Goal: Task Accomplishment & Management: Manage account settings

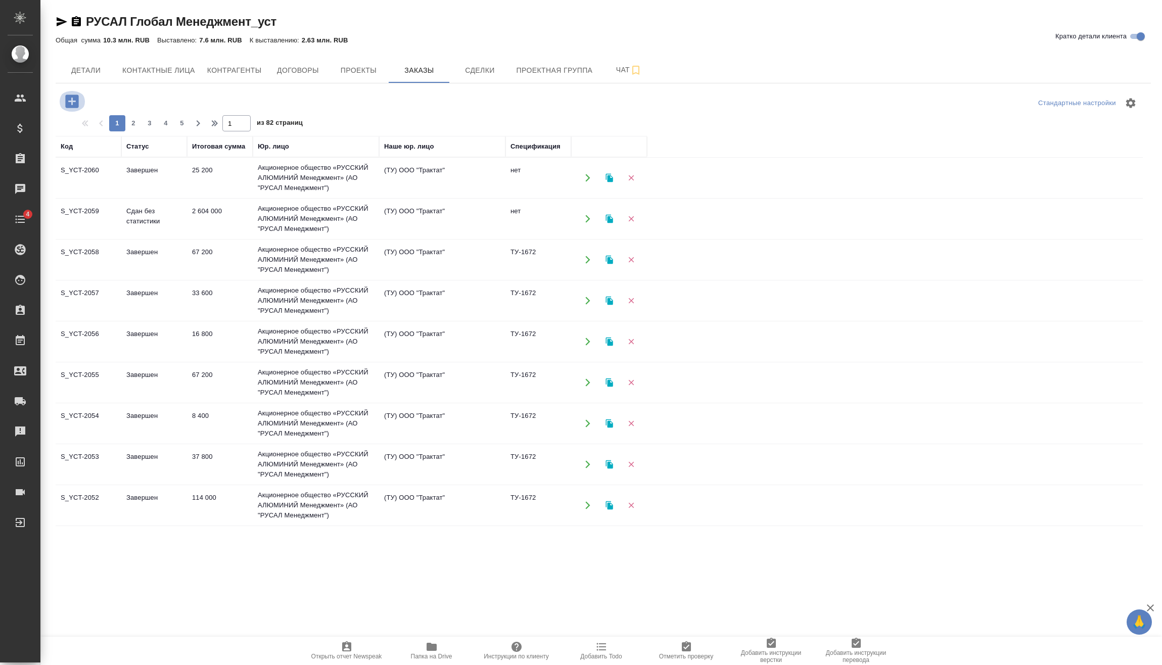
click at [69, 103] on icon "button" at bounding box center [71, 101] width 13 height 13
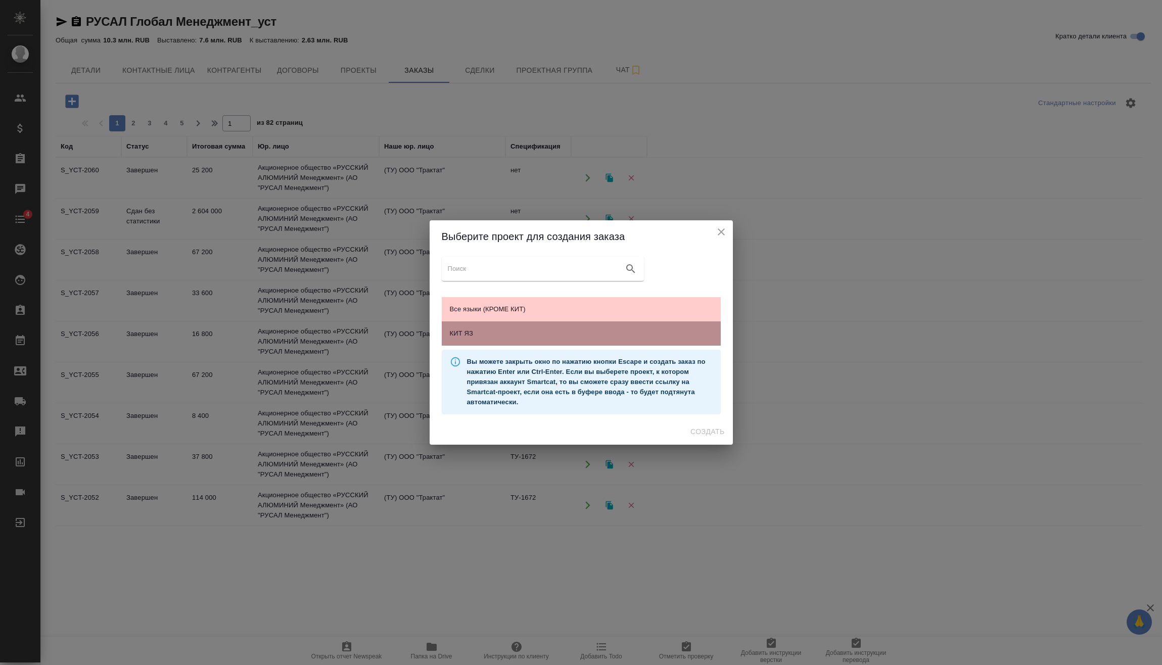
click at [582, 337] on span "КИТ ЯЗ" at bounding box center [581, 333] width 263 height 10
click at [712, 430] on span "Создать" at bounding box center [707, 432] width 34 height 13
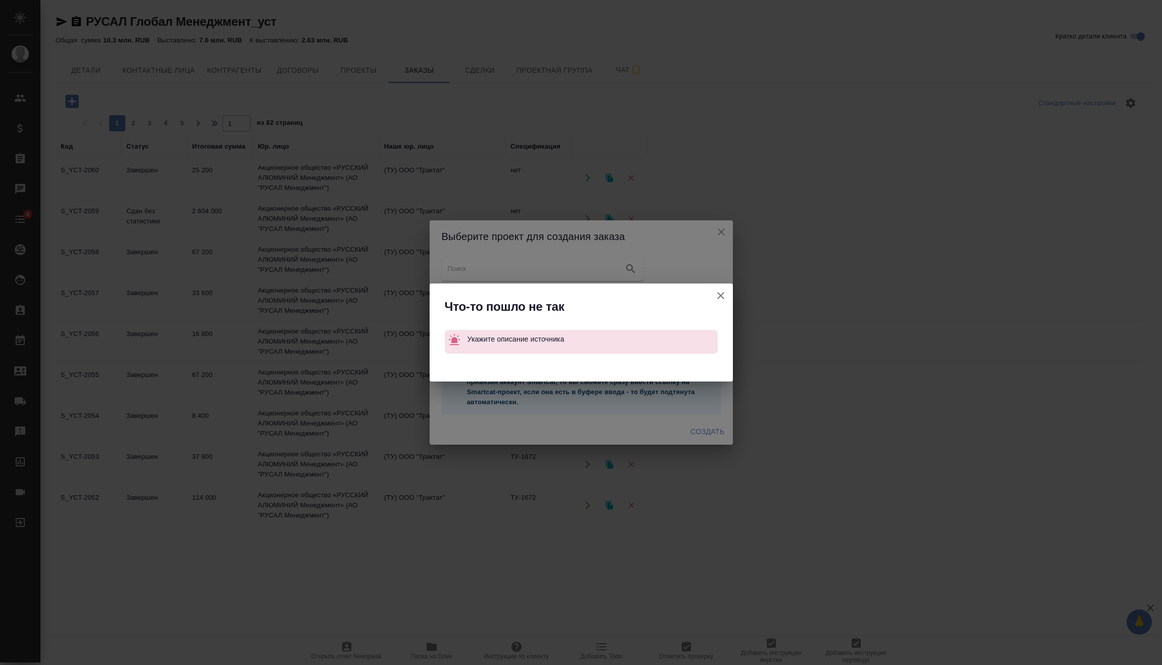
click at [716, 290] on icon "button" at bounding box center [721, 296] width 12 height 12
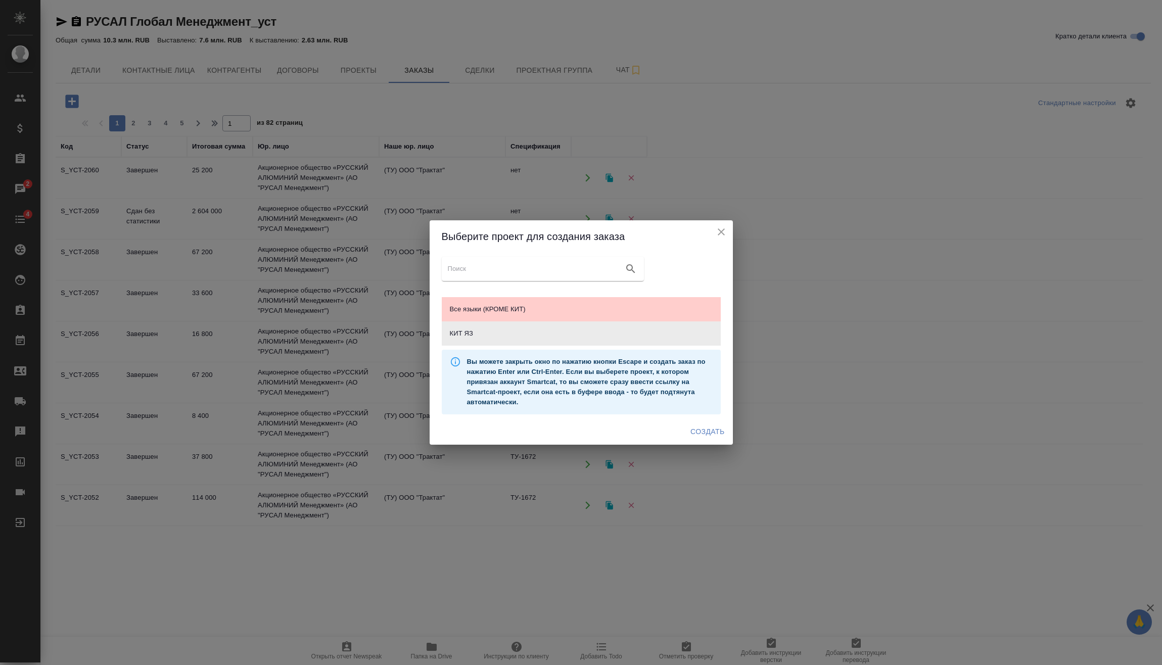
click at [720, 232] on icon "close" at bounding box center [721, 231] width 7 height 7
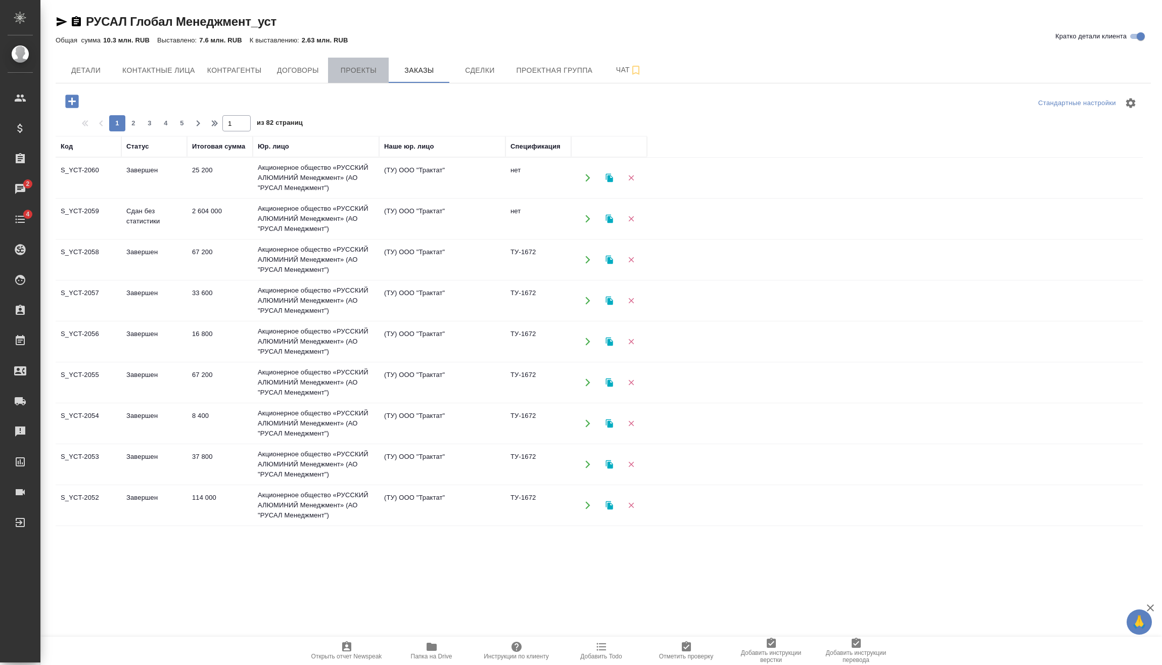
click at [373, 73] on span "Проекты" at bounding box center [358, 70] width 49 height 13
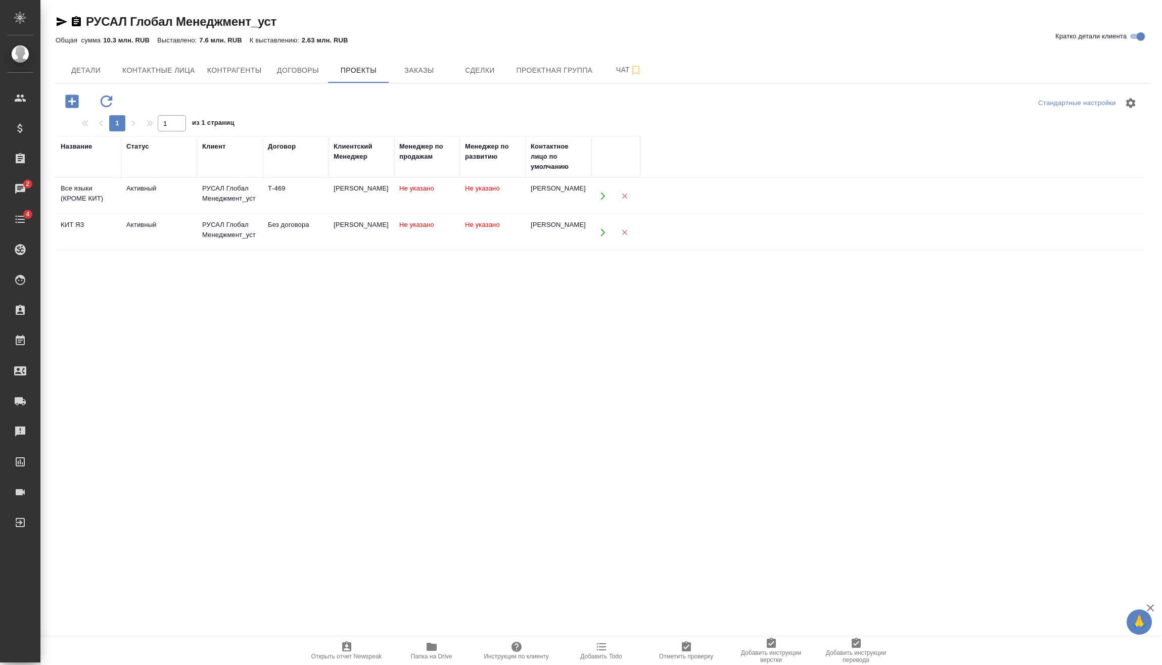
click at [310, 231] on td "Без договора" at bounding box center [296, 232] width 66 height 35
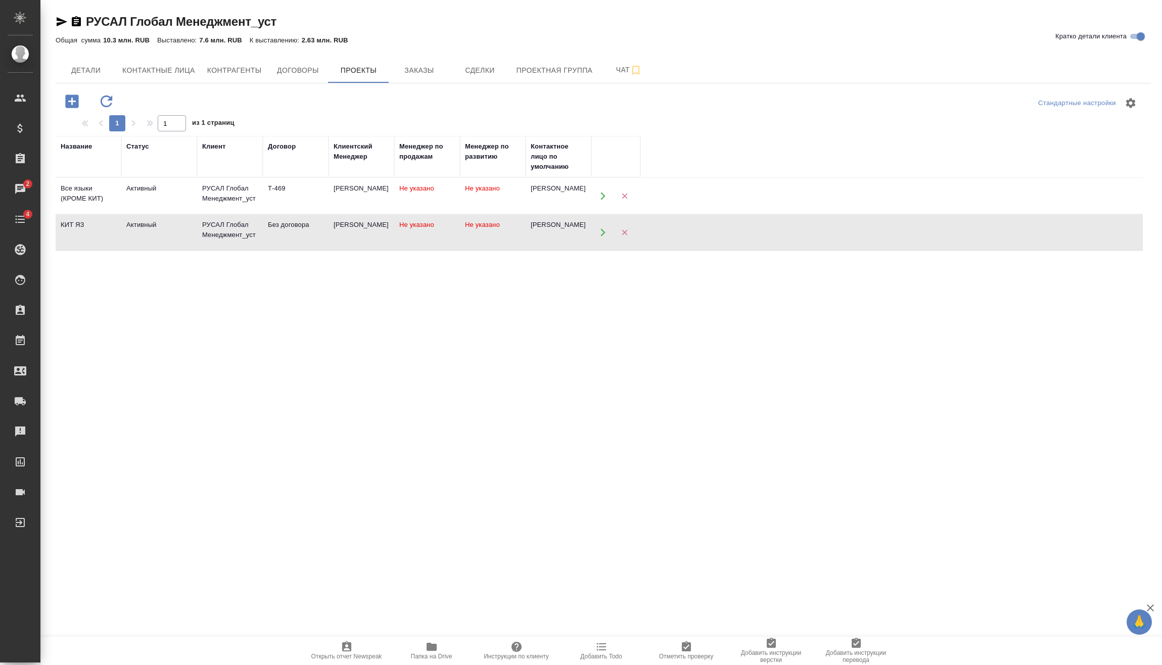
click at [310, 231] on td "Без договора" at bounding box center [296, 232] width 66 height 35
click at [366, 194] on div "Меньшикова Александра" at bounding box center [362, 188] width 56 height 10
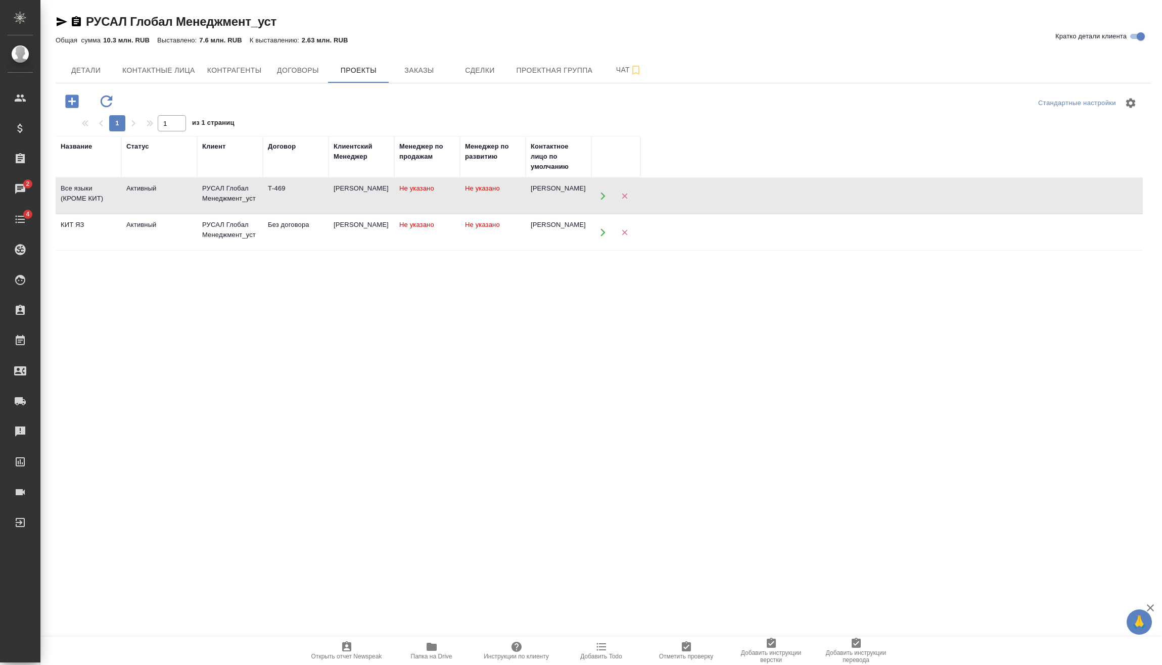
click at [366, 194] on div "Меньшикова Александра" at bounding box center [362, 188] width 56 height 10
click at [428, 75] on span "Заказы" at bounding box center [419, 70] width 49 height 13
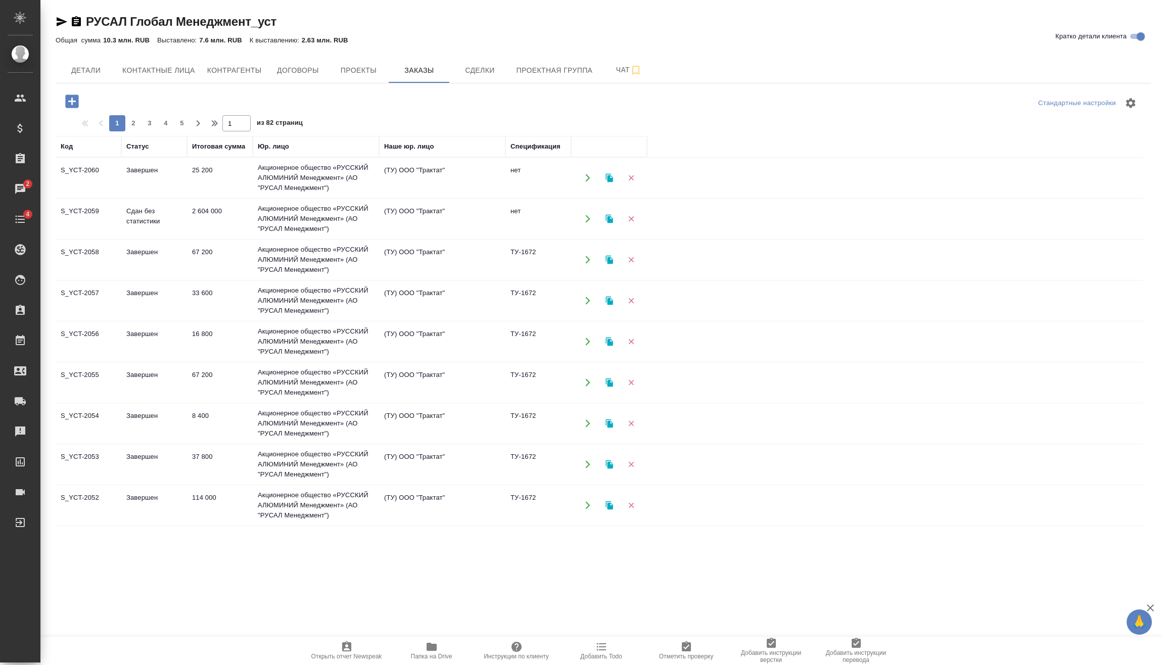
click at [79, 102] on icon "button" at bounding box center [72, 101] width 18 height 18
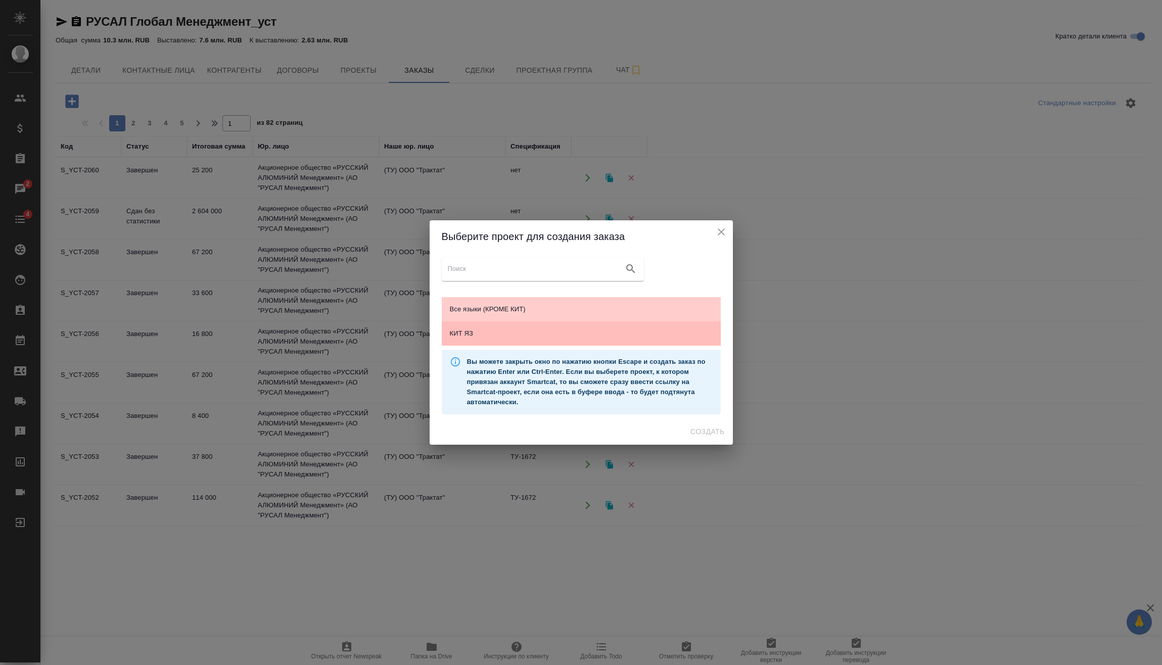
drag, startPoint x: 524, startPoint y: 324, endPoint x: 518, endPoint y: 329, distance: 7.9
click at [523, 324] on div "КИТ ЯЗ" at bounding box center [581, 333] width 279 height 24
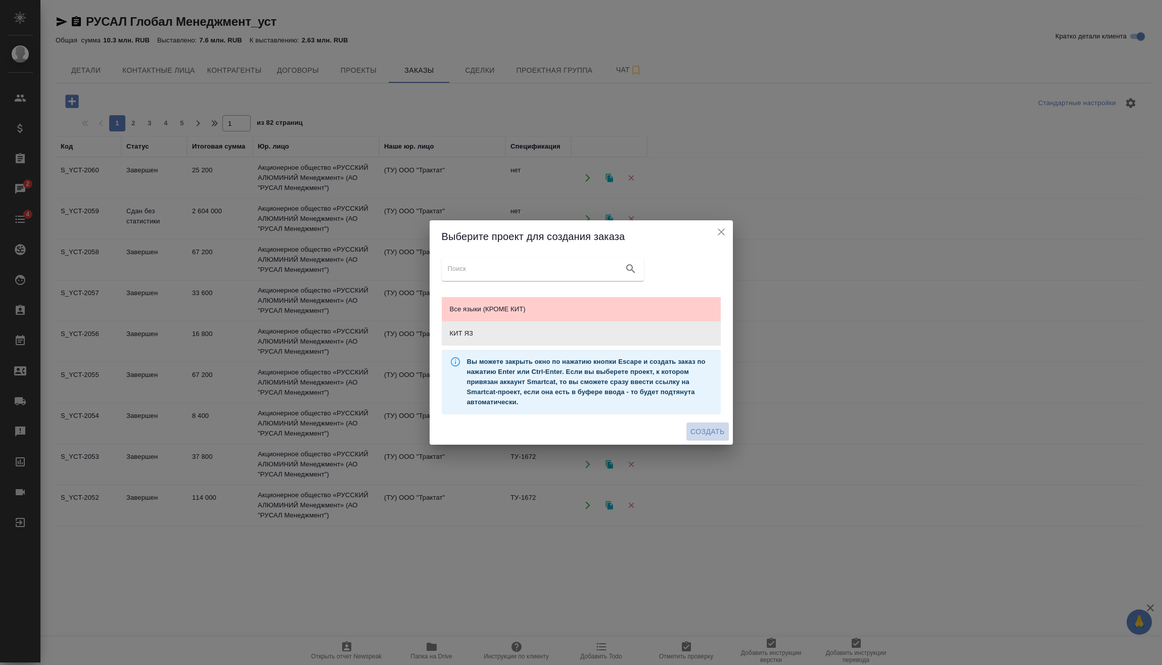
click at [720, 430] on span "Создать" at bounding box center [707, 432] width 34 height 13
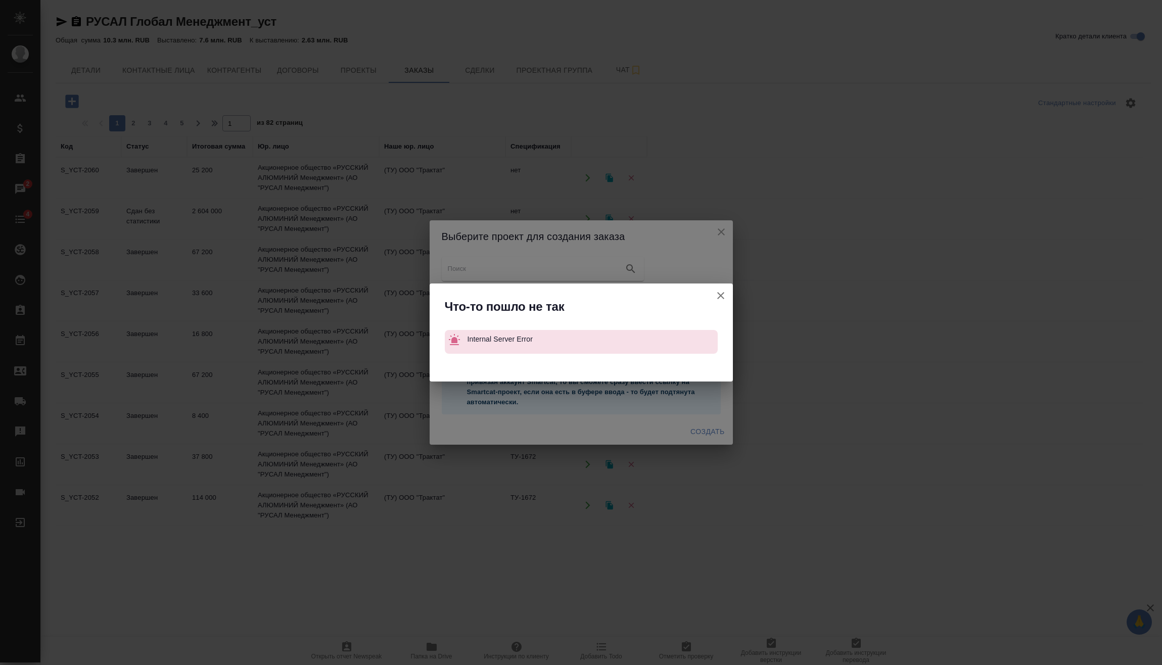
click at [717, 290] on icon "button" at bounding box center [721, 296] width 12 height 12
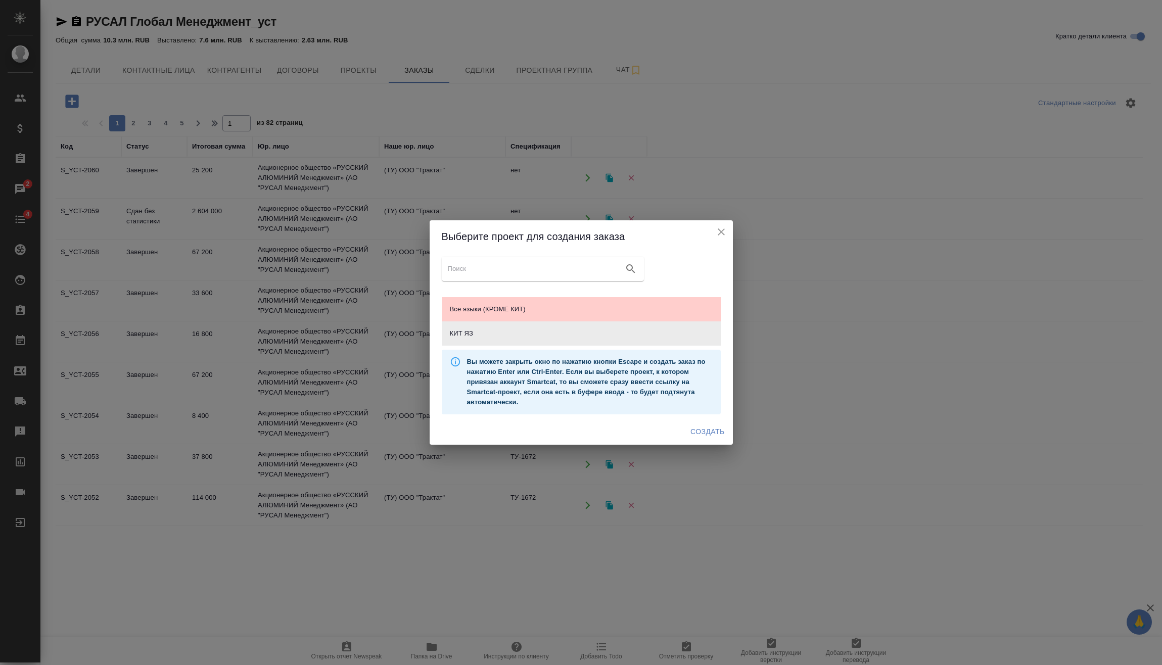
click at [722, 237] on icon "close" at bounding box center [721, 232] width 12 height 12
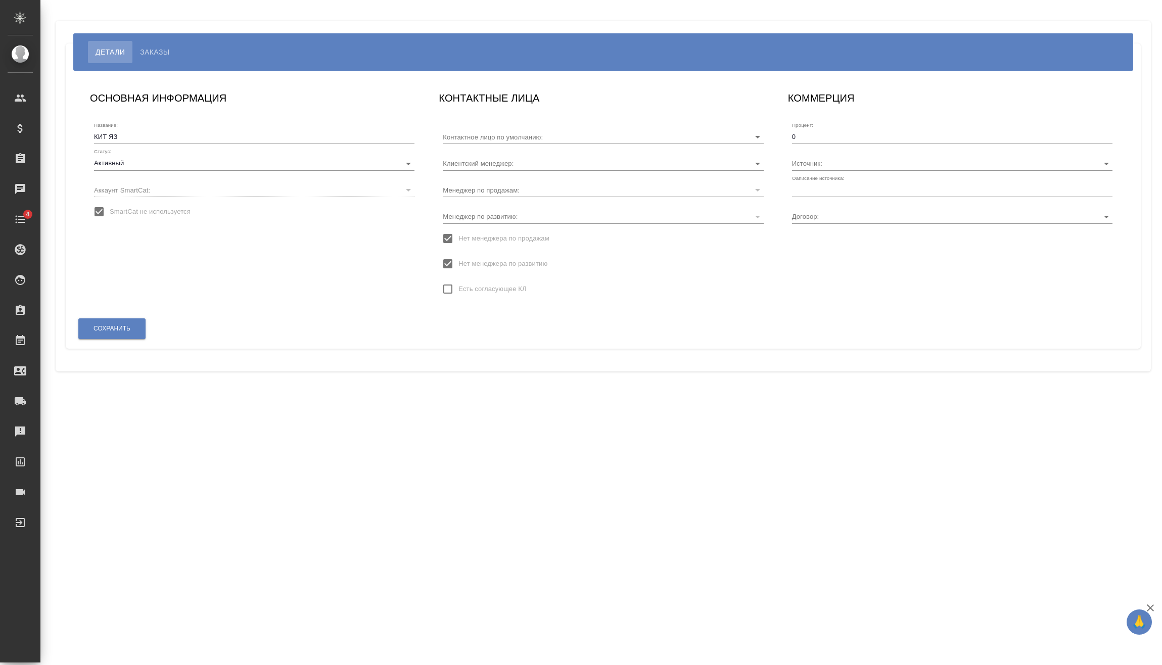
type input "[PERSON_NAME]"
type input "Прочее"
type input "Без договора"
type input "[PERSON_NAME]"
click at [861, 195] on input "text" at bounding box center [952, 190] width 320 height 14
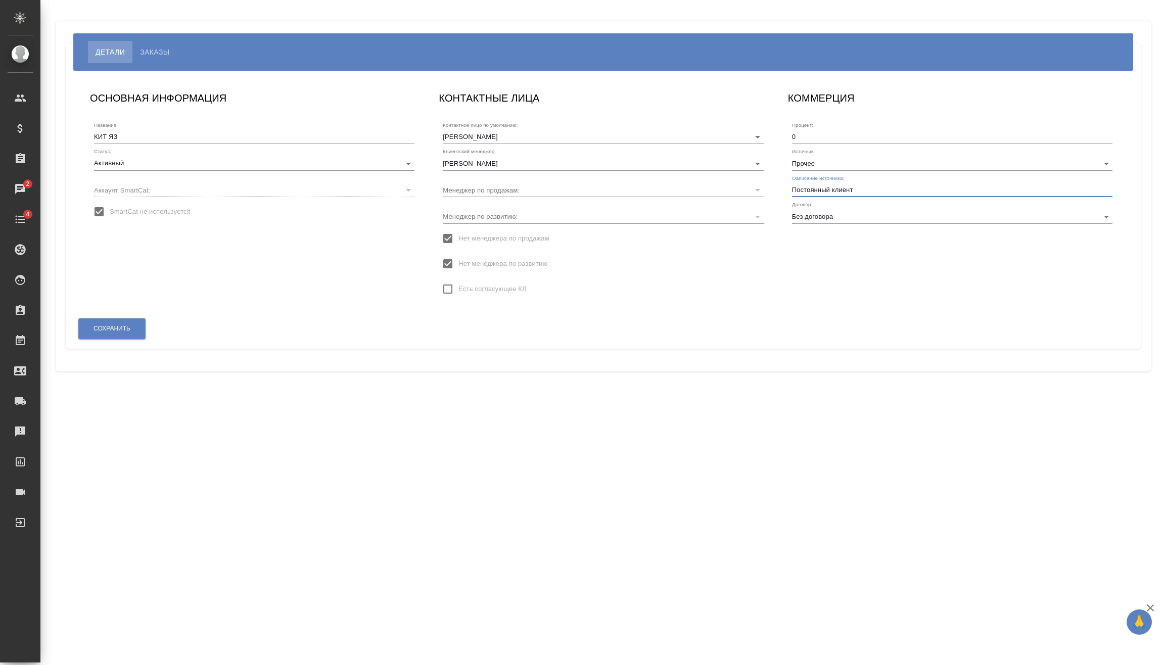
drag, startPoint x: 866, startPoint y: 192, endPoint x: 780, endPoint y: 191, distance: 85.9
click at [780, 191] on div "КОММЕРЦИЯ Процент: 0 Источник: Прочее Оаписание источника: Постоянный клиент До…" at bounding box center [952, 199] width 349 height 238
type input "Постоянный клиент"
click at [124, 327] on span "Сохранить" at bounding box center [111, 328] width 37 height 9
type input "[PERSON_NAME]"
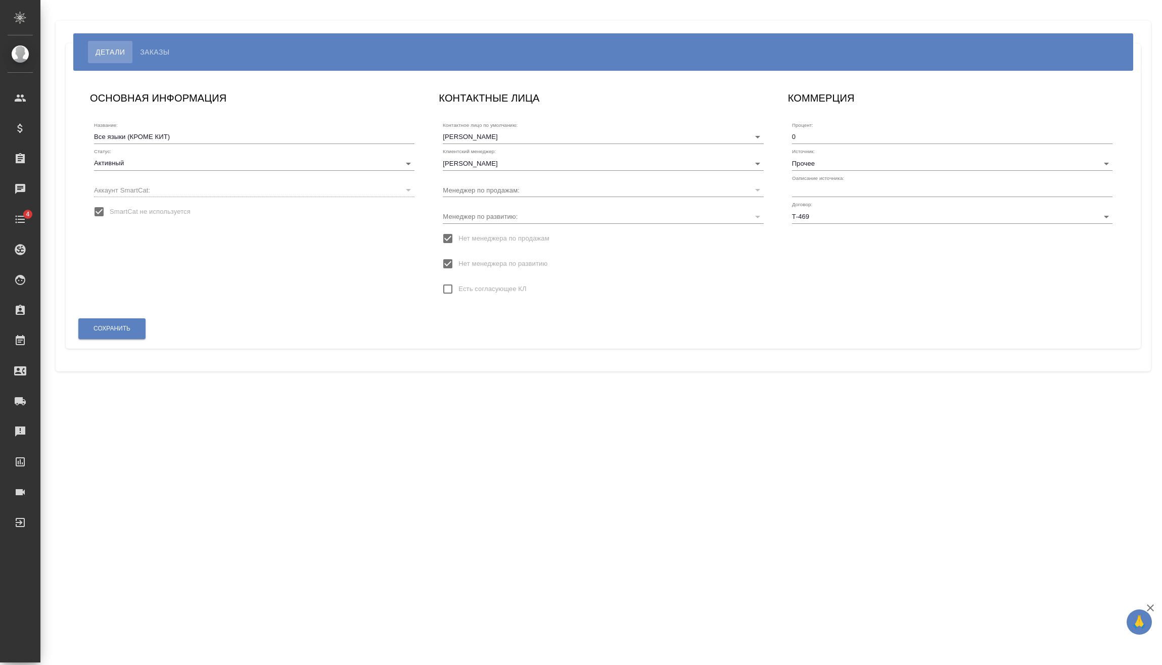
click at [926, 188] on input "text" at bounding box center [952, 190] width 320 height 14
paste input "Постоянный клиент"
type input "Постоянный клиент"
click at [134, 324] on button "Сохранить" at bounding box center [111, 328] width 67 height 21
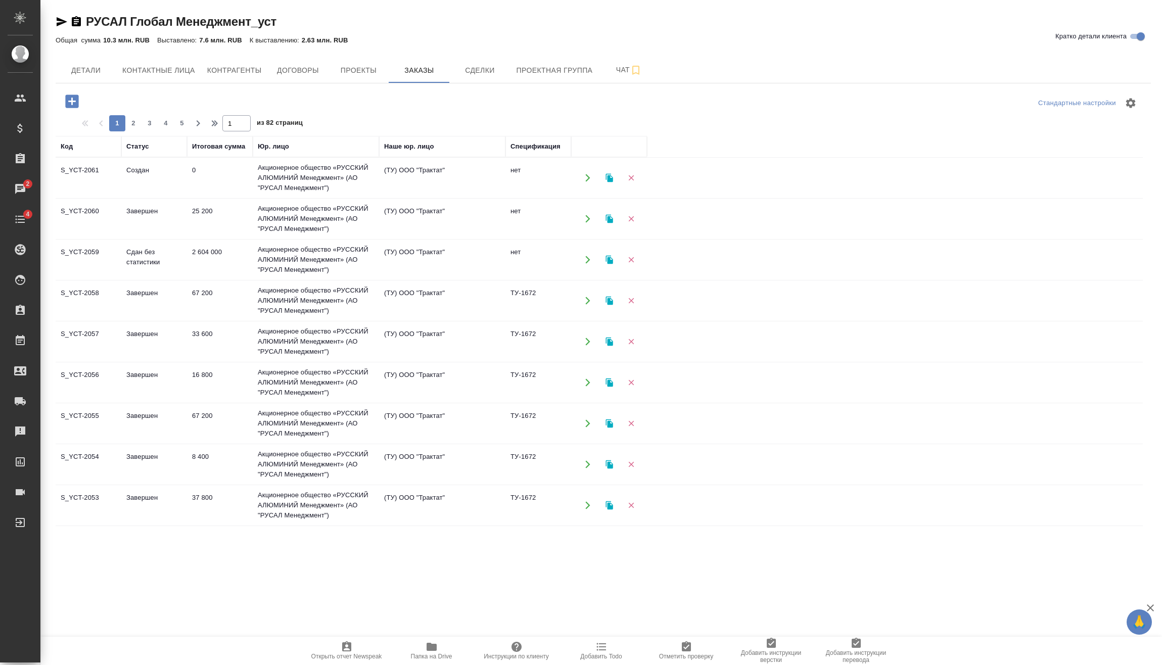
click at [253, 170] on td "Акционерное общество «РУССКИЙ АЛЮМИНИЙ Менеджмент» (АО "РУСАЛ Менеджмент")" at bounding box center [316, 178] width 126 height 40
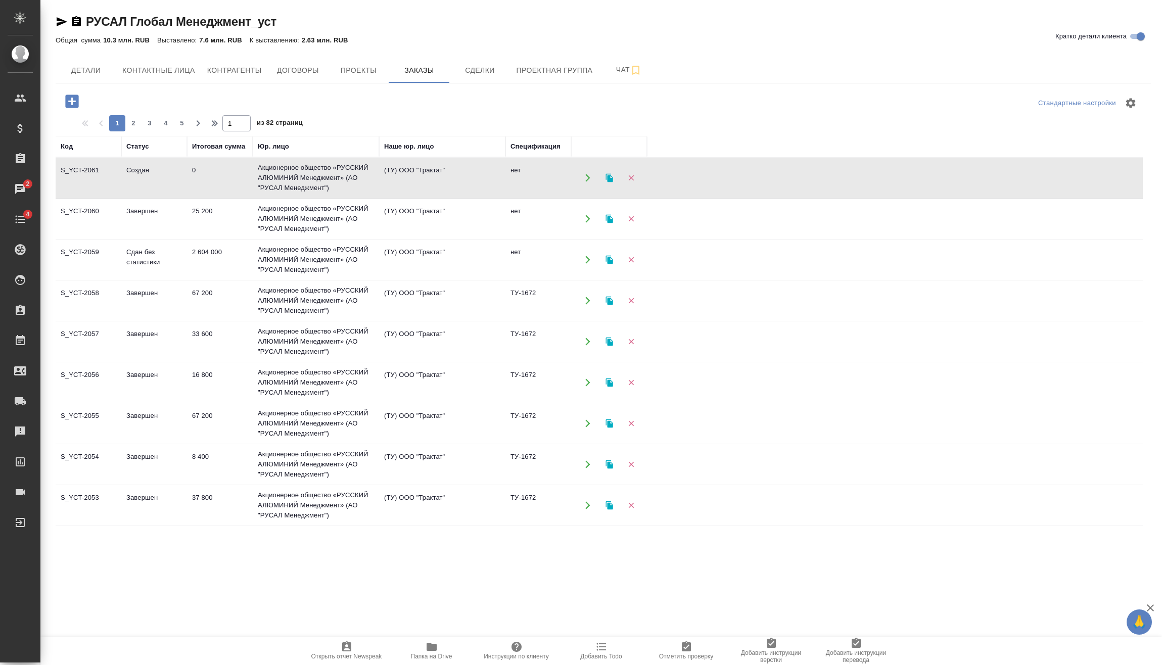
click at [253, 170] on td "Акционерное общество «РУССКИЙ АЛЮМИНИЙ Менеджмент» (АО "РУСАЛ Менеджмент")" at bounding box center [316, 178] width 126 height 40
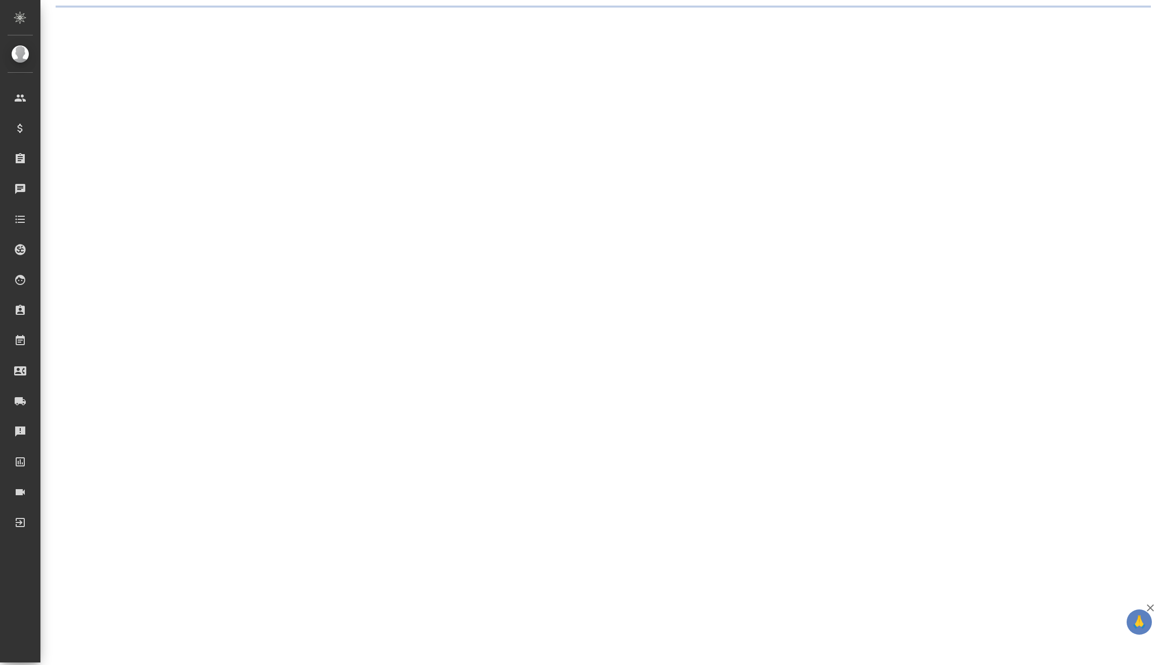
select select "RU"
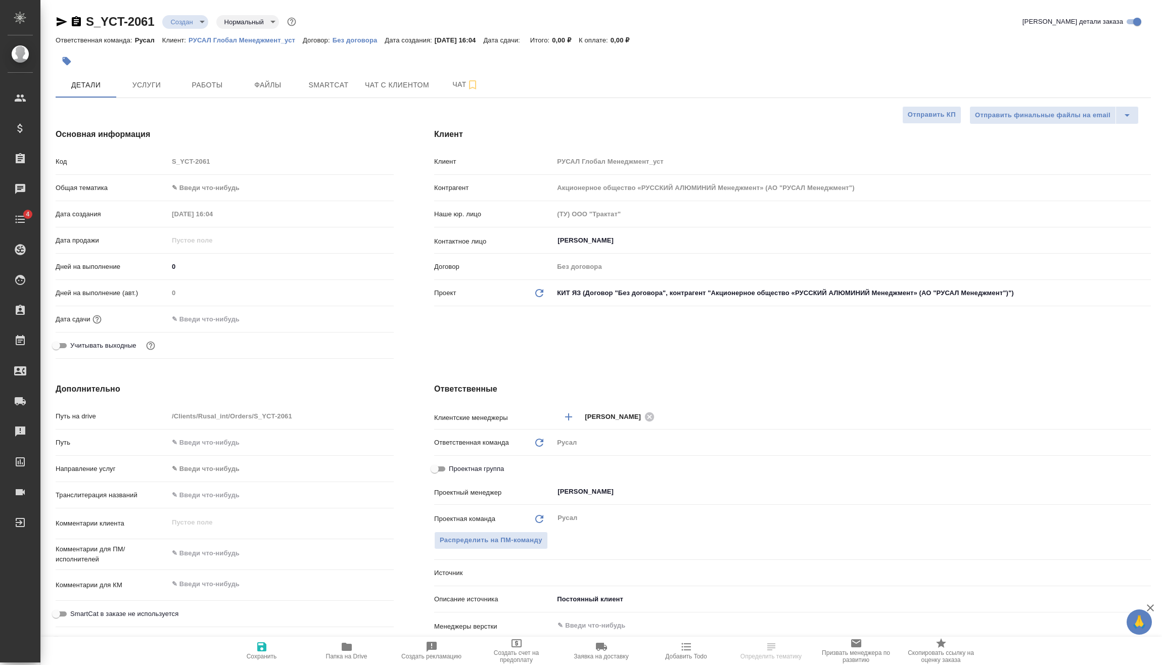
type textarea "x"
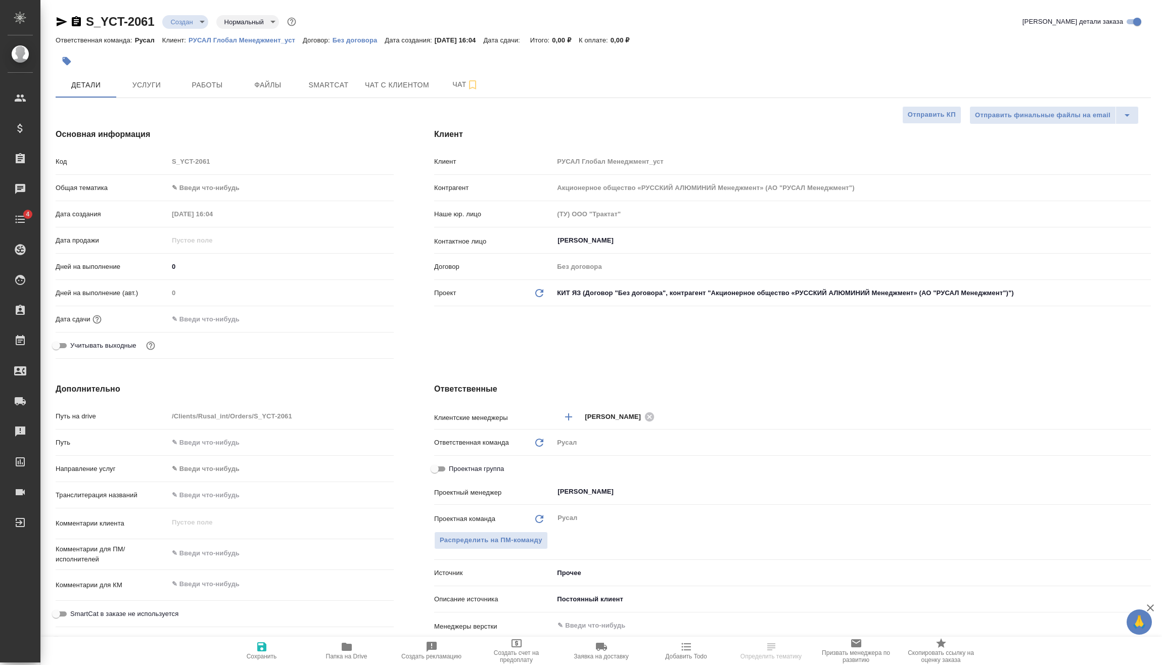
type textarea "x"
click at [184, 28] on body "🙏 .cls-1 fill:#fff; AWATERA [PERSON_NAME] Спецификации Заказы Чаты 4 Todo Проек…" at bounding box center [581, 332] width 1162 height 665
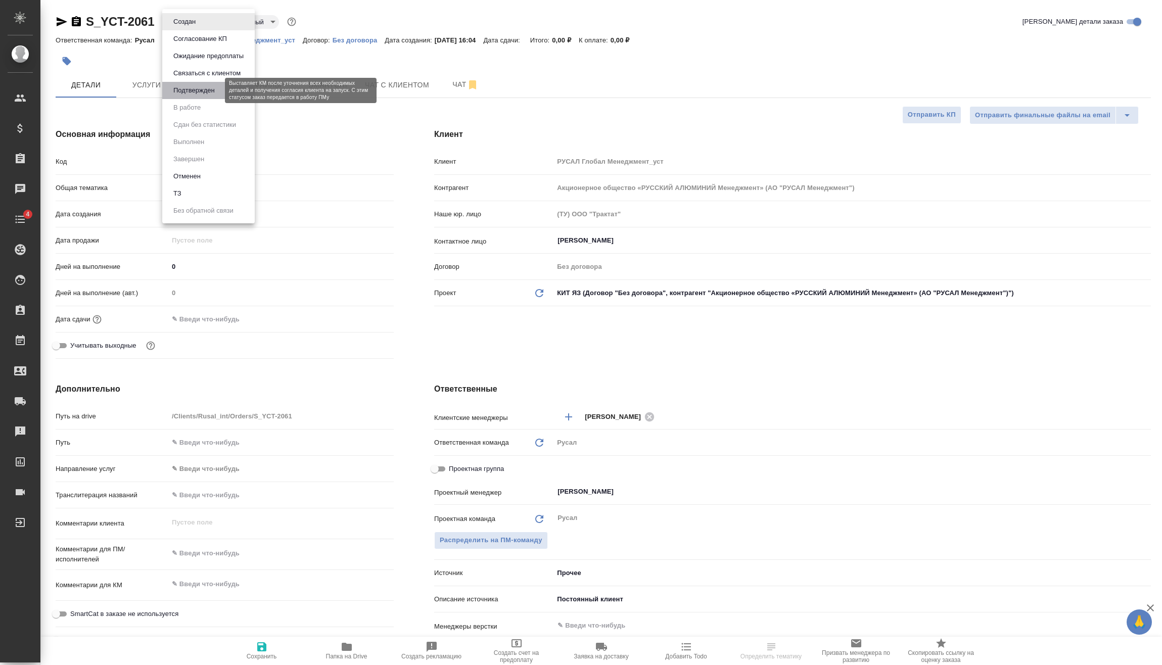
click at [200, 95] on button "Подтвержден" at bounding box center [194, 90] width 48 height 11
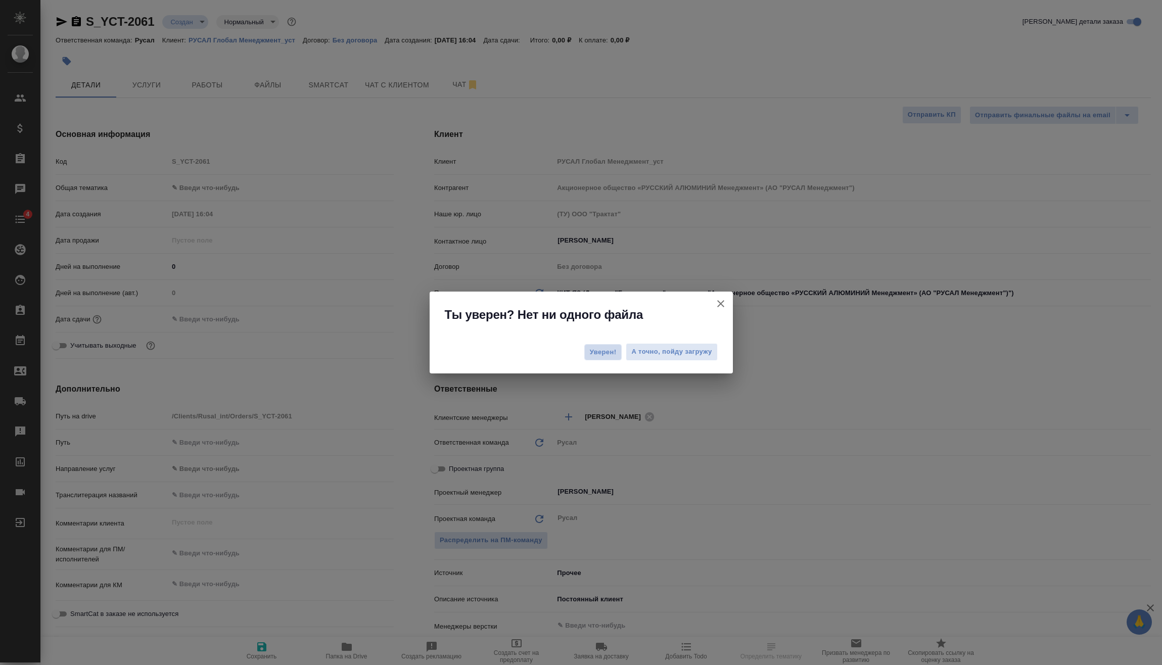
click at [609, 353] on span "Уверен!" at bounding box center [603, 352] width 27 height 10
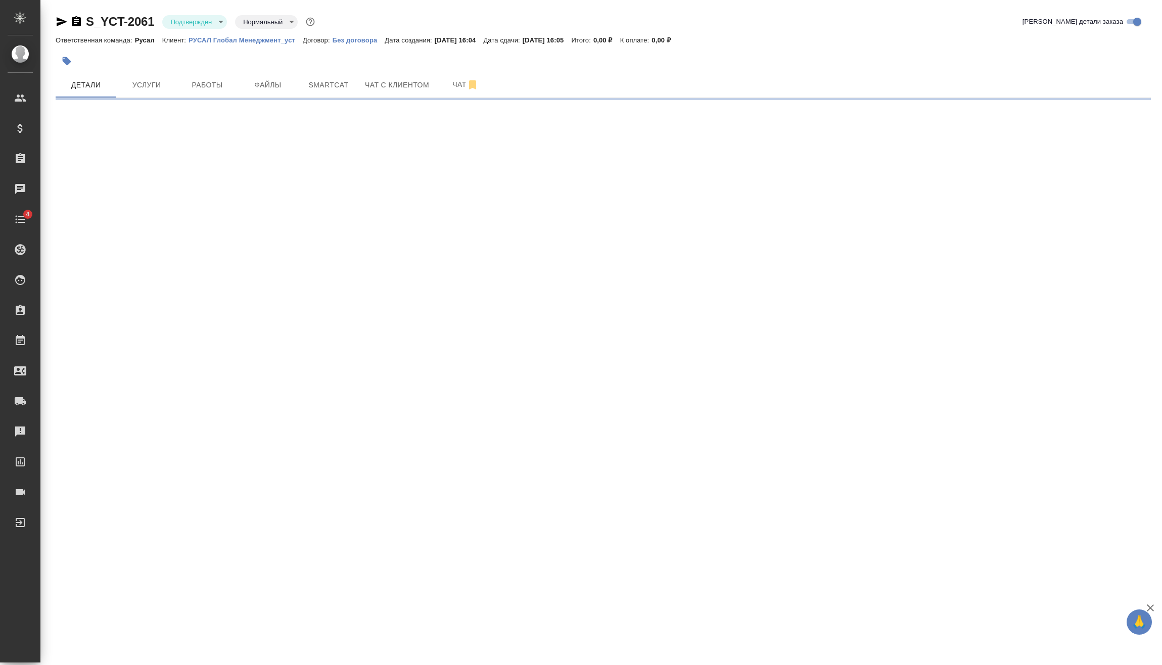
select select "RU"
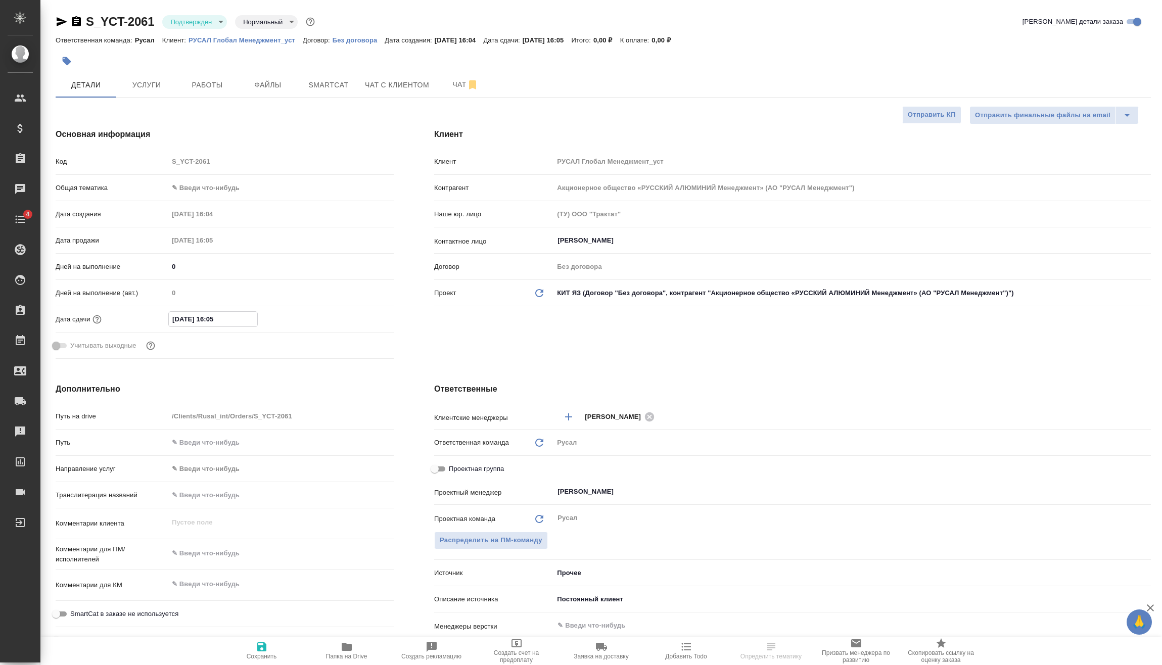
click at [240, 313] on input "13.10.2025 16:05" at bounding box center [213, 319] width 88 height 15
click at [368, 313] on icon "button" at bounding box center [364, 318] width 12 height 12
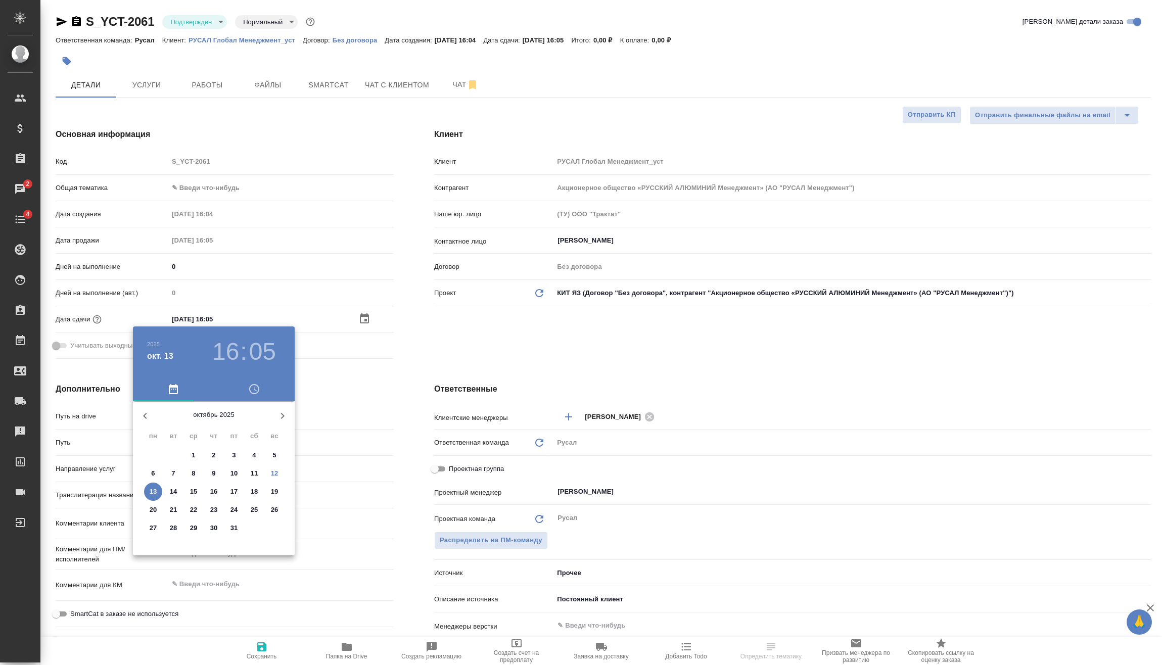
click at [228, 347] on h3 "16" at bounding box center [225, 352] width 27 height 28
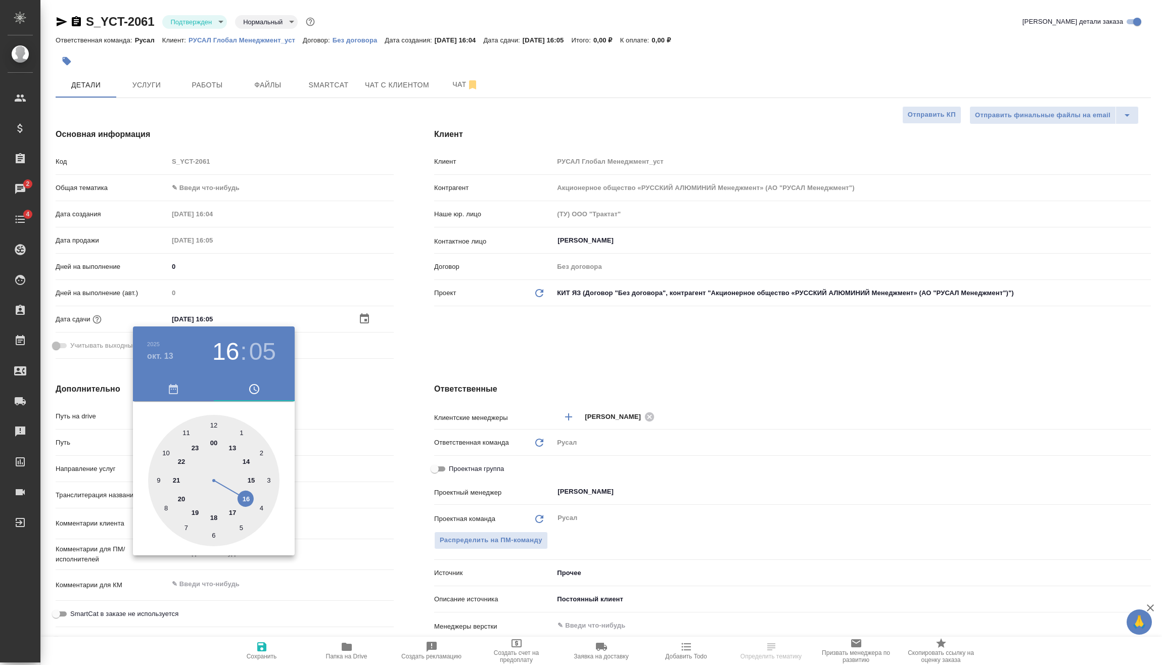
click at [217, 515] on div at bounding box center [213, 480] width 131 height 131
type input "13.10.2025 18:05"
type textarea "x"
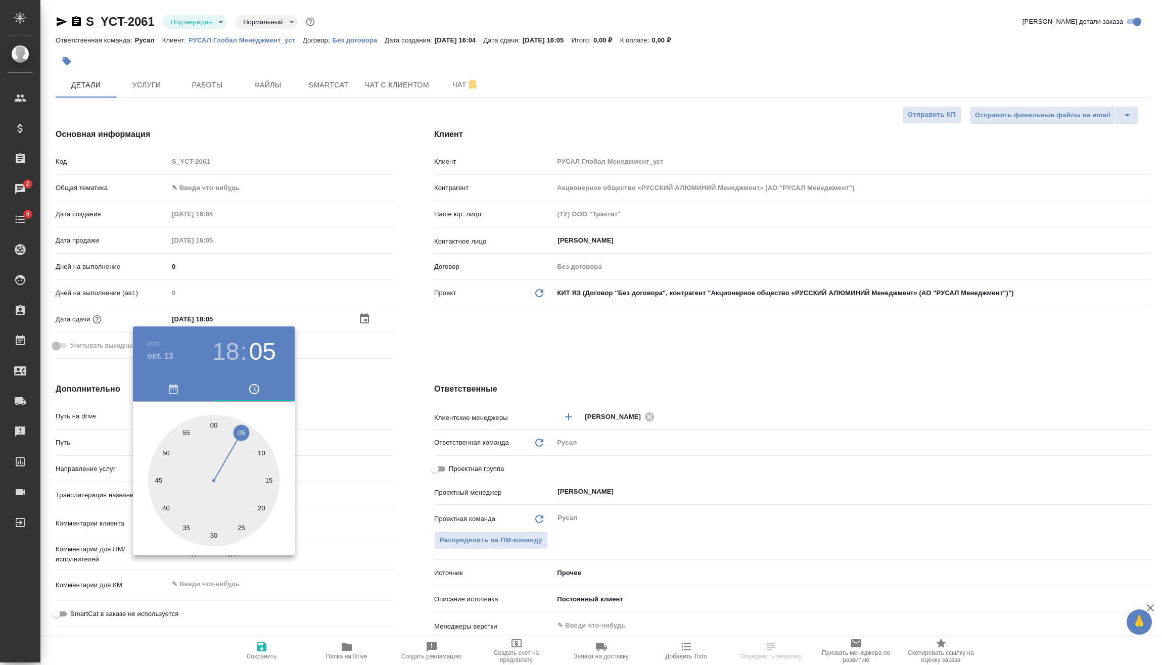
click at [303, 396] on div at bounding box center [581, 332] width 1162 height 665
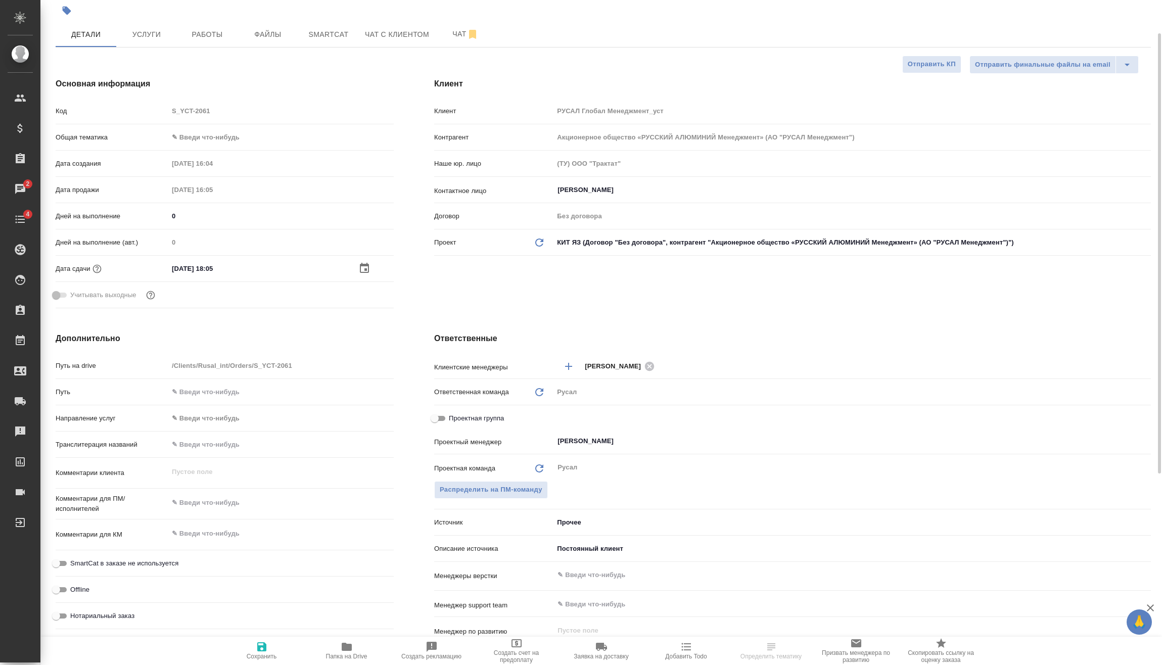
scroll to position [101, 0]
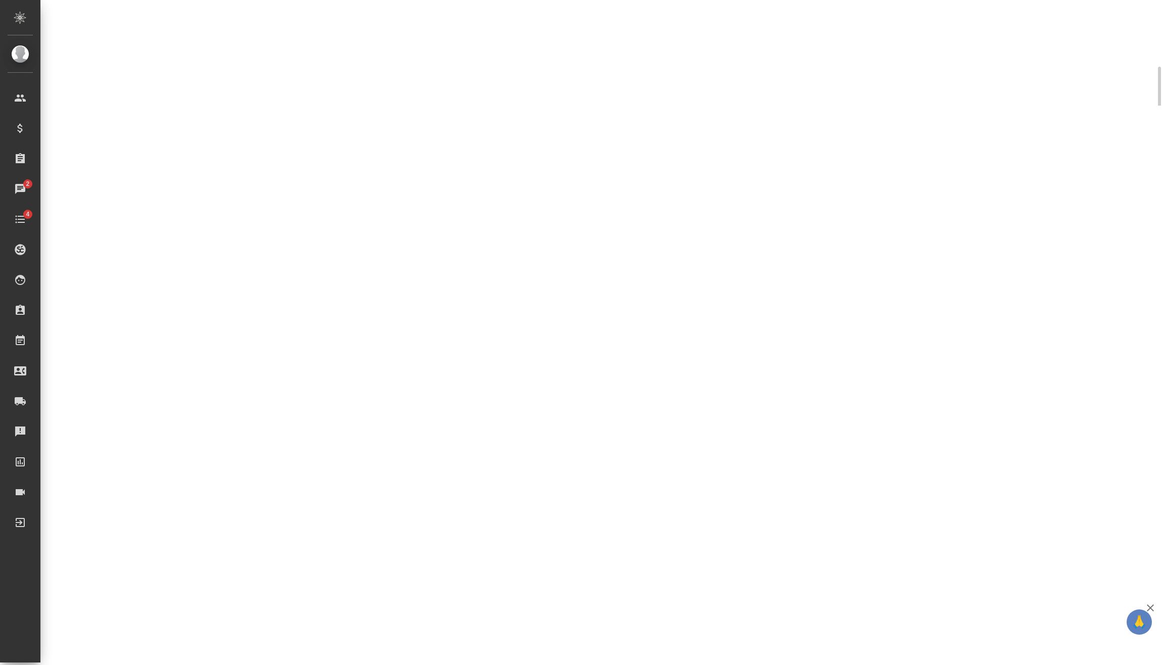
click at [229, 460] on div ".cls-1 fill:#fff; AWATERA Vasilev Evgeniy Клиенты Спецификации Заказы 2 Чаты 4 …" at bounding box center [581, 332] width 1162 height 665
select select "RU"
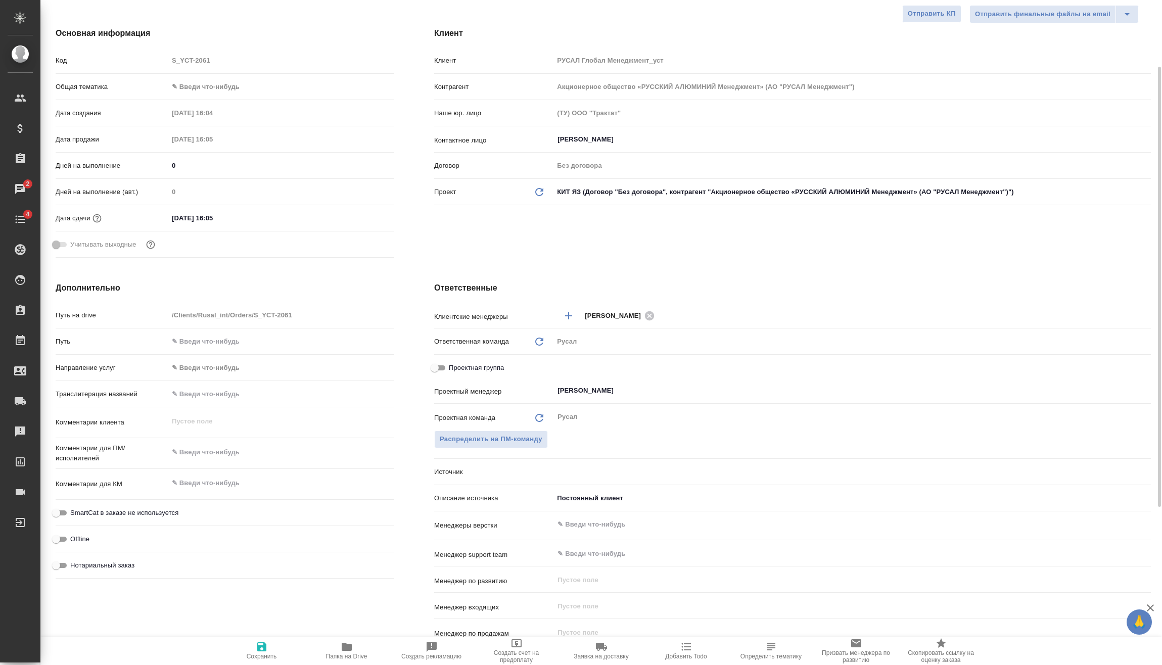
type textarea "x"
click at [232, 456] on textarea at bounding box center [280, 452] width 225 height 17
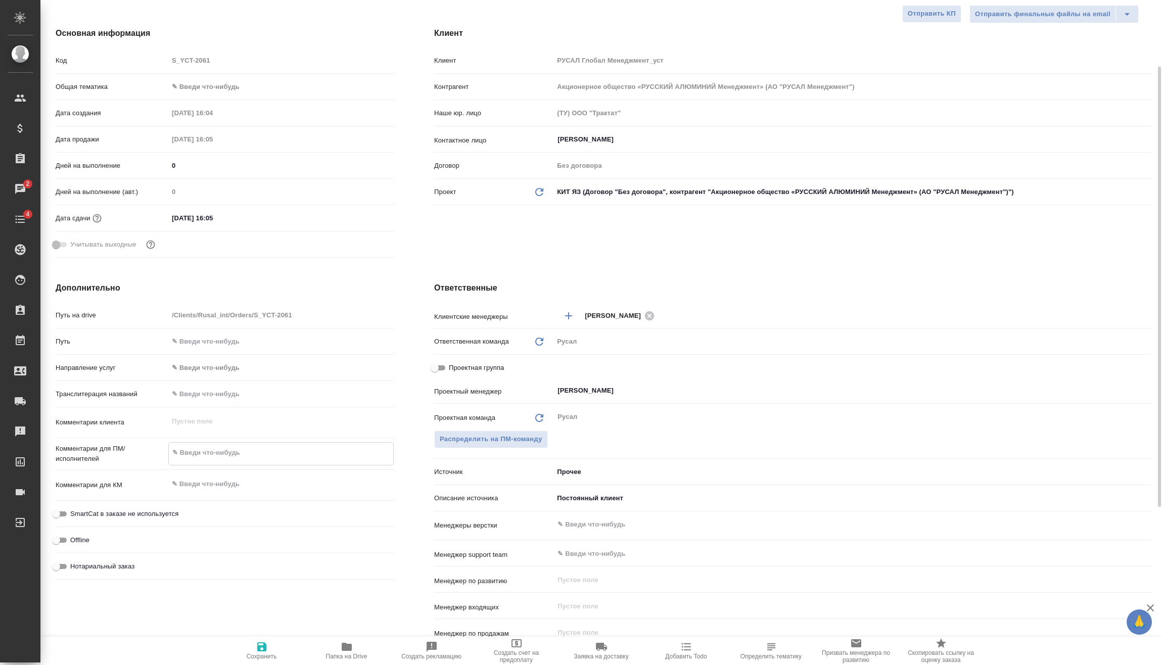
type textarea "x"
type textarea "0"
type textarea "x"
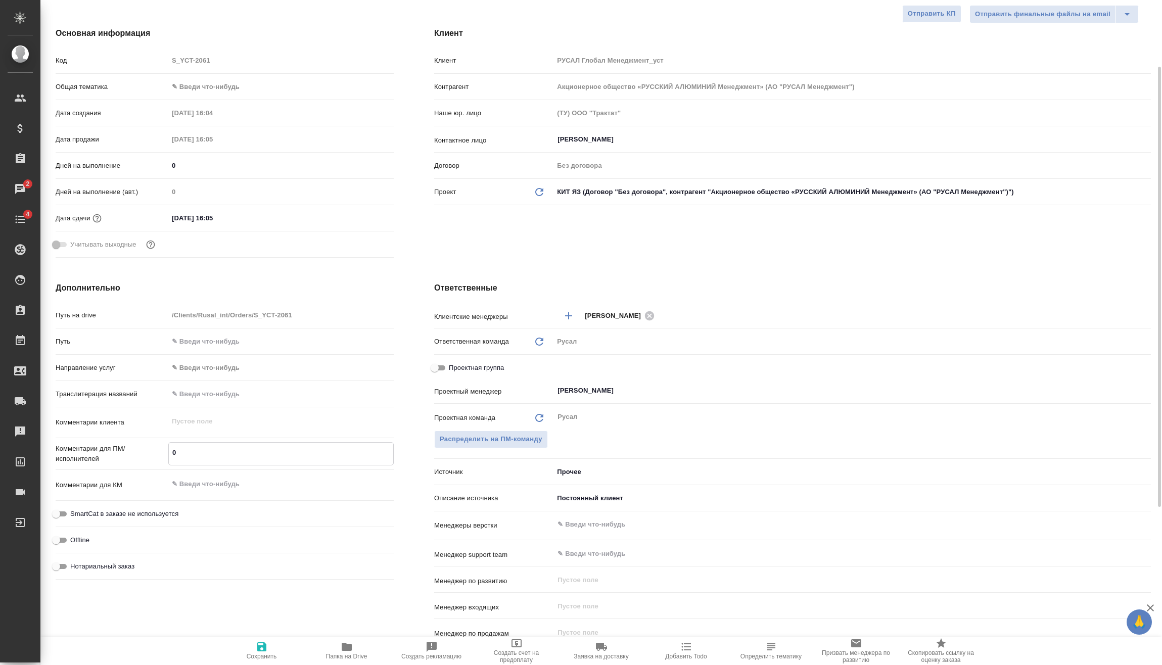
type textarea "09"
type textarea "x"
type textarea "09."
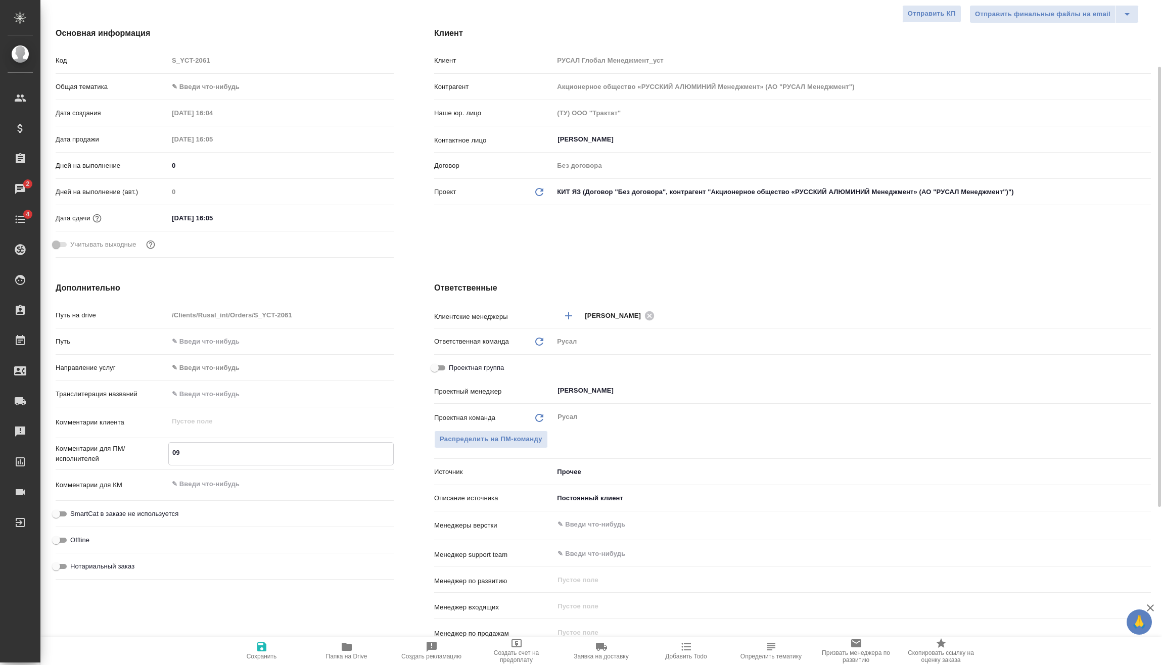
type textarea "x"
type textarea "09.1"
type textarea "x"
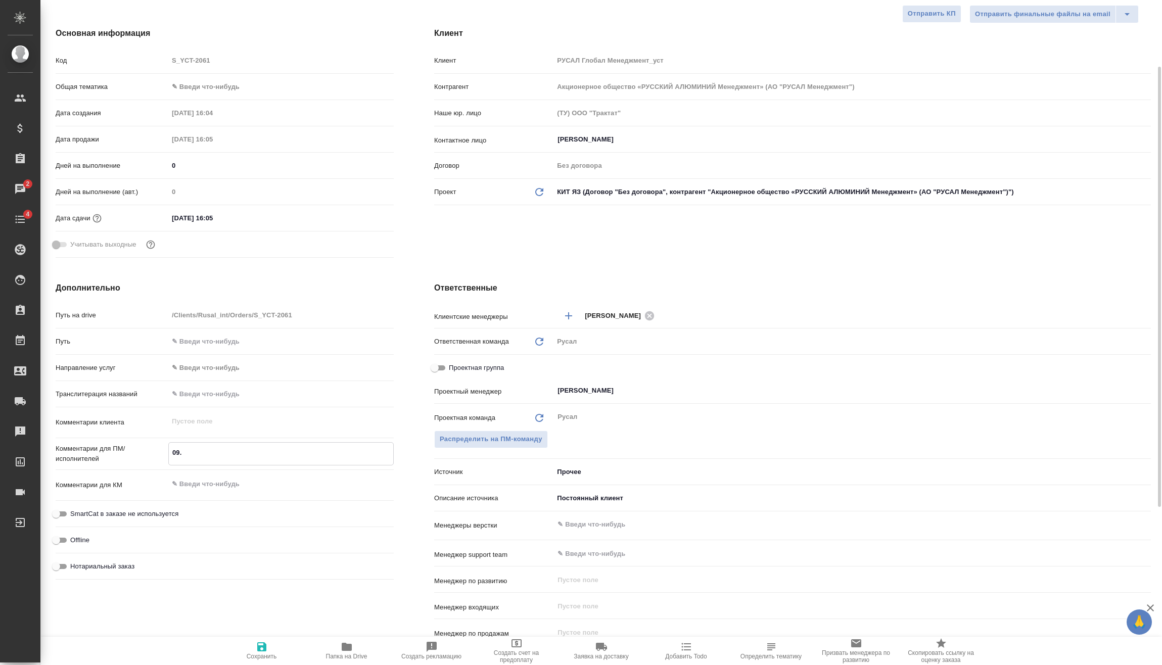
type textarea "x"
type textarea "09.10"
type textarea "x"
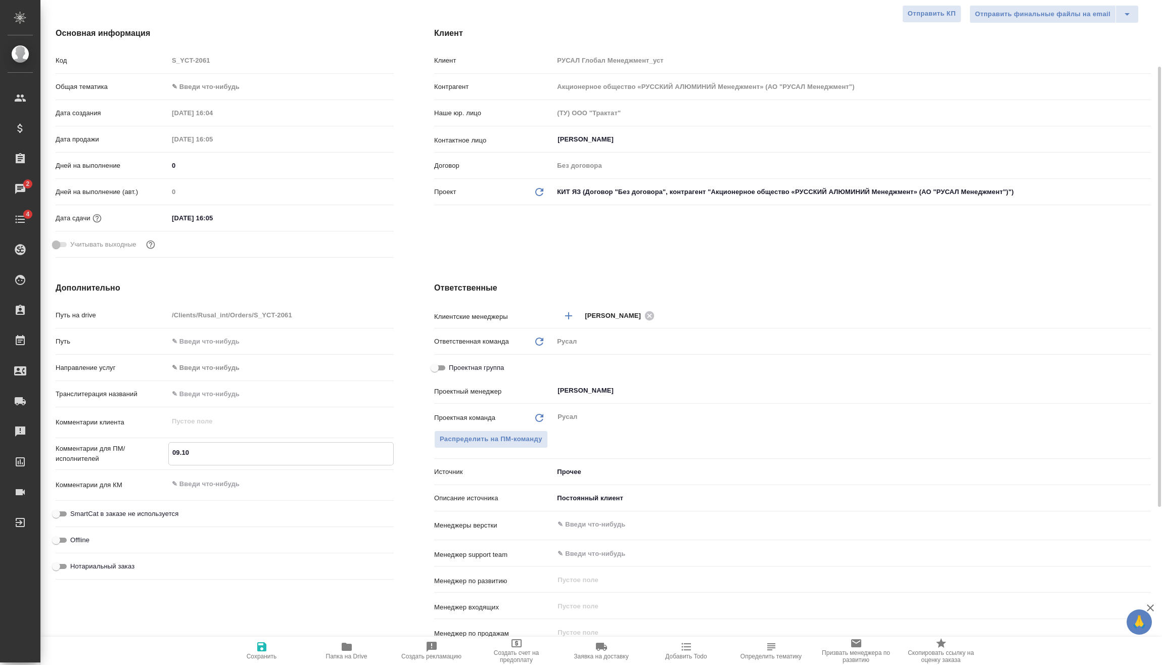
type textarea "x"
type textarea "09.10"
type textarea "x"
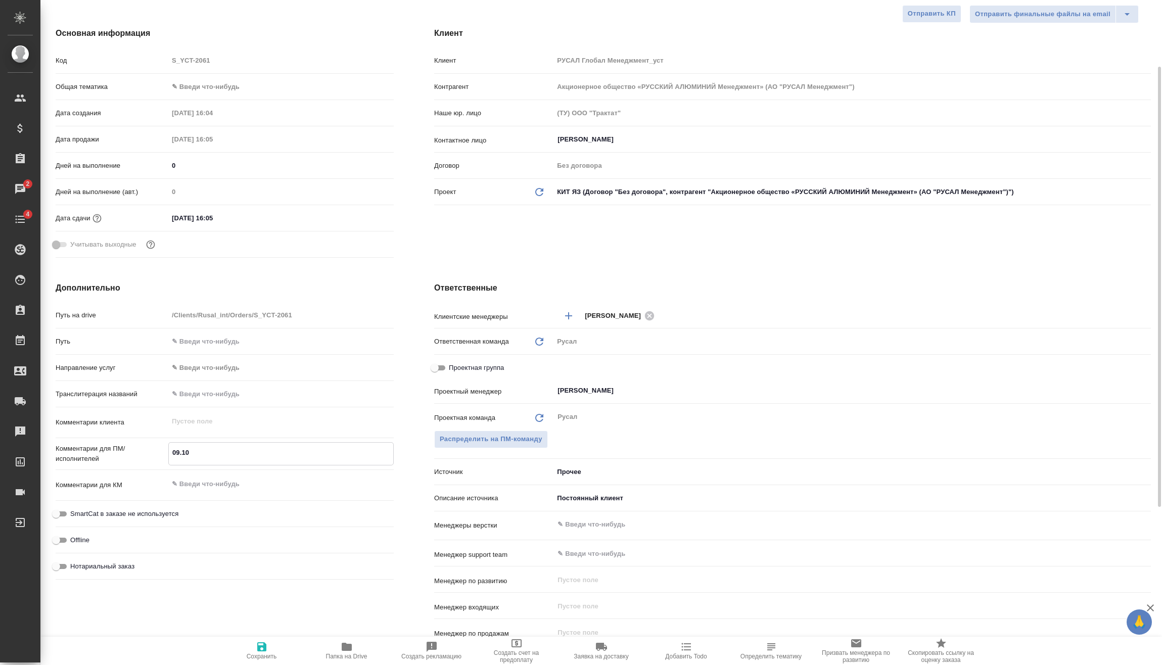
type textarea "09.10 К"
type textarea "x"
type textarea "09.10 Кл"
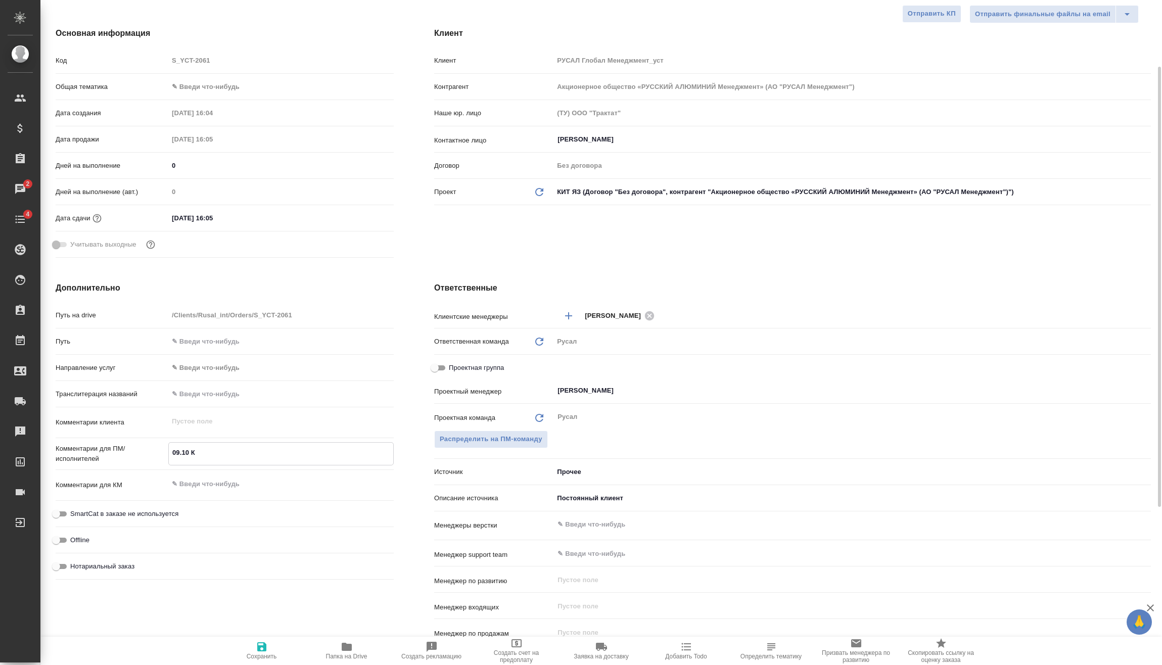
type textarea "x"
type textarea "09.10 Кли"
type textarea "x"
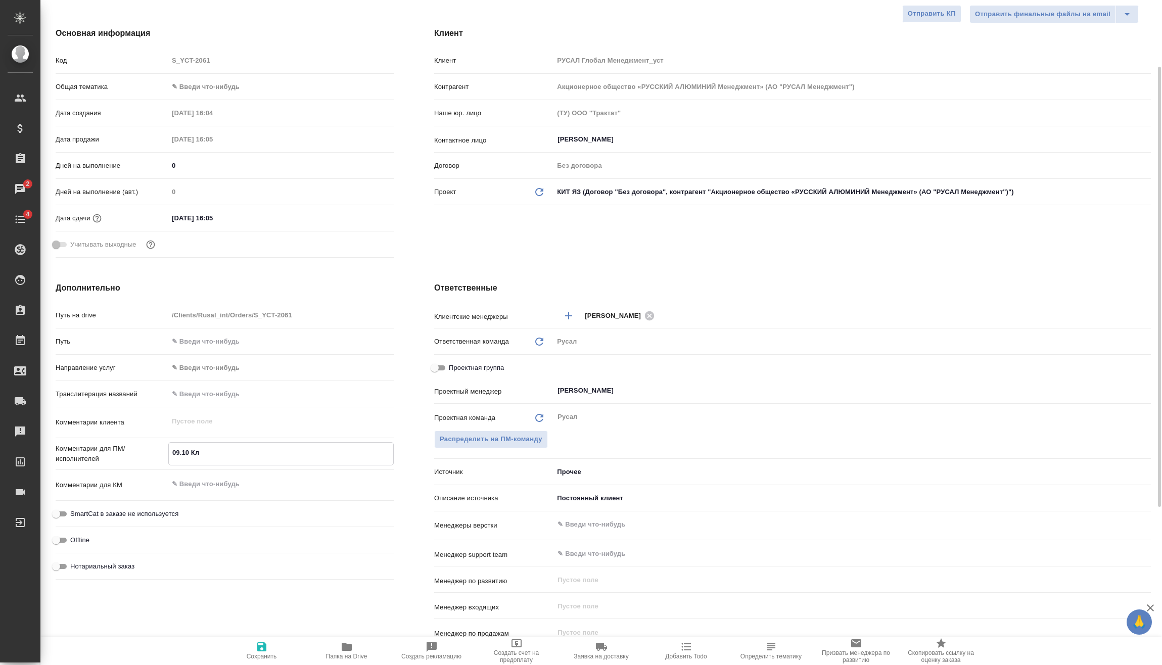
type textarea "x"
type textarea "09.10 Клип"
type textarea "x"
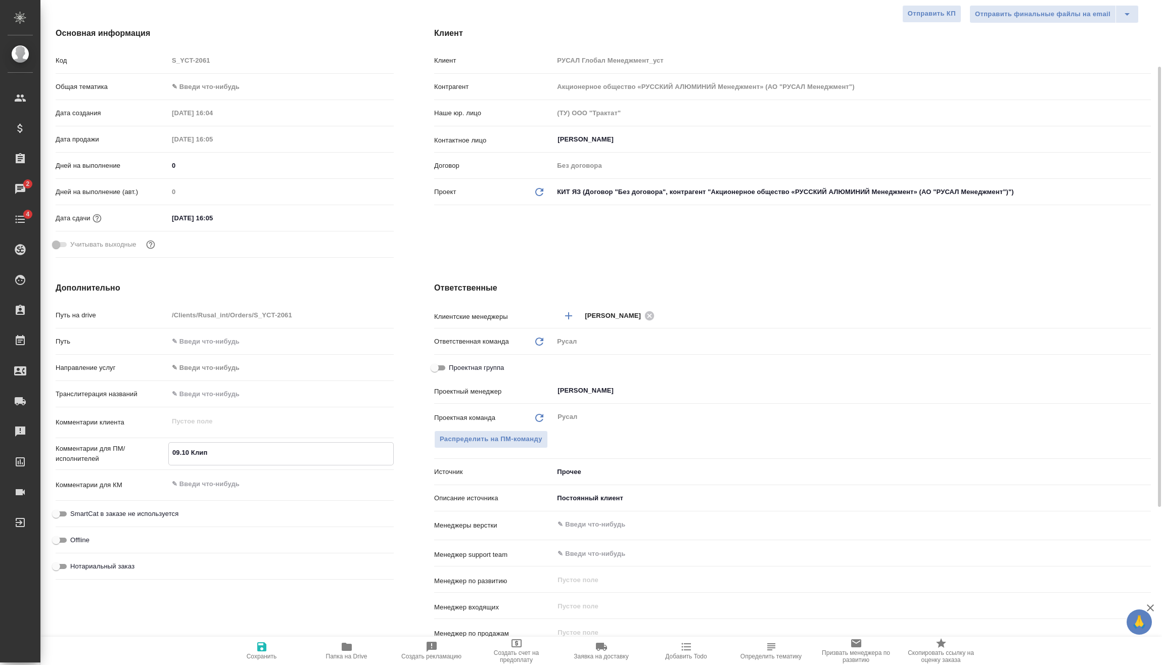
type textarea "x"
type textarea "09.10 Клипи"
type textarea "x"
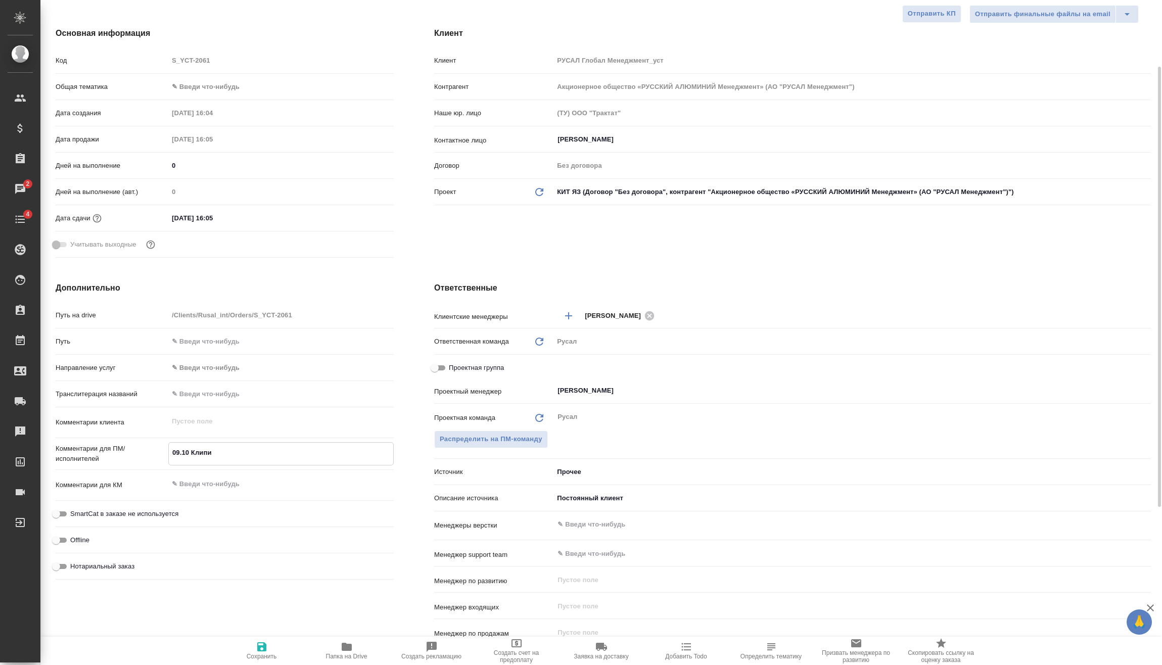
type textarea "09.10 Клипин"
type textarea "x"
type textarea "09.10 Клипин"
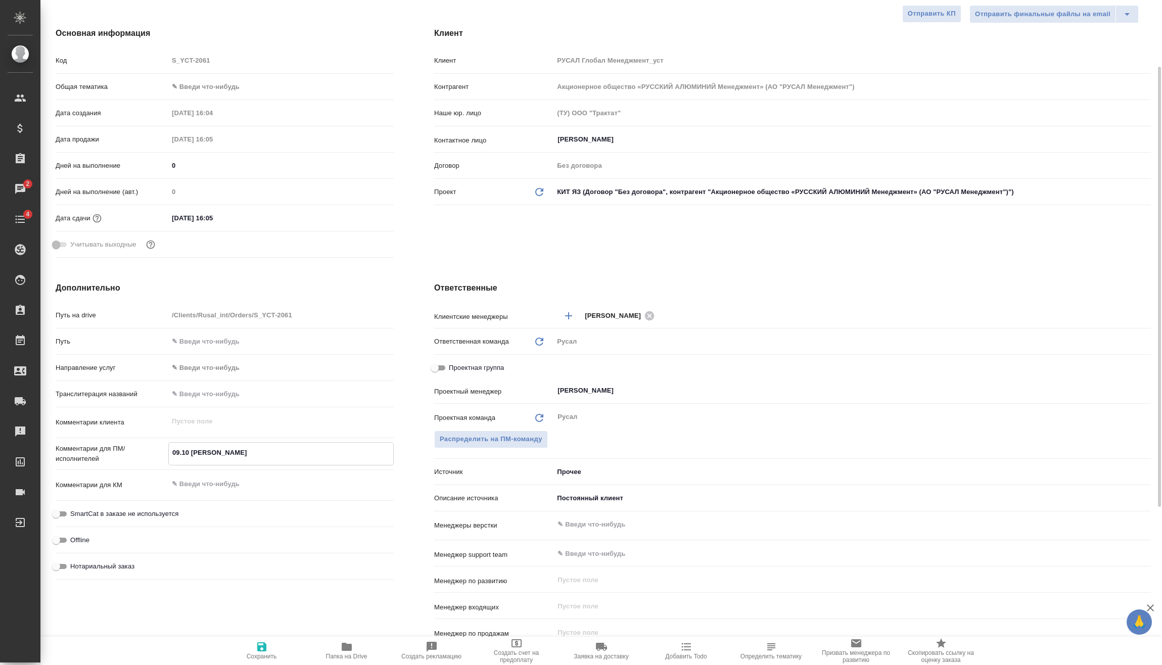
type textarea "x"
type textarea "09.10 Клипин о"
type textarea "x"
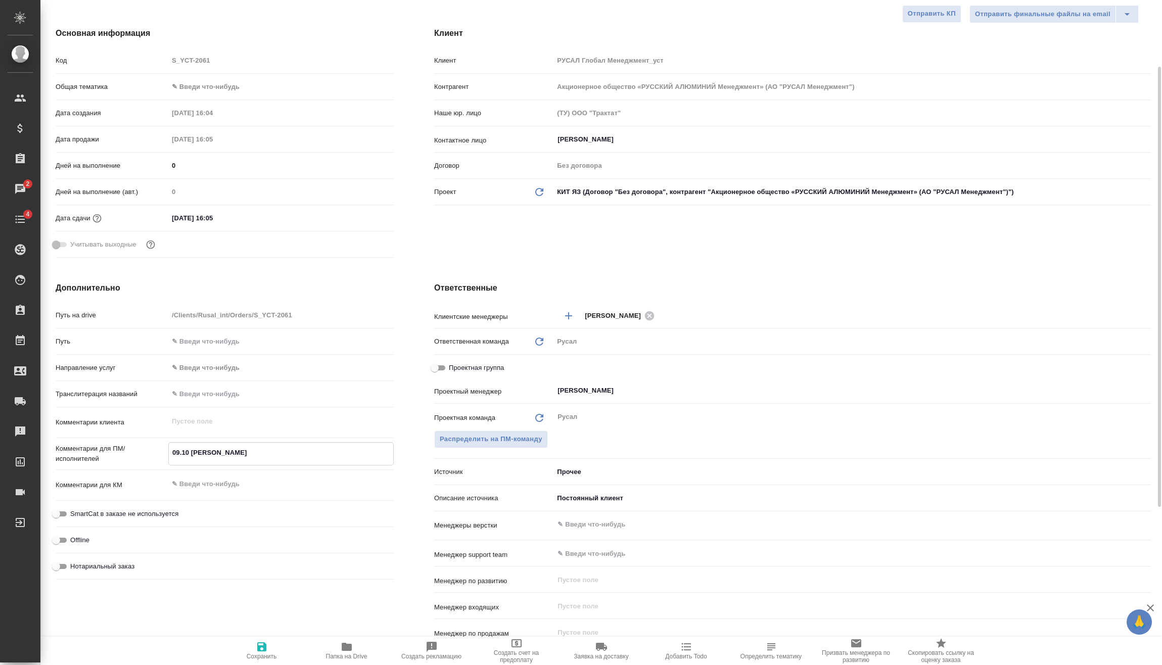
type textarea "x"
type textarea "09.10 Клипин он"
type textarea "x"
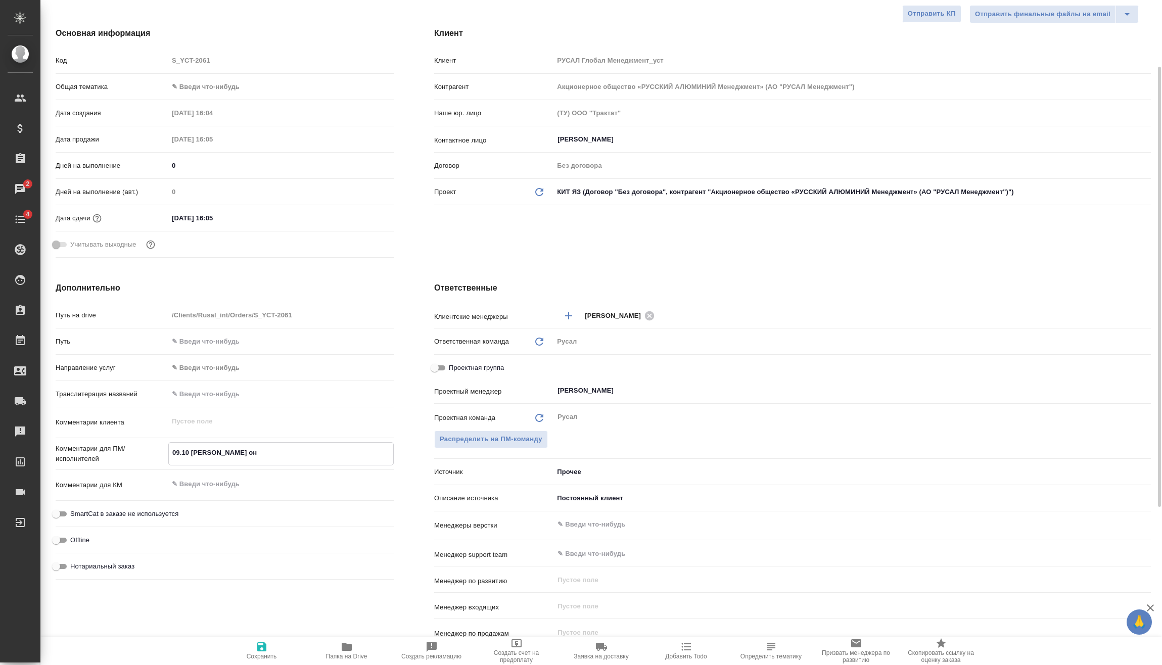
type textarea "x"
type textarea "09.10 Клипин онл"
type textarea "x"
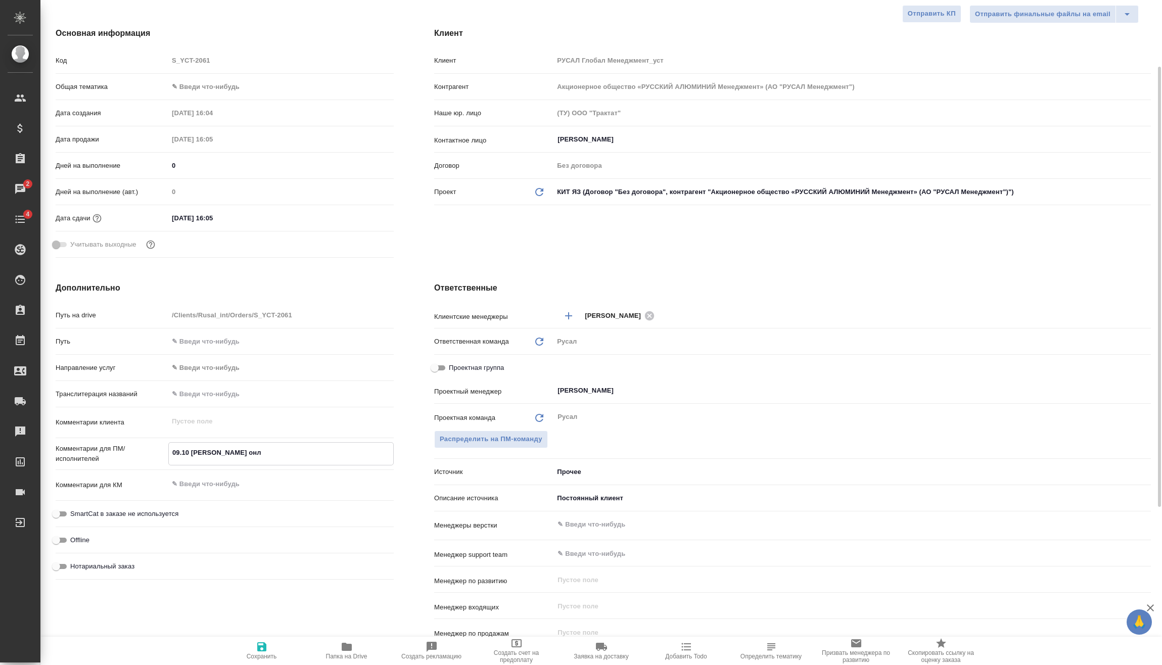
type textarea "09.10 Клипин онла"
type textarea "x"
type textarea "09.10 Клипин онлай"
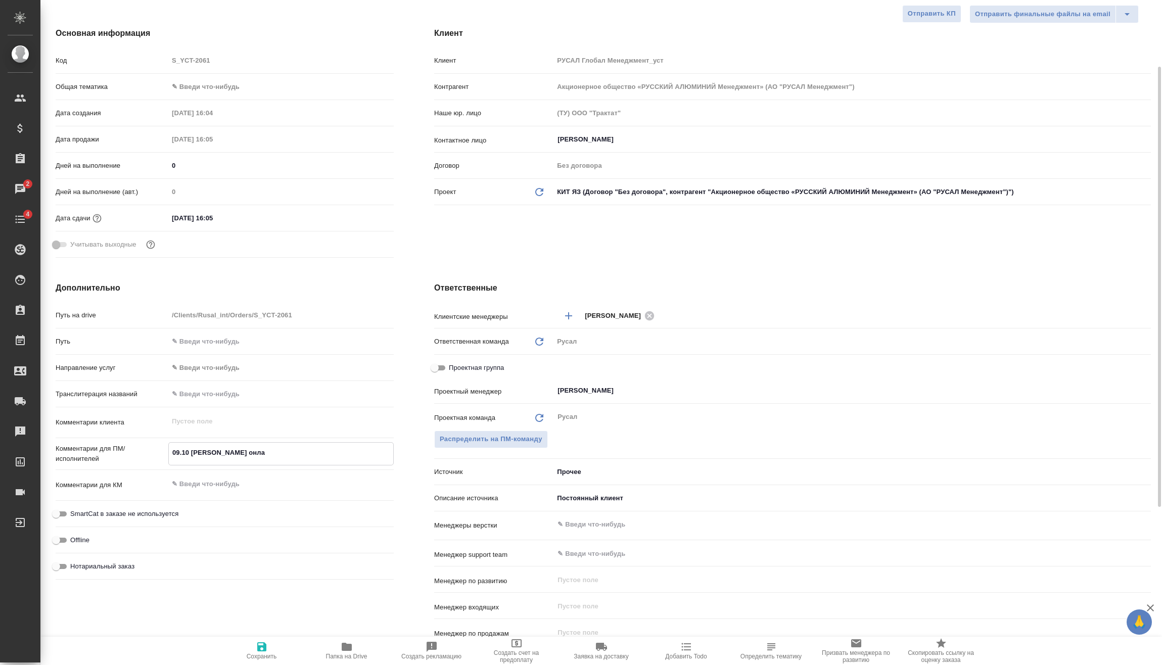
type textarea "x"
type textarea "09.10 Клипин онлайн"
type textarea "x"
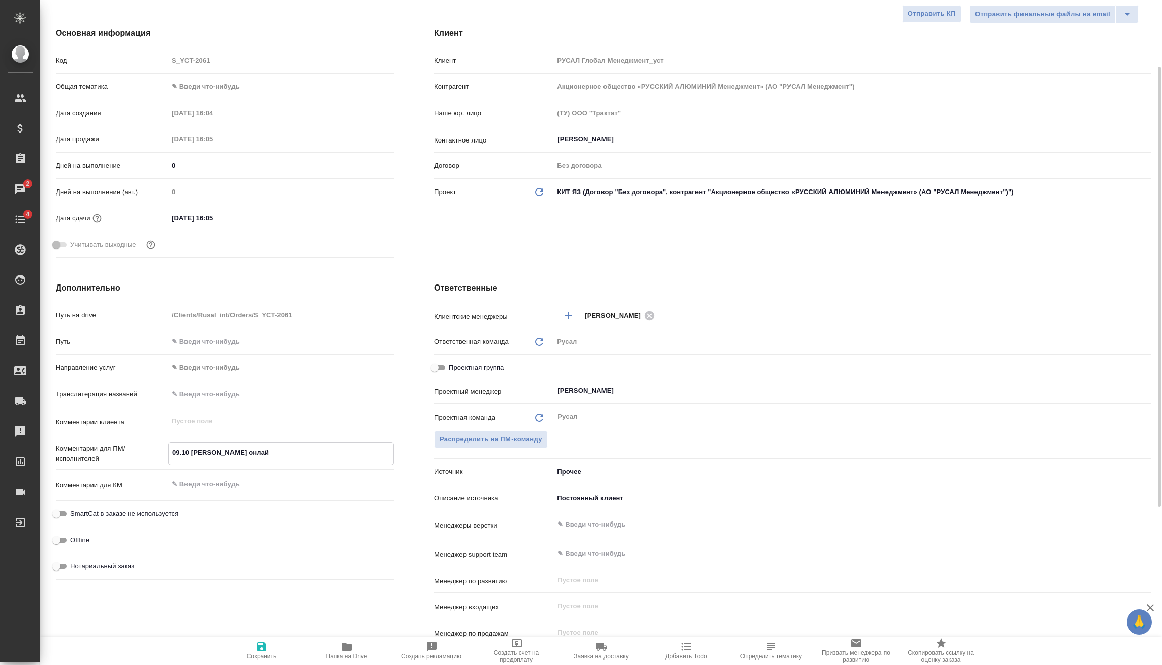
type textarea "x"
type textarea "09.10 Клипин онлайн"
type textarea "x"
click at [268, 653] on span "Сохранить" at bounding box center [262, 656] width 30 height 7
type textarea "x"
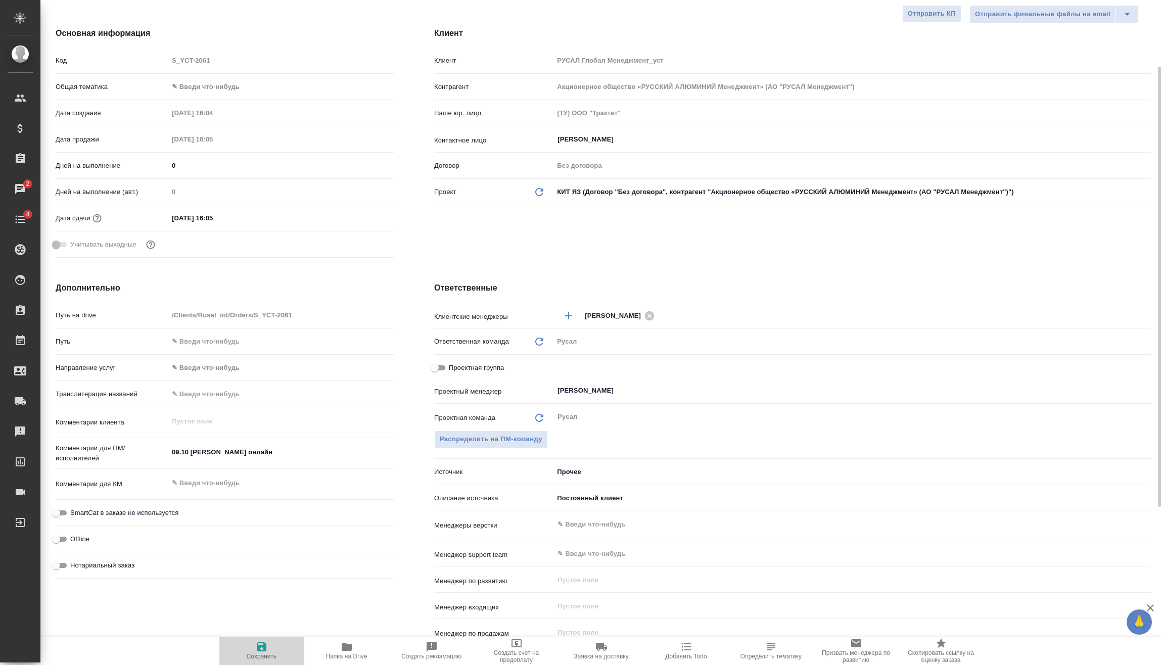
type textarea "x"
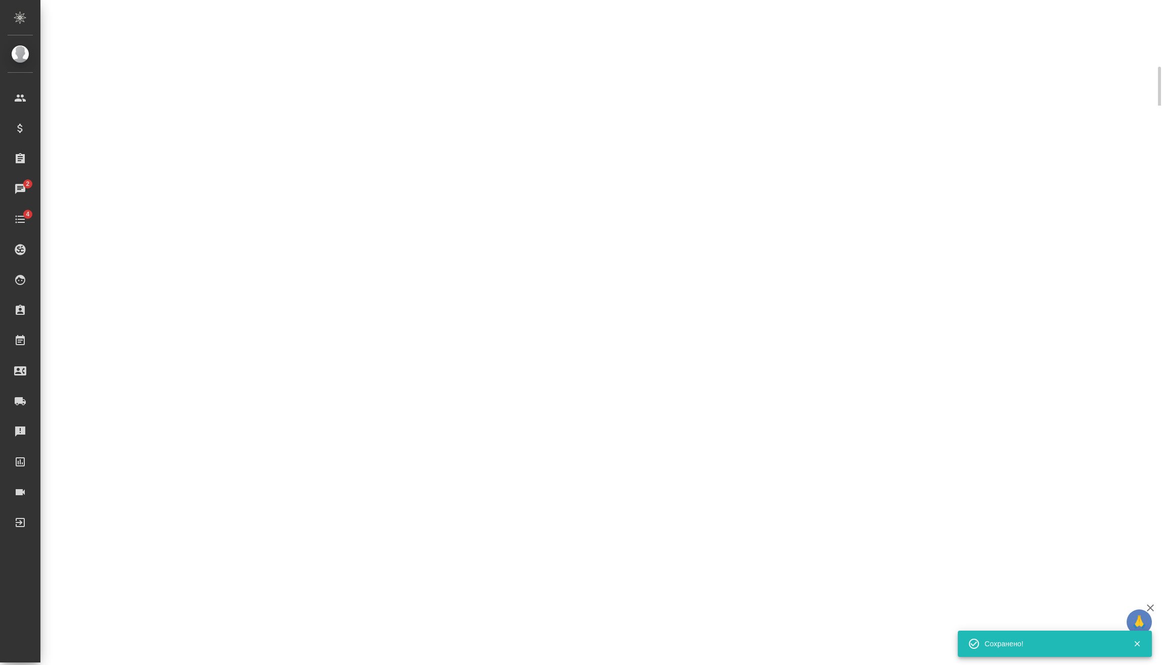
select select "RU"
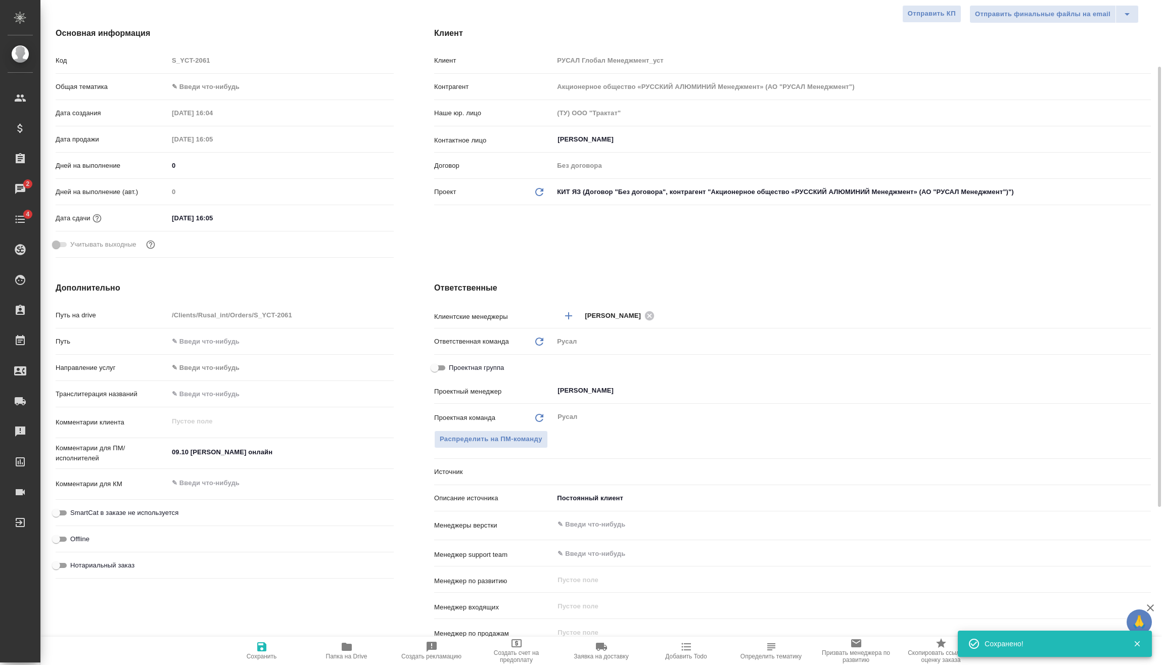
type textarea "x"
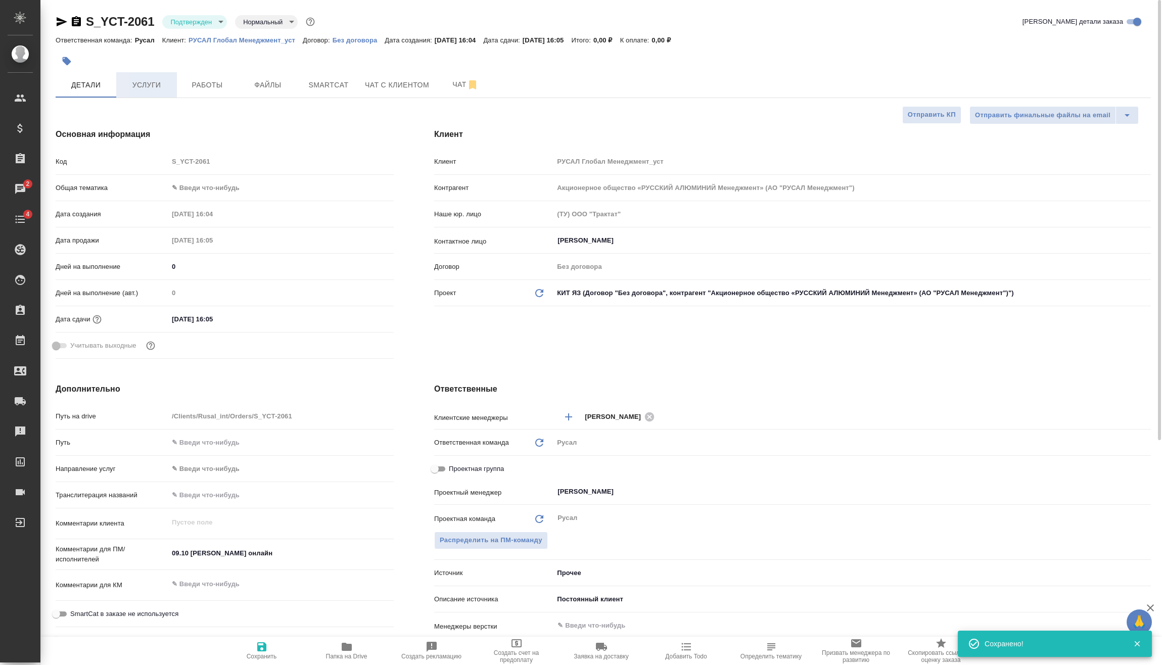
click at [163, 79] on span "Услуги" at bounding box center [146, 85] width 49 height 13
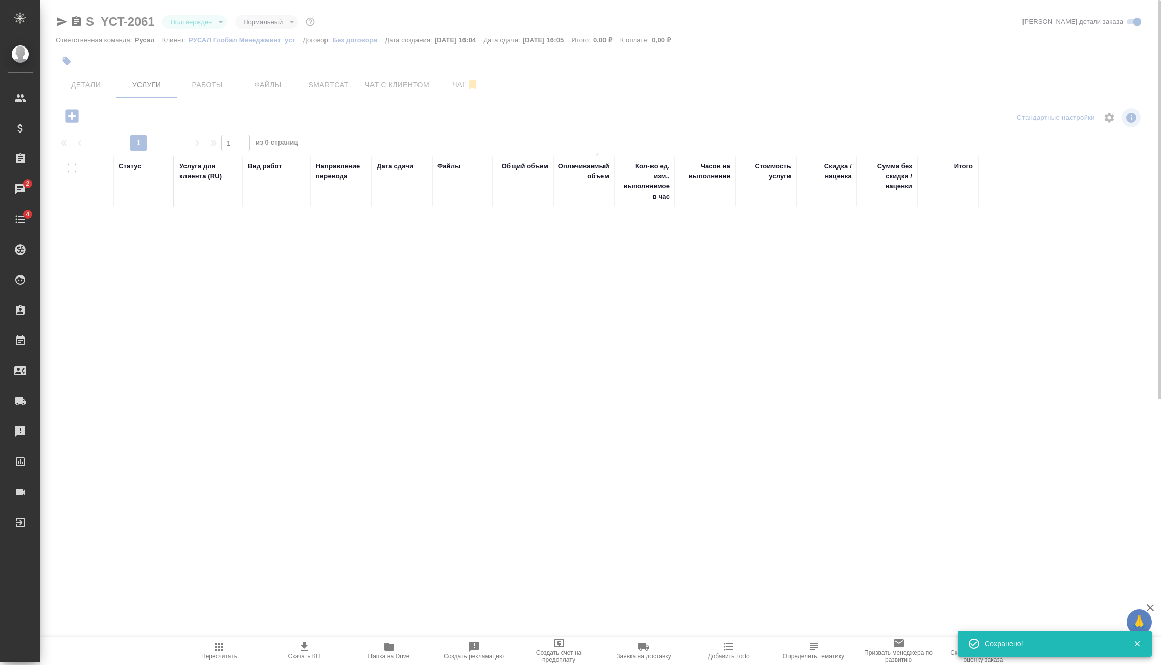
click at [215, 23] on body "🙏 .cls-1 fill:#fff; AWATERA Vasilev Evgeniy Клиенты Спецификации Заказы 2 Чаты …" at bounding box center [581, 332] width 1162 height 665
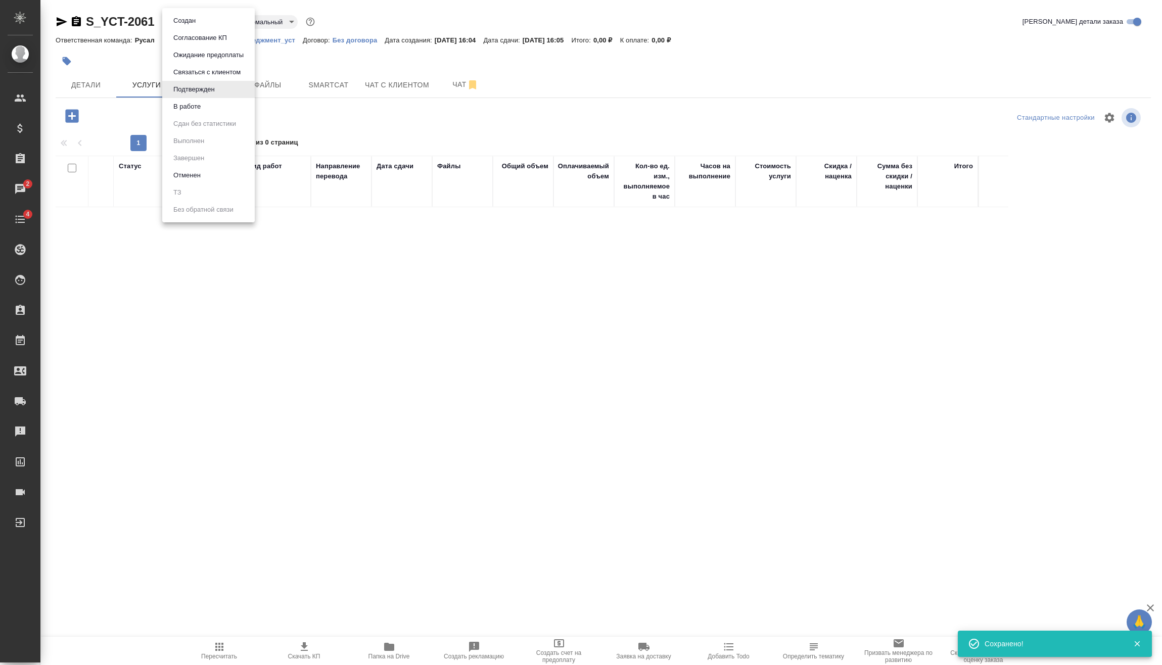
click at [212, 110] on li "В работе" at bounding box center [208, 106] width 92 height 17
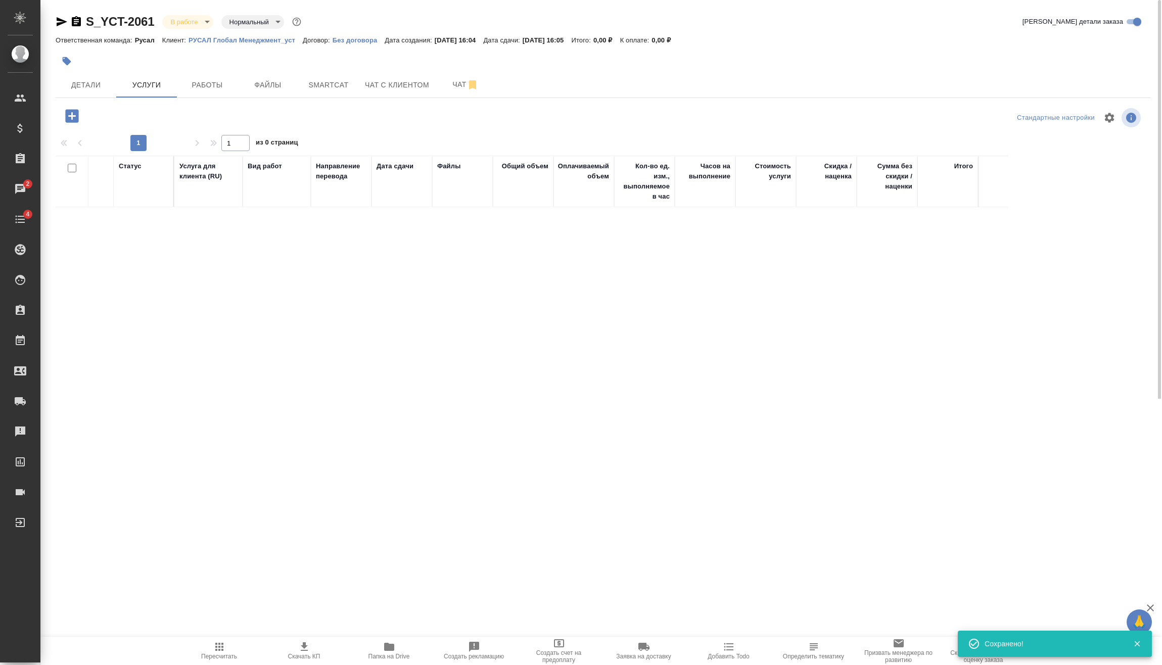
click at [73, 116] on icon "button" at bounding box center [72, 116] width 18 height 18
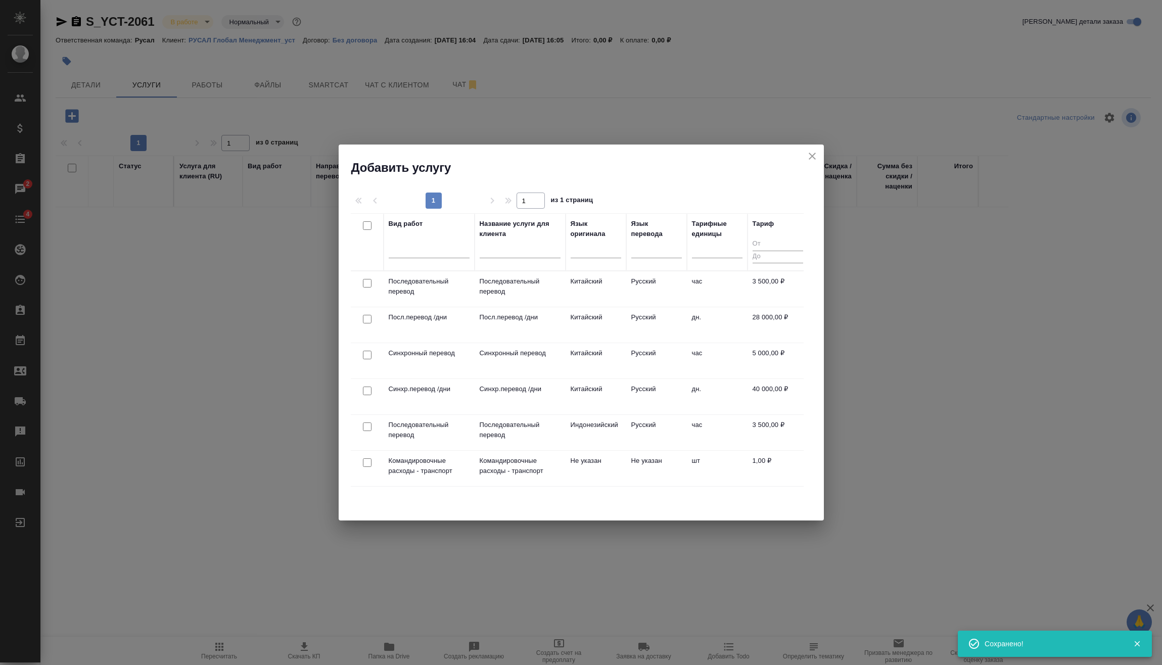
click at [370, 285] on input "checkbox" at bounding box center [367, 283] width 9 height 9
checkbox input "true"
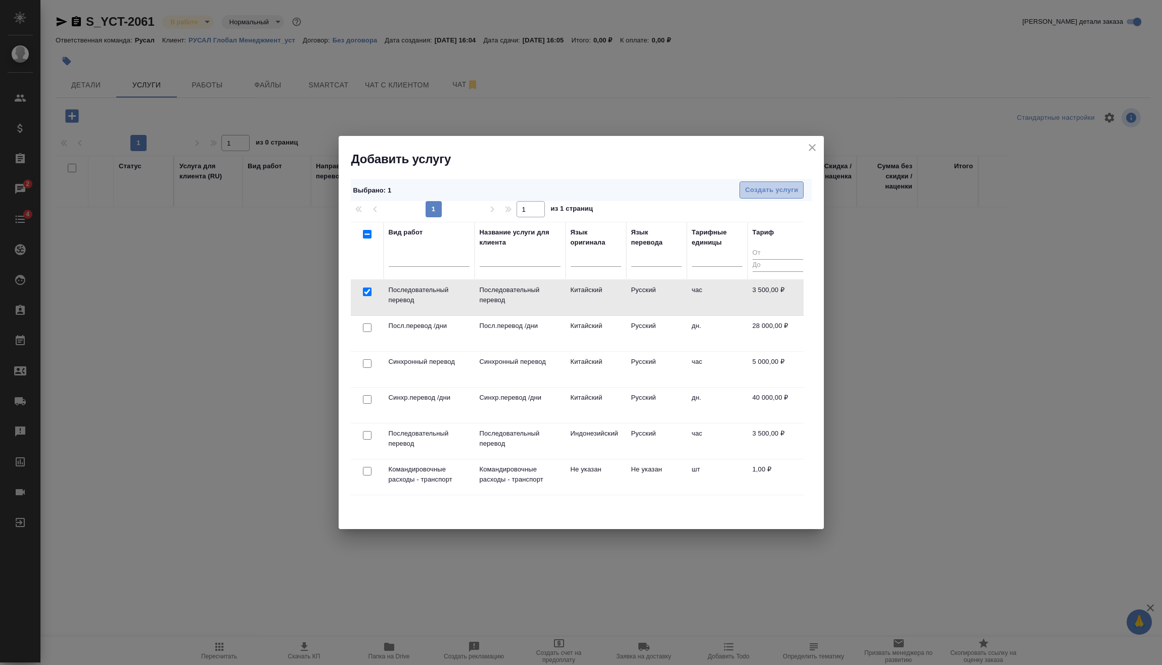
click at [787, 185] on span "Создать услуги" at bounding box center [771, 190] width 53 height 12
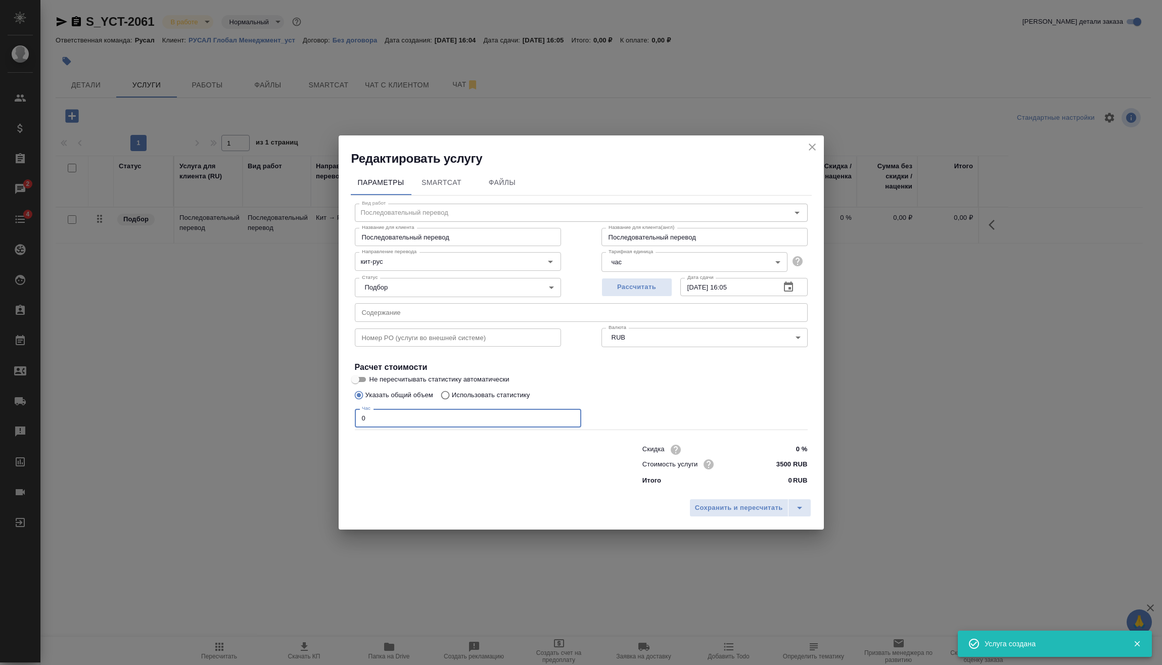
drag, startPoint x: 395, startPoint y: 418, endPoint x: 343, endPoint y: 428, distance: 52.4
click at [330, 423] on div "Редактировать услугу Параметры SmartCat Файлы Вид работ Последовательный перево…" at bounding box center [581, 332] width 1162 height 665
type input "6"
click at [734, 511] on span "Сохранить и пересчитать" at bounding box center [739, 508] width 88 height 12
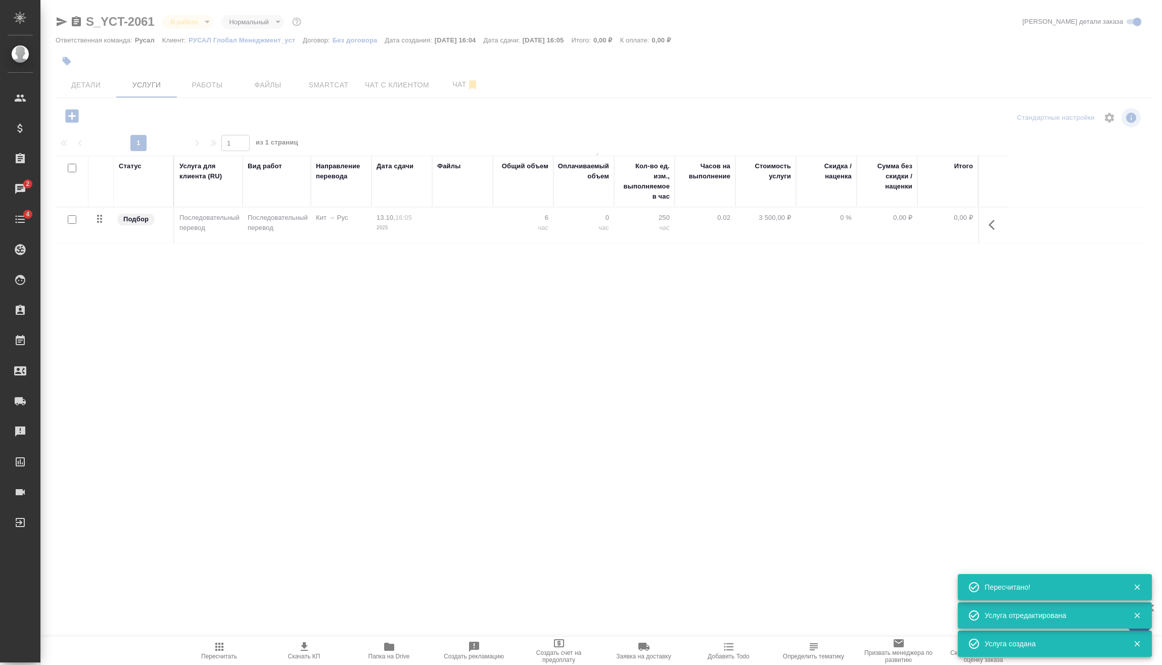
type input "urgent"
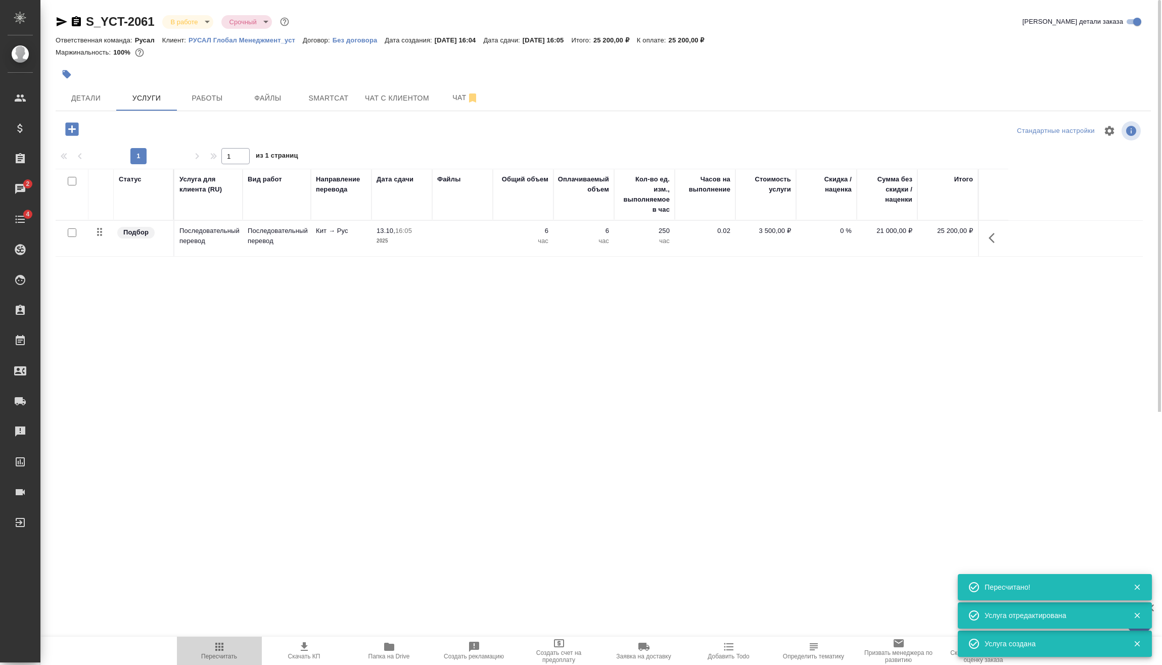
click at [224, 644] on icon "button" at bounding box center [219, 647] width 12 height 12
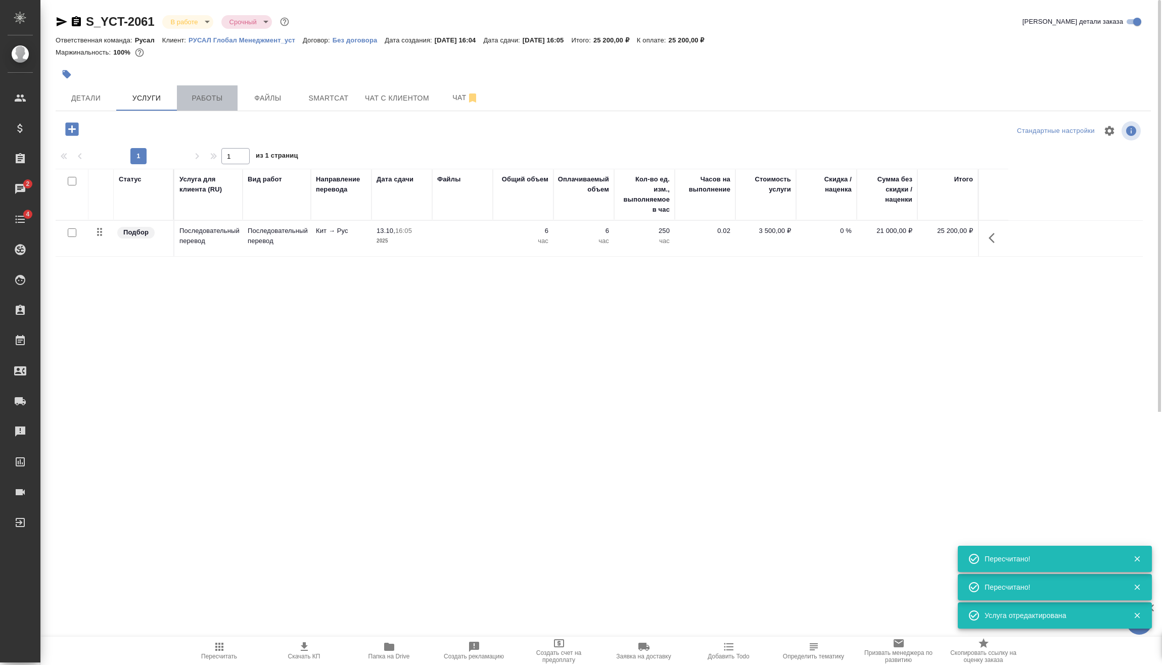
click at [201, 99] on span "Работы" at bounding box center [207, 98] width 49 height 13
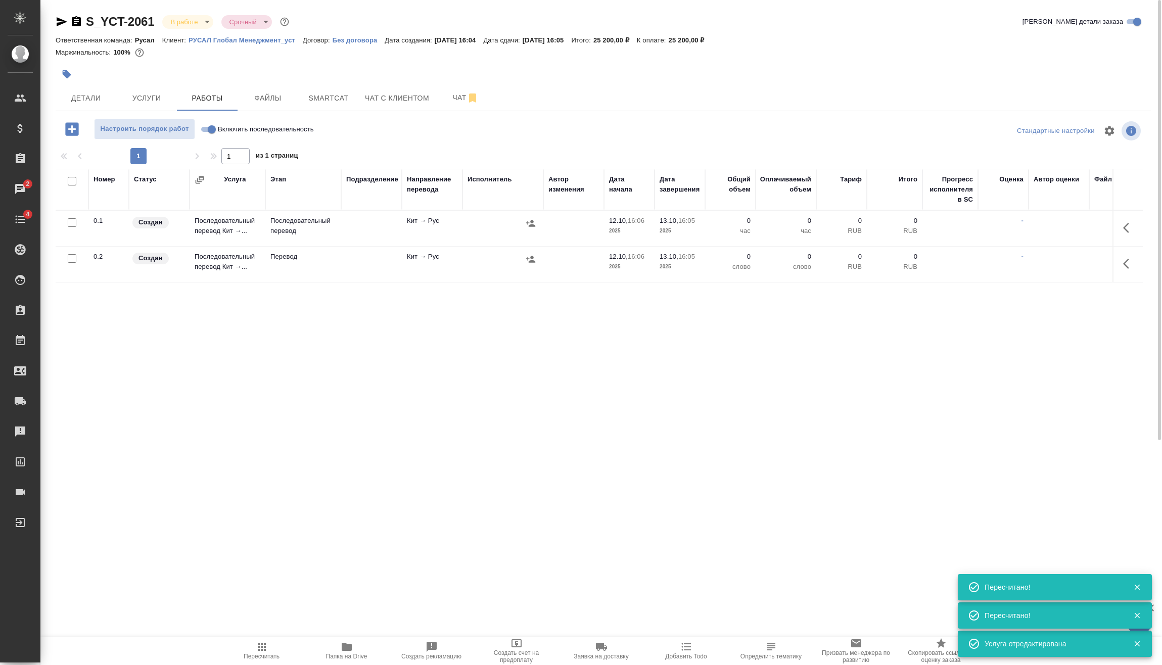
click at [207, 125] on input "Включить последовательность" at bounding box center [212, 129] width 36 height 12
checkbox input "true"
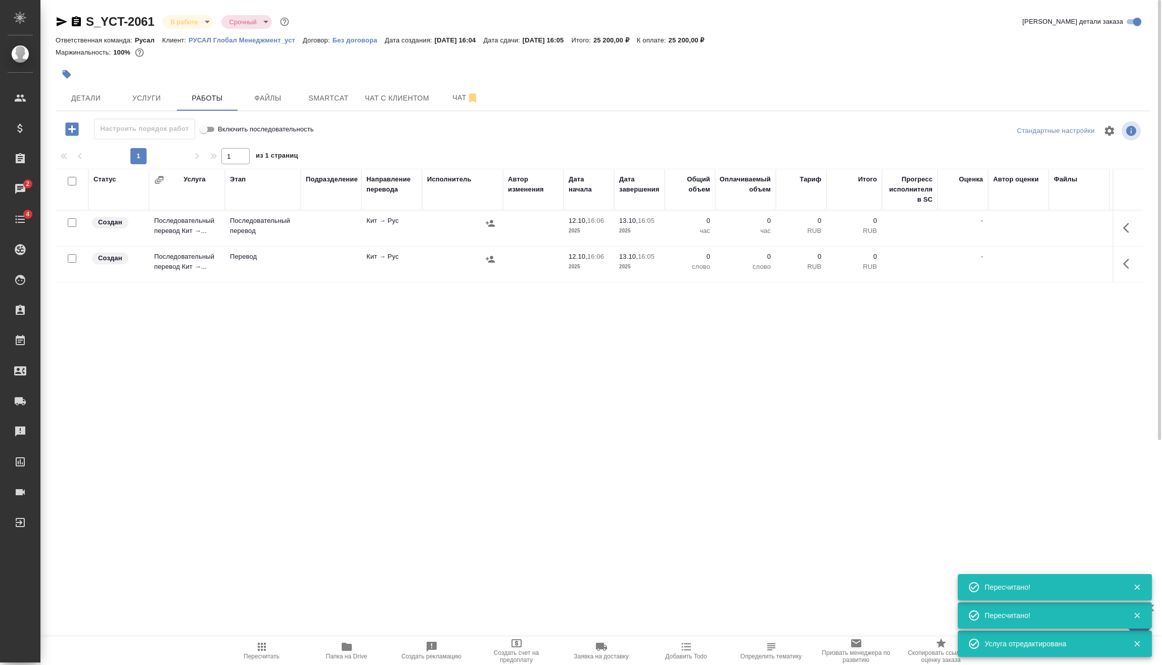
click at [205, 19] on body "🙏 .cls-1 fill:#fff; AWATERA Vasilev Evgeniy Клиенты Спецификации Заказы 2 Чаты …" at bounding box center [581, 332] width 1162 height 665
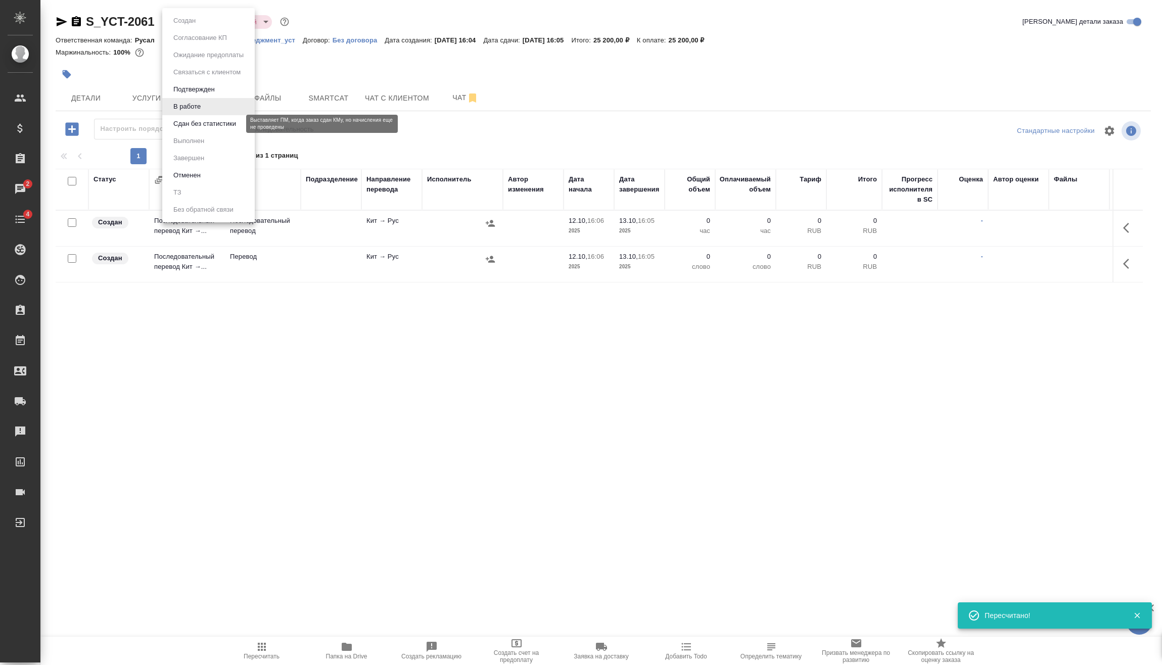
click at [212, 126] on button "Сдан без статистики" at bounding box center [204, 123] width 69 height 11
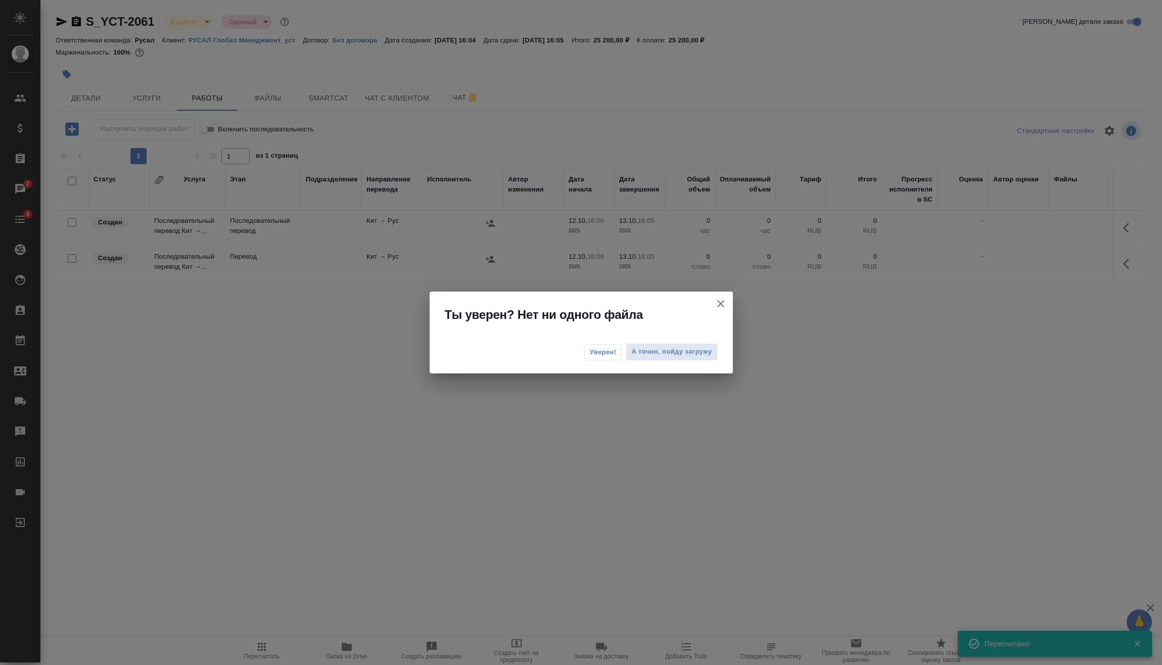
click at [611, 349] on span "Уверен!" at bounding box center [603, 352] width 27 height 10
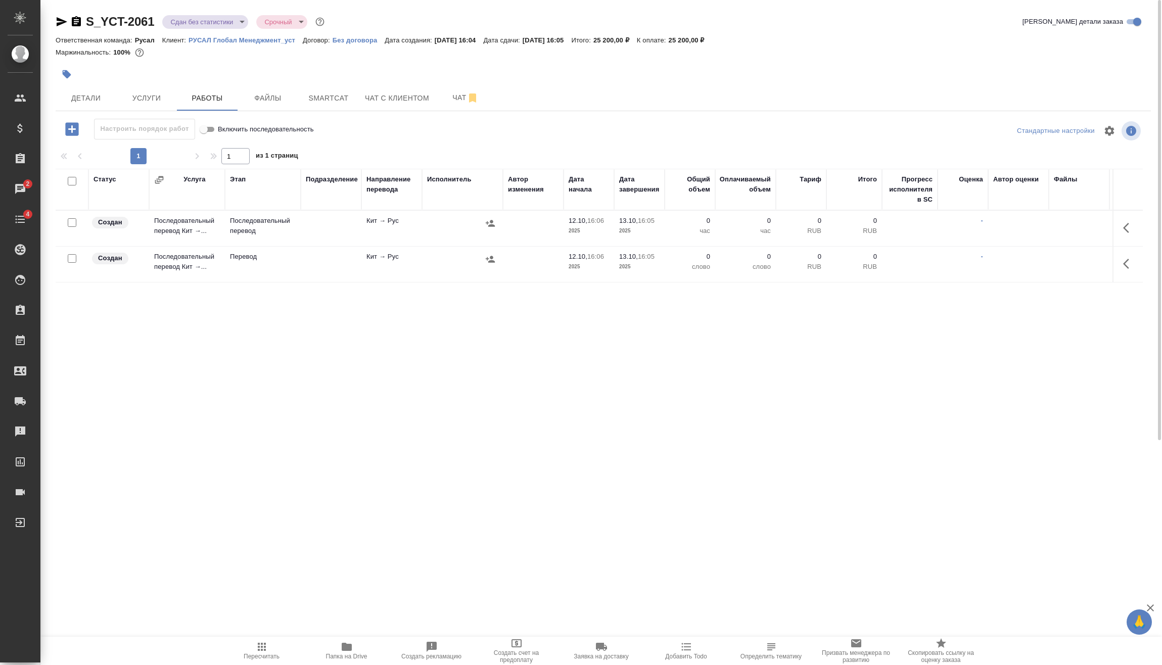
click at [71, 260] on input "checkbox" at bounding box center [72, 258] width 9 height 9
checkbox input "true"
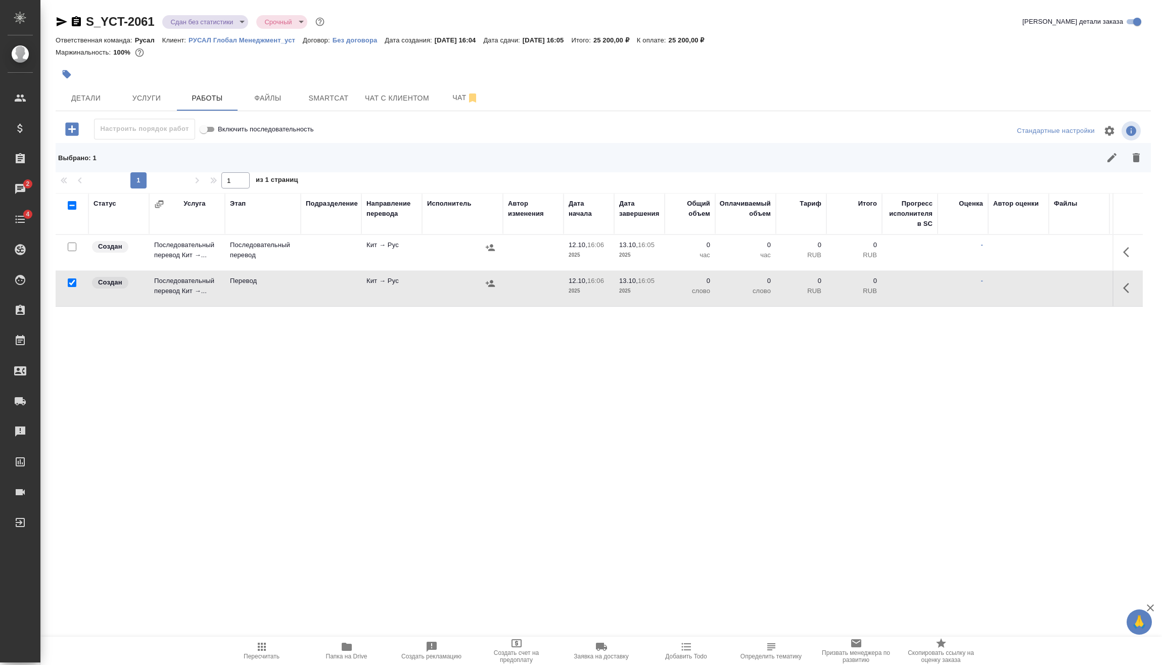
click at [1146, 164] on button "button" at bounding box center [1136, 158] width 24 height 24
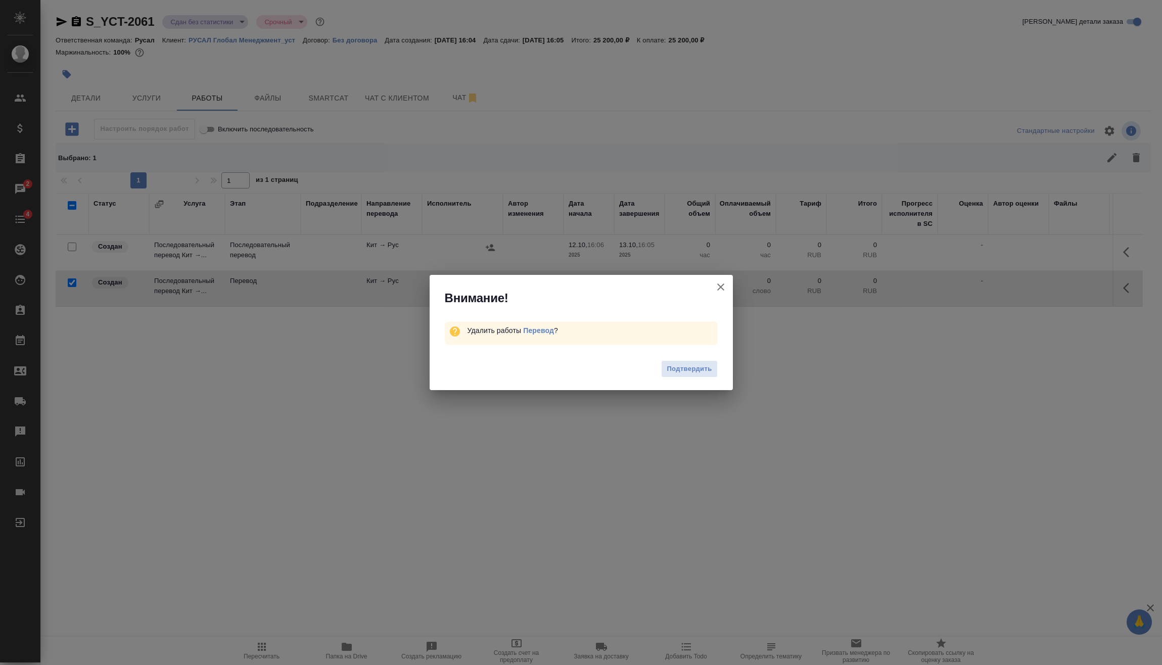
click at [712, 361] on button "Подтвердить" at bounding box center [689, 369] width 56 height 18
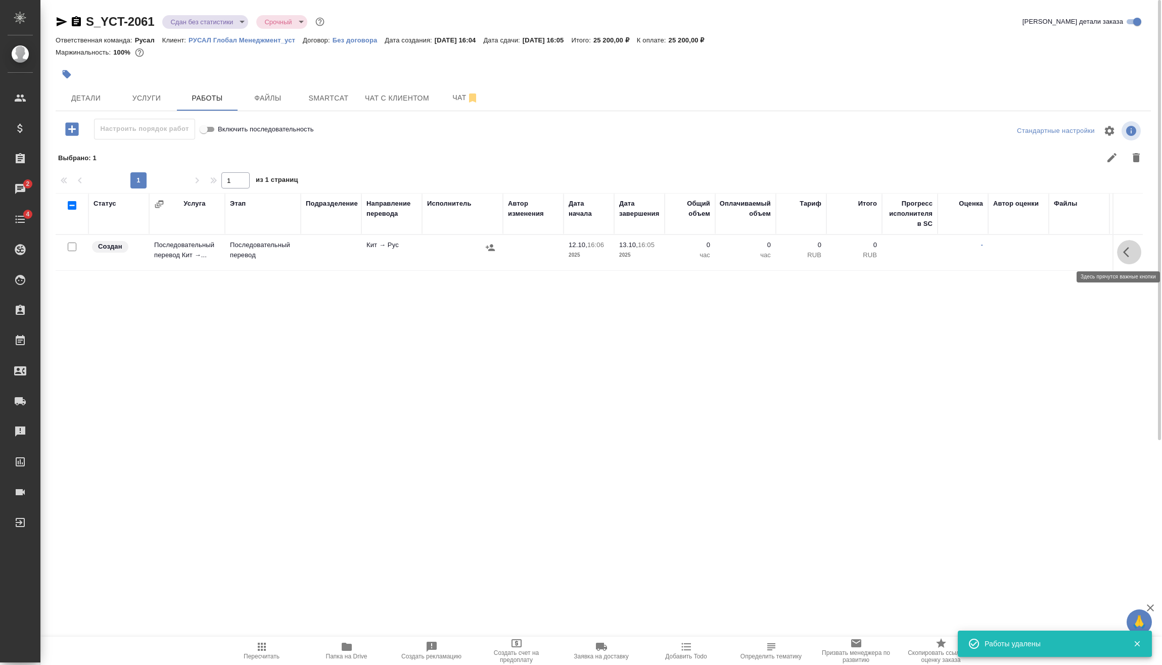
click at [1124, 251] on icon "button" at bounding box center [1126, 252] width 6 height 10
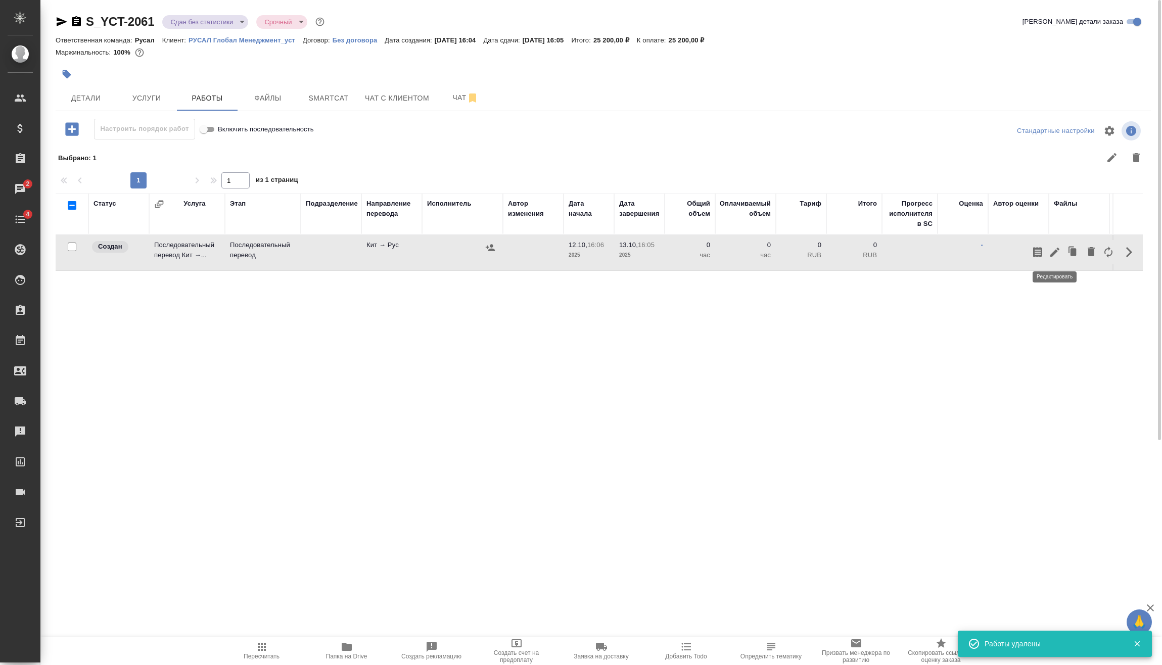
click at [1055, 249] on icon "button" at bounding box center [1055, 252] width 12 height 12
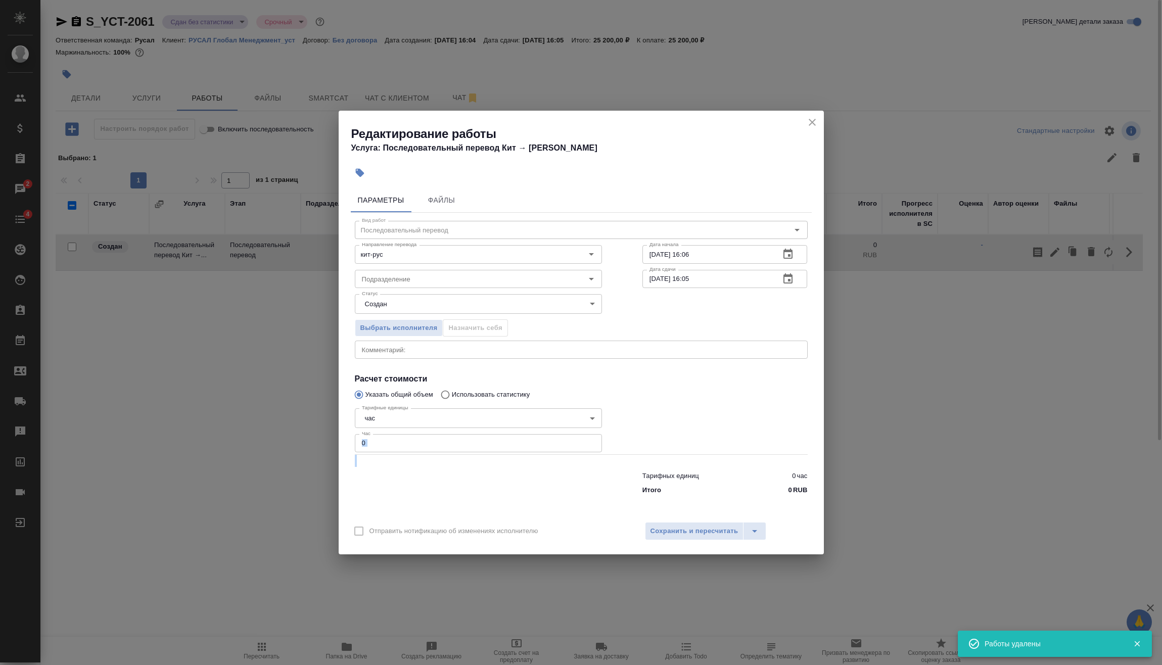
drag, startPoint x: 393, startPoint y: 453, endPoint x: 356, endPoint y: 452, distance: 36.4
click at [359, 452] on div "Вид работ Последовательный перевод Вид работ Направление перевода кит-рус Напра…" at bounding box center [581, 356] width 461 height 287
click at [399, 451] on input "0" at bounding box center [478, 443] width 247 height 18
drag, startPoint x: 402, startPoint y: 442, endPoint x: 339, endPoint y: 446, distance: 63.3
click at [338, 448] on div "Редактирование работы Услуга: Последовательный перевод Кит → Рус Параметры Файл…" at bounding box center [581, 332] width 1162 height 665
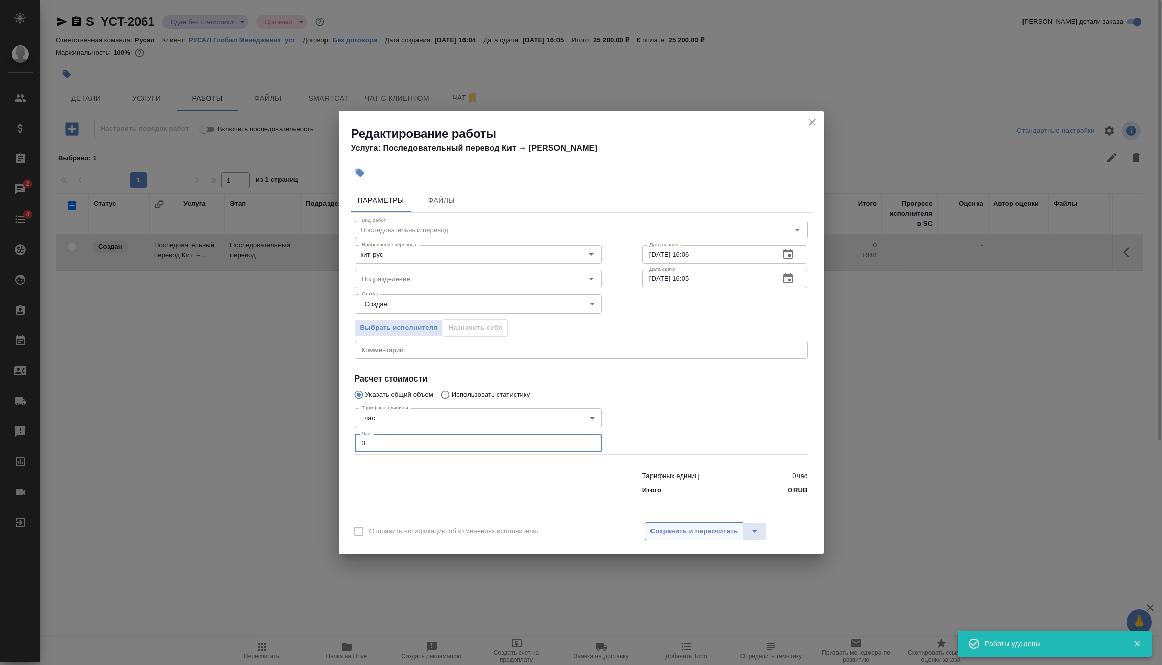
type input "3"
click at [675, 527] on span "Сохранить и пересчитать" at bounding box center [694, 532] width 88 height 12
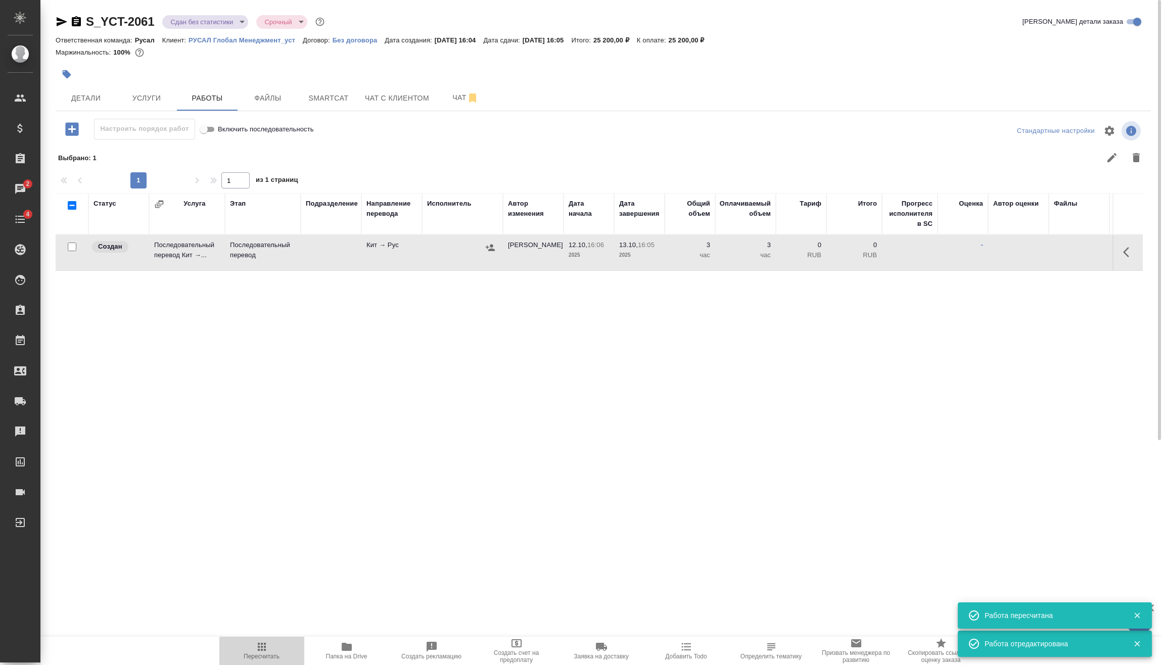
click at [248, 645] on span "Пересчитать" at bounding box center [261, 650] width 73 height 19
click at [231, 25] on body "🙏 .cls-1 fill:#fff; AWATERA Vasilev Evgeniy Клиенты Спецификации Заказы 2 Чаты …" at bounding box center [581, 332] width 1162 height 665
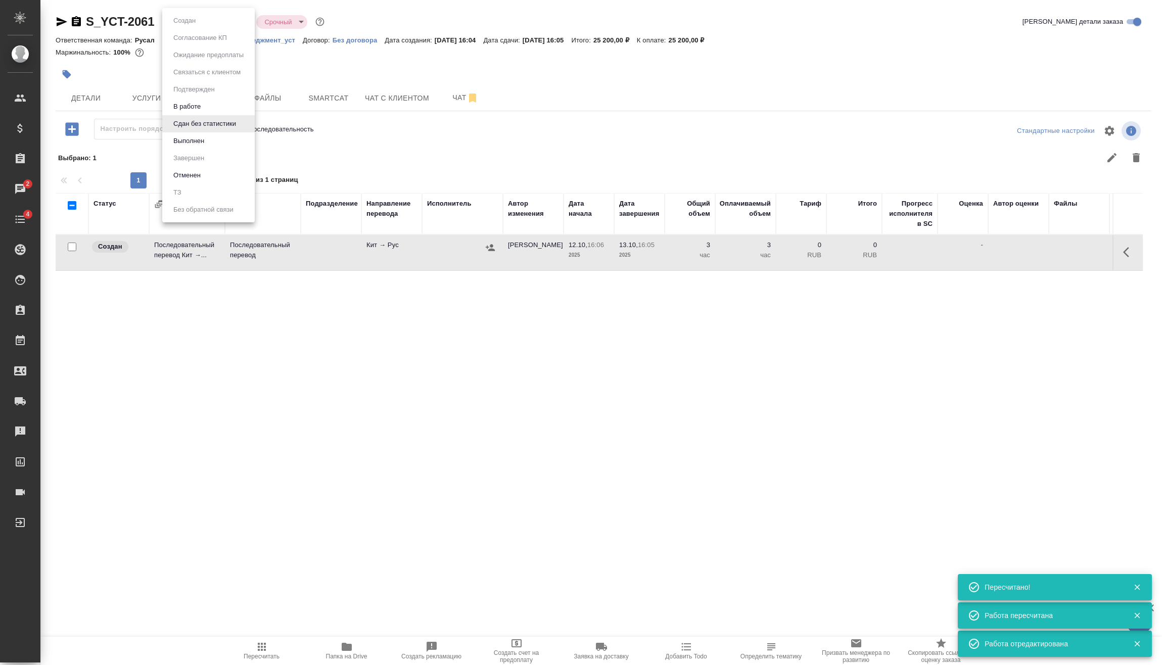
click at [439, 306] on div at bounding box center [581, 332] width 1162 height 665
click at [75, 244] on input "checkbox" at bounding box center [72, 247] width 9 height 9
checkbox input "true"
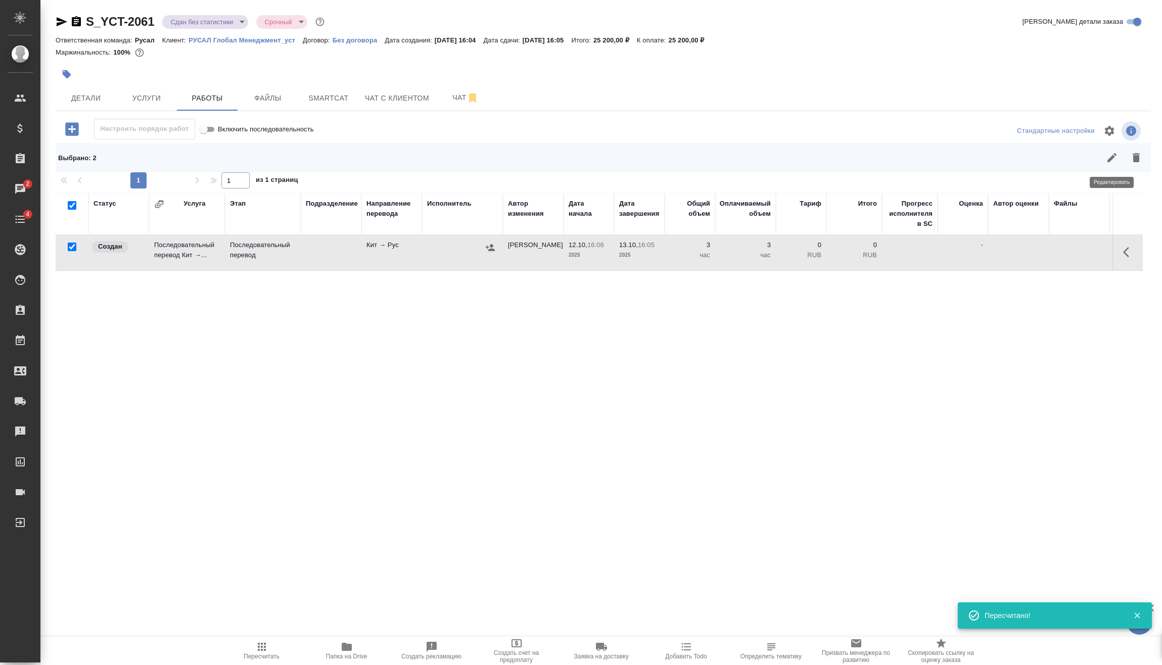
click at [1107, 166] on button "button" at bounding box center [1112, 158] width 24 height 24
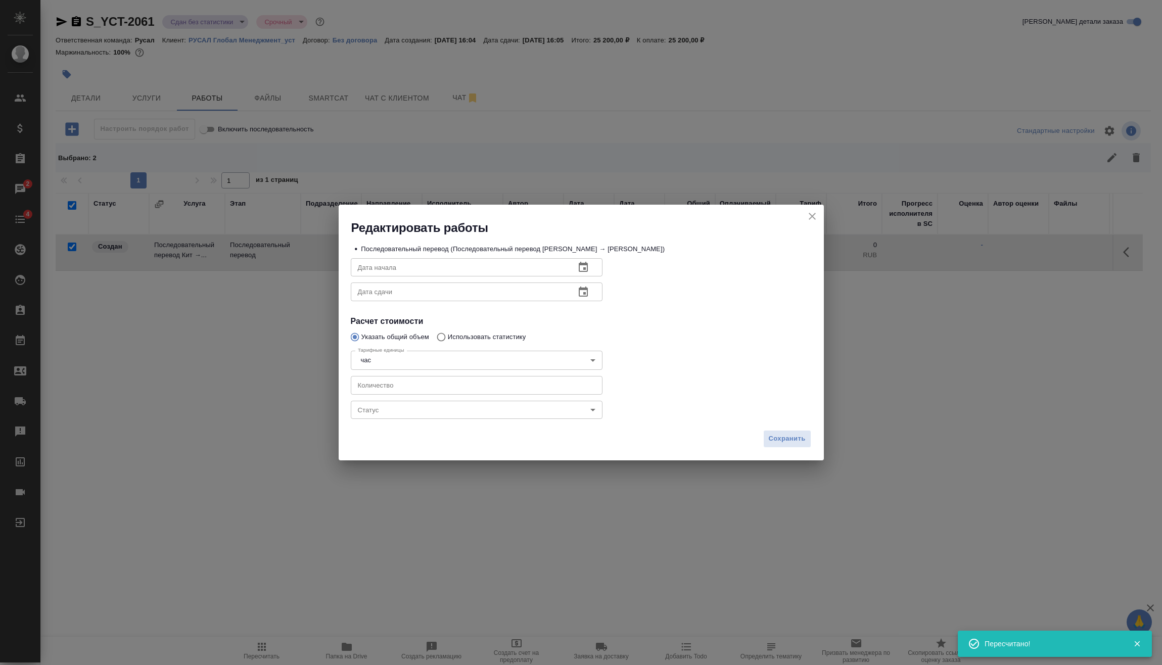
click at [820, 216] on div "Редактировать работы" at bounding box center [581, 220] width 485 height 31
click at [817, 215] on icon "close" at bounding box center [812, 216] width 12 height 12
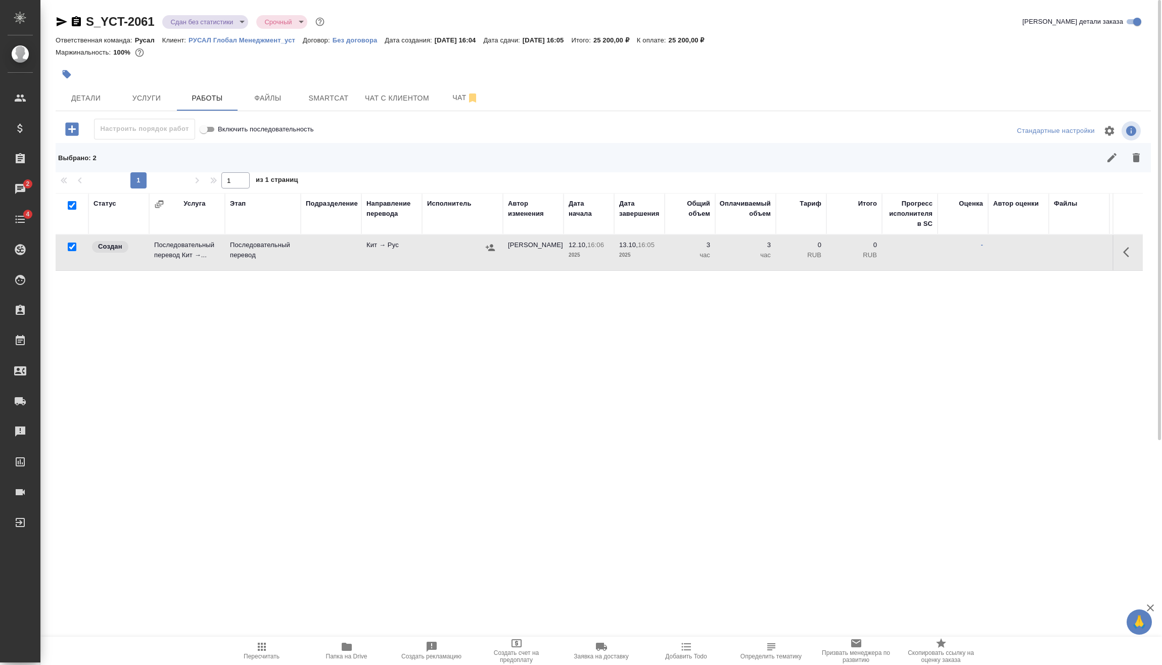
click at [493, 249] on icon "button" at bounding box center [490, 248] width 10 height 10
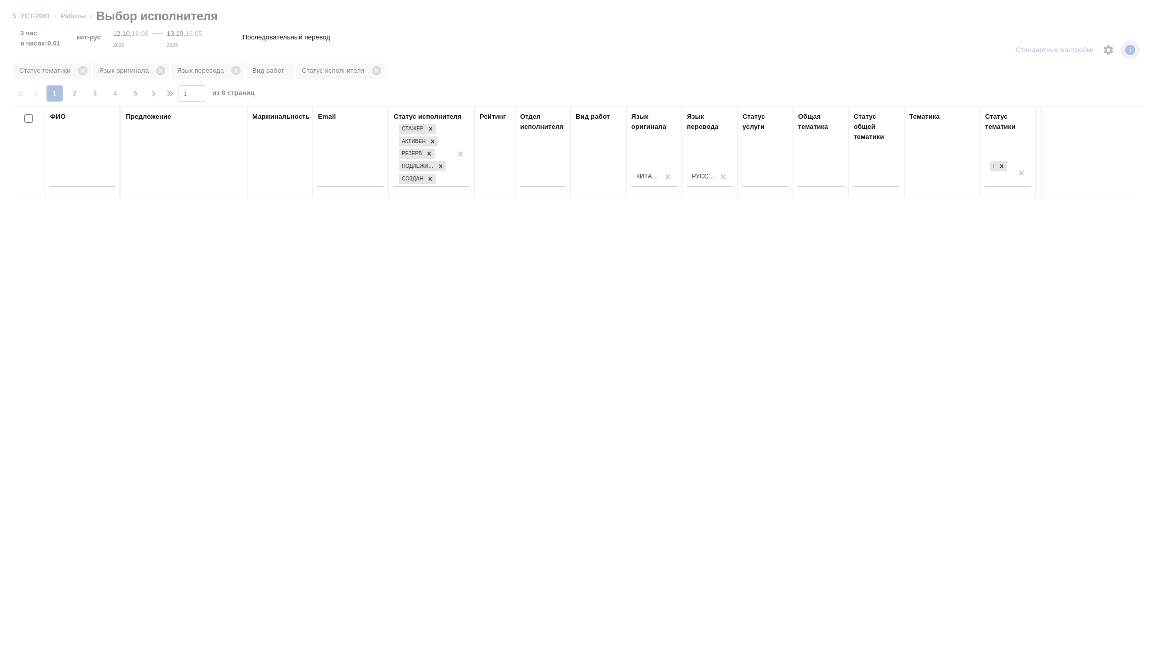
click at [101, 183] on input "text" at bounding box center [82, 180] width 65 height 13
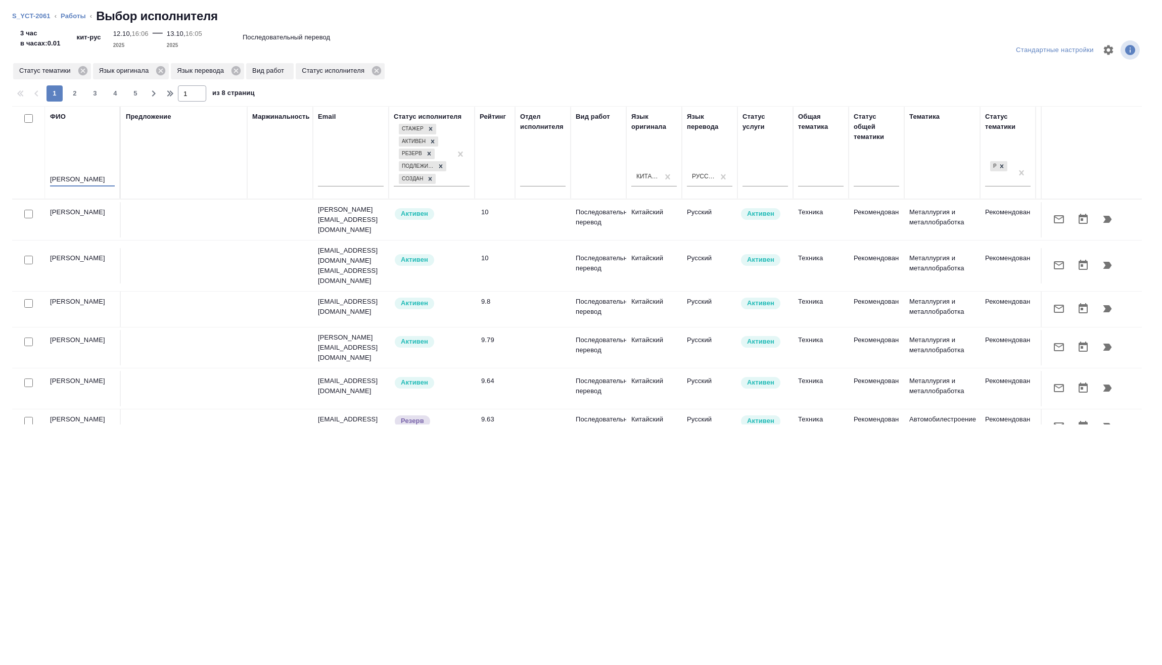
type input "[PERSON_NAME]"
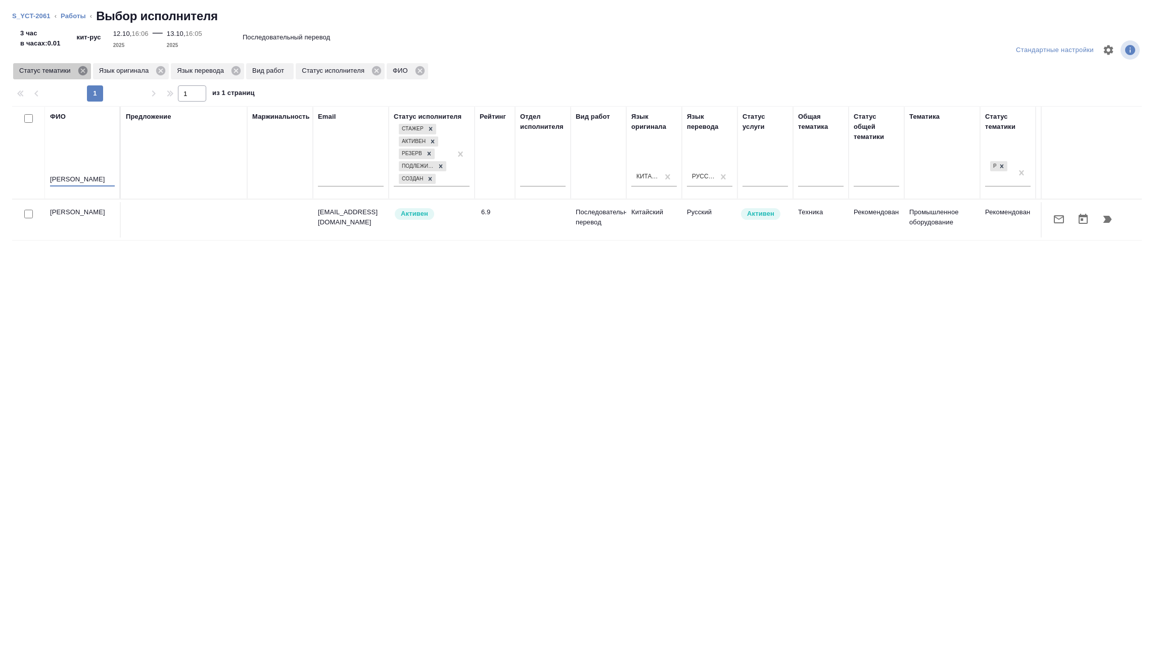
click at [81, 70] on icon at bounding box center [82, 70] width 9 height 9
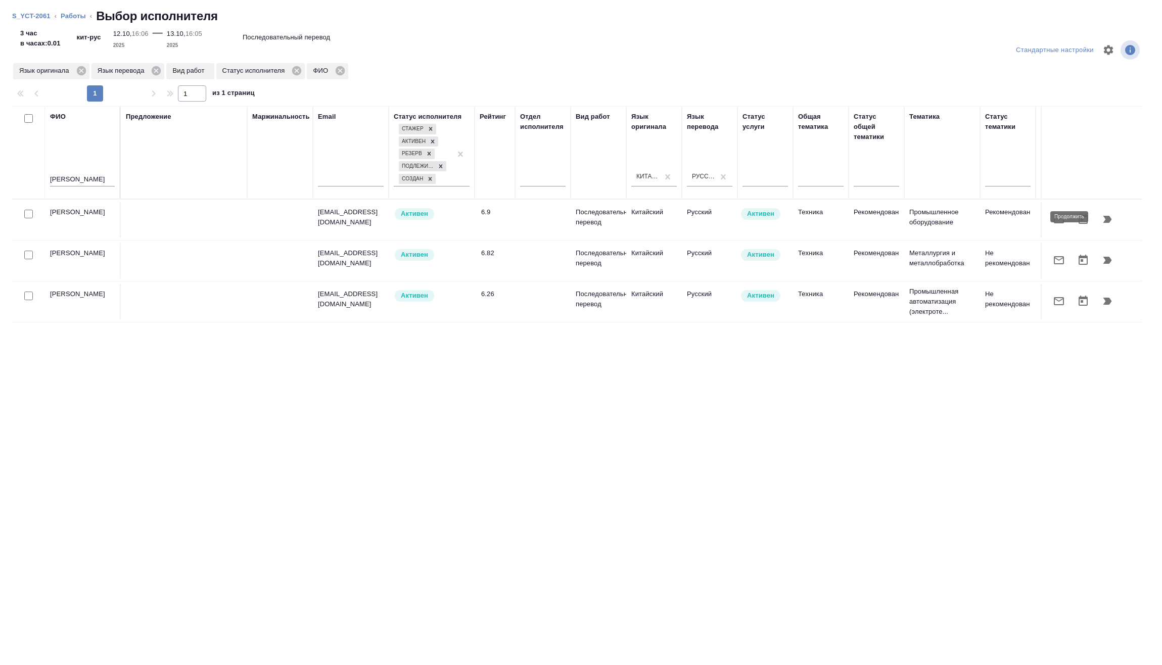
click at [1114, 218] on button "button" at bounding box center [1107, 219] width 24 height 24
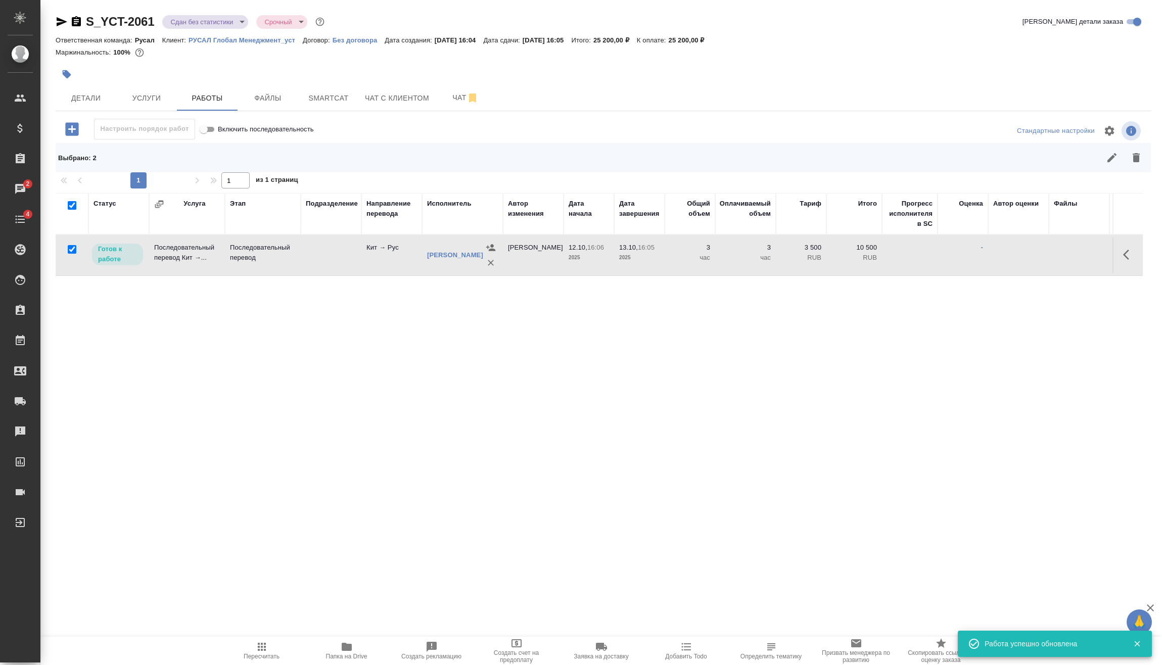
click at [263, 656] on span "Пересчитать" at bounding box center [262, 656] width 36 height 7
click at [1113, 160] on icon "button" at bounding box center [1112, 158] width 12 height 12
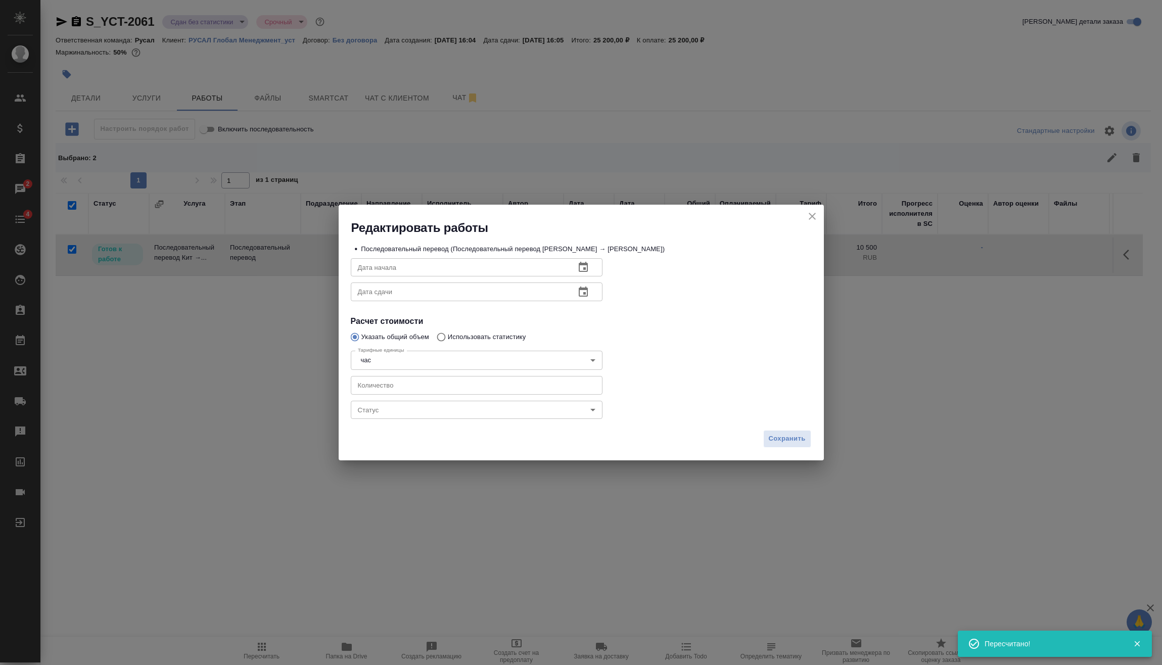
click at [571, 426] on div "Сохранить" at bounding box center [581, 442] width 485 height 35
click at [569, 411] on body "🙏 .cls-1 fill:#fff; AWATERA Vasilev Evgeniy Клиенты Спецификации Заказы 2 Чаты …" at bounding box center [581, 332] width 1162 height 665
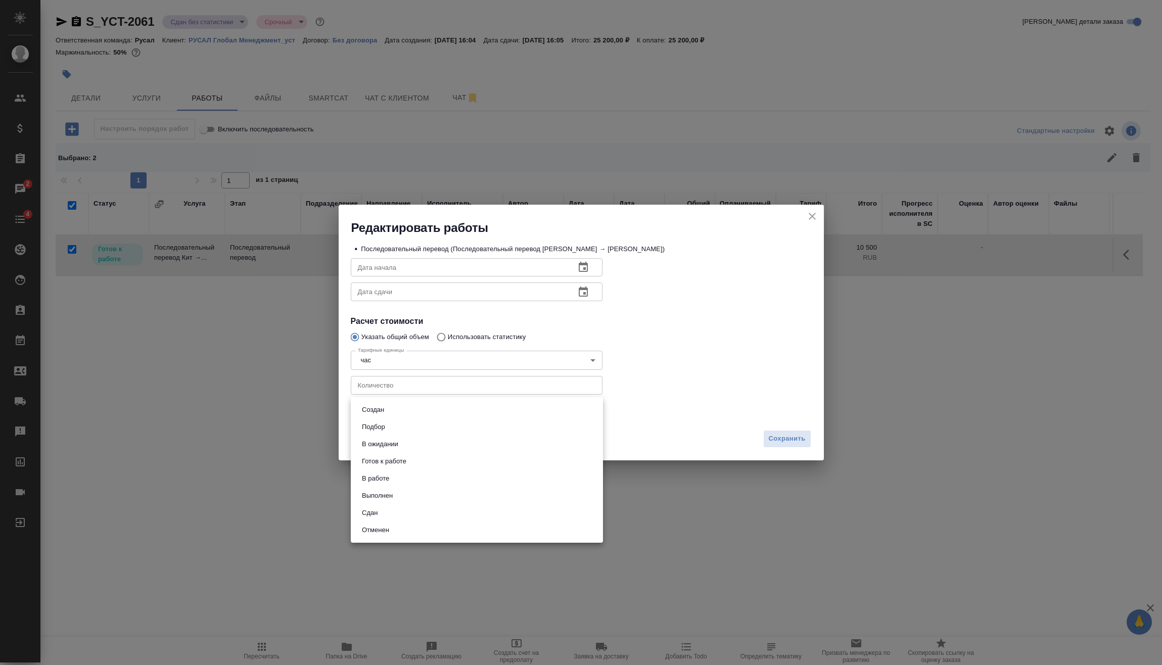
click at [459, 506] on li "Сдан" at bounding box center [477, 512] width 252 height 17
type input "closed"
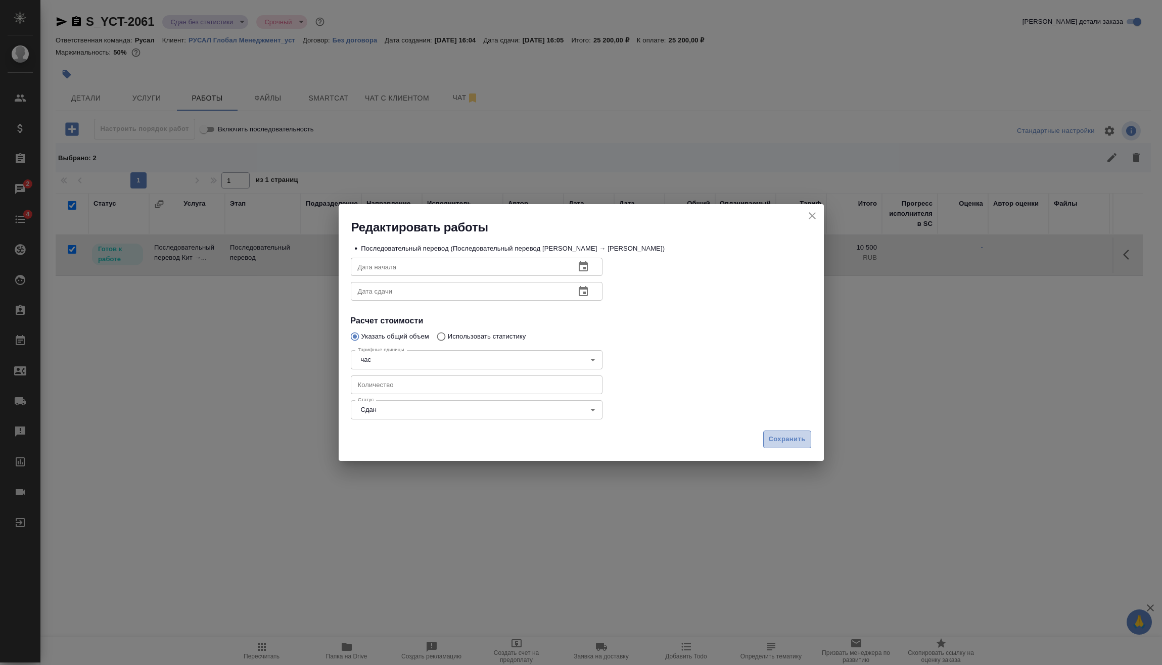
click at [765, 435] on button "Сохранить" at bounding box center [787, 440] width 48 height 18
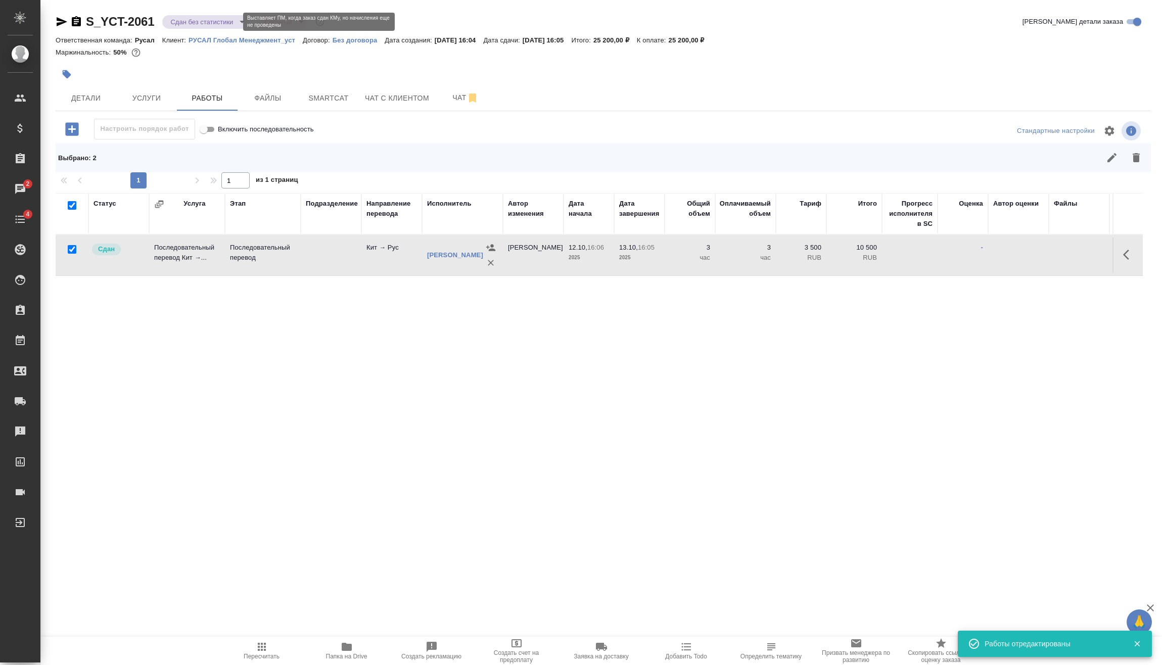
click at [223, 16] on body "🙏 .cls-1 fill:#fff; AWATERA Vasilev Evgeniy Клиенты Спецификации Заказы 2 Чаты …" at bounding box center [581, 332] width 1162 height 665
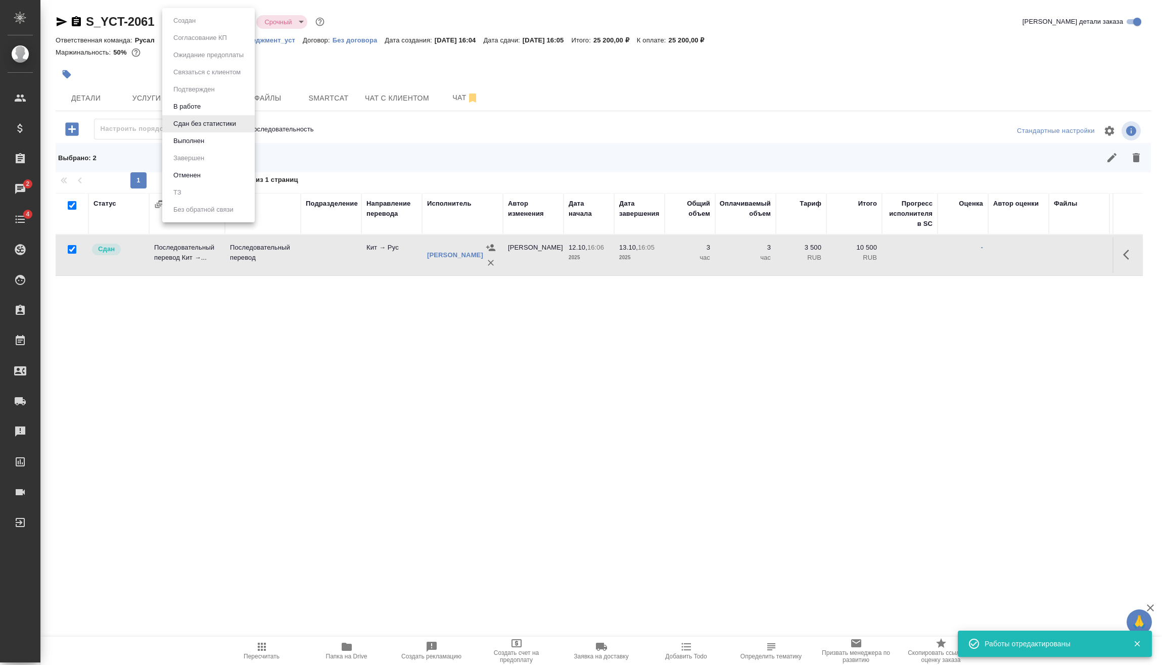
click at [217, 142] on li "Выполнен" at bounding box center [208, 140] width 92 height 17
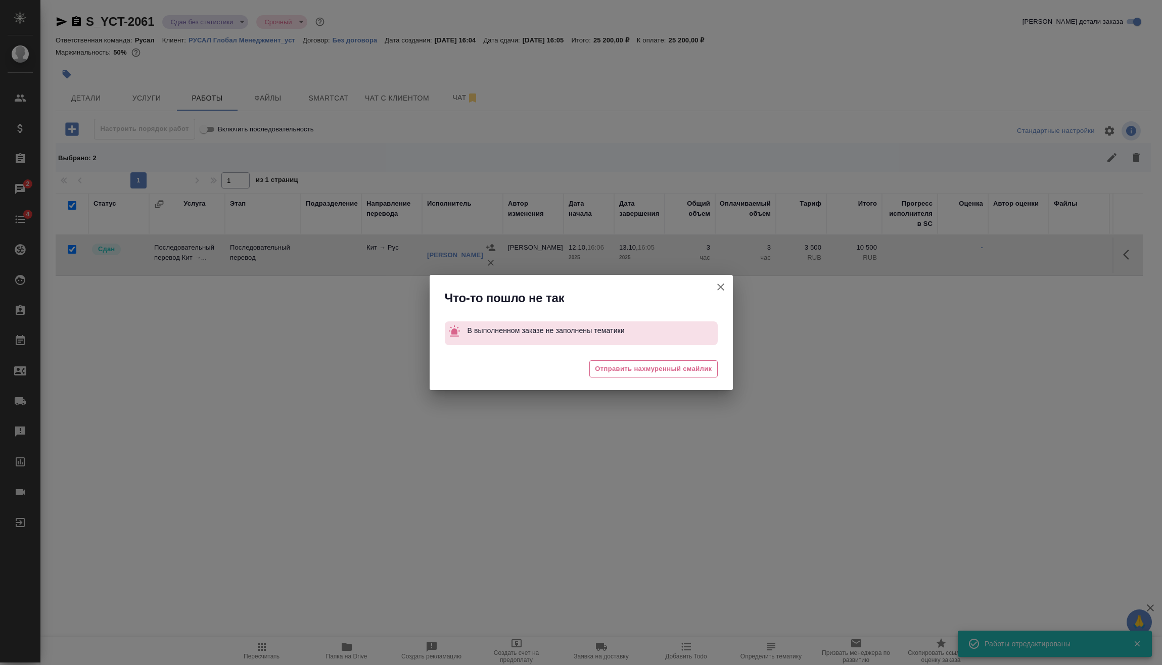
click at [723, 284] on icon "button" at bounding box center [721, 287] width 12 height 12
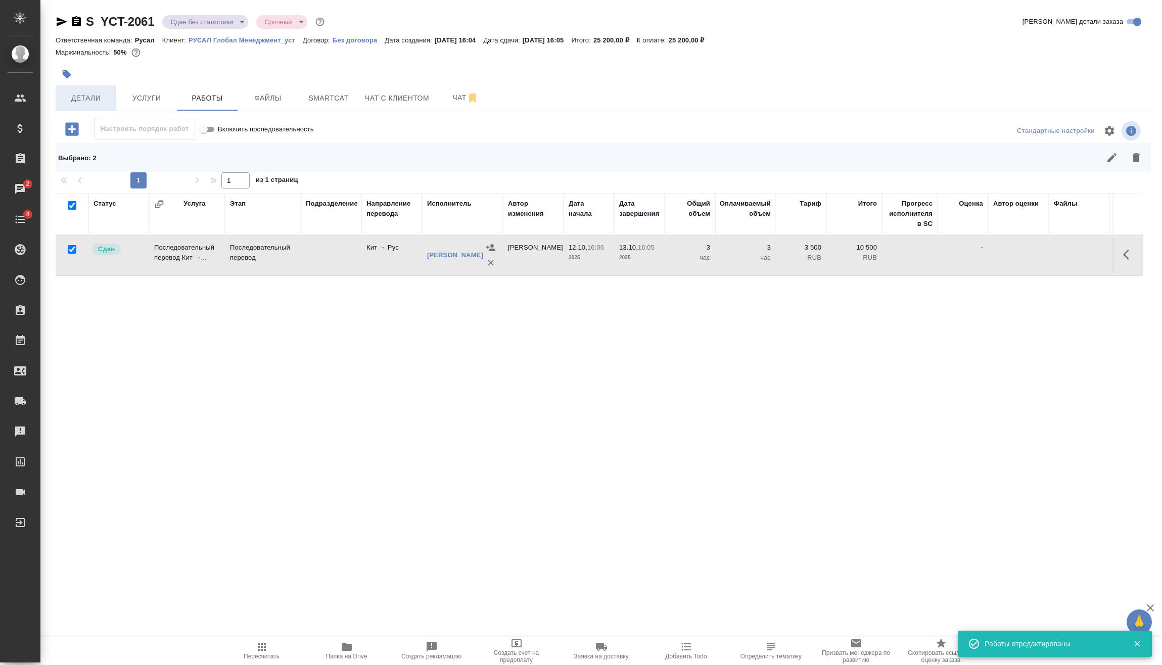
click at [83, 101] on span "Детали" at bounding box center [86, 98] width 49 height 13
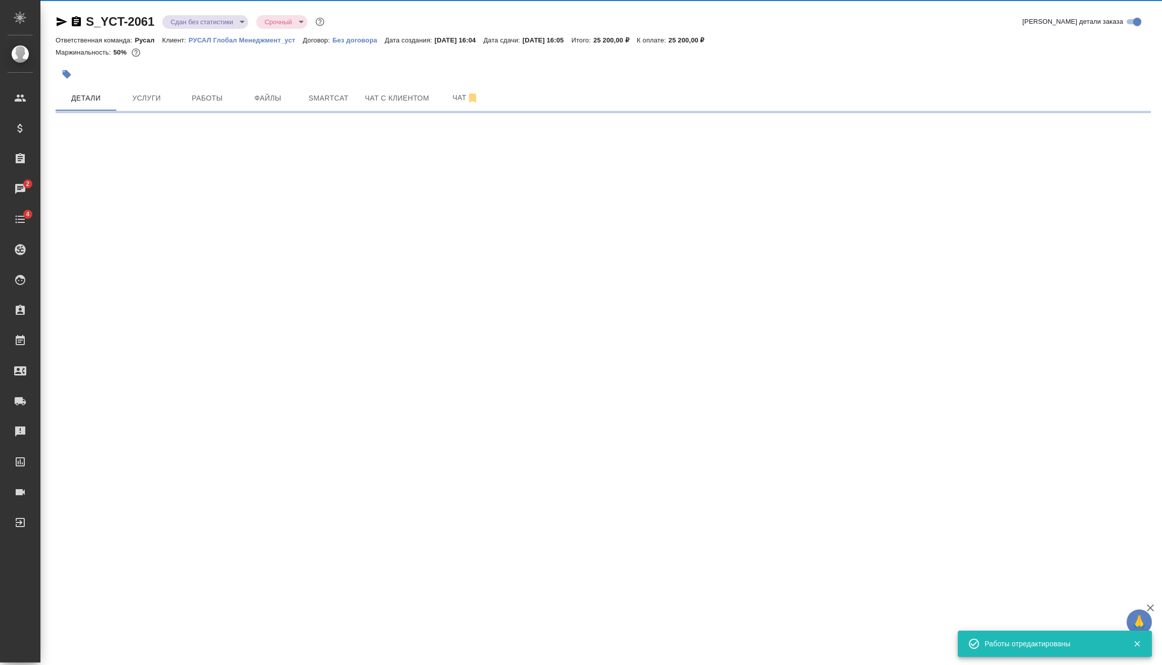
select select "RU"
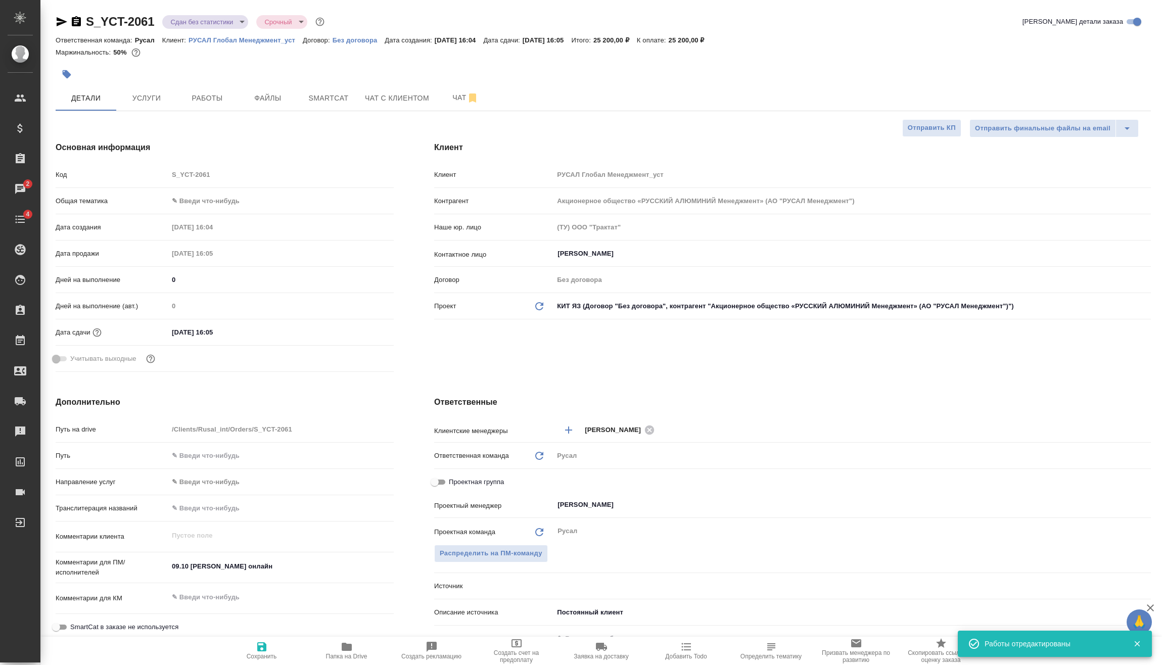
type textarea "x"
click at [214, 196] on body "🙏 .cls-1 fill:#fff; AWATERA Vasilev Evgeniy Клиенты Спецификации Заказы 2 Чаты …" at bounding box center [581, 332] width 1162 height 665
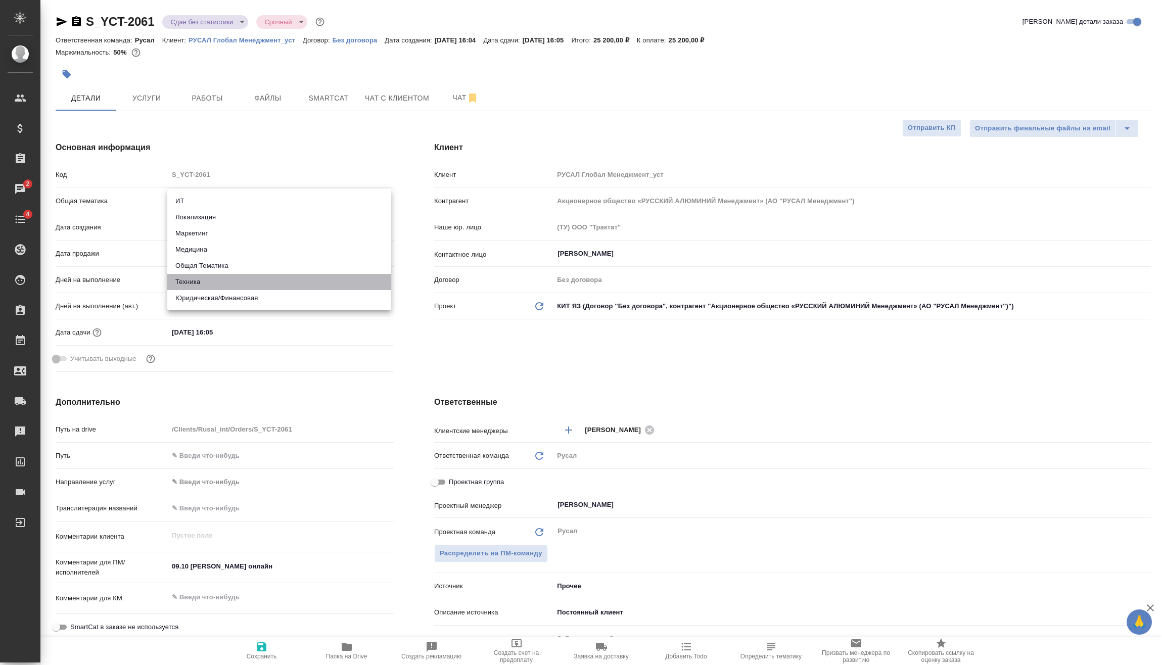
click at [204, 283] on li "Техника" at bounding box center [279, 282] width 224 height 16
type input "tech"
type textarea "x"
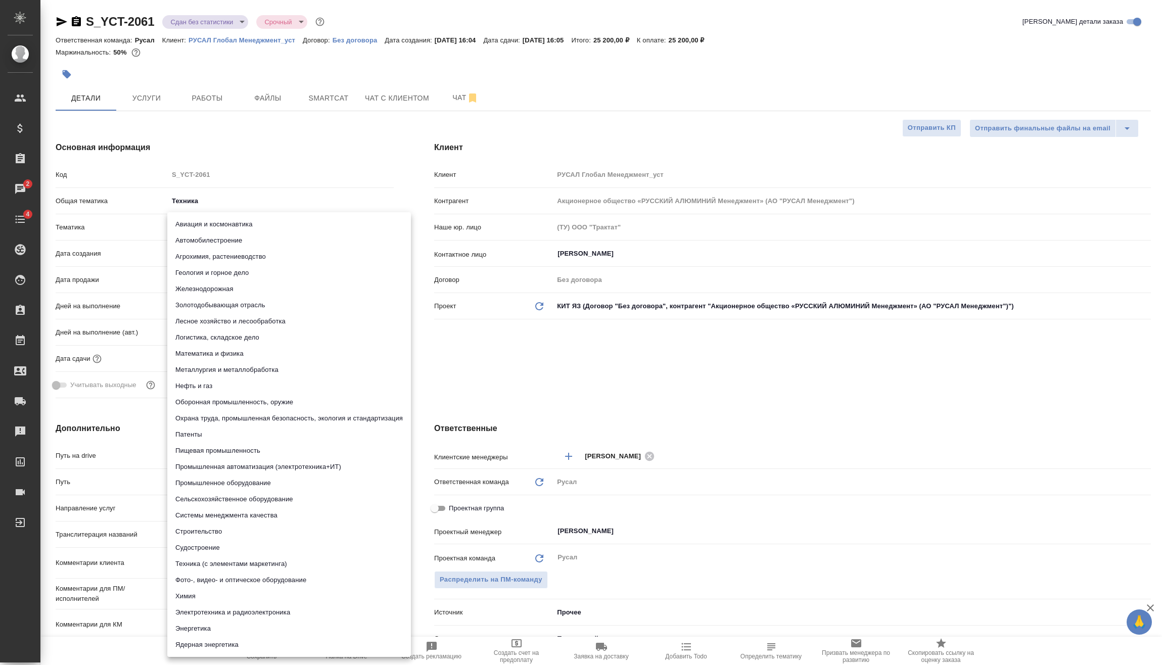
click at [219, 231] on body "🙏 .cls-1 fill:#fff; AWATERA Vasilev Evgeniy Клиенты Спецификации Заказы 2 Чаты …" at bounding box center [581, 332] width 1162 height 665
click at [213, 366] on li "Металлургия и металлобработка" at bounding box center [289, 370] width 244 height 16
type textarea "x"
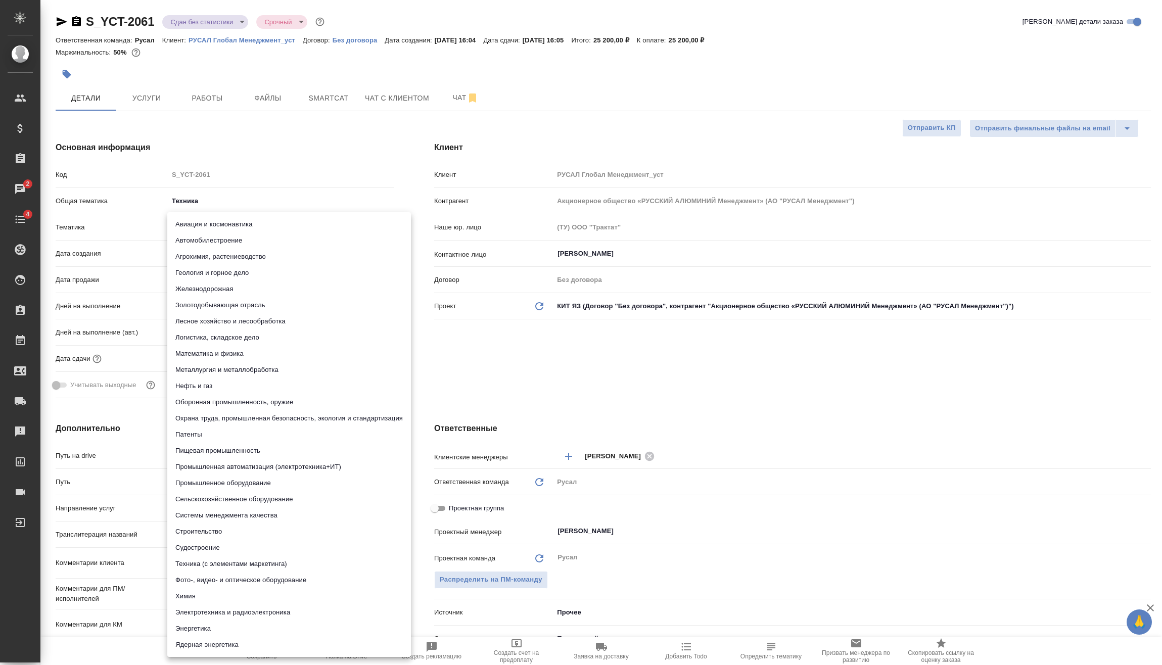
type input "60014e23f7d9dc5f480a3cf8"
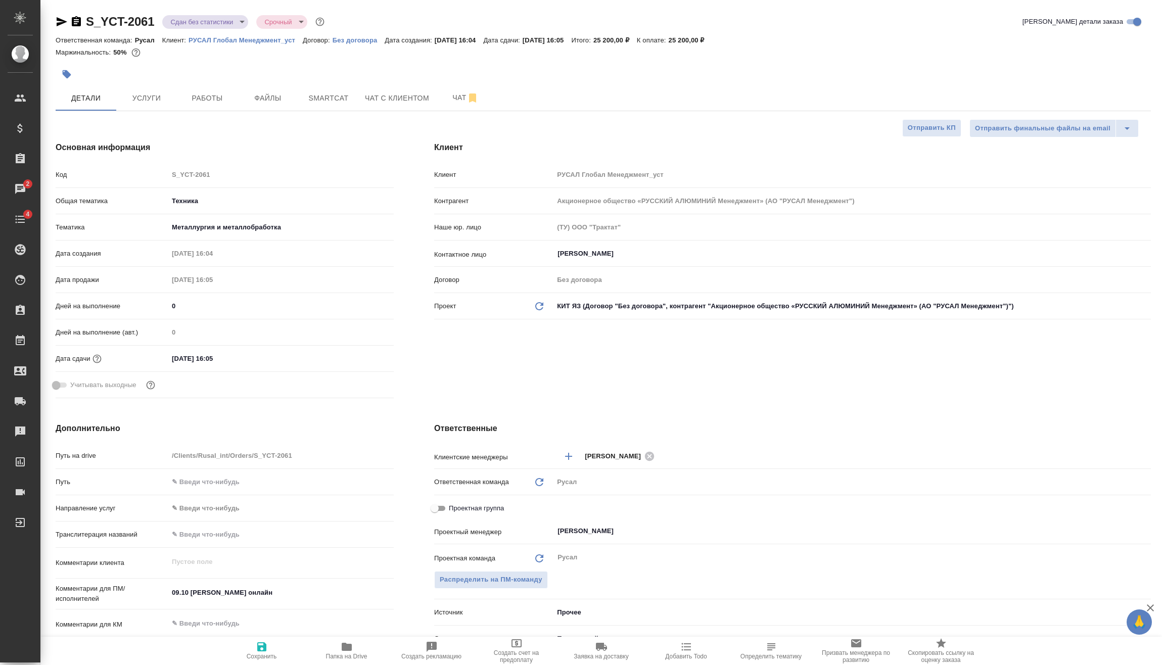
drag, startPoint x: 282, startPoint y: 643, endPoint x: 254, endPoint y: 652, distance: 29.4
click at [276, 645] on span "Сохранить" at bounding box center [261, 650] width 73 height 19
type textarea "x"
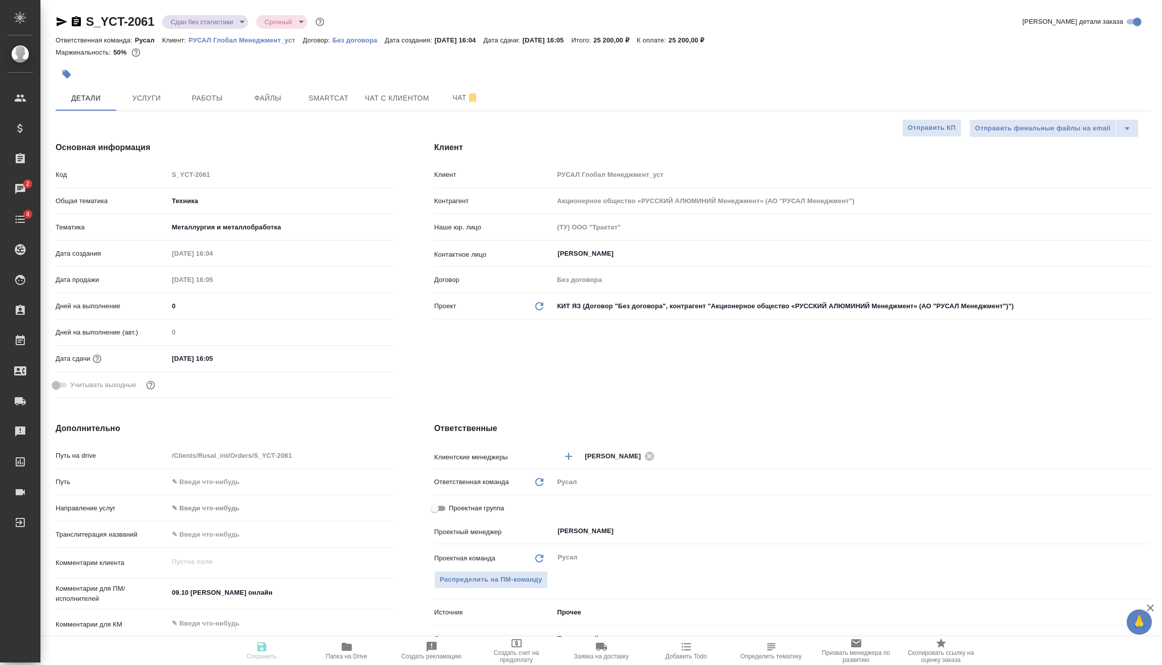
type textarea "x"
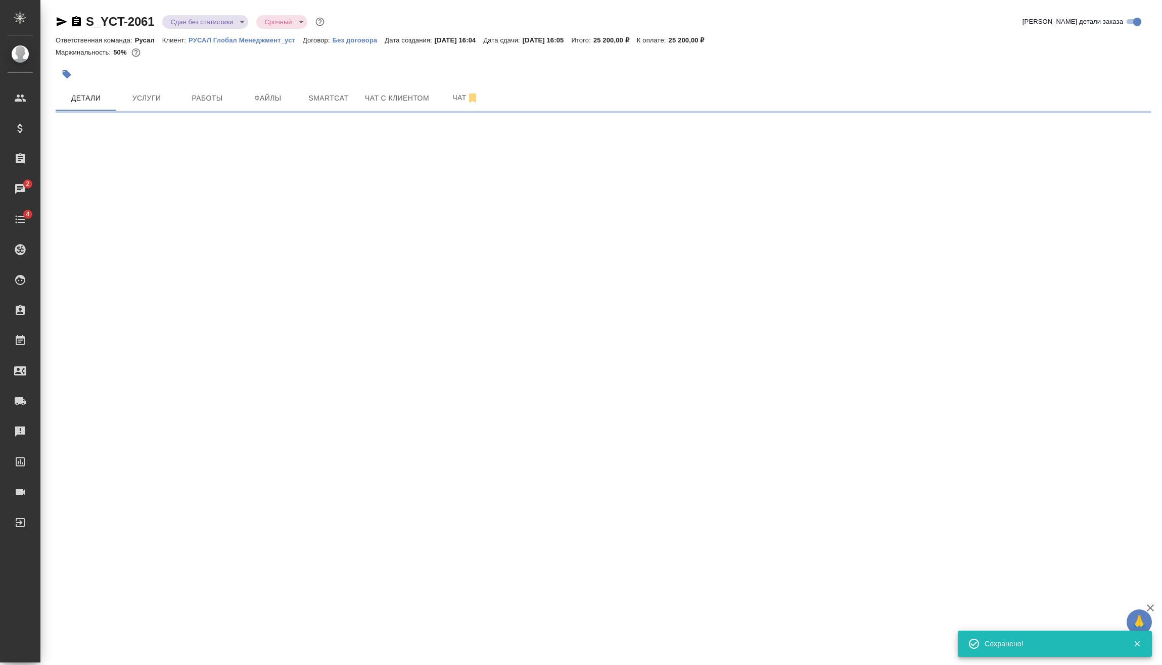
select select "RU"
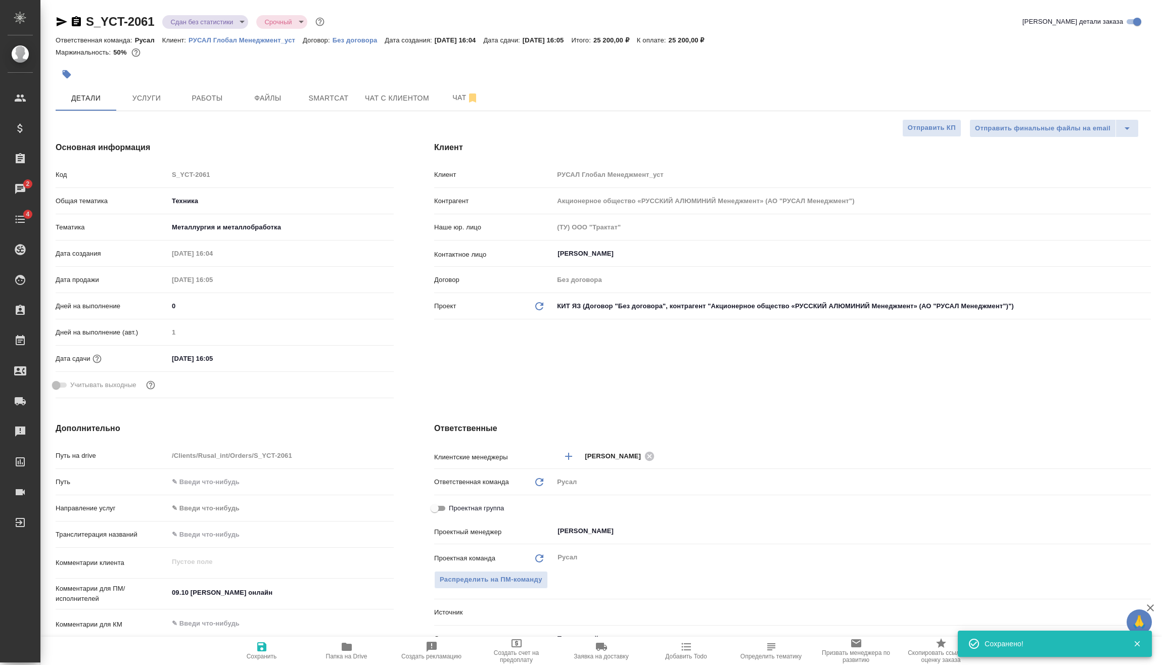
type textarea "x"
click at [239, 22] on body "🙏 .cls-1 fill:#fff; AWATERA Vasilev Evgeniy Клиенты Спецификации Заказы 2 Чаты …" at bounding box center [581, 332] width 1162 height 665
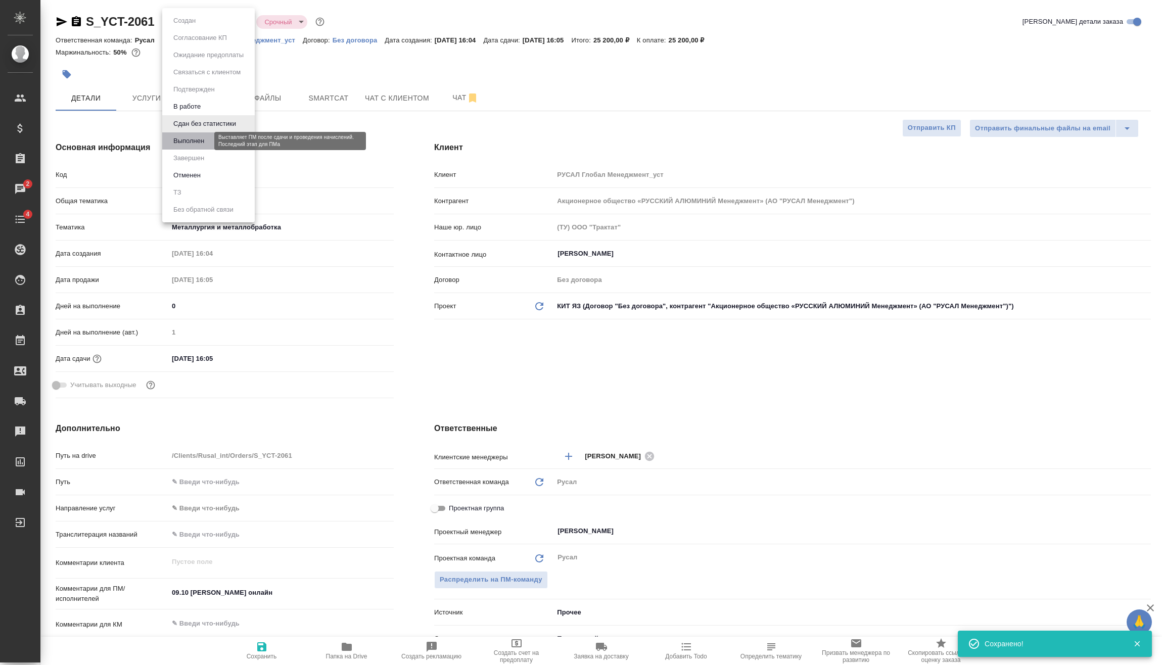
click at [206, 146] on button "Выполнен" at bounding box center [188, 140] width 37 height 11
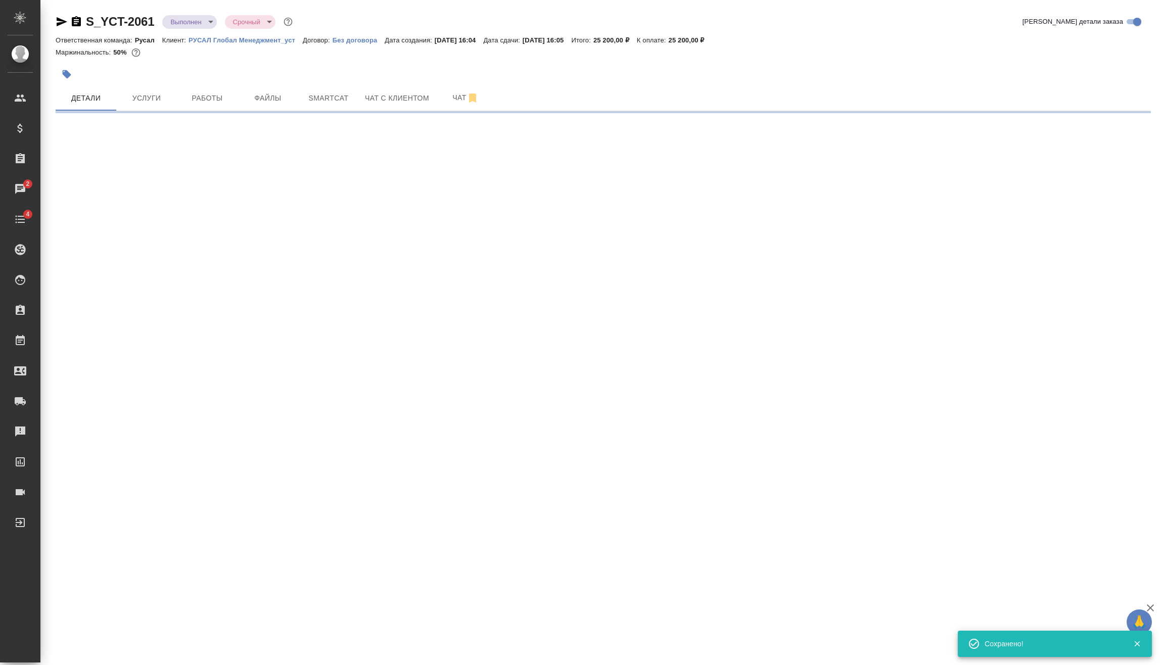
select select "RU"
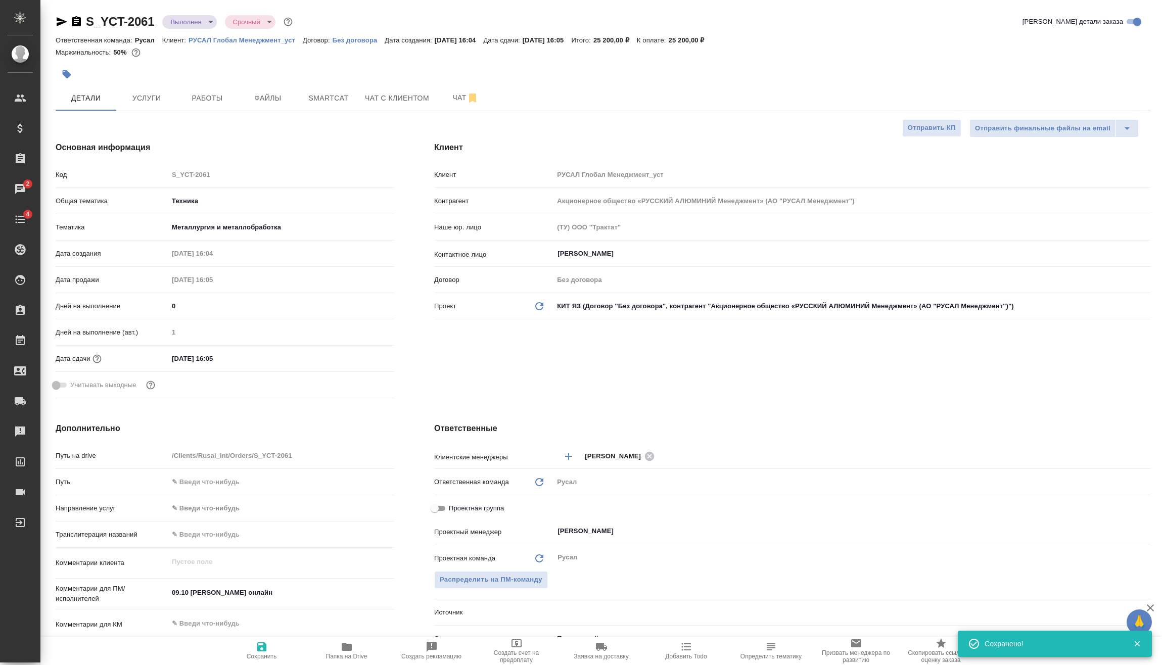
type textarea "x"
click at [253, 658] on span "Сохранить" at bounding box center [262, 656] width 30 height 7
type textarea "x"
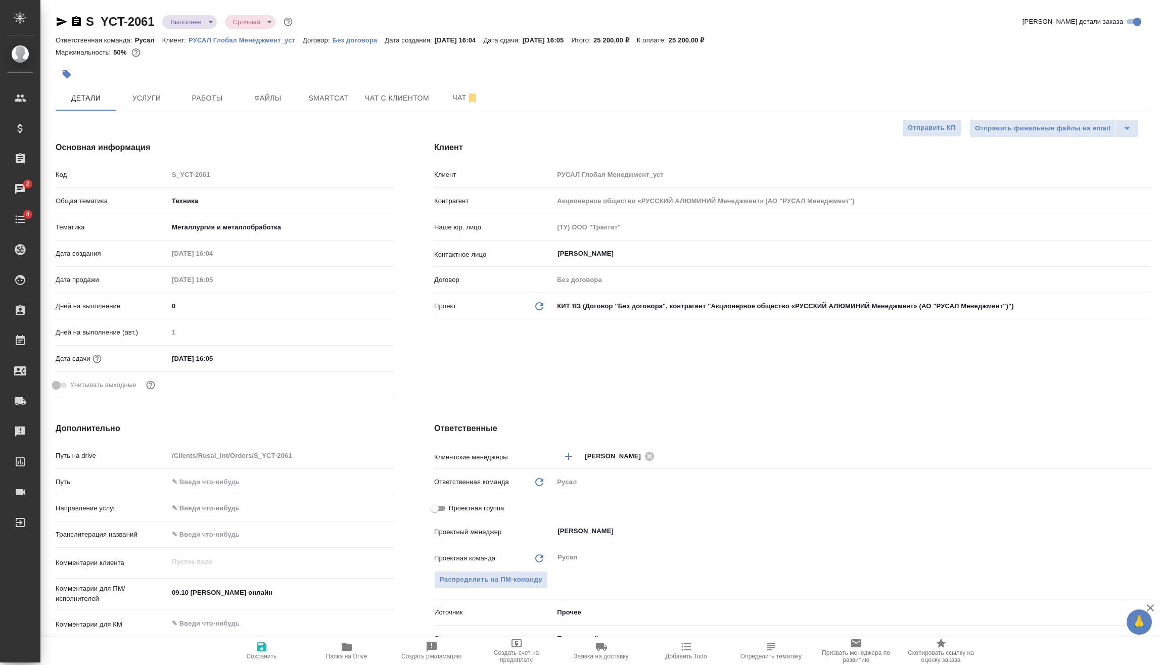
type textarea "x"
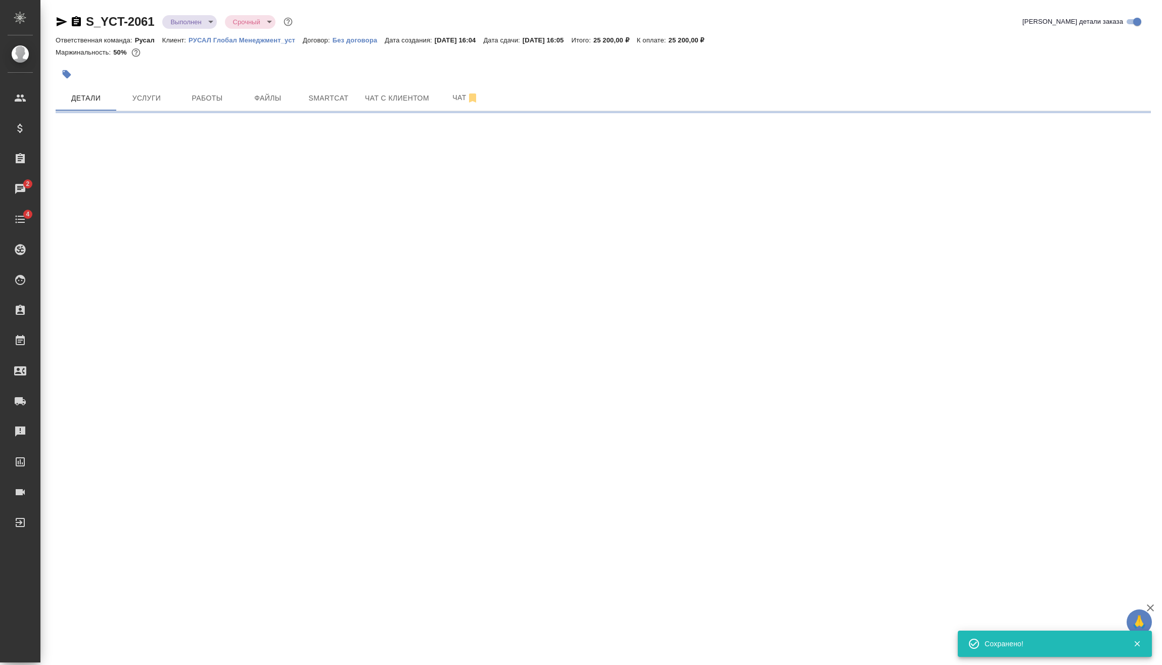
select select "RU"
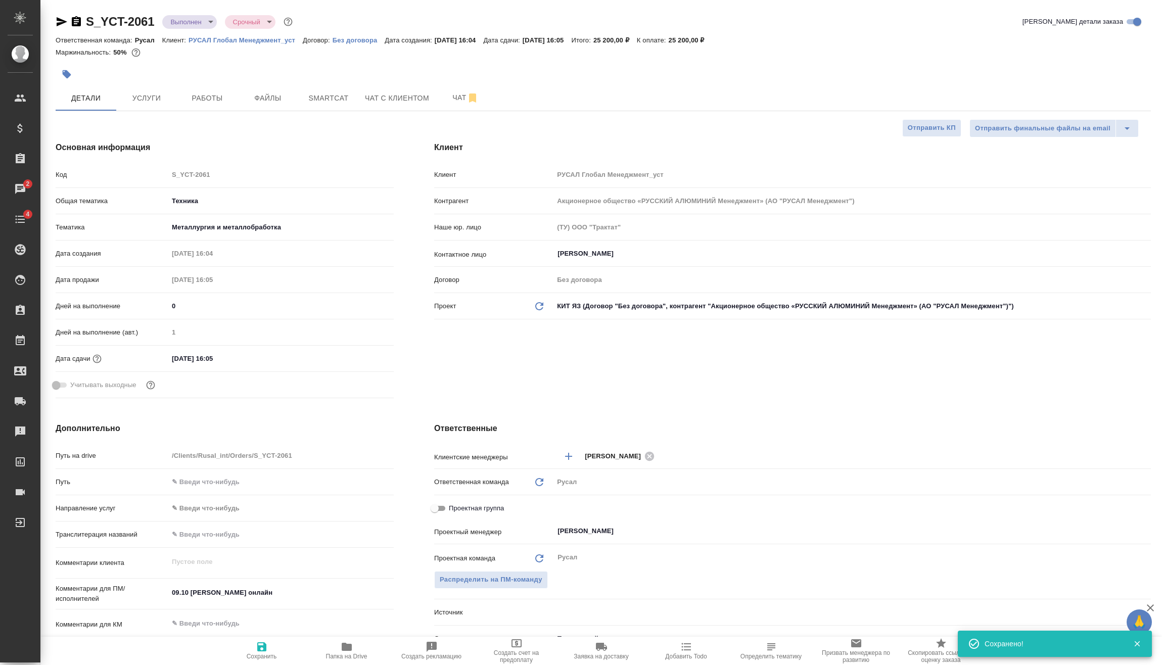
type textarea "x"
click at [198, 23] on body "🙏 .cls-1 fill:#fff; AWATERA Vasilev Evgeniy Клиенты Спецификации Заказы 2 Чаты …" at bounding box center [581, 332] width 1162 height 665
click at [227, 158] on li "Завершен" at bounding box center [208, 158] width 92 height 17
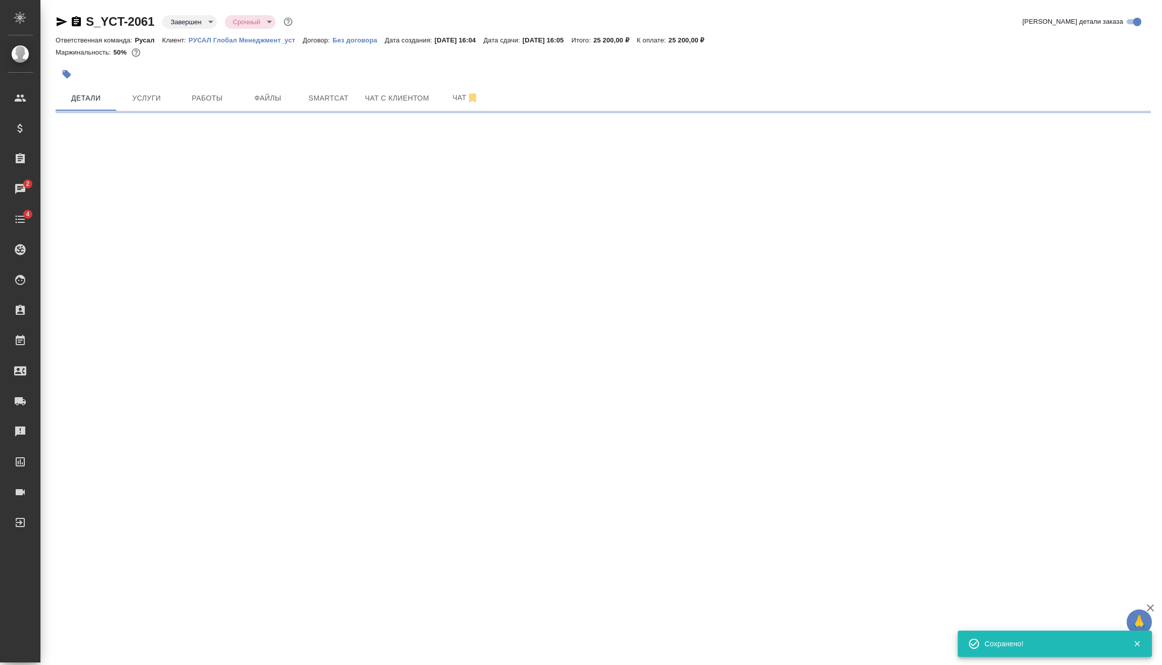
select select "RU"
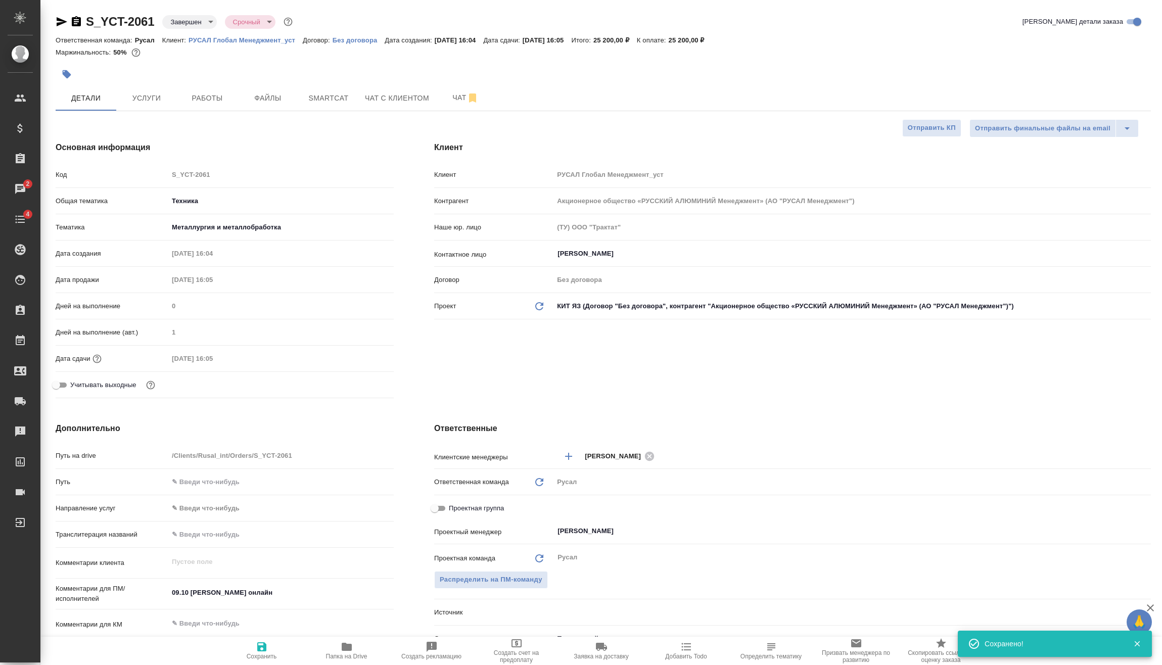
type textarea "x"
click at [76, 24] on icon "button" at bounding box center [76, 22] width 12 height 12
type textarea "x"
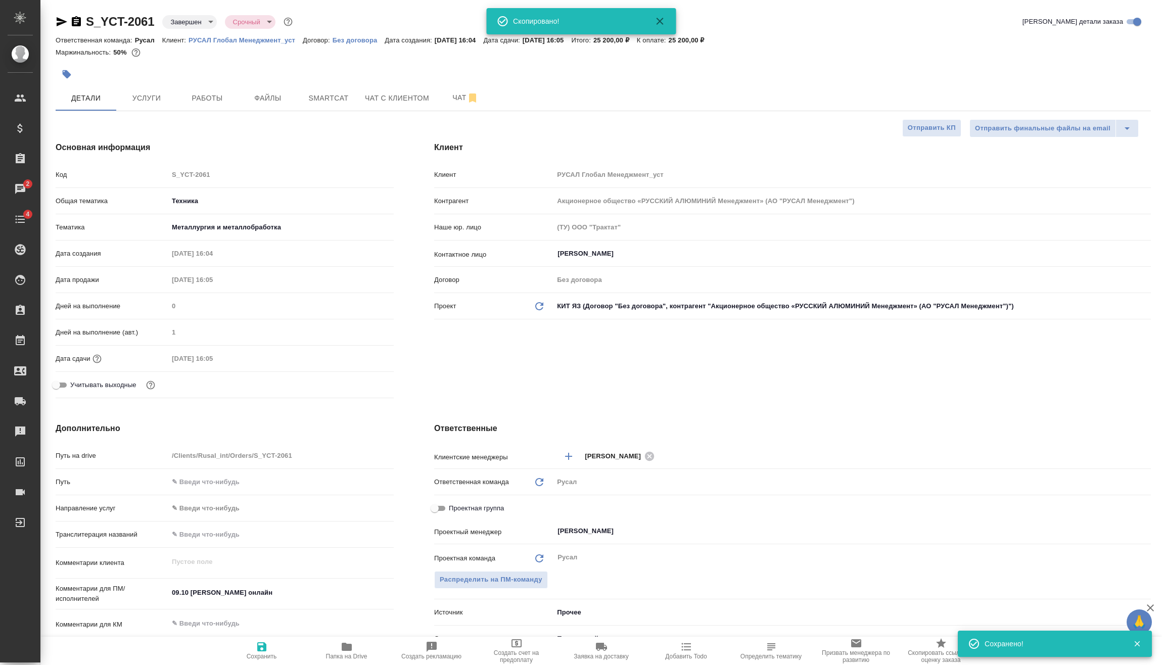
type textarea "x"
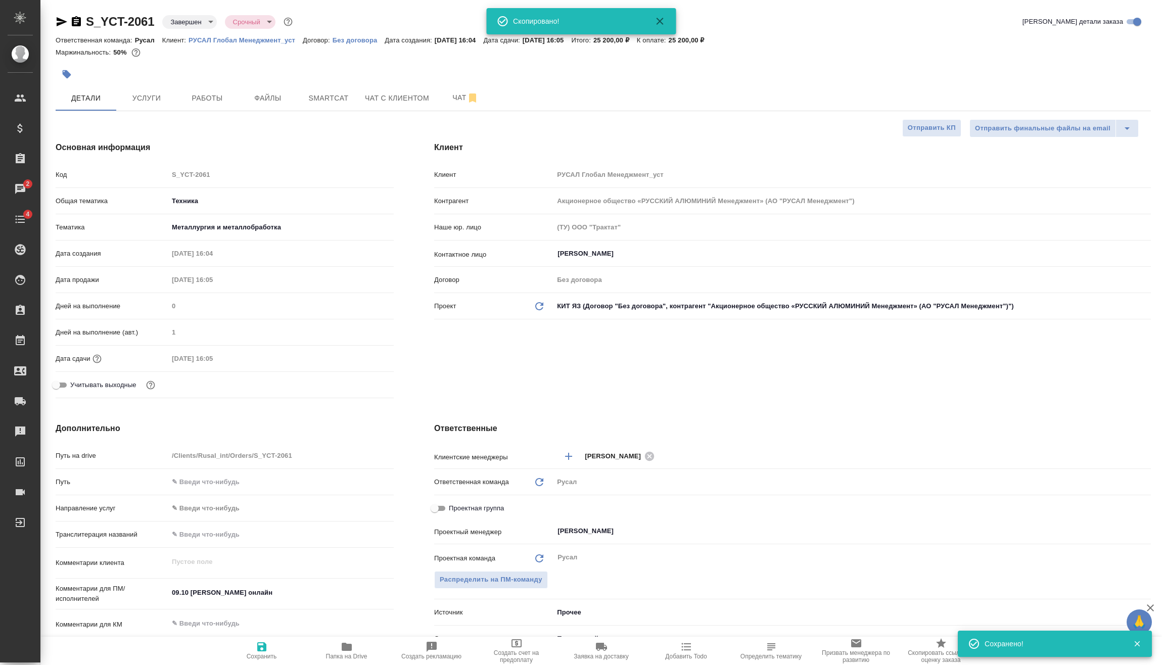
type textarea "x"
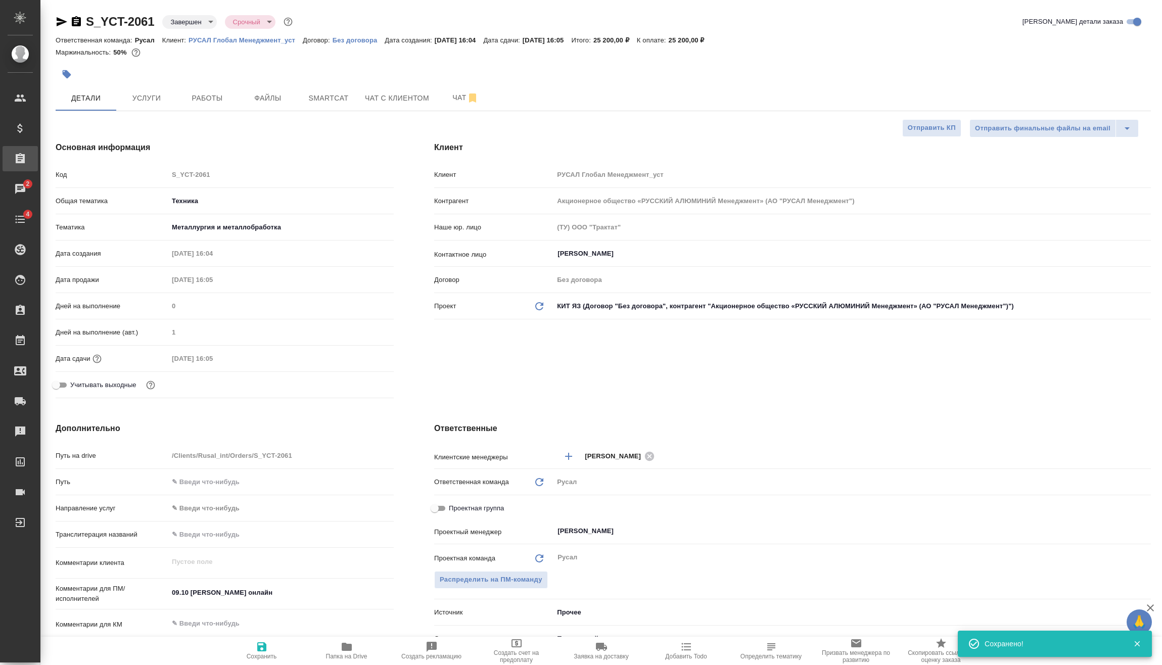
type textarea "x"
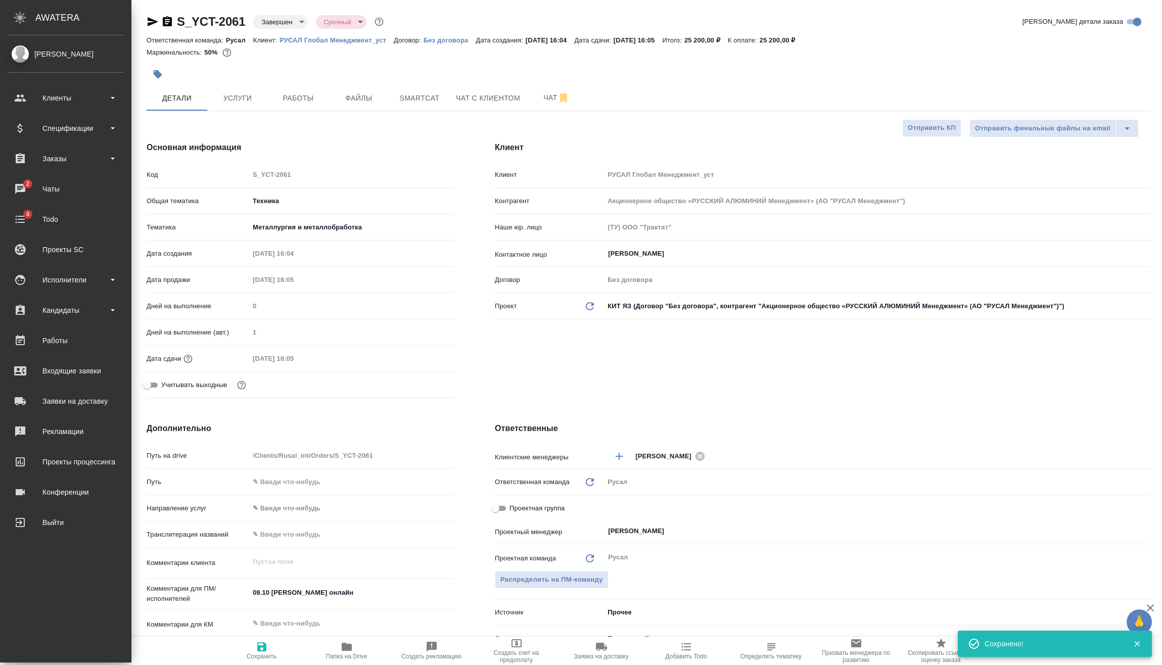
type textarea "x"
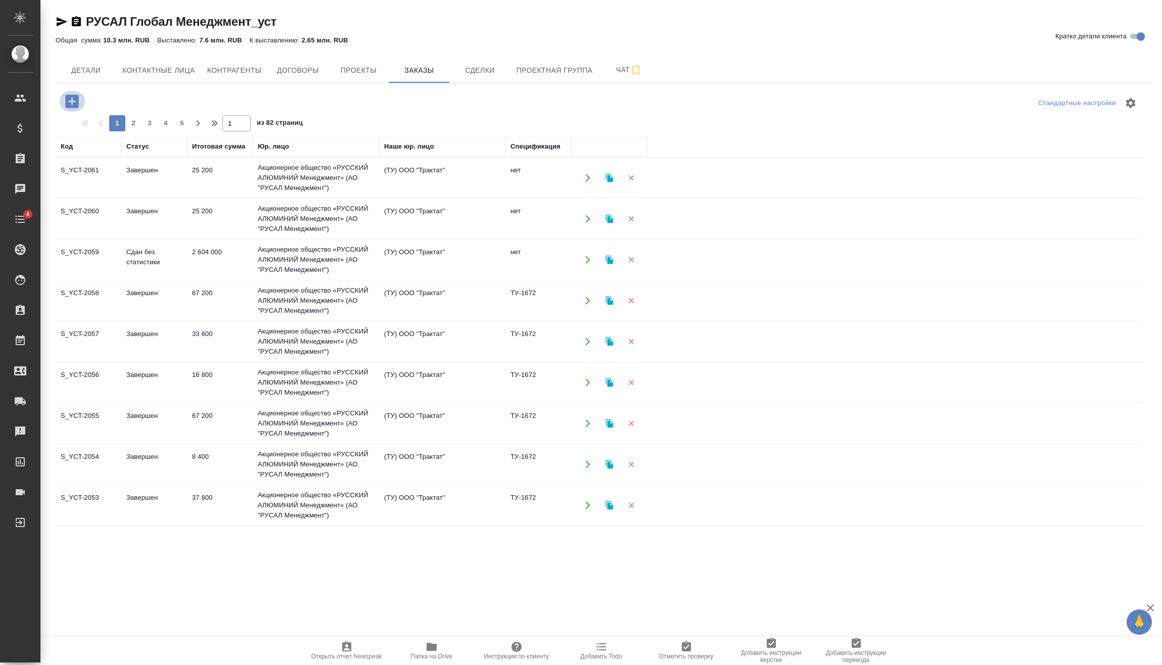
click at [73, 94] on icon "button" at bounding box center [72, 101] width 18 height 18
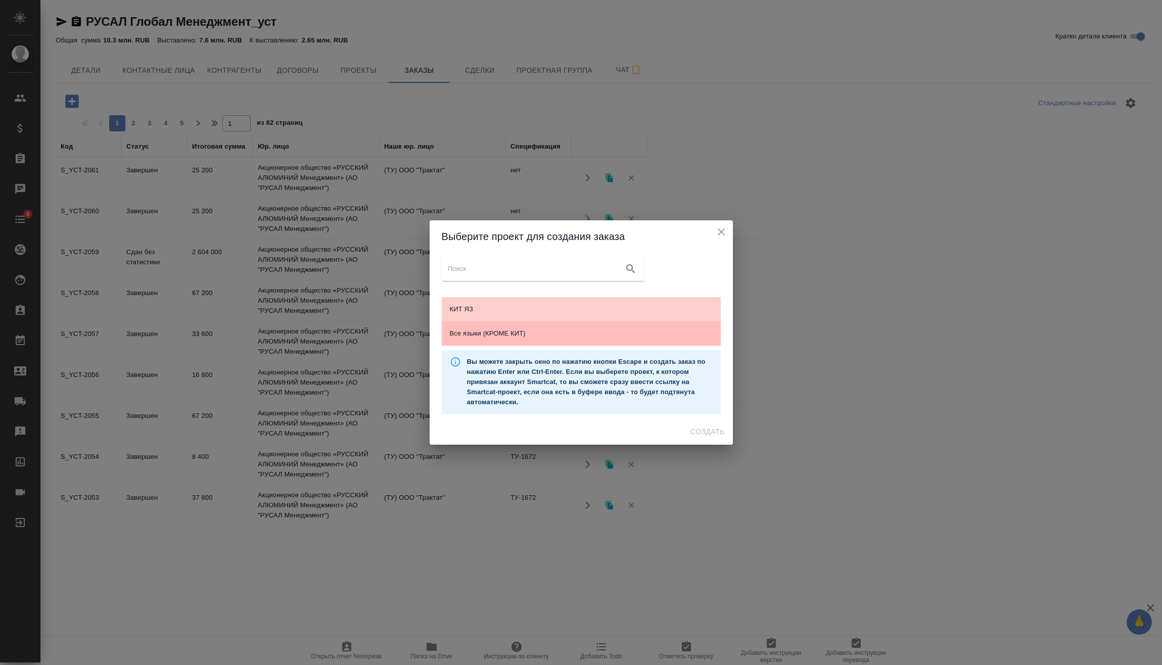
click at [527, 327] on div "Все языки (КРОМЕ КИТ)" at bounding box center [581, 333] width 279 height 24
click at [709, 426] on button "Создать" at bounding box center [707, 431] width 42 height 19
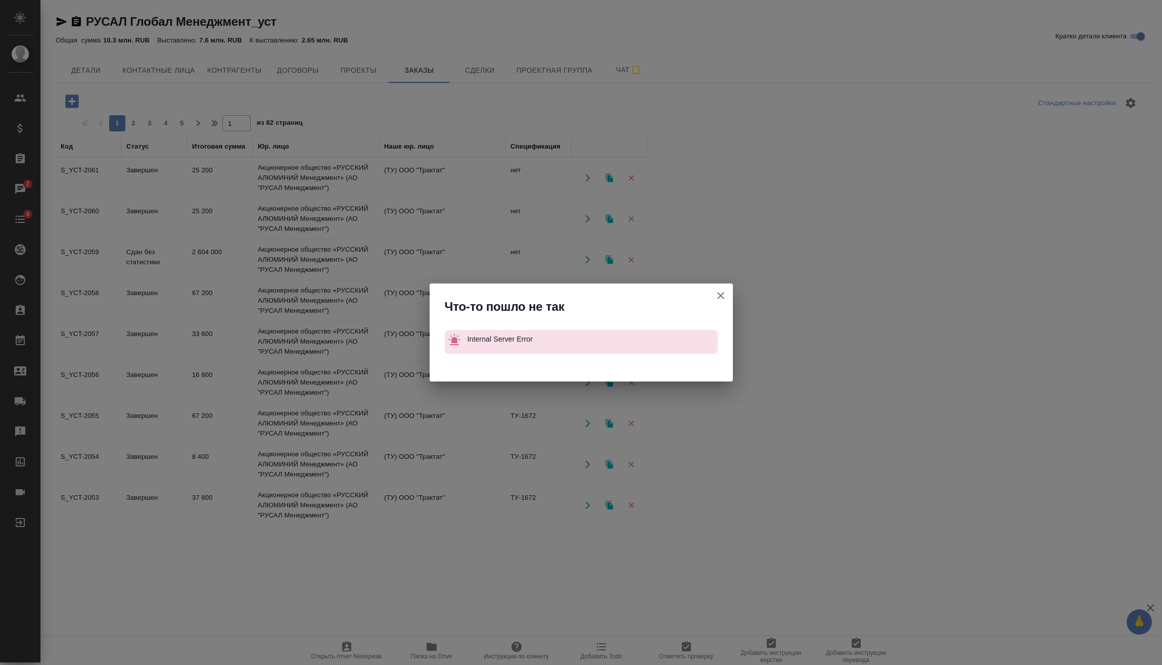
click at [727, 297] on button "Кратко детали клиента" at bounding box center [721, 296] width 24 height 24
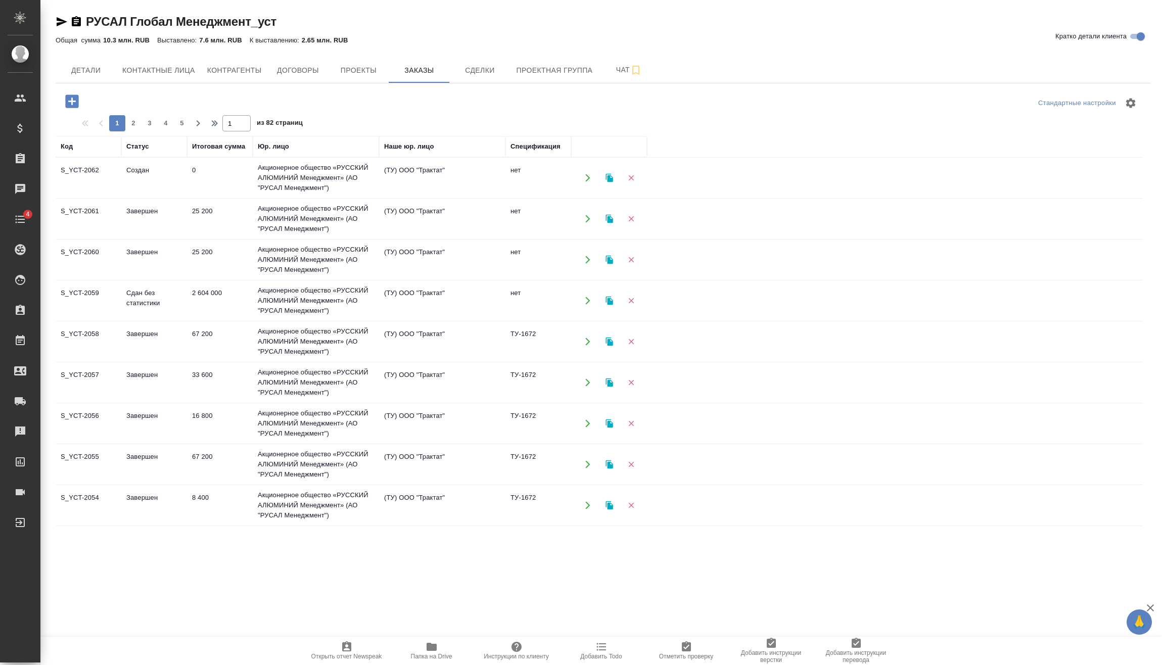
click at [222, 179] on td "0" at bounding box center [220, 177] width 66 height 35
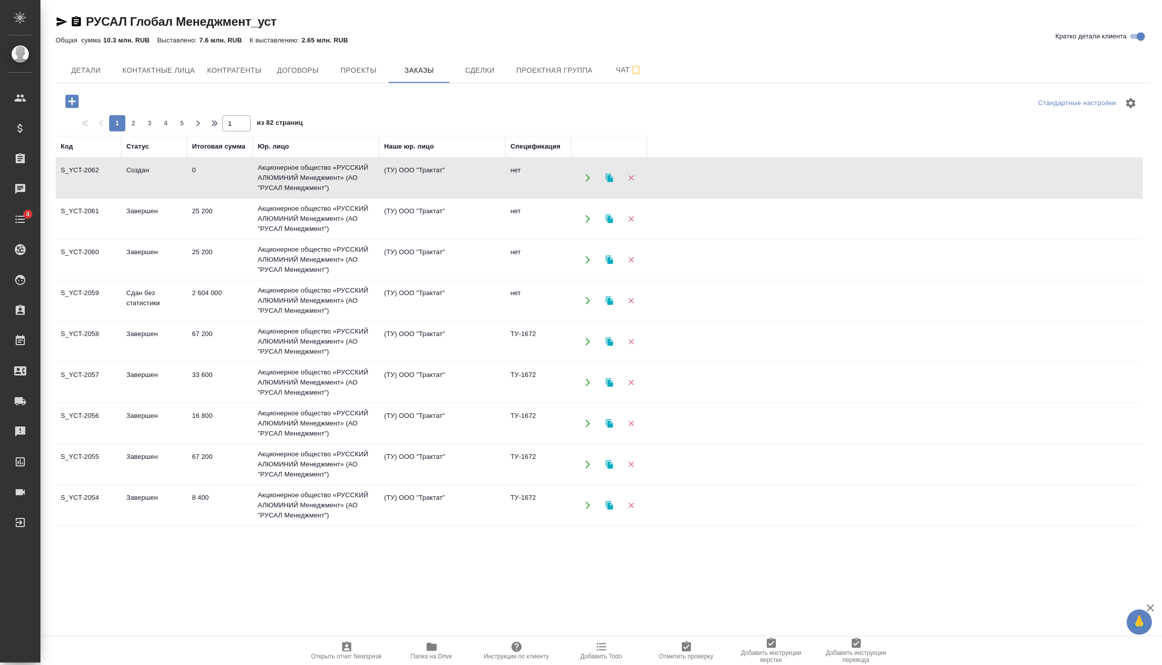
click at [222, 179] on td "0" at bounding box center [220, 177] width 66 height 35
click at [639, 175] on button "button" at bounding box center [631, 178] width 21 height 21
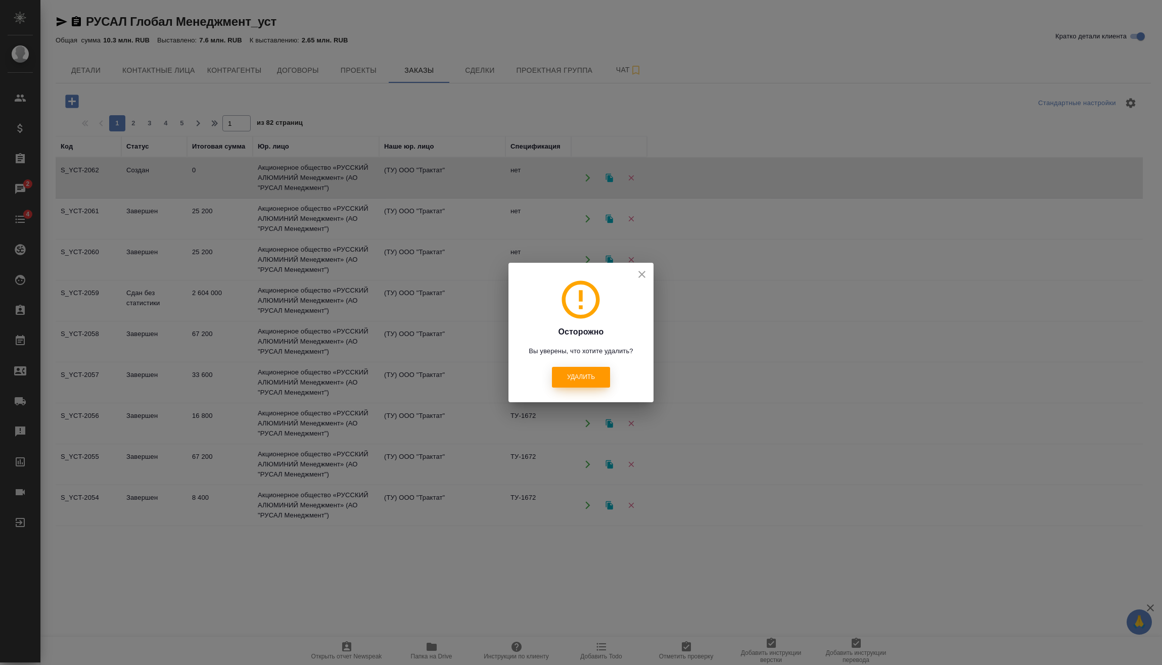
click at [586, 379] on span "Удалить" at bounding box center [581, 377] width 28 height 9
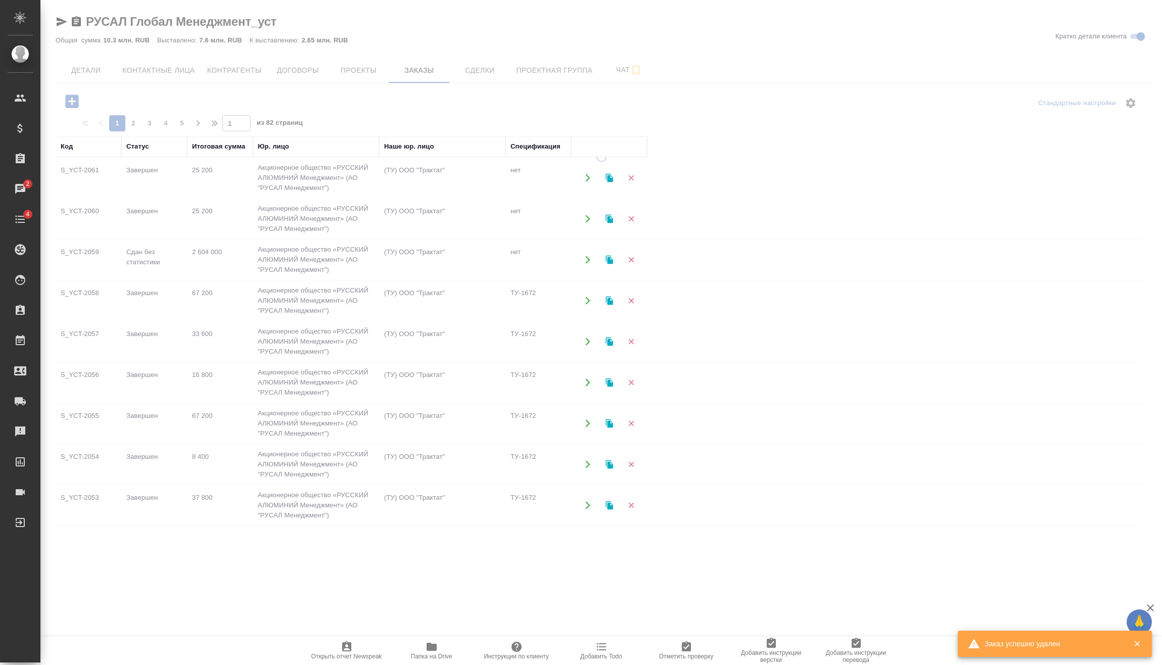
click at [76, 99] on div at bounding box center [600, 280] width 1121 height 561
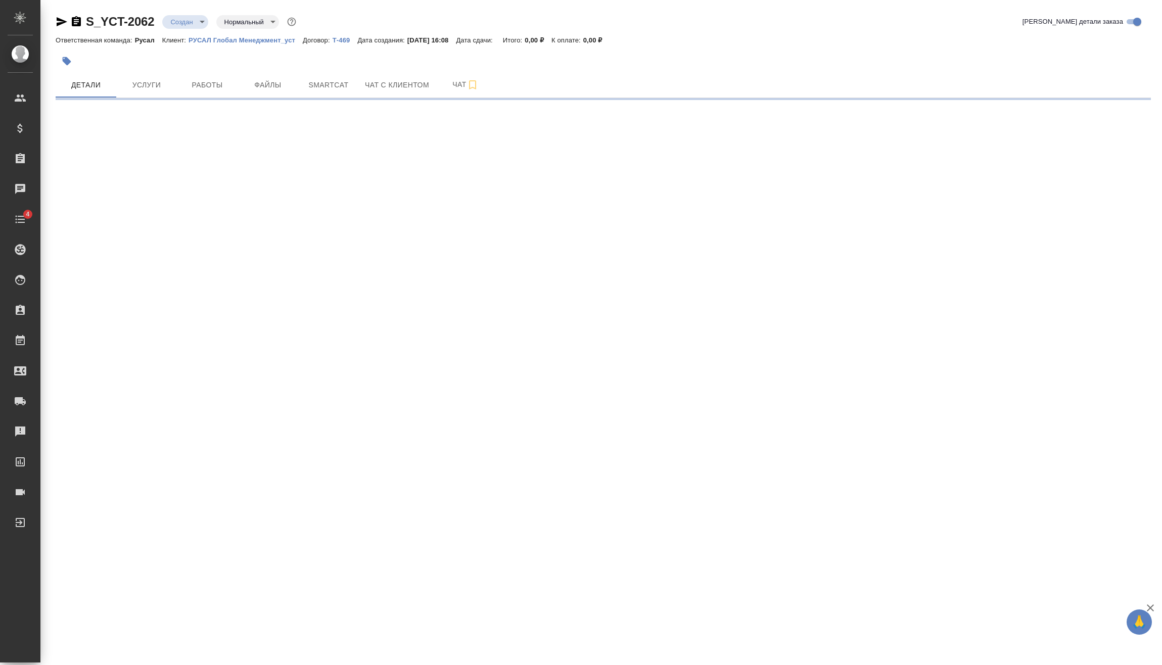
select select "RU"
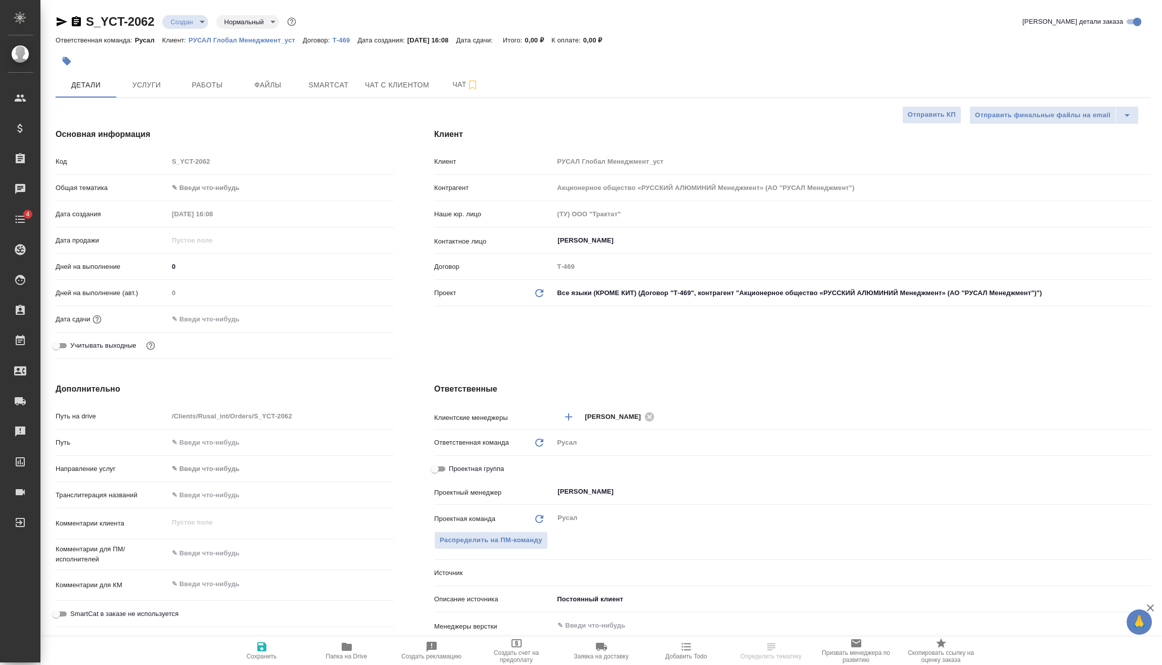
type textarea "x"
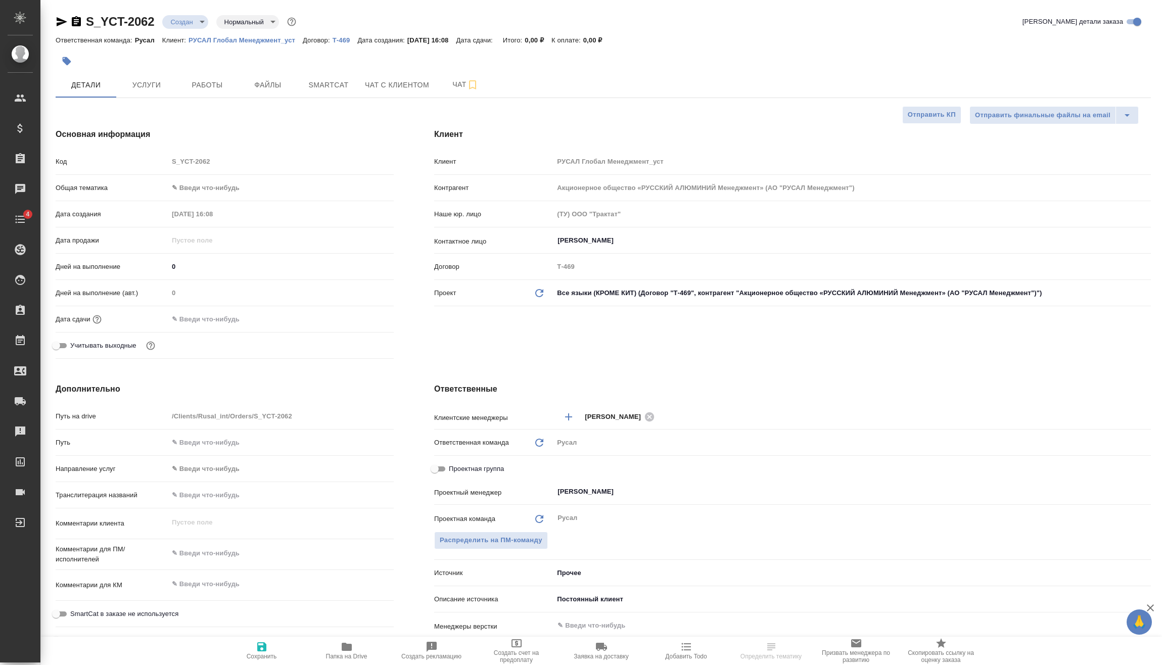
type textarea "x"
click at [234, 193] on body "🙏 .cls-1 fill:#fff; AWATERA [PERSON_NAME] Спецификации Заказы Чаты 4 Todo Проек…" at bounding box center [581, 332] width 1162 height 665
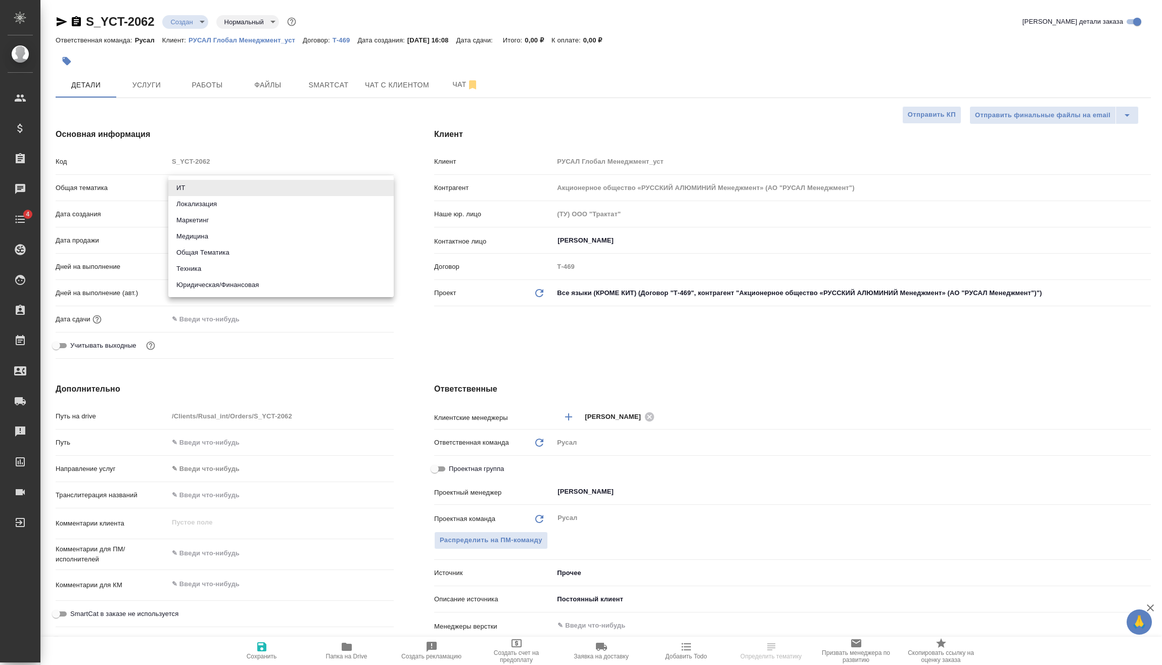
click at [217, 271] on li "Техника" at bounding box center [280, 269] width 225 height 16
type input "tech"
type textarea "x"
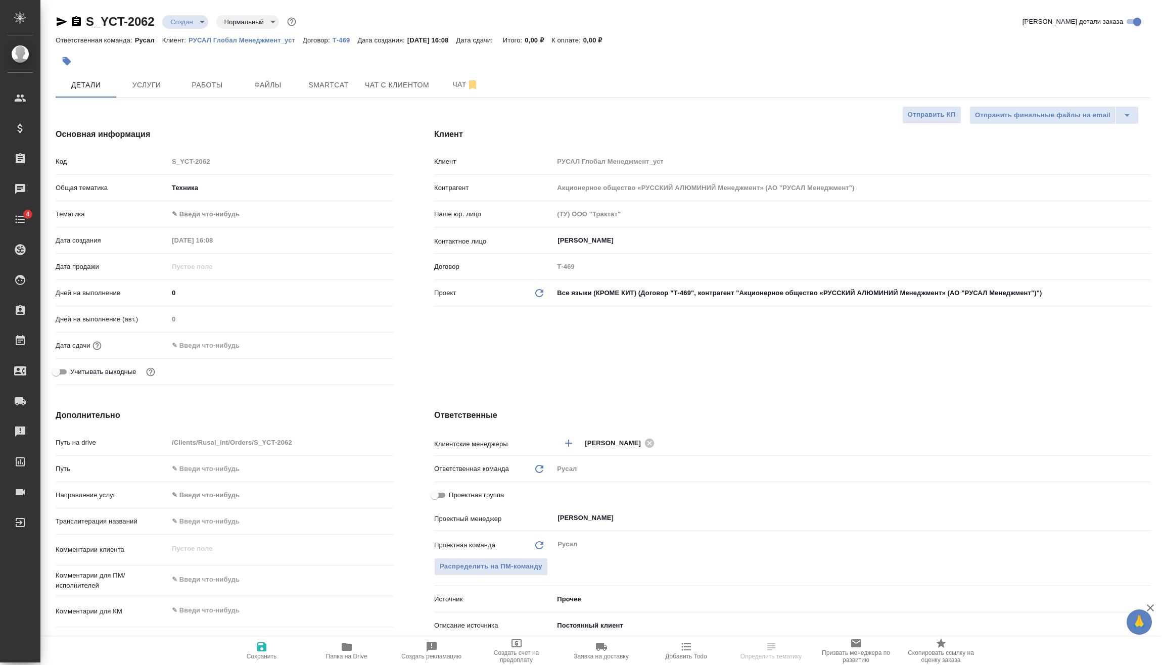
click at [215, 217] on body "🙏 .cls-1 fill:#fff; AWATERA [PERSON_NAME] Спецификации Заказы Чаты 4 Todo Проек…" at bounding box center [581, 332] width 1162 height 665
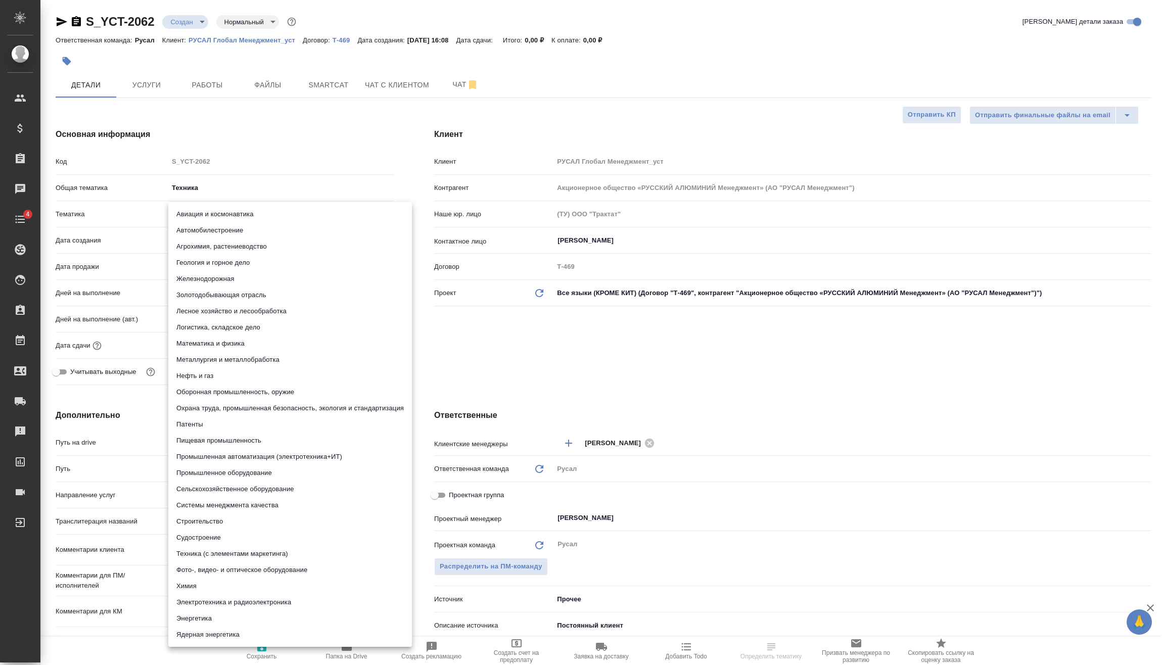
click at [228, 359] on li "Металлургия и металлобработка" at bounding box center [290, 360] width 244 height 16
type textarea "x"
type input "60014e23f7d9dc5f480a3cf8"
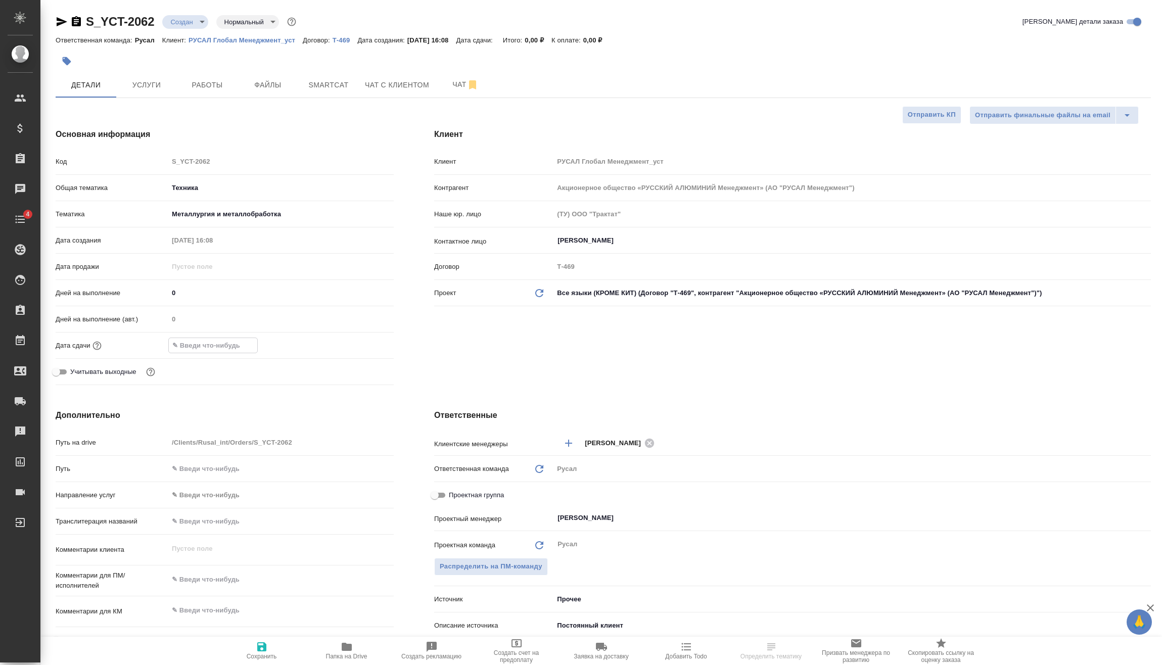
click at [233, 346] on input "text" at bounding box center [213, 345] width 88 height 15
click at [363, 348] on icon "button" at bounding box center [364, 345] width 12 height 12
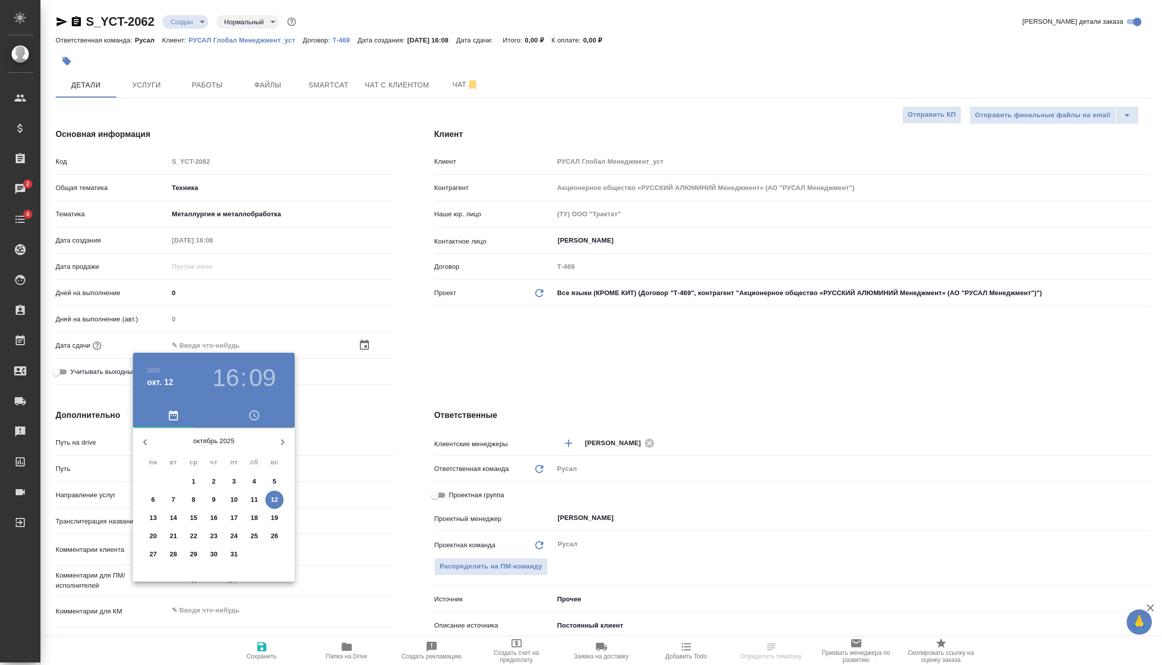
click at [235, 375] on h3 "16" at bounding box center [225, 378] width 27 height 28
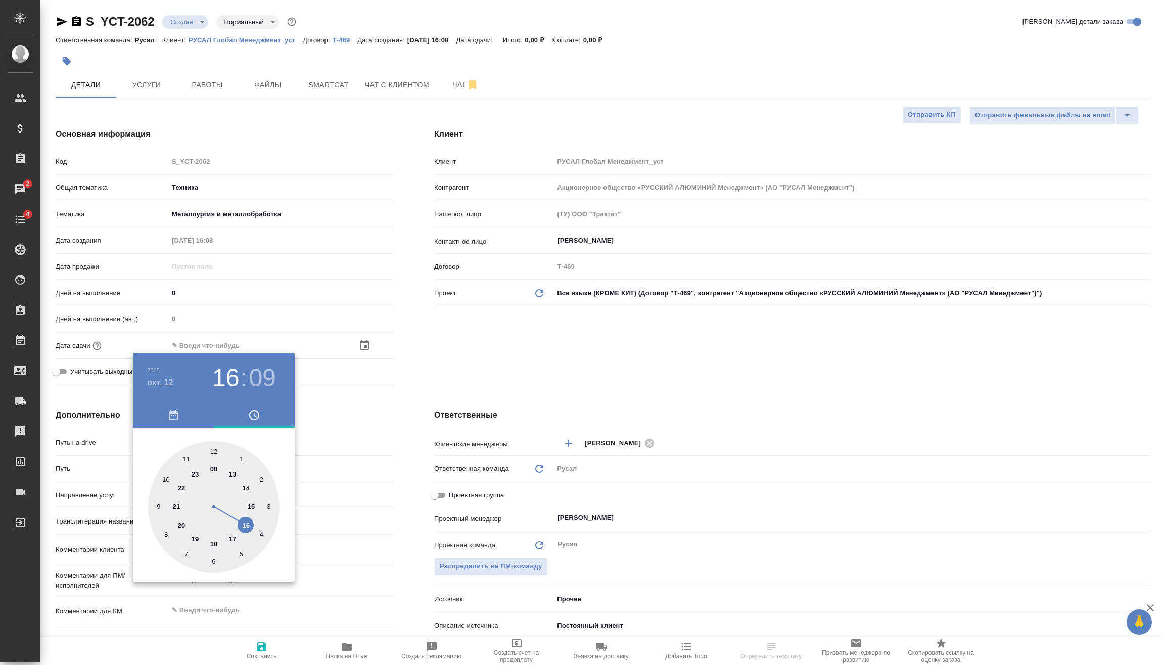
click at [235, 541] on div at bounding box center [213, 506] width 131 height 131
type input "[DATE] 17:09"
type textarea "x"
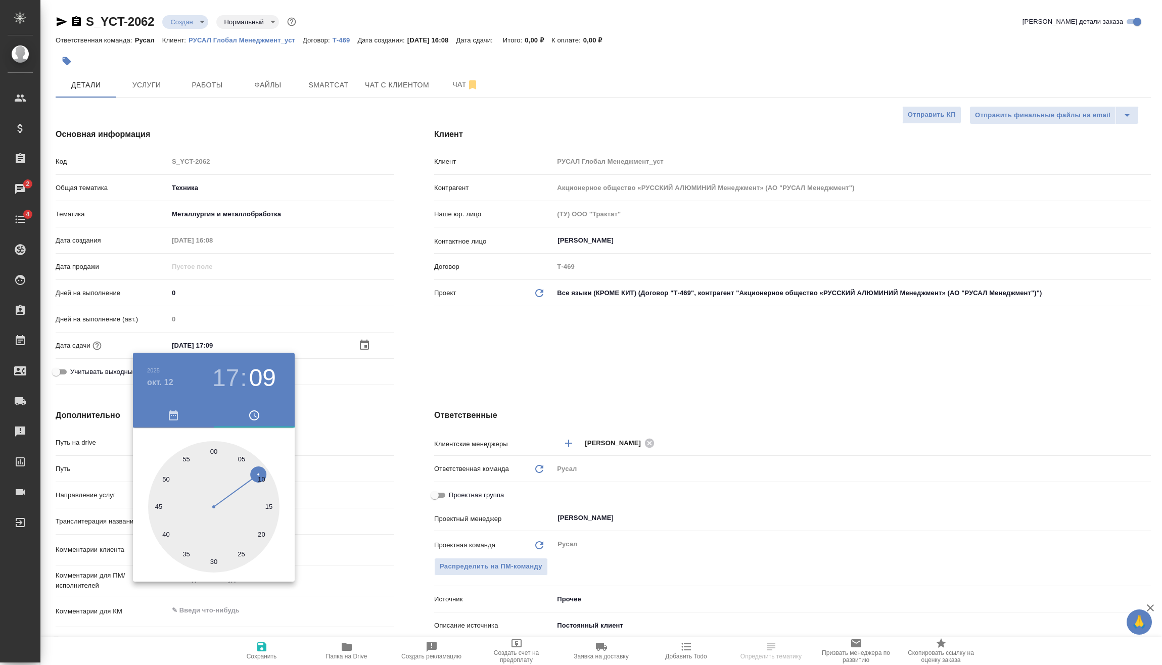
click at [302, 449] on div at bounding box center [581, 332] width 1162 height 665
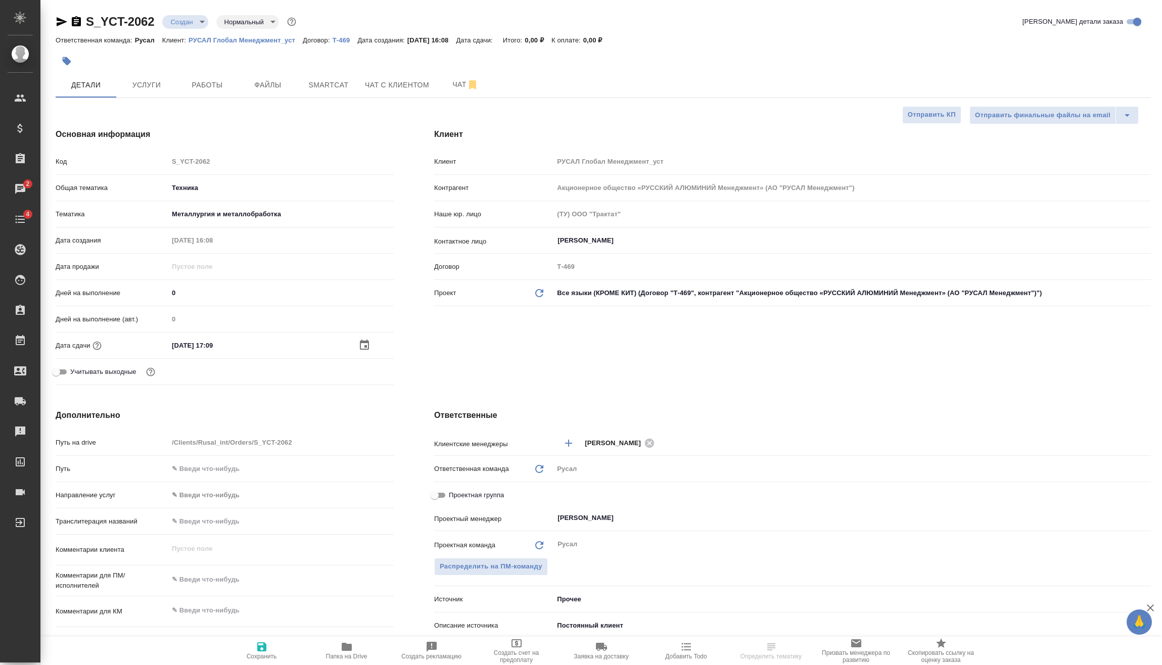
scroll to position [101, 0]
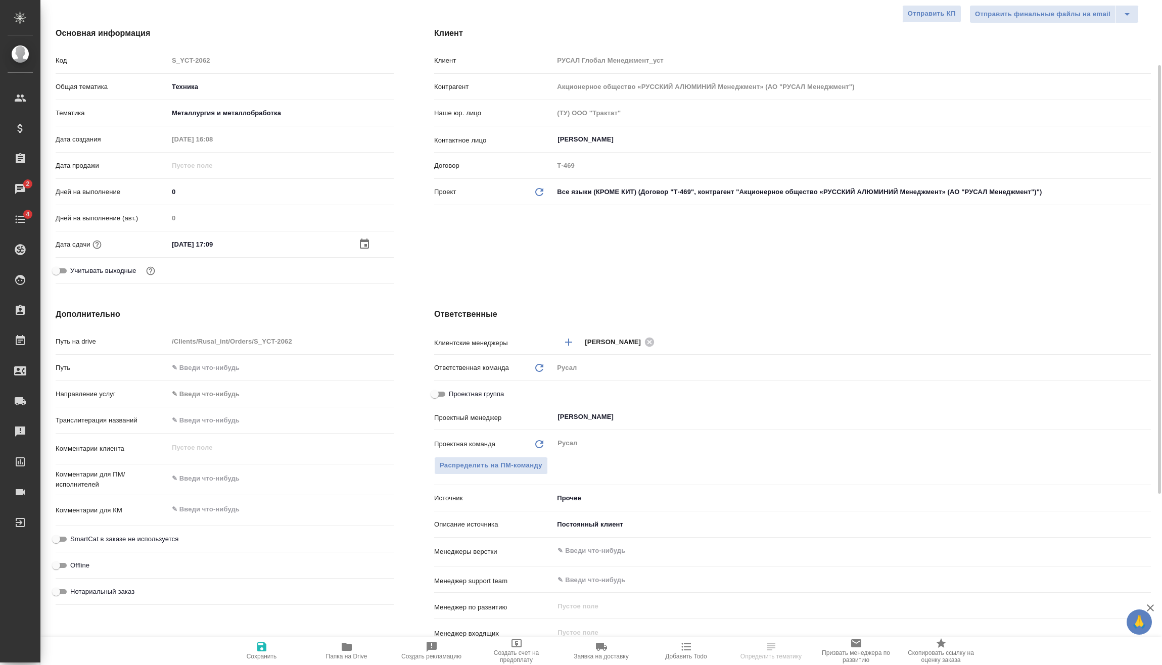
type textarea "x"
click at [221, 480] on textarea at bounding box center [281, 478] width 224 height 17
type textarea "x"
type textarea "0"
type textarea "x"
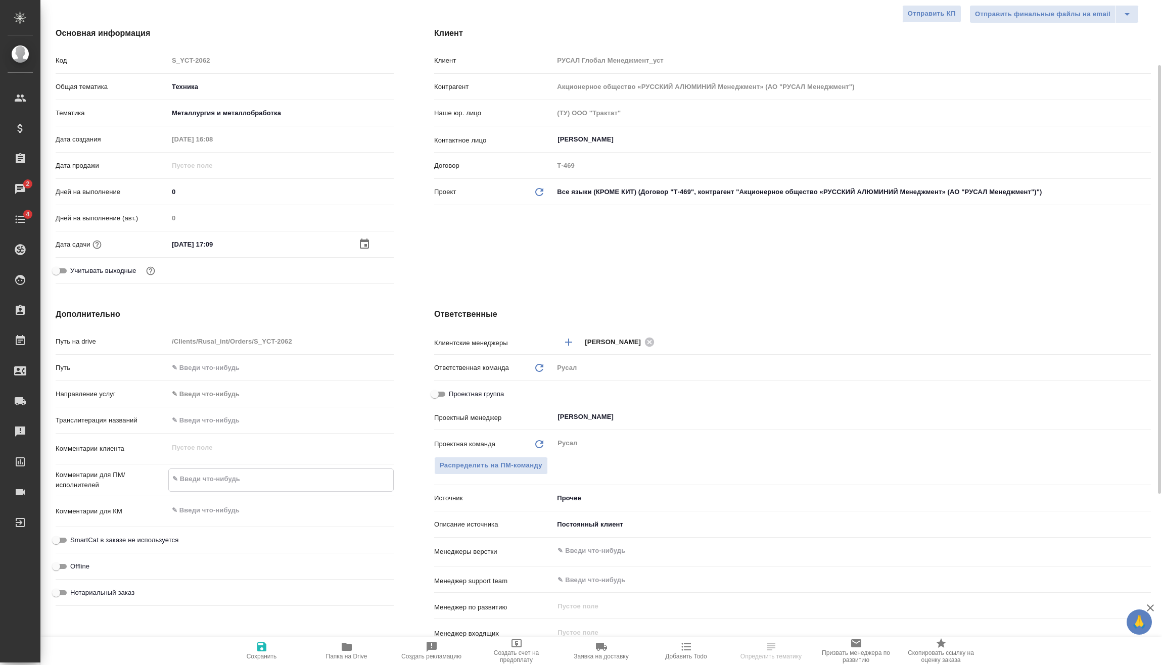
type textarea "x"
type textarea "01"
type textarea "x"
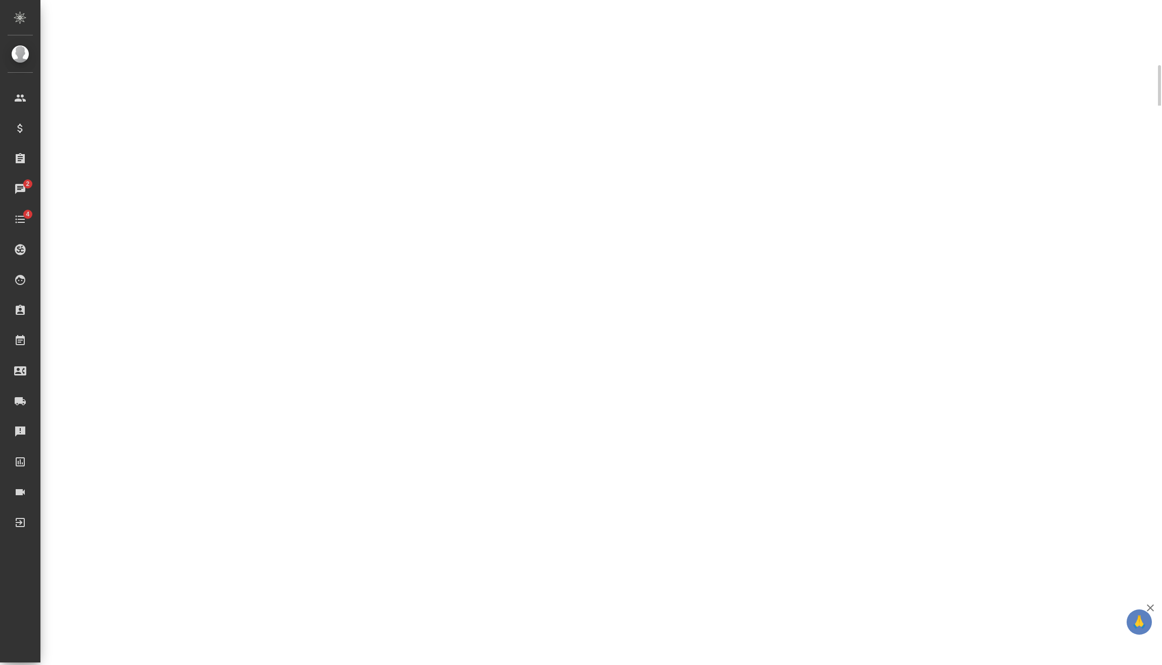
select select "RU"
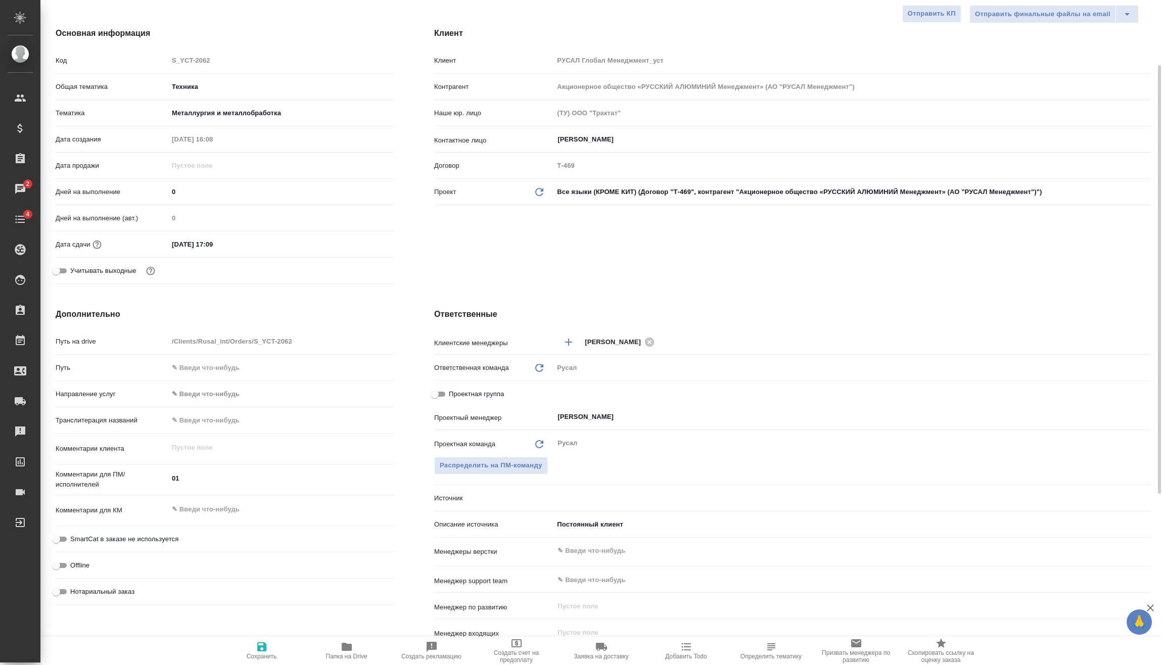
type textarea "x"
click at [219, 484] on textarea "01" at bounding box center [280, 478] width 225 height 17
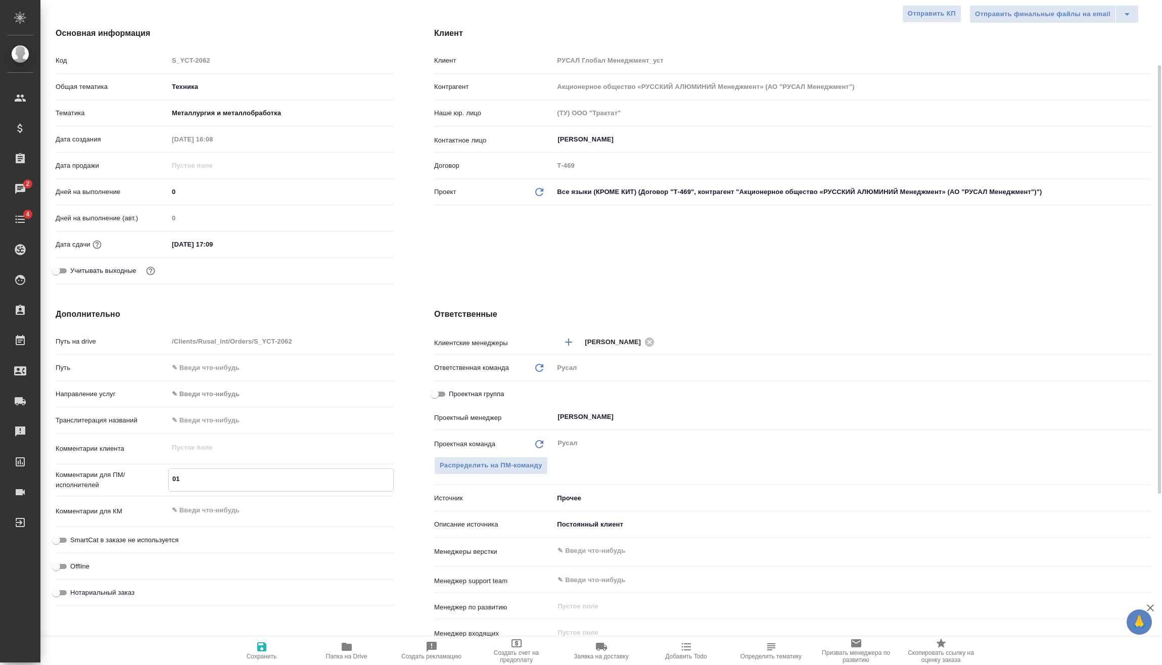
type textarea "x"
type textarea "0"
type textarea "x"
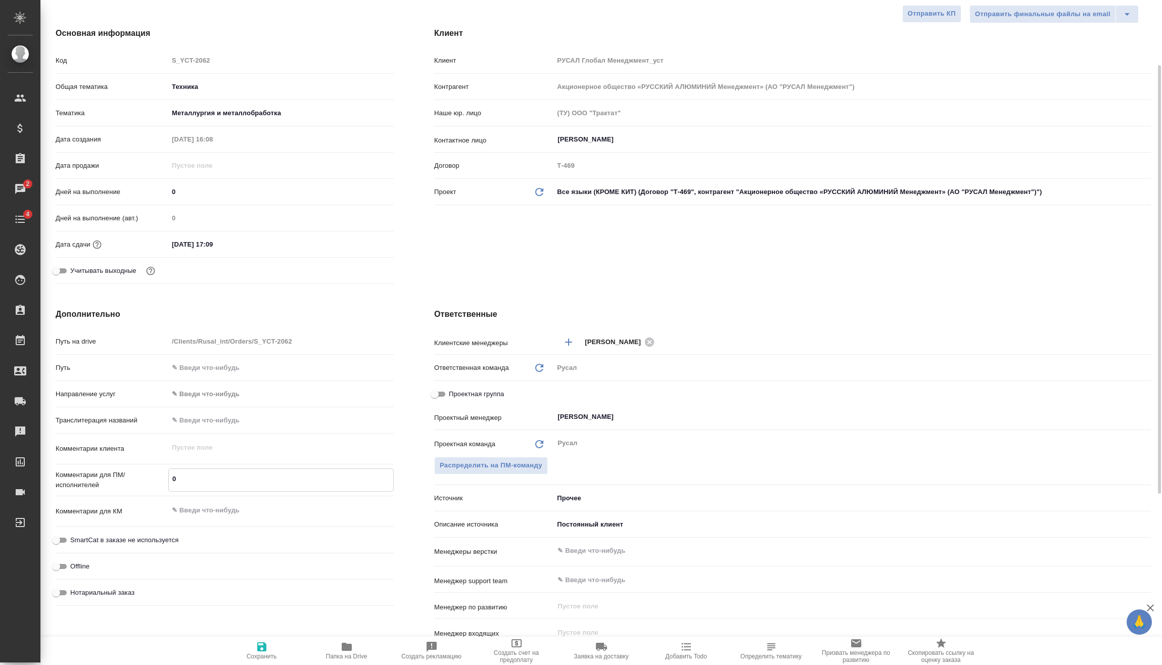
type textarea "x"
type textarea "1"
type textarea "x"
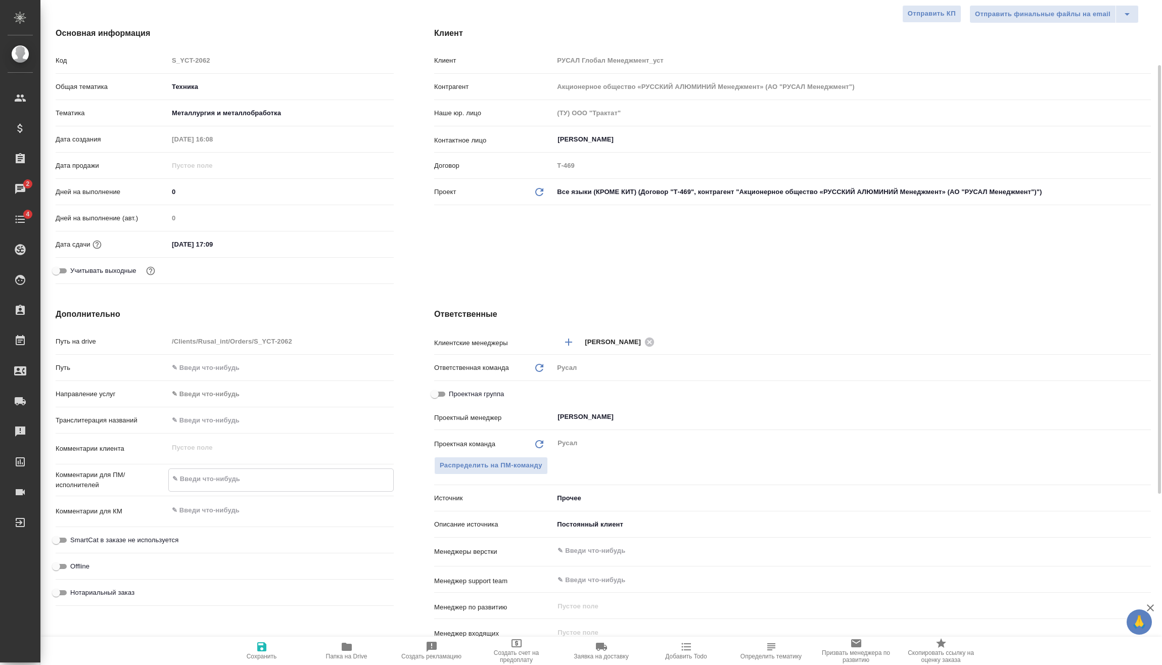
type textarea "x"
type textarea "10"
type textarea "x"
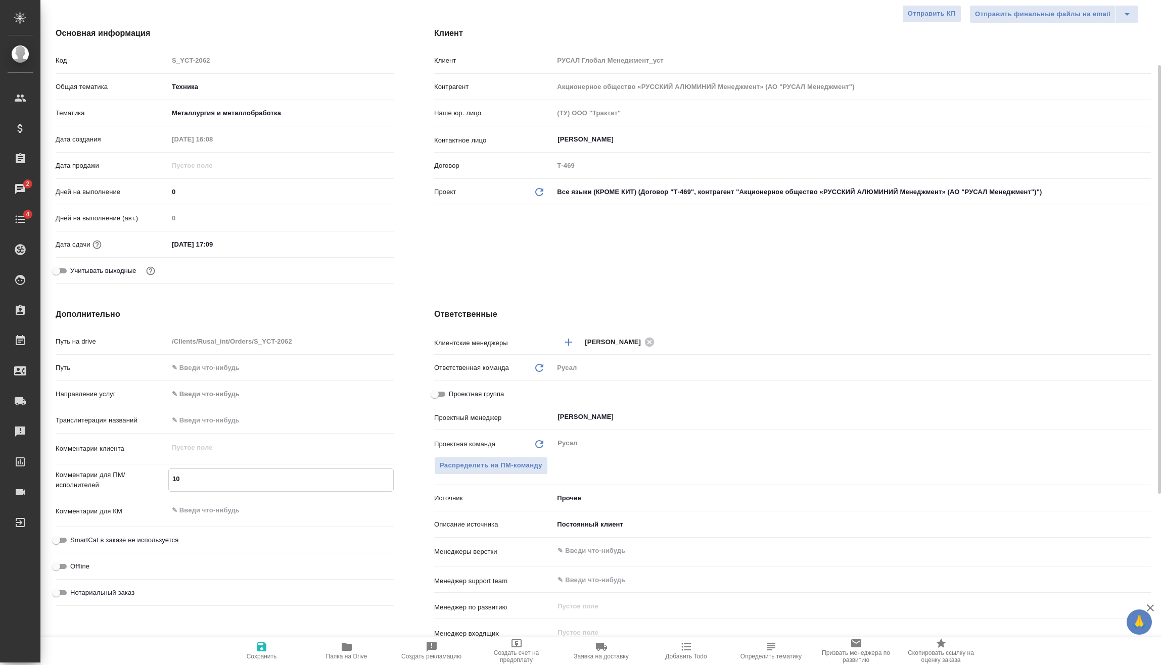
type textarea "x"
type textarea "10."
type textarea "x"
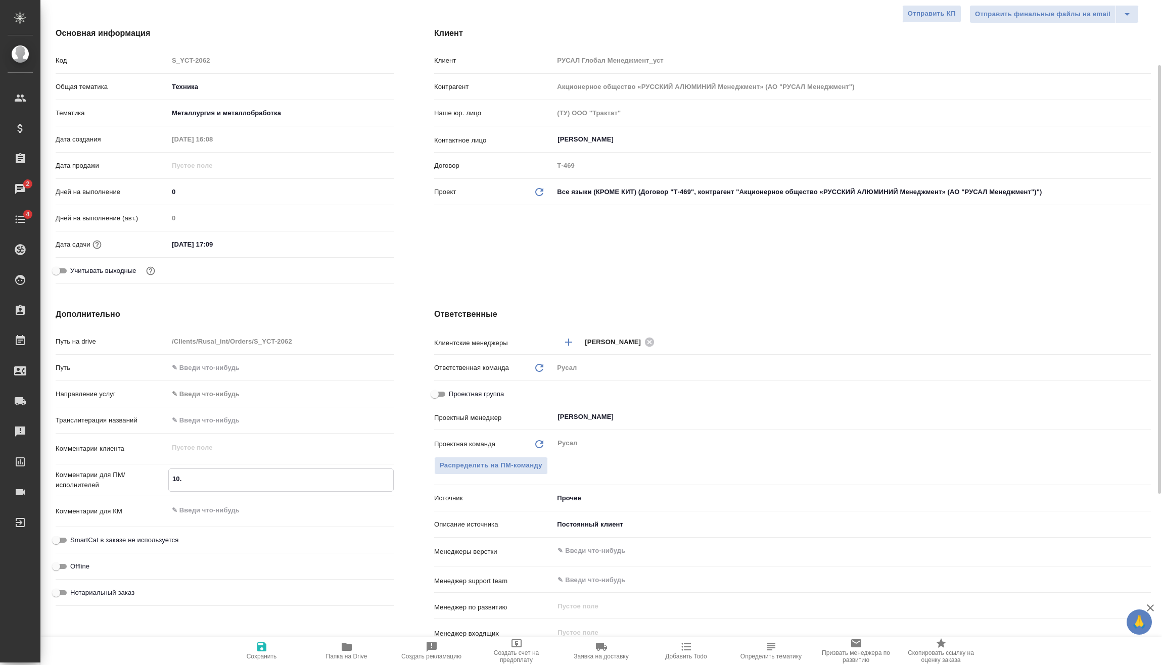
type textarea "10.1"
type textarea "x"
type textarea "10.10"
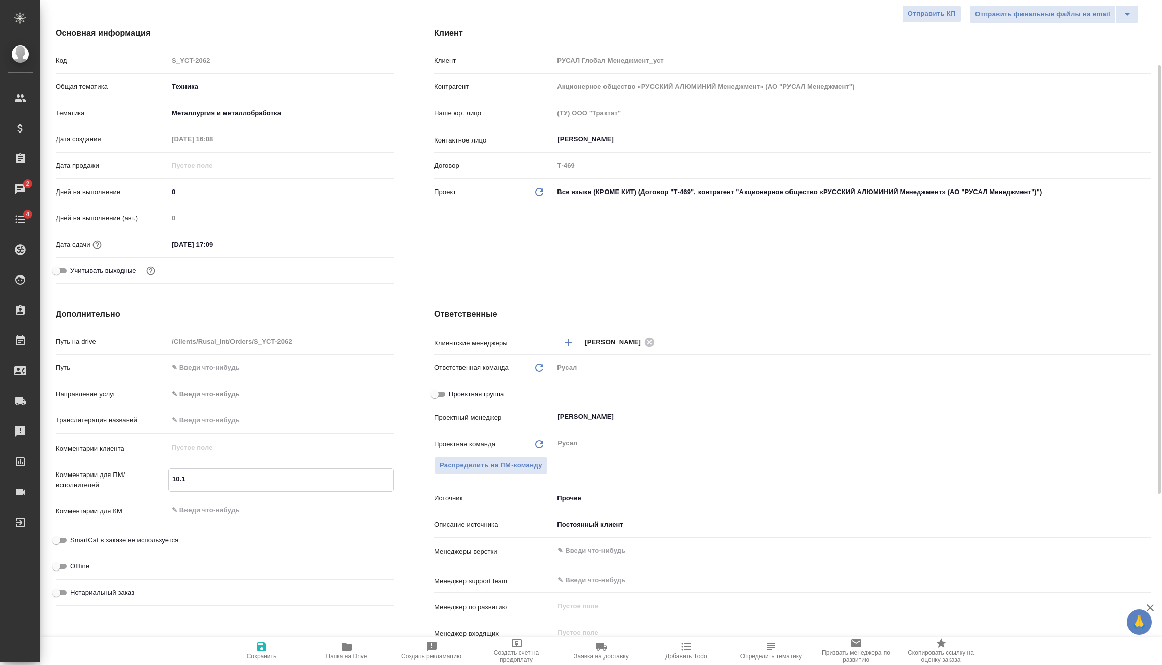
type textarea "x"
type textarea "10.10"
type textarea "x"
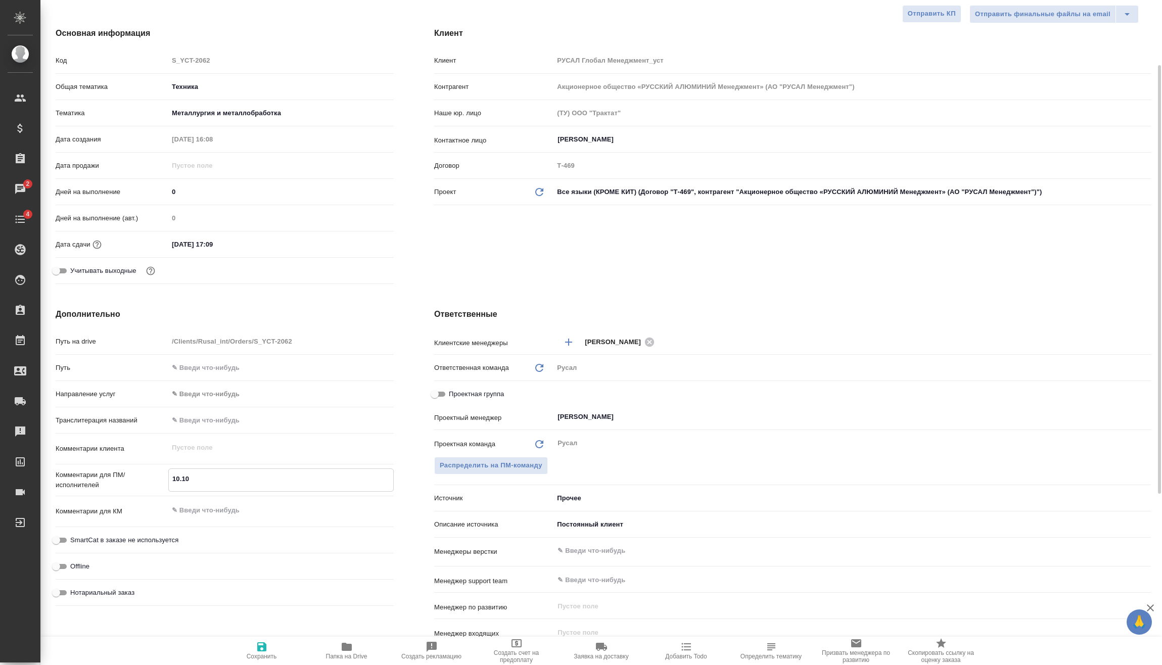
type textarea "x"
type textarea "10.10 К"
type textarea "x"
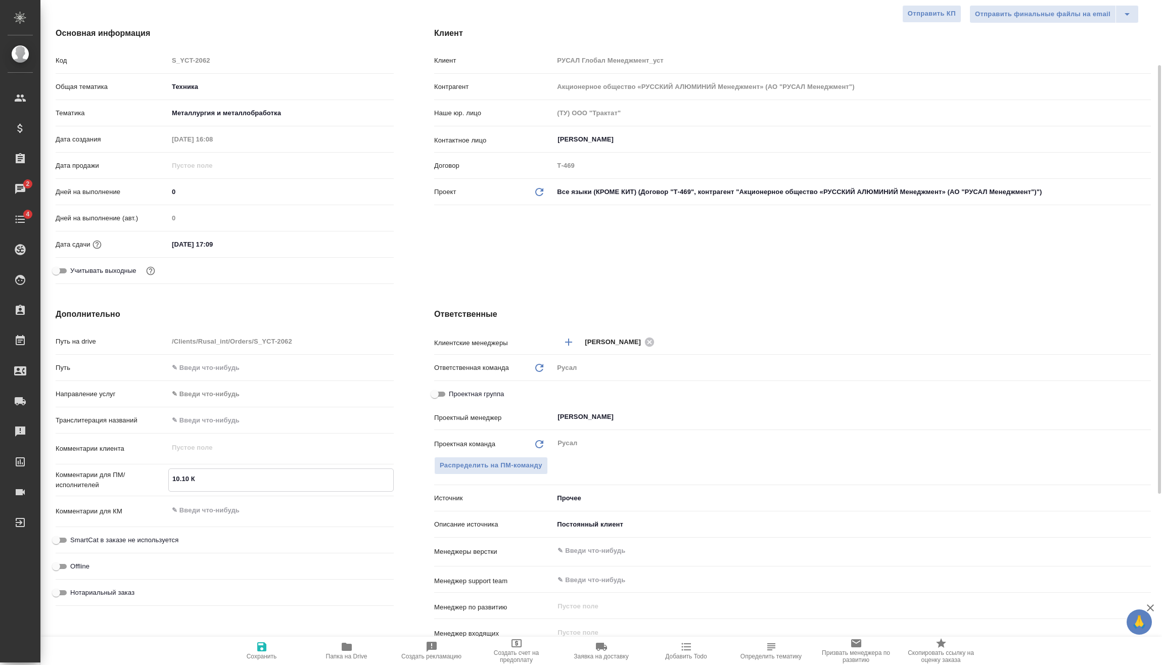
type textarea "10.10 Кл"
type textarea "x"
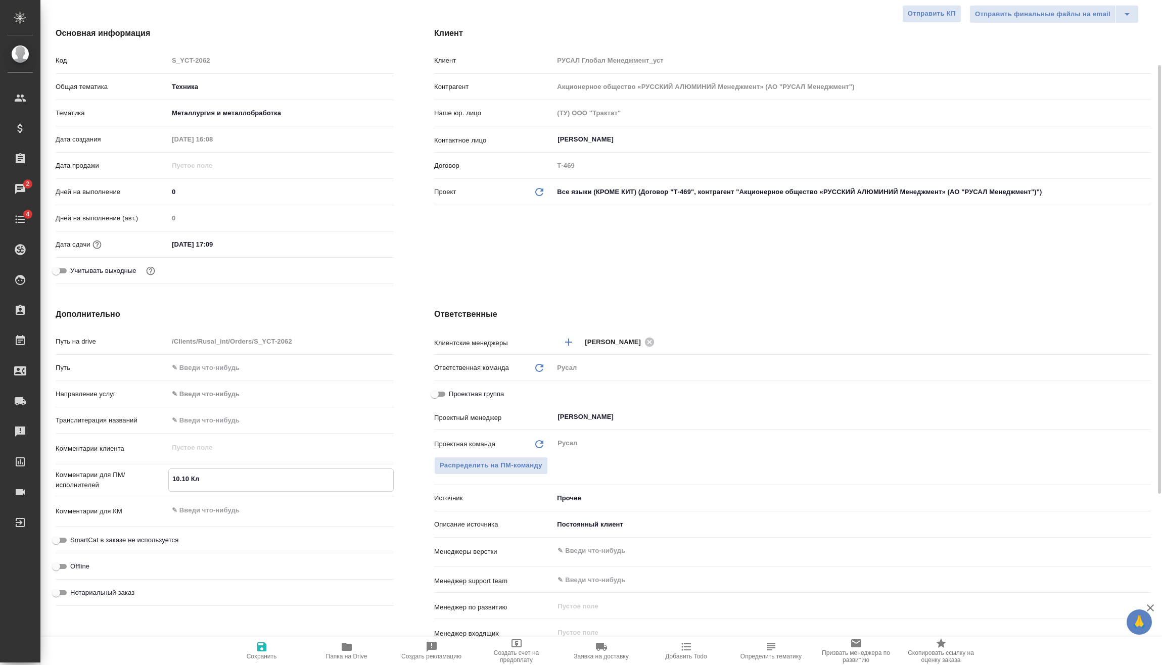
type textarea "10.10 Клп"
type textarea "x"
type textarea "10.10 Клпи"
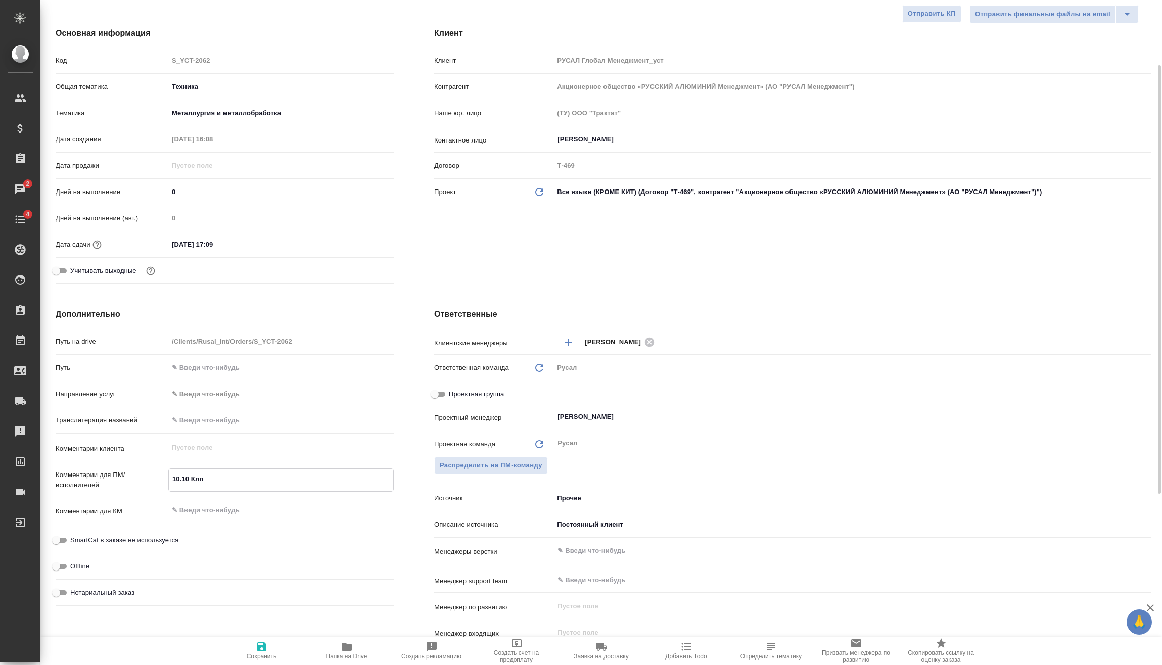
type textarea "x"
type textarea "10.10 Клпие"
type textarea "x"
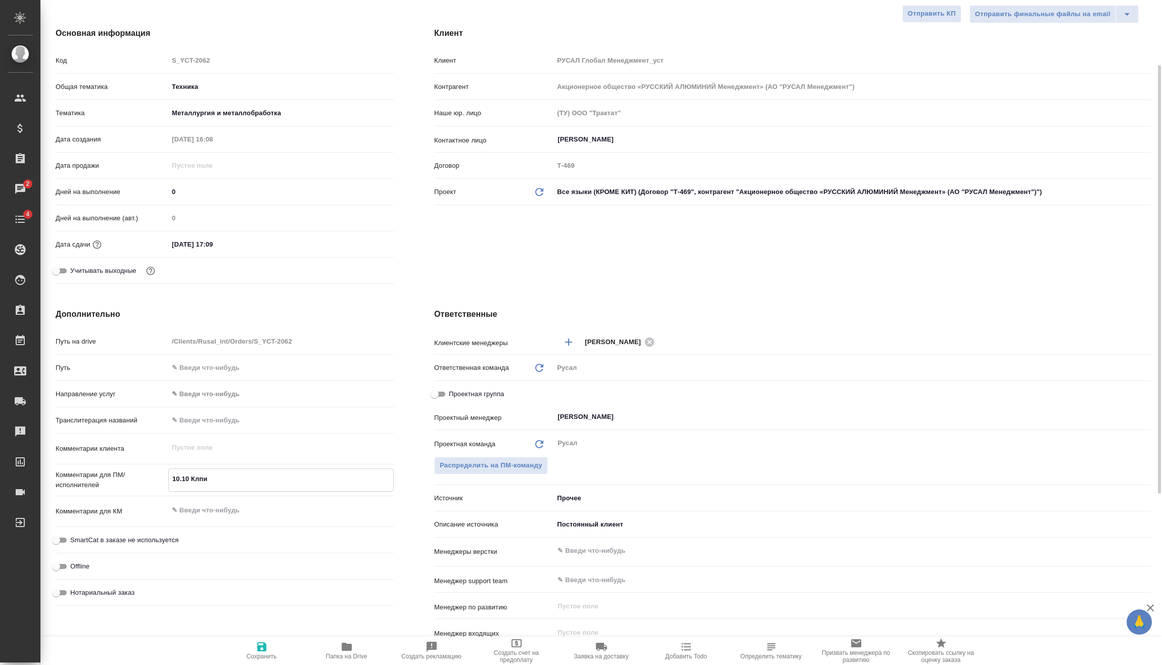
type textarea "x"
type textarea "10.10 Клпи"
type textarea "x"
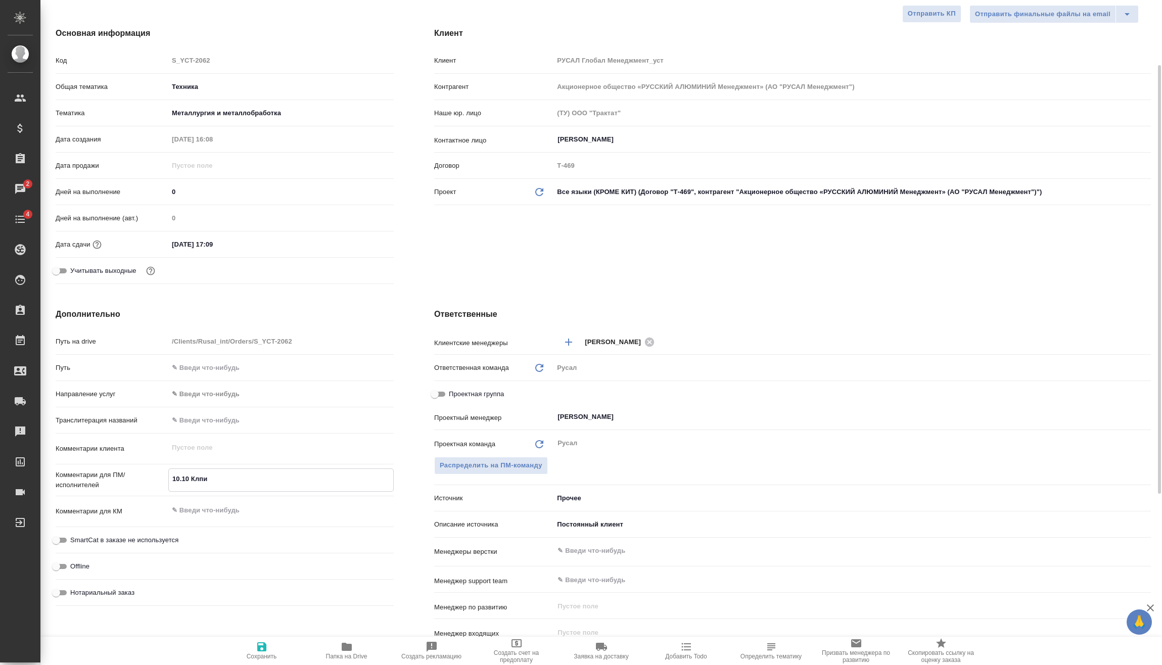
type textarea "x"
type textarea "10.10 Клп"
type textarea "x"
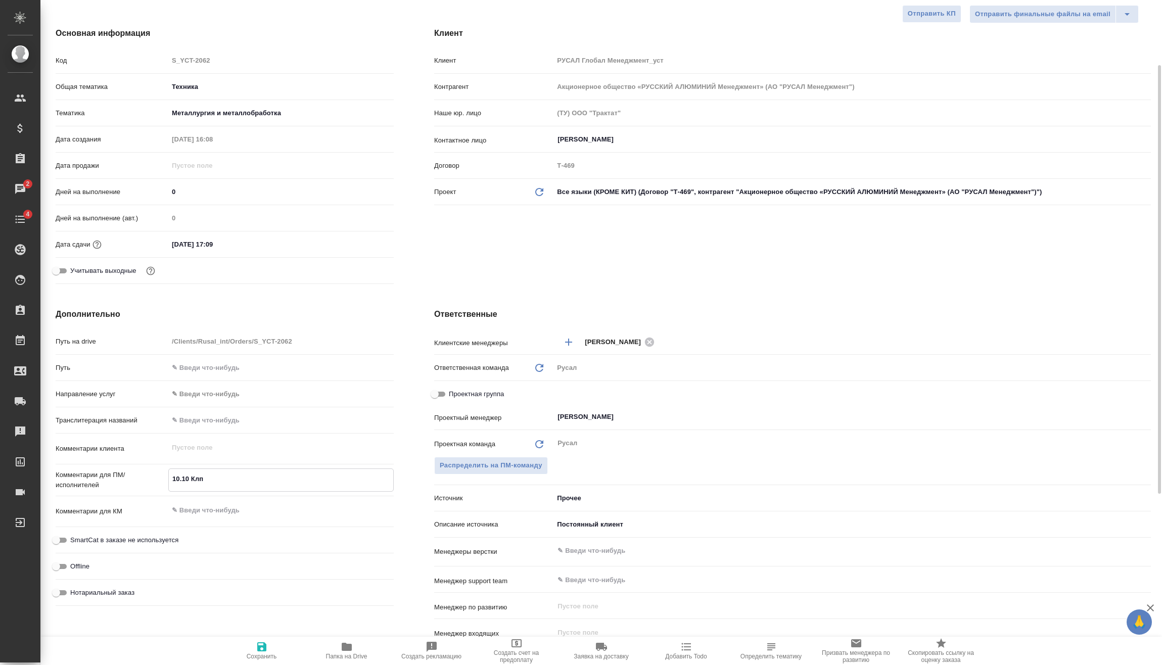
type textarea "10.10 Клпи"
type textarea "x"
type textarea "10.10 Клп"
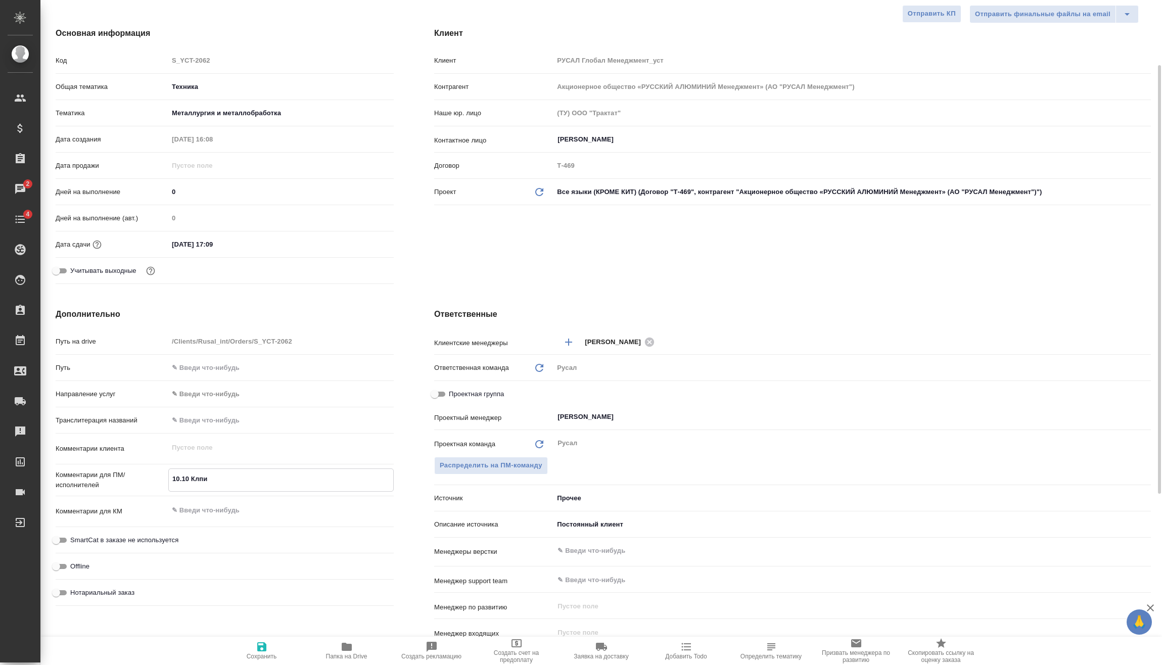
type textarea "x"
type textarea "10.10 Кл"
type textarea "x"
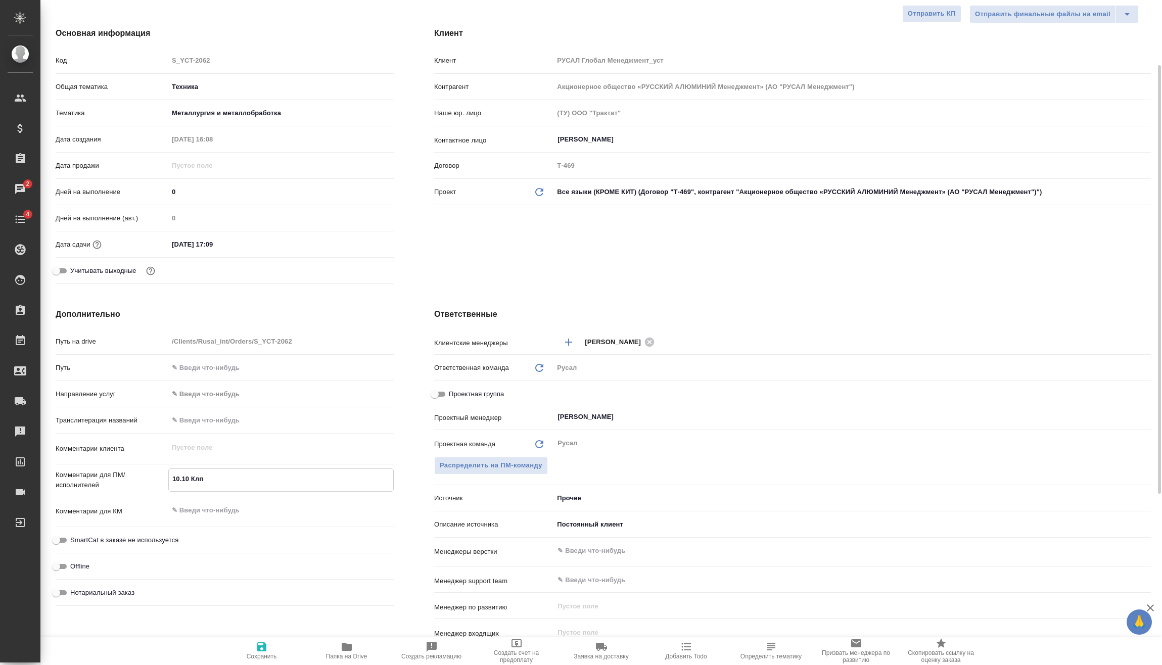
type textarea "x"
type textarea "10.10 Кли"
type textarea "x"
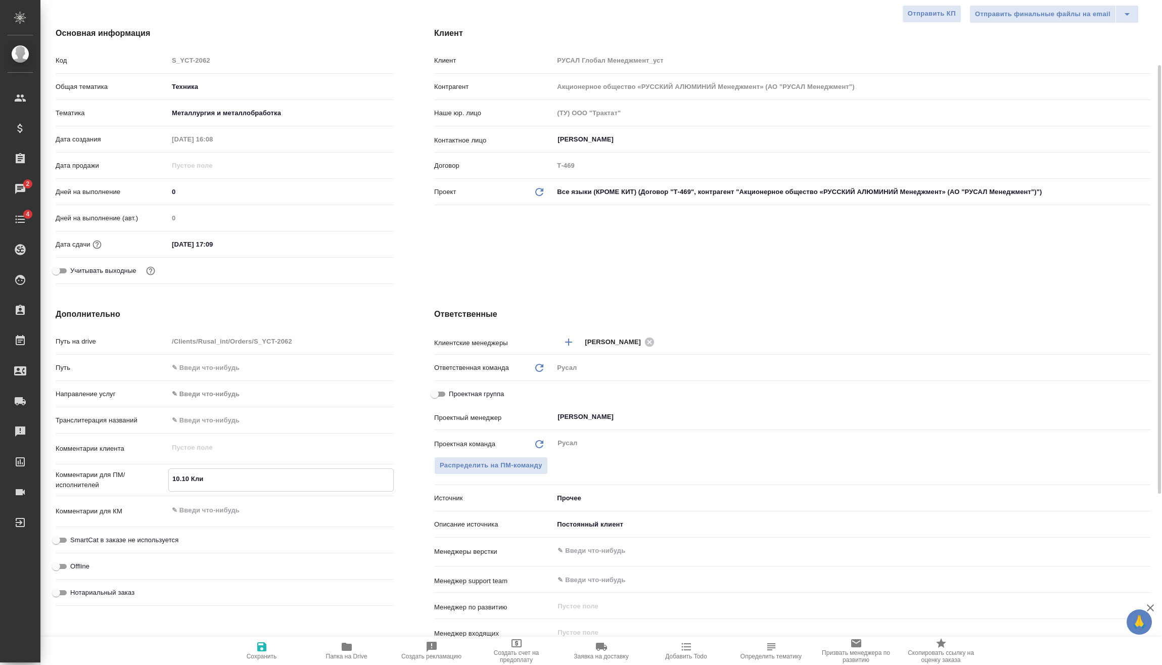
type textarea "x"
type textarea "10.10 Клип"
type textarea "x"
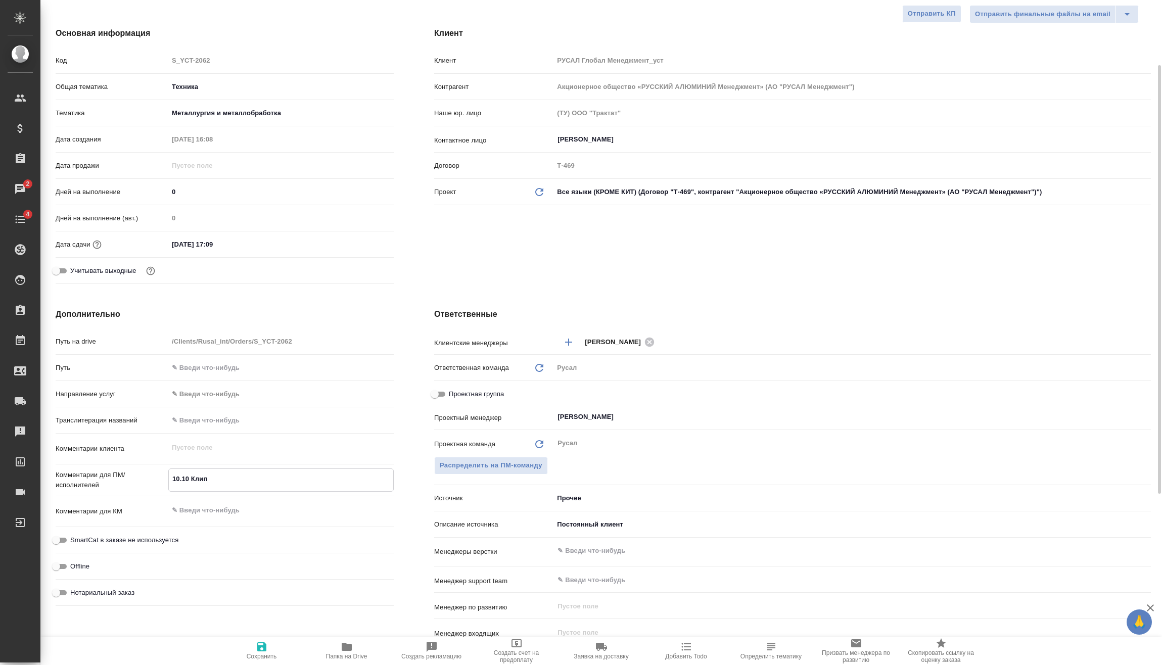
type textarea "10.10 Клипи"
type textarea "x"
type textarea "10.10 [PERSON_NAME]"
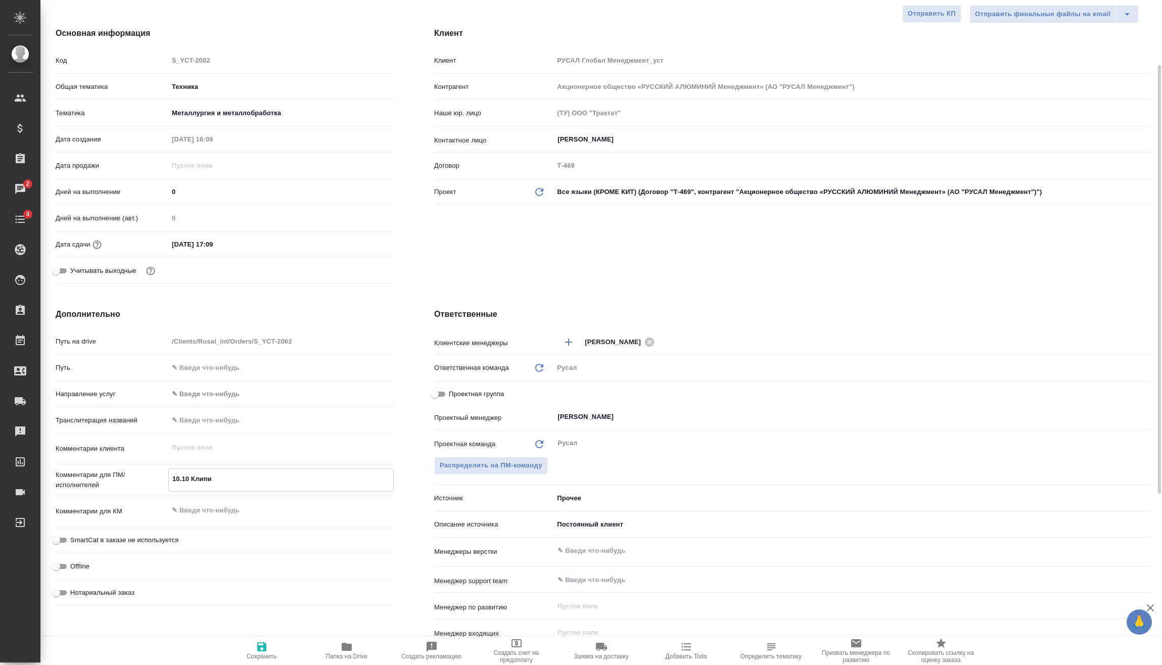
type textarea "x"
type textarea "10.10 [PERSON_NAME]"
type textarea "x"
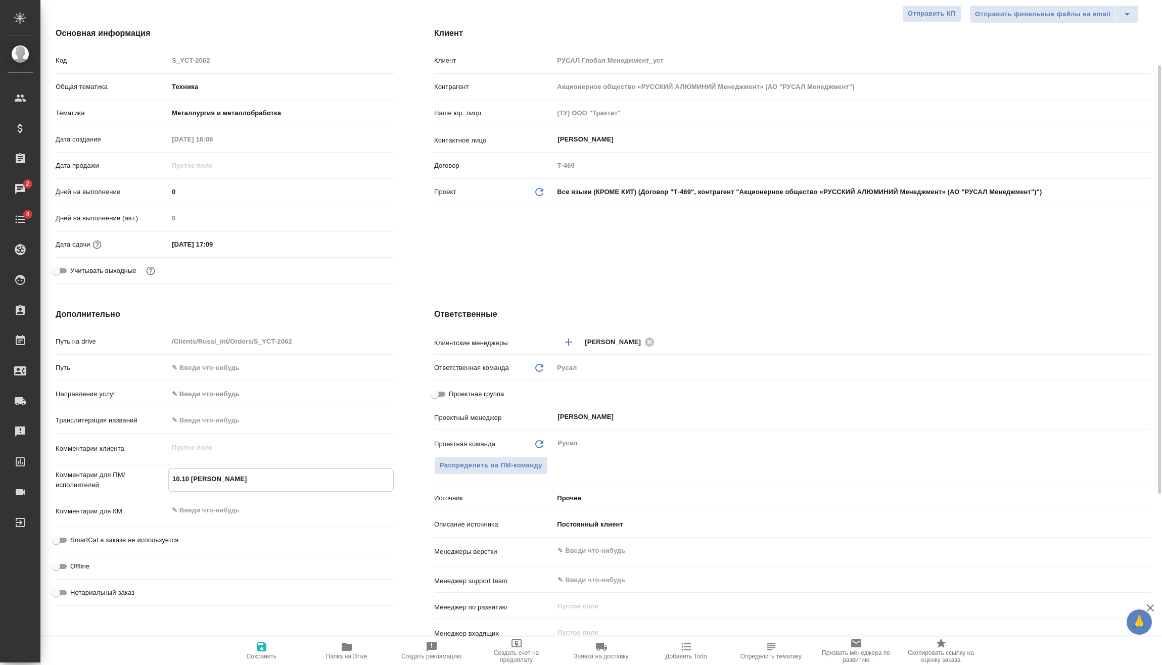
type textarea "x"
type textarea "10.10 [PERSON_NAME] о"
type textarea "x"
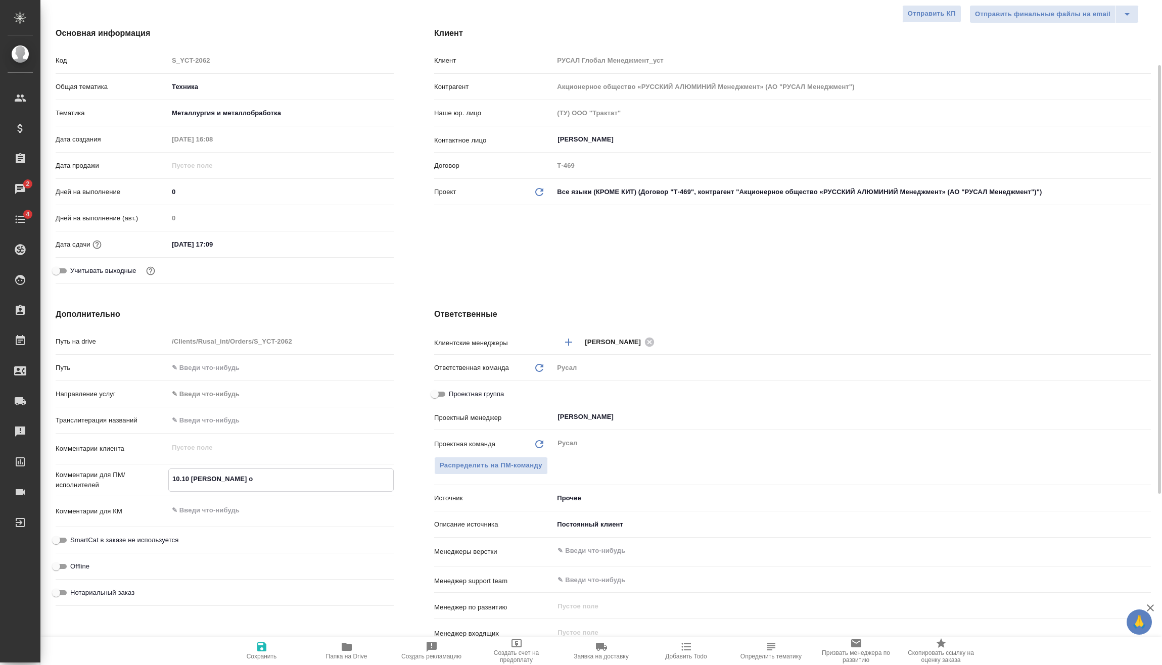
type textarea "x"
type textarea "10.10 [PERSON_NAME] он"
type textarea "x"
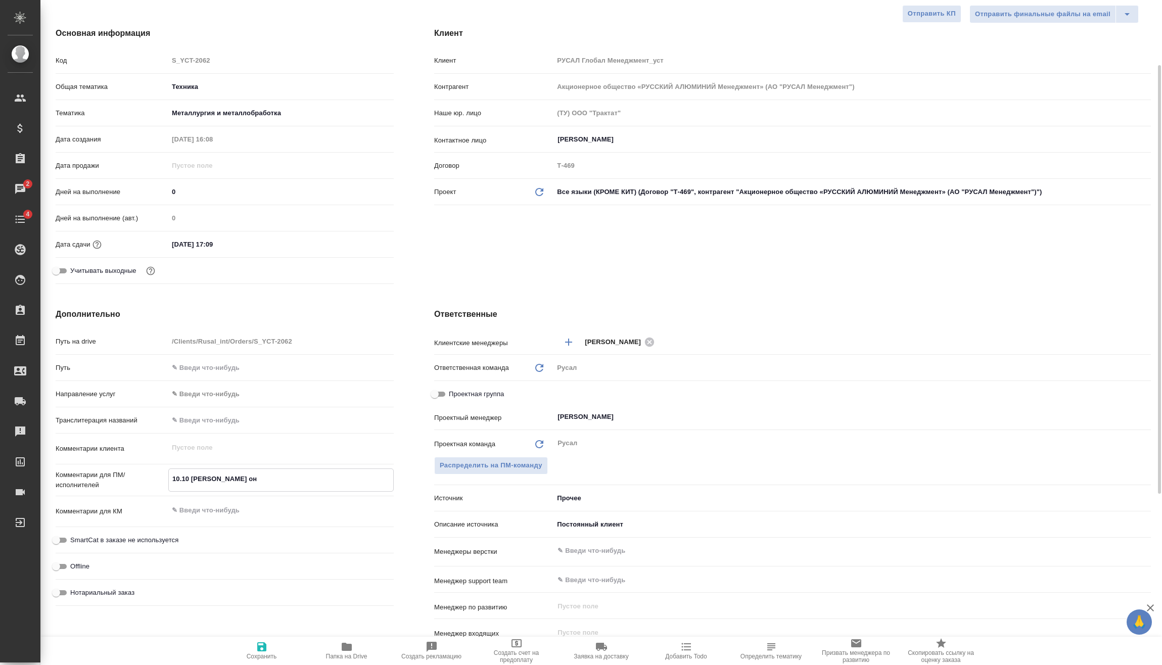
type textarea "10.10 [PERSON_NAME] онл"
type textarea "x"
type textarea "10.10 [PERSON_NAME] онла"
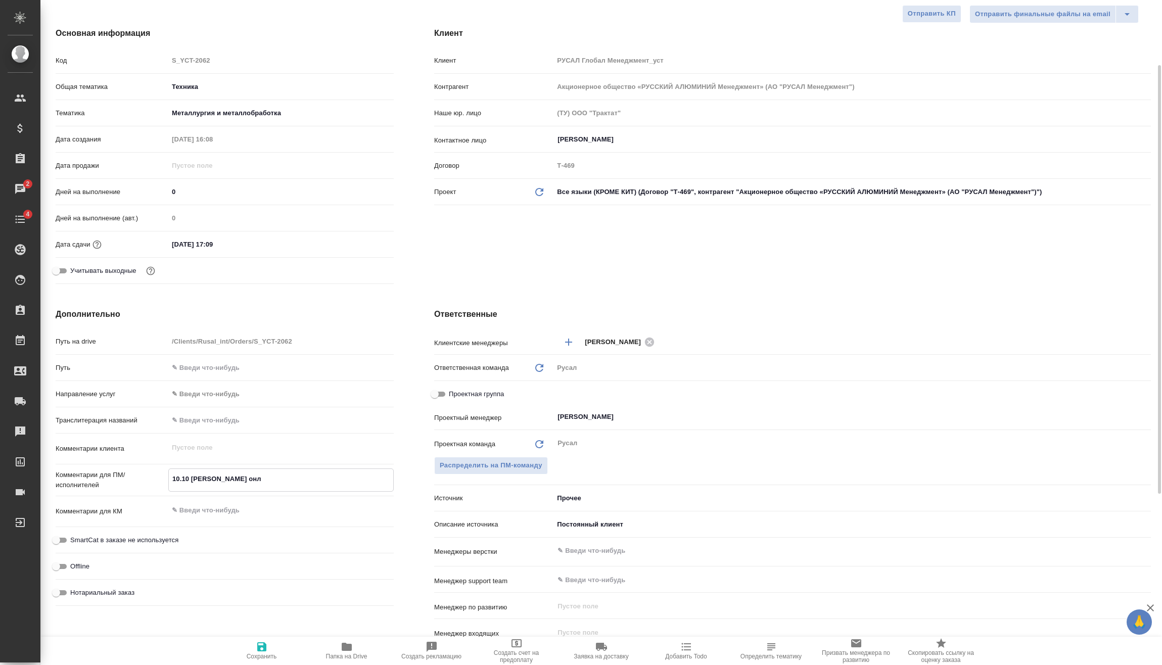
type textarea "x"
type textarea "10.10 [PERSON_NAME] онлай"
type textarea "x"
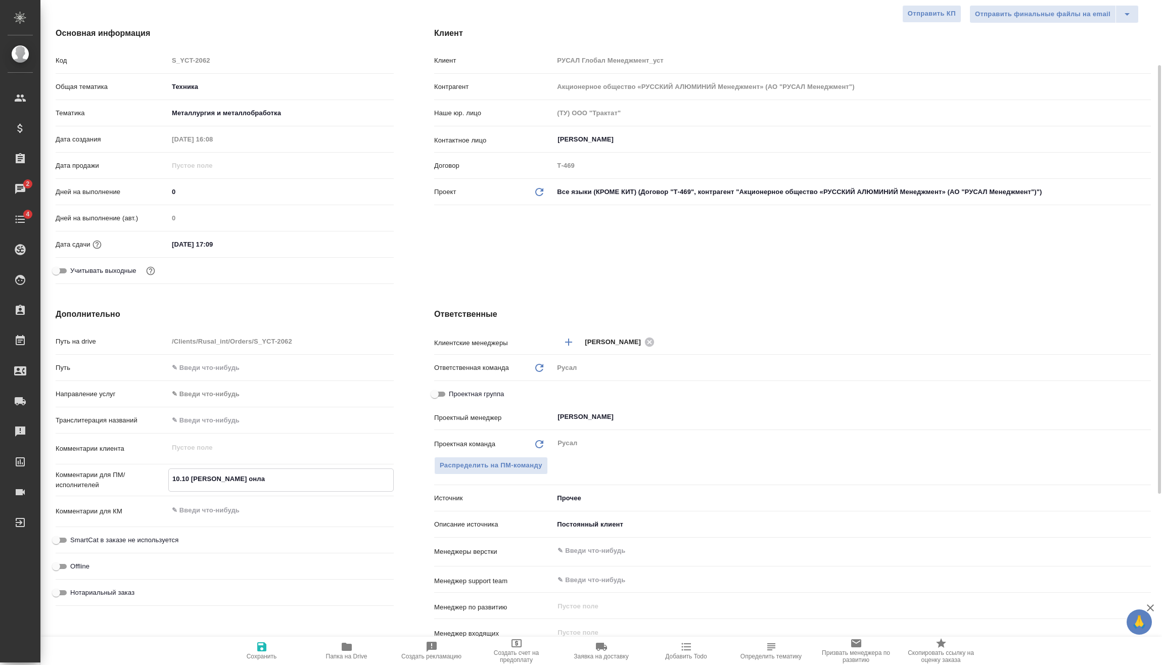
type textarea "x"
type textarea "10.10 [PERSON_NAME] онлайн"
type textarea "x"
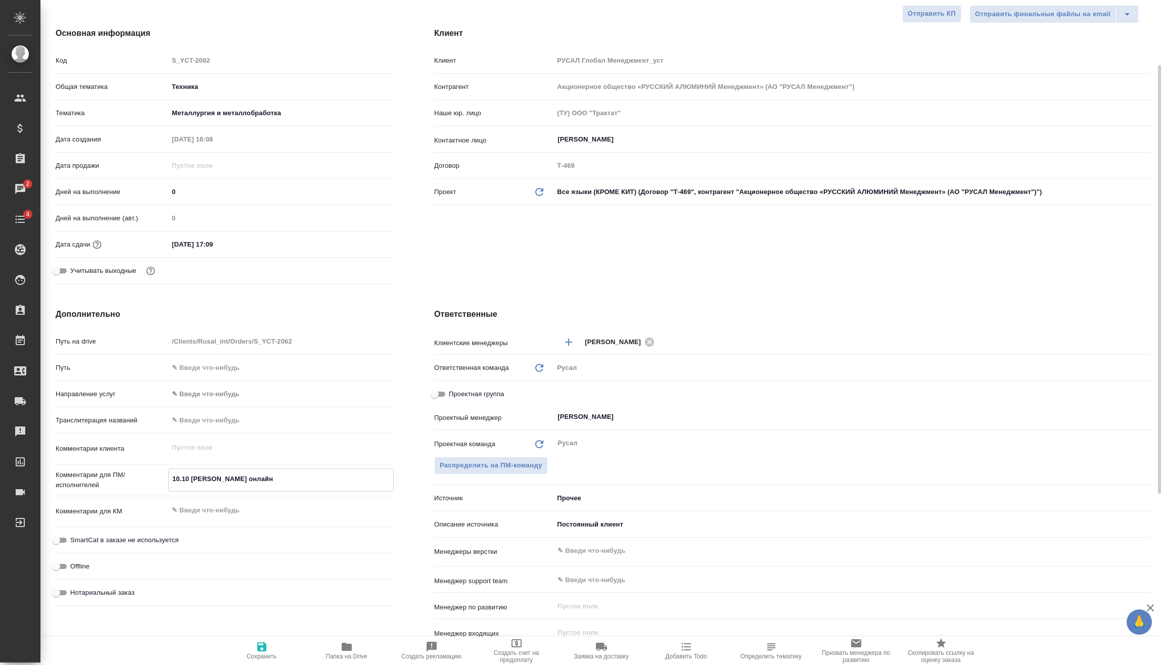
type textarea "10.10 [PERSON_NAME] онлайн"
type textarea "x"
click at [260, 658] on span "Сохранить" at bounding box center [262, 656] width 30 height 7
type textarea "x"
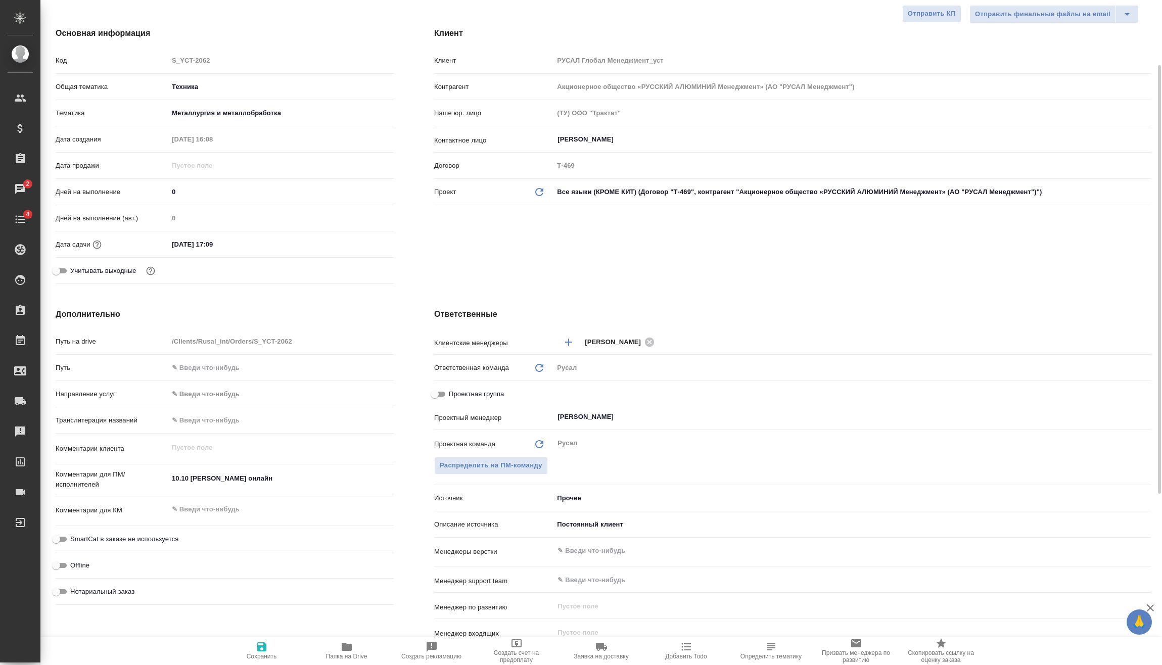
type textarea "x"
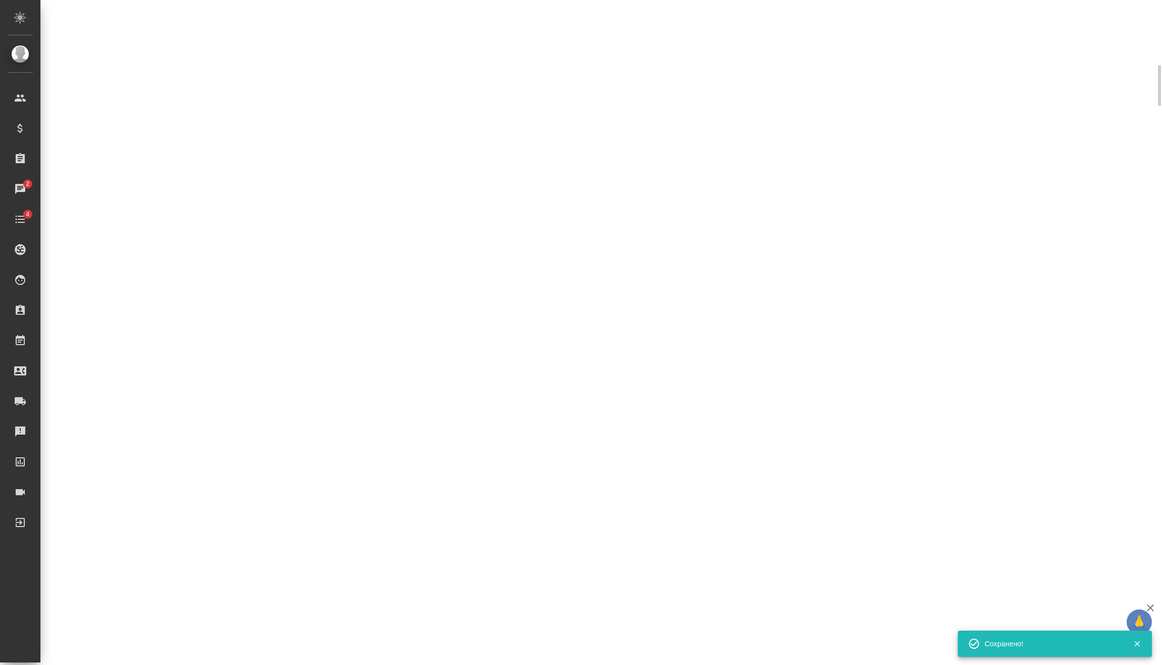
select select "RU"
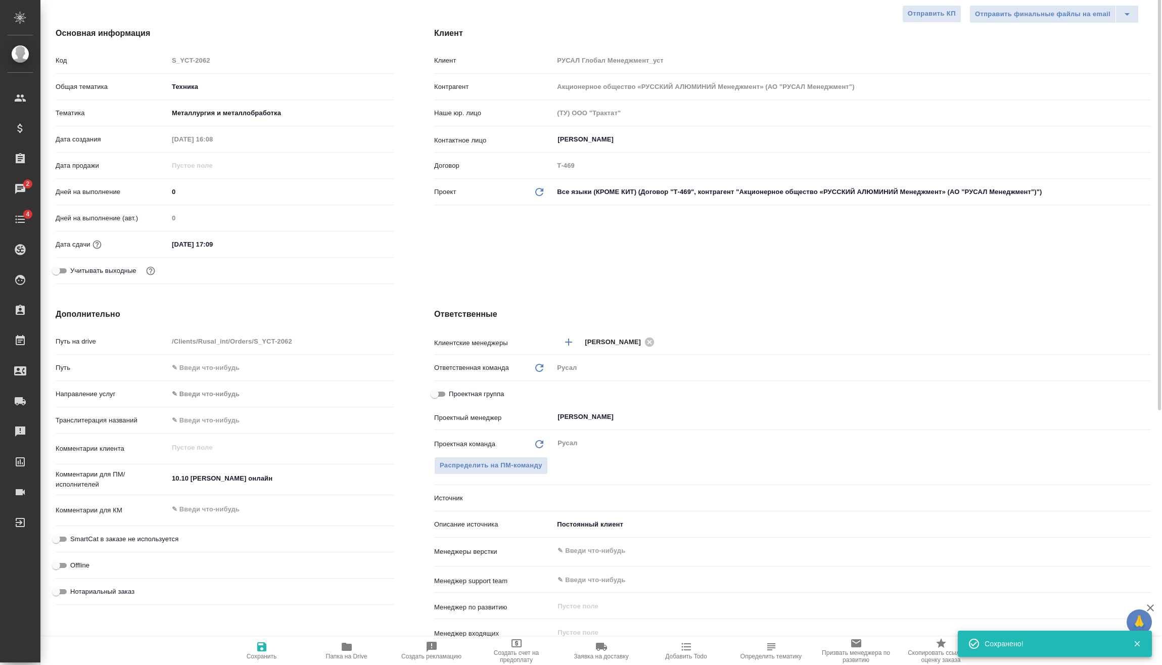
type textarea "x"
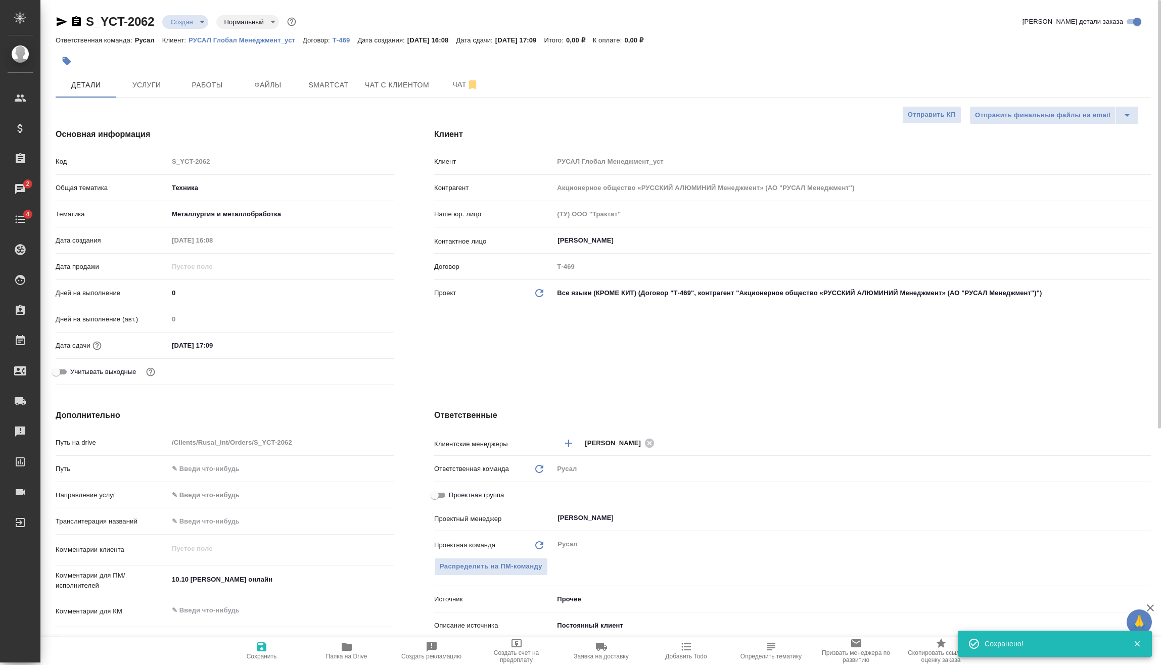
click at [188, 29] on div "S_YCT-2062 Создан new Нормальный normal" at bounding box center [177, 22] width 243 height 16
click at [196, 22] on body "🙏 .cls-1 fill:#fff; AWATERA Vasilev Evgeniy Клиенты Спецификации Заказы 2 Чаты …" at bounding box center [581, 332] width 1162 height 665
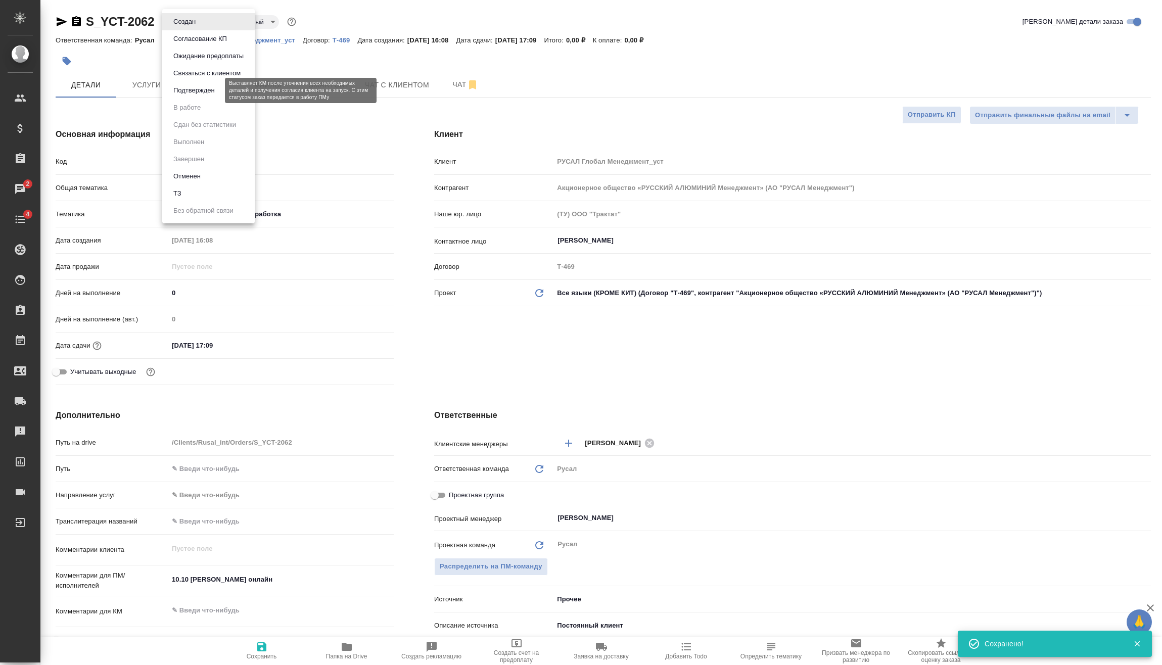
click at [213, 90] on button "Подтвержден" at bounding box center [194, 90] width 48 height 11
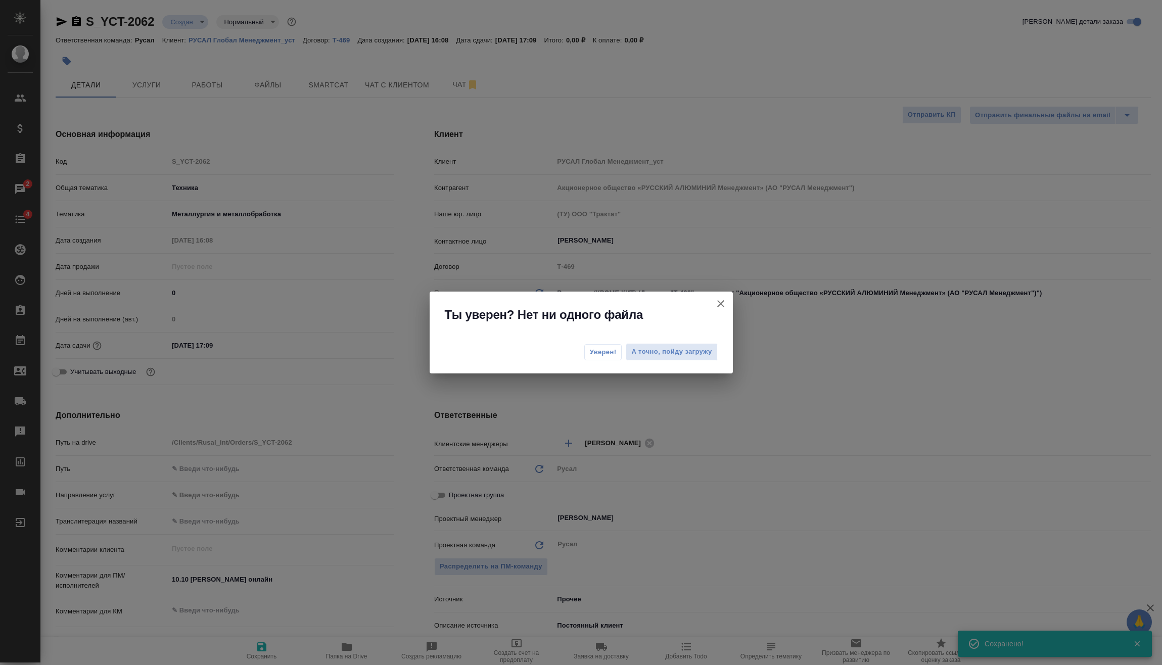
click at [611, 352] on span "Уверен!" at bounding box center [603, 352] width 27 height 10
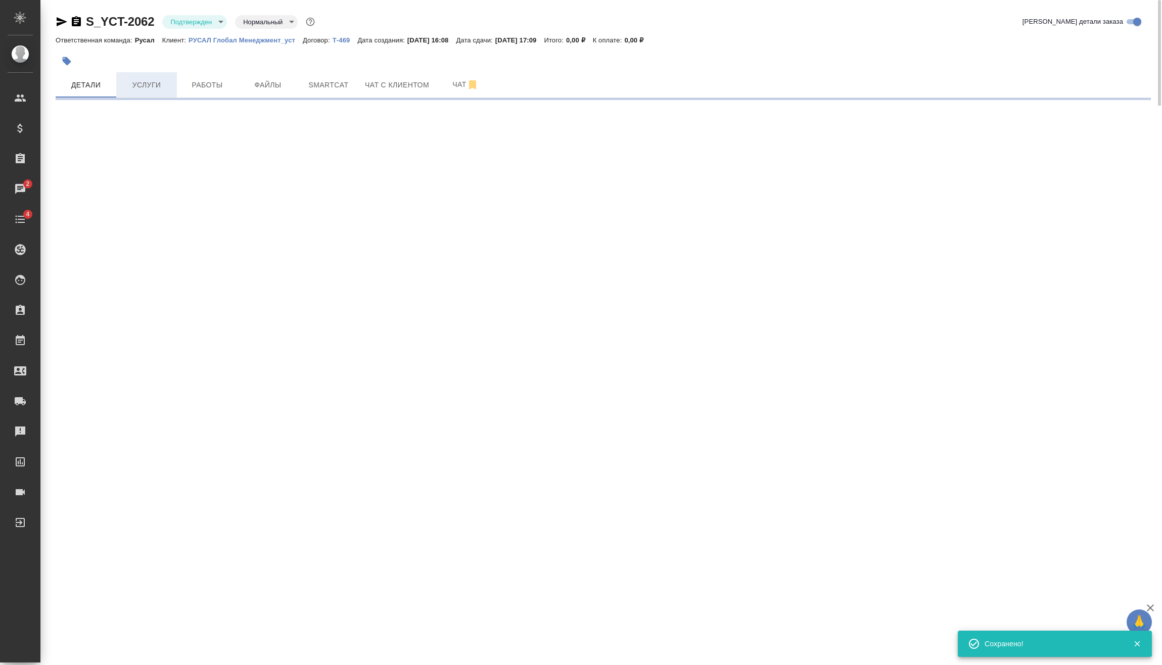
click at [157, 90] on span "Услуги" at bounding box center [146, 85] width 49 height 13
select select "RU"
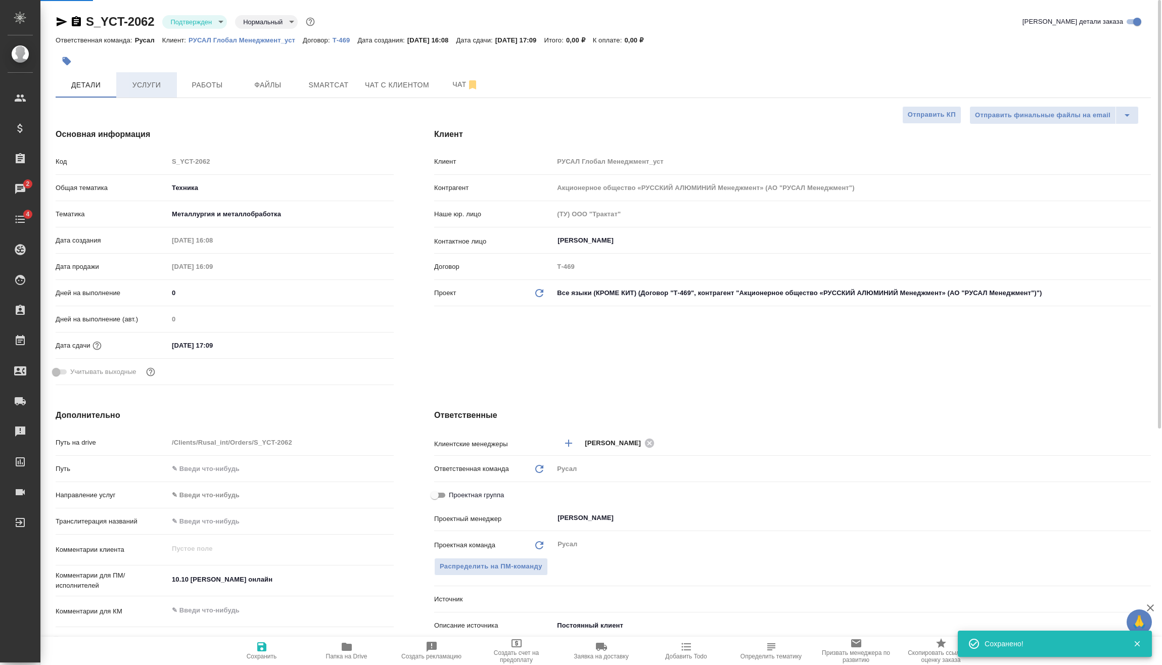
type textarea "x"
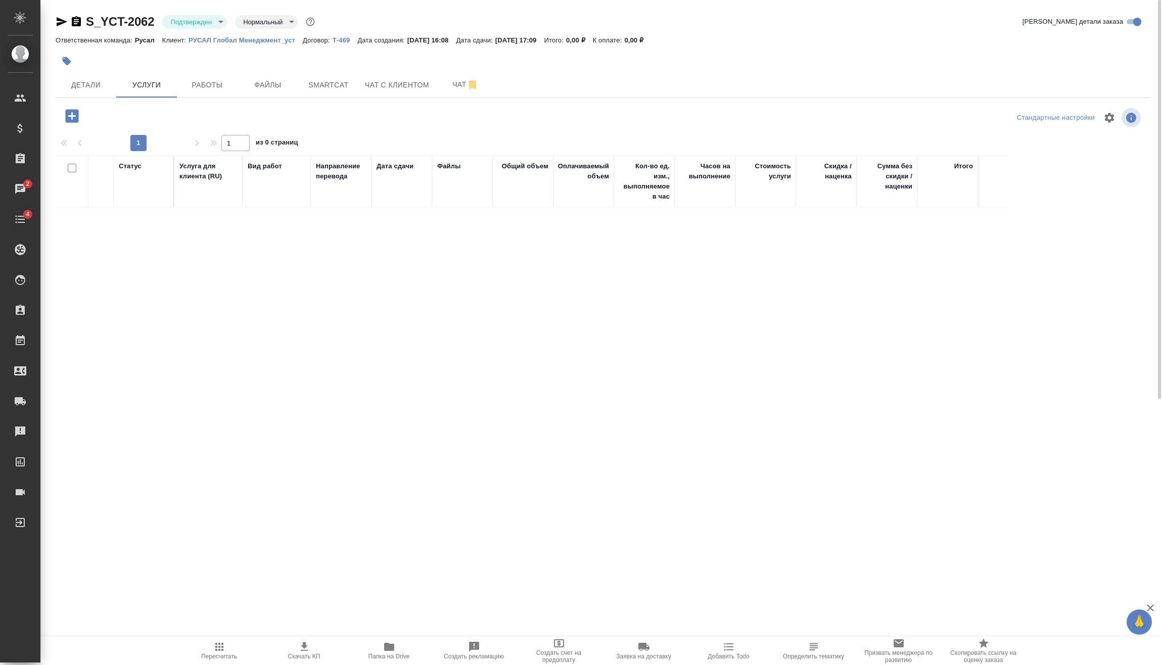
click at [79, 111] on icon "button" at bounding box center [72, 116] width 18 height 18
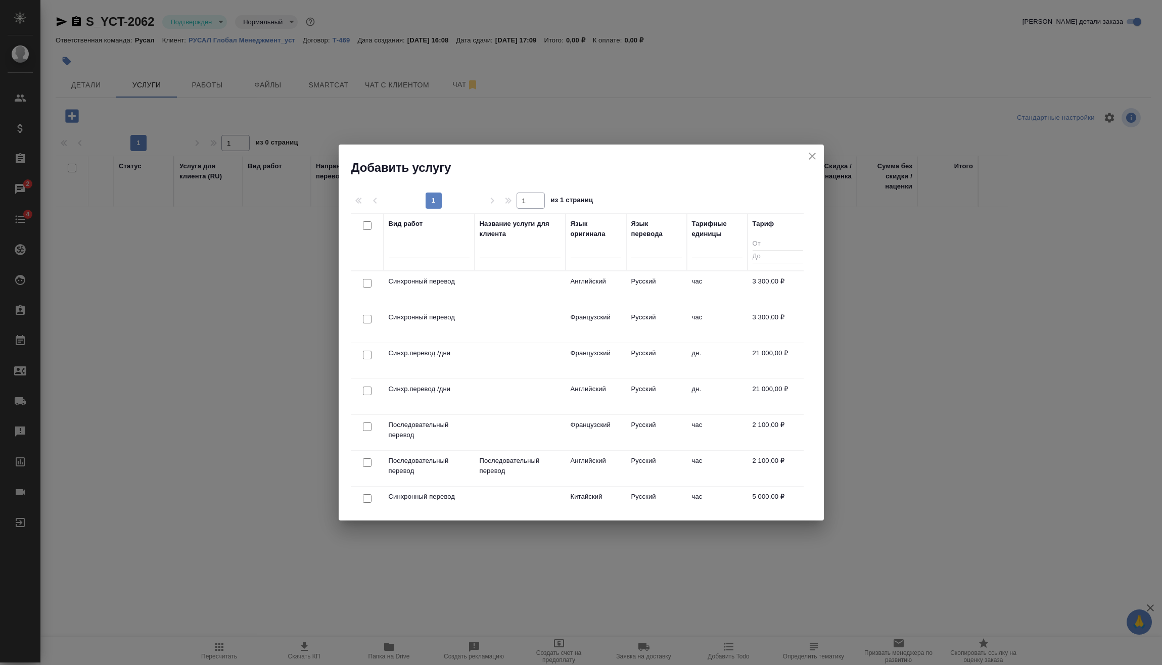
click at [368, 281] on input "checkbox" at bounding box center [367, 283] width 9 height 9
checkbox input "true"
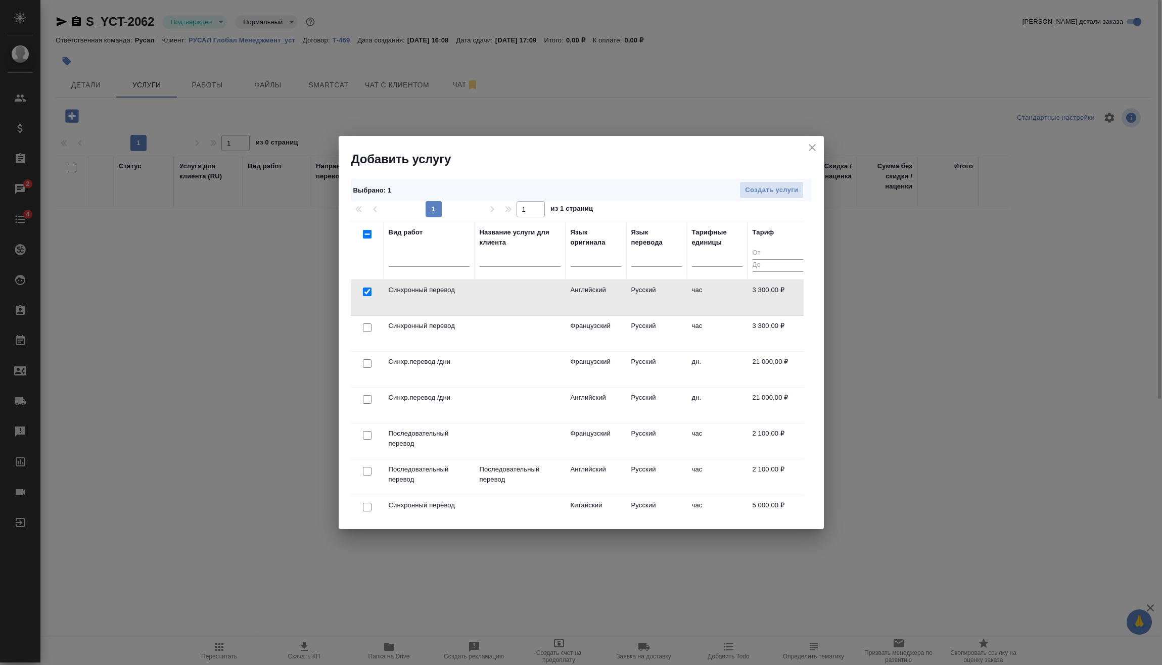
drag, startPoint x: 808, startPoint y: 143, endPoint x: 813, endPoint y: 145, distance: 5.9
click at [811, 144] on icon "close" at bounding box center [812, 148] width 12 height 12
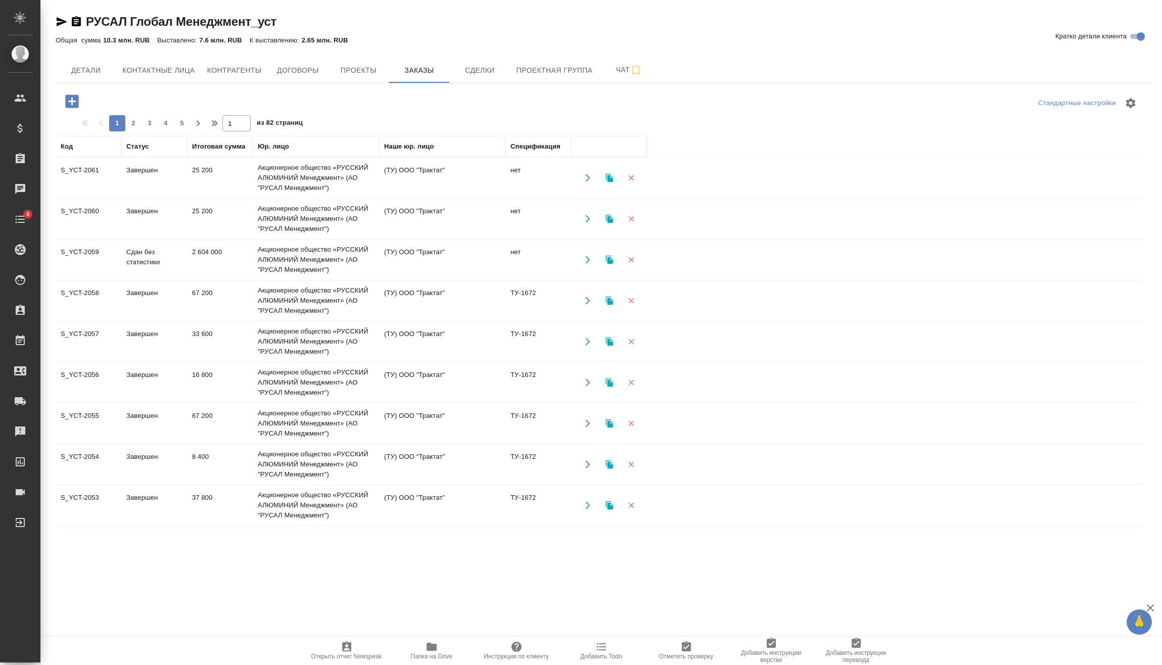
click at [81, 105] on button "button" at bounding box center [72, 101] width 28 height 21
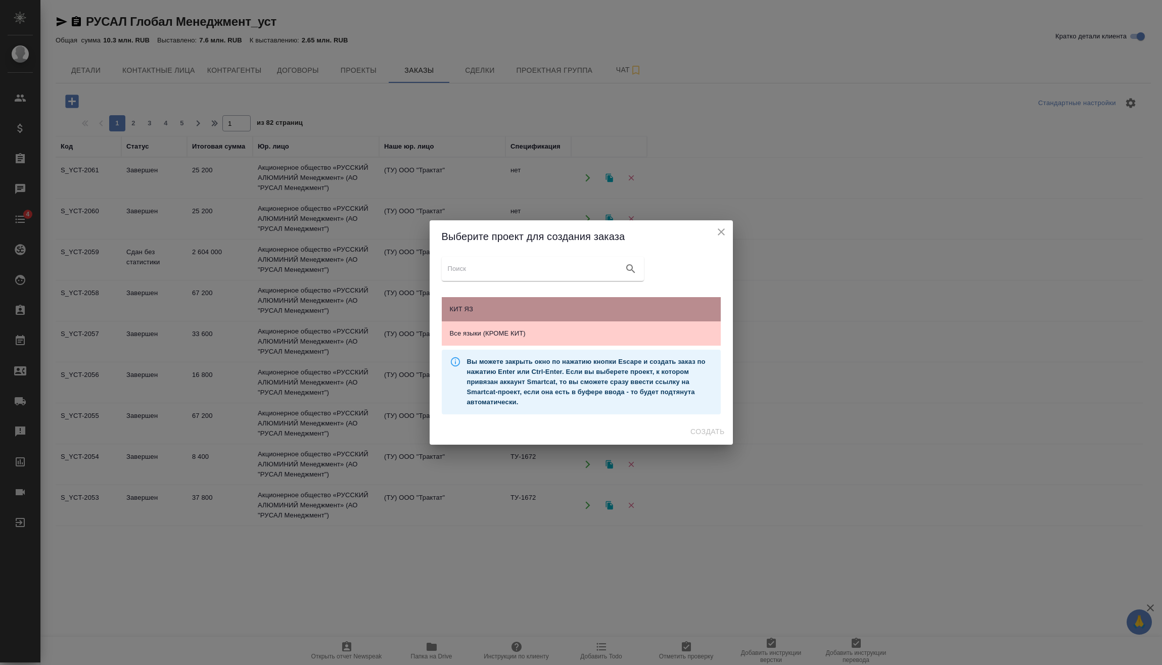
click at [620, 308] on span "КИТ ЯЗ" at bounding box center [581, 309] width 263 height 10
click at [717, 434] on span "Создать" at bounding box center [707, 432] width 34 height 13
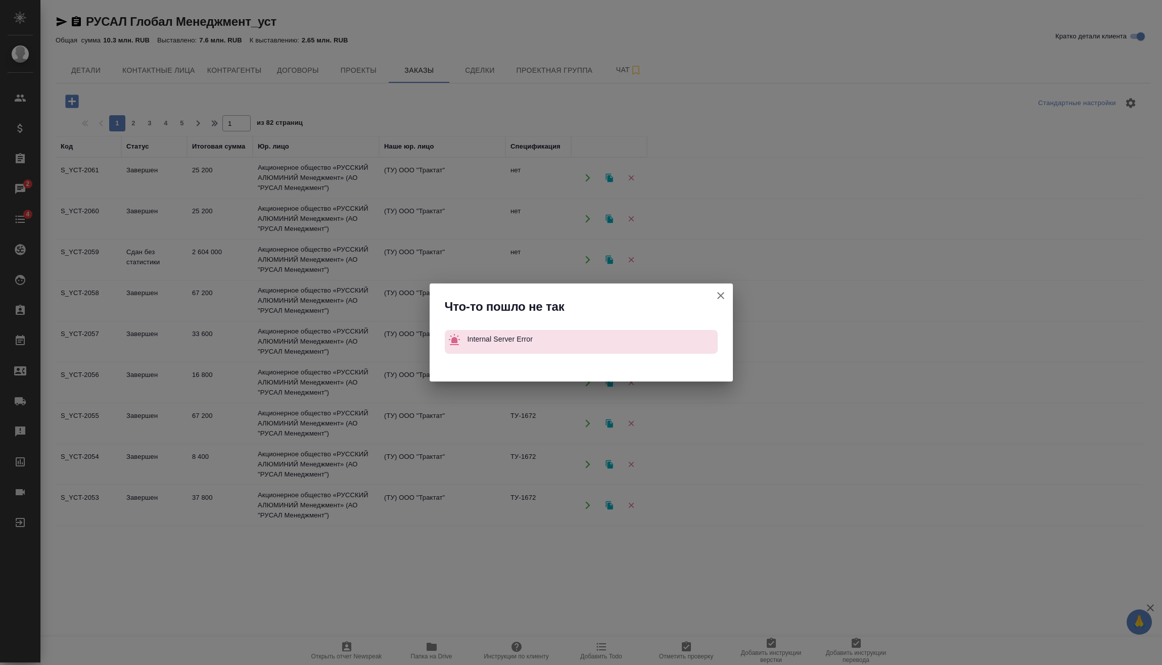
click at [727, 295] on button "Кратко детали клиента" at bounding box center [721, 296] width 24 height 24
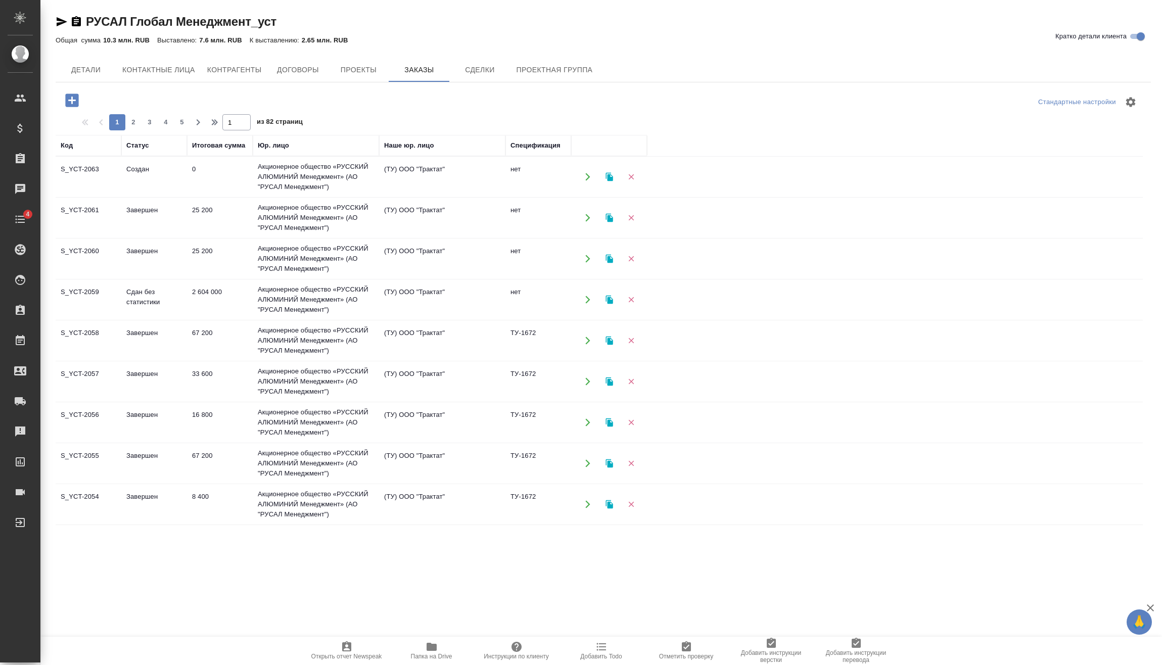
click at [277, 171] on td "Акционерное общество «РУССКИЙ АЛЮМИНИЙ Менеджмент» (АО "РУСАЛ Менеджмент")" at bounding box center [316, 177] width 126 height 40
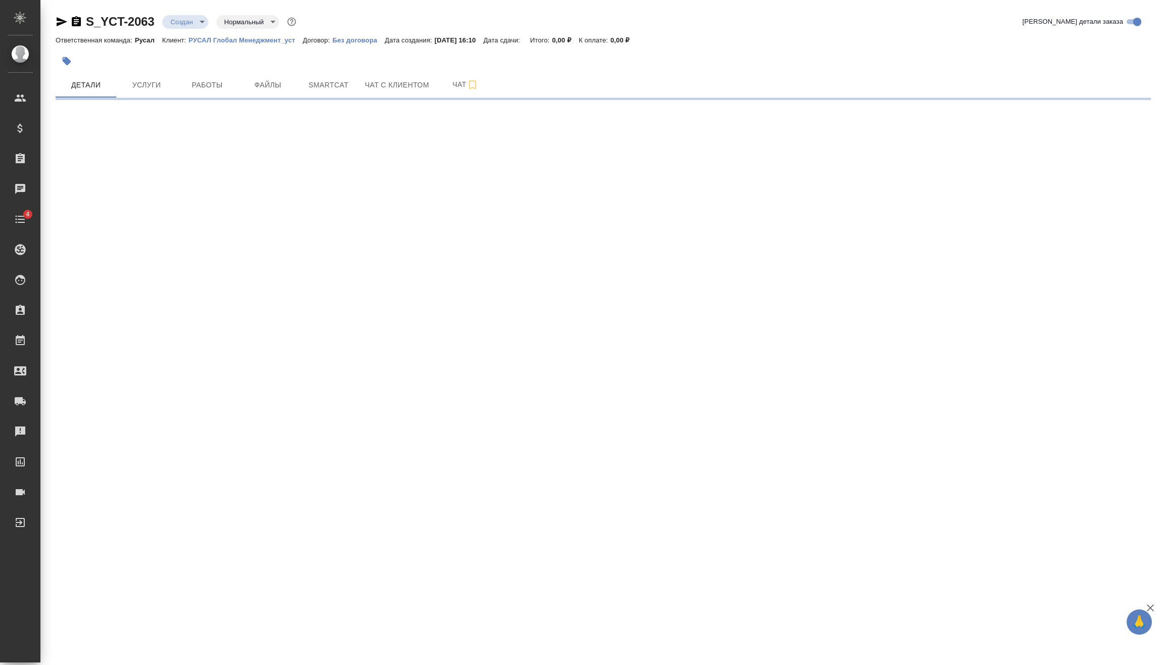
select select "RU"
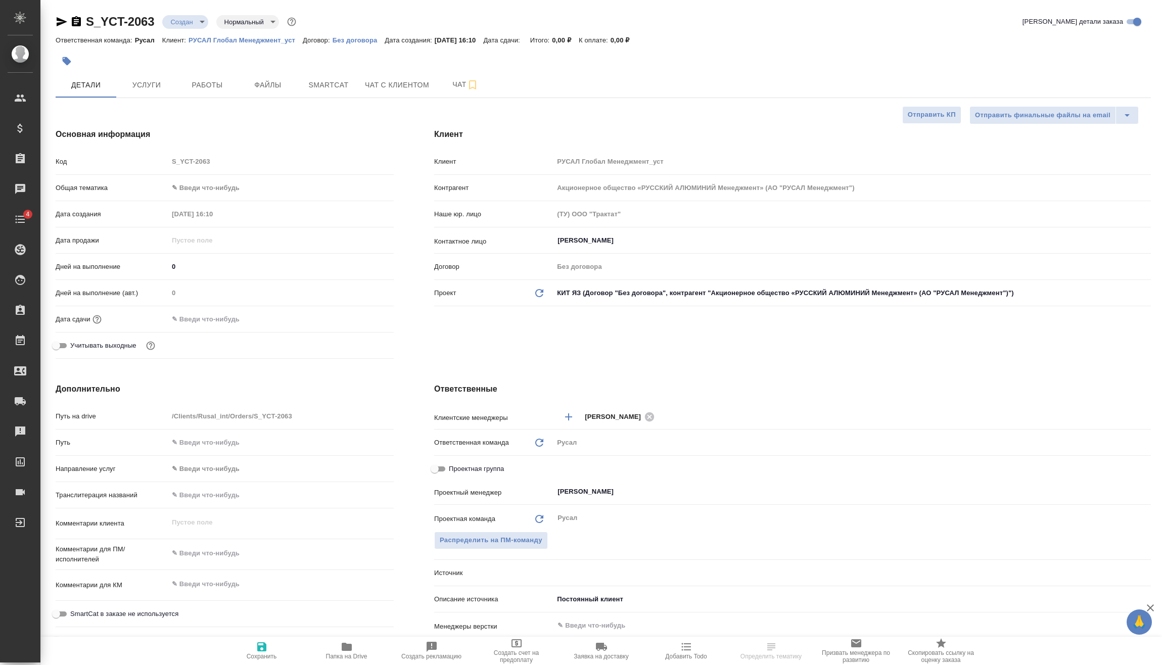
type textarea "x"
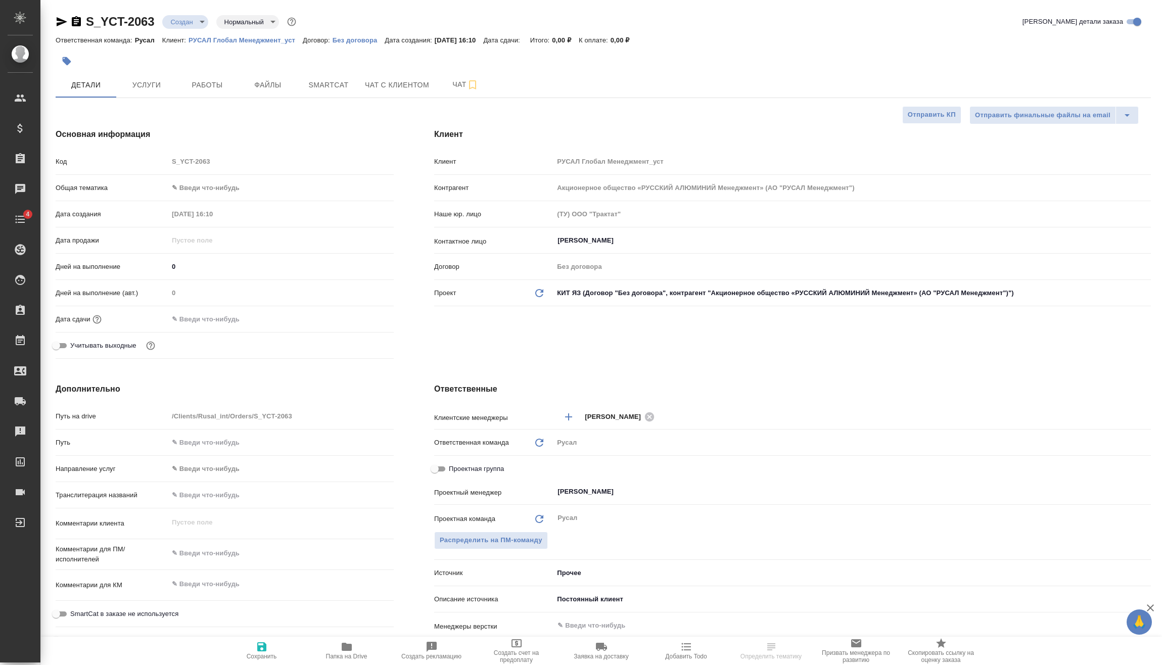
type textarea "x"
click at [212, 190] on body "🙏 .cls-1 fill:#fff; AWATERA [PERSON_NAME] Спецификации Заказы Чаты 4 Todo Проек…" at bounding box center [581, 332] width 1162 height 665
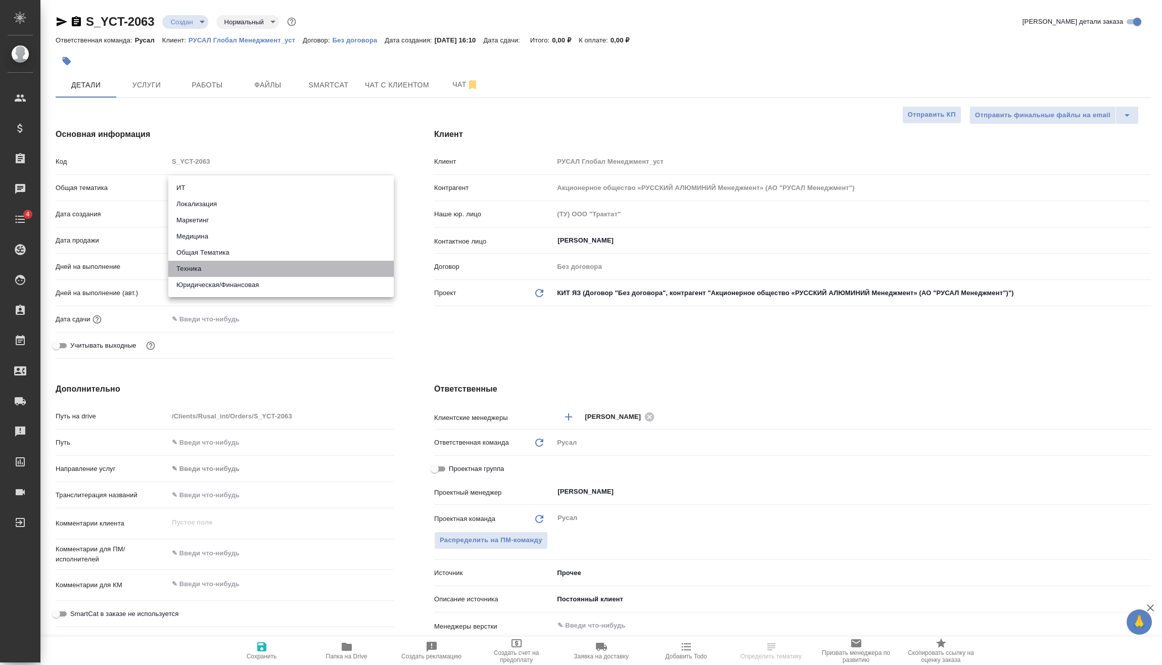
click at [216, 268] on li "Техника" at bounding box center [280, 269] width 225 height 16
type input "tech"
type textarea "x"
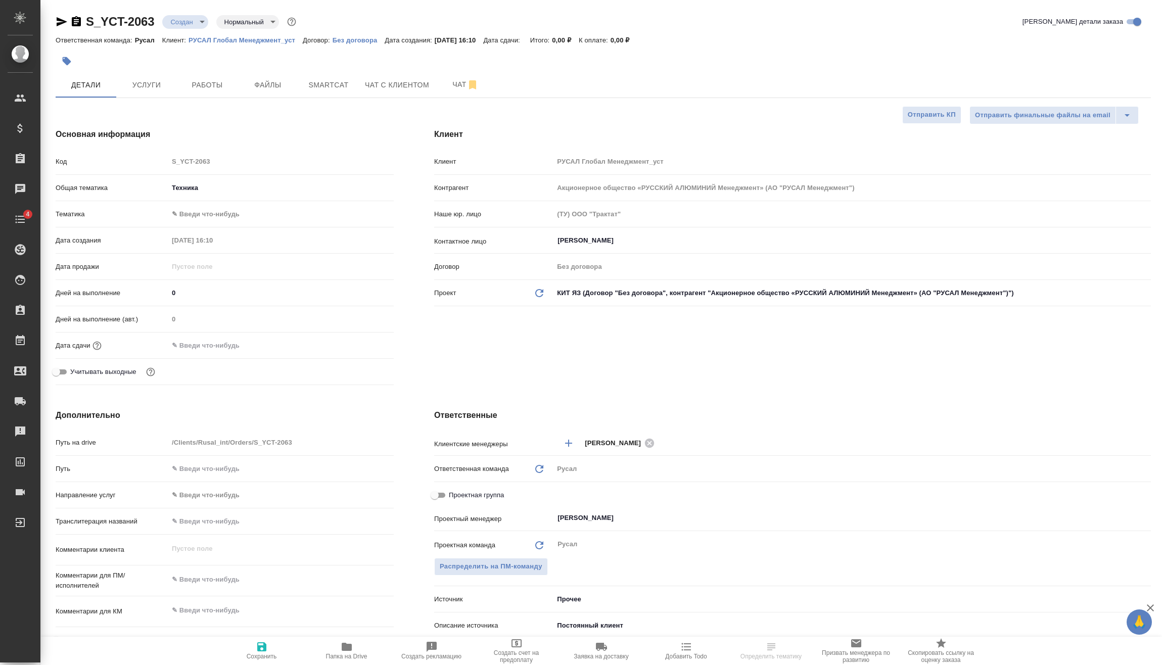
click at [214, 211] on body "🙏 .cls-1 fill:#fff; AWATERA [PERSON_NAME] Спецификации Заказы Чаты 4 Todo Проек…" at bounding box center [581, 332] width 1162 height 665
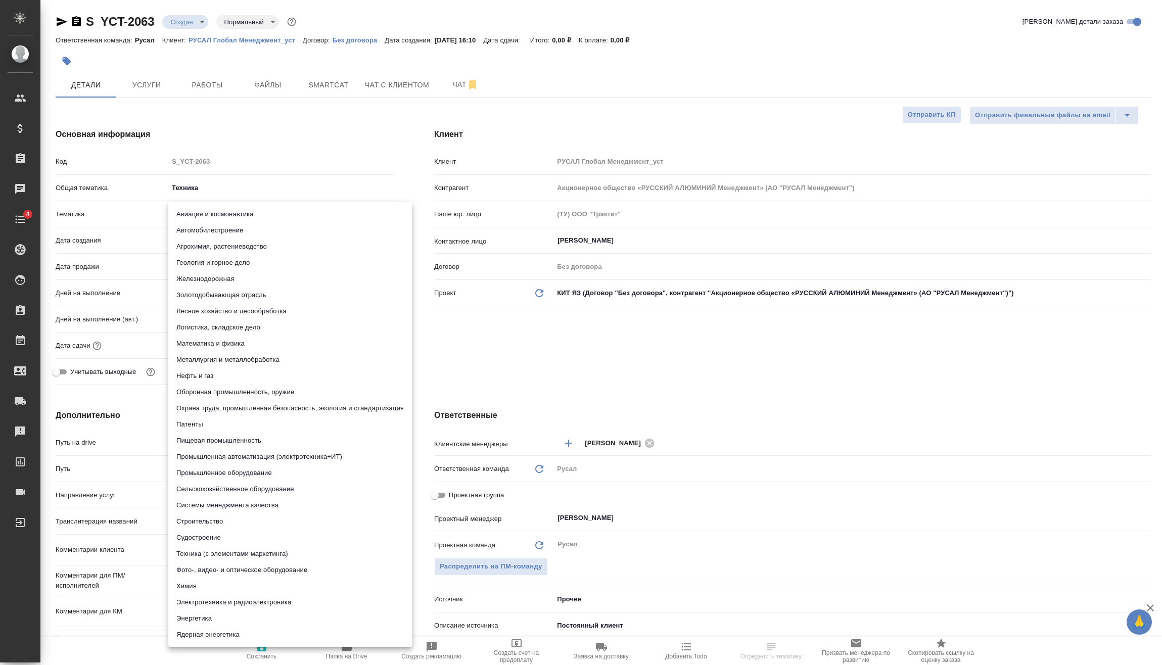
click at [227, 353] on li "Металлургия и металлобработка" at bounding box center [290, 360] width 244 height 16
type textarea "x"
type input "60014e23f7d9dc5f480a3cf8"
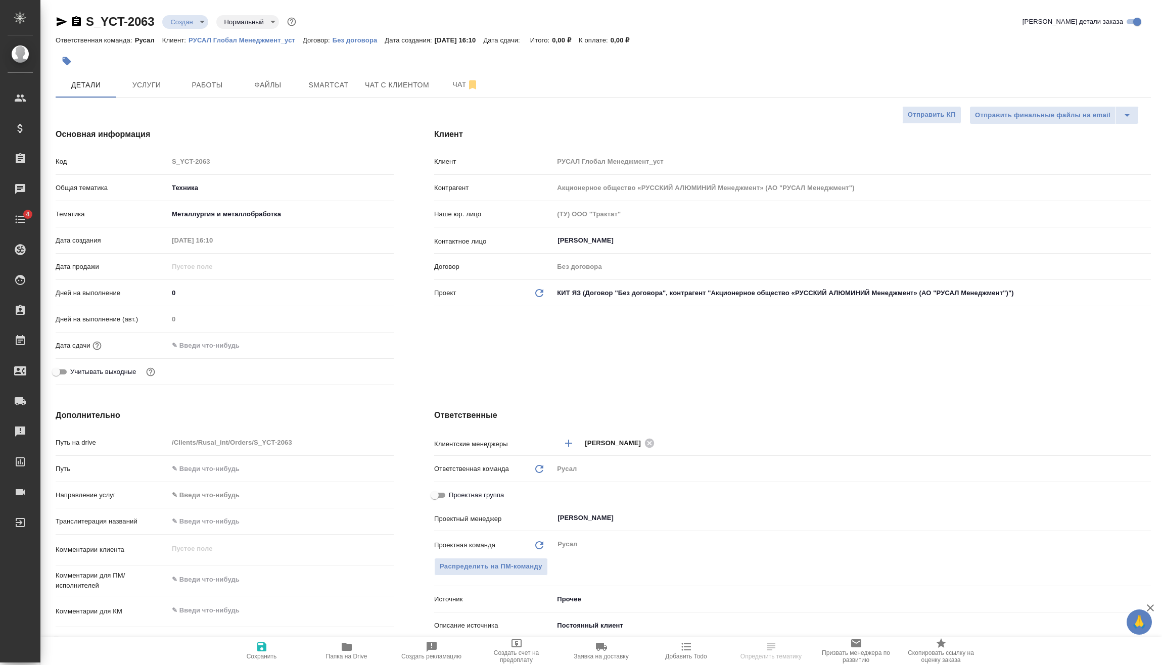
click at [232, 338] on input "text" at bounding box center [212, 345] width 88 height 15
click at [361, 342] on icon "button" at bounding box center [364, 344] width 9 height 10
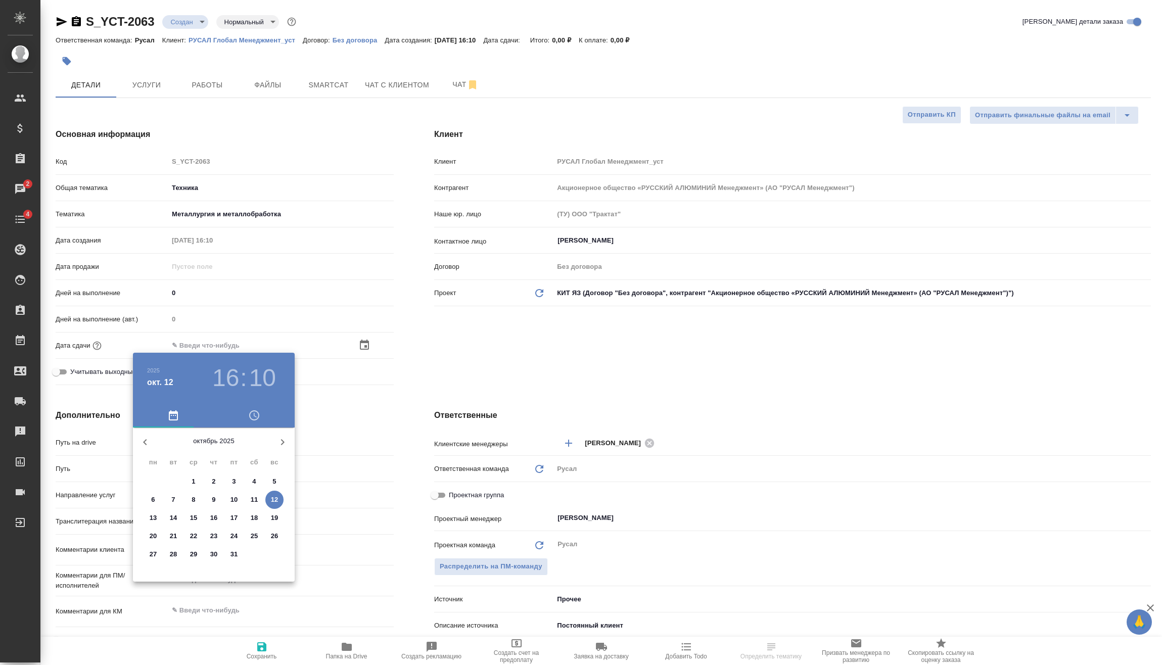
click at [226, 385] on h3 "16" at bounding box center [225, 378] width 27 height 28
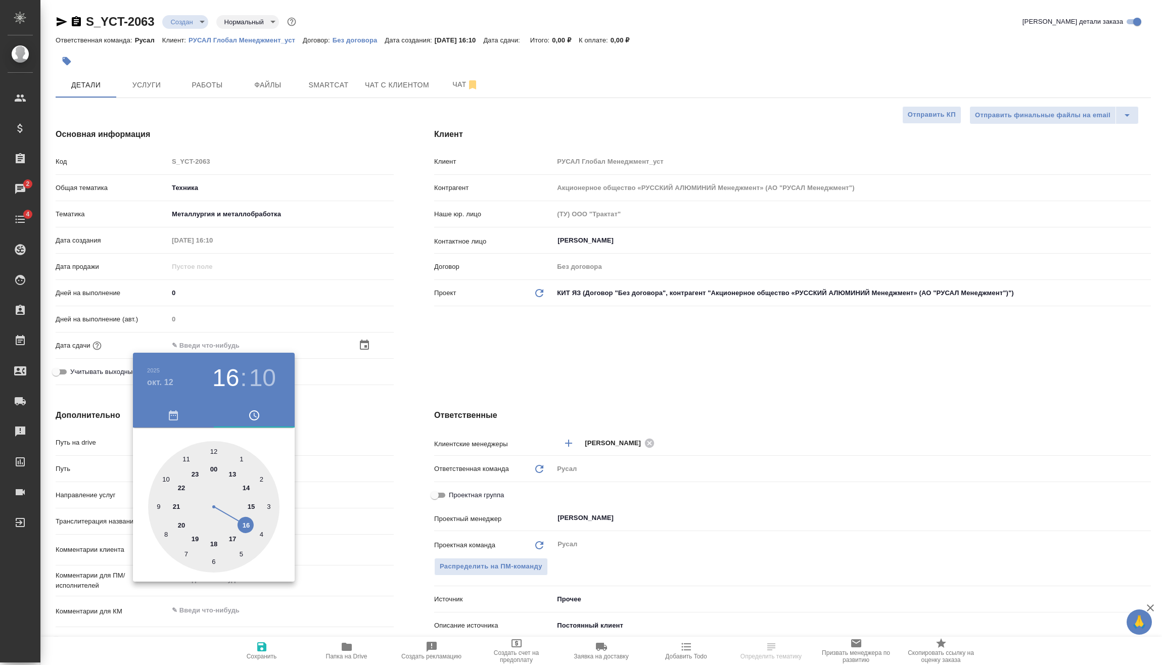
click at [232, 540] on div at bounding box center [213, 506] width 131 height 131
type input "[DATE] 17:10"
type textarea "x"
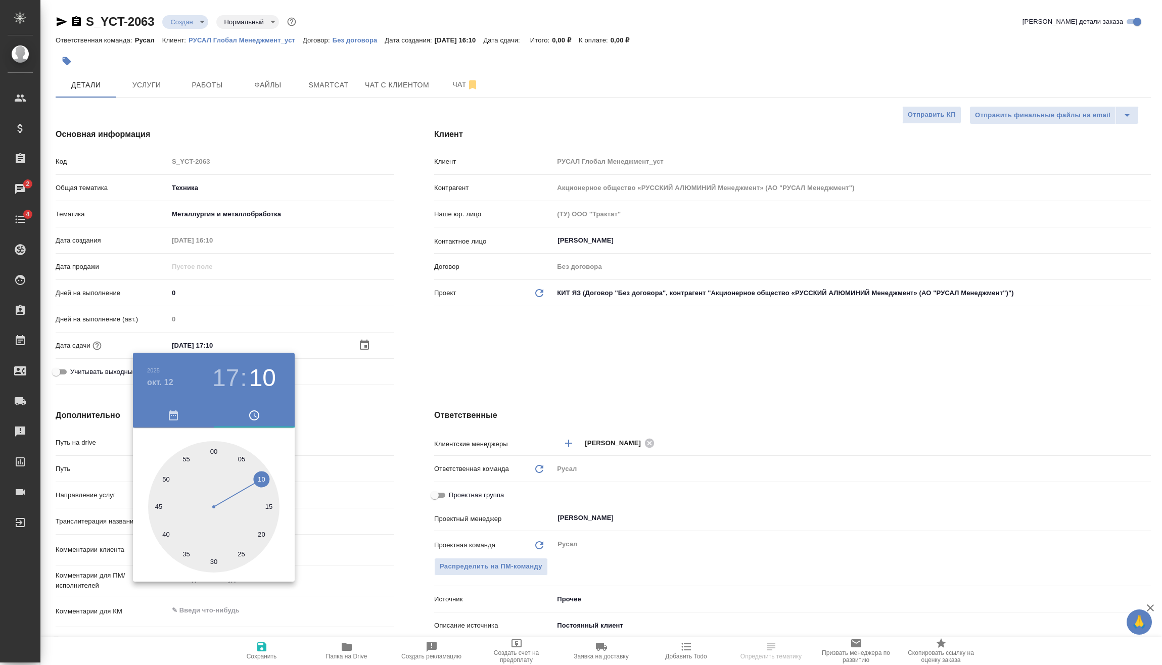
click at [337, 427] on div at bounding box center [581, 332] width 1162 height 665
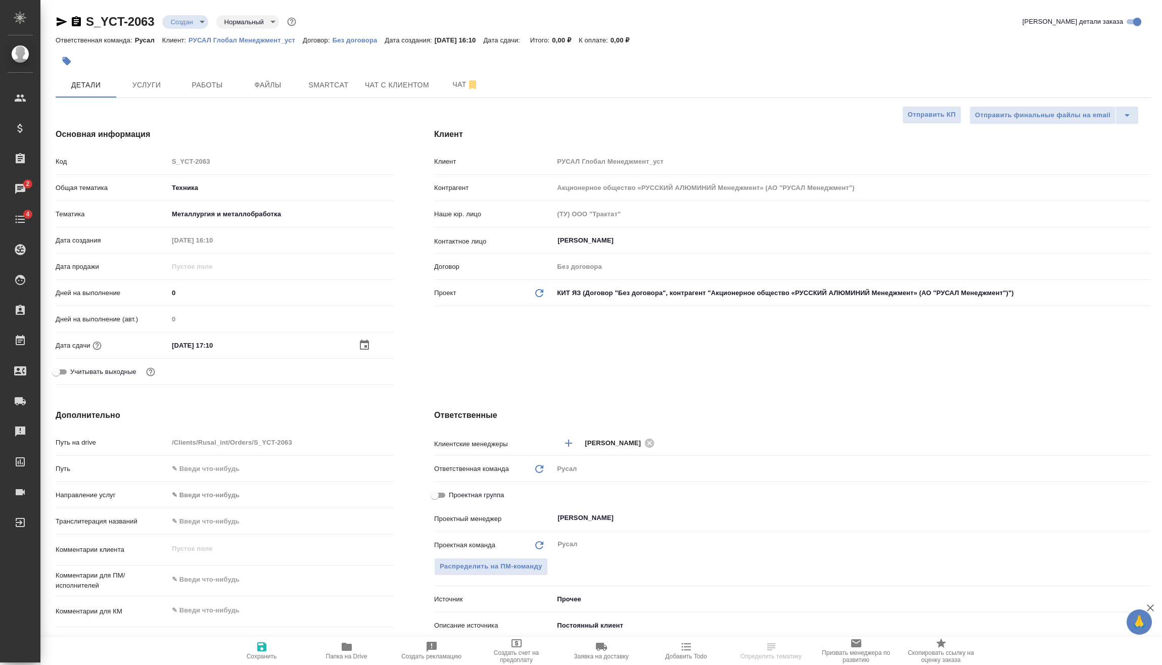
type textarea "x"
click at [244, 576] on textarea at bounding box center [280, 579] width 225 height 17
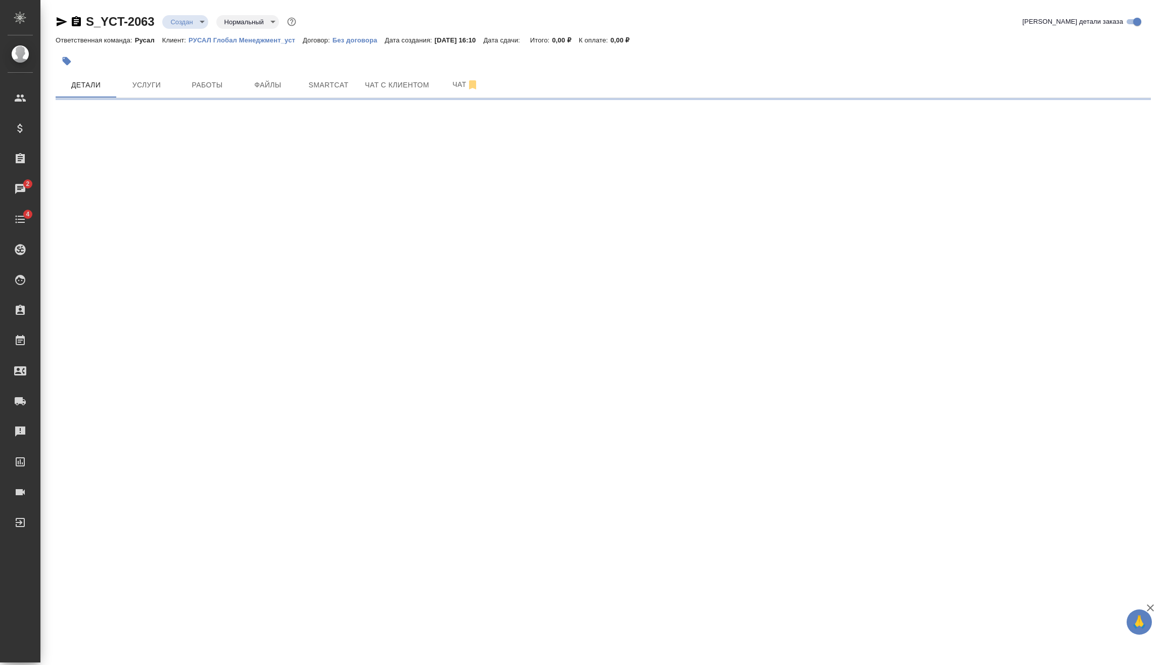
select select "RU"
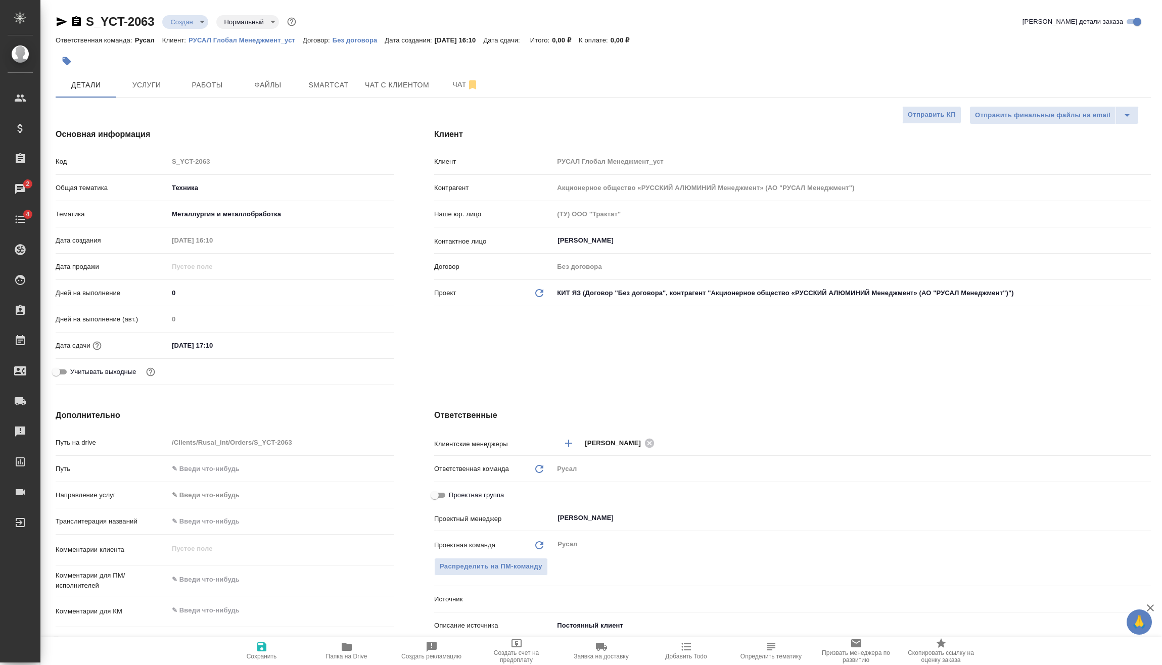
type textarea "x"
click at [244, 576] on textarea at bounding box center [281, 580] width 224 height 17
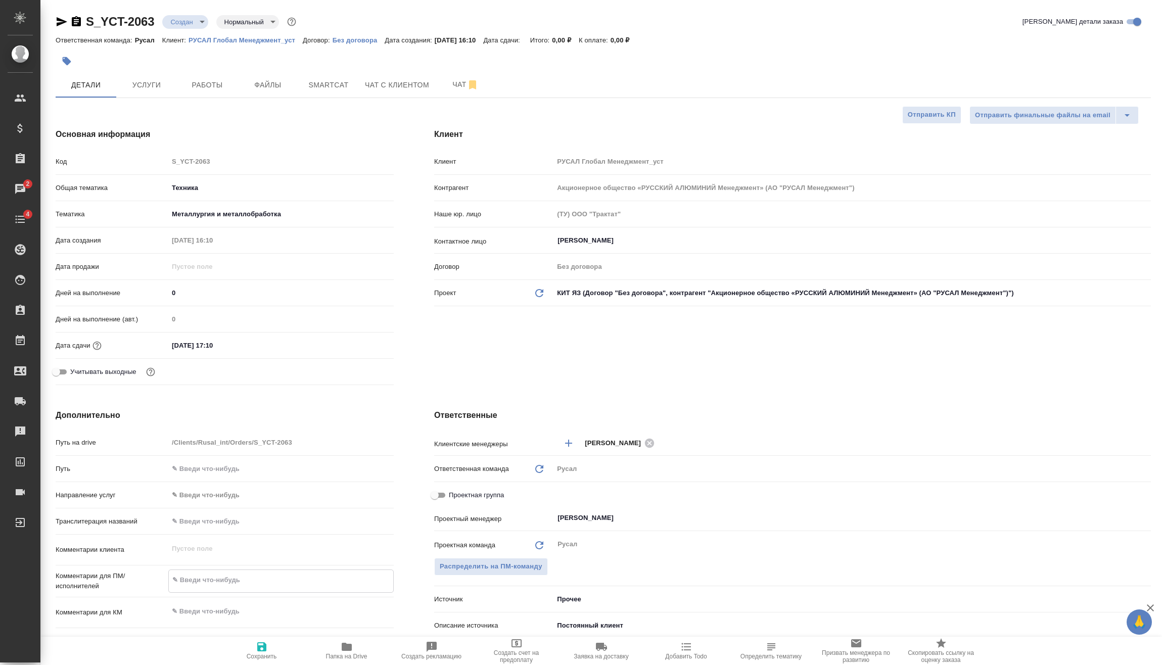
type textarea "x"
type textarea "1"
type textarea "x"
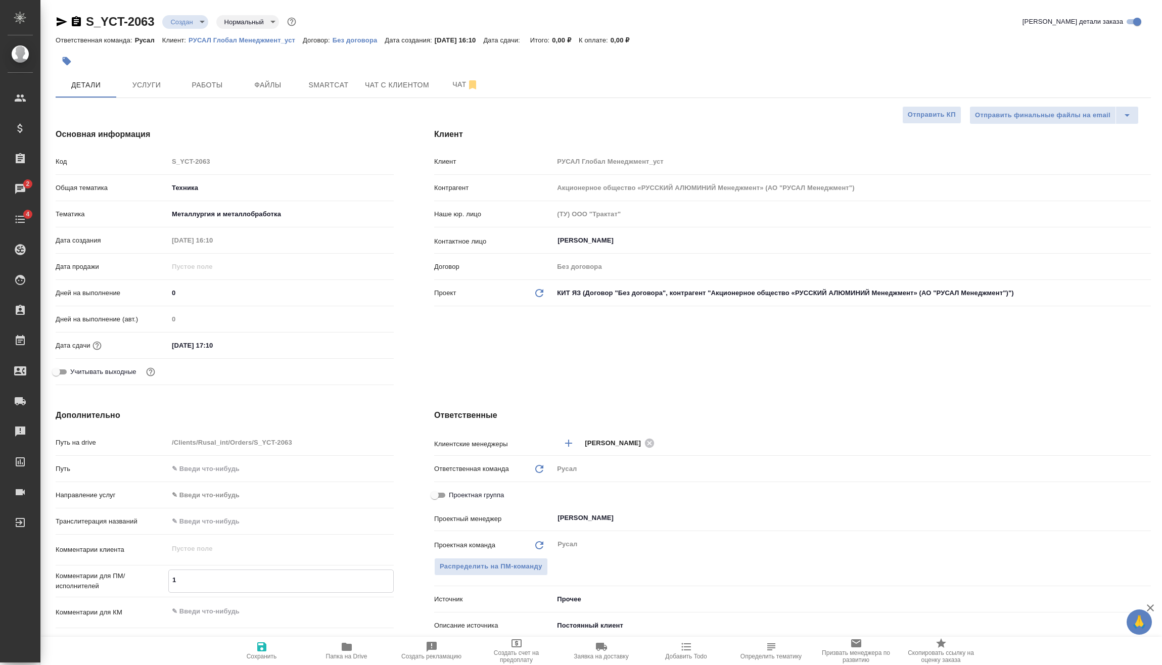
type textarea "10"
type textarea "x"
type textarea "10."
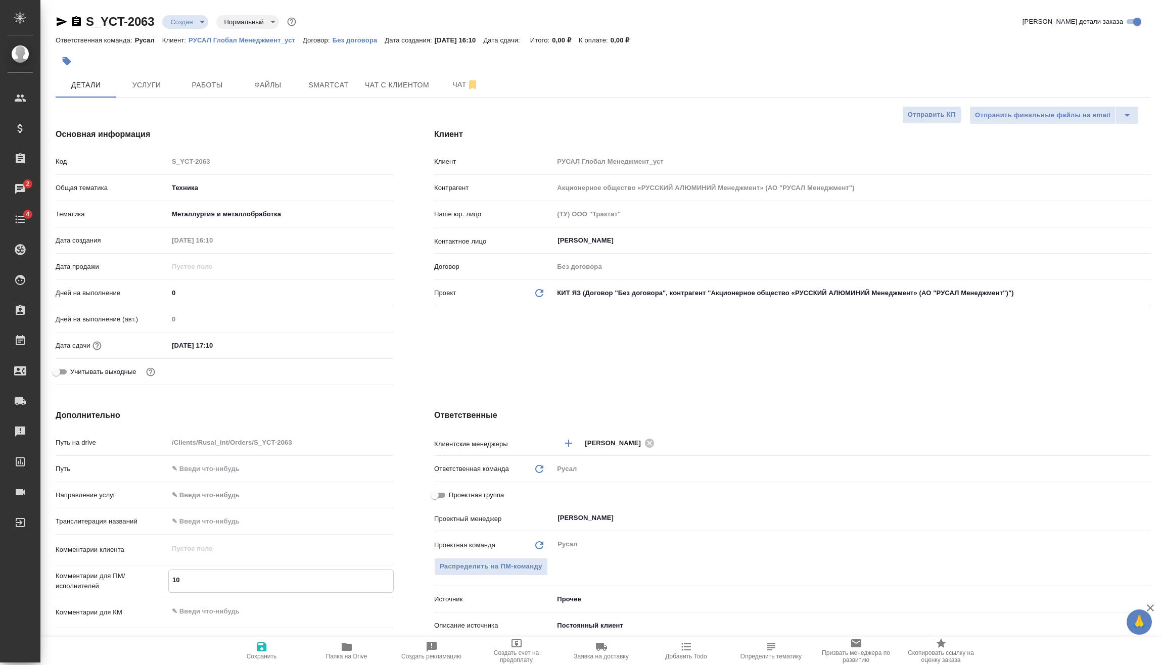
type textarea "x"
type textarea "10.1"
type textarea "x"
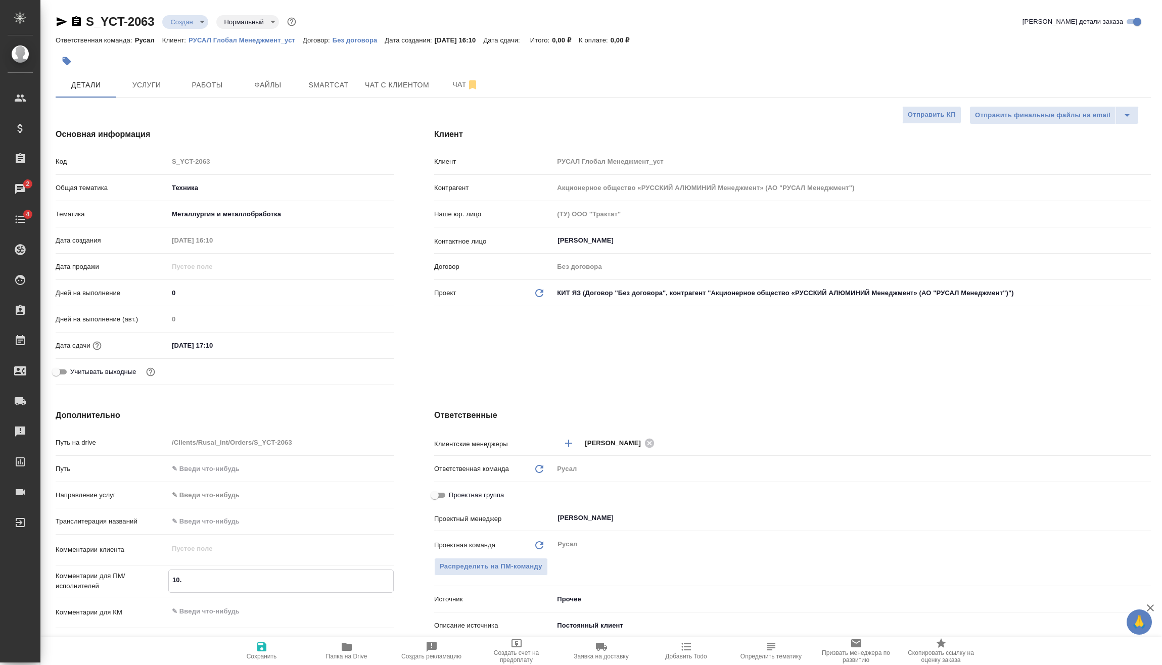
type textarea "x"
type textarea "10.10"
type textarea "x"
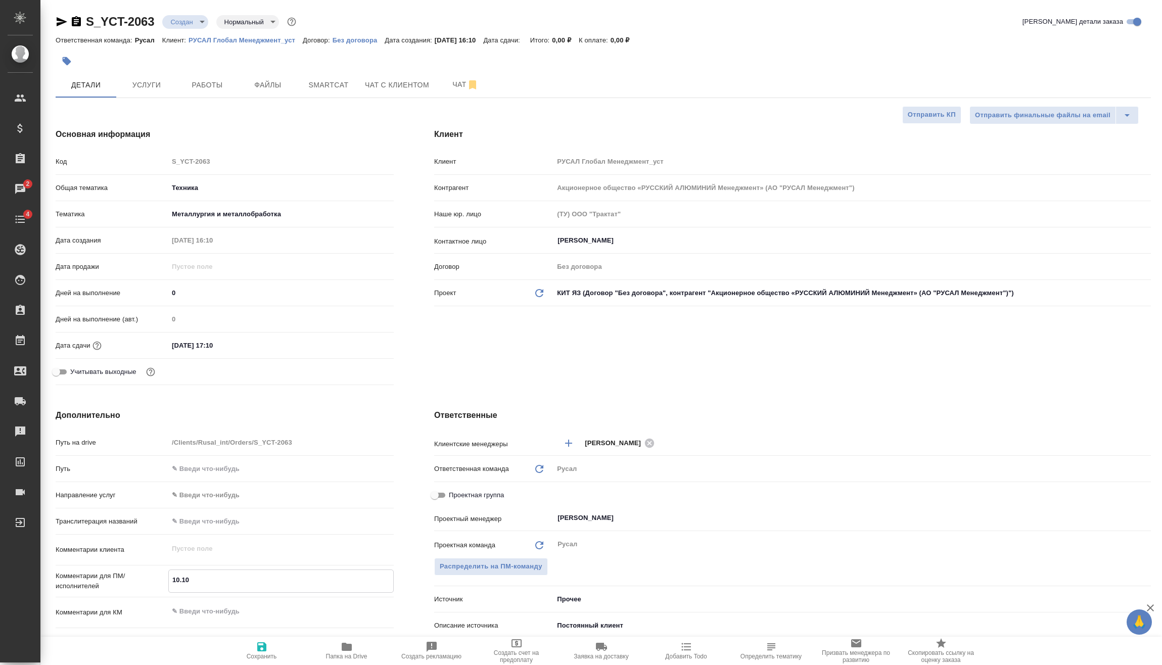
type textarea "x"
type textarea "10.10"
type textarea "x"
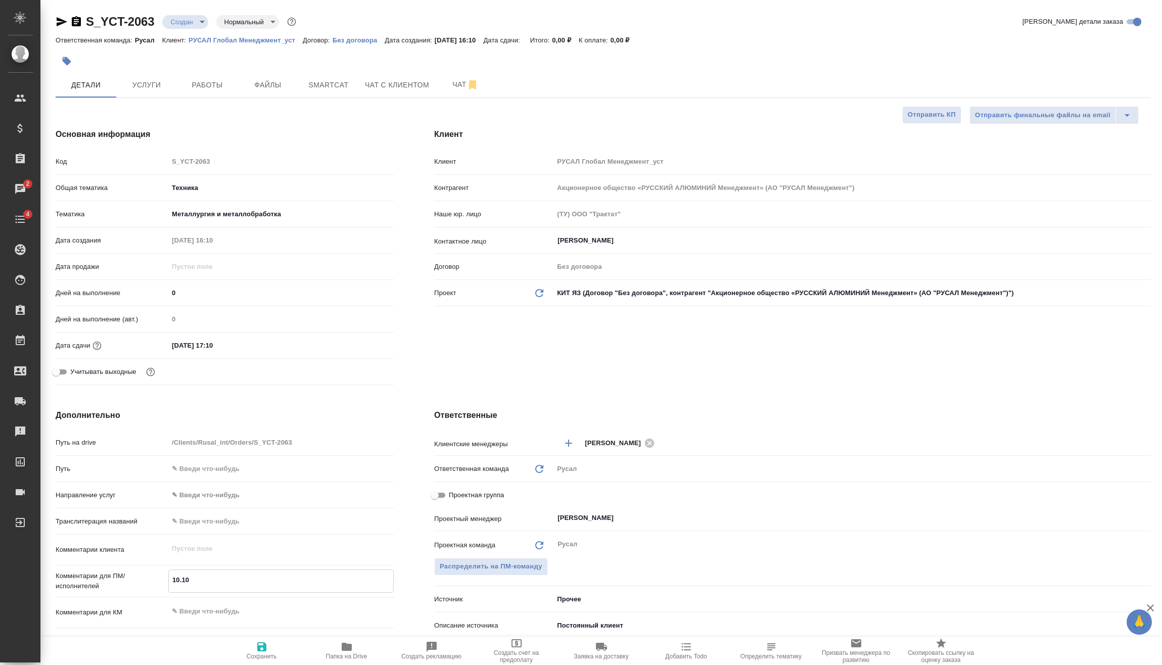
type textarea "10.10 К"
type textarea "x"
type textarea "10.10 Кл"
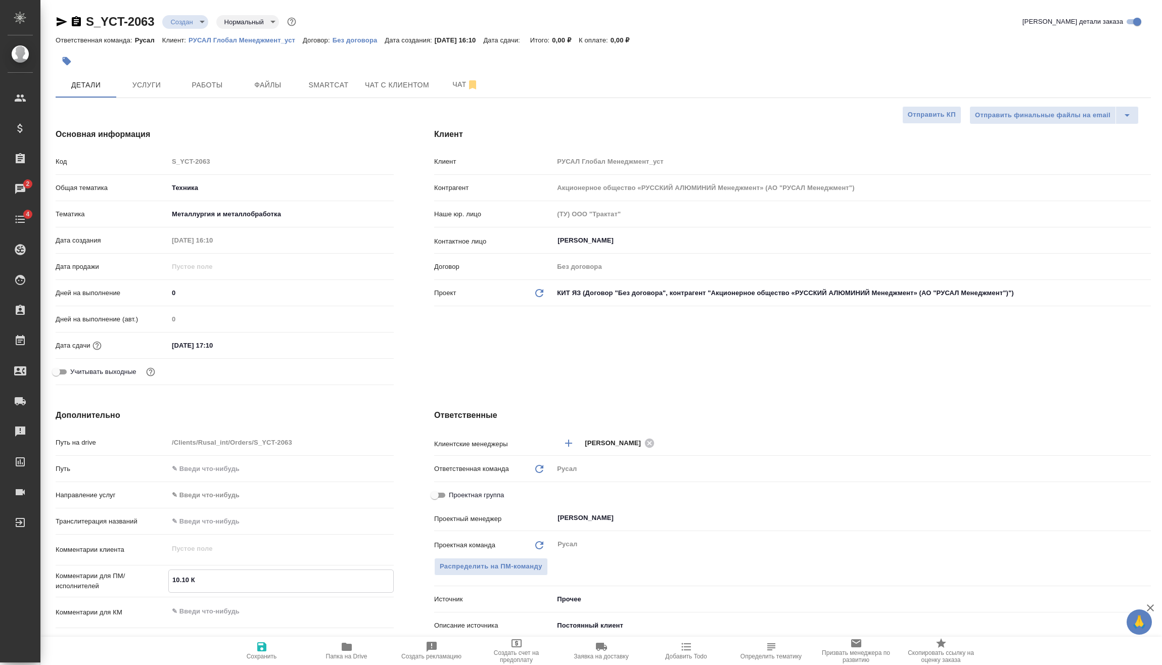
type textarea "x"
type textarea "10.10 Кли"
type textarea "x"
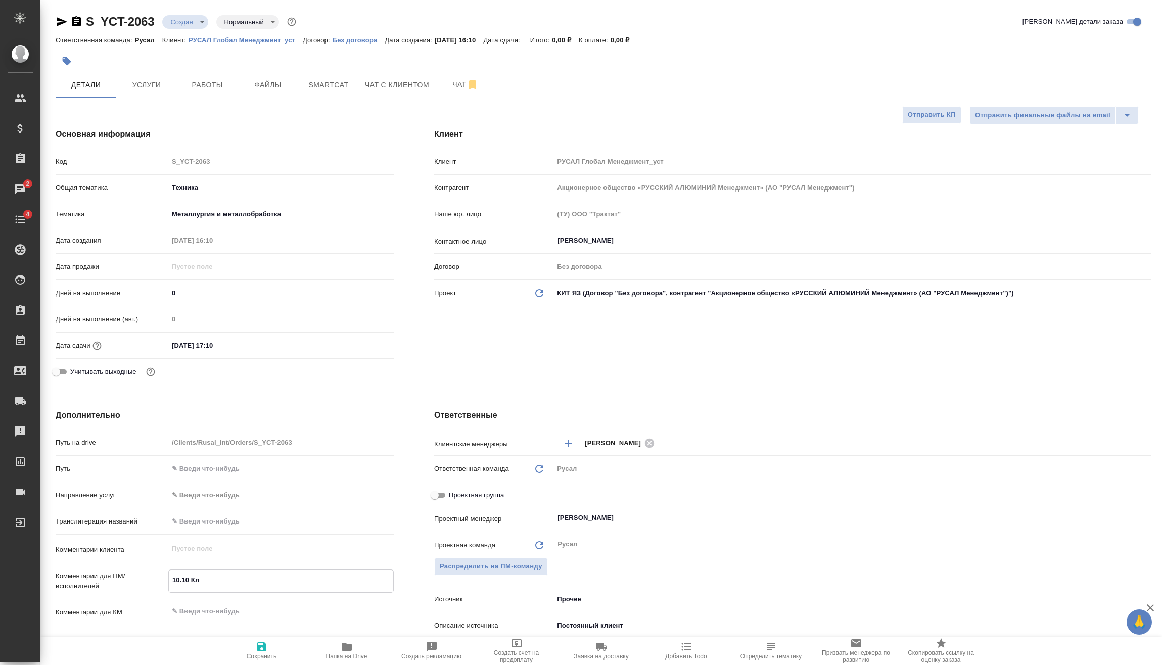
type textarea "x"
type textarea "10.10 Клип"
type textarea "x"
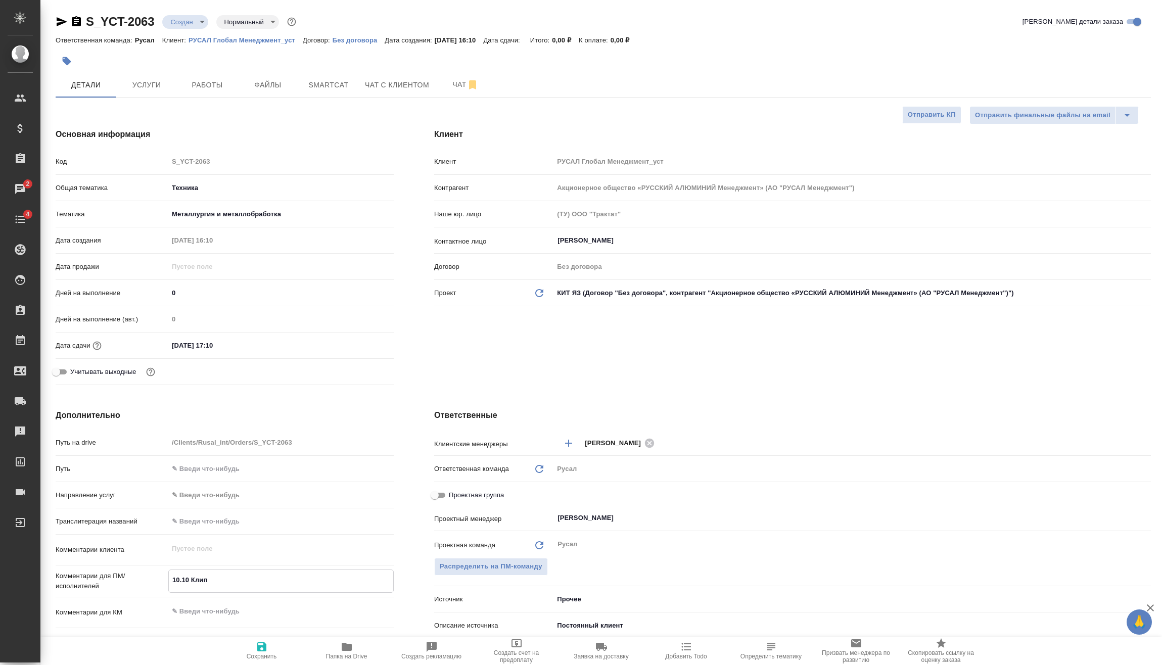
type textarea "x"
type textarea "10.10 Клипи"
type textarea "x"
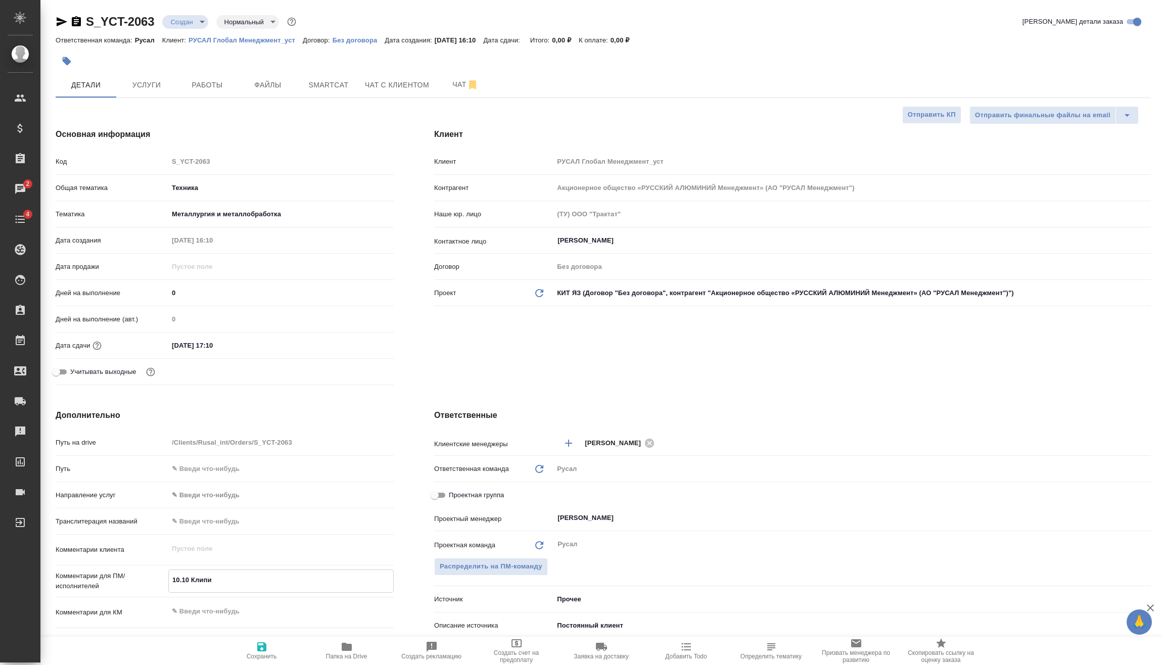
type textarea "10.10 Клипин"
type textarea "x"
type textarea "10.10 Клипин"
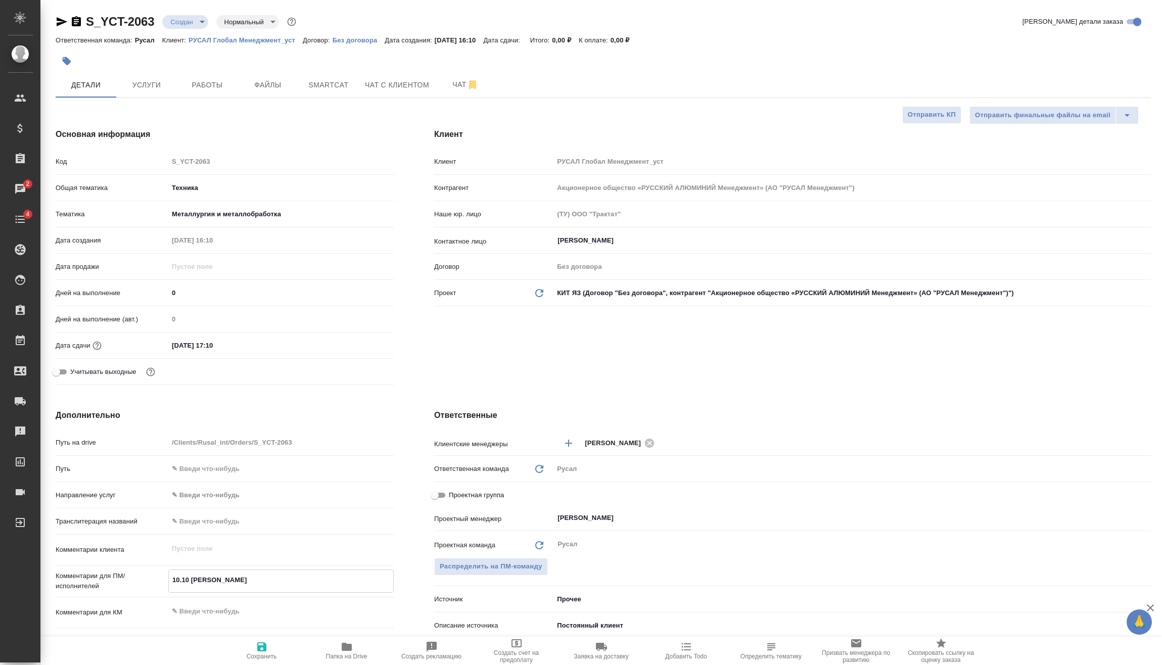
type textarea "x"
type textarea "10.10 Клипин о"
type textarea "x"
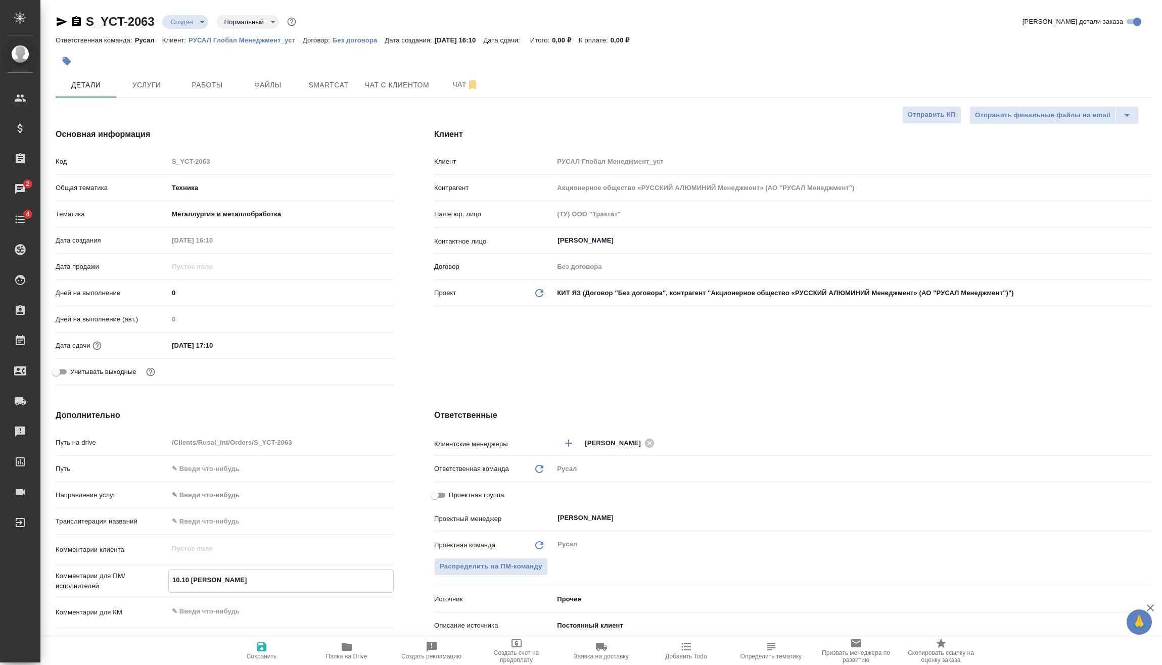
type textarea "x"
type textarea "10.10 Клипин он"
type textarea "x"
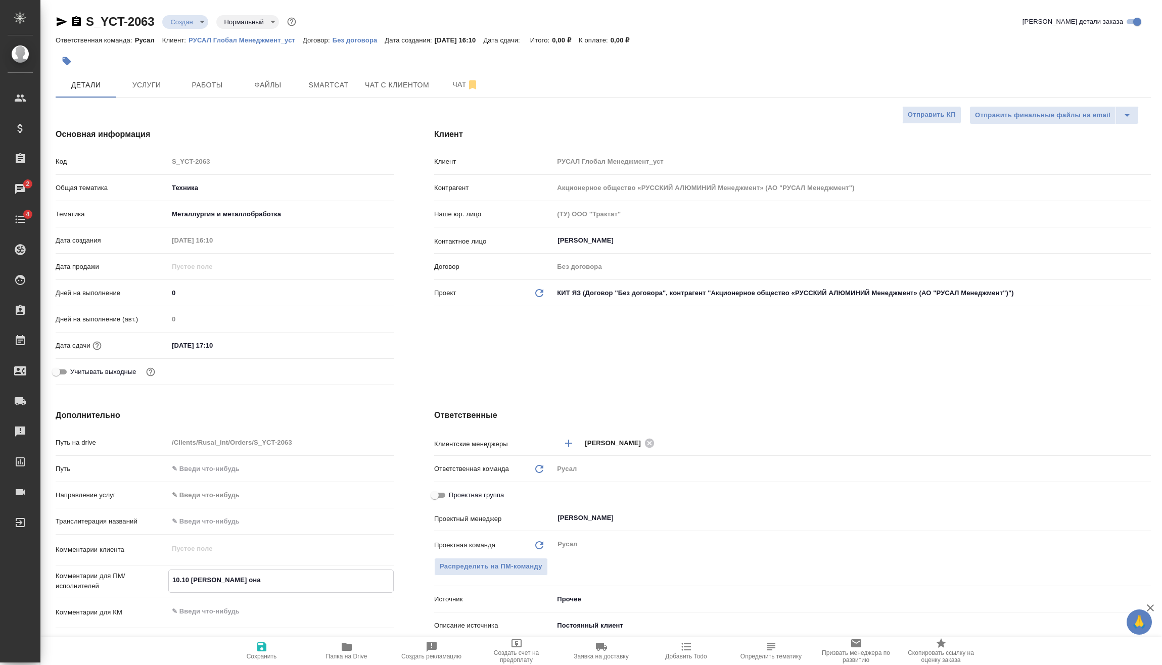
type textarea "10.10 Клипин онап"
type textarea "x"
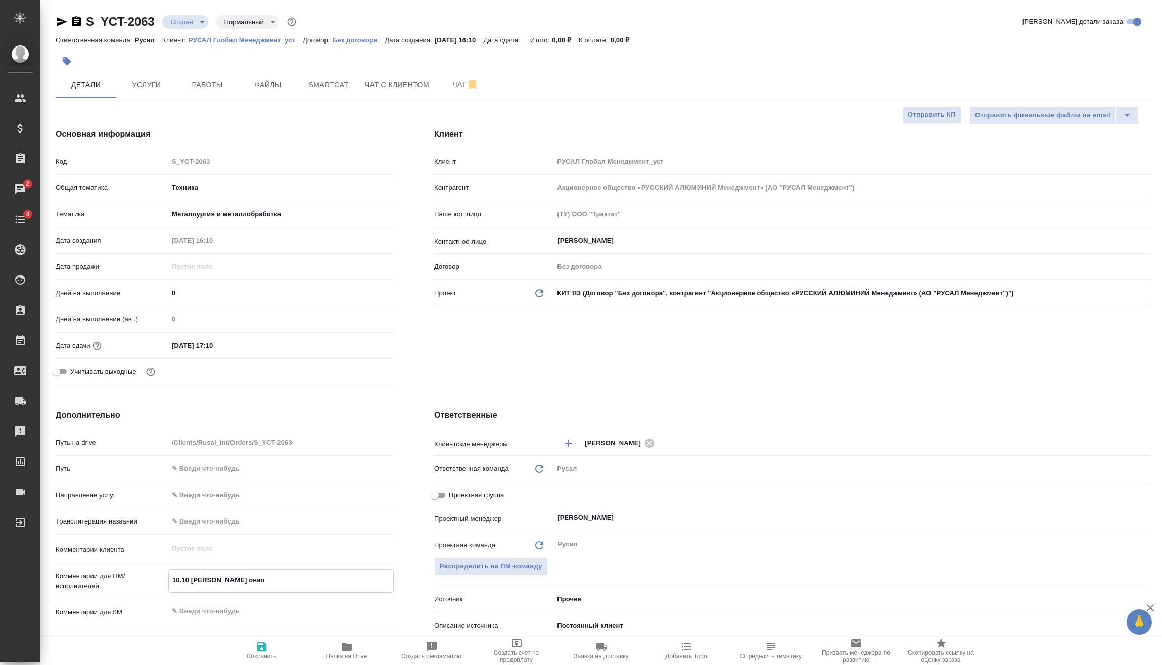
type textarea "10.10 Клипин она"
type textarea "x"
type textarea "10.10 Клипин он"
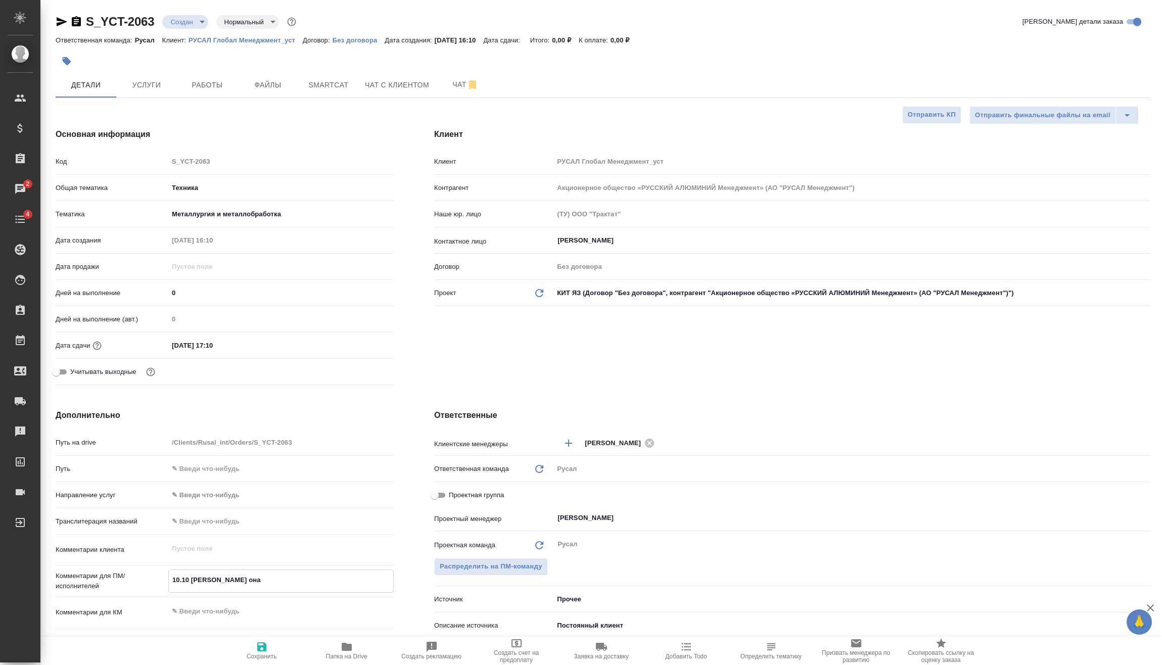
type textarea "x"
type textarea "10.10 Клипин онл"
type textarea "x"
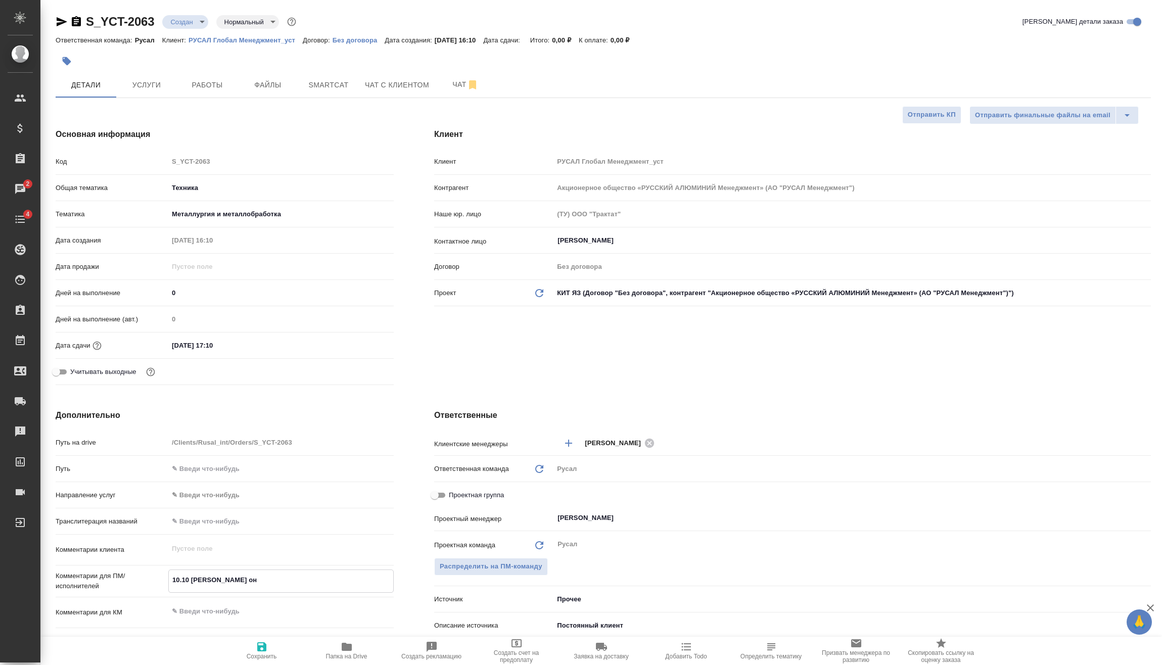
type textarea "x"
type textarea "10.10 Клипин онла"
type textarea "x"
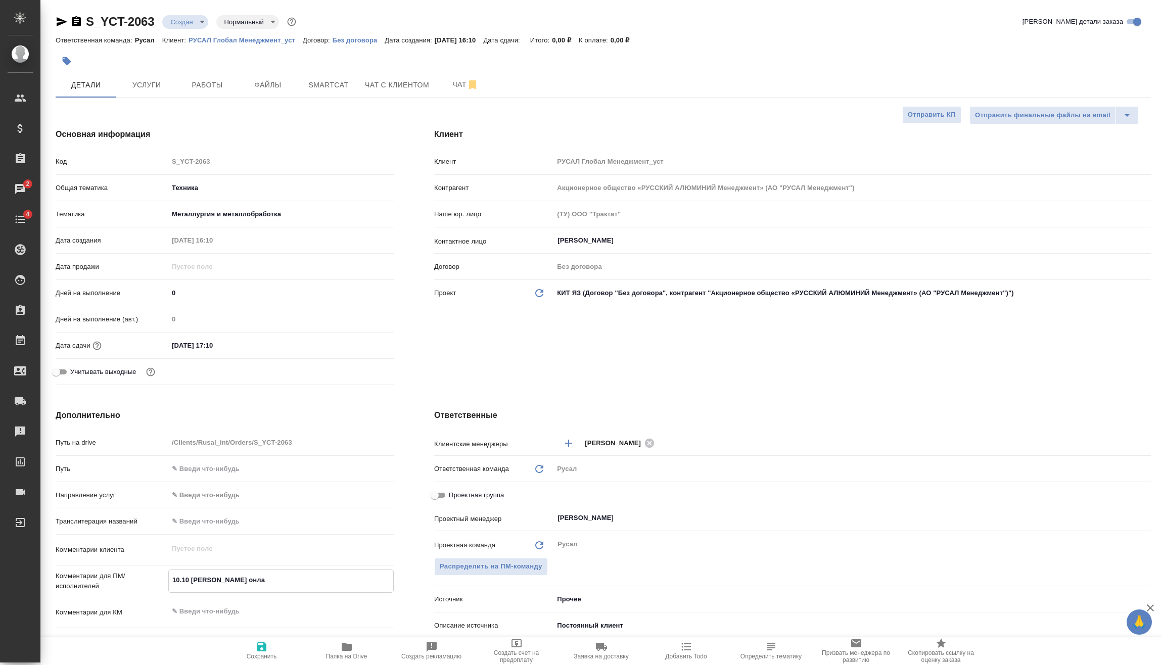
type textarea "x"
type textarea "10.10 Клипин онлай"
type textarea "x"
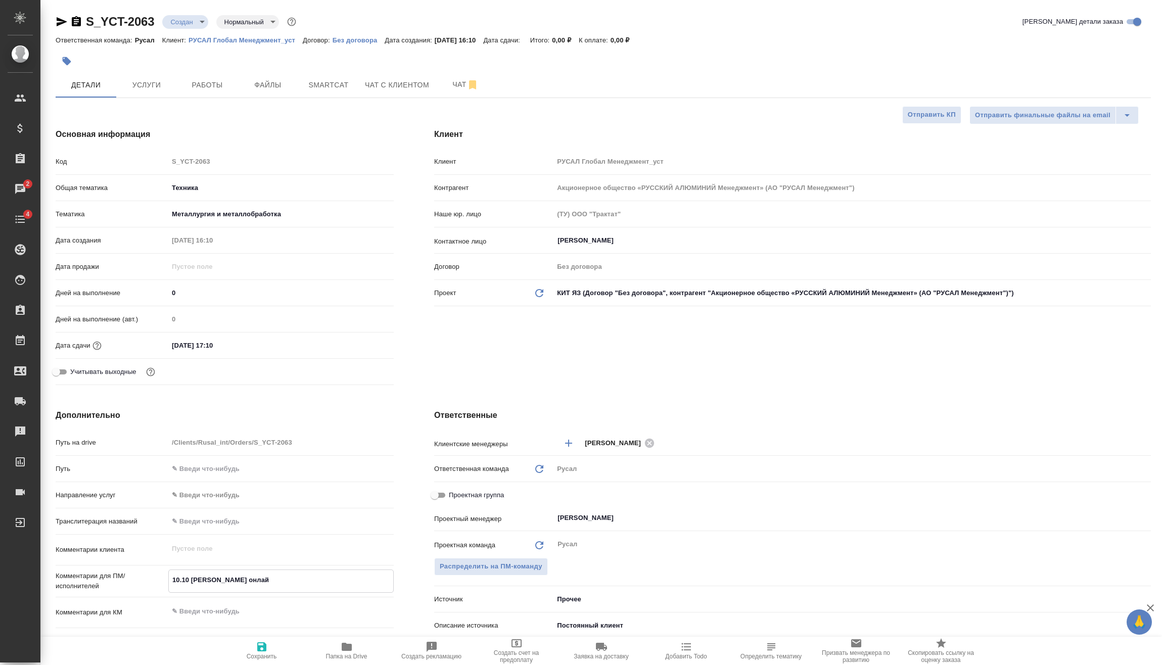
type textarea "10.10 Клипин онлайн"
type textarea "x"
type textarea "10.10 Клипин онлайн"
type textarea "x"
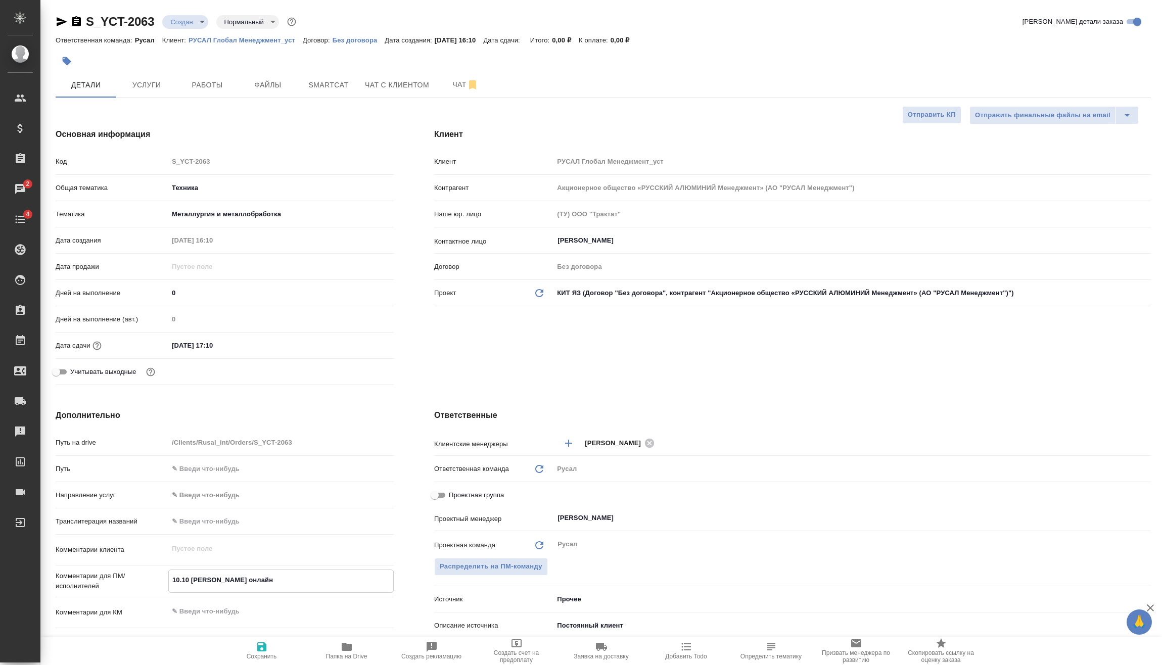
click at [256, 646] on icon "button" at bounding box center [262, 647] width 12 height 12
type textarea "x"
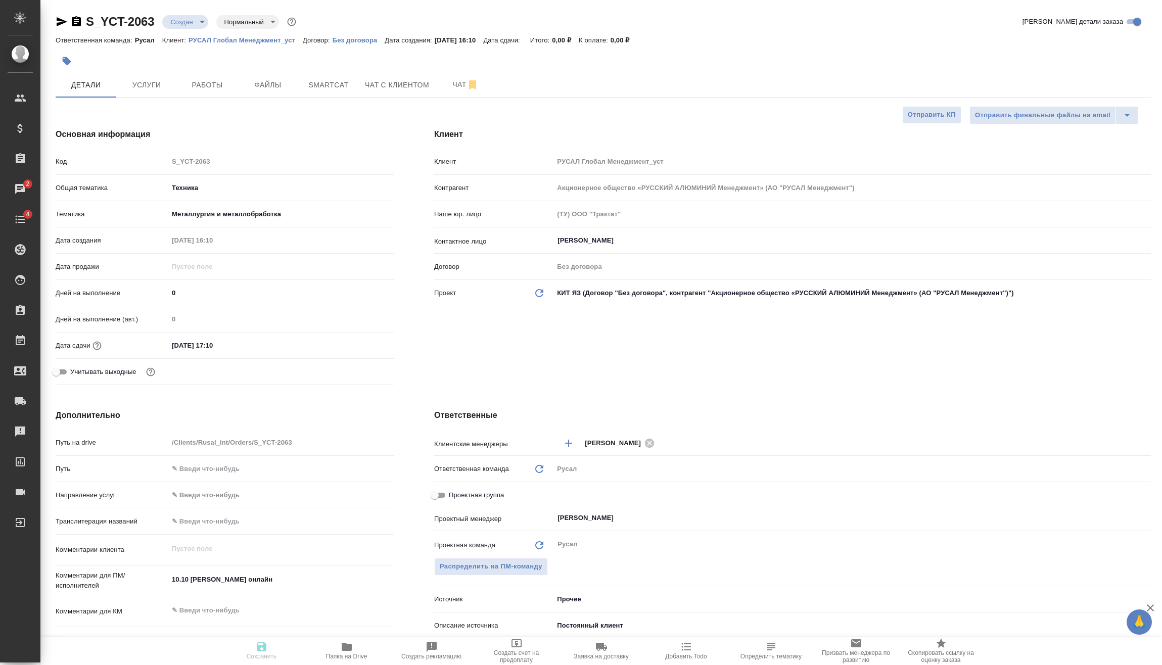
type textarea "x"
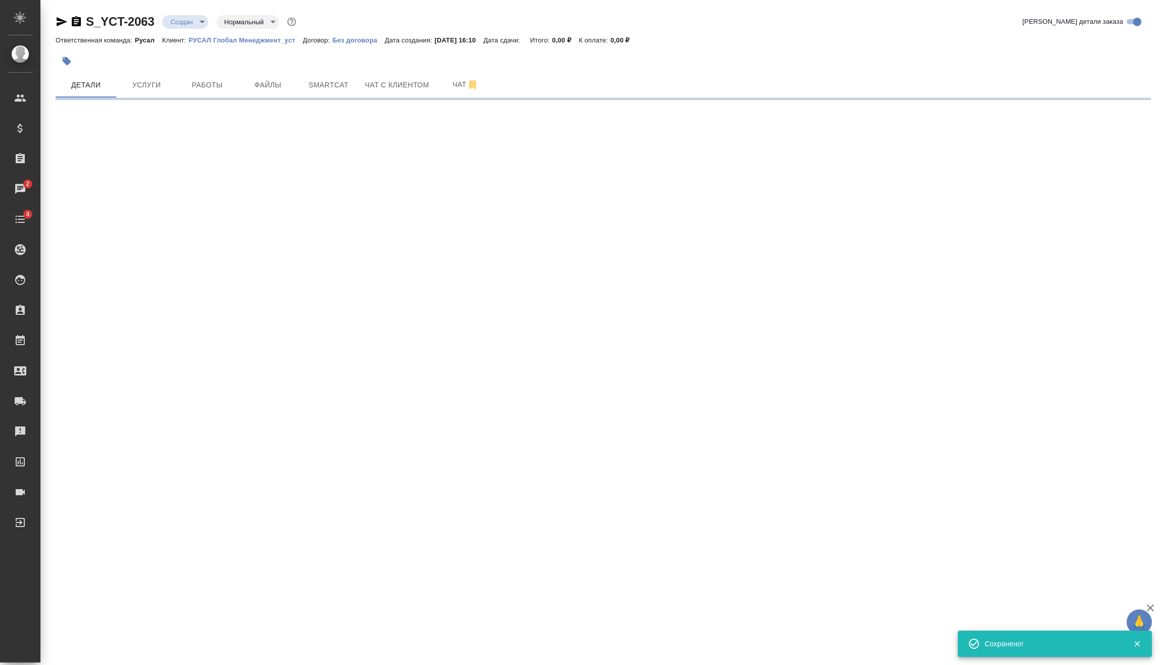
select select "RU"
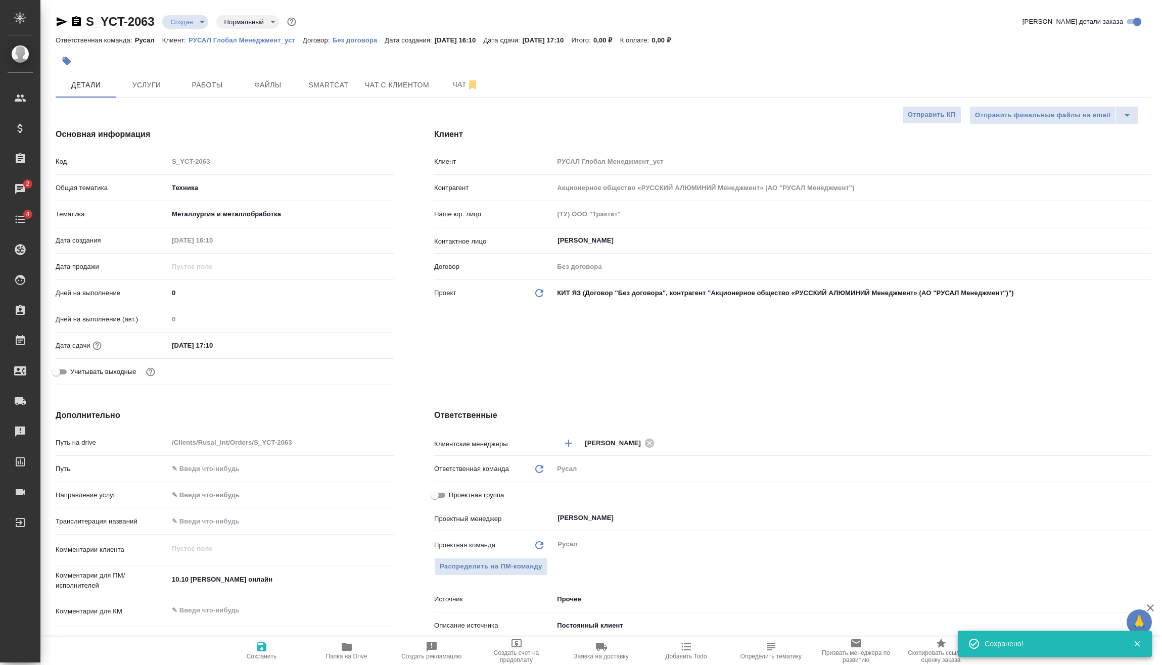
type textarea "x"
click at [206, 12] on div "S_YCT-2063 Создан new Нормальный normal Кратко детали заказа Ответственная кома…" at bounding box center [603, 515] width 1106 height 1031
click at [205, 23] on body "🙏 .cls-1 fill:#fff; AWATERA Vasilev Evgeniy Клиенты Спецификации Заказы 2 Чаты …" at bounding box center [581, 332] width 1162 height 665
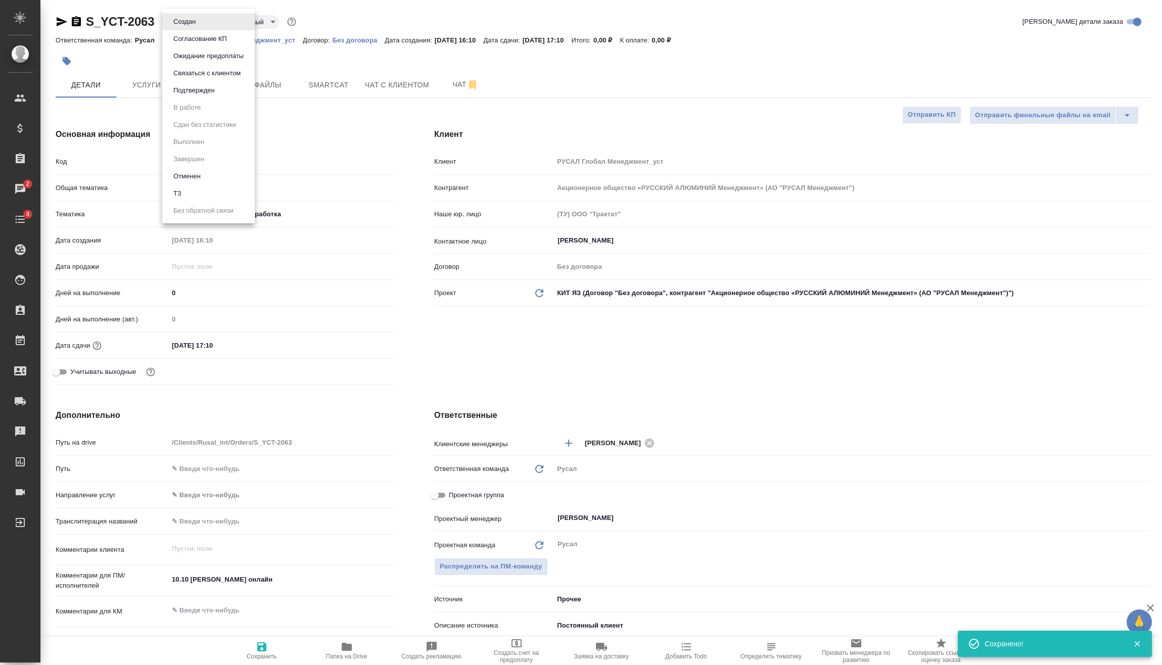
click at [205, 93] on button "Подтвержден" at bounding box center [194, 90] width 48 height 11
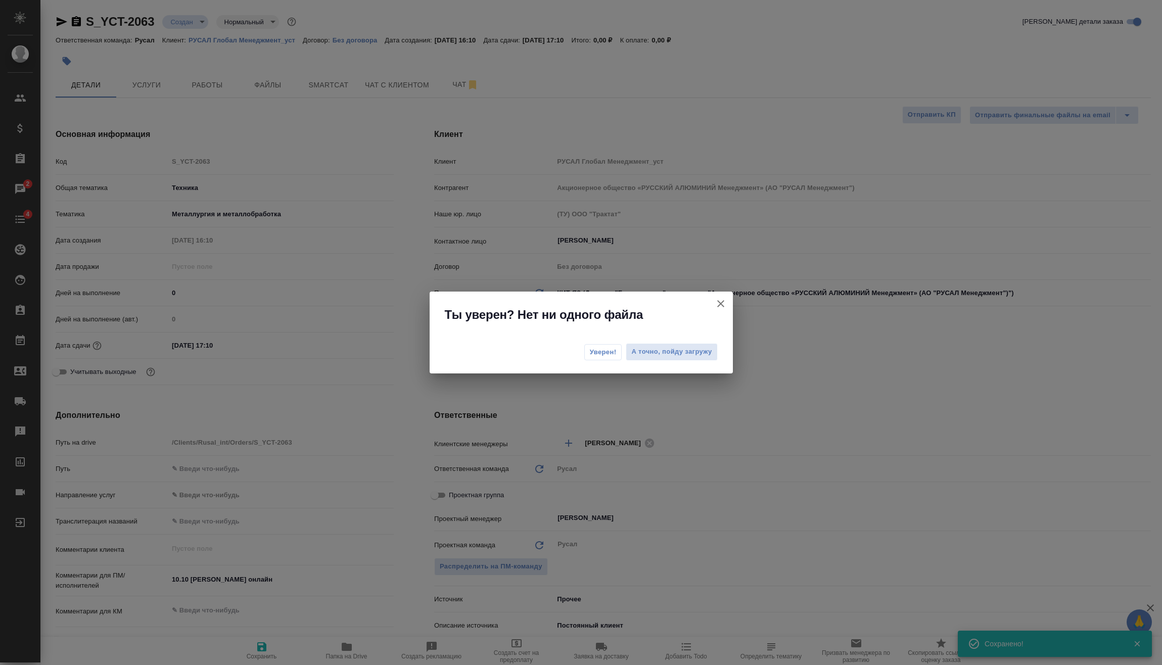
click at [591, 358] on button "Уверен!" at bounding box center [603, 352] width 38 height 16
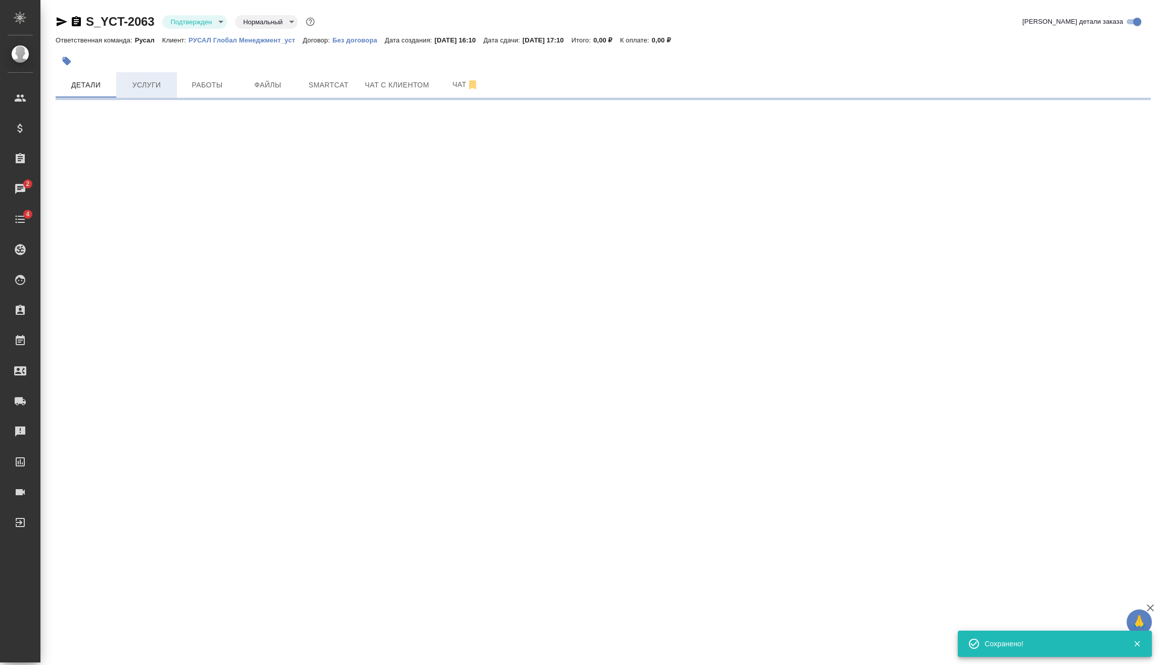
click at [157, 89] on span "Услуги" at bounding box center [146, 85] width 49 height 13
select select "RU"
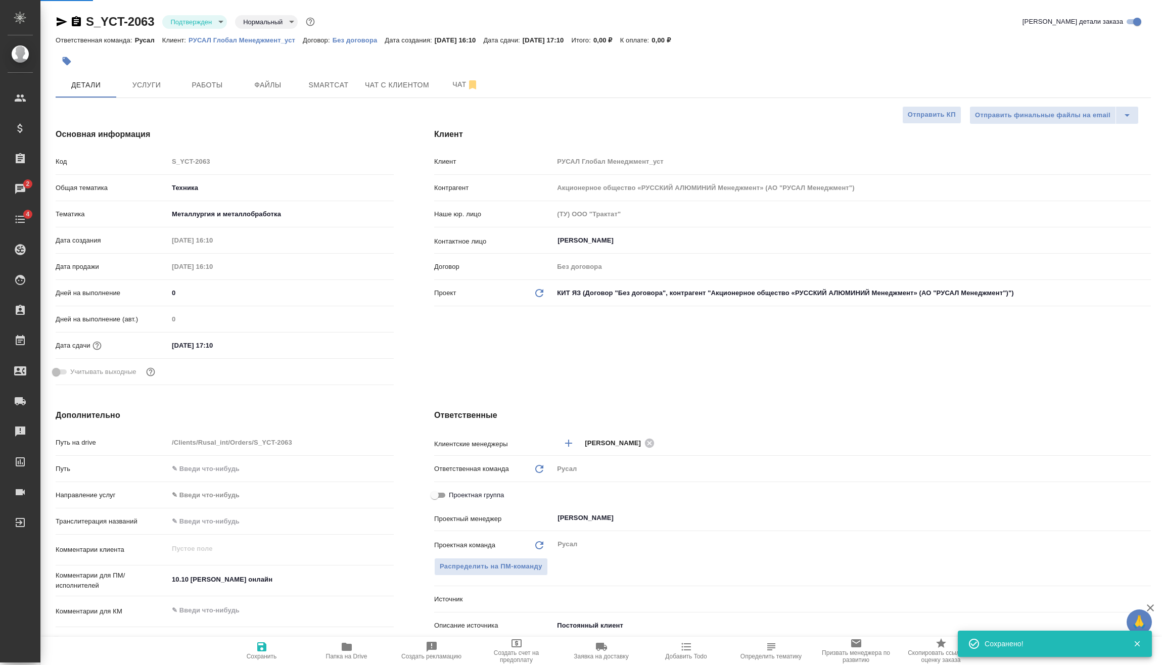
type textarea "x"
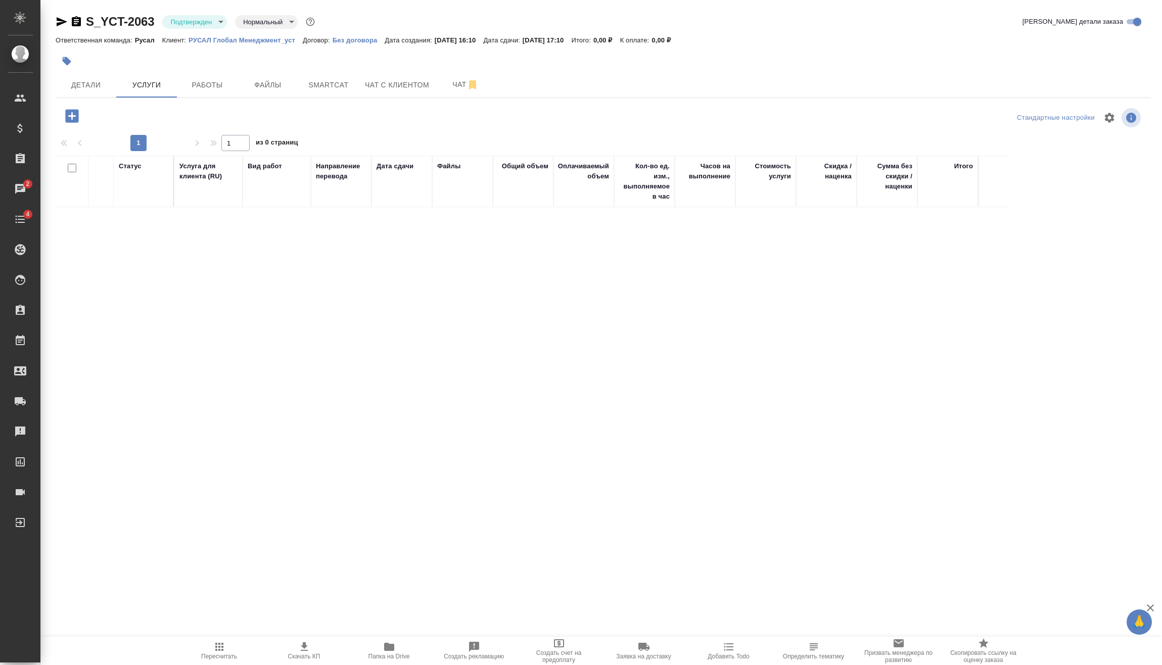
click at [69, 117] on icon "button" at bounding box center [71, 115] width 13 height 13
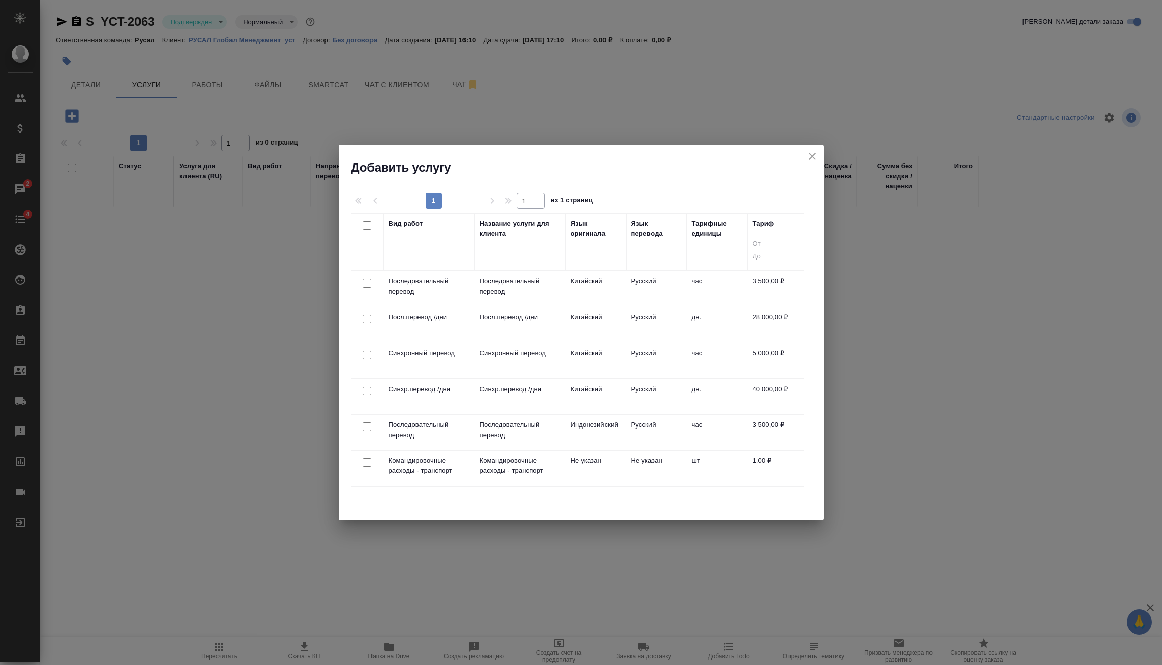
click at [366, 284] on input "checkbox" at bounding box center [367, 283] width 9 height 9
checkbox input "true"
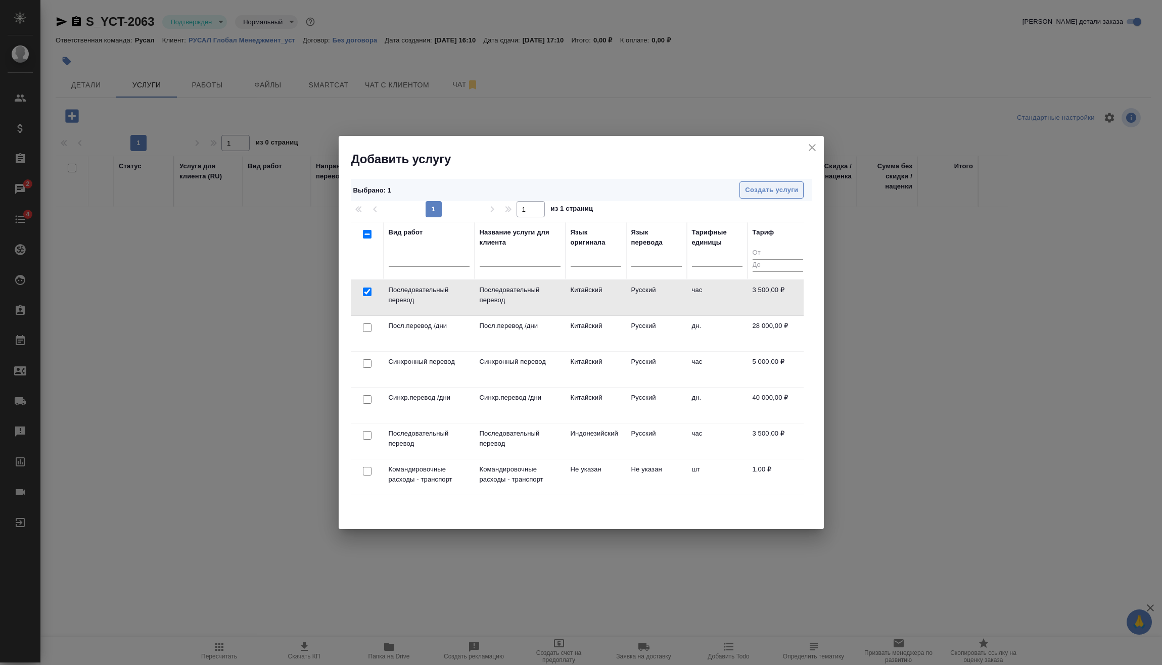
click at [766, 187] on span "Создать услуги" at bounding box center [771, 190] width 53 height 12
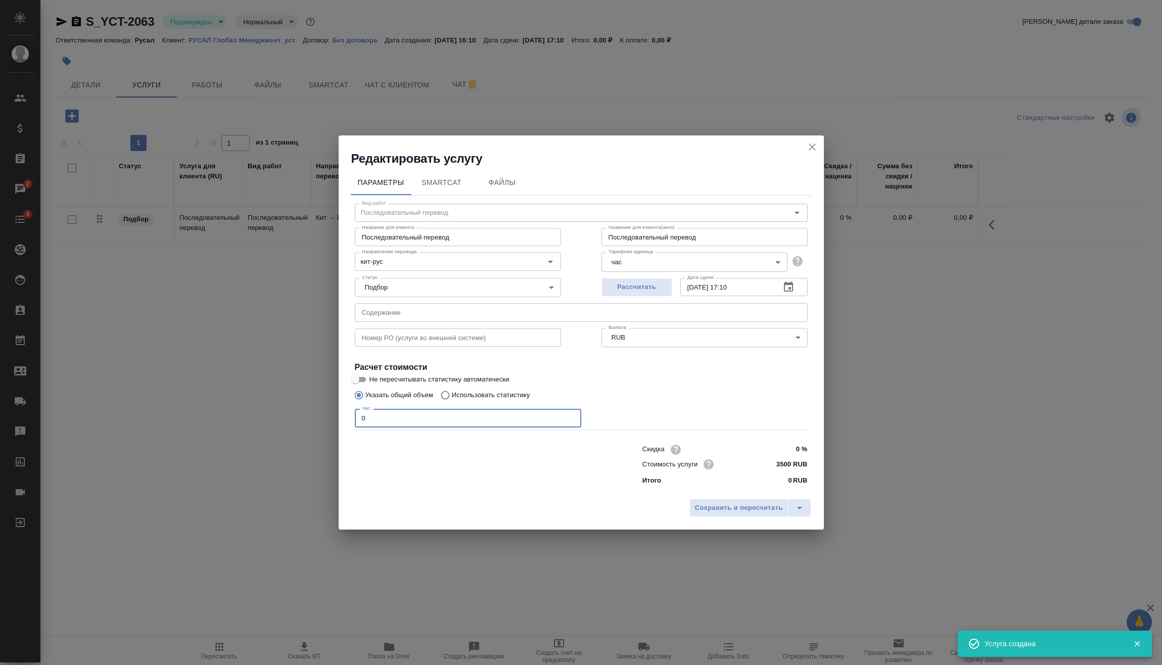
drag, startPoint x: 408, startPoint y: 418, endPoint x: 409, endPoint y: 443, distance: 24.8
click at [303, 438] on div "Редактировать услугу Параметры SmartCat Файлы Вид работ Последовательный перево…" at bounding box center [581, 332] width 1162 height 665
type input "6"
click at [746, 516] on button "Сохранить и пересчитать" at bounding box center [738, 508] width 99 height 18
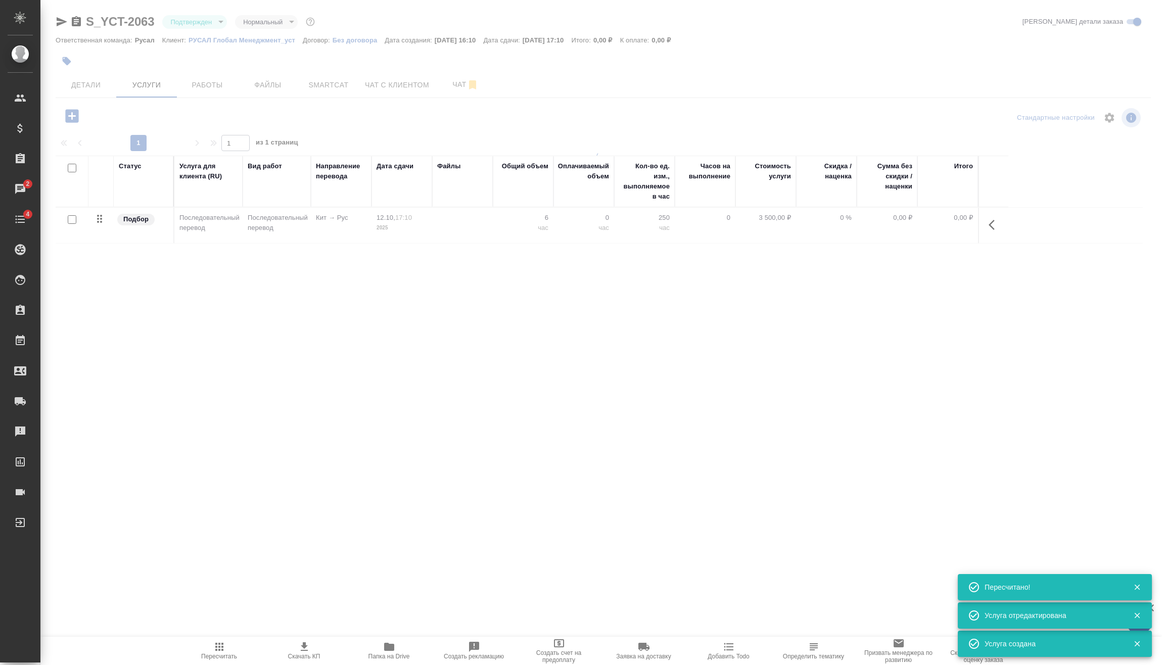
type input "urgent"
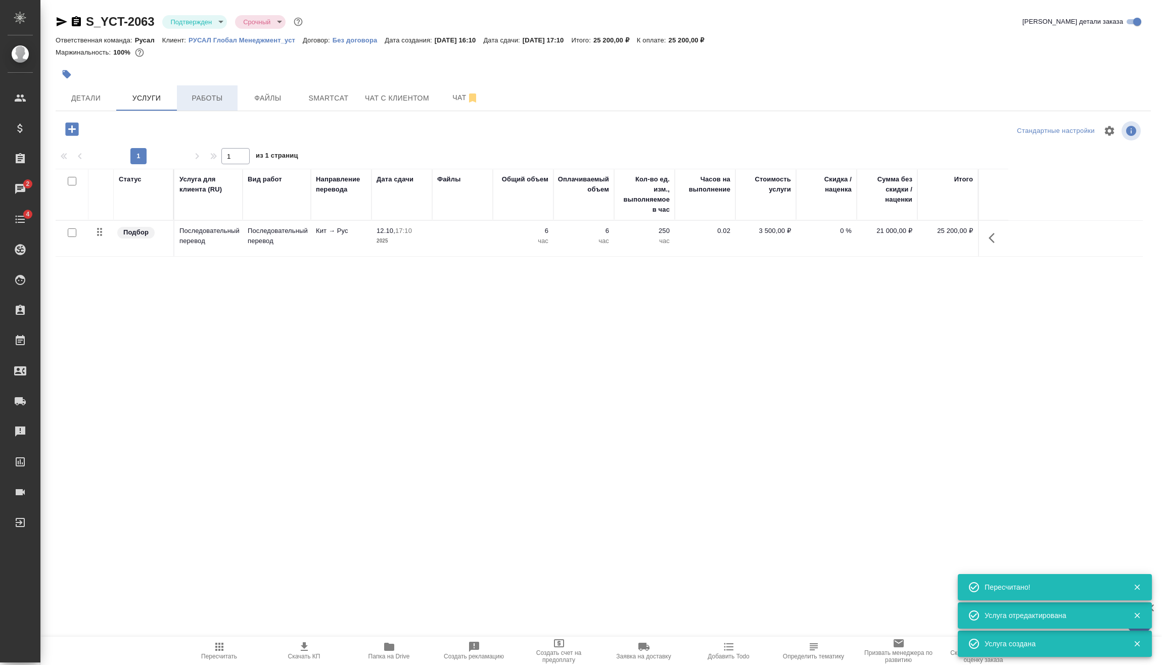
click at [205, 87] on button "Работы" at bounding box center [207, 97] width 61 height 25
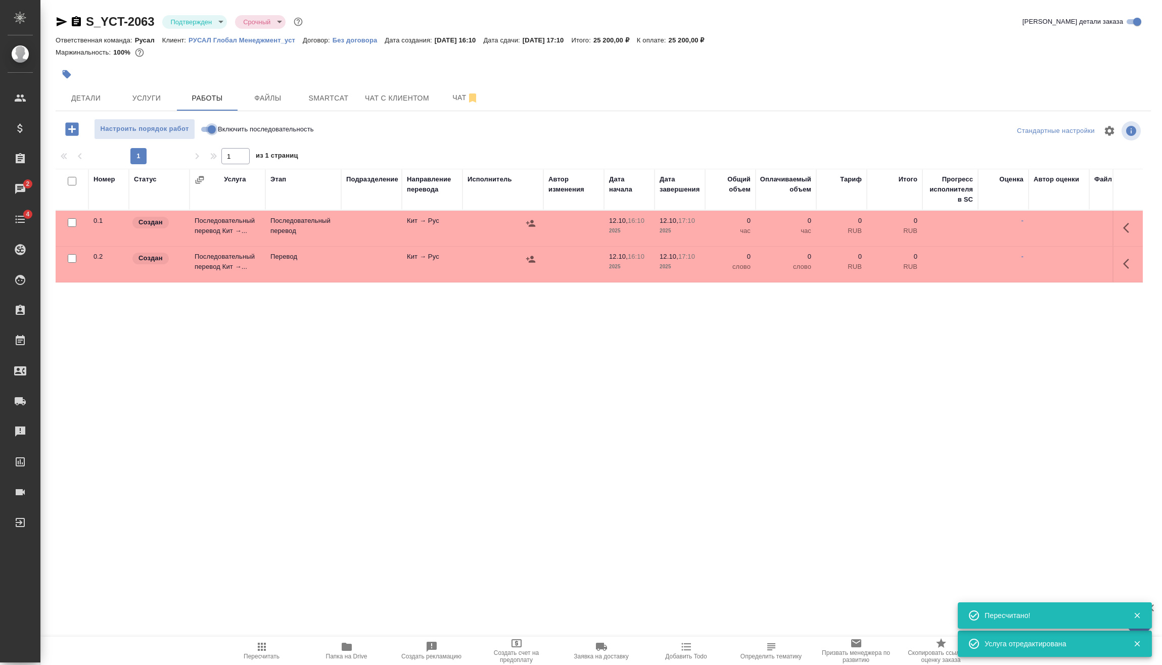
click at [206, 129] on input "Включить последовательность" at bounding box center [212, 129] width 36 height 12
checkbox input "true"
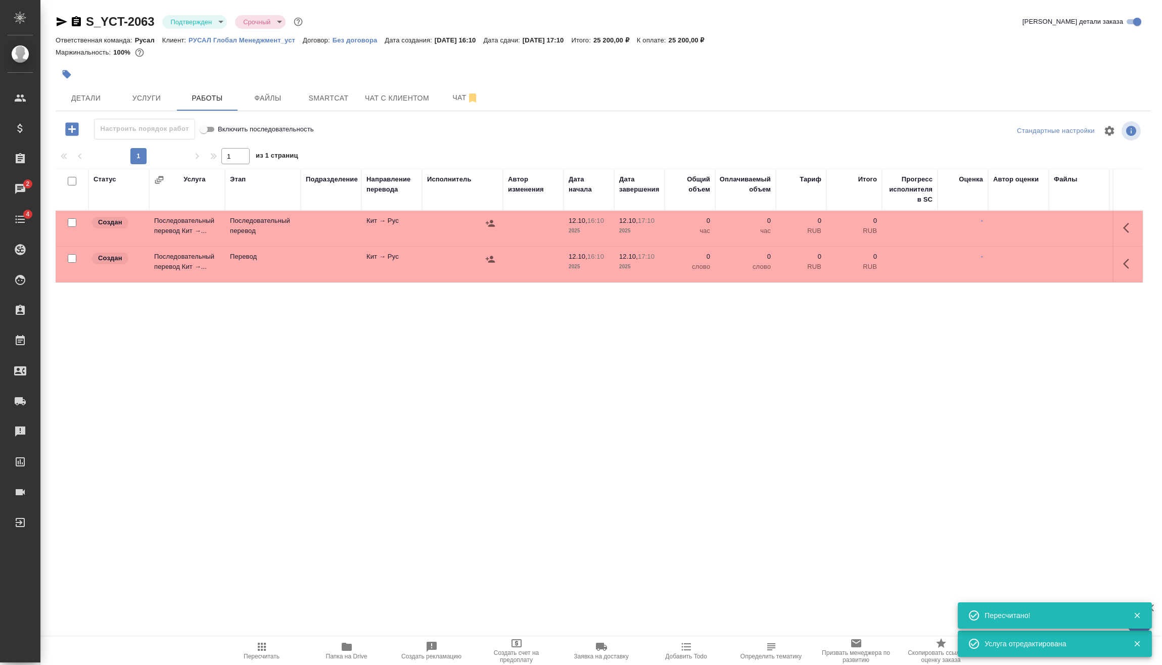
click at [73, 254] on div at bounding box center [72, 259] width 23 height 14
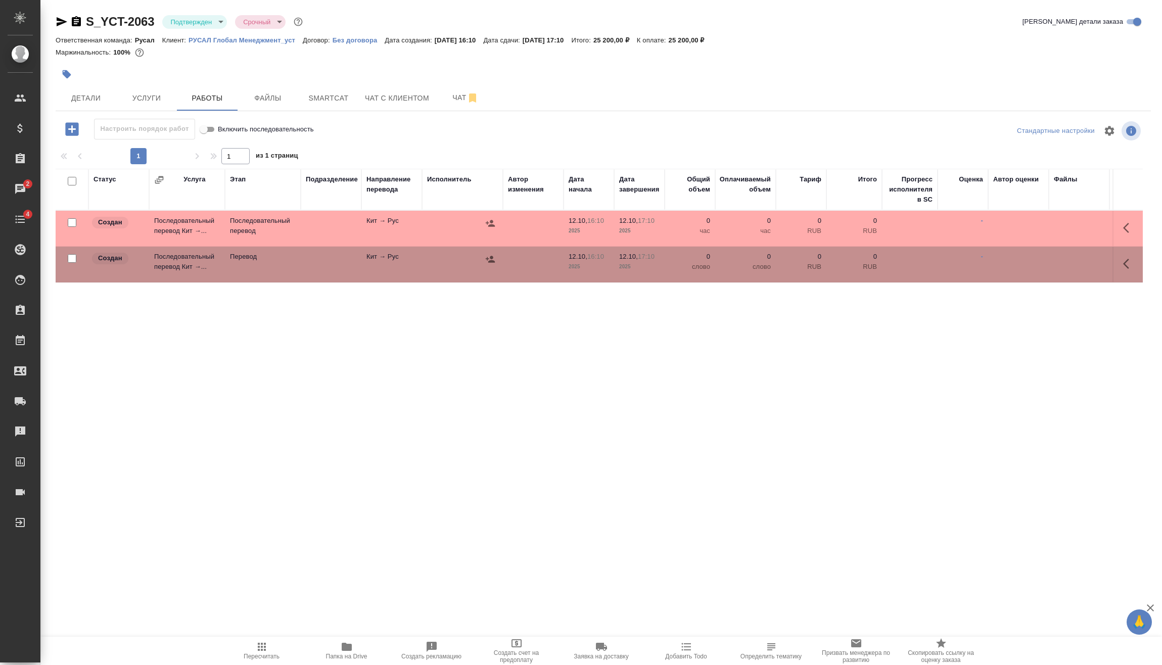
click at [77, 257] on div at bounding box center [72, 259] width 23 height 14
click at [73, 258] on input "checkbox" at bounding box center [72, 258] width 9 height 9
checkbox input "true"
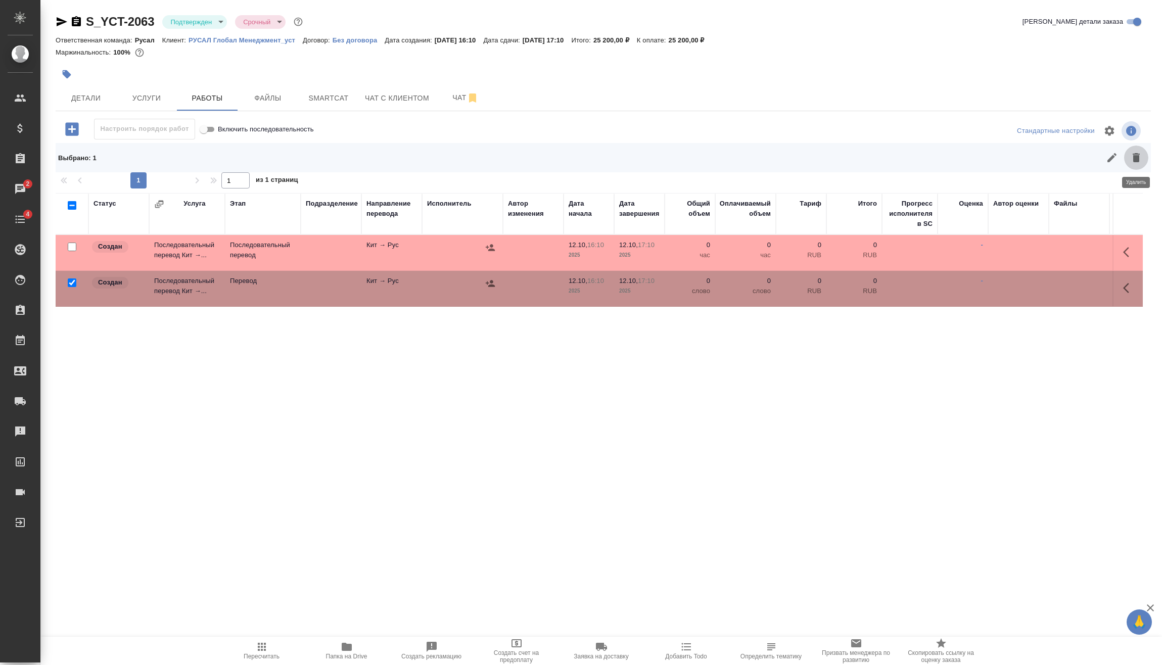
drag, startPoint x: 1131, startPoint y: 160, endPoint x: 1036, endPoint y: 212, distance: 108.3
click at [1132, 160] on icon "button" at bounding box center [1136, 158] width 12 height 12
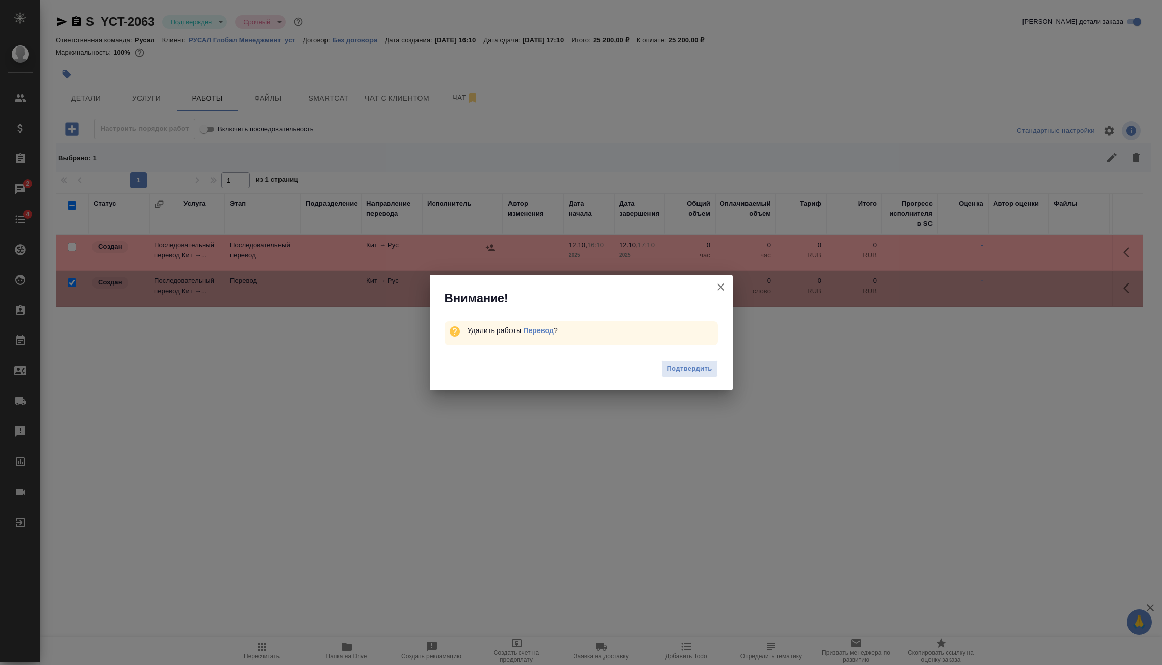
click at [688, 368] on span "Подтвердить" at bounding box center [689, 369] width 45 height 12
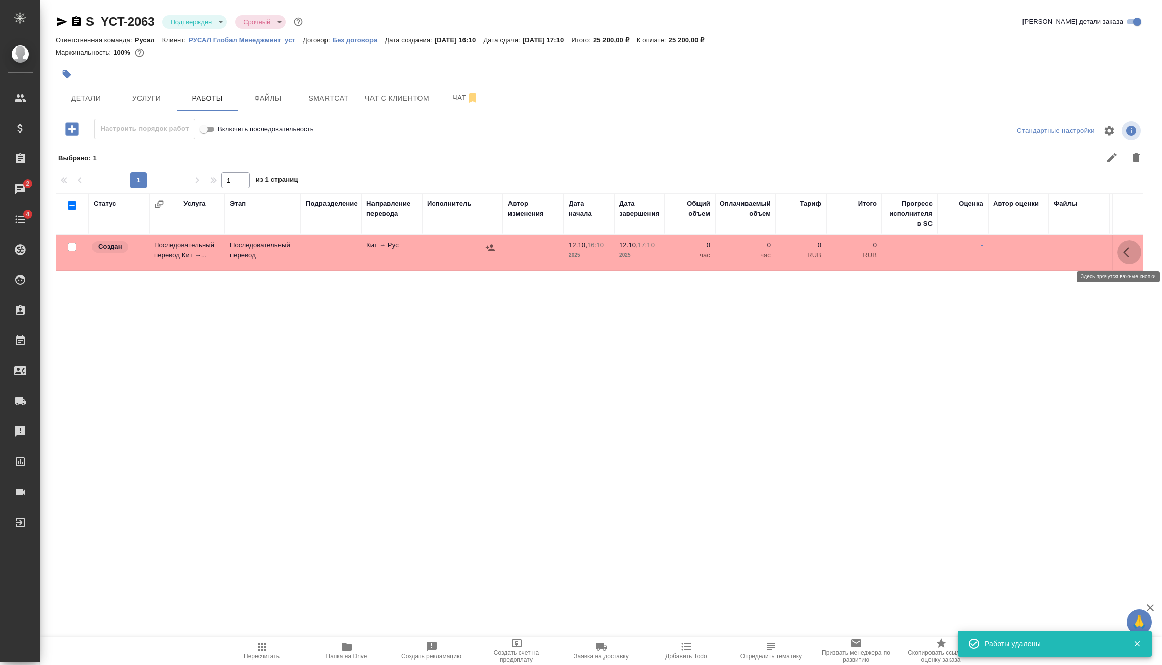
click at [1133, 254] on icon "button" at bounding box center [1129, 252] width 12 height 12
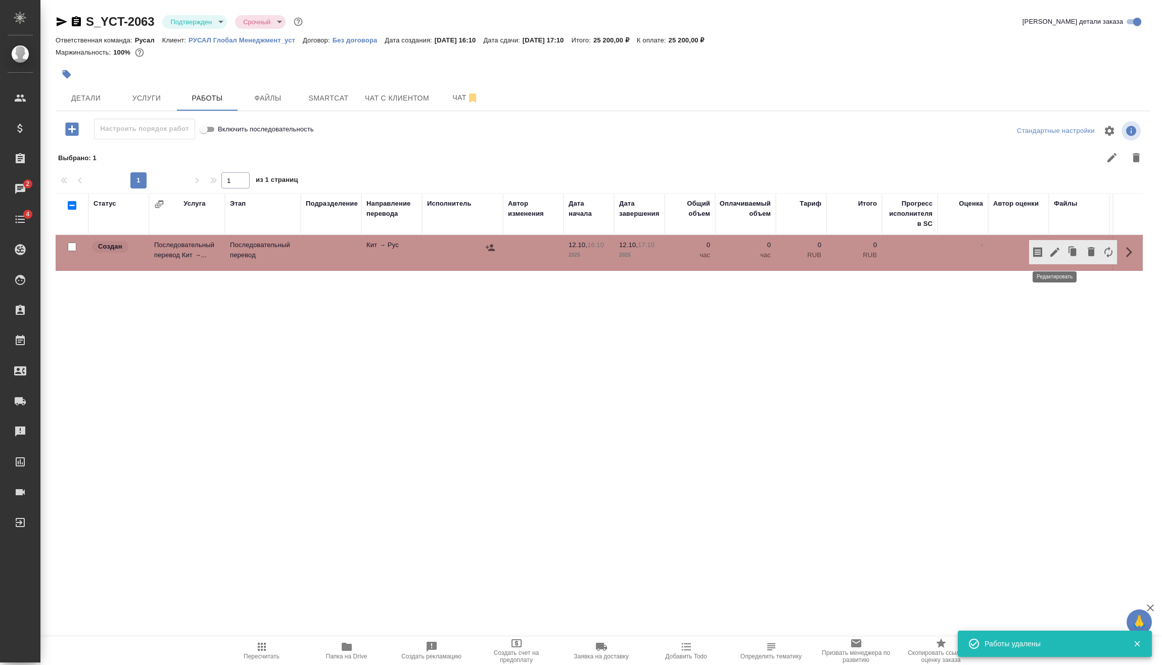
click at [1056, 254] on icon "button" at bounding box center [1055, 252] width 12 height 12
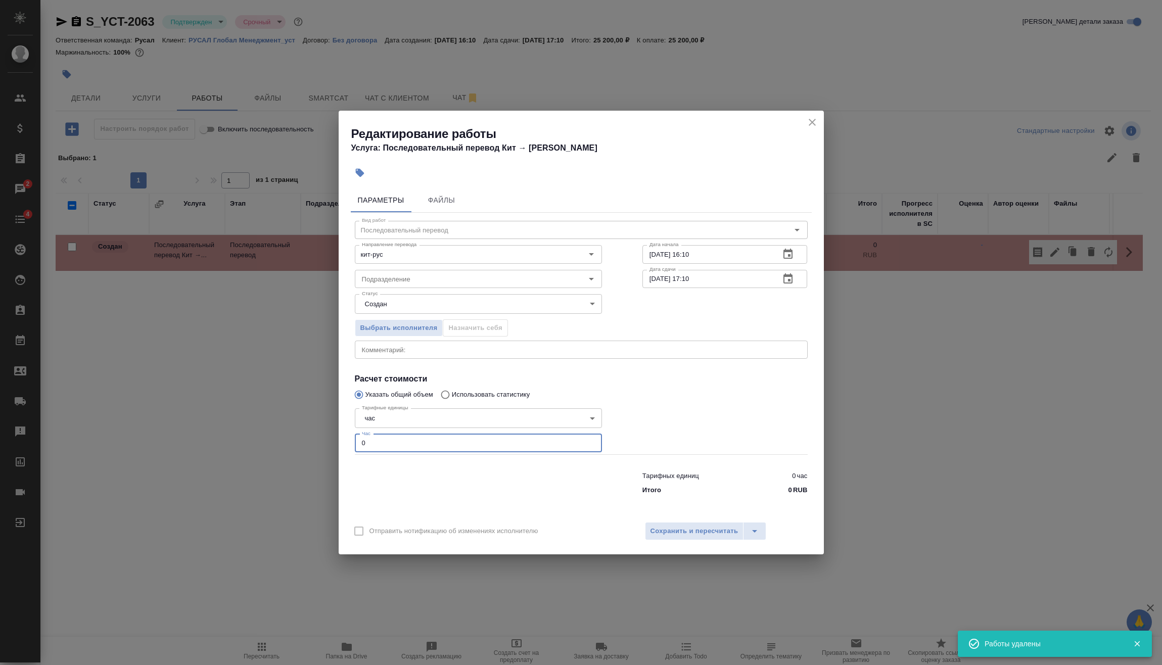
drag, startPoint x: 417, startPoint y: 438, endPoint x: 315, endPoint y: 446, distance: 102.4
click at [352, 442] on div "Тарифные единицы час 5a8b1489cc6b4906c91bfd93 Тарифные единицы Час 0 Час" at bounding box center [479, 429] width 288 height 90
type input "3"
click at [728, 537] on button "Сохранить и пересчитать" at bounding box center [694, 531] width 99 height 18
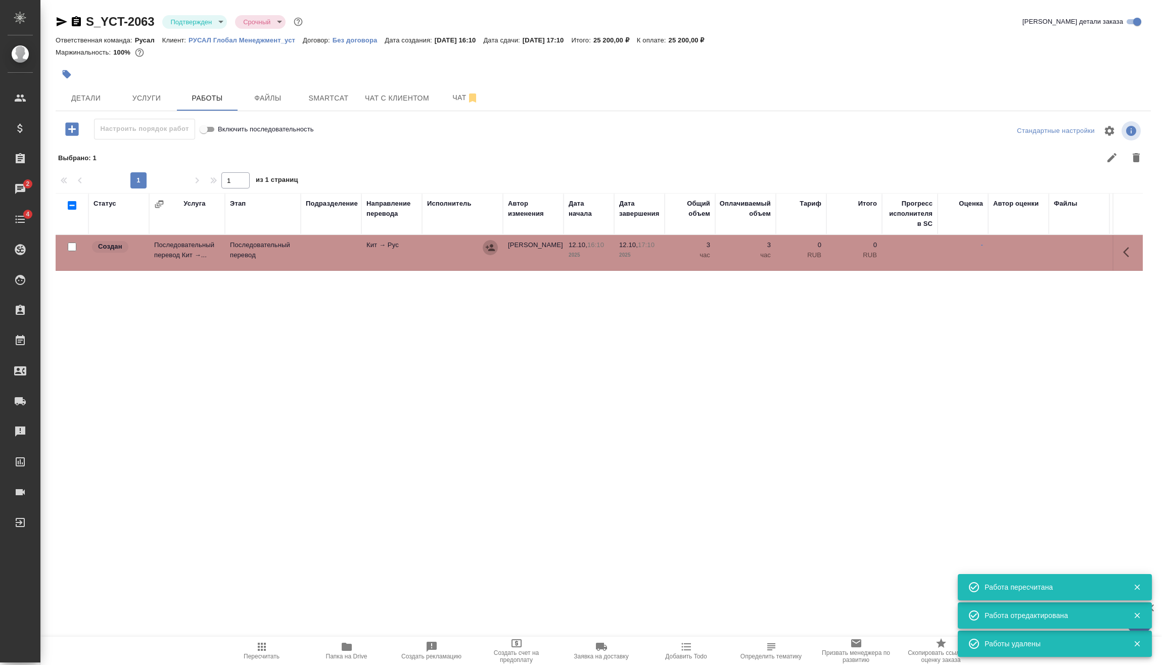
click at [492, 251] on icon "button" at bounding box center [490, 247] width 9 height 7
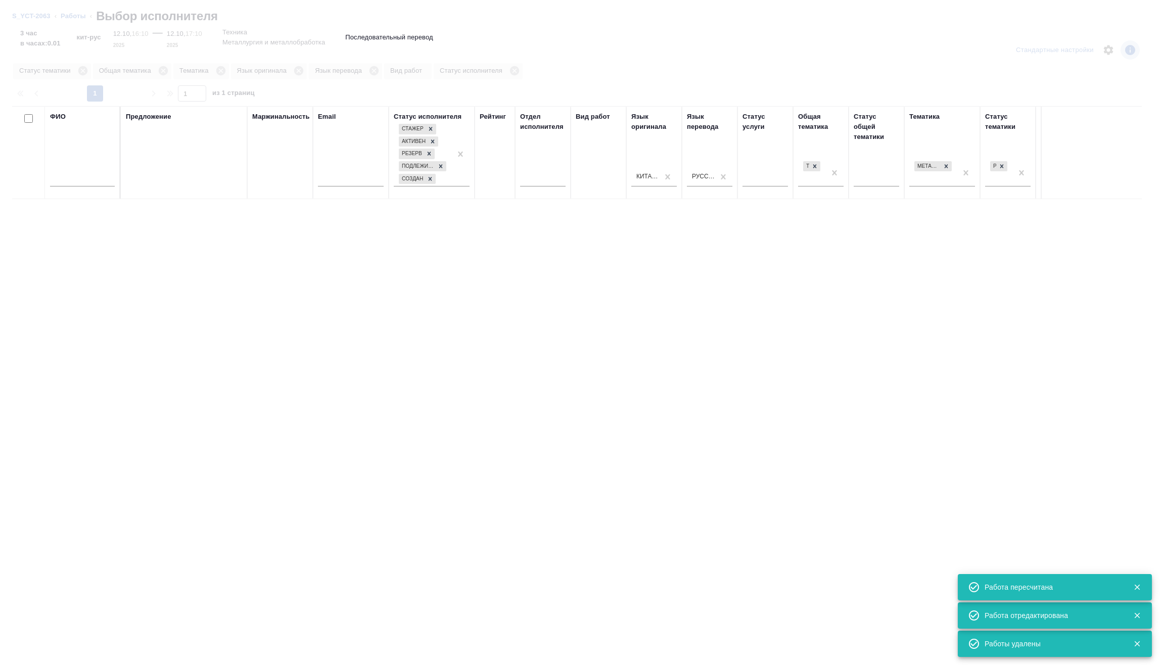
click at [98, 179] on input "text" at bounding box center [82, 180] width 65 height 13
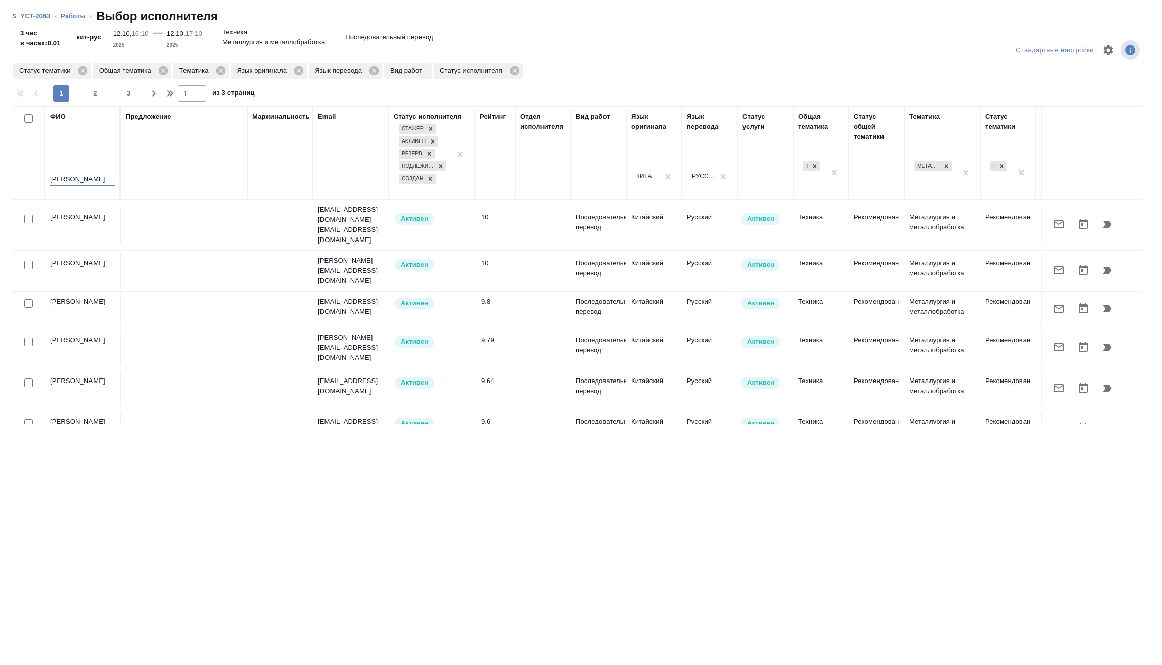
type input "клипин"
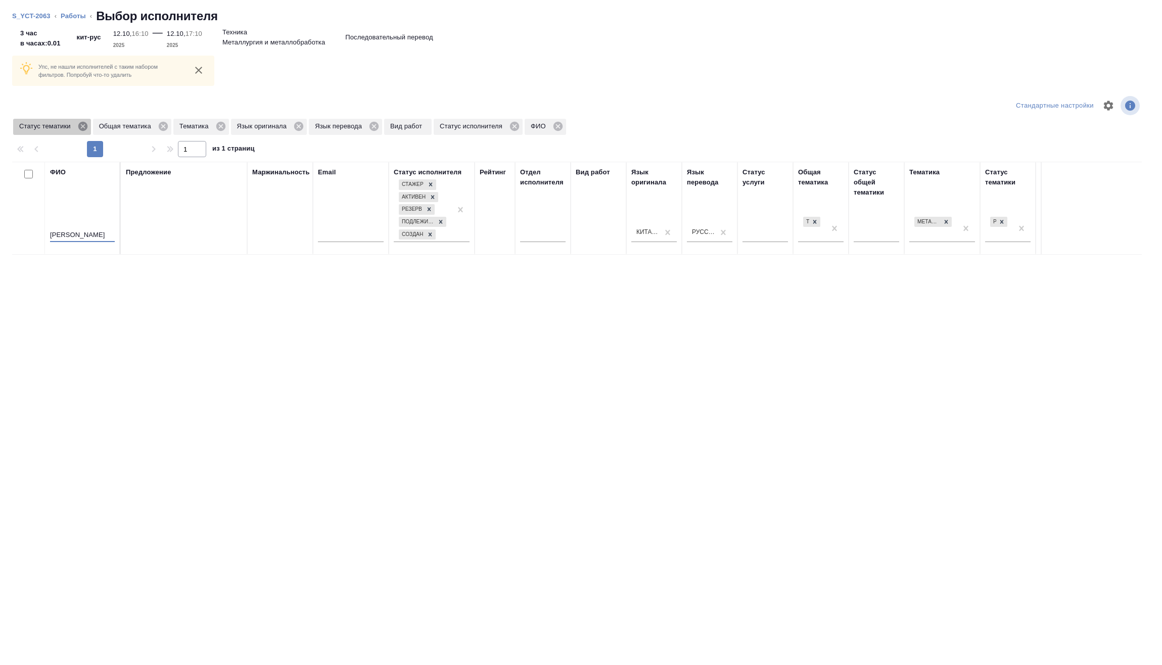
click at [83, 127] on icon at bounding box center [82, 126] width 11 height 11
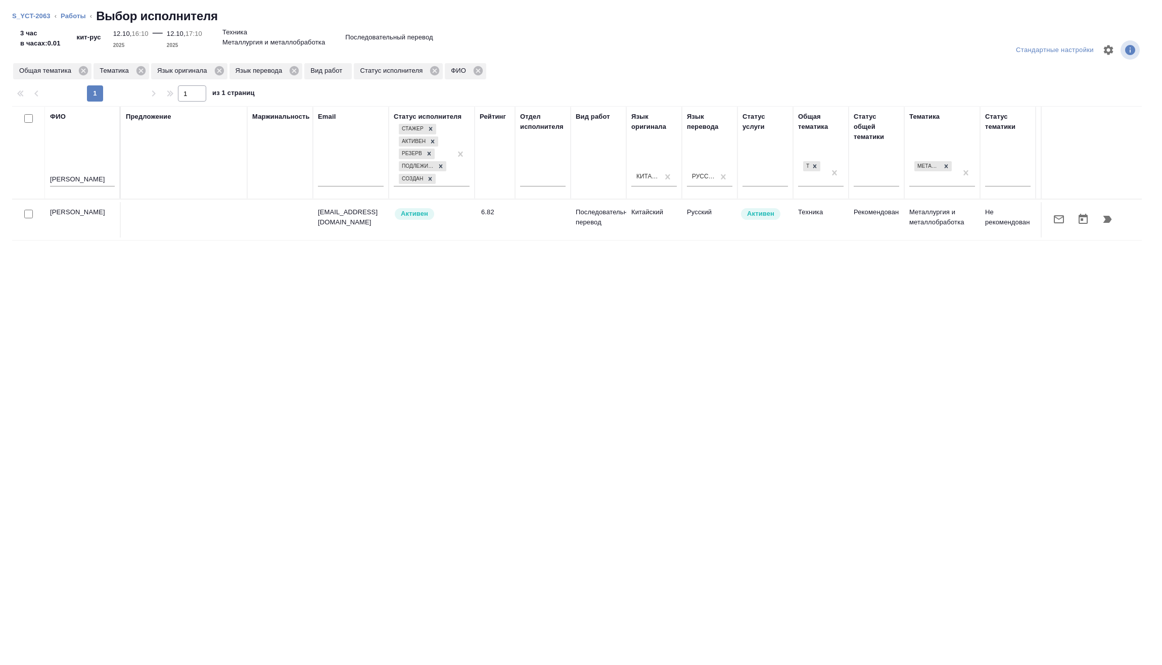
click at [1109, 216] on icon "button" at bounding box center [1107, 219] width 9 height 7
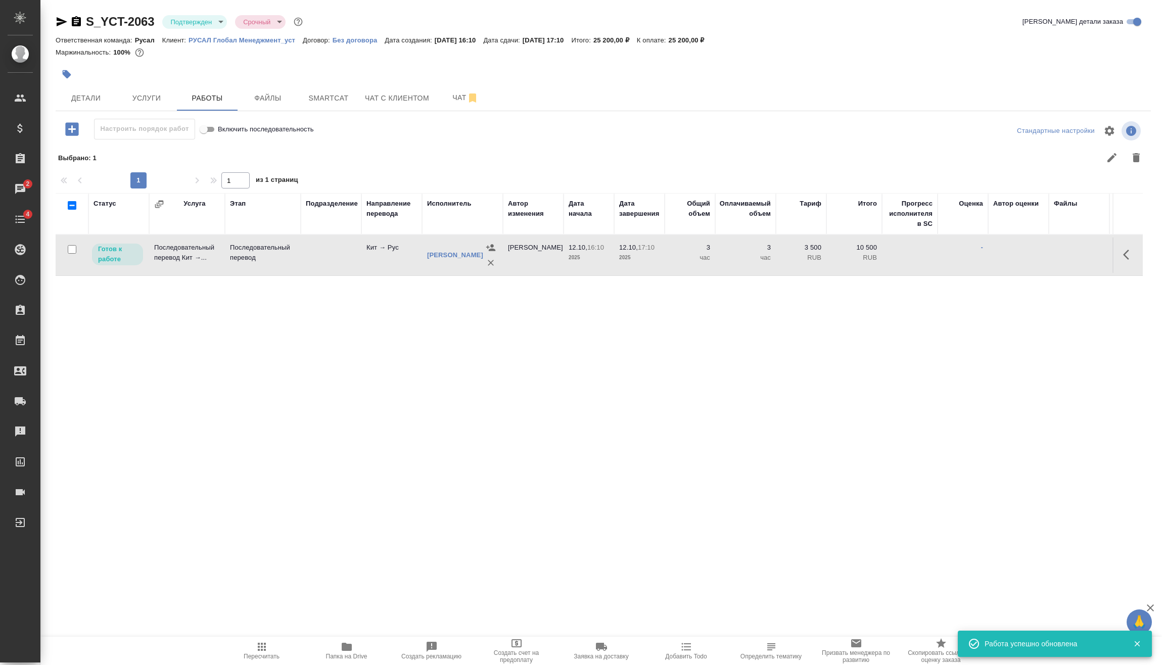
click at [72, 252] on input "checkbox" at bounding box center [72, 249] width 9 height 9
checkbox input "true"
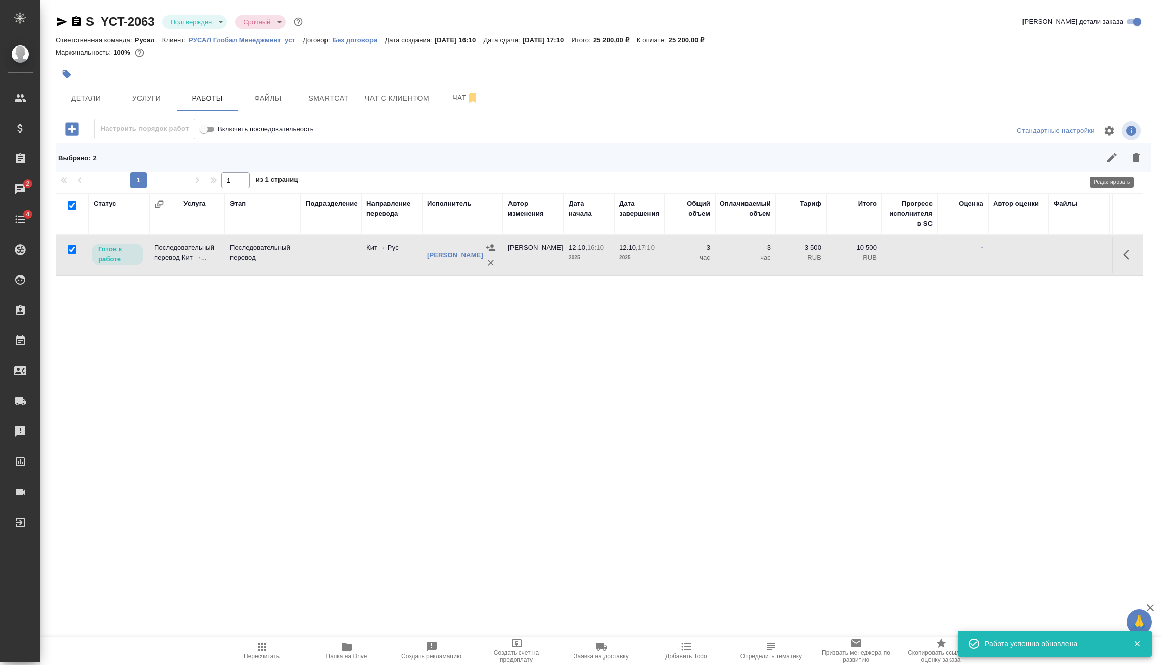
click at [1115, 155] on icon "button" at bounding box center [1111, 157] width 9 height 9
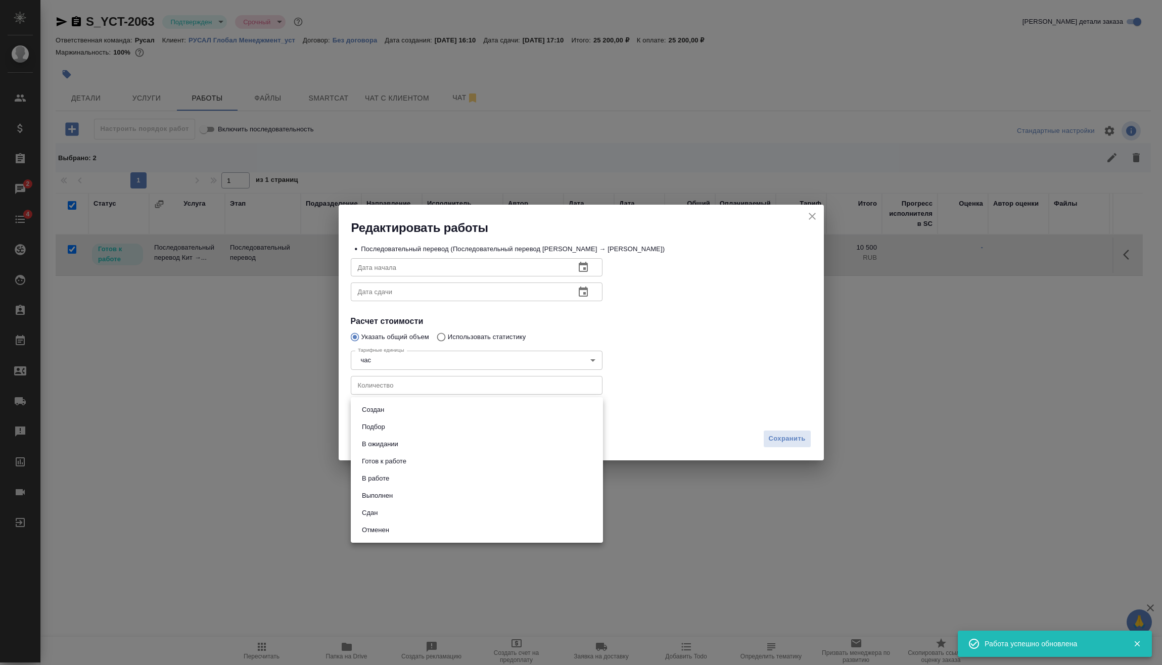
click at [407, 415] on body "🙏 .cls-1 fill:#fff; AWATERA Vasilev Evgeniy Клиенты Спецификации Заказы 2 Чаты …" at bounding box center [581, 332] width 1162 height 665
click at [403, 506] on li "Сдан" at bounding box center [477, 512] width 252 height 17
type input "closed"
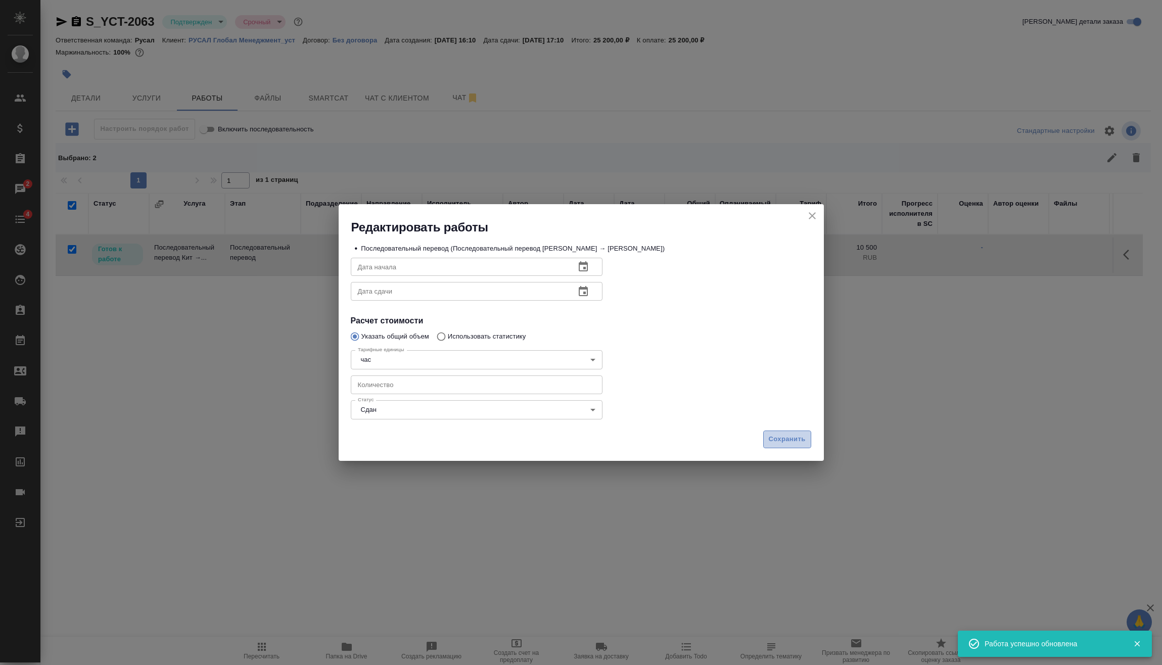
click at [786, 437] on span "Сохранить" at bounding box center [787, 440] width 37 height 12
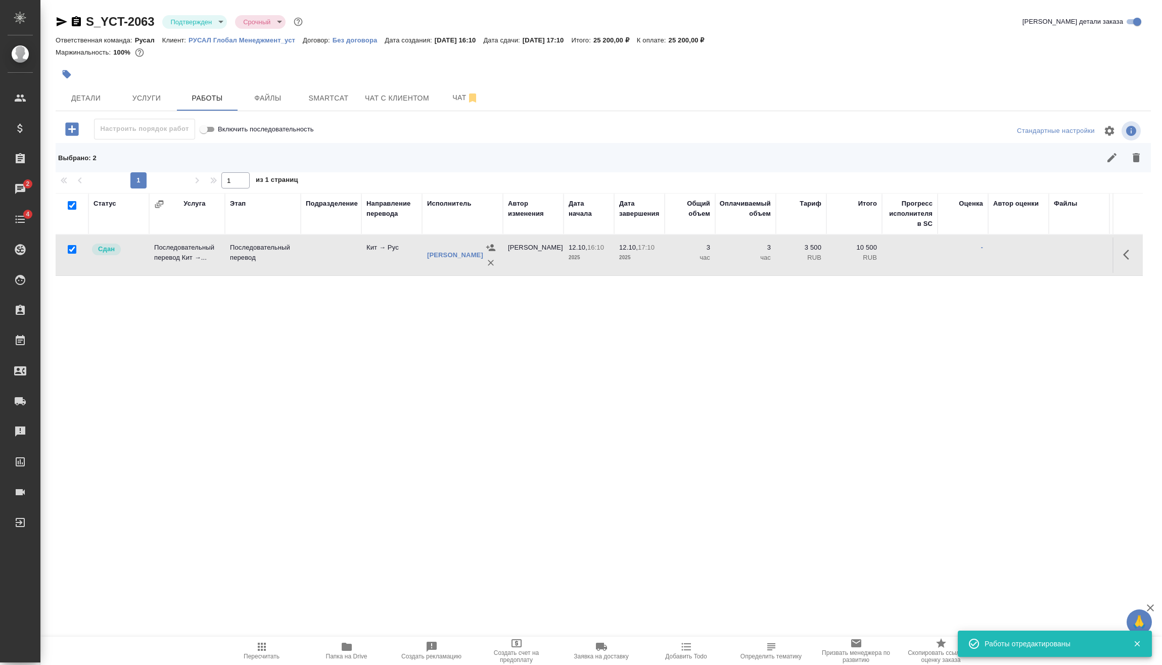
click at [1123, 261] on button "button" at bounding box center [1129, 255] width 24 height 24
drag, startPoint x: 555, startPoint y: 426, endPoint x: 421, endPoint y: 262, distance: 211.5
click at [548, 420] on div "Статус Услуга Этап Подразделение Направление перевода Исполнитель Автор изменен…" at bounding box center [599, 395] width 1087 height 404
click at [217, 23] on body "🙏 .cls-1 fill:#fff; AWATERA Vasilev Evgeniy Клиенты Спецификации Заказы 2 Чаты …" at bounding box center [581, 332] width 1162 height 665
drag, startPoint x: 215, startPoint y: 108, endPoint x: 388, endPoint y: 232, distance: 212.9
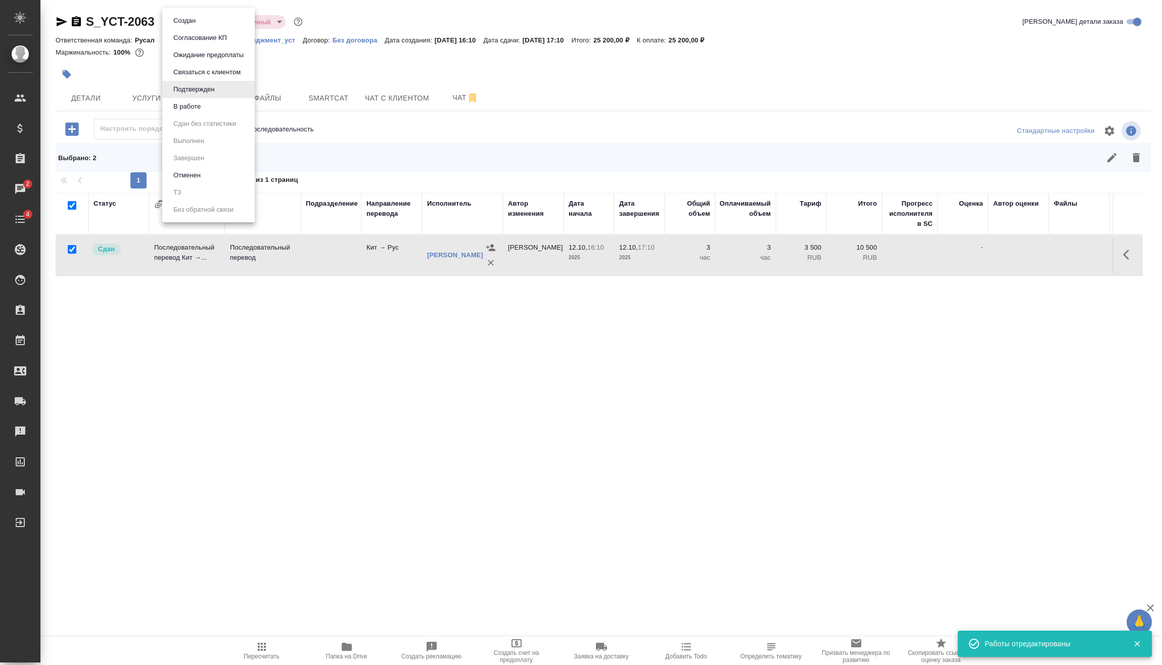
click at [215, 109] on li "В работе" at bounding box center [208, 106] width 92 height 17
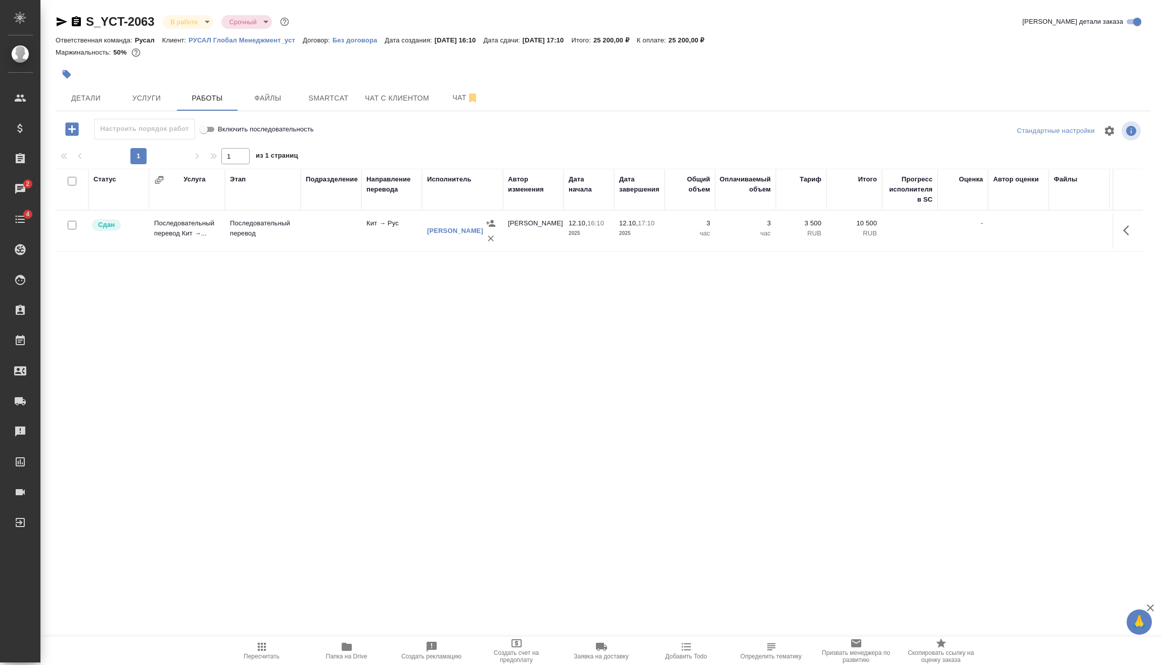
click at [191, 24] on body "🙏 .cls-1 fill:#fff; AWATERA Vasilev Evgeniy Клиенты Спецификации Заказы 2 Чаты …" at bounding box center [581, 332] width 1162 height 665
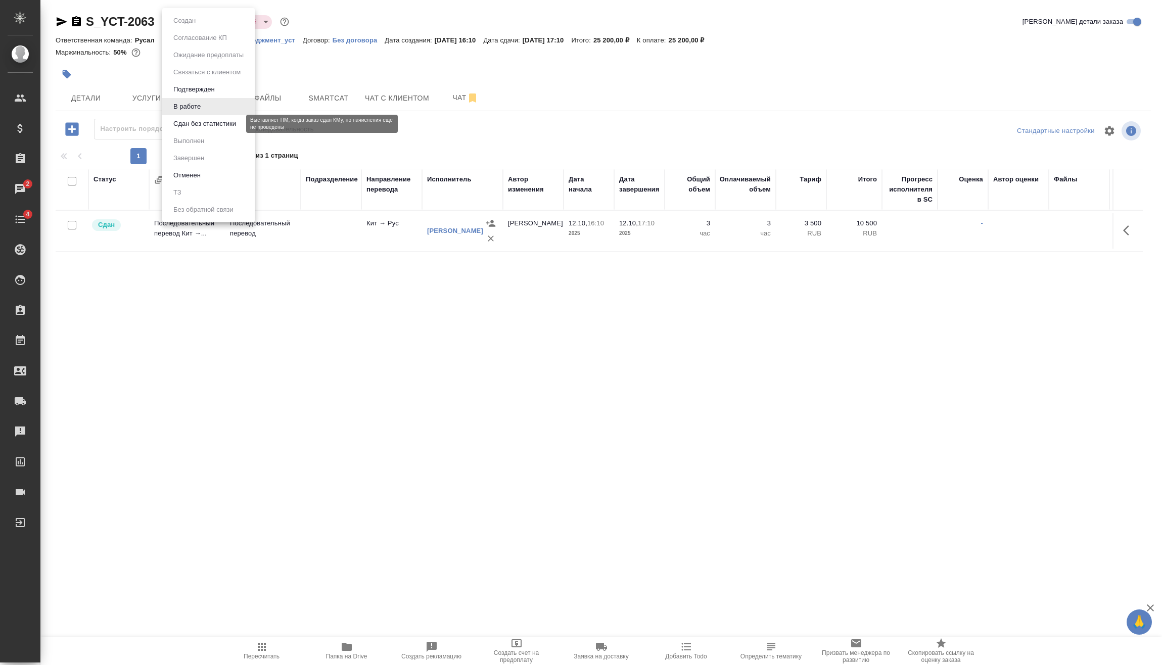
click at [213, 121] on button "Сдан без статистики" at bounding box center [204, 123] width 69 height 11
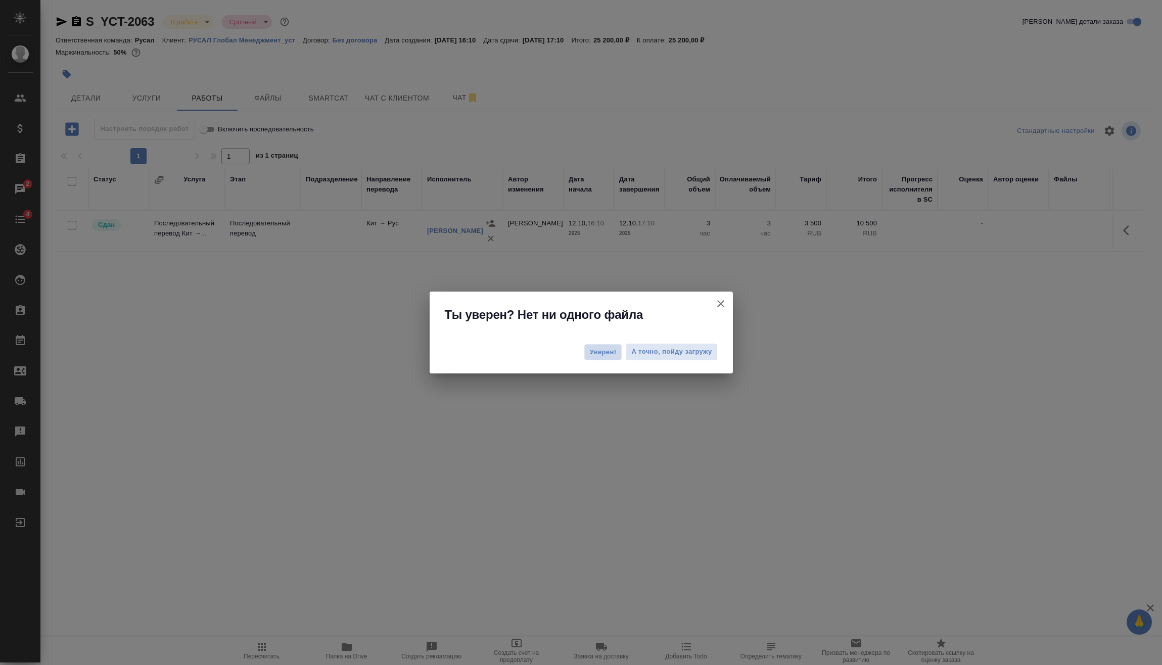
drag, startPoint x: 609, startPoint y: 347, endPoint x: 557, endPoint y: 309, distance: 64.1
click at [609, 347] on span "Уверен!" at bounding box center [603, 352] width 27 height 10
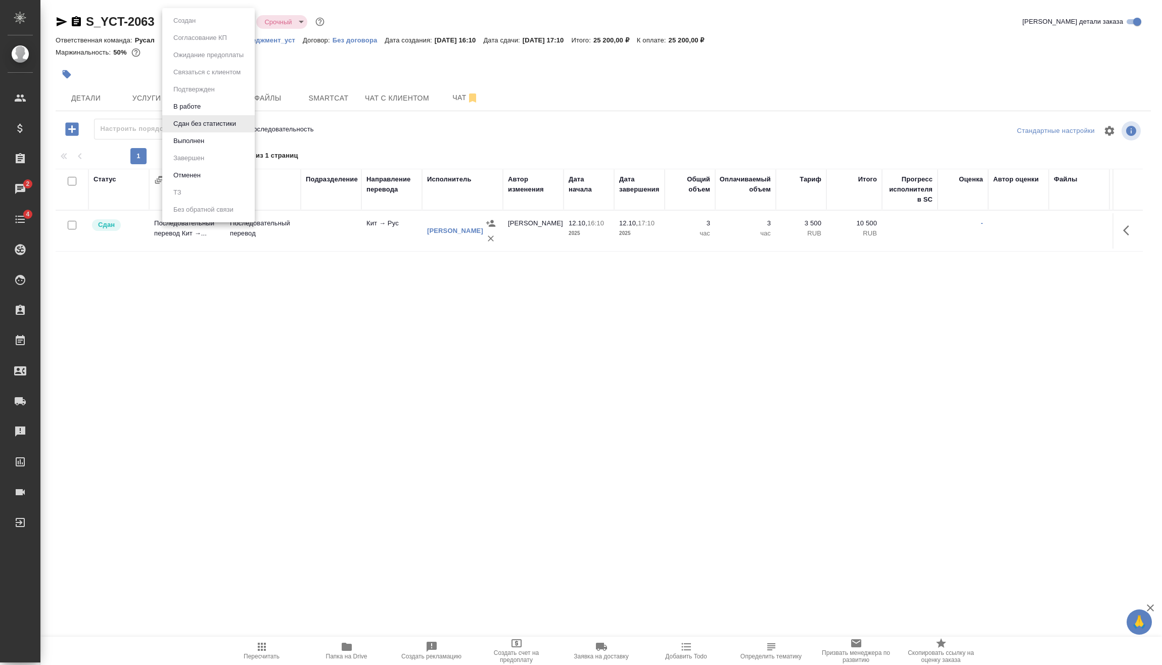
click at [202, 23] on body "🙏 .cls-1 fill:#fff; AWATERA Vasilev Evgeniy Клиенты Спецификации Заказы 2 Чаты …" at bounding box center [581, 332] width 1162 height 665
click at [208, 143] on li "Выполнен" at bounding box center [208, 140] width 92 height 17
click at [205, 26] on body "🙏 .cls-1 fill:#fff; AWATERA Vasilev Evgeniy Клиенты Спецификации Заказы 2 Чаты …" at bounding box center [581, 332] width 1162 height 665
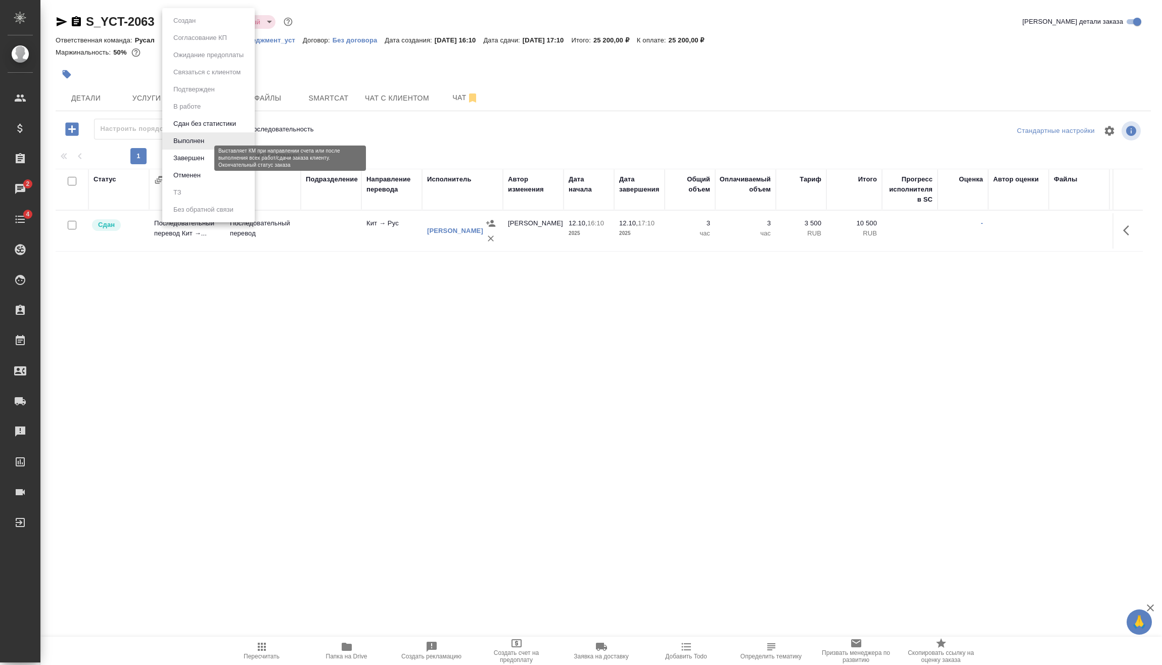
drag, startPoint x: 207, startPoint y: 154, endPoint x: 122, endPoint y: 81, distance: 112.2
click at [207, 155] on button "Завершен" at bounding box center [188, 158] width 37 height 11
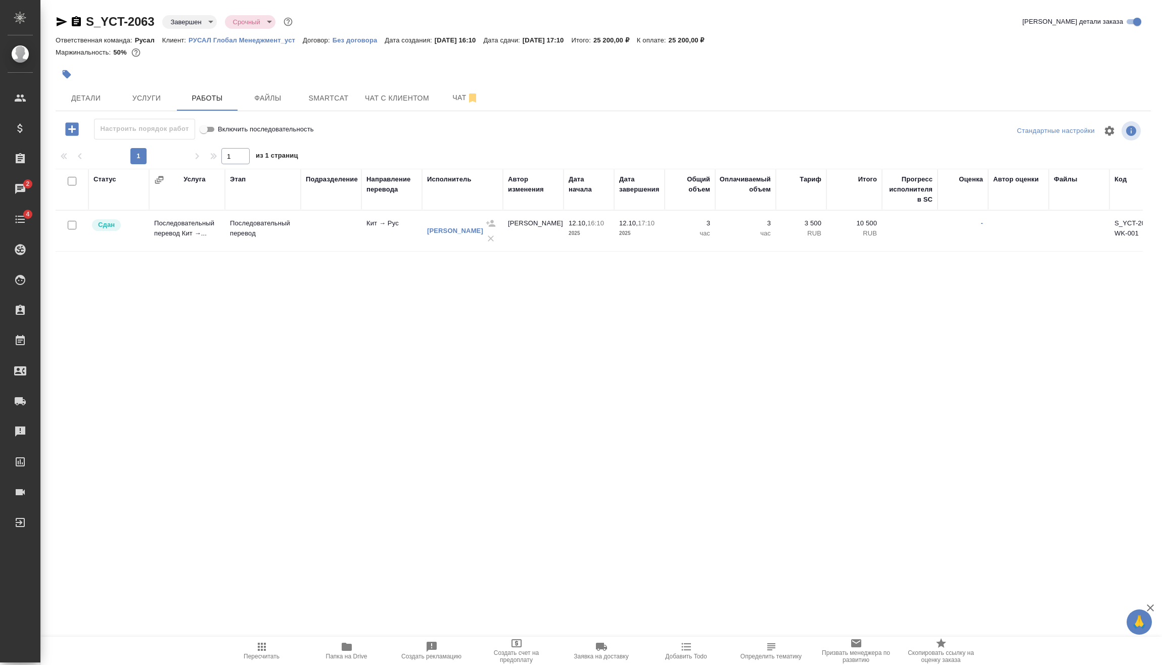
click at [79, 23] on icon "button" at bounding box center [76, 21] width 9 height 10
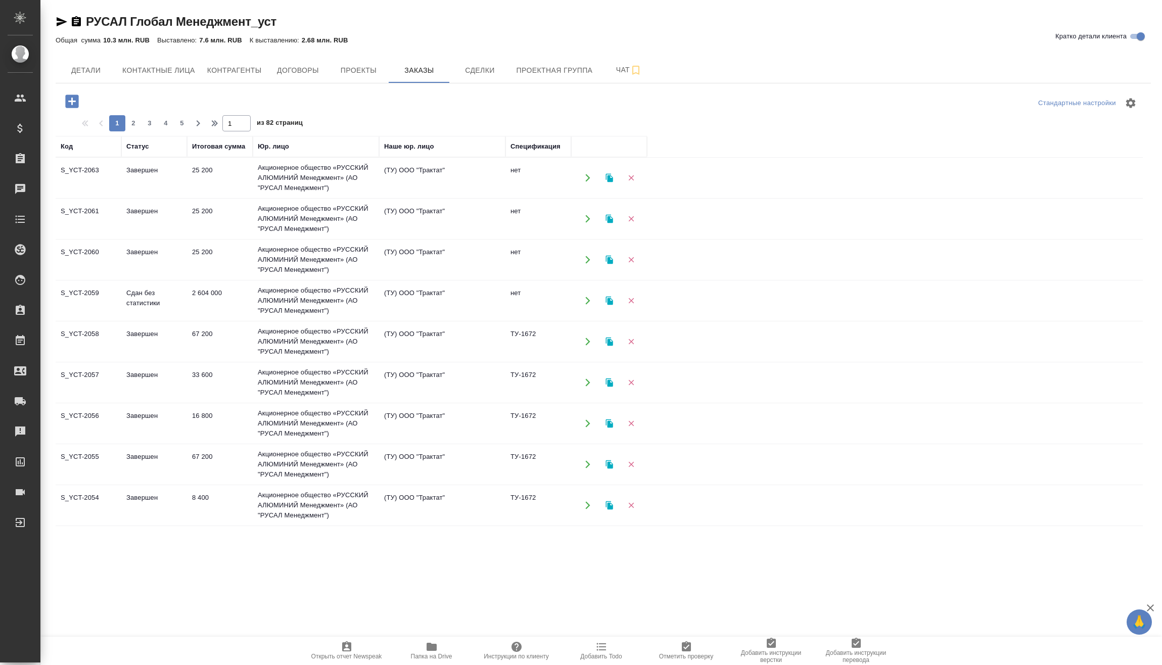
click at [67, 97] on icon "button" at bounding box center [71, 101] width 13 height 13
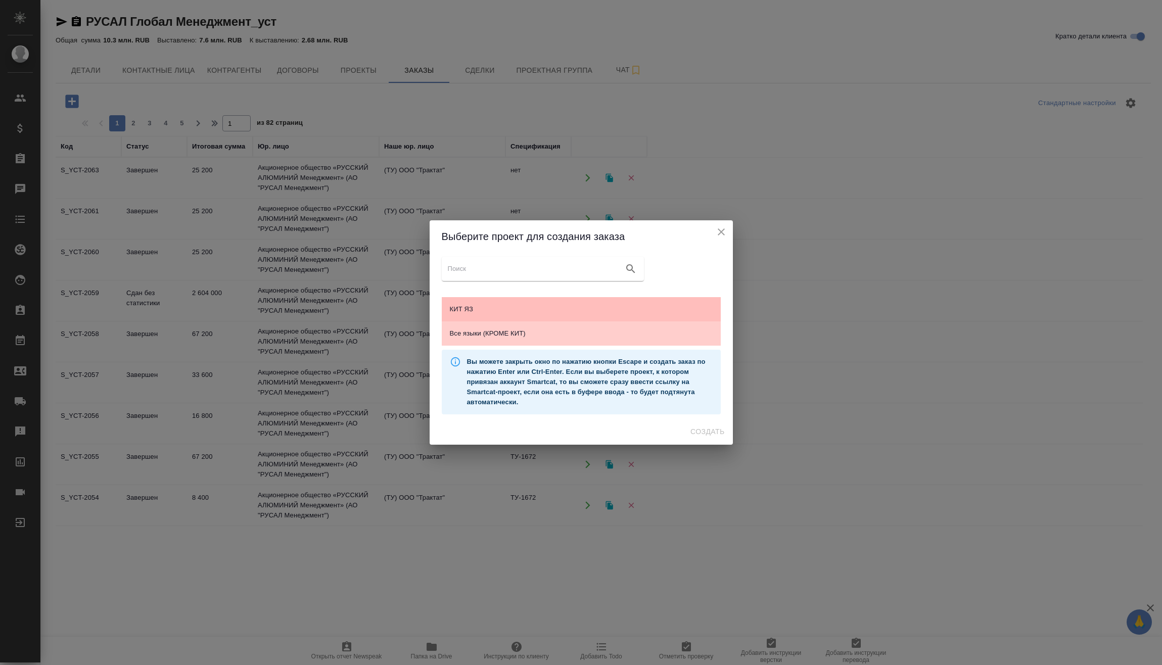
click at [551, 304] on span "КИТ ЯЗ" at bounding box center [581, 309] width 263 height 10
click at [720, 421] on div "Создать" at bounding box center [581, 431] width 303 height 27
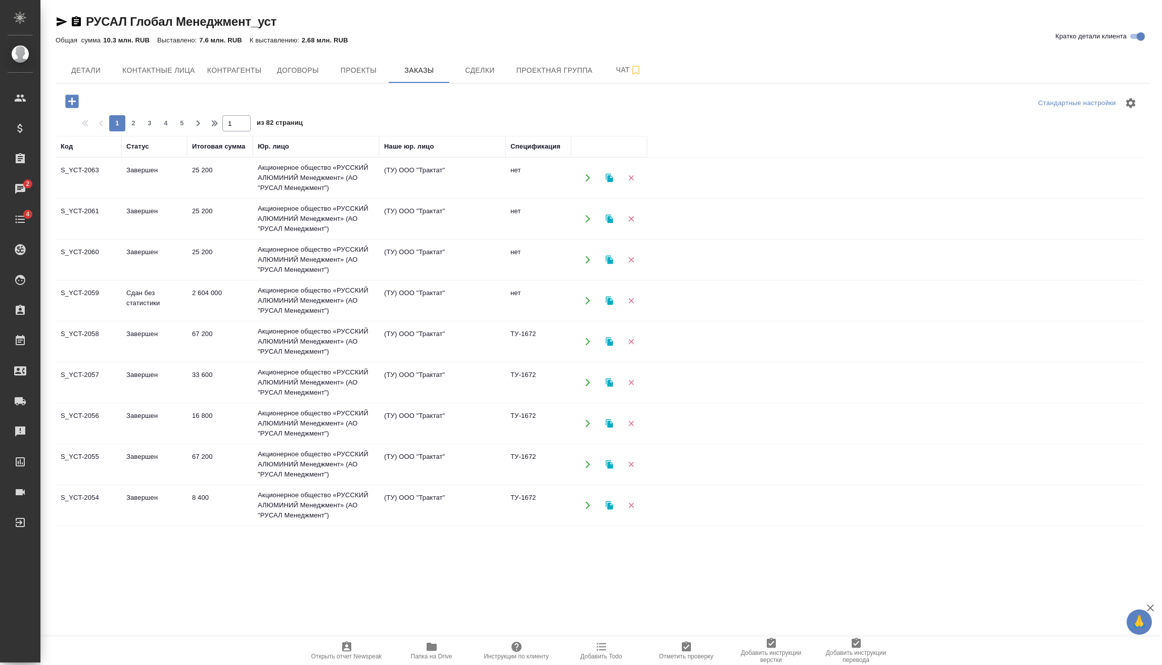
click at [81, 97] on button "button" at bounding box center [72, 101] width 28 height 21
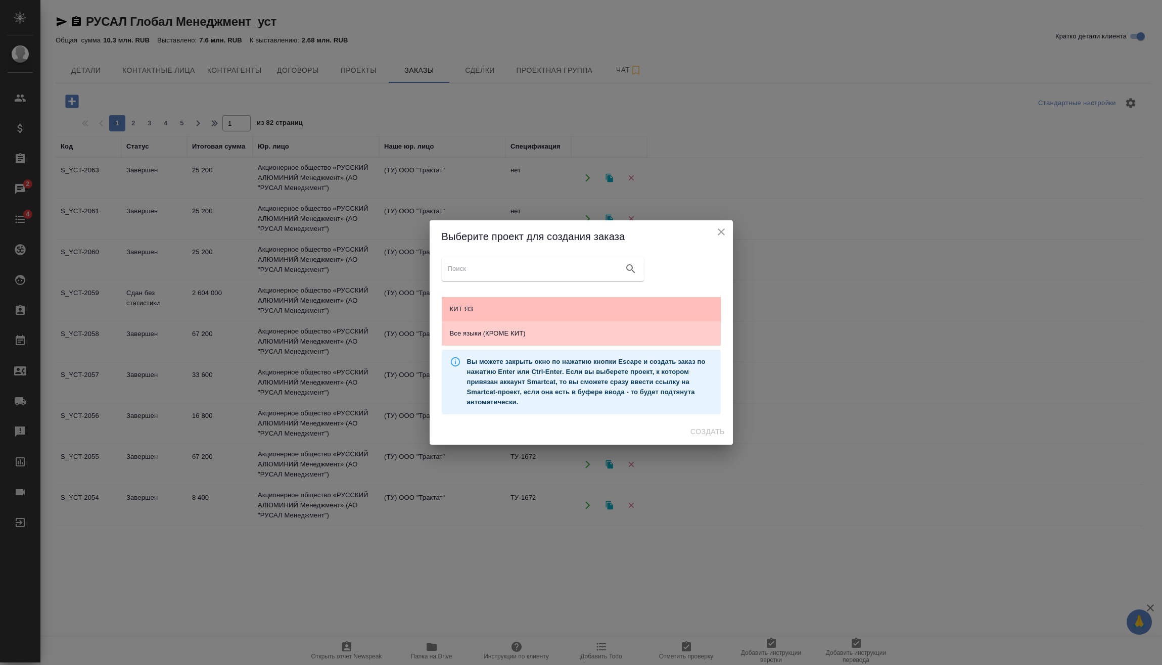
click at [517, 302] on div "КИТ ЯЗ" at bounding box center [581, 309] width 279 height 24
click at [704, 439] on button "Создать" at bounding box center [707, 431] width 42 height 19
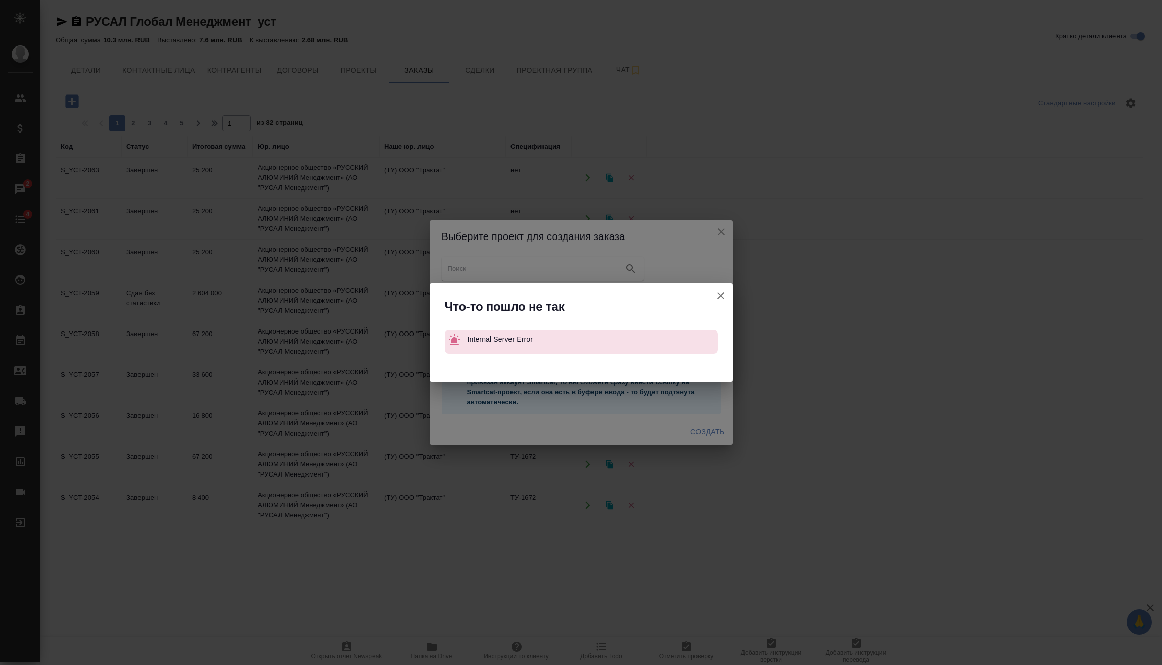
click at [723, 302] on button "Кратко детали клиента" at bounding box center [721, 296] width 24 height 24
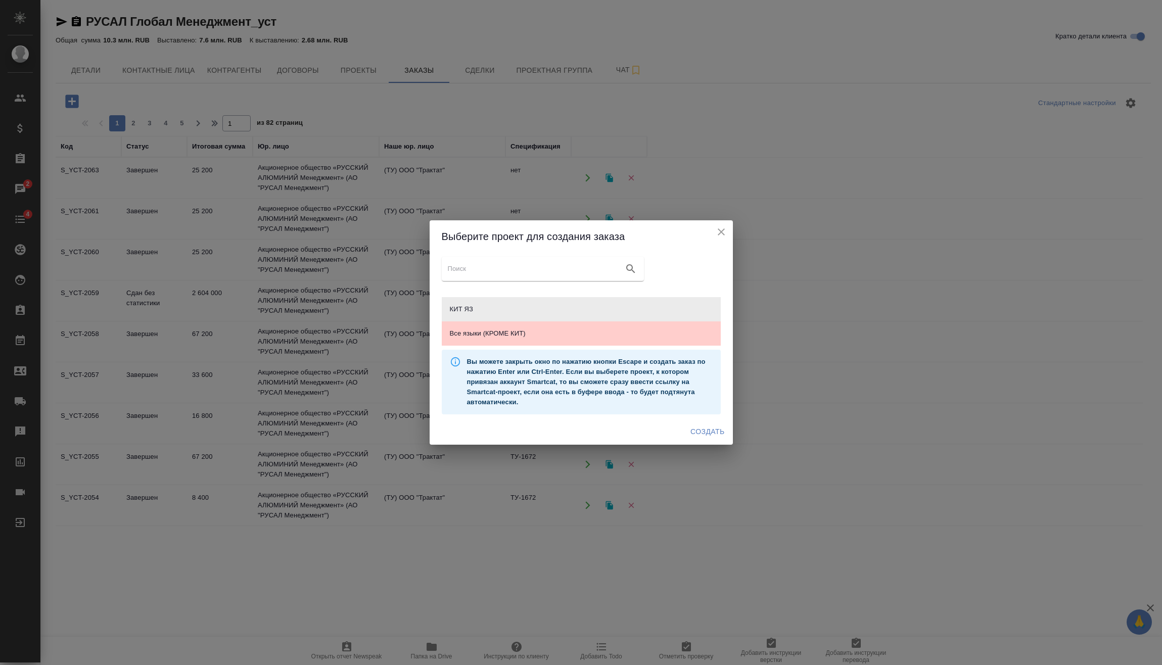
click at [722, 239] on div "Выберите проект для создания заказа" at bounding box center [581, 236] width 303 height 32
drag, startPoint x: 719, startPoint y: 230, endPoint x: 688, endPoint y: 229, distance: 30.3
click at [718, 230] on icon "close" at bounding box center [721, 232] width 12 height 12
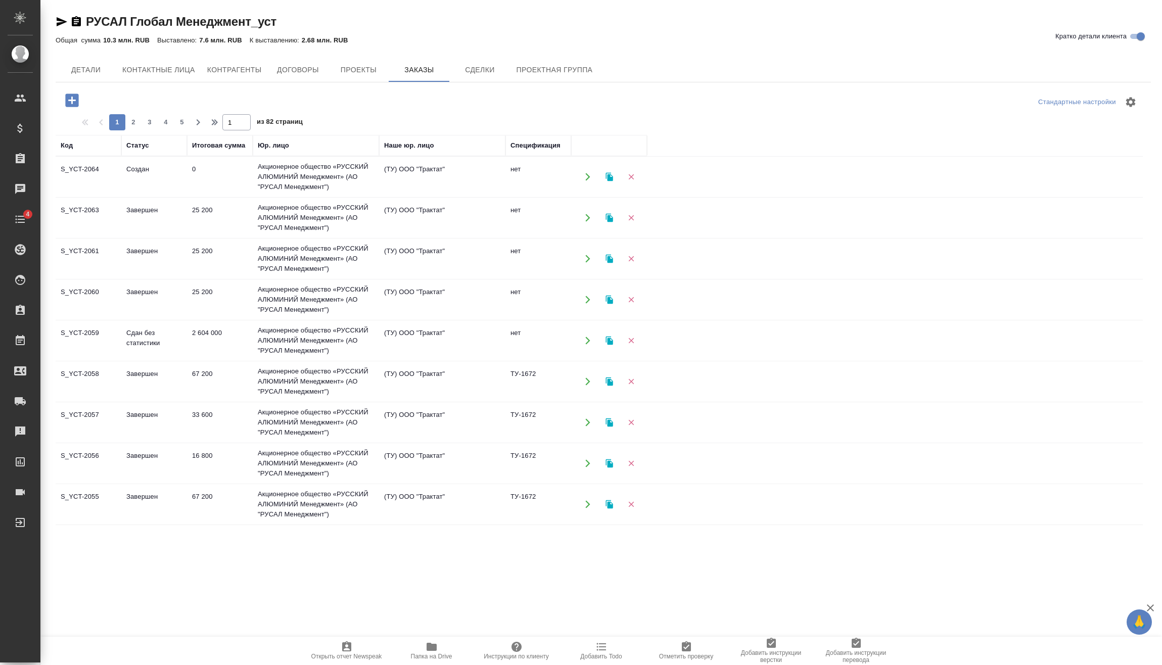
click at [266, 171] on td "Акционерное общество «РУССКИЙ АЛЮМИНИЙ Менеджмент» (АО "РУСАЛ Менеджмент")" at bounding box center [316, 177] width 126 height 40
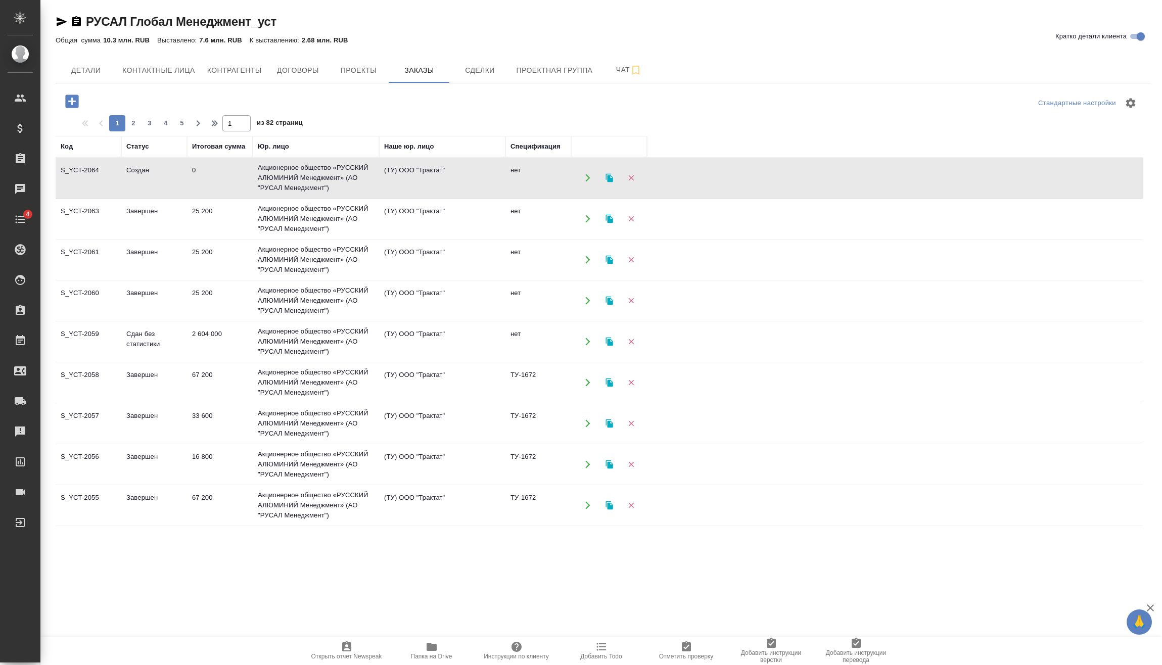
click at [266, 171] on td "Акционерное общество «РУССКИЙ АЛЮМИНИЙ Менеджмент» (АО "РУСАЛ Менеджмент")" at bounding box center [316, 178] width 126 height 40
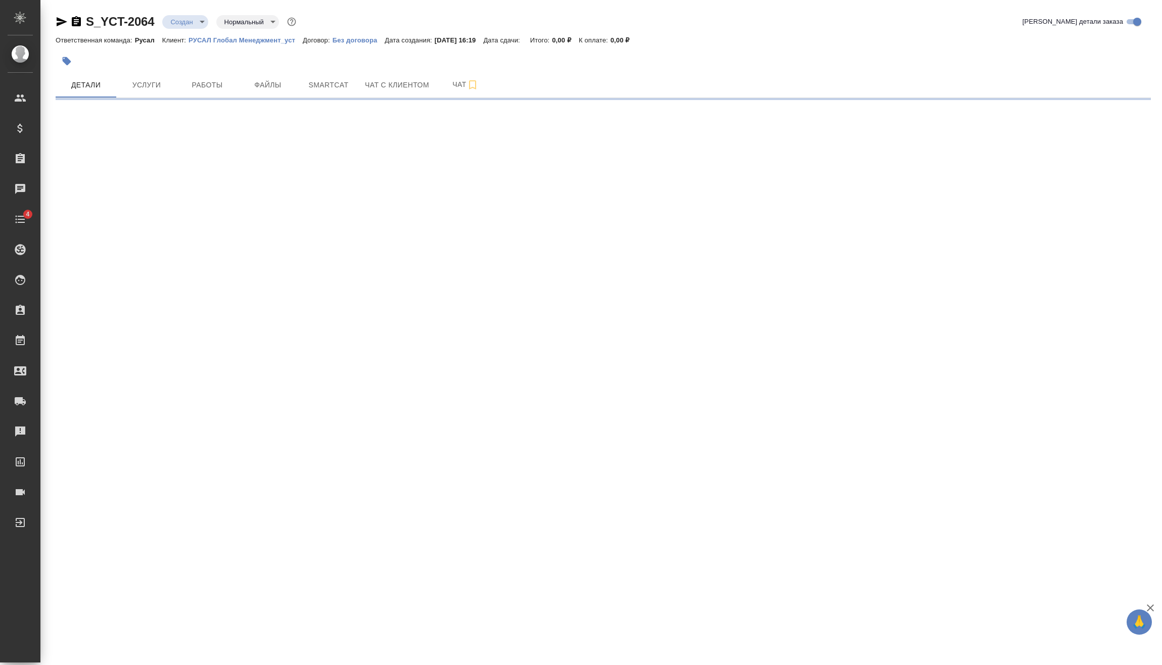
select select "RU"
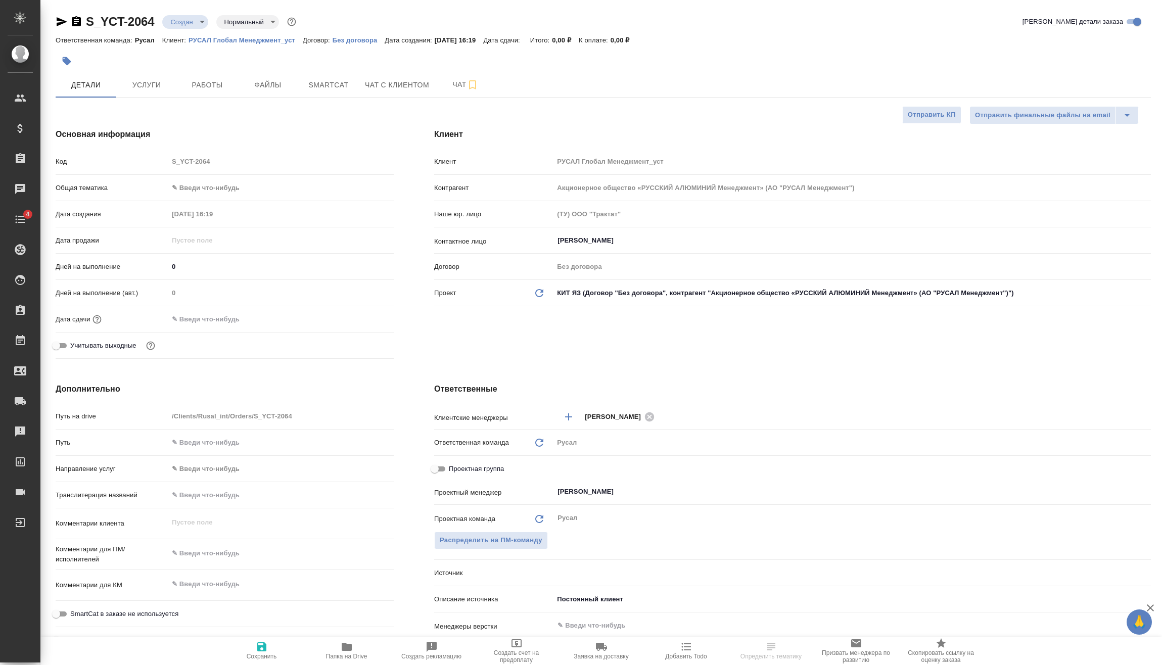
type textarea "x"
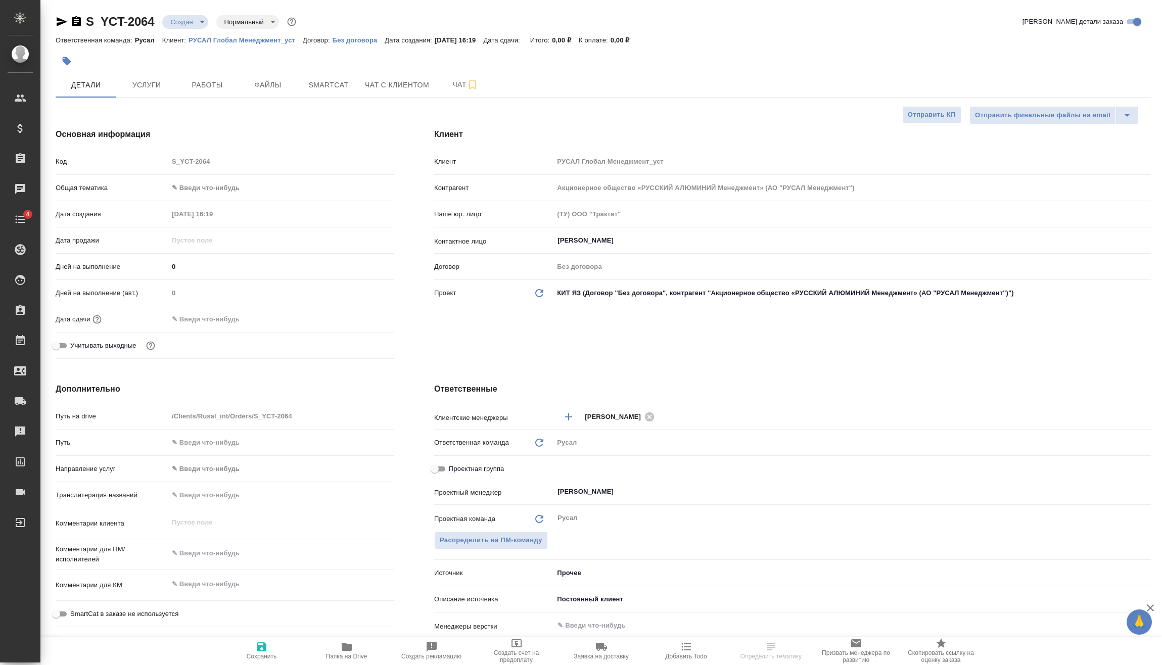
type textarea "x"
click at [199, 25] on body "🙏 .cls-1 fill:#fff; AWATERA Vasilev Evgeniy Клиенты Спецификации Заказы Чаты 4 …" at bounding box center [581, 332] width 1162 height 665
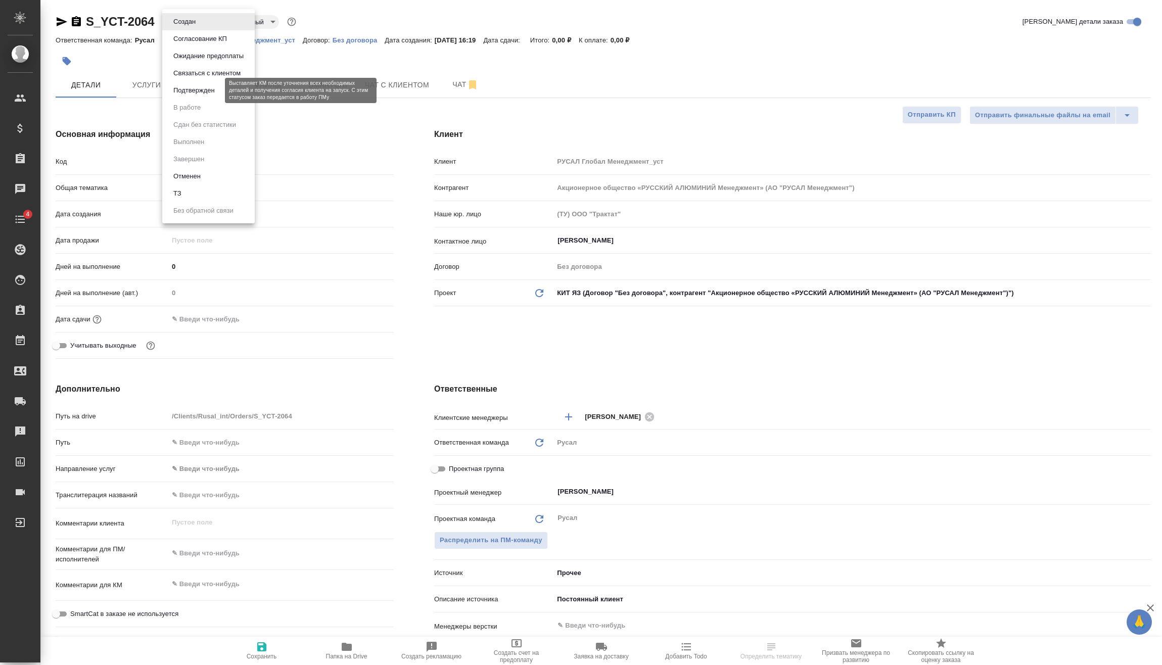
click at [202, 92] on button "Подтвержден" at bounding box center [194, 90] width 48 height 11
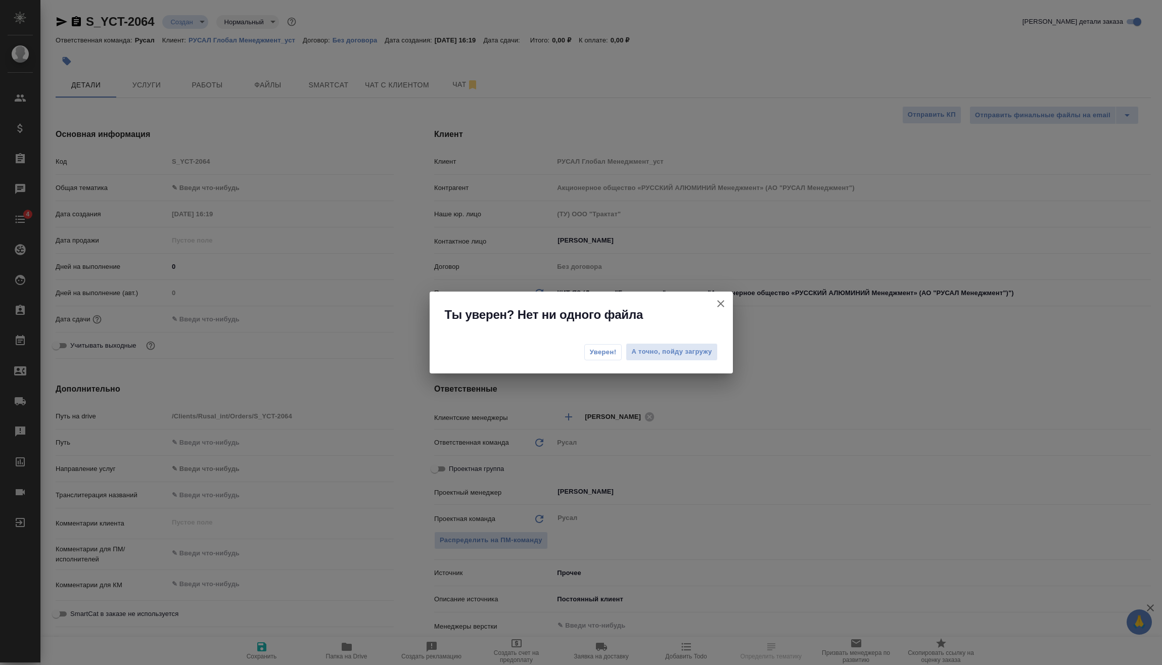
click at [619, 357] on button "Уверен!" at bounding box center [603, 352] width 38 height 16
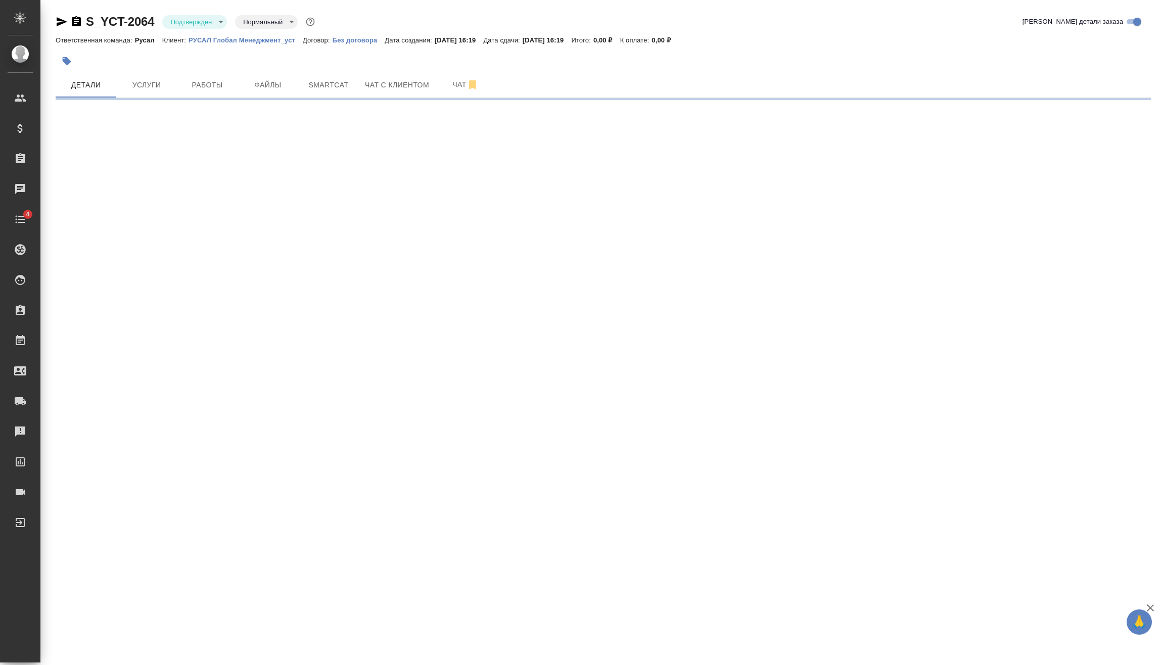
select select "RU"
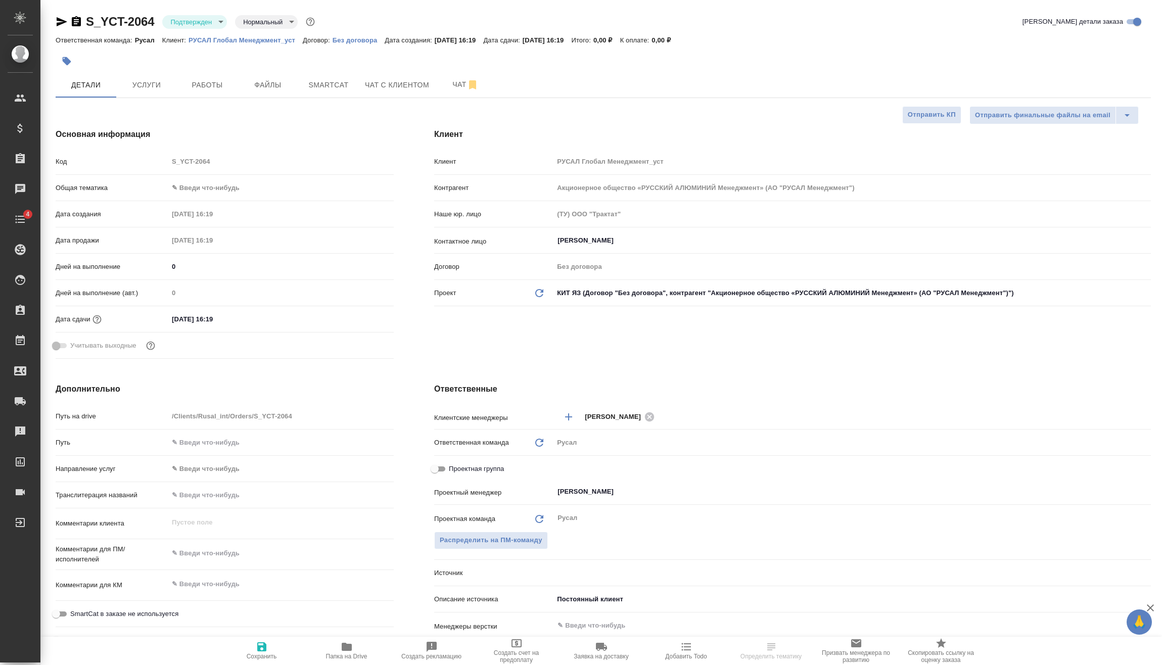
type textarea "x"
click at [225, 187] on body "🙏 .cls-1 fill:#fff; AWATERA Vasilev Evgeniy Клиенты Спецификации Заказы Чаты 4 …" at bounding box center [581, 332] width 1162 height 665
click at [227, 268] on li "Техника" at bounding box center [280, 269] width 225 height 16
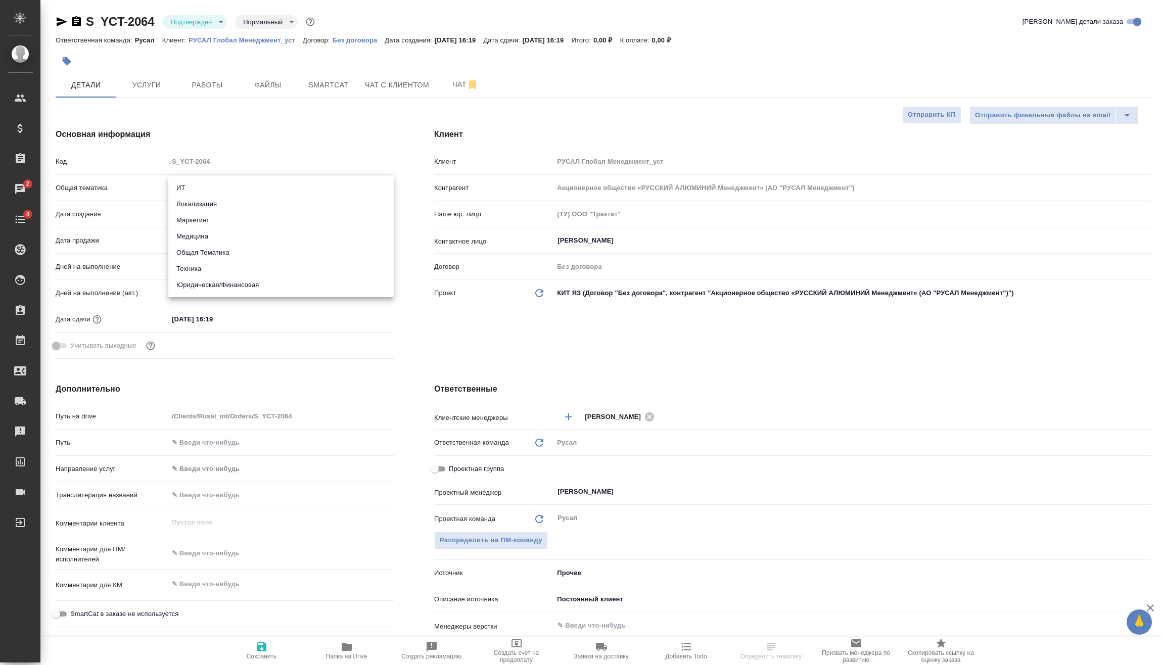
type input "tech"
type textarea "x"
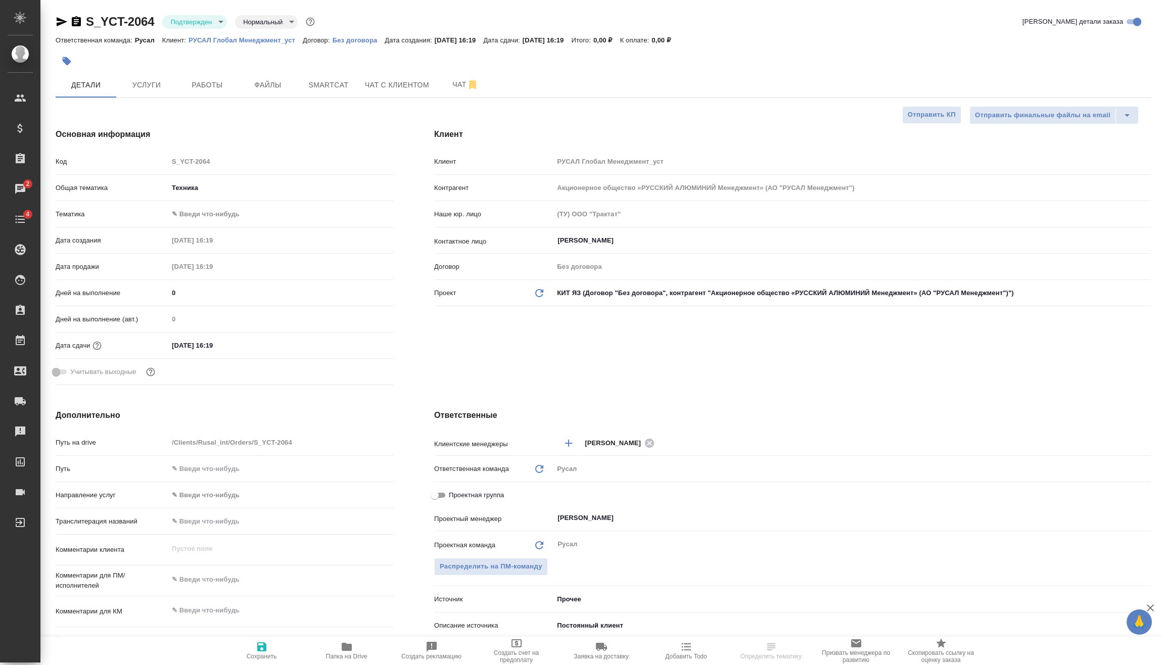
click at [231, 340] on input "13.10.2025 16:19" at bounding box center [212, 345] width 88 height 15
click at [360, 342] on icon "button" at bounding box center [364, 344] width 9 height 10
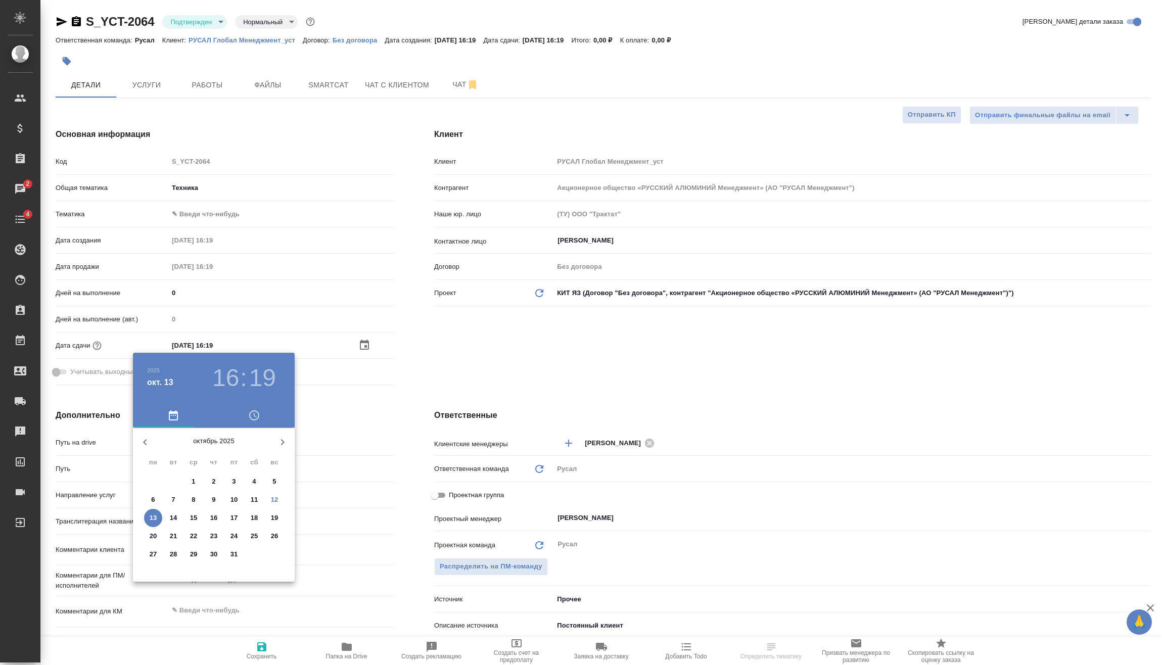
click at [233, 365] on h3 "16" at bounding box center [225, 378] width 27 height 28
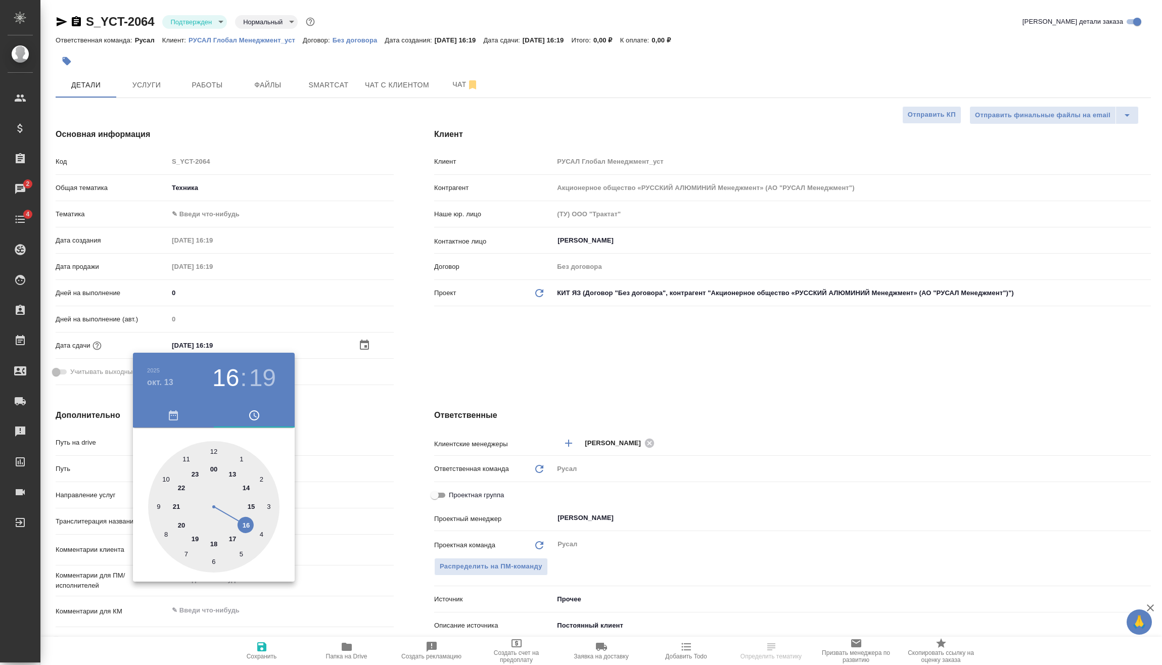
click at [234, 534] on div at bounding box center [213, 506] width 131 height 131
type input "13.10.2025 17:19"
type textarea "x"
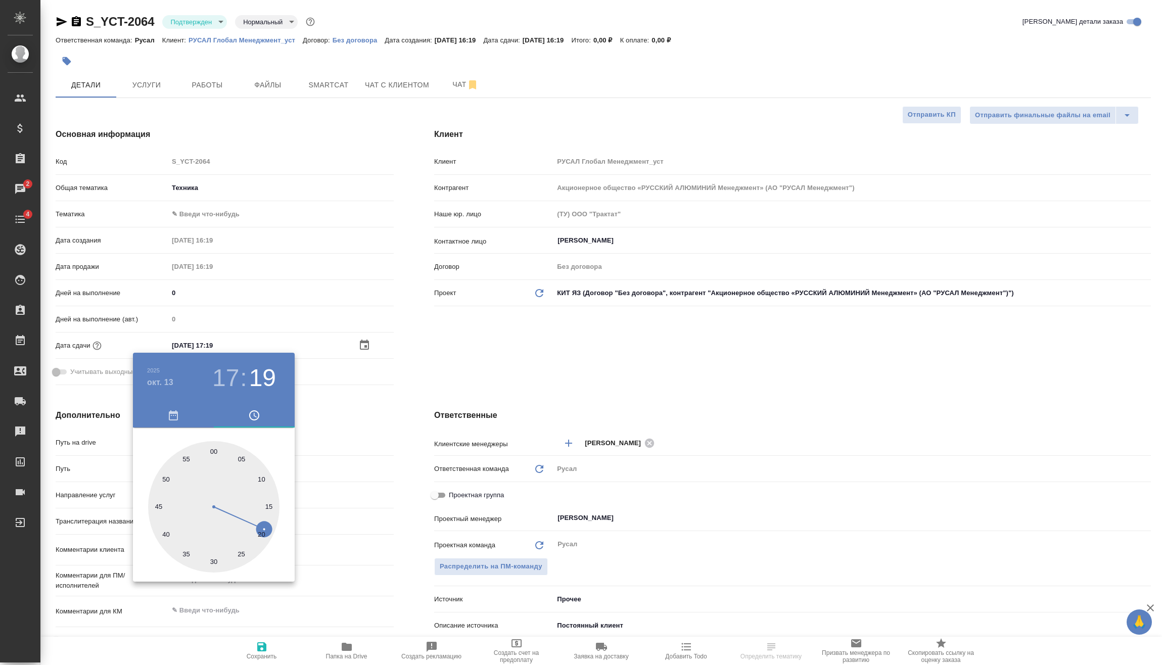
click at [341, 387] on div at bounding box center [581, 332] width 1162 height 665
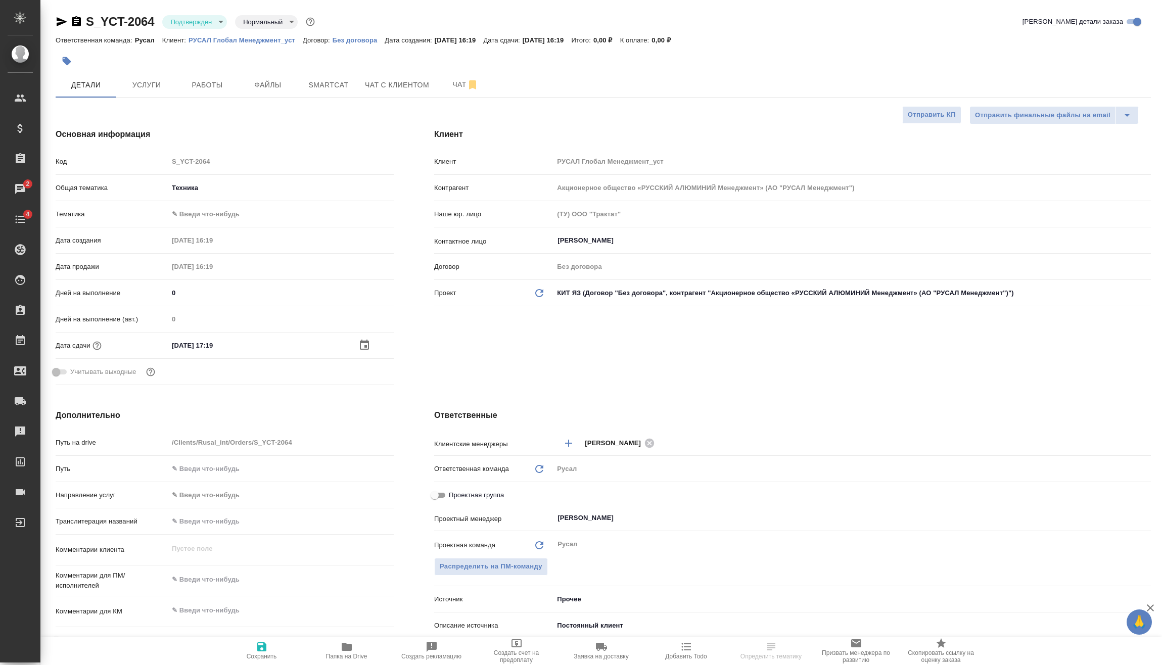
scroll to position [51, 0]
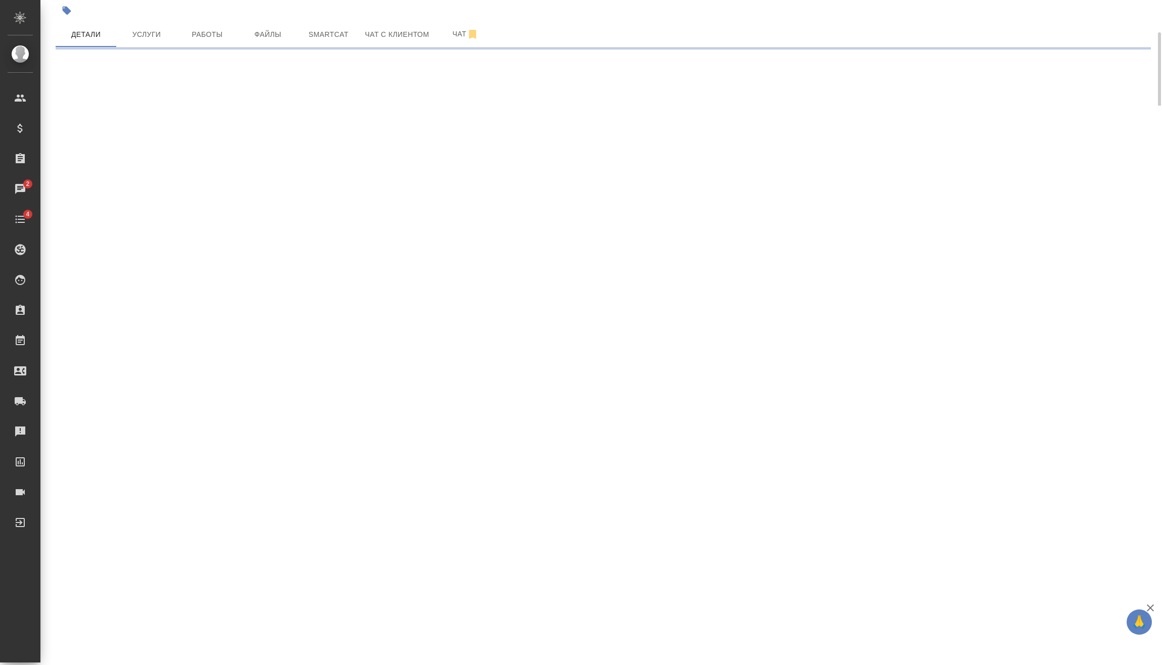
select select "RU"
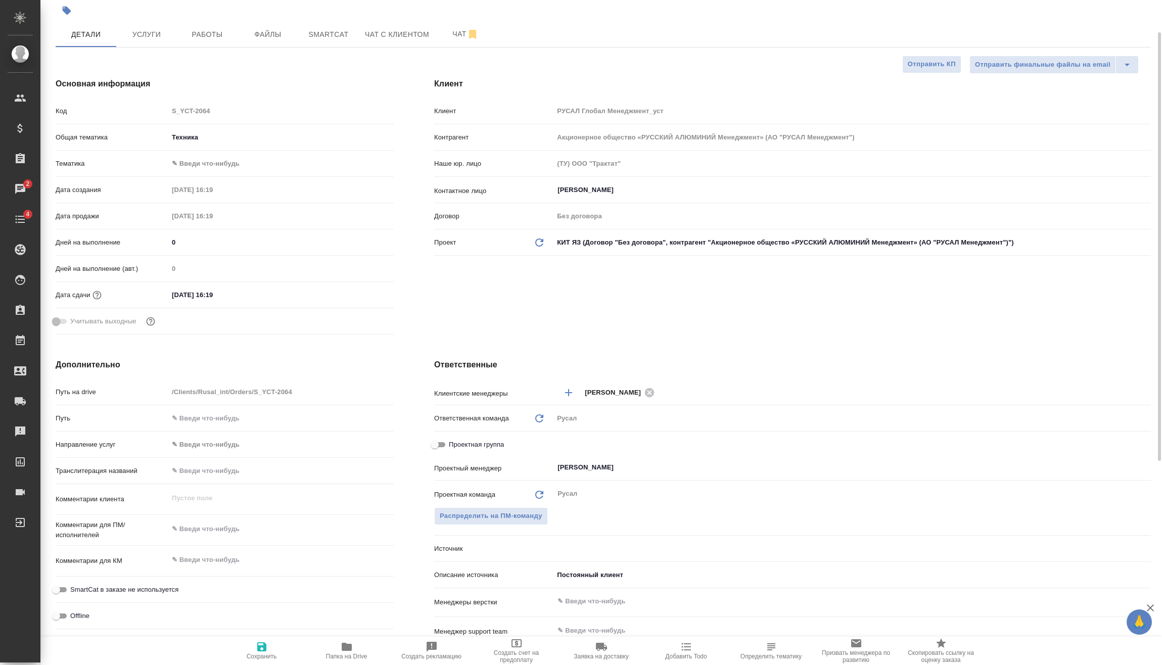
type textarea "x"
click at [237, 529] on textarea at bounding box center [280, 529] width 225 height 17
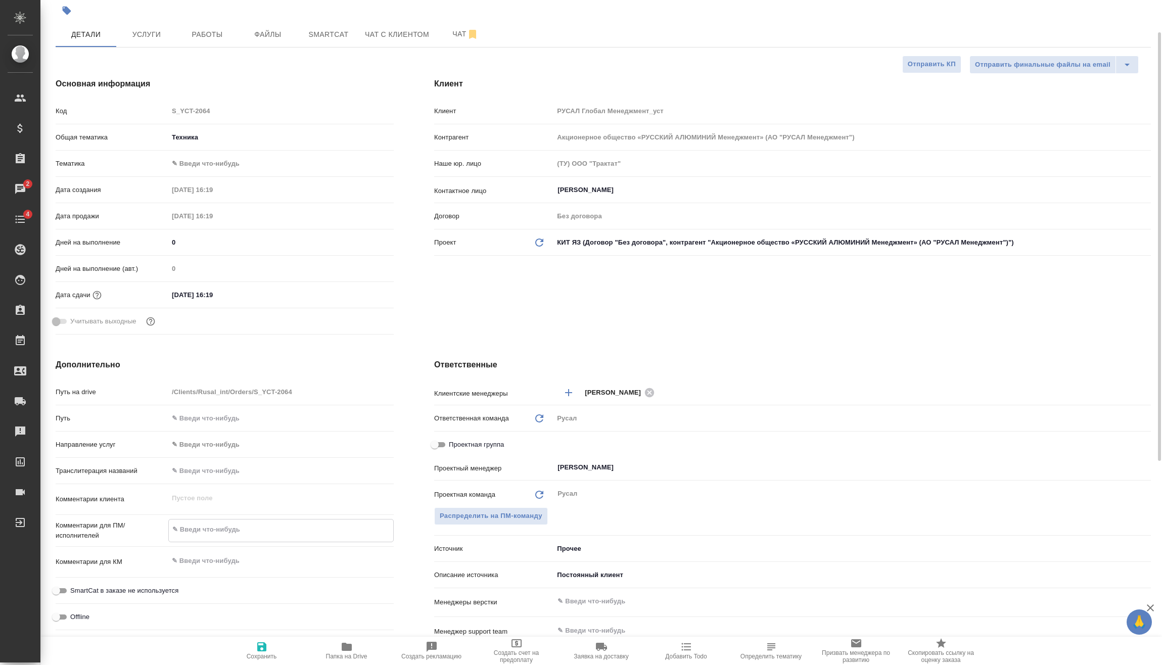
type textarea "x"
type textarea "0"
type textarea "x"
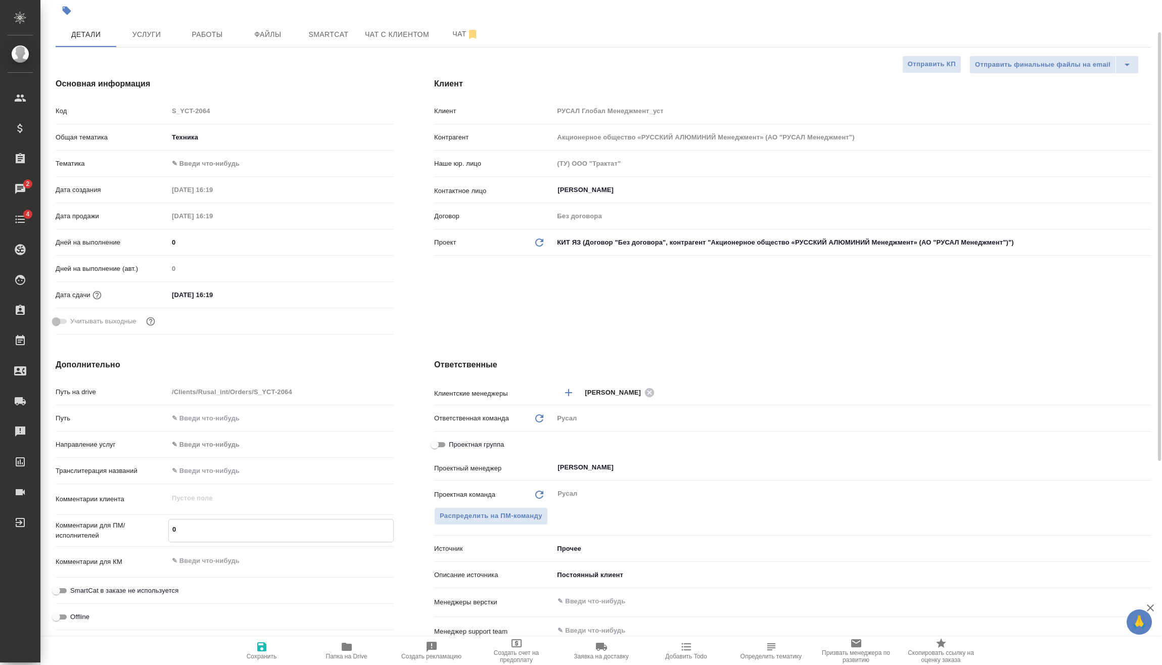
type textarea "09"
type textarea "x"
type textarea "09."
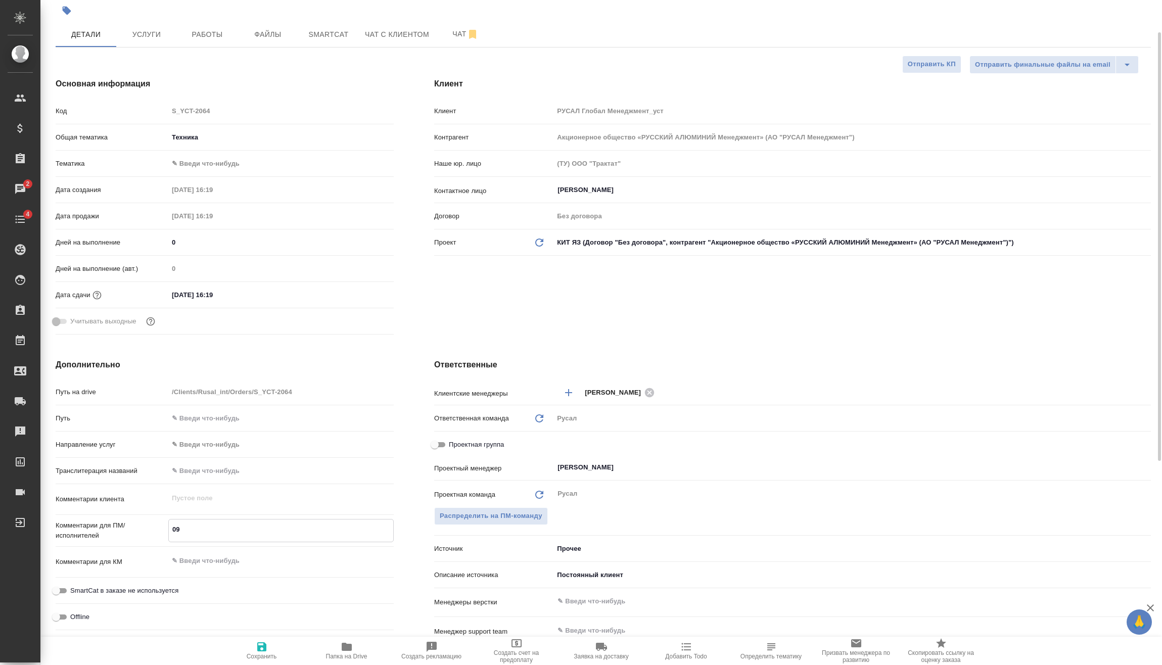
type textarea "x"
type textarea "09.1"
type textarea "x"
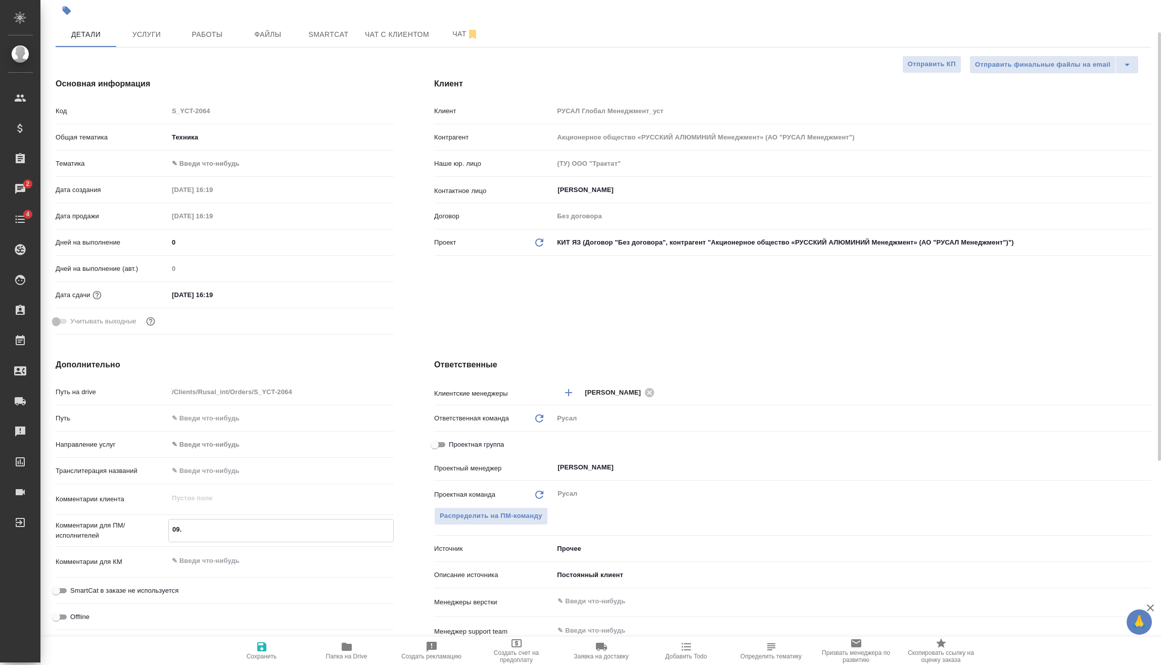
type textarea "x"
type textarea "09.10"
type textarea "x"
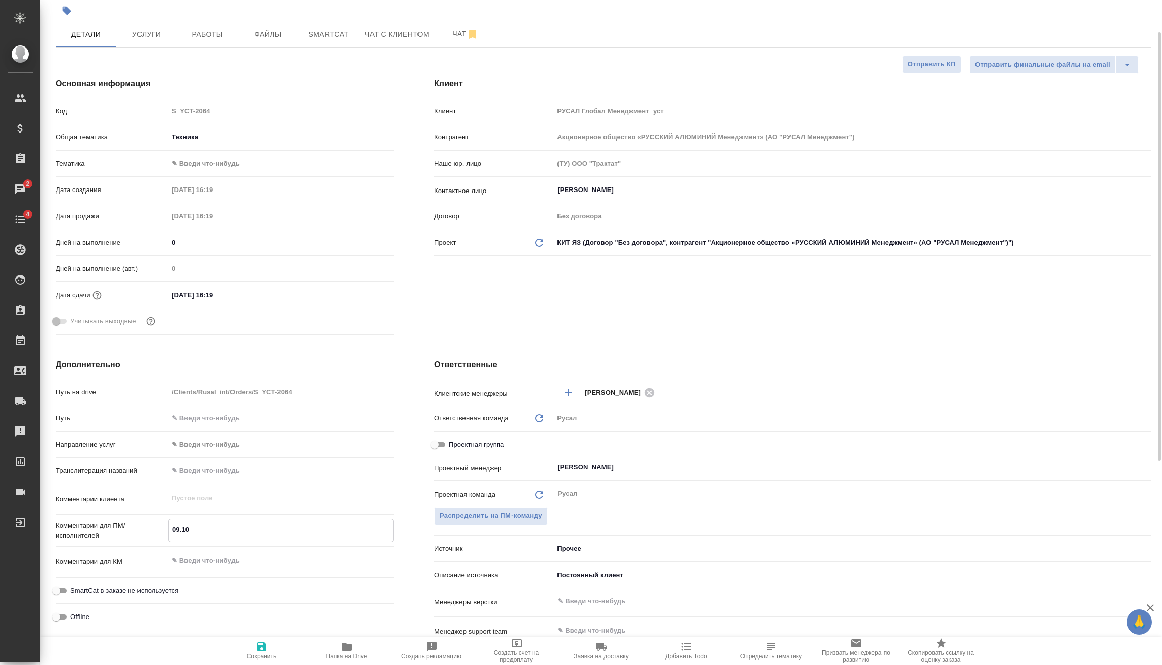
type textarea "x"
type textarea "09.10"
type textarea "x"
type textarea "09.10 М"
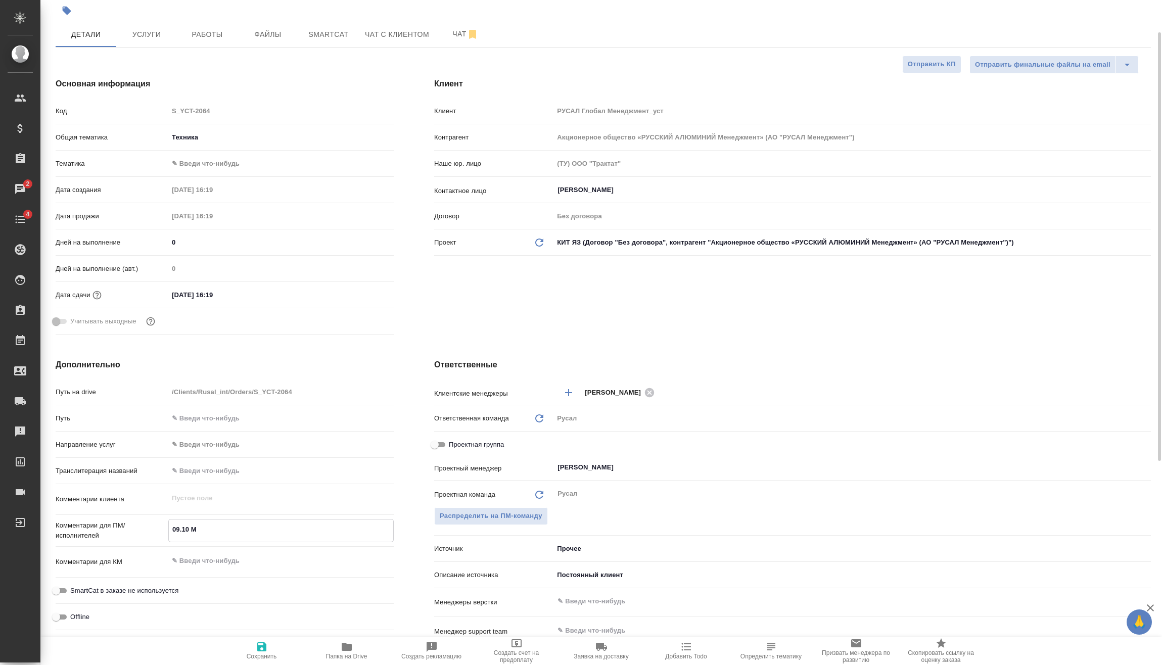
type textarea "x"
type textarea "09.10 Ми"
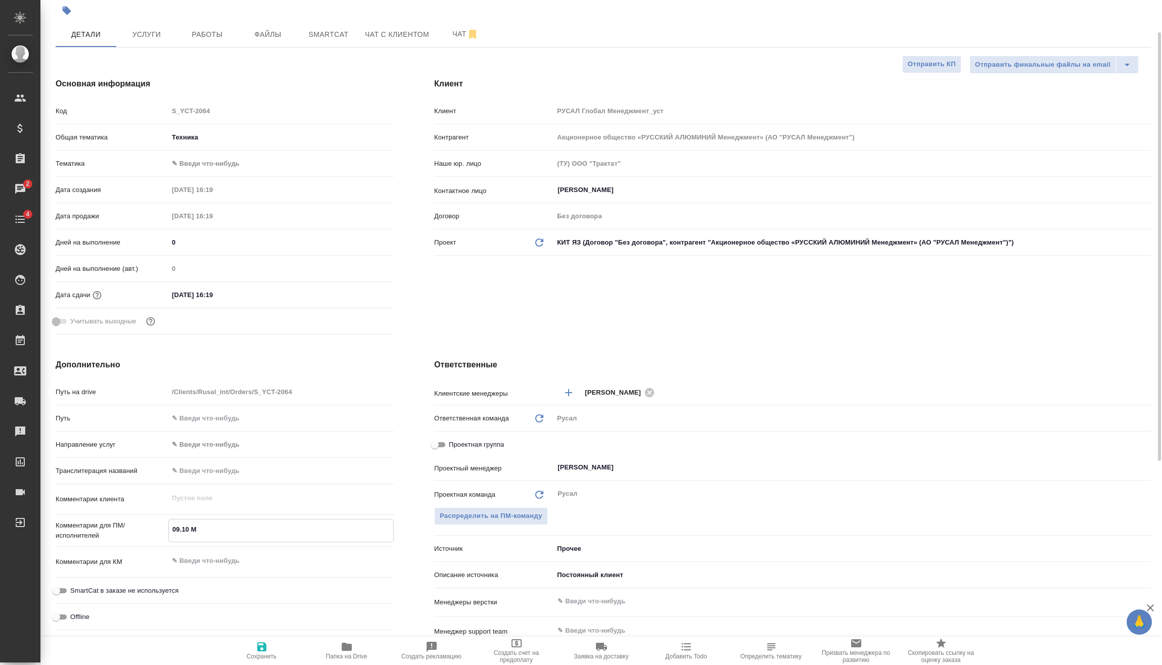
type textarea "x"
type textarea "09.10 Мир"
type textarea "x"
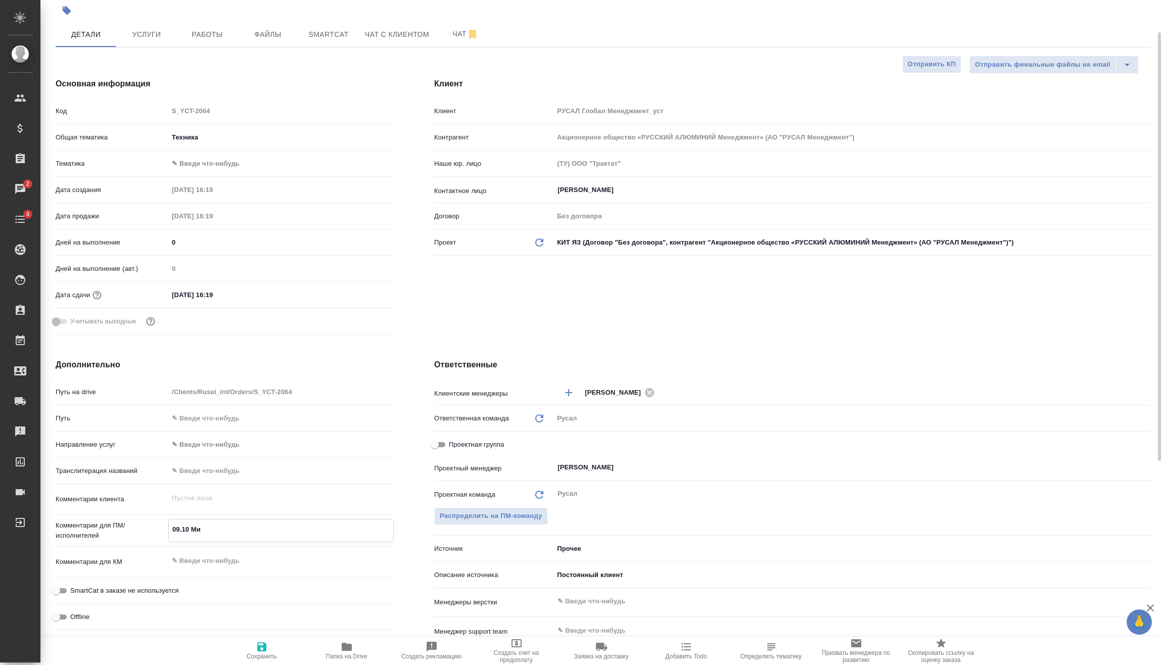
type textarea "x"
type textarea "09.10 Миро"
type textarea "x"
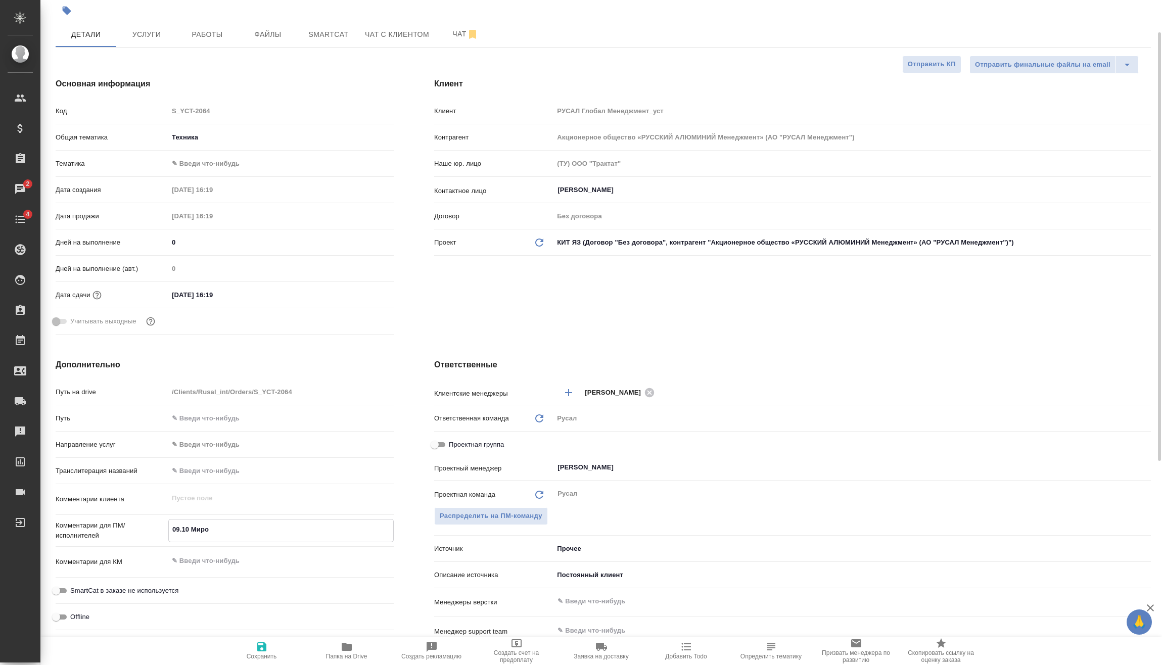
type textarea "x"
type textarea "09.10 Мирош"
type textarea "x"
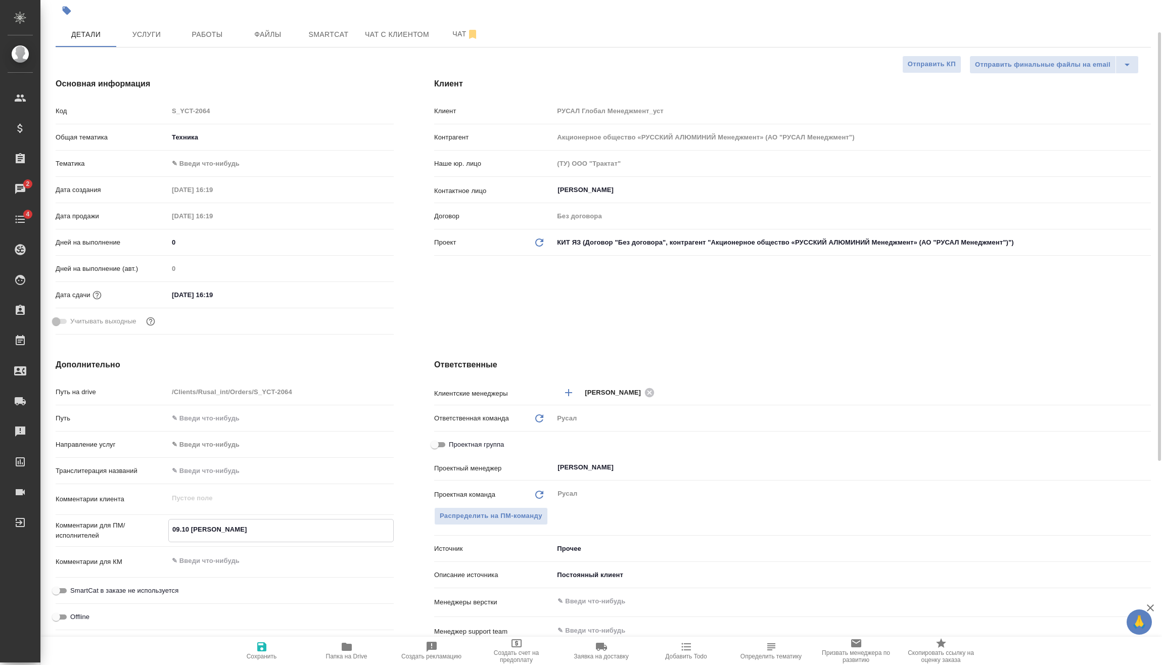
type textarea "09.10 Мироши"
type textarea "x"
type textarea "09.10 Мирошин"
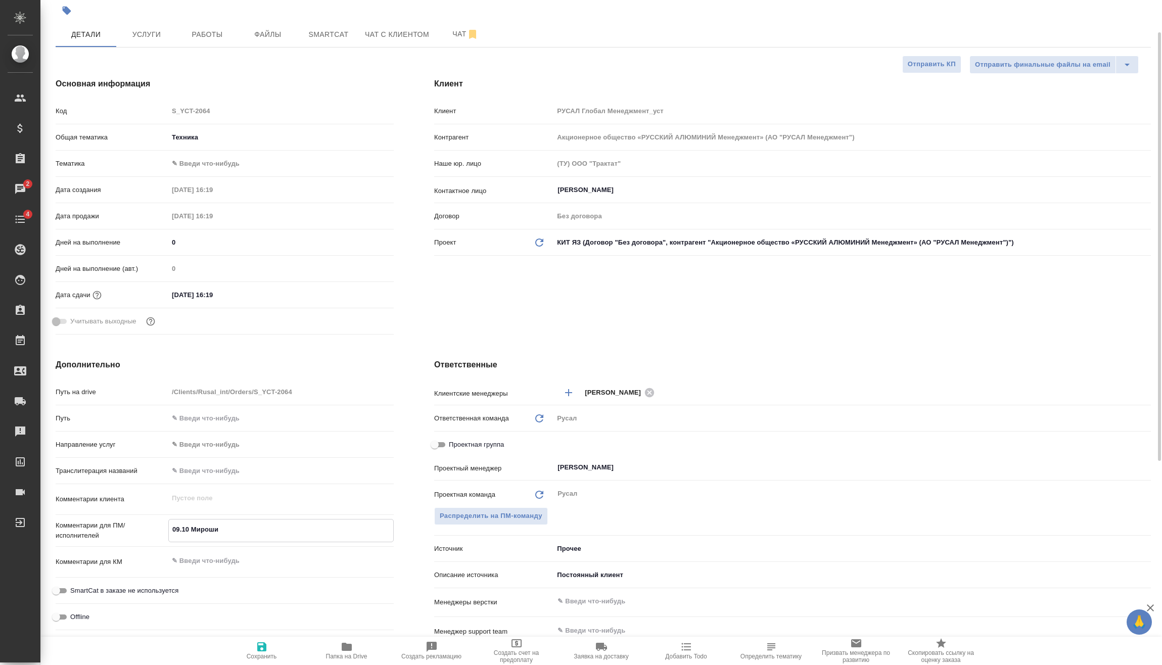
type textarea "x"
type textarea "09.10 Мирошина"
type textarea "x"
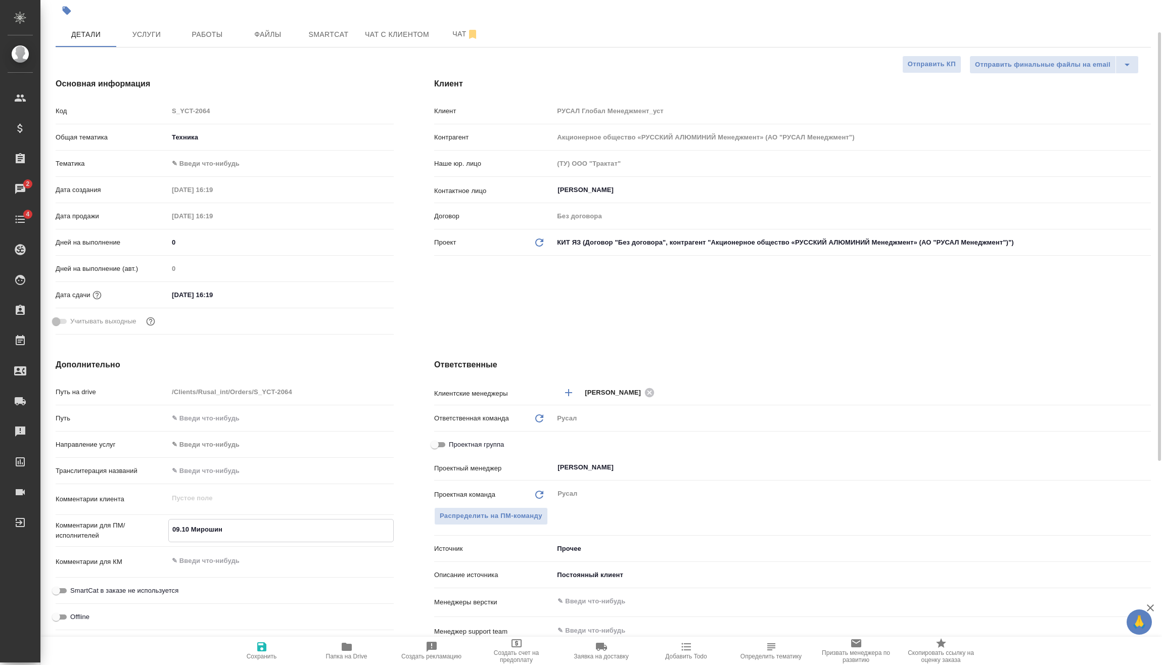
type textarea "x"
type textarea "09.10 Мирошина"
type textarea "x"
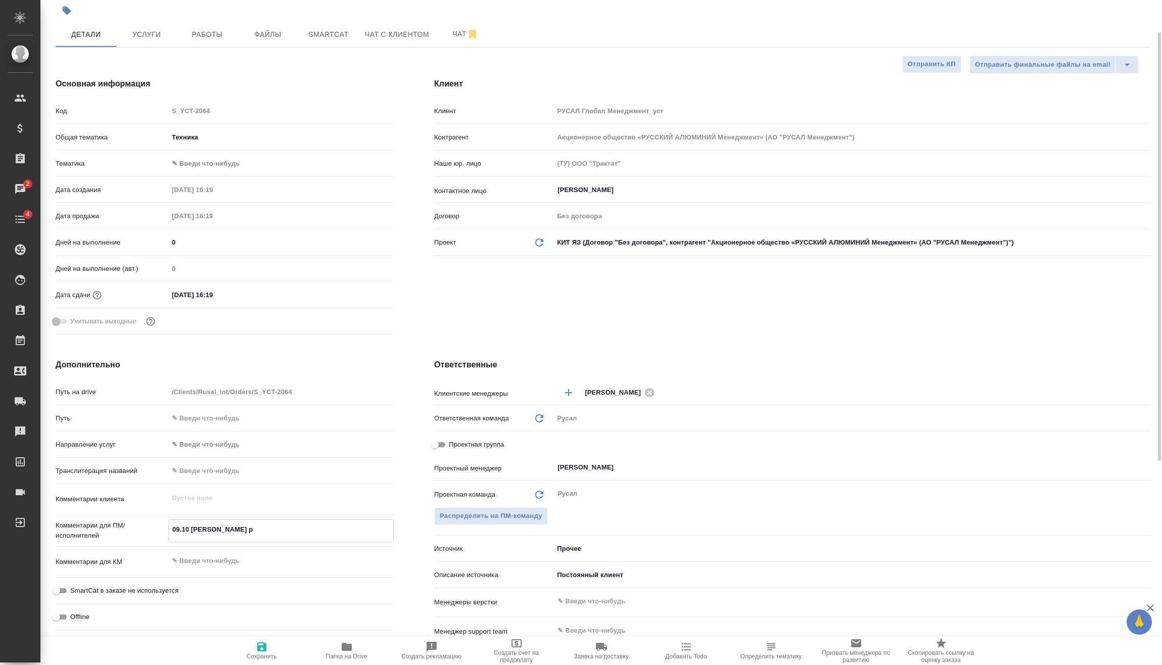
type textarea "09.10 Мирошина ро"
type textarea "x"
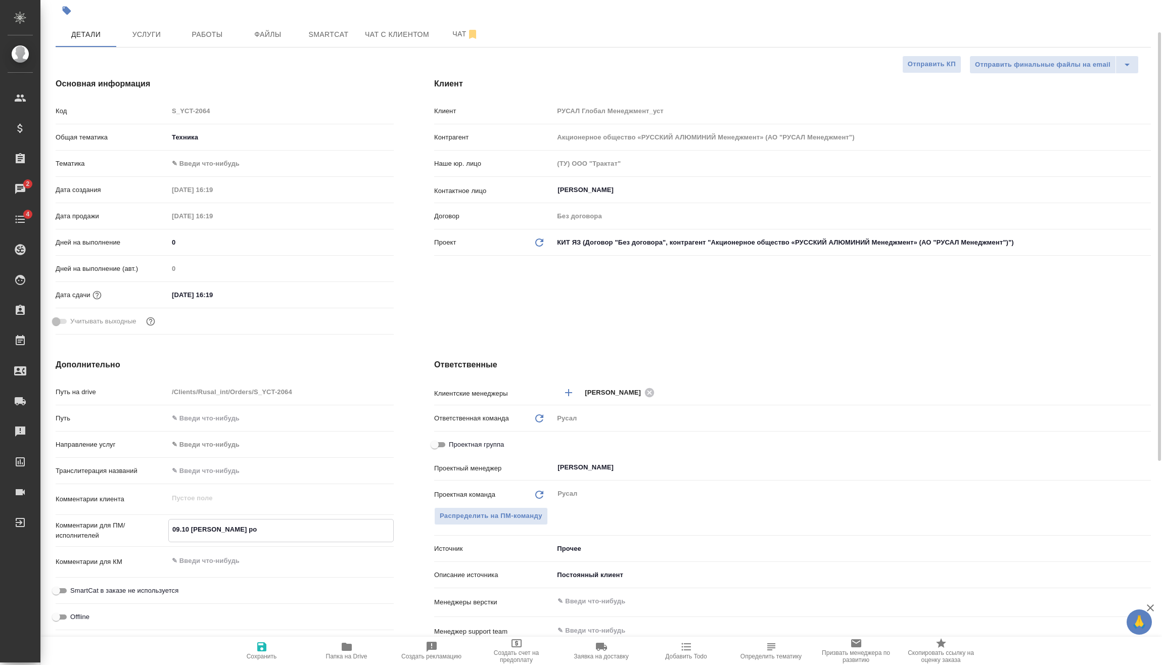
type textarea "09.10 Мирошина р"
type textarea "x"
type textarea "09.10 Мирошина"
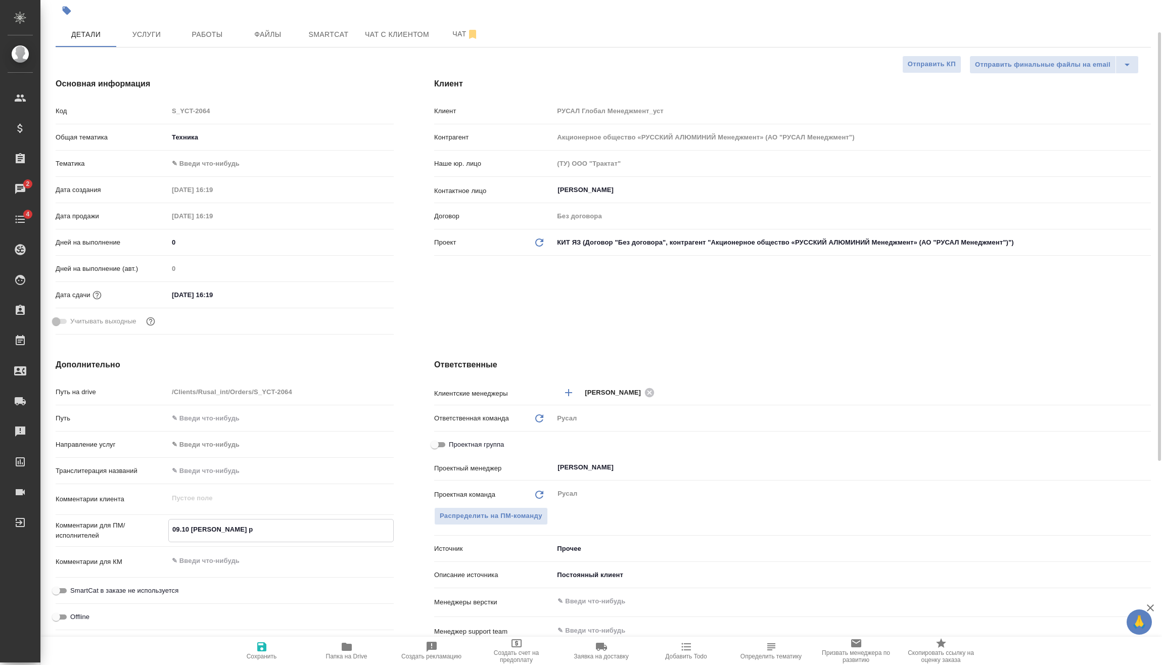
type textarea "x"
type textarea "09.10 Мирошина о"
type textarea "x"
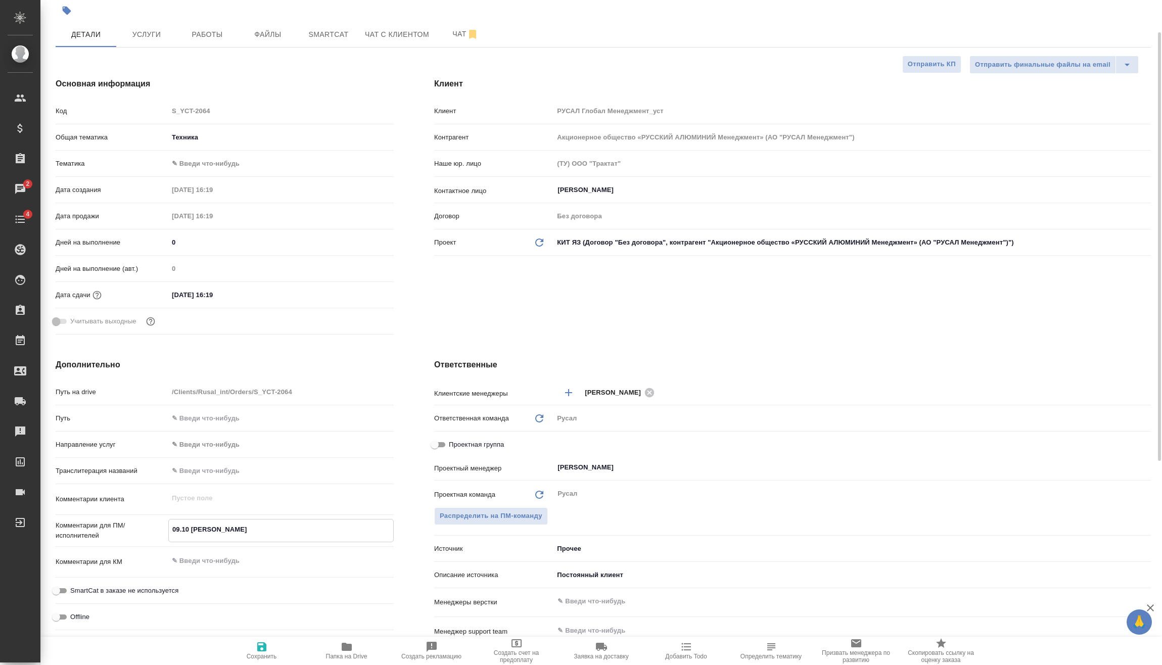
type textarea "x"
type textarea "09.10 Мирошина он"
type textarea "x"
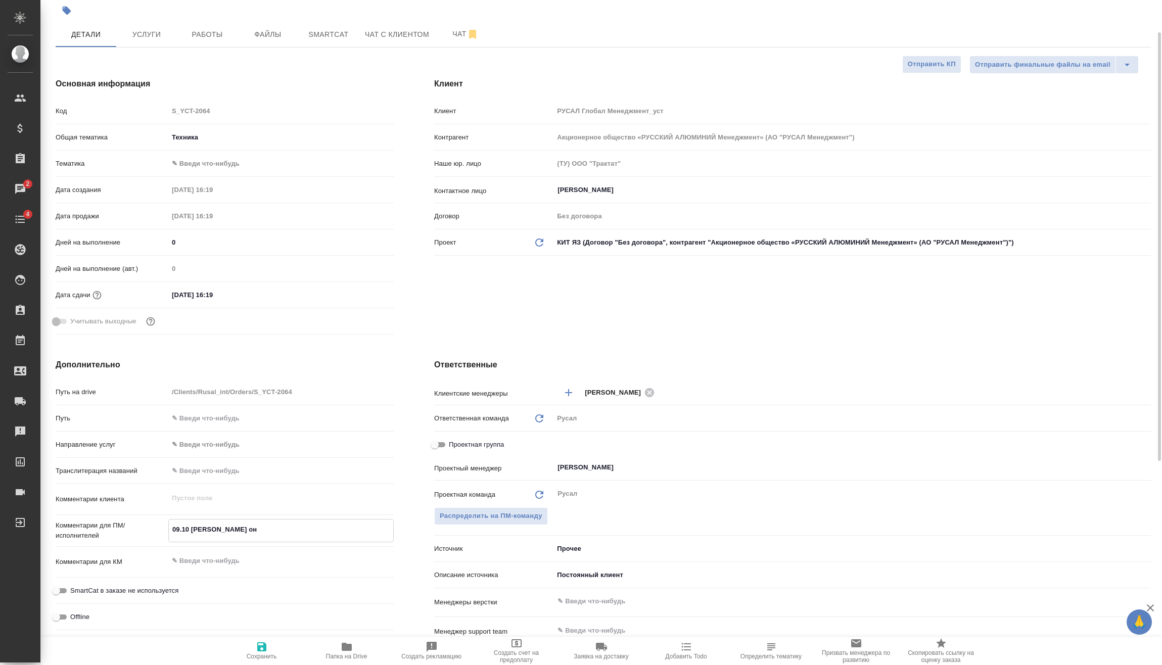
type textarea "x"
type textarea "09.10 Мирошина онл"
type textarea "x"
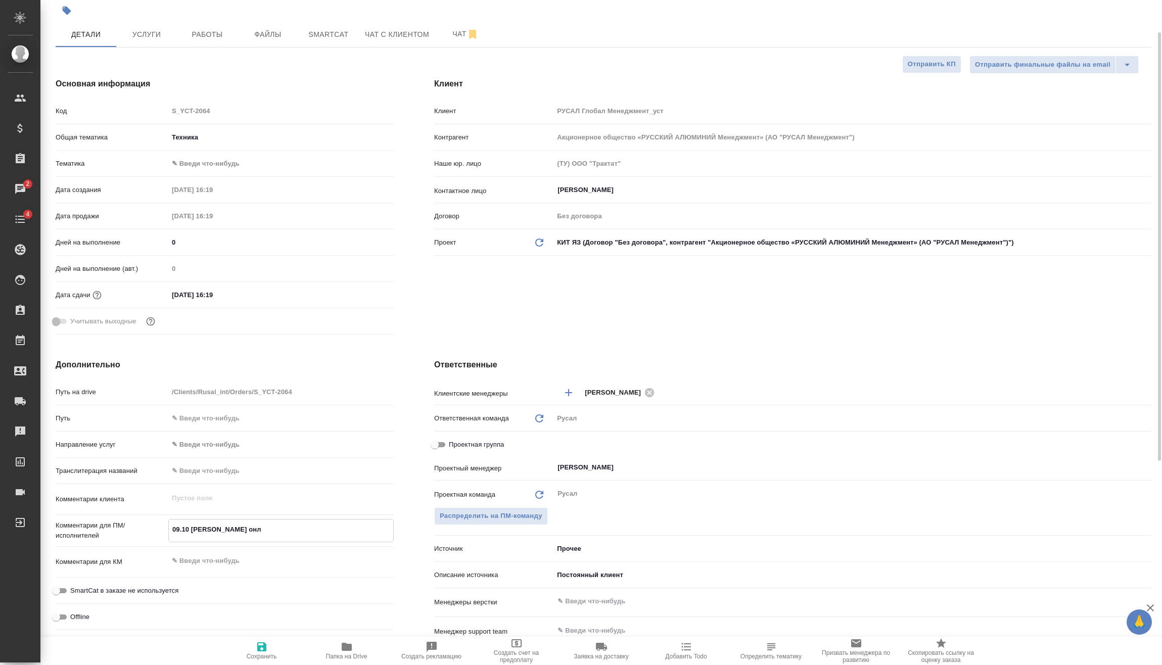
type textarea "09.10 Мирошина онла"
type textarea "x"
type textarea "09.10 Мирошина онлай"
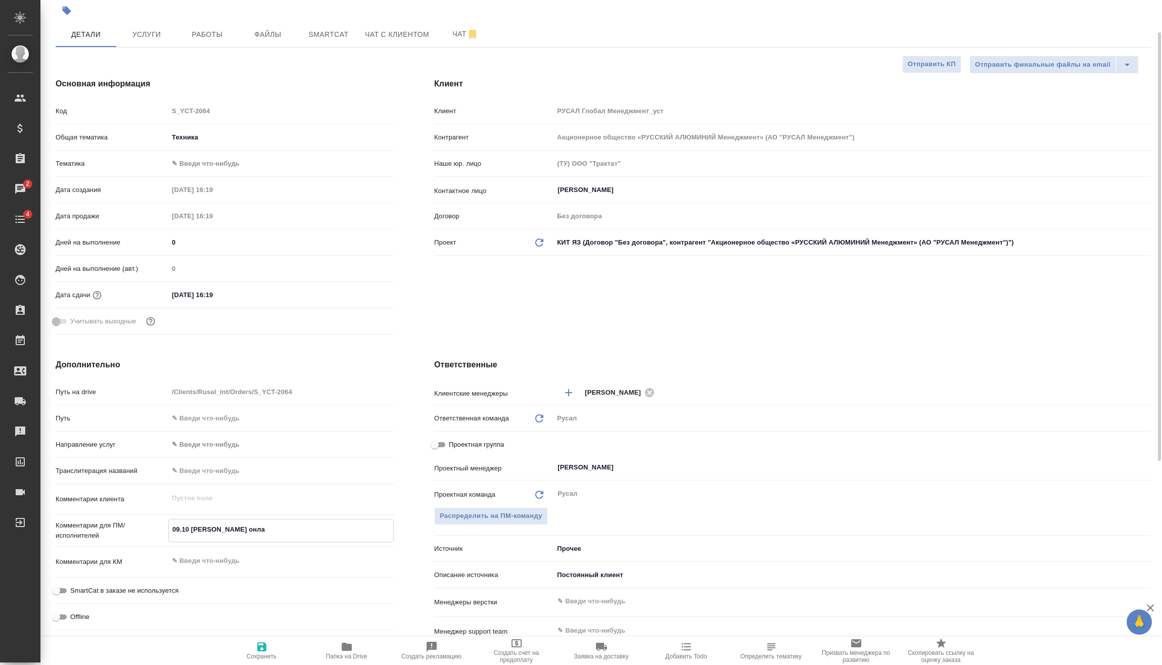
type textarea "x"
type textarea "09.10 Мирошина онлайн"
type textarea "x"
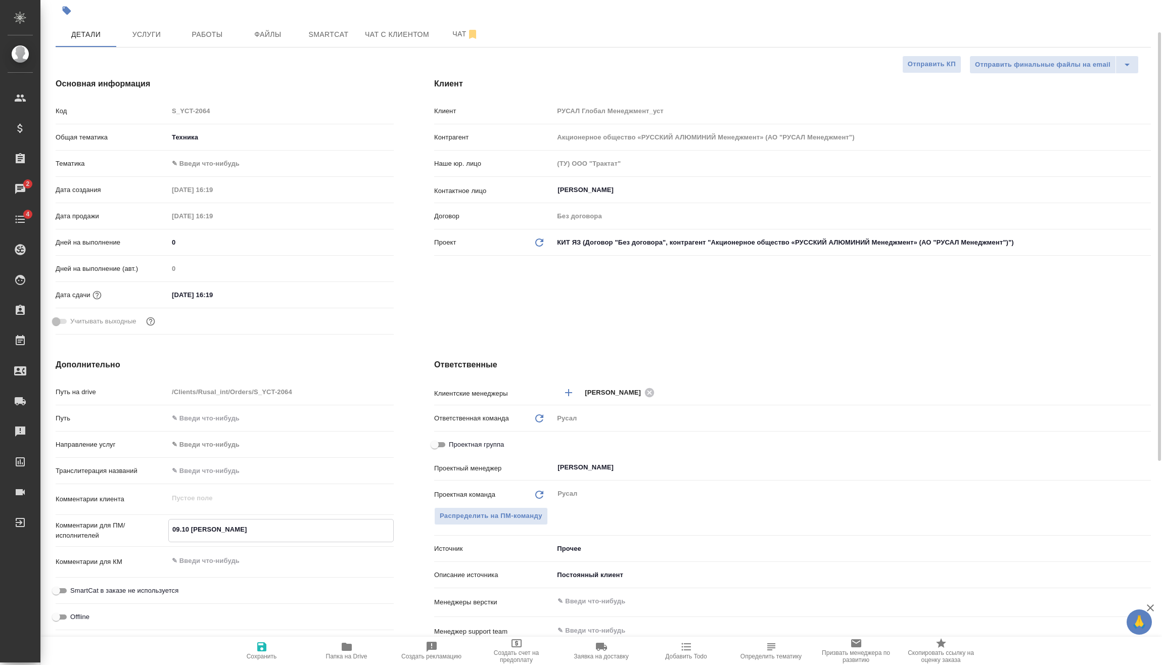
type textarea "x"
type textarea "09.10 Мирошина онлайн"
type textarea "x"
click at [264, 648] on icon "button" at bounding box center [261, 646] width 9 height 9
type textarea "x"
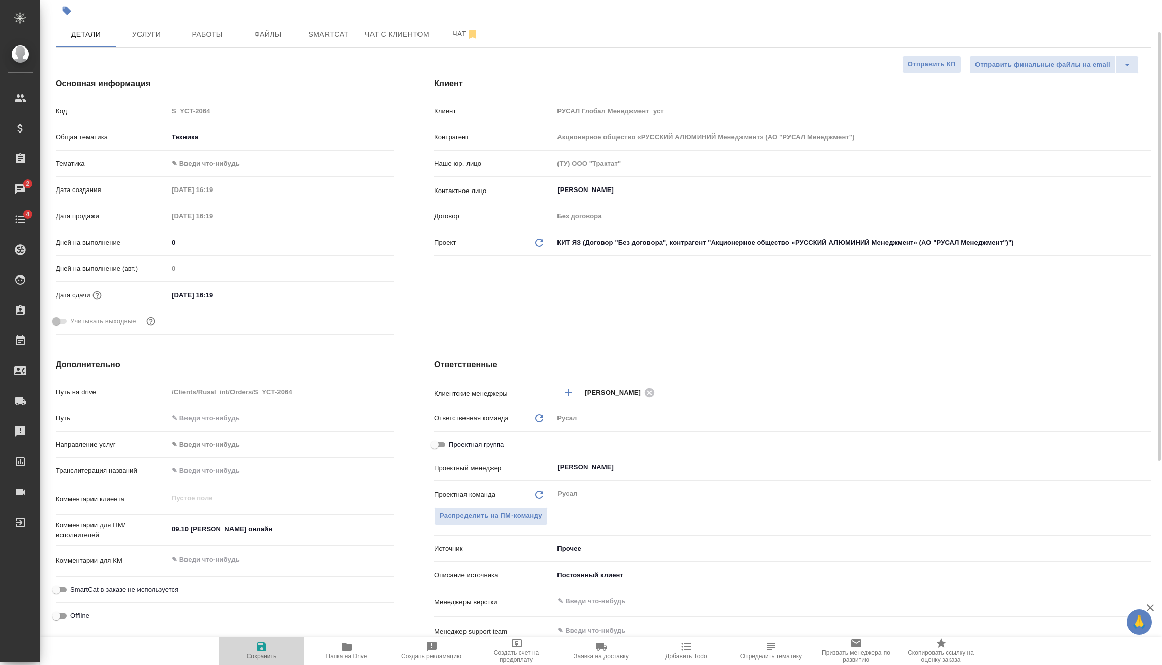
type textarea "x"
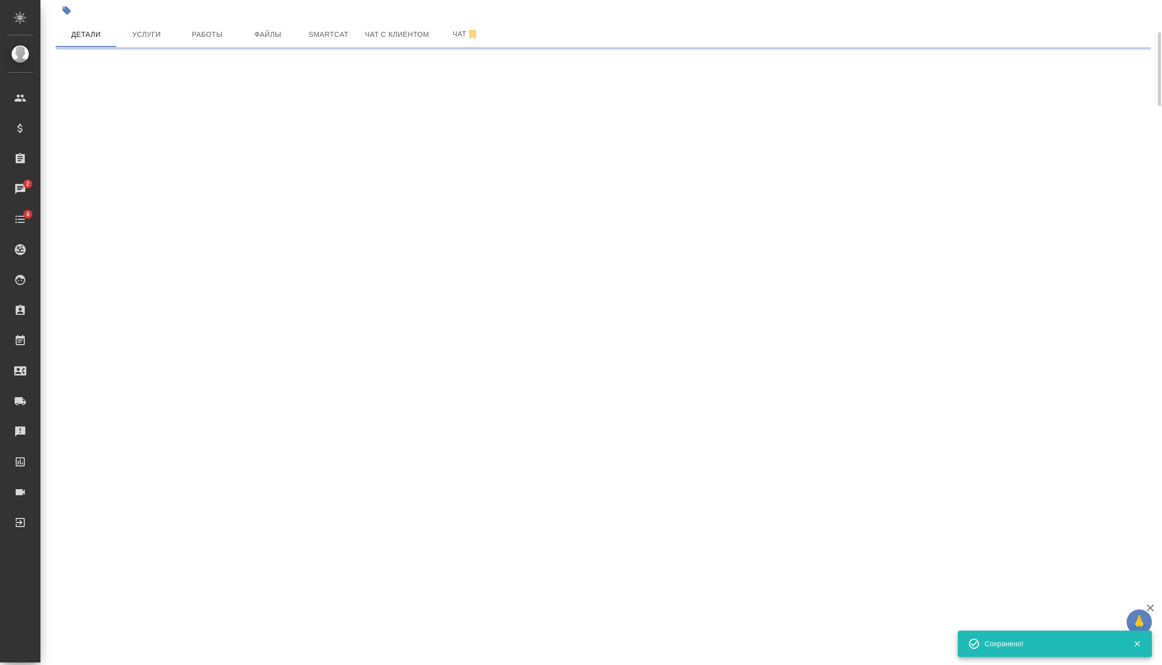
select select "RU"
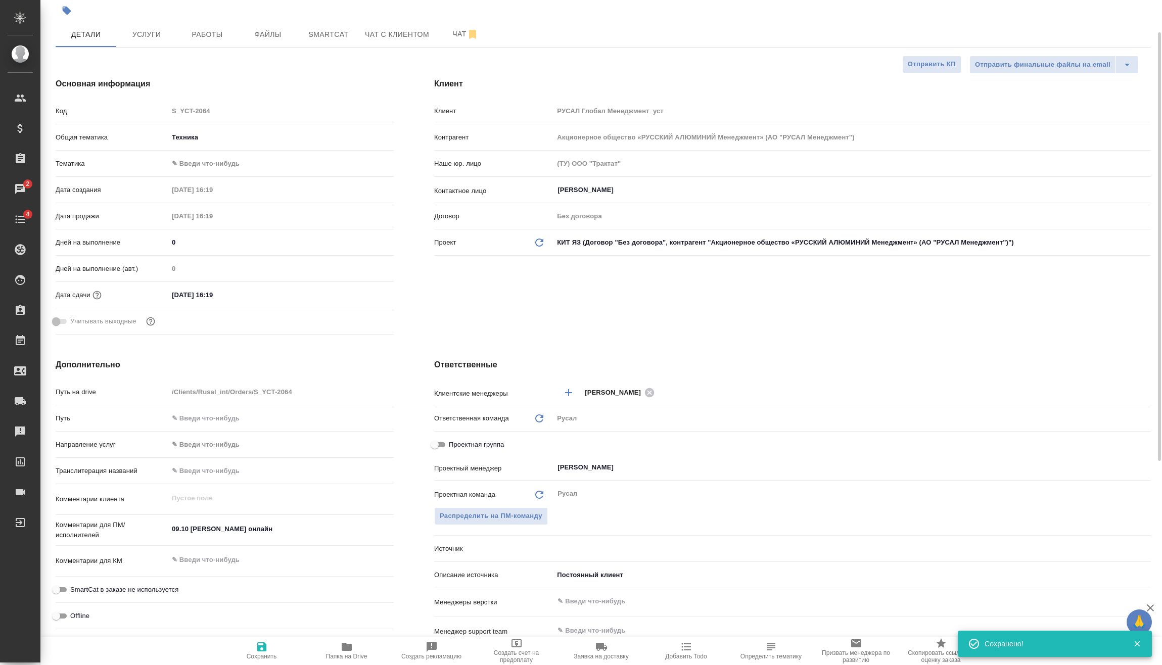
type textarea "x"
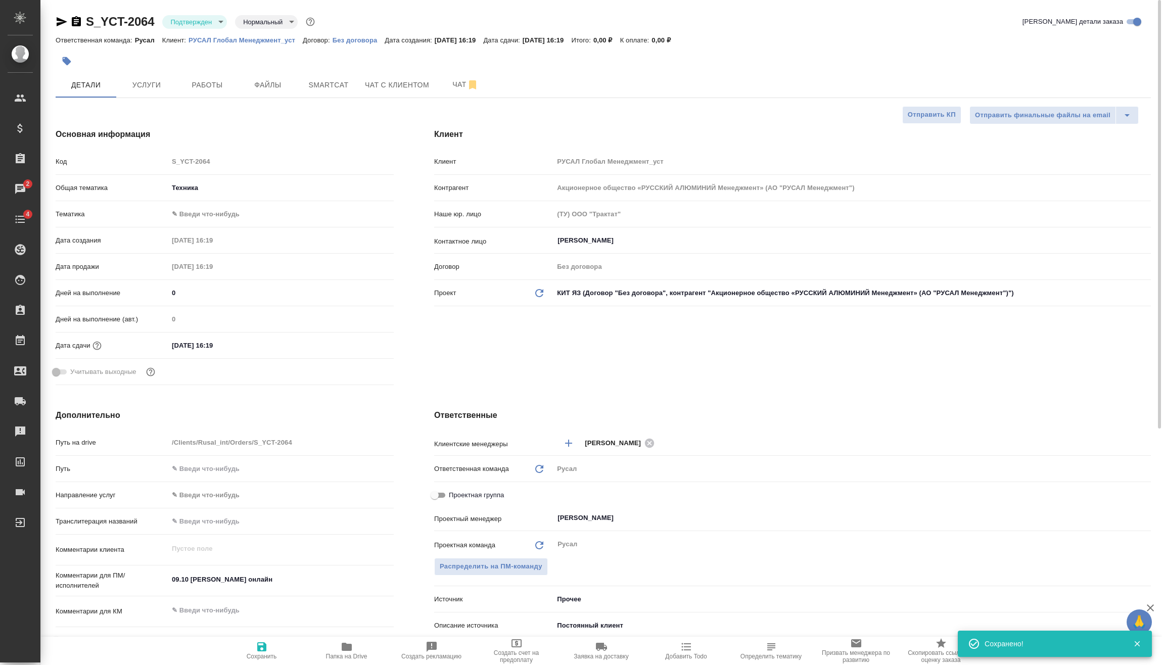
click at [213, 18] on body "🙏 .cls-1 fill:#fff; AWATERA Vasilev Evgeniy Клиенты Спецификации Заказы 2 Чаты …" at bounding box center [581, 332] width 1162 height 665
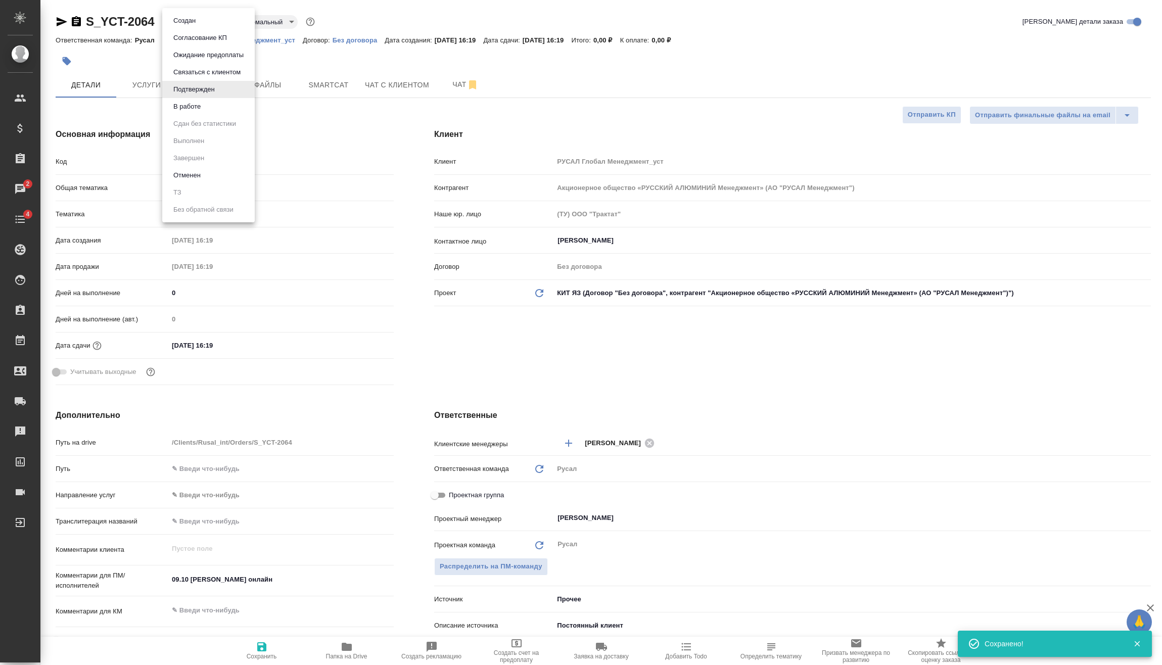
click at [221, 101] on li "В работе" at bounding box center [208, 106] width 92 height 17
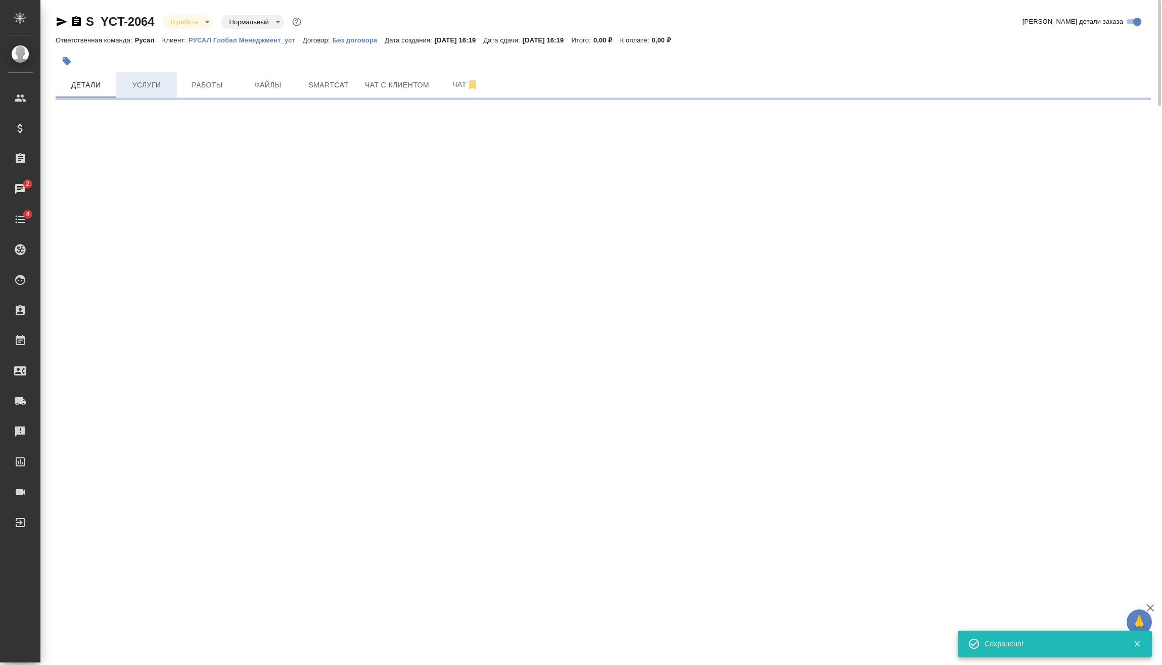
select select "RU"
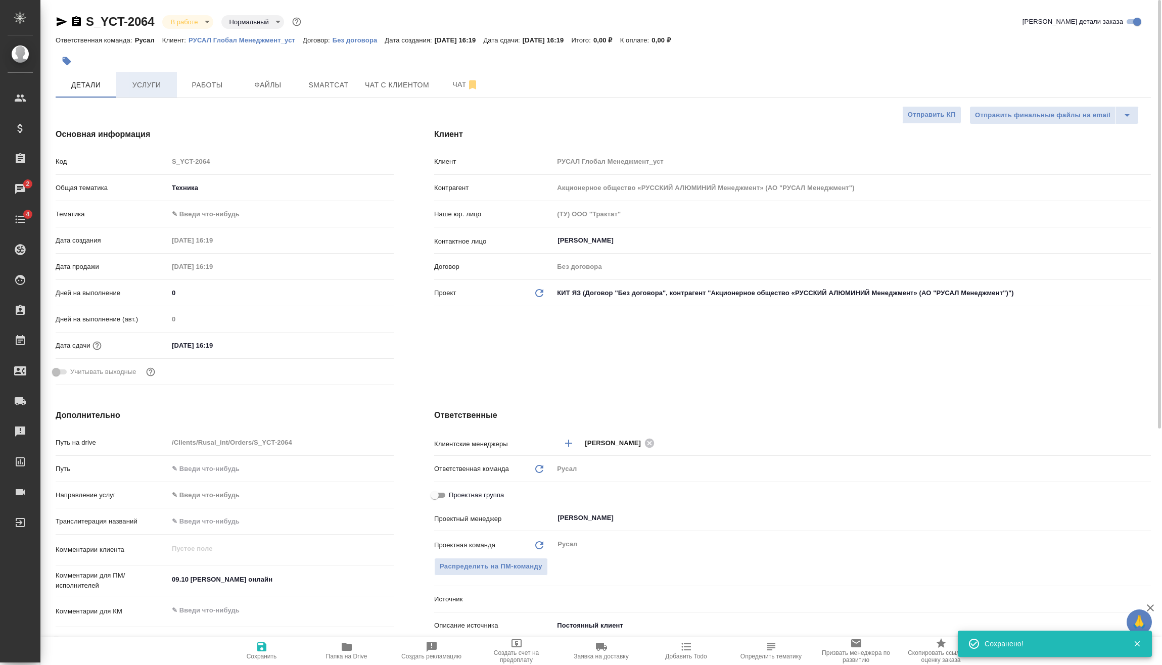
type textarea "x"
click at [147, 86] on span "Услуги" at bounding box center [146, 85] width 49 height 13
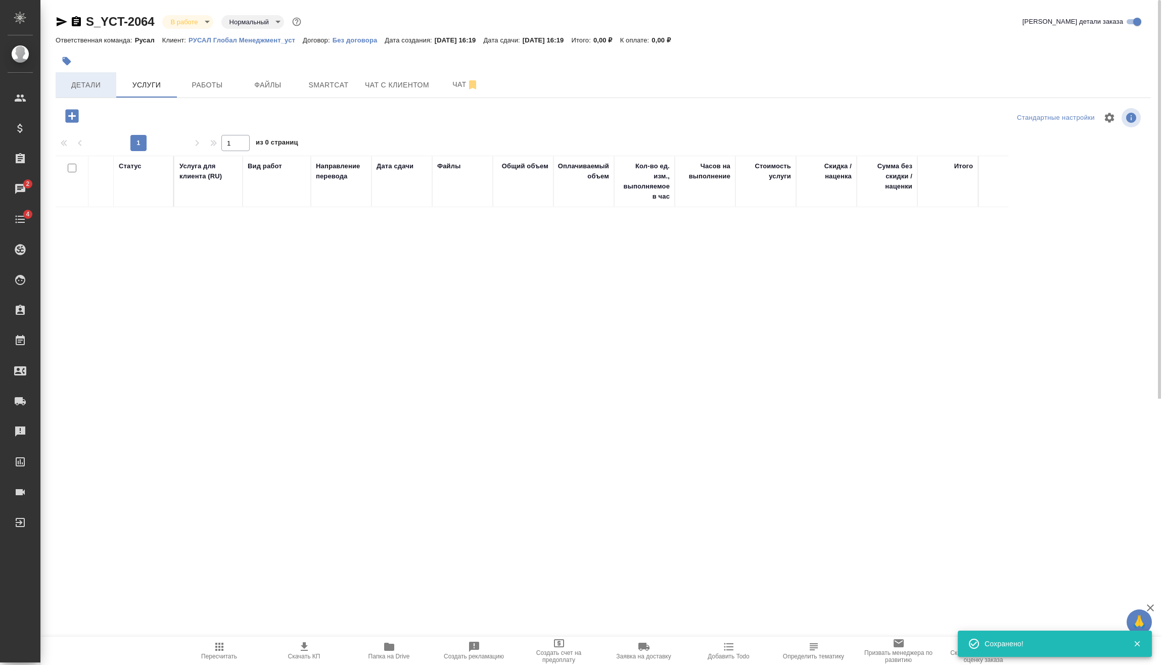
click at [108, 77] on button "Детали" at bounding box center [86, 84] width 61 height 25
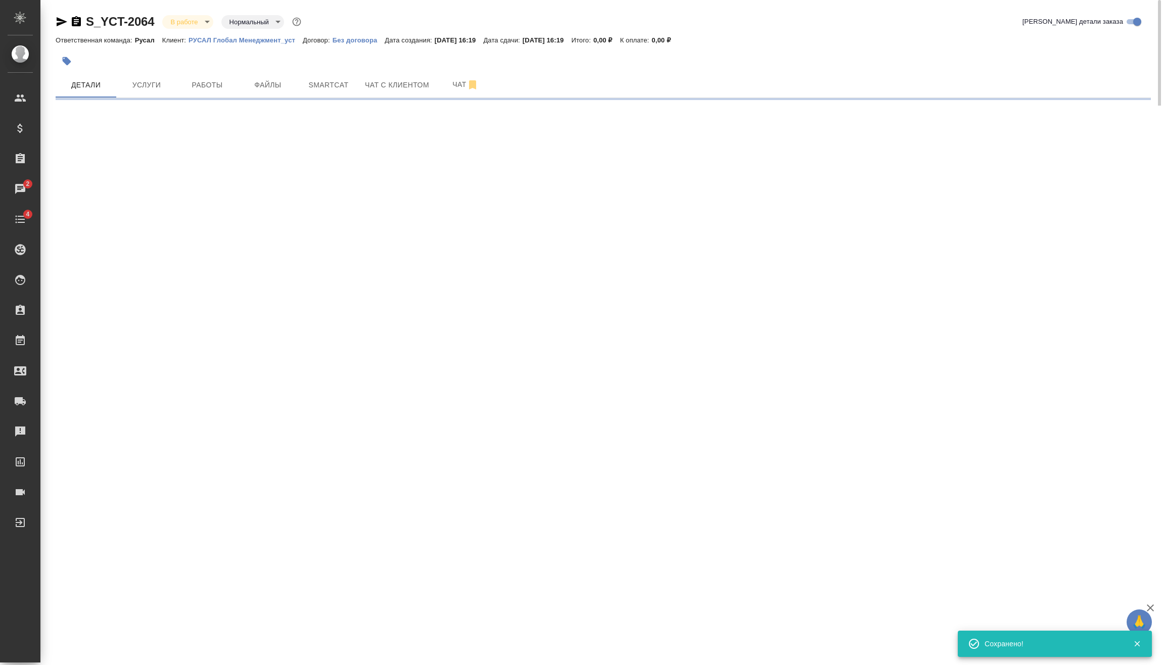
select select "RU"
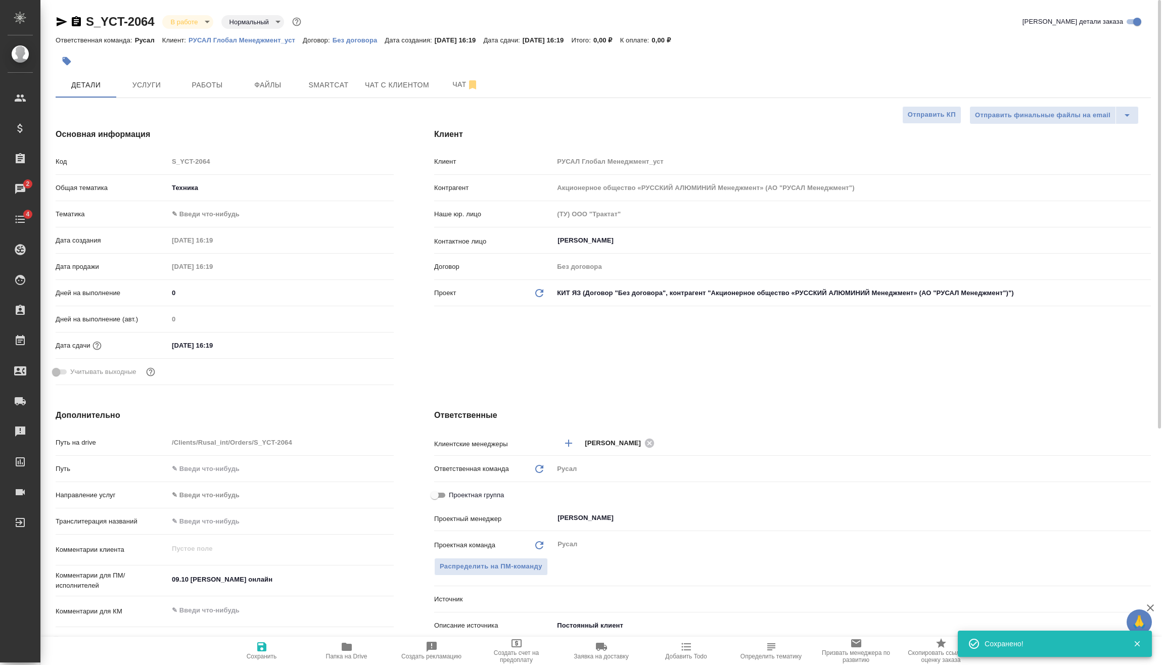
type textarea "x"
drag, startPoint x: 216, startPoint y: 202, endPoint x: 215, endPoint y: 210, distance: 8.6
click at [211, 201] on div "Общая тематика Техника tech" at bounding box center [225, 192] width 338 height 26
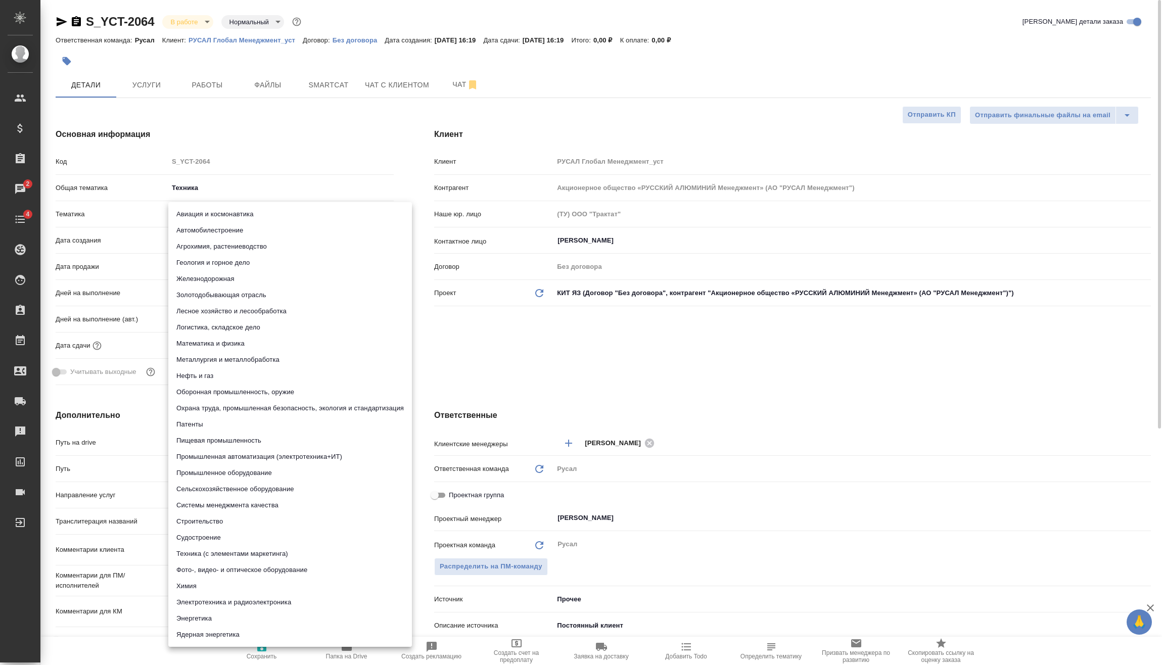
click at [216, 210] on body "🙏 .cls-1 fill:#fff; AWATERA Vasilev Evgeniy Клиенты Спецификации Заказы 2 Чаты …" at bounding box center [581, 332] width 1162 height 665
click at [243, 361] on li "Металлургия и металлобработка" at bounding box center [290, 360] width 244 height 16
type input "60014e23f7d9dc5f480a3cf8"
type textarea "x"
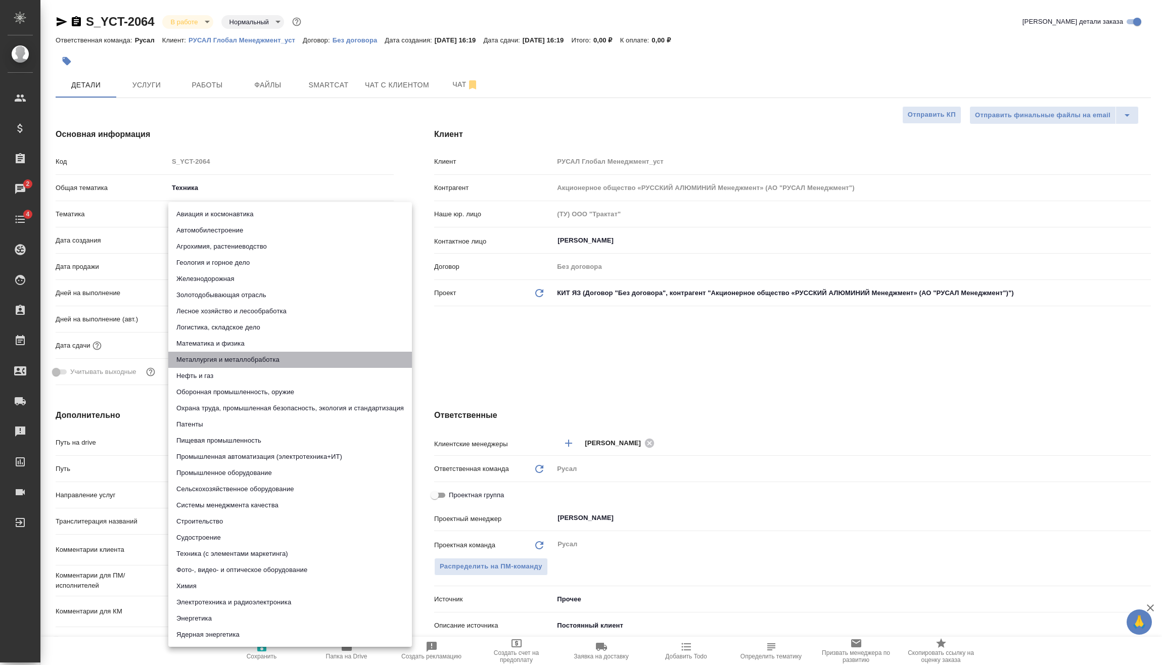
type textarea "x"
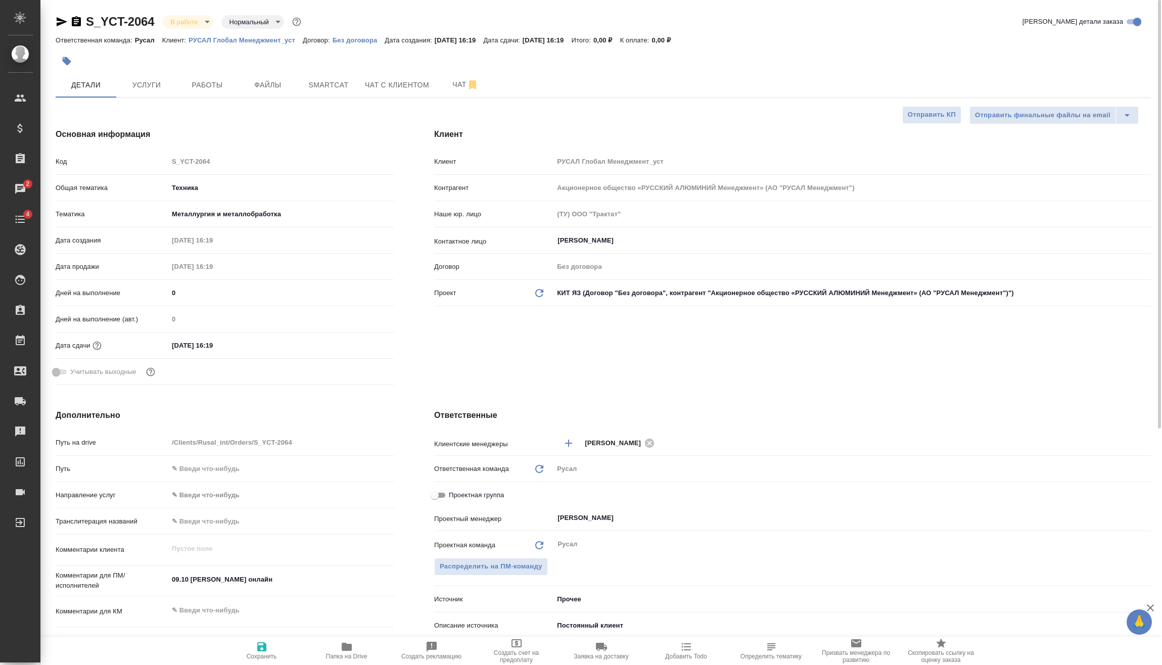
click at [265, 657] on span "Сохранить" at bounding box center [262, 656] width 30 height 7
type textarea "x"
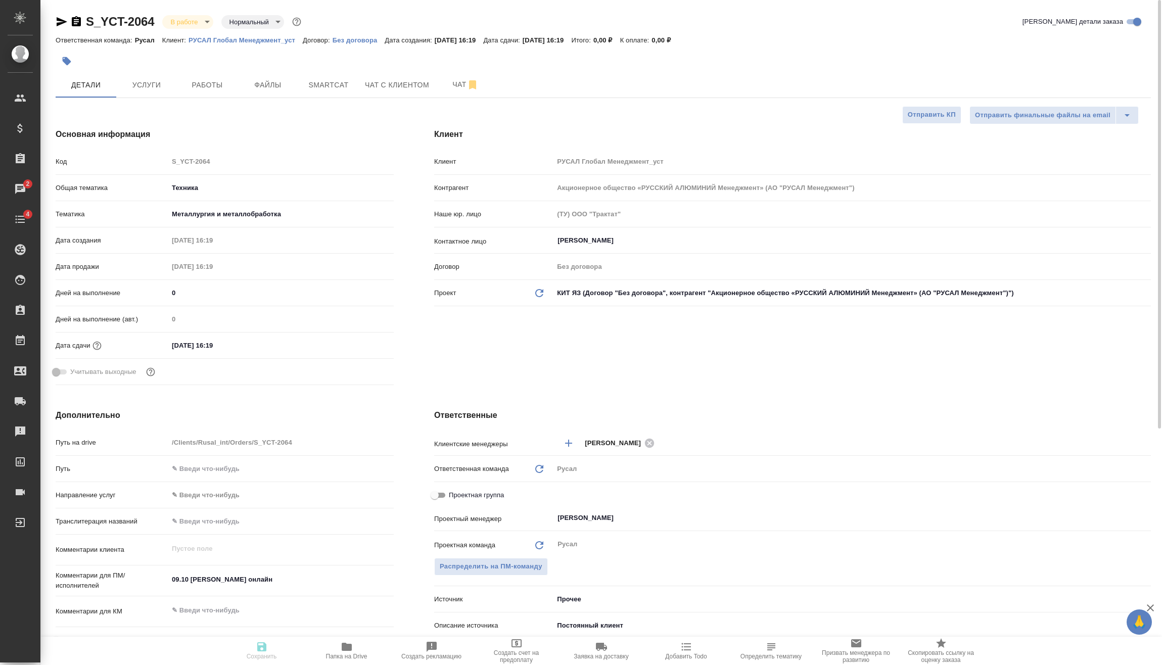
type textarea "x"
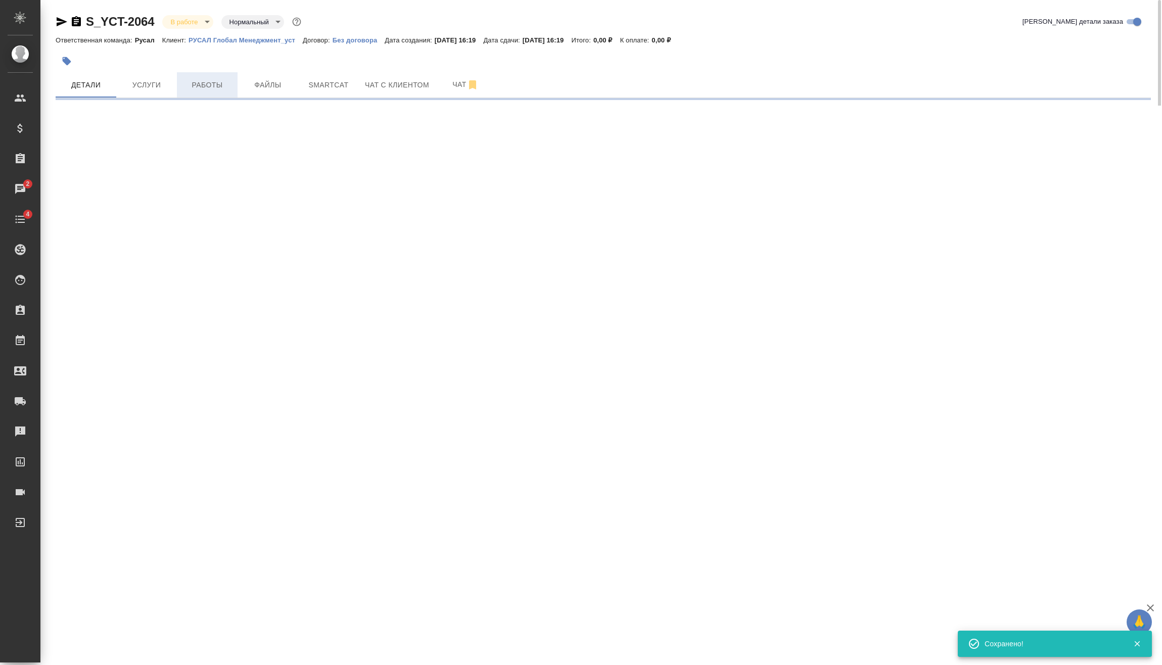
select select "RU"
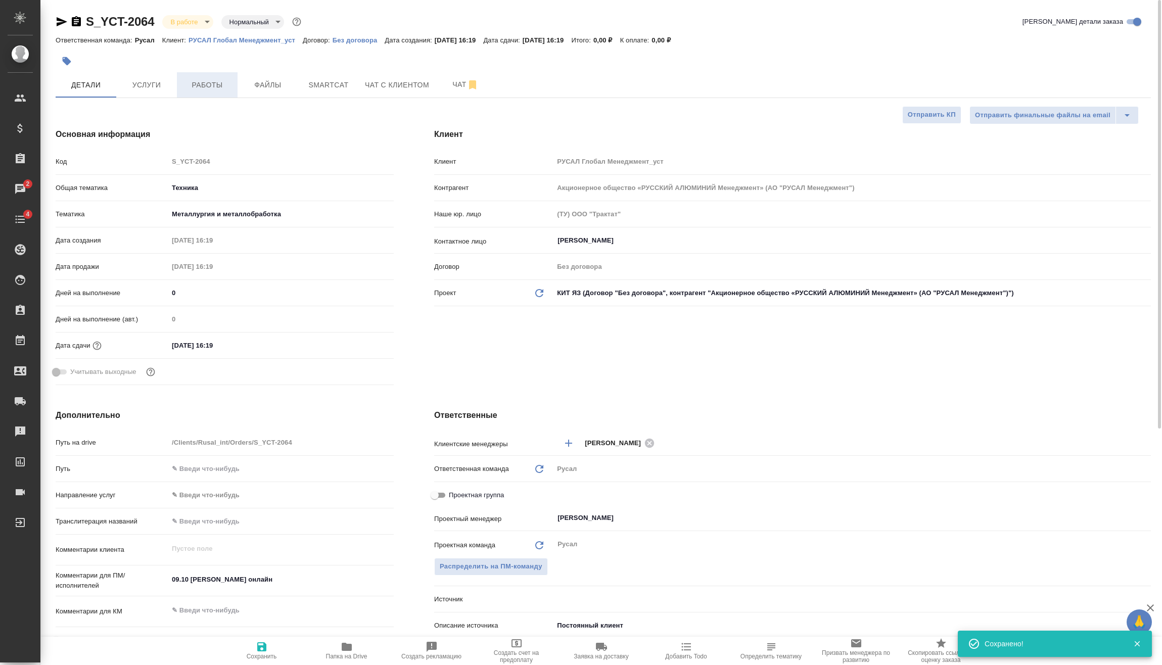
type textarea "x"
click at [197, 83] on span "Работы" at bounding box center [207, 85] width 49 height 13
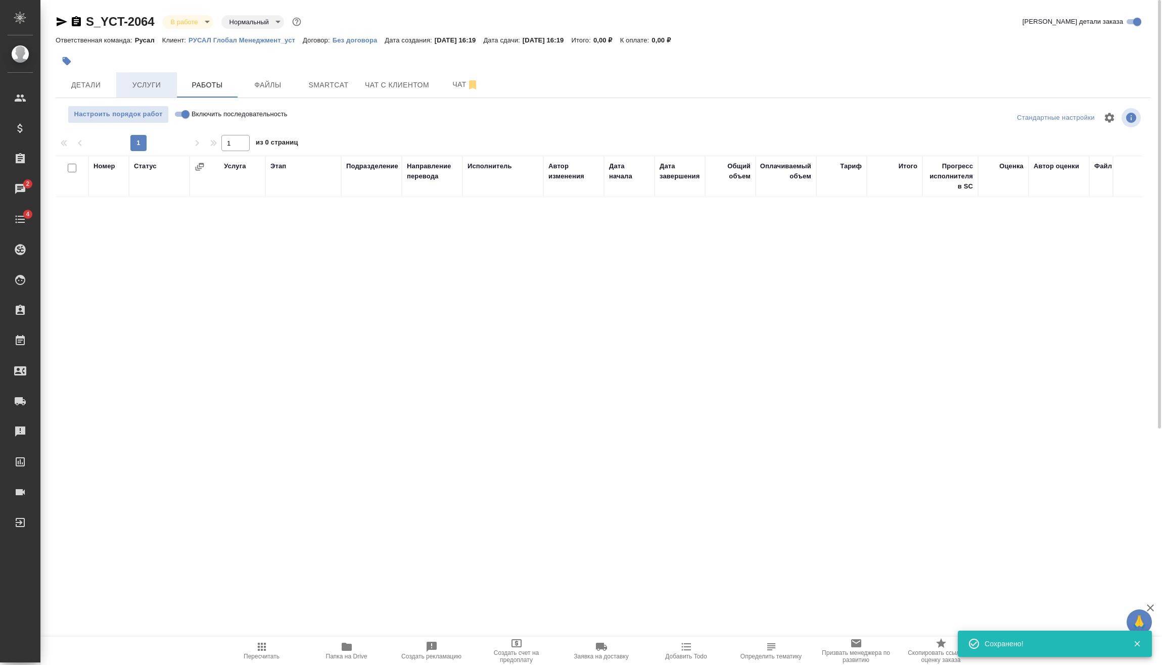
click at [156, 77] on button "Услуги" at bounding box center [146, 84] width 61 height 25
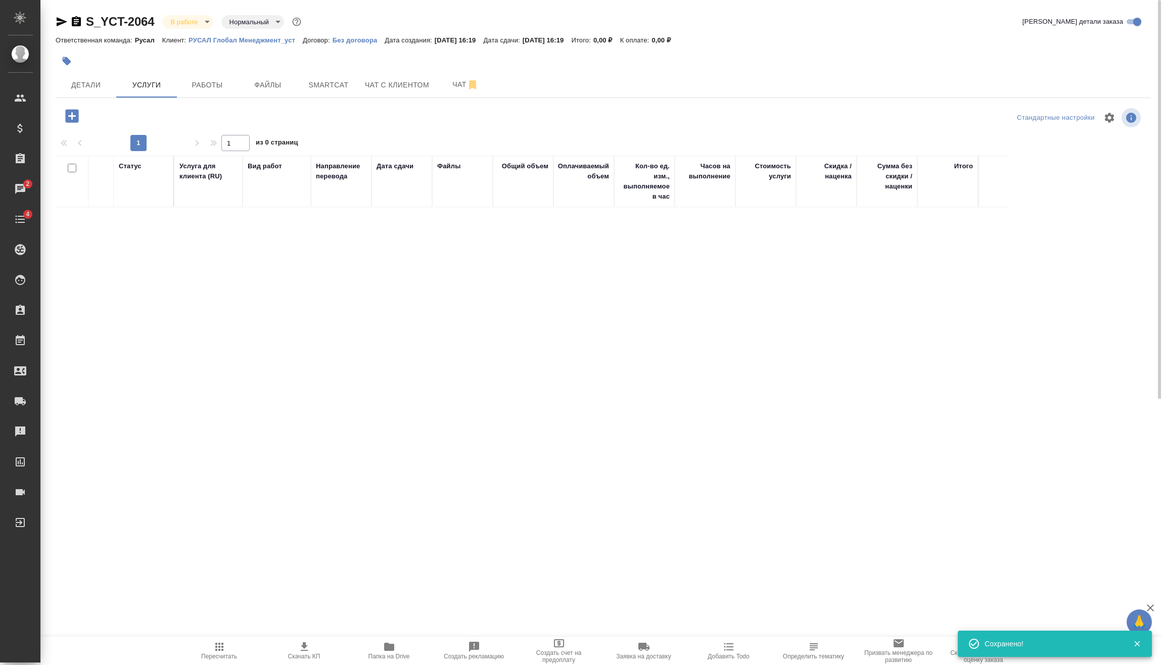
click at [74, 119] on icon "button" at bounding box center [71, 115] width 13 height 13
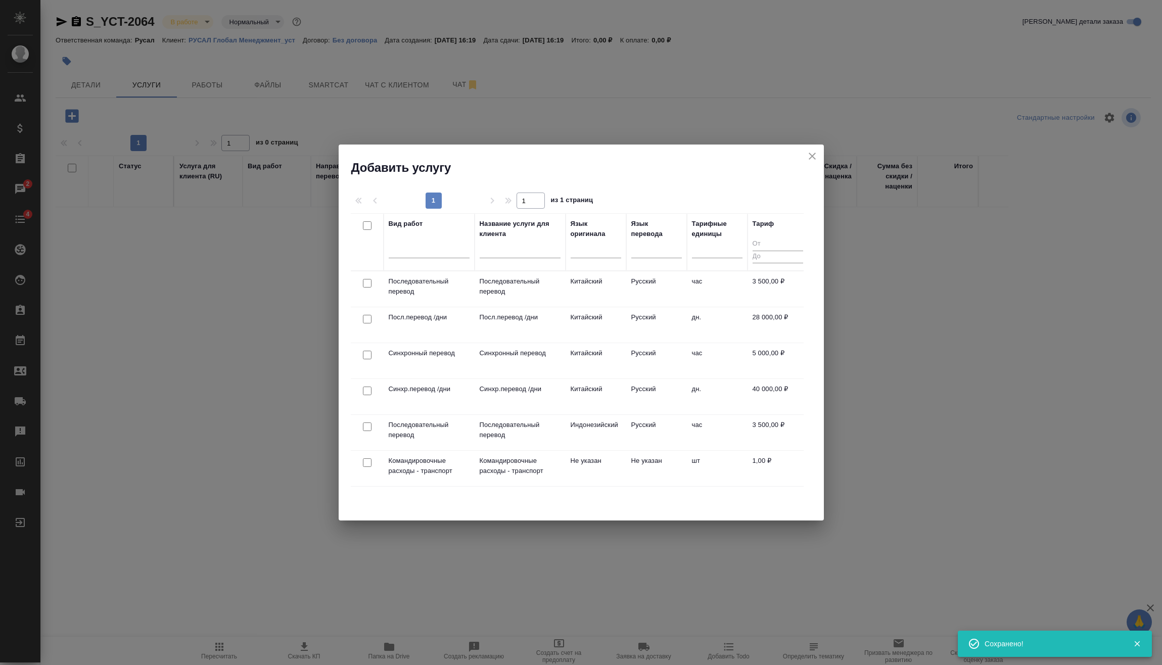
click at [364, 282] on input "checkbox" at bounding box center [367, 283] width 9 height 9
checkbox input "true"
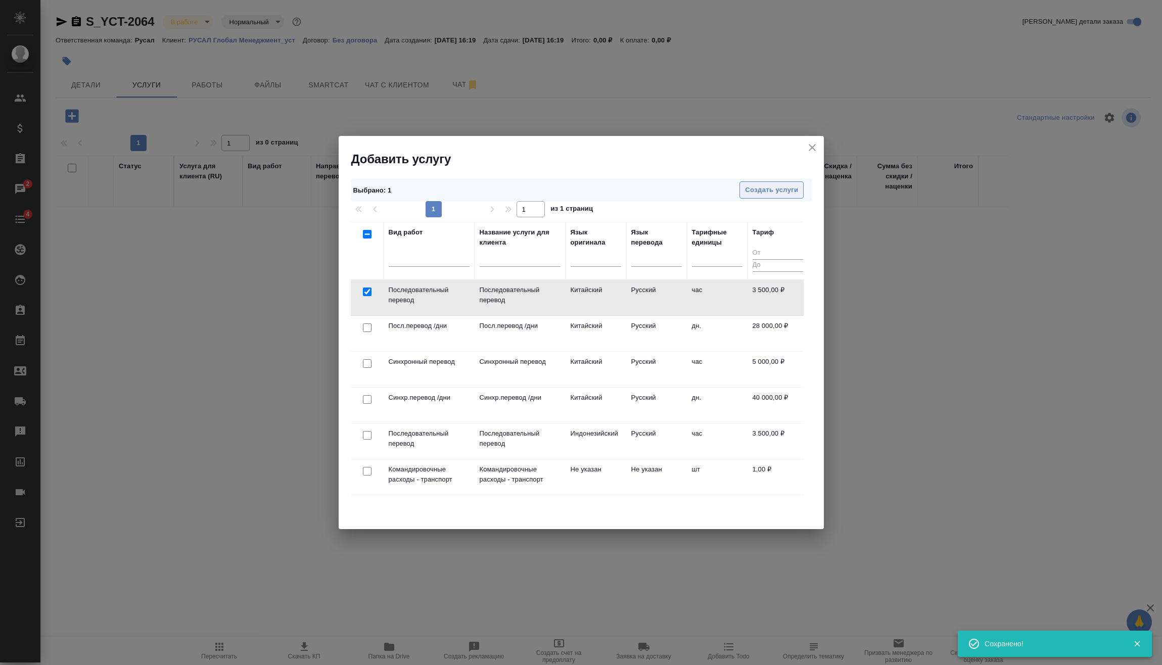
click at [764, 196] on button "Создать услуги" at bounding box center [771, 190] width 64 height 18
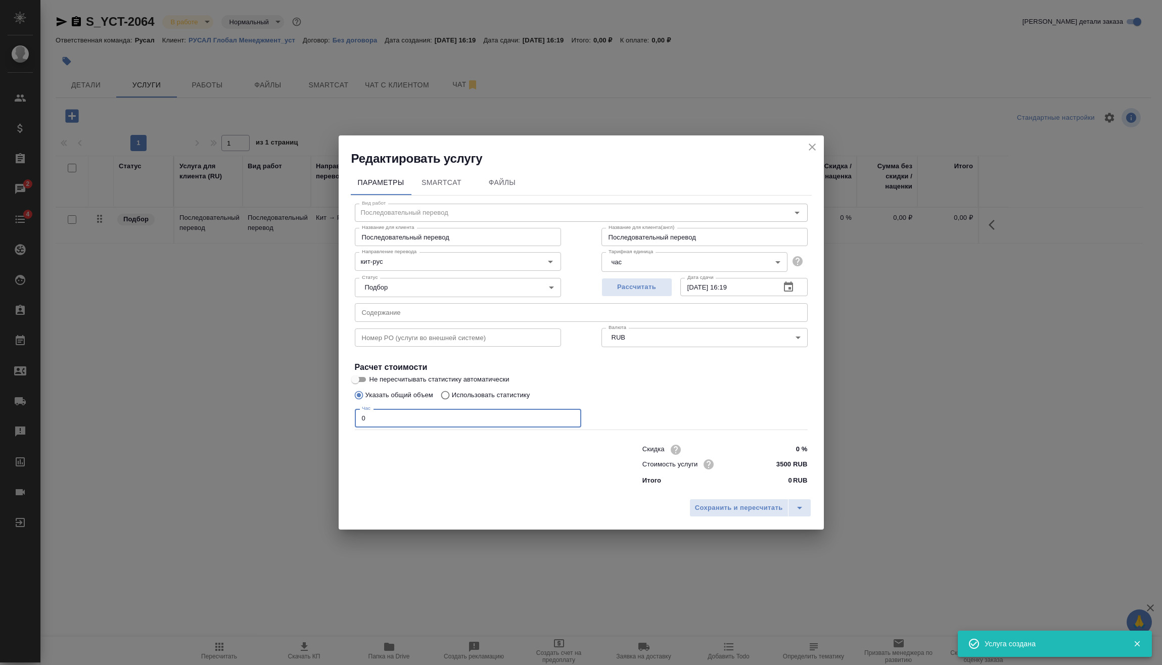
drag, startPoint x: 413, startPoint y: 420, endPoint x: 332, endPoint y: 431, distance: 81.5
click at [345, 430] on div "Параметры SmartCat Файлы Вид работ Последовательный перевод Вид работ Название …" at bounding box center [581, 330] width 485 height 327
type input "2"
click at [756, 503] on span "Сохранить и пересчитать" at bounding box center [739, 508] width 88 height 12
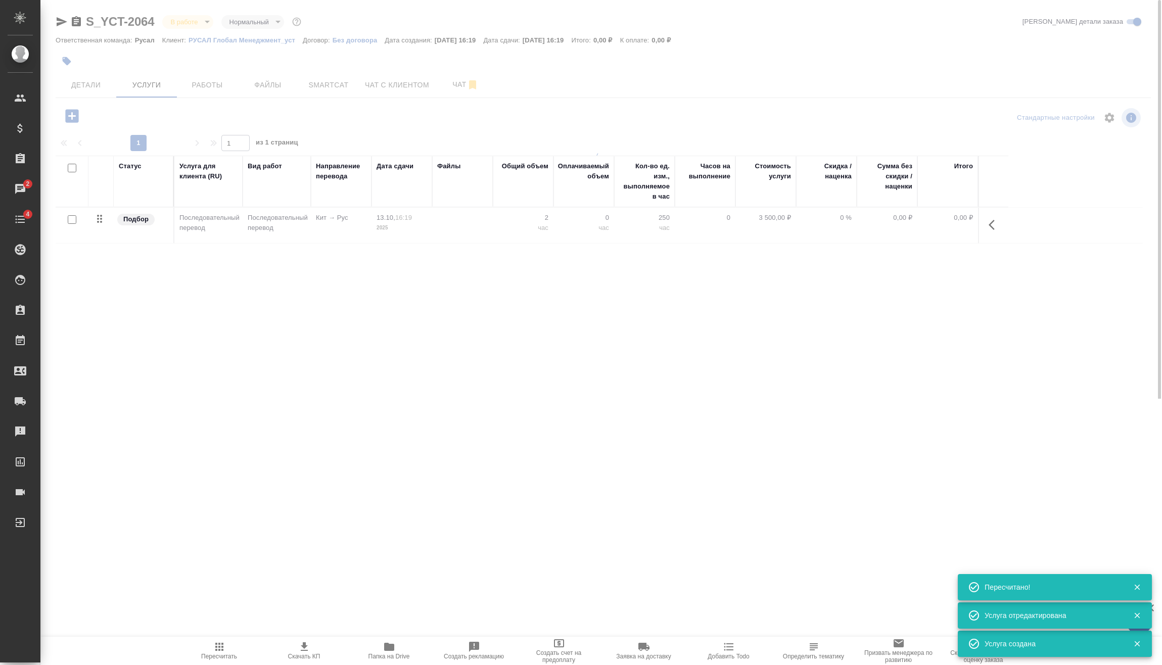
type input "urgent"
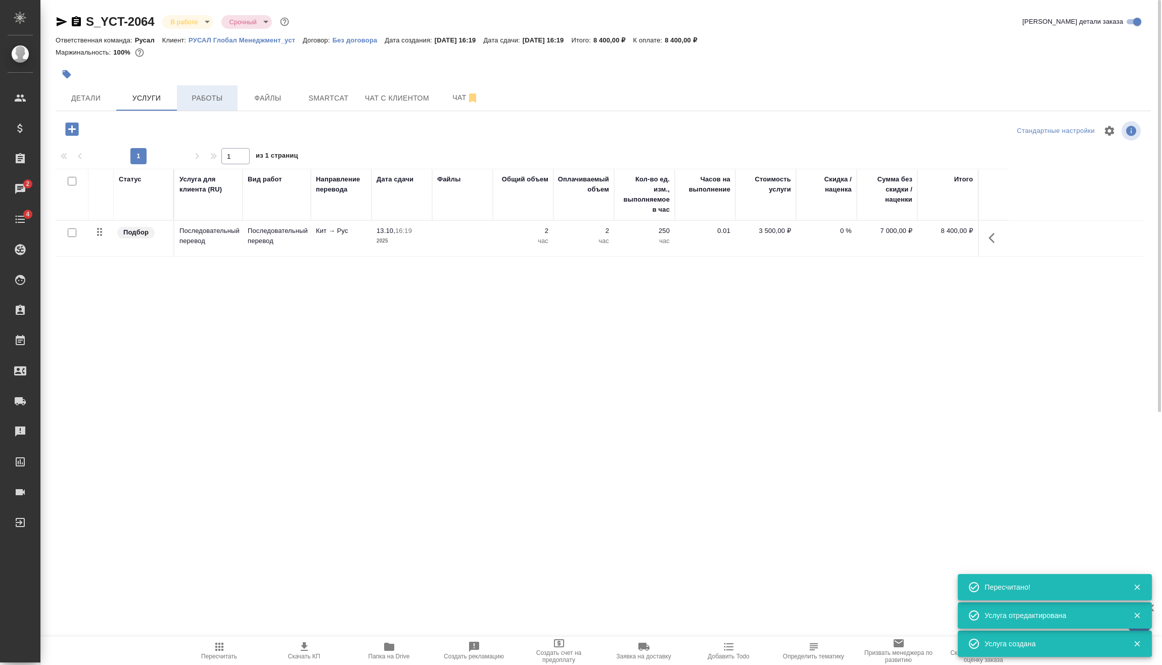
click at [208, 100] on span "Работы" at bounding box center [207, 98] width 49 height 13
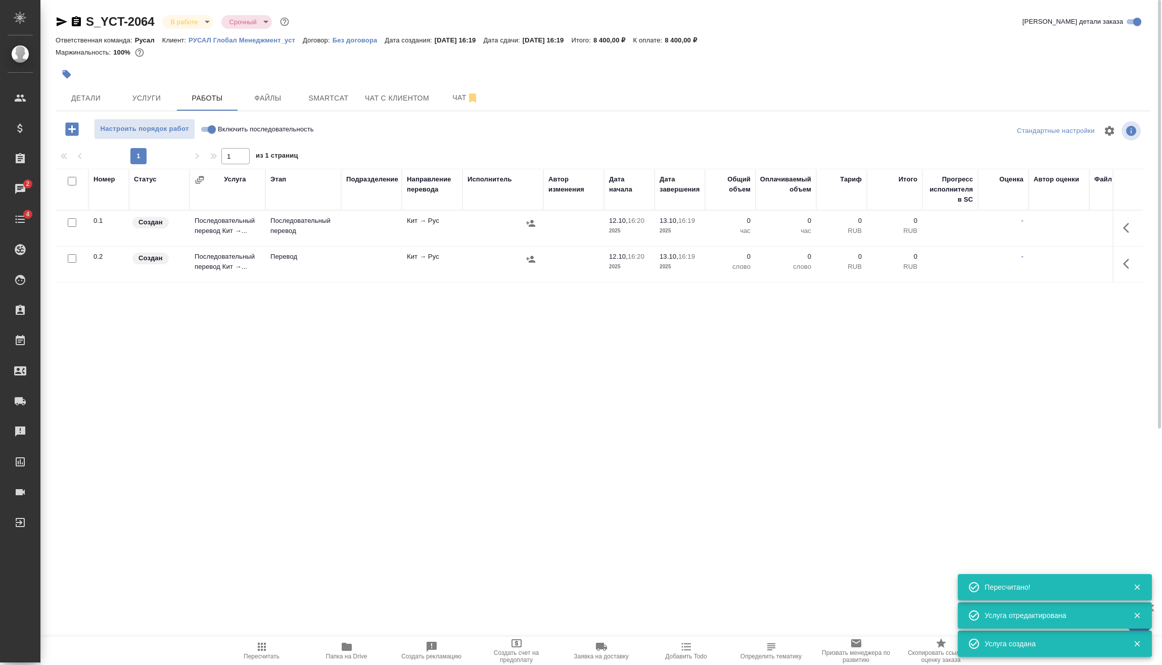
click at [209, 26] on body "🙏 .cls-1 fill:#fff; AWATERA Vasilev Evgeniy Клиенты Спецификации Заказы 2 Чаты …" at bounding box center [581, 332] width 1162 height 665
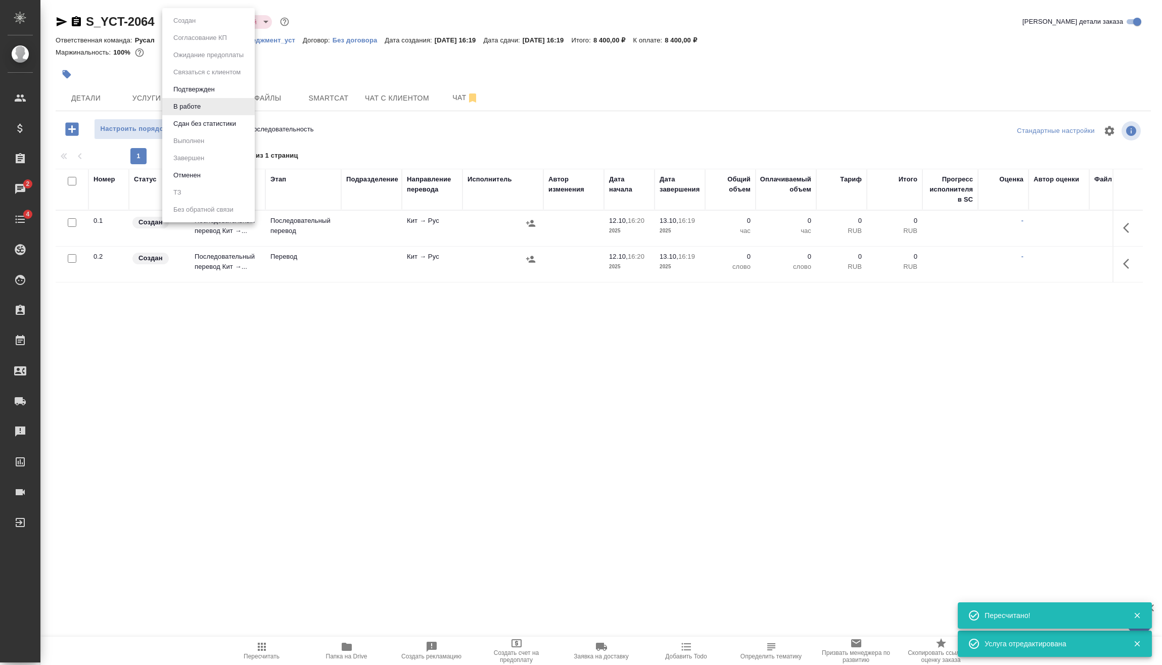
click at [227, 124] on button "Сдан без статистики" at bounding box center [204, 123] width 69 height 11
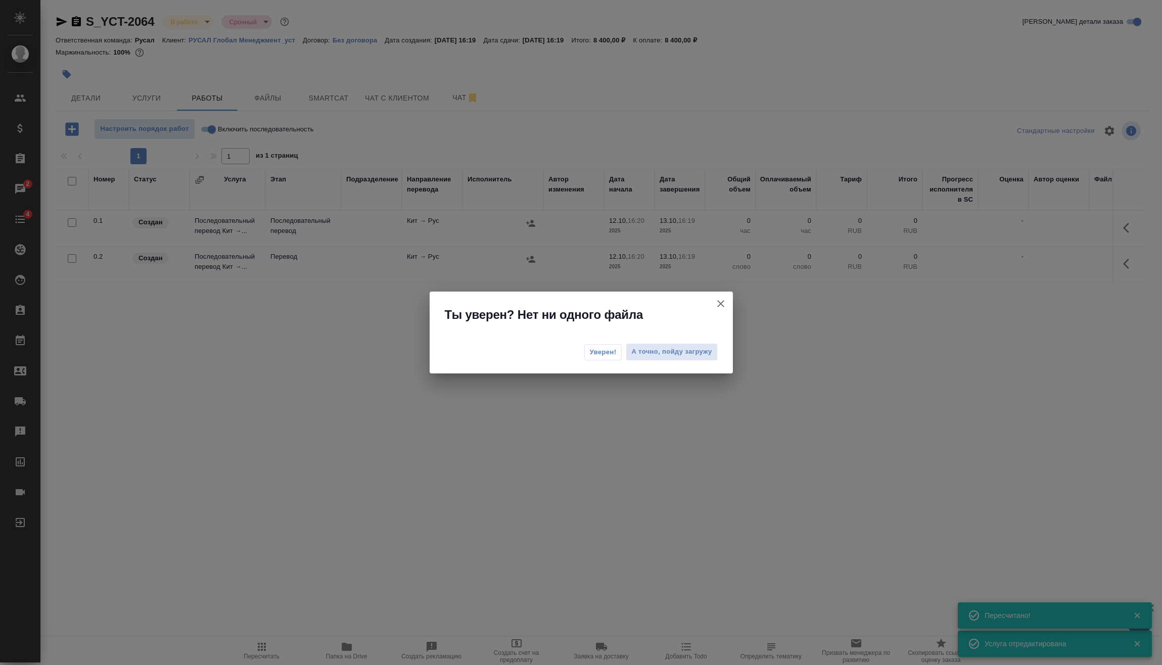
click at [616, 342] on div "Уверен! А точно, пойду загружу" at bounding box center [581, 353] width 303 height 40
click at [603, 347] on span "Уверен!" at bounding box center [603, 352] width 27 height 10
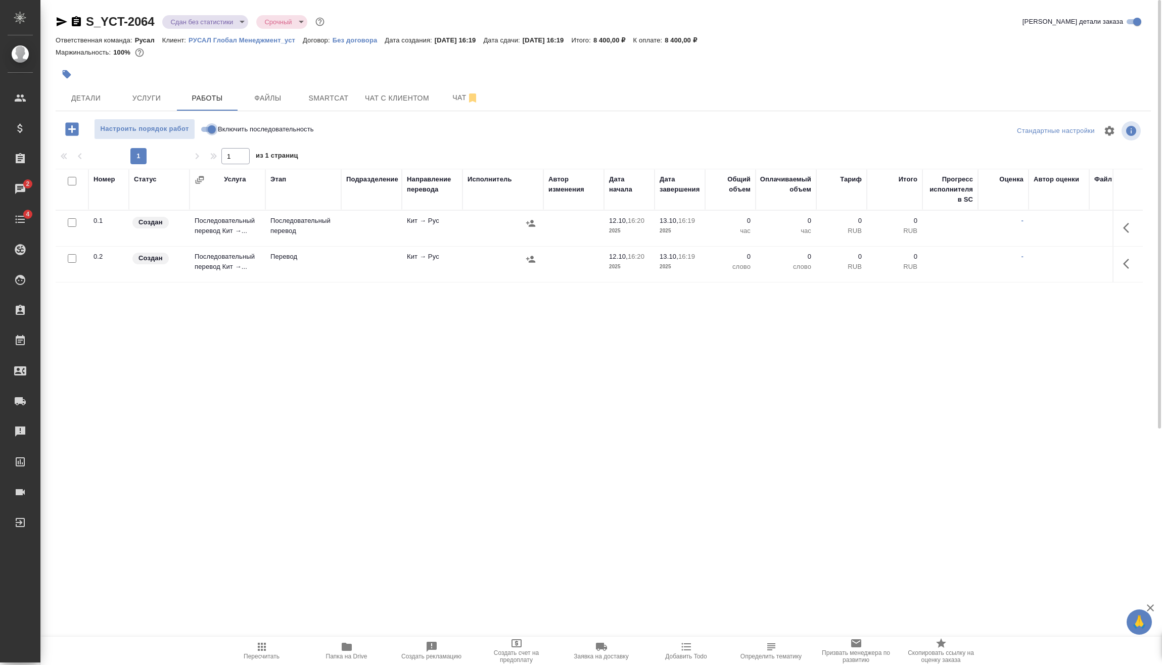
drag, startPoint x: 202, startPoint y: 130, endPoint x: 206, endPoint y: 134, distance: 5.7
click at [203, 130] on input "Включить последовательность" at bounding box center [212, 129] width 36 height 12
checkbox input "true"
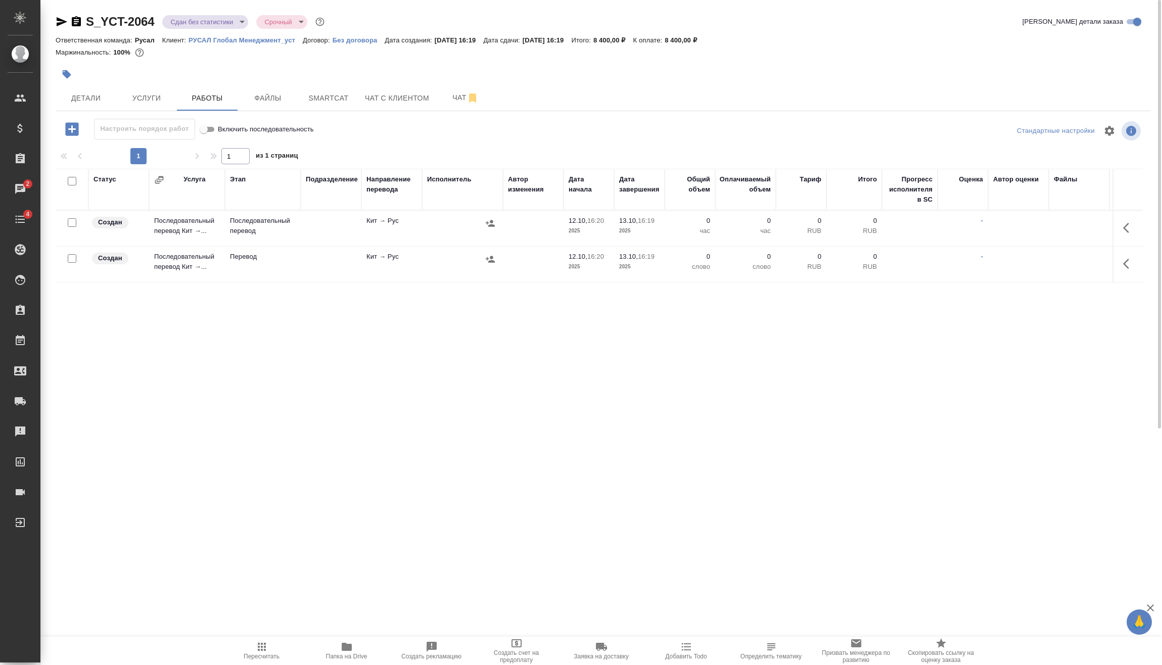
click at [74, 256] on input "checkbox" at bounding box center [72, 258] width 9 height 9
checkbox input "true"
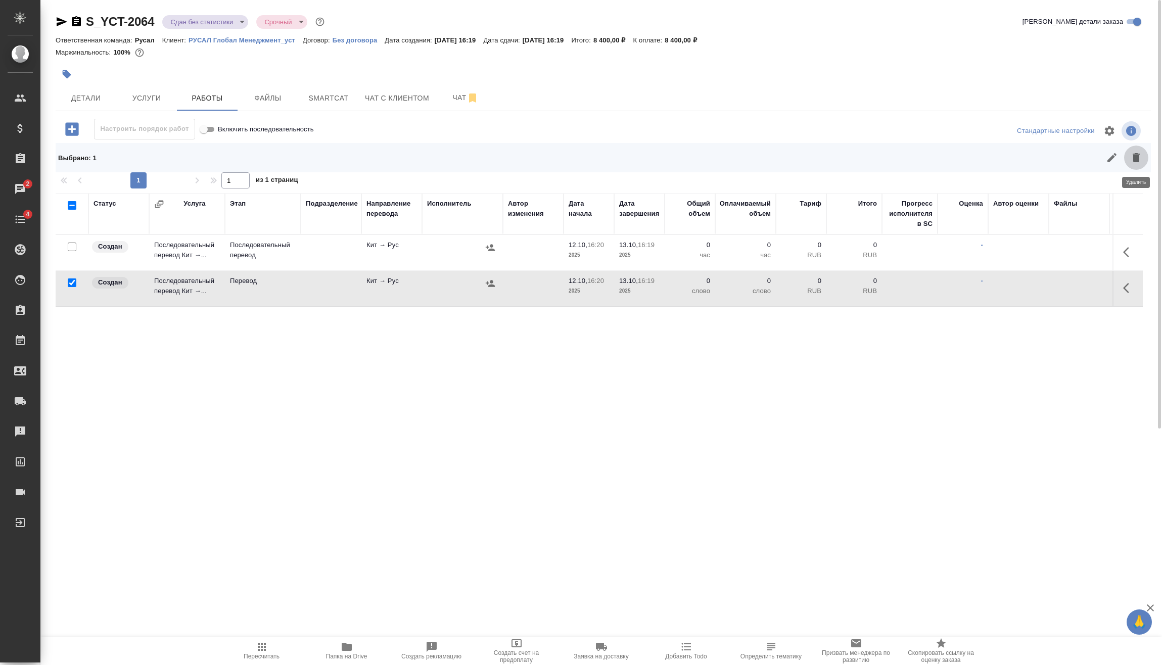
click at [1138, 162] on icon "button" at bounding box center [1136, 157] width 7 height 9
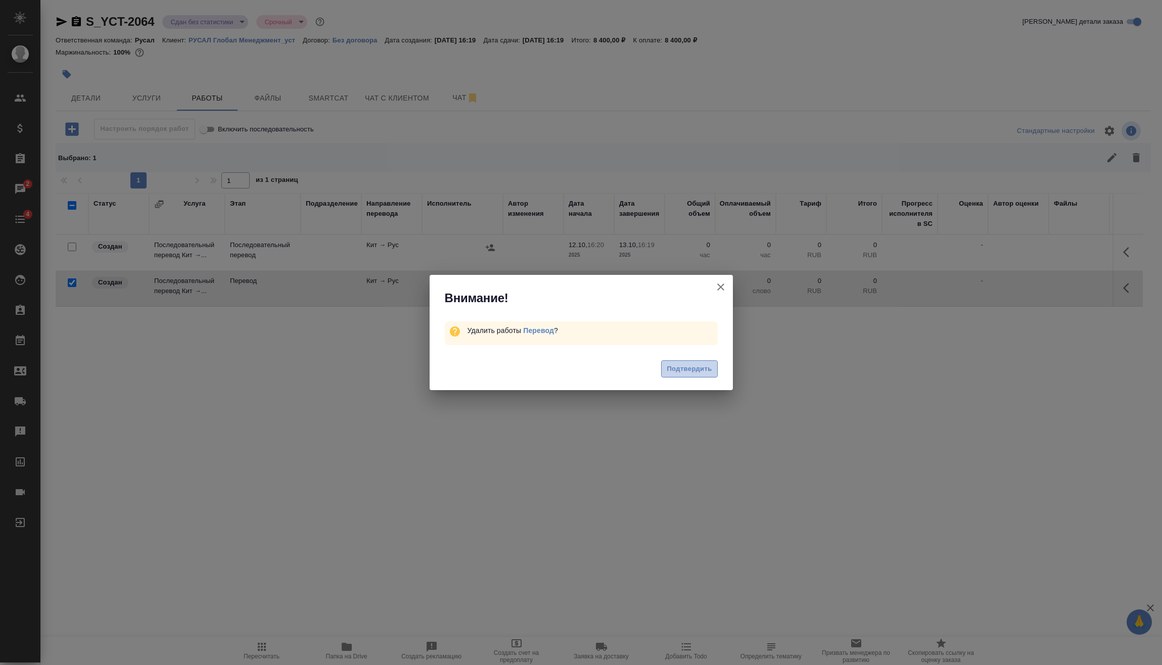
click at [704, 371] on span "Подтвердить" at bounding box center [689, 369] width 45 height 12
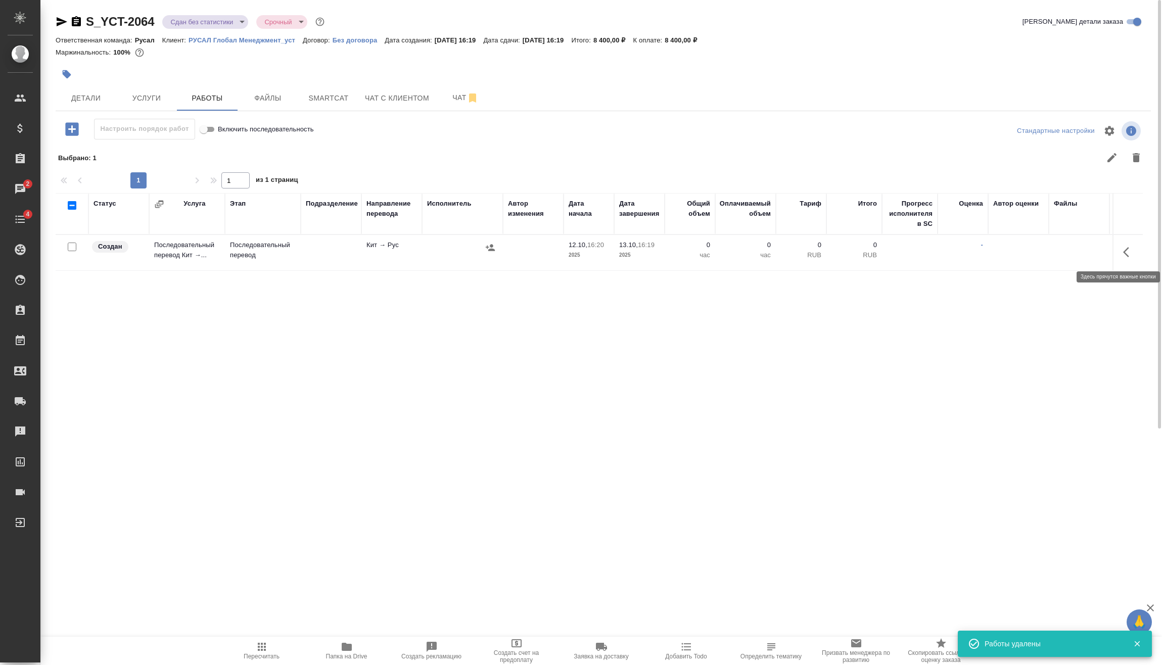
click at [1126, 254] on icon "button" at bounding box center [1126, 252] width 6 height 10
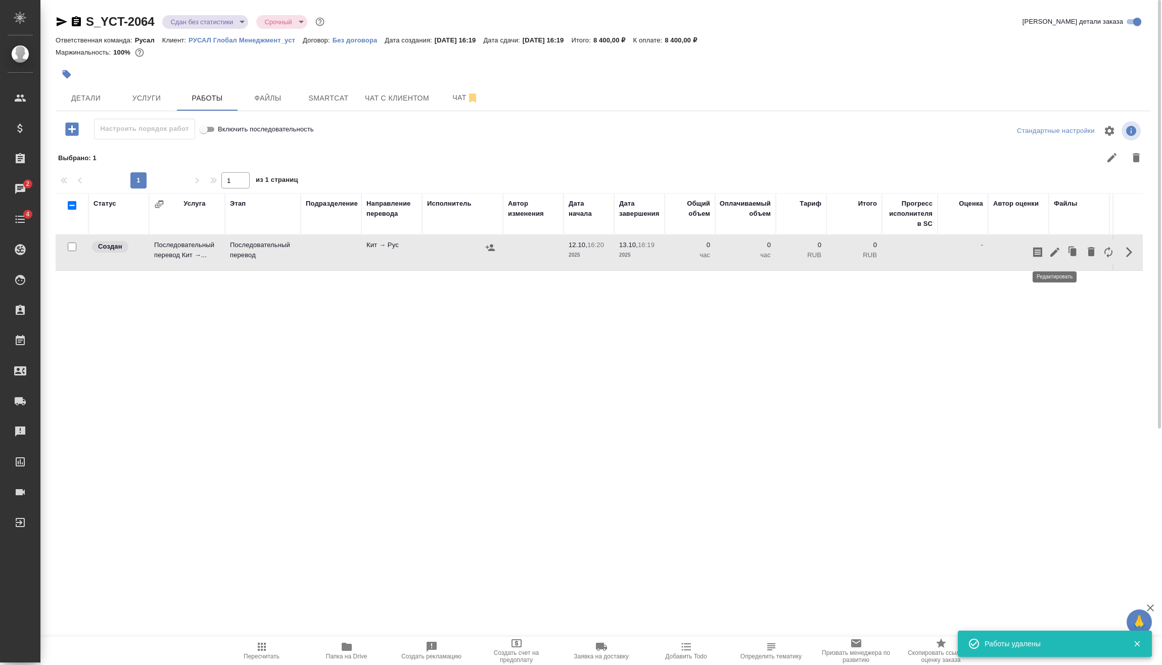
click at [1054, 253] on icon "button" at bounding box center [1054, 252] width 9 height 9
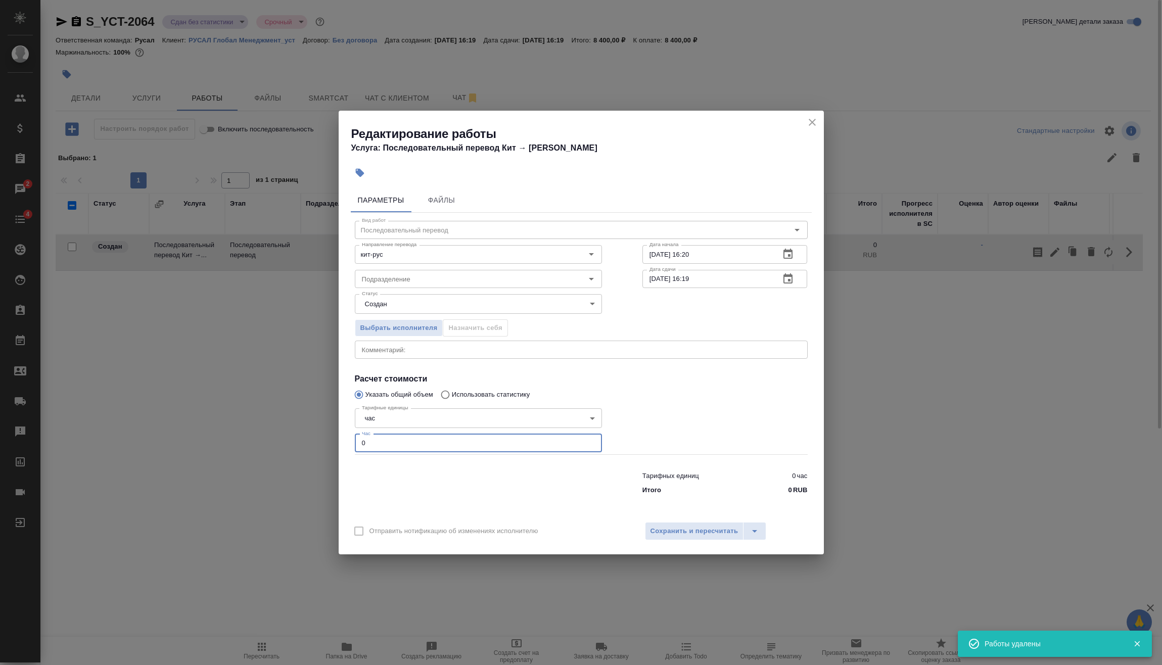
drag, startPoint x: 403, startPoint y: 439, endPoint x: 305, endPoint y: 445, distance: 97.7
click at [328, 445] on div "Редактирование работы Услуга: Последовательный перевод Кит → Рус Параметры Файл…" at bounding box center [581, 332] width 1162 height 665
type input "2"
click at [682, 536] on span "Сохранить и пересчитать" at bounding box center [694, 532] width 88 height 12
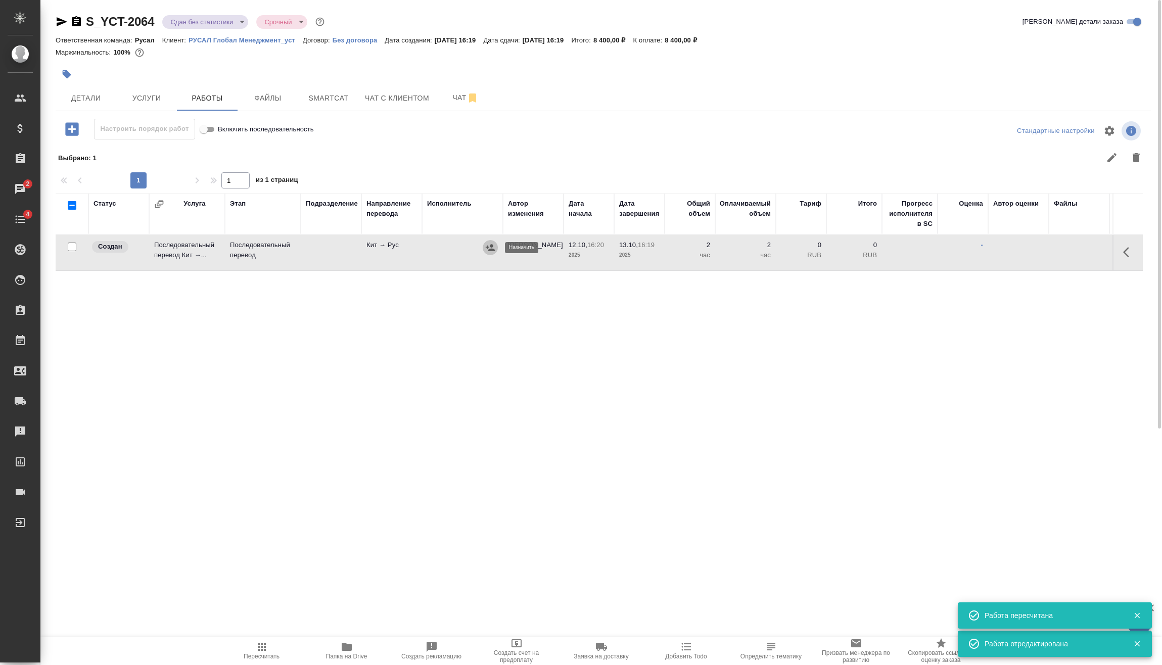
click at [490, 246] on icon "button" at bounding box center [490, 247] width 9 height 7
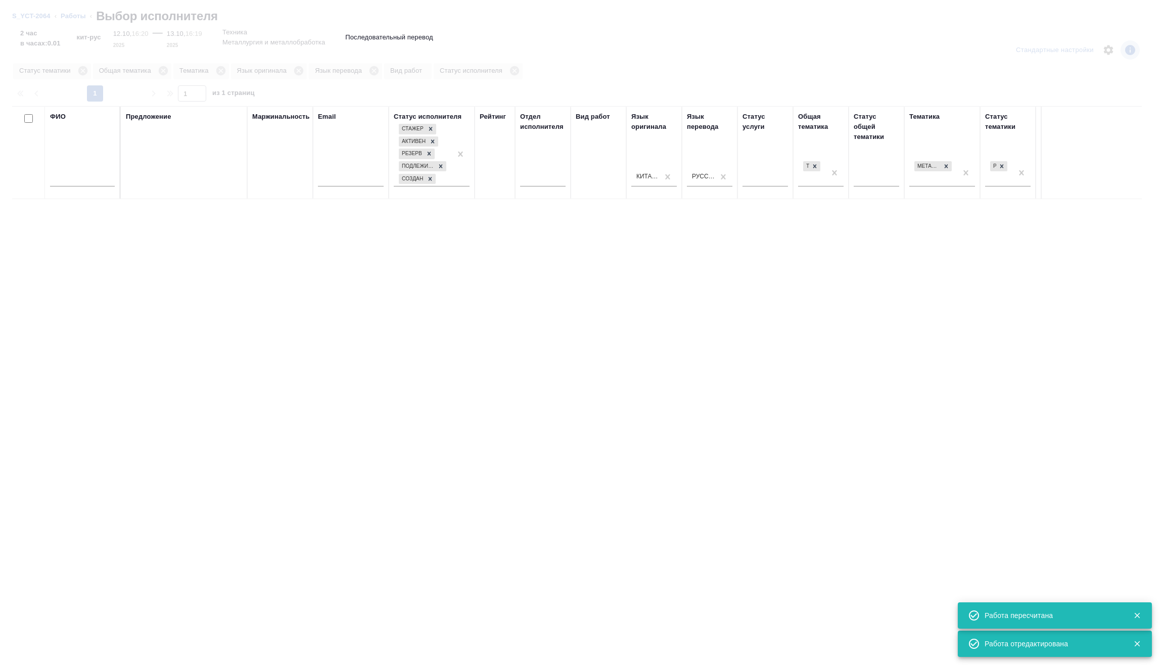
click at [100, 177] on input "text" at bounding box center [82, 180] width 65 height 13
click at [100, 176] on input "text" at bounding box center [82, 180] width 65 height 13
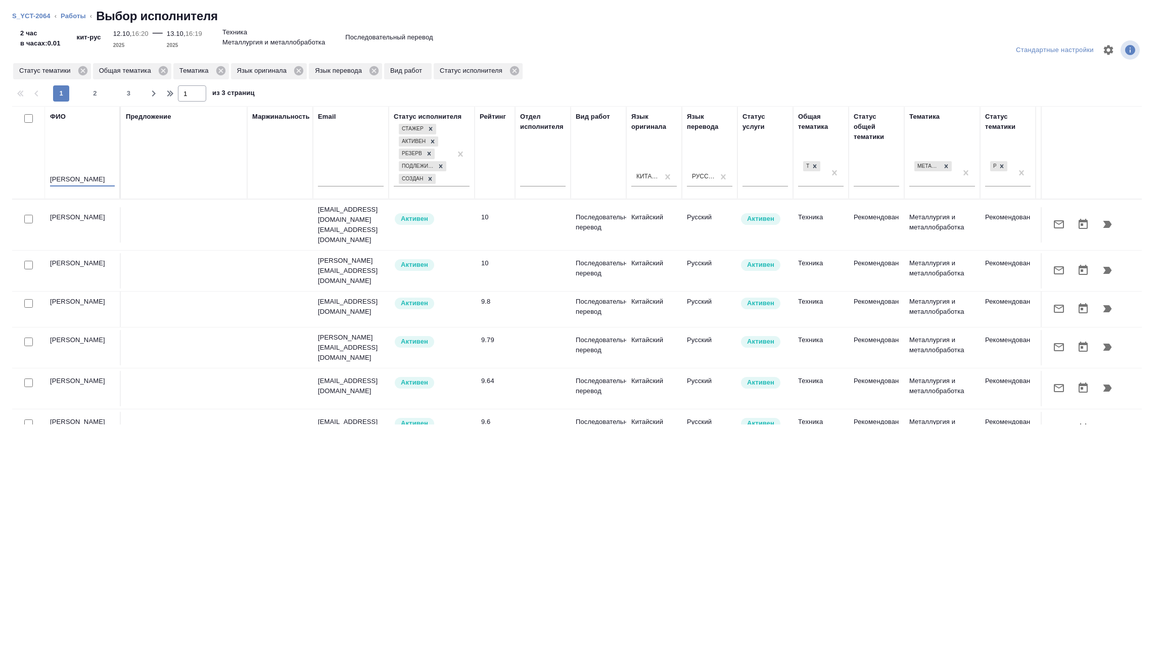
type input "мирошина"
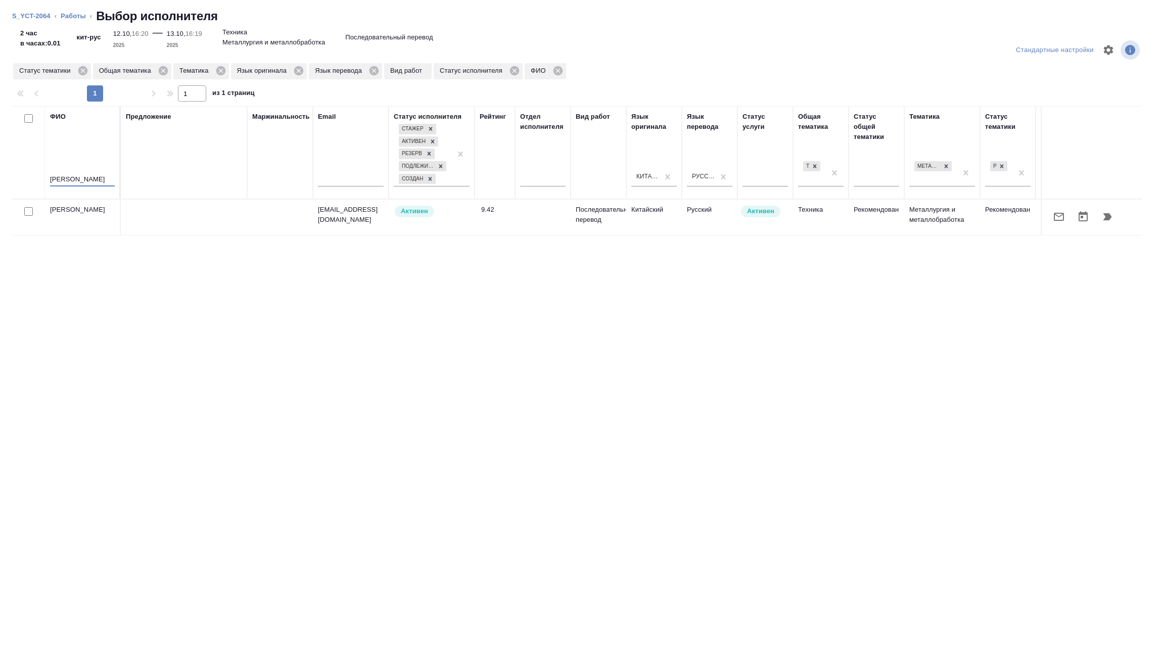
click at [1107, 217] on icon "button" at bounding box center [1107, 216] width 9 height 7
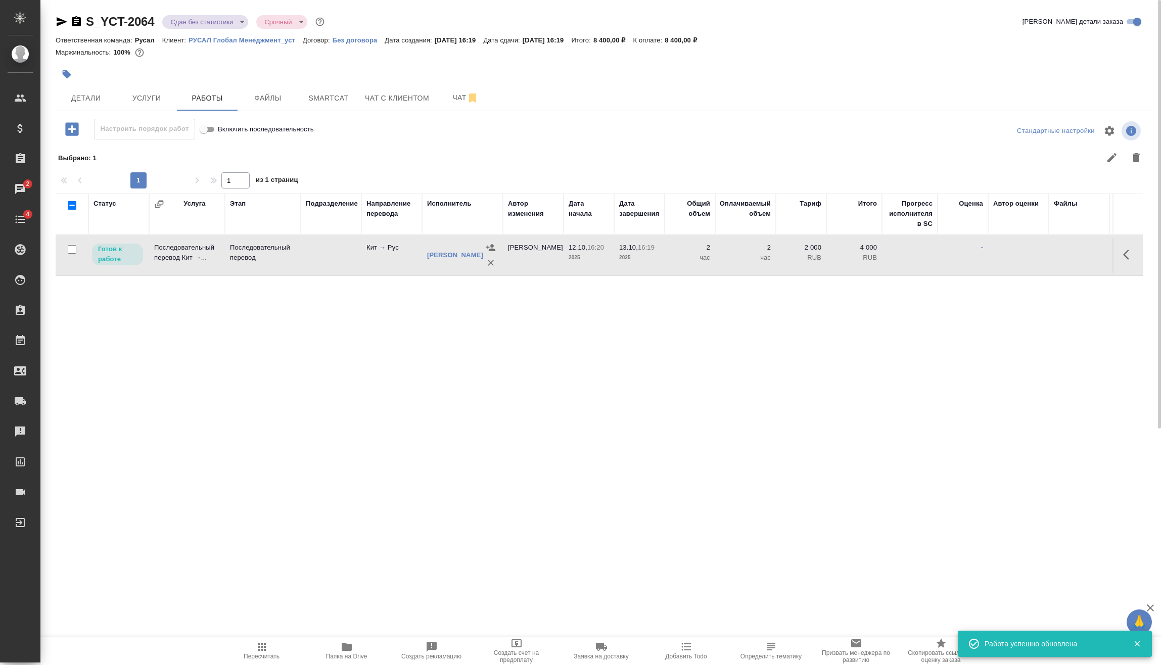
click at [73, 250] on input "checkbox" at bounding box center [72, 249] width 9 height 9
checkbox input "true"
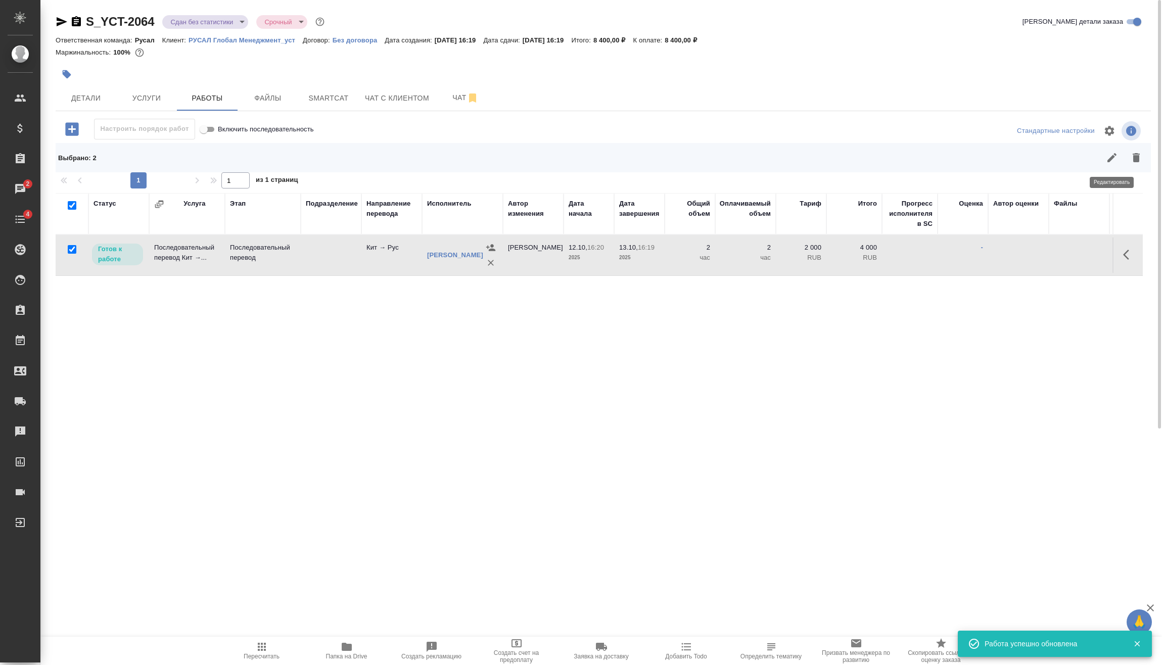
click at [1108, 160] on icon "button" at bounding box center [1112, 158] width 12 height 12
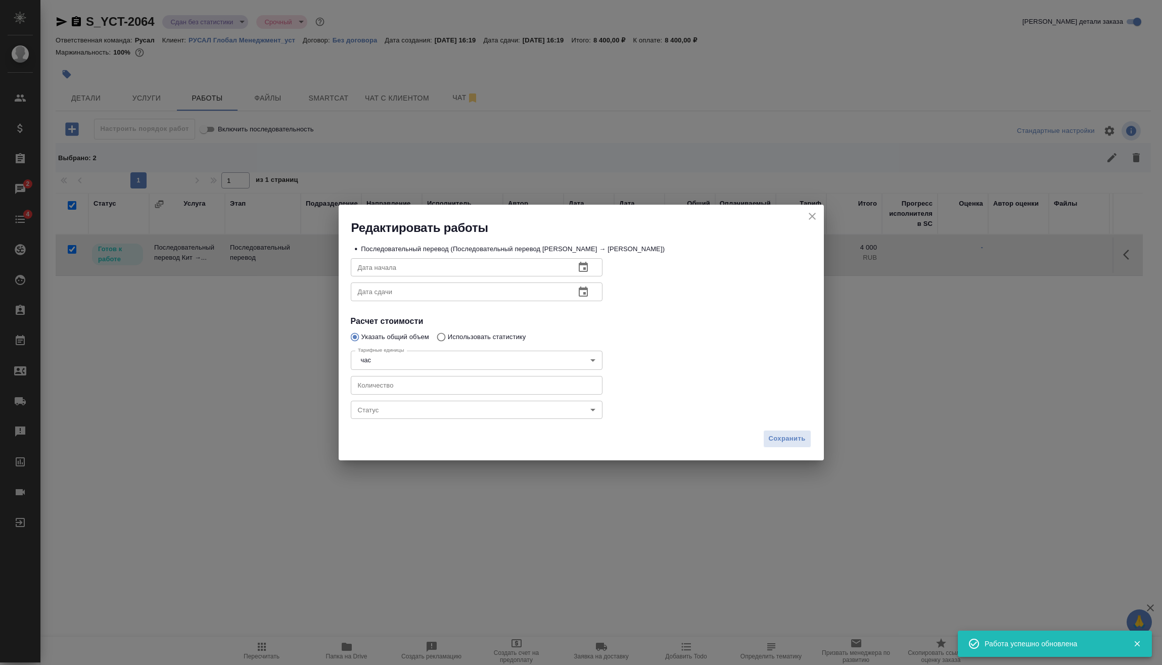
click at [494, 402] on body "🙏 .cls-1 fill:#fff; AWATERA Vasilev Evgeniy Клиенты Спецификации Заказы 2 Чаты …" at bounding box center [581, 332] width 1162 height 665
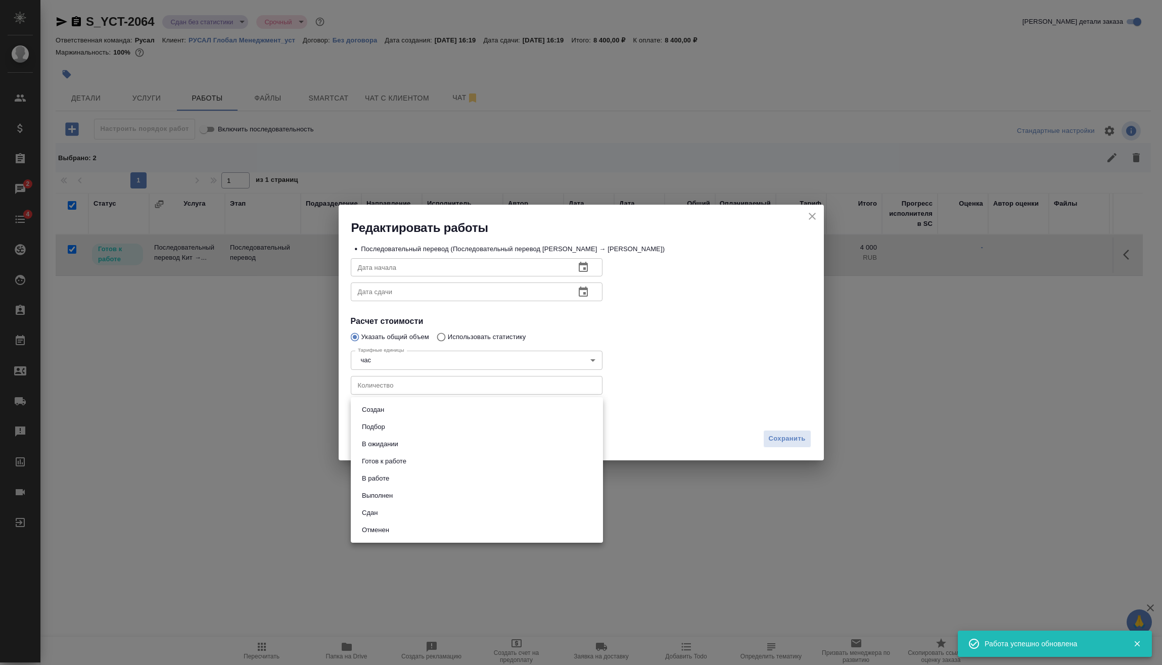
click at [416, 511] on li "Сдан" at bounding box center [477, 512] width 252 height 17
type input "closed"
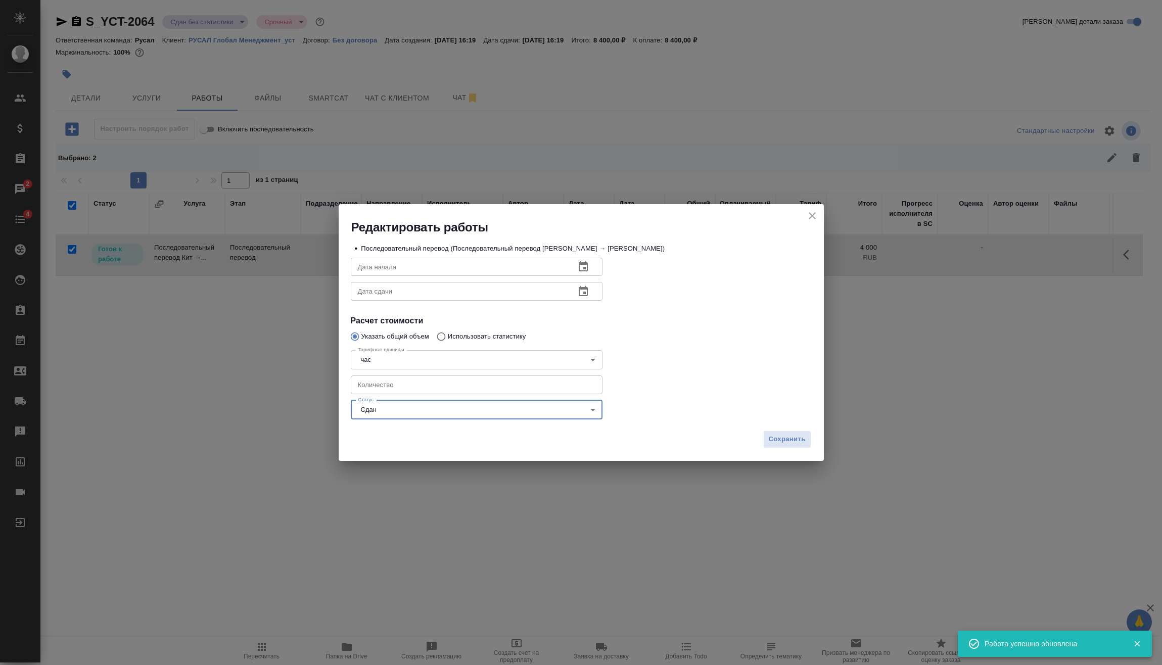
click at [789, 428] on div "Сохранить" at bounding box center [581, 443] width 485 height 35
click at [781, 433] on button "Сохранить" at bounding box center [787, 440] width 48 height 18
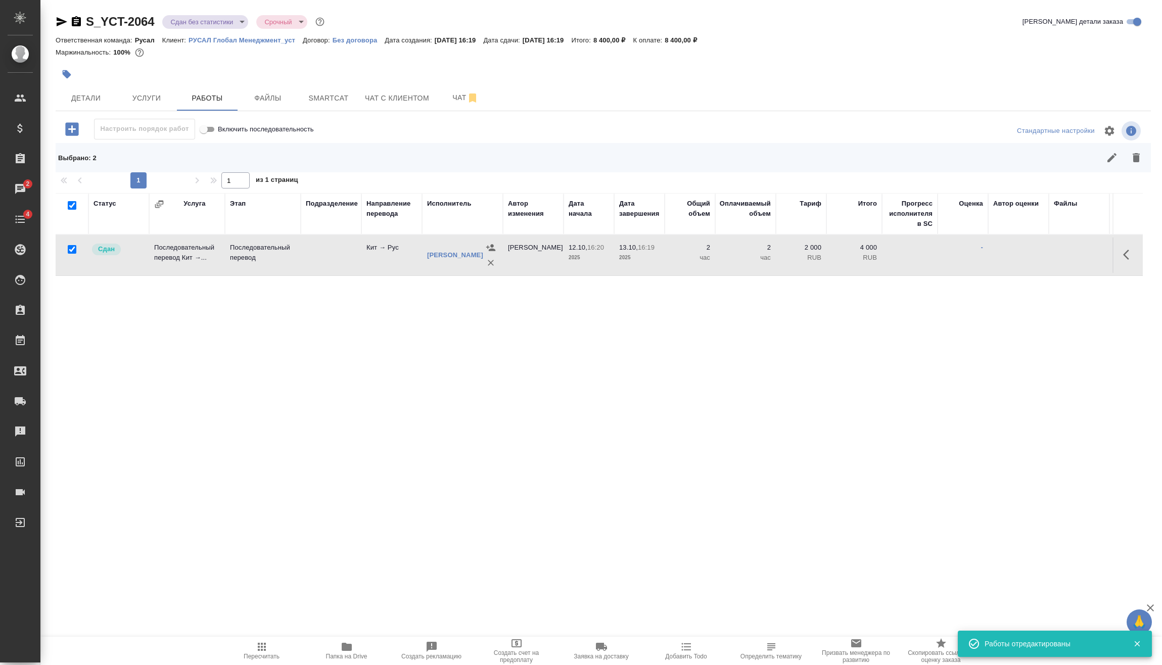
click at [1121, 254] on button "button" at bounding box center [1129, 255] width 24 height 24
click at [1057, 252] on icon "button" at bounding box center [1055, 255] width 12 height 12
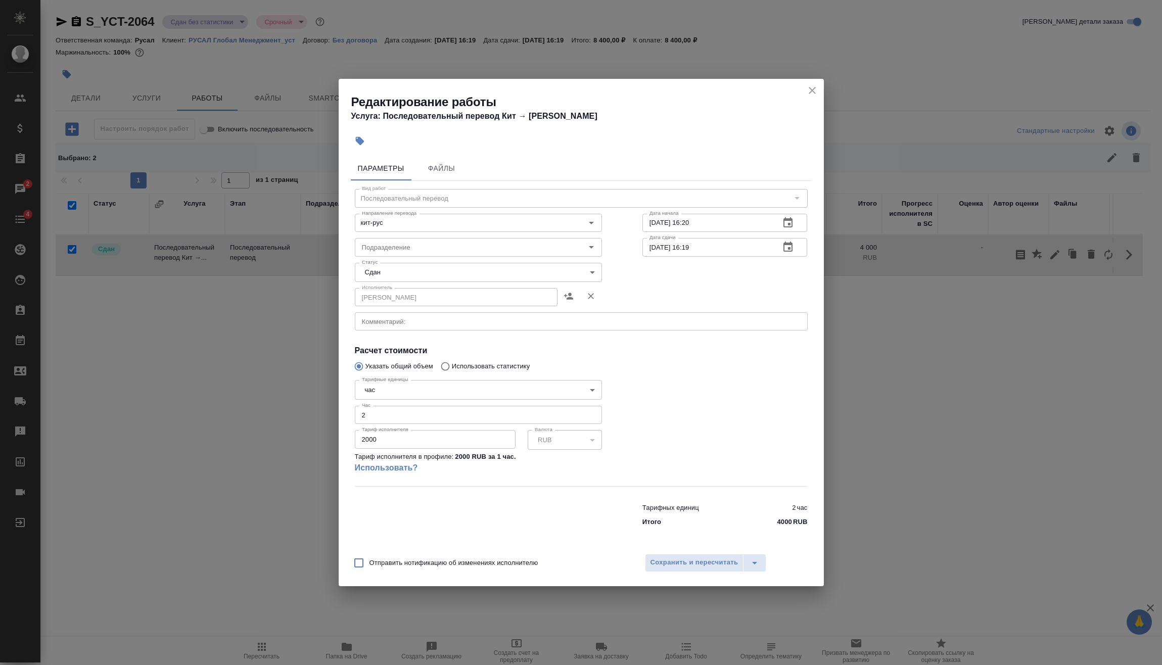
drag, startPoint x: 393, startPoint y: 417, endPoint x: 339, endPoint y: 420, distance: 53.6
click at [345, 420] on div "Параметры Файлы Вид работ Последовательный перевод Вид работ Направление перево…" at bounding box center [581, 349] width 485 height 395
type input "1"
click at [694, 550] on div "Отправить нотификацию об изменениях исполнителю Сохранить и пересчитать" at bounding box center [581, 566] width 485 height 39
click at [694, 556] on button "Сохранить и пересчитать" at bounding box center [694, 563] width 99 height 18
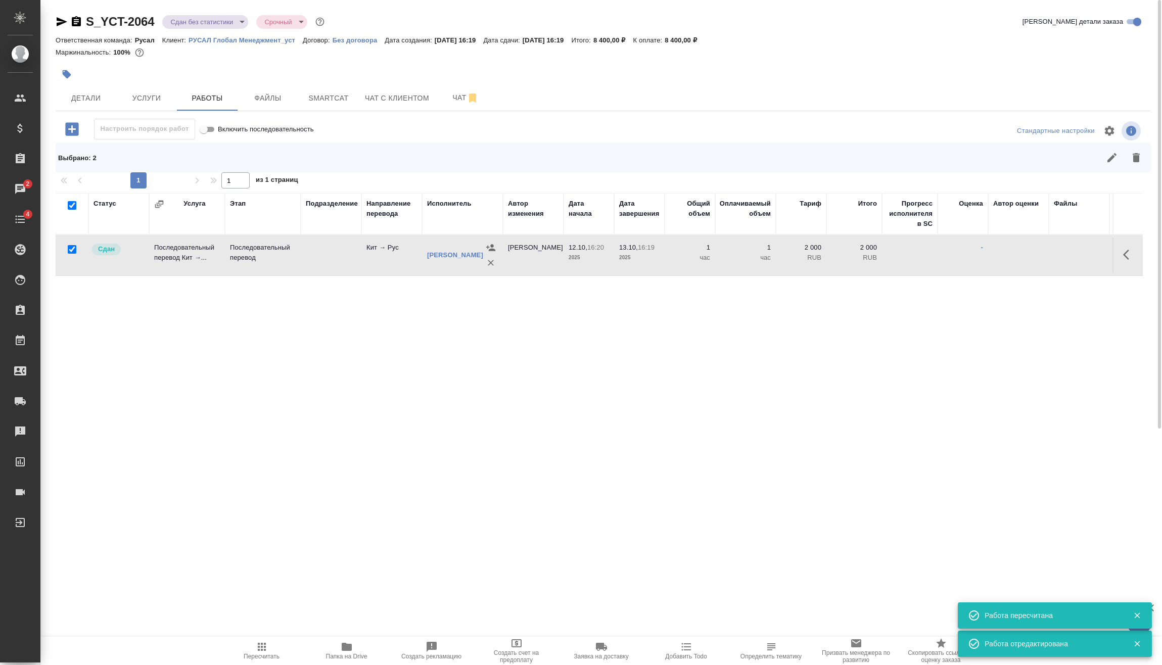
click at [256, 650] on icon "button" at bounding box center [262, 647] width 12 height 12
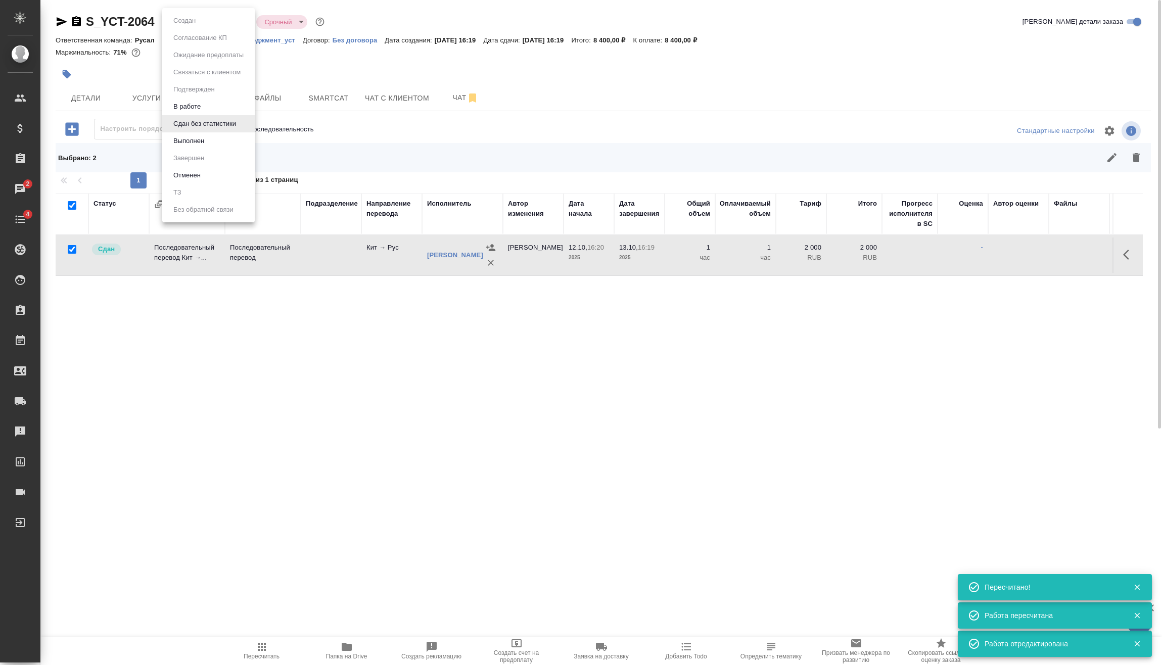
click at [233, 27] on body "🙏 .cls-1 fill:#fff; AWATERA Vasilev Evgeniy Клиенты Спецификации Заказы 2 Чаты …" at bounding box center [581, 332] width 1162 height 665
click at [200, 139] on button "Выполнен" at bounding box center [188, 140] width 37 height 11
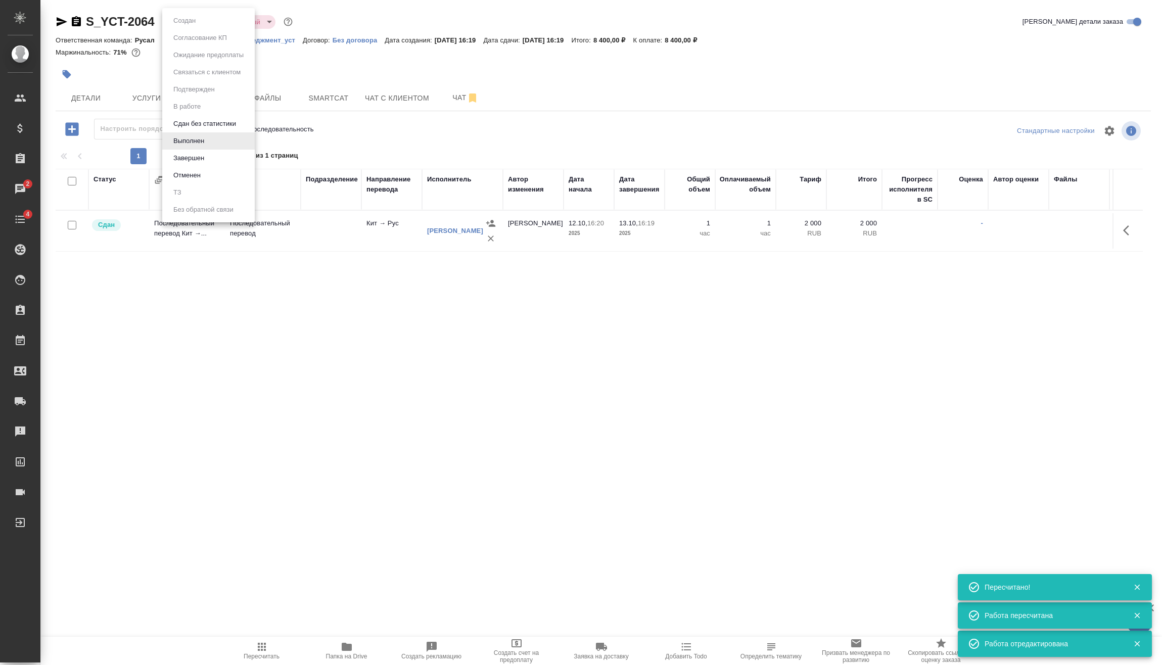
drag, startPoint x: 209, startPoint y: 22, endPoint x: 208, endPoint y: 127, distance: 104.6
click at [209, 22] on body "🙏 .cls-1 fill:#fff; AWATERA Vasilev Evgeniy Клиенты Спецификации Заказы 2 Чаты …" at bounding box center [581, 332] width 1162 height 665
click at [208, 155] on li "Завершен" at bounding box center [208, 158] width 92 height 17
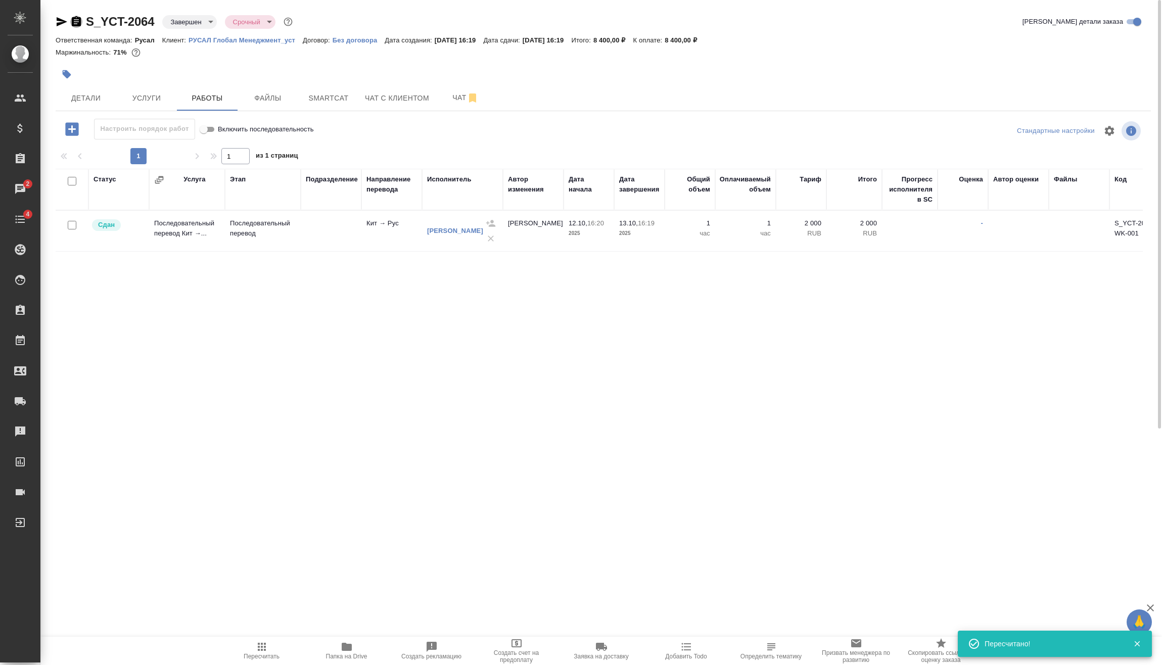
click at [74, 22] on icon "button" at bounding box center [76, 21] width 9 height 10
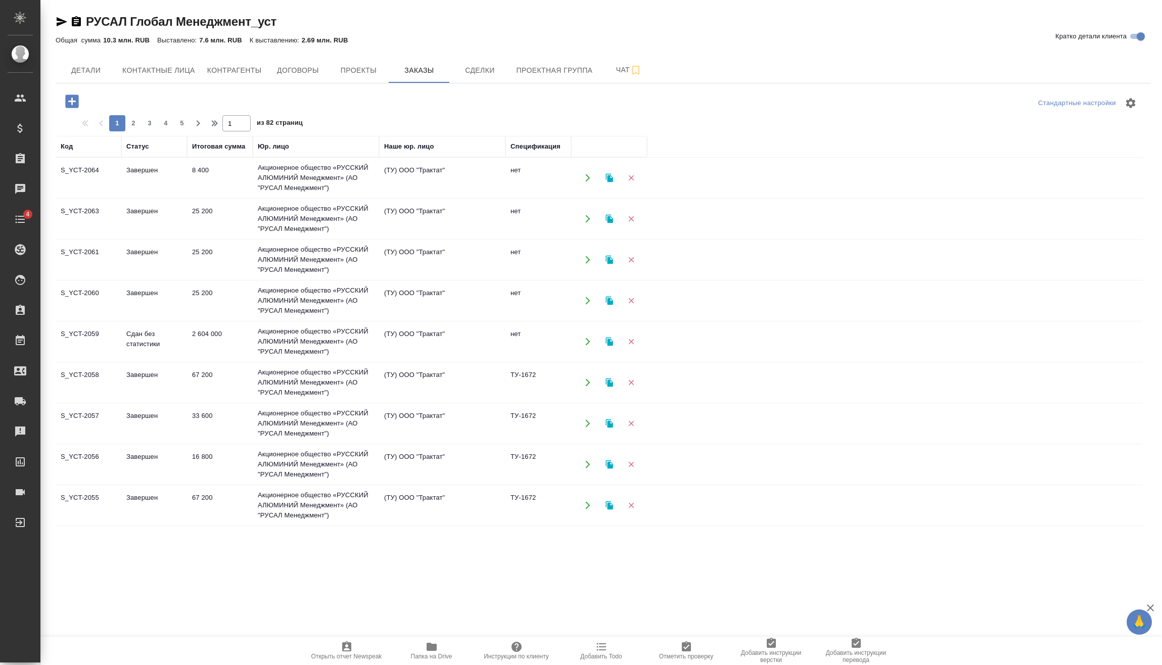
click at [75, 100] on icon "button" at bounding box center [71, 101] width 13 height 13
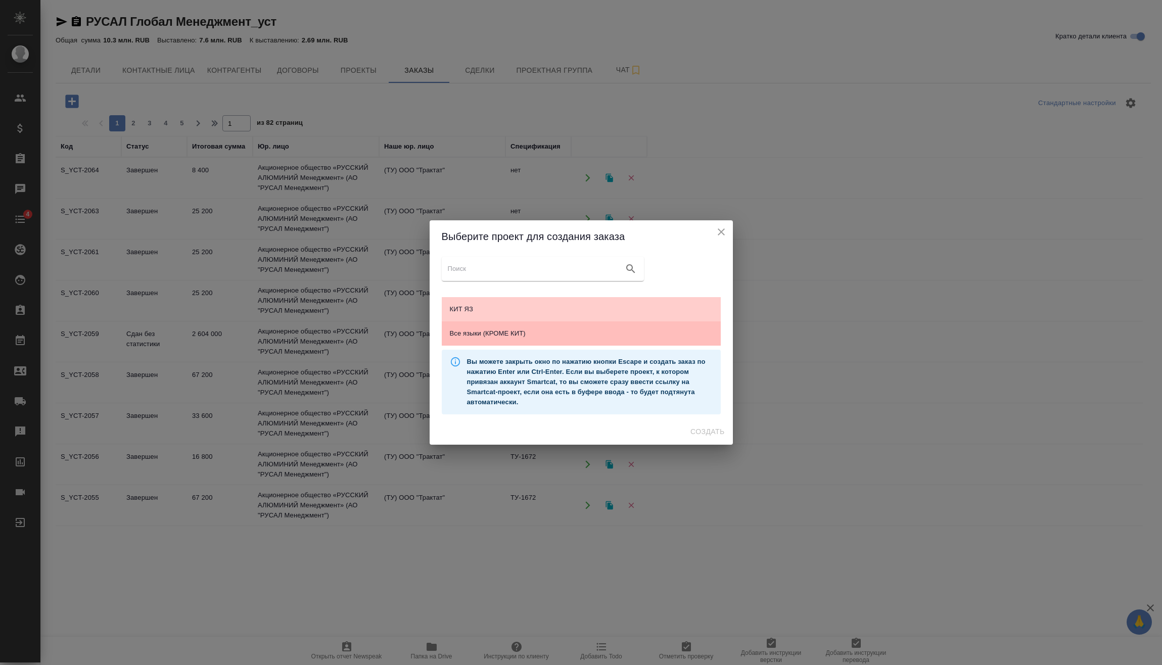
click at [538, 343] on div "Все языки (КРОМЕ КИТ)" at bounding box center [581, 333] width 279 height 24
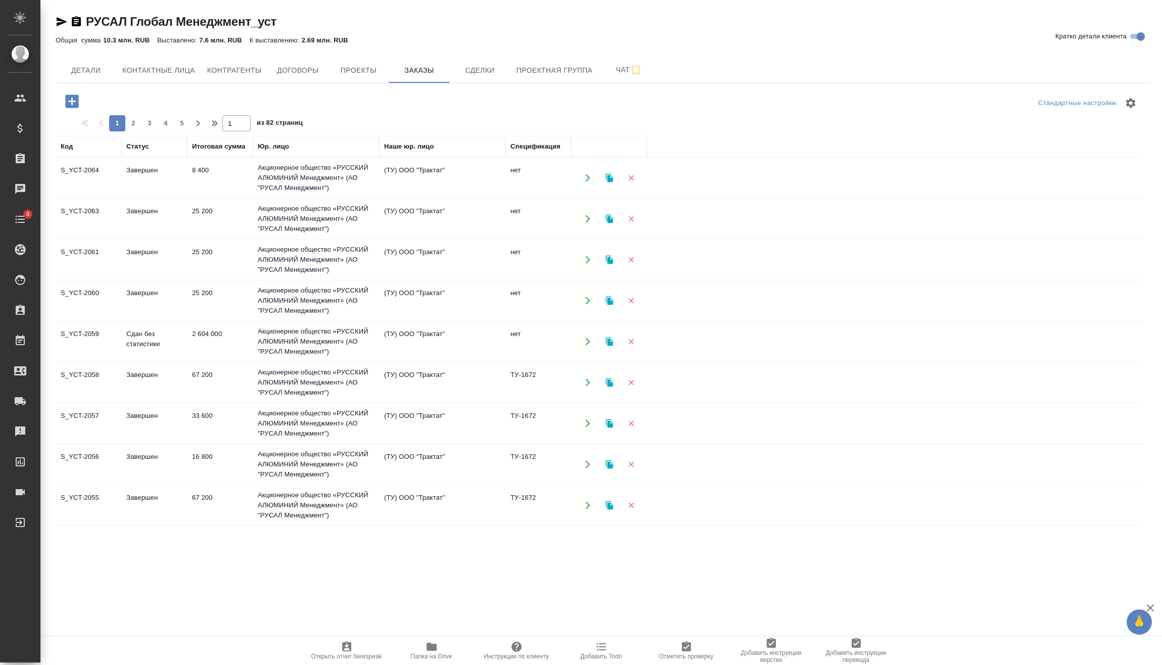
click at [703, 436] on body "🙏 .cls-1 fill:#fff; AWATERA Vasilev Evgeniy Клиенты Спецификации Заказы Чаты 4 …" at bounding box center [581, 332] width 1162 height 665
click at [76, 102] on icon "button" at bounding box center [71, 101] width 13 height 13
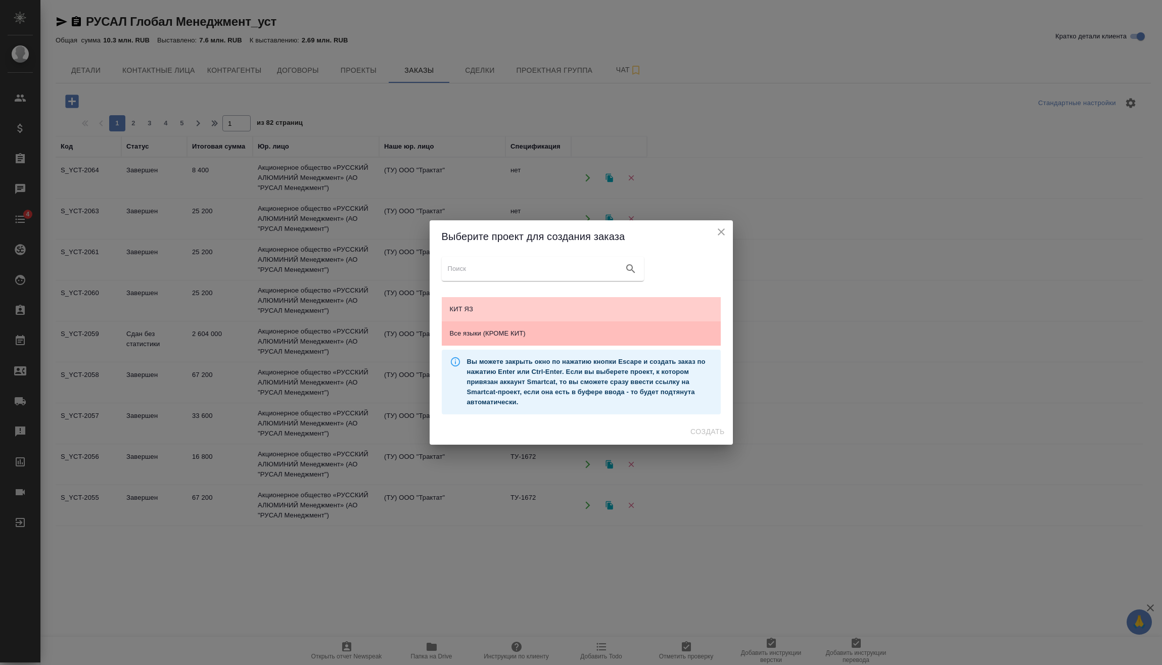
click at [561, 333] on span "Все языки (КРОМЕ КИТ)" at bounding box center [581, 333] width 263 height 10
click at [709, 429] on span "Создать" at bounding box center [707, 432] width 34 height 13
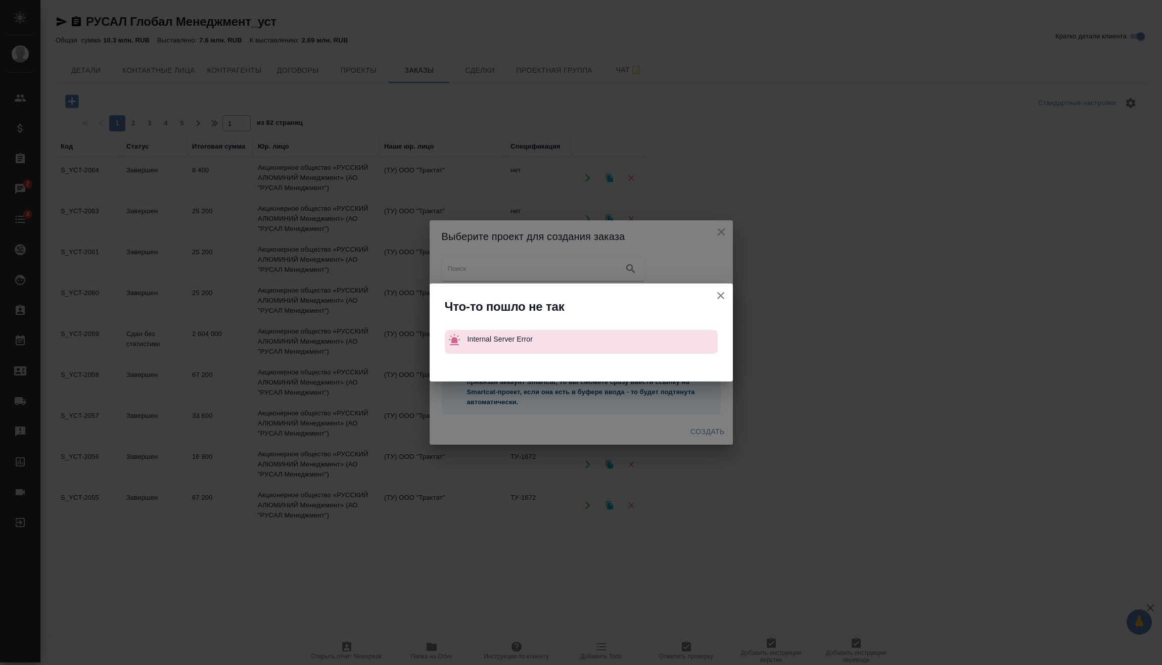
click at [722, 294] on icon "button" at bounding box center [720, 295] width 7 height 7
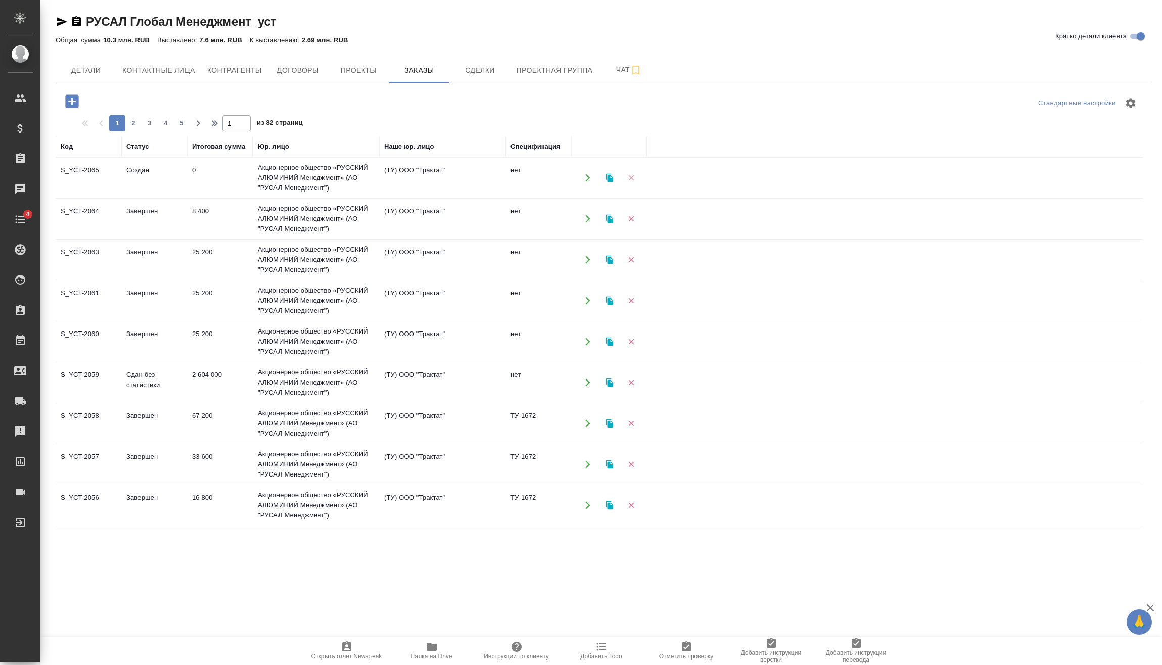
click at [633, 178] on icon "button" at bounding box center [631, 177] width 9 height 9
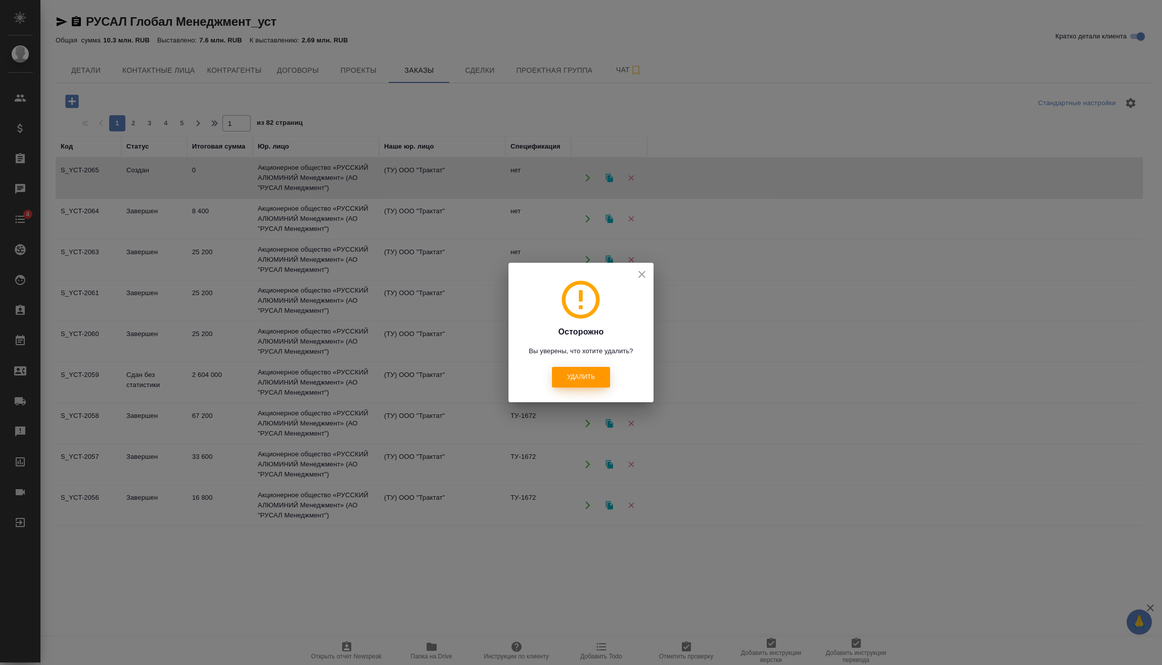
click at [593, 376] on span "Удалить" at bounding box center [581, 377] width 28 height 9
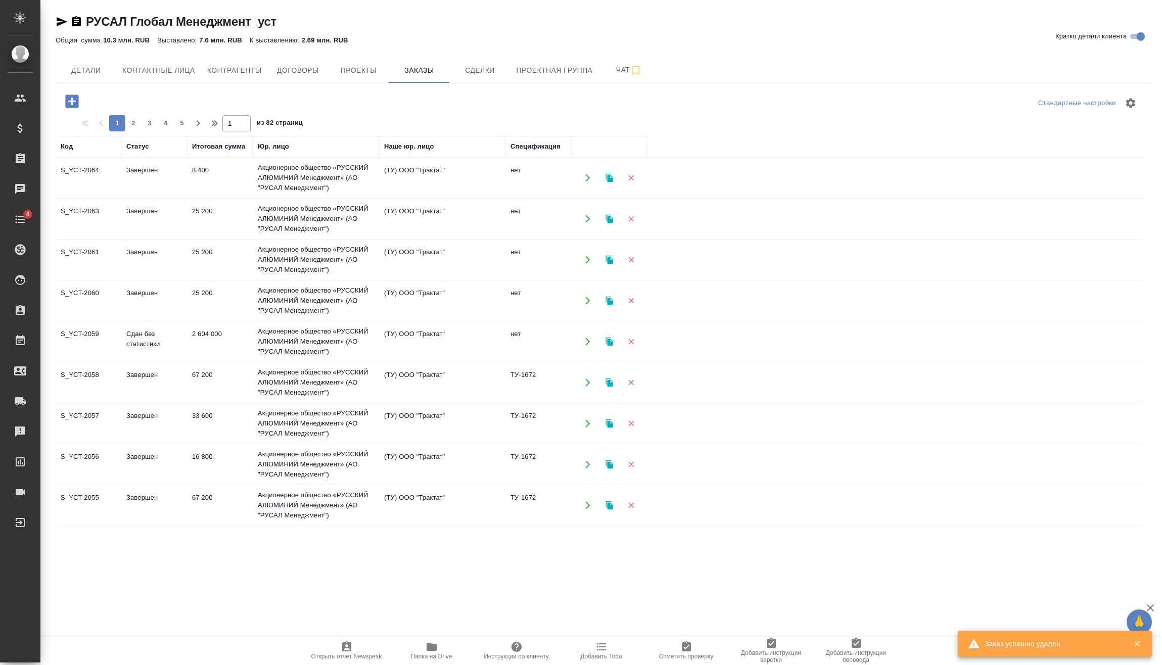
click at [71, 102] on icon "button" at bounding box center [72, 101] width 18 height 18
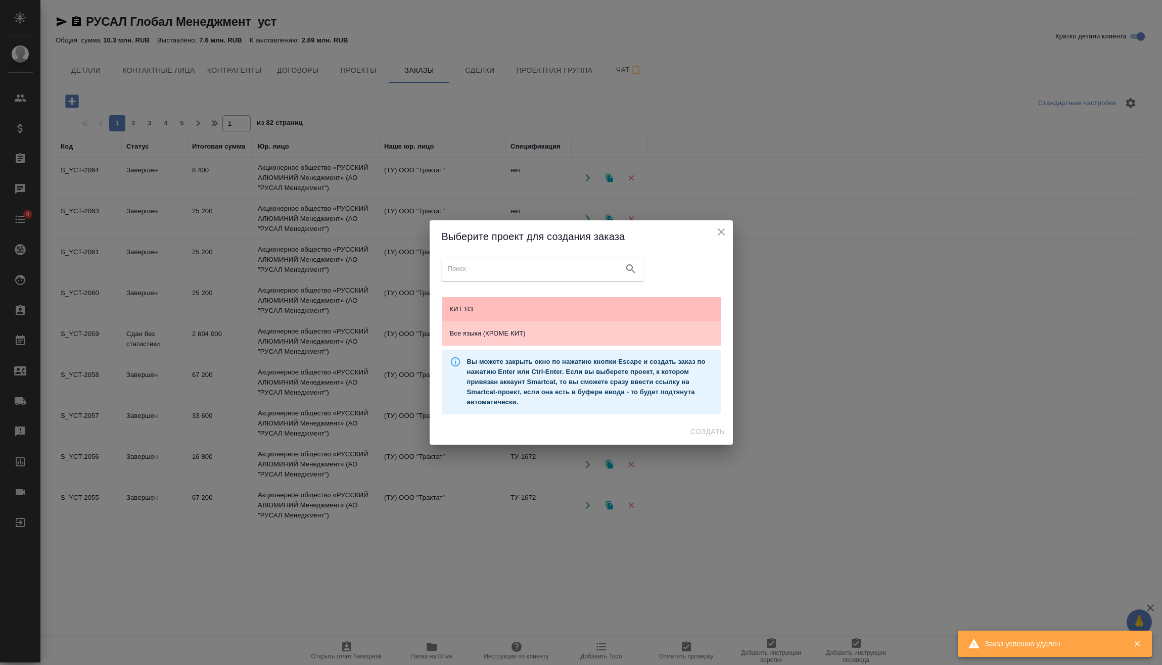
click at [518, 305] on span "КИТ ЯЗ" at bounding box center [581, 309] width 263 height 10
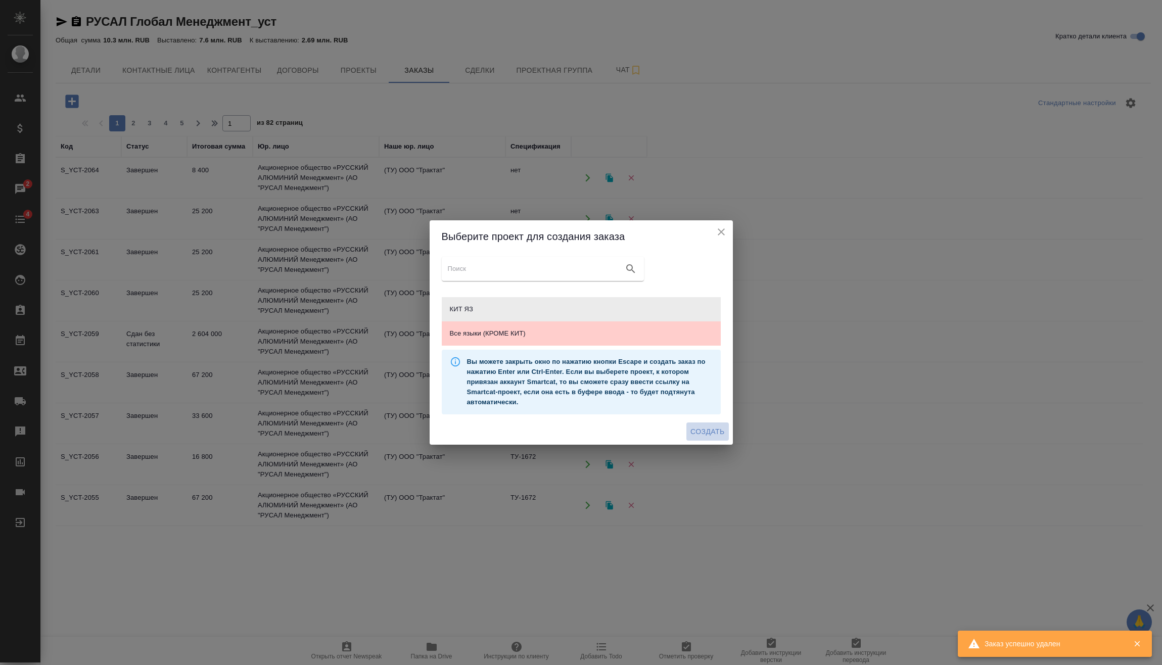
click at [699, 430] on span "Создать" at bounding box center [707, 432] width 34 height 13
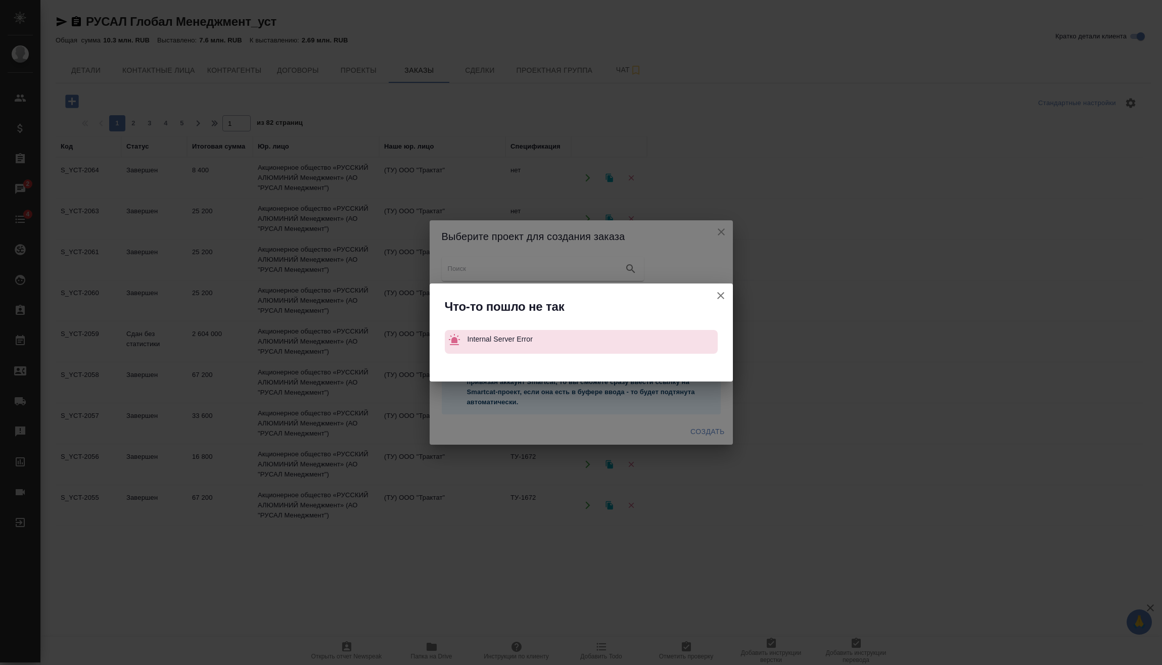
click at [718, 292] on icon "button" at bounding box center [721, 296] width 12 height 12
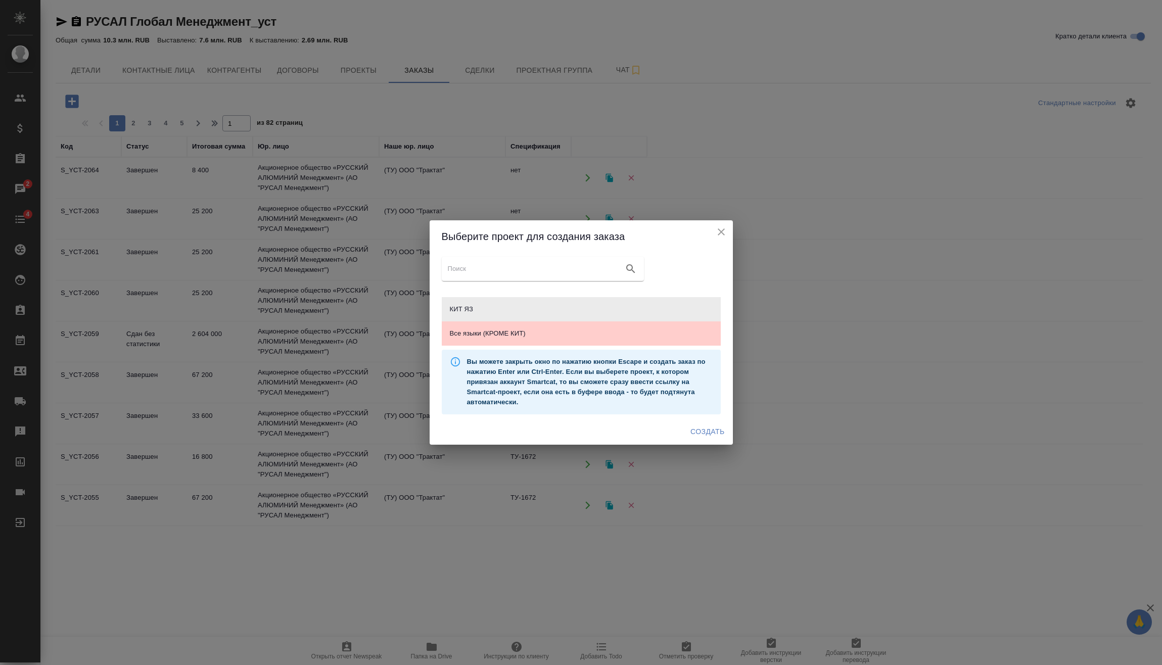
drag, startPoint x: 719, startPoint y: 228, endPoint x: 705, endPoint y: 232, distance: 13.6
click at [720, 228] on icon "close" at bounding box center [721, 232] width 12 height 12
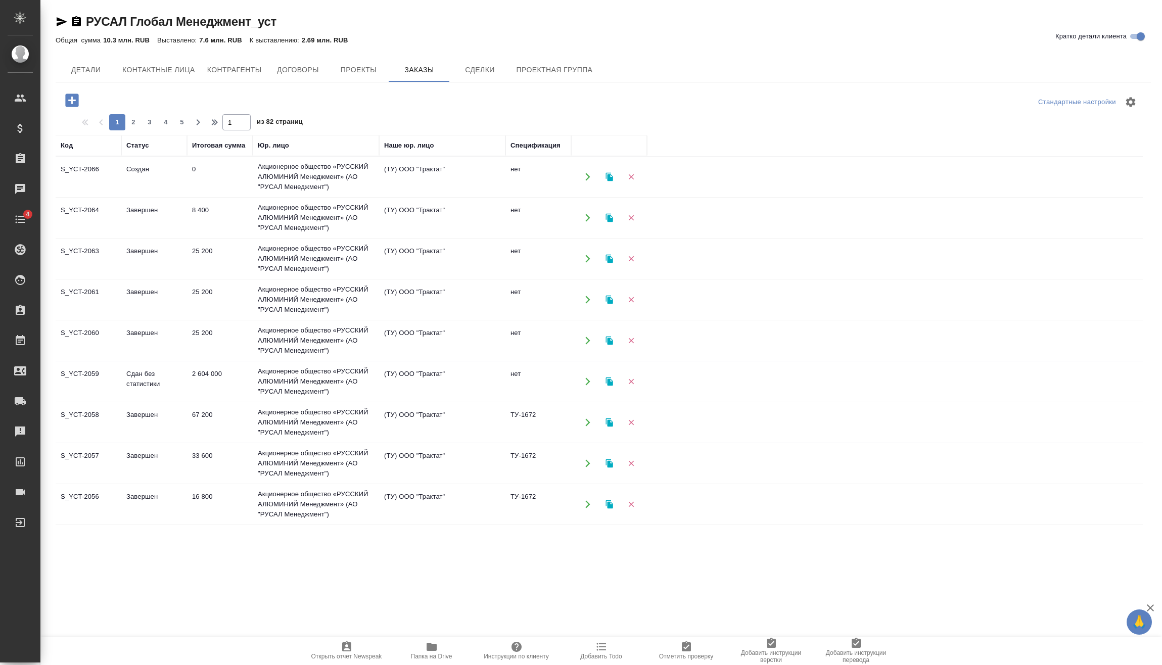
click at [242, 181] on td "0" at bounding box center [220, 176] width 66 height 35
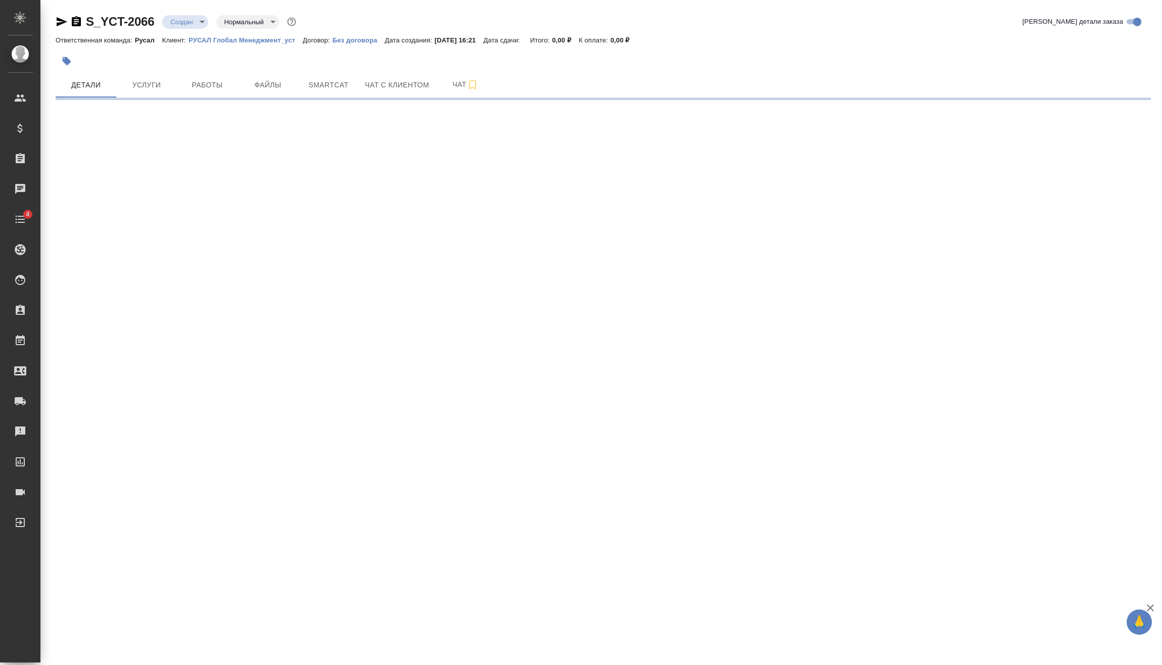
select select "RU"
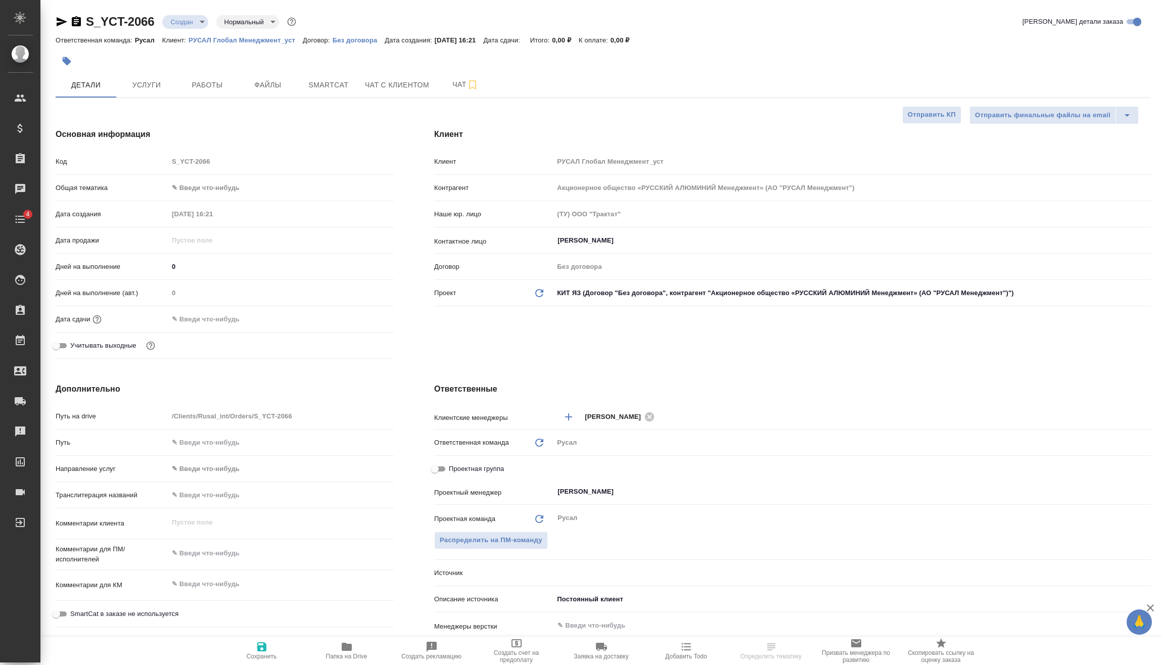
type textarea "x"
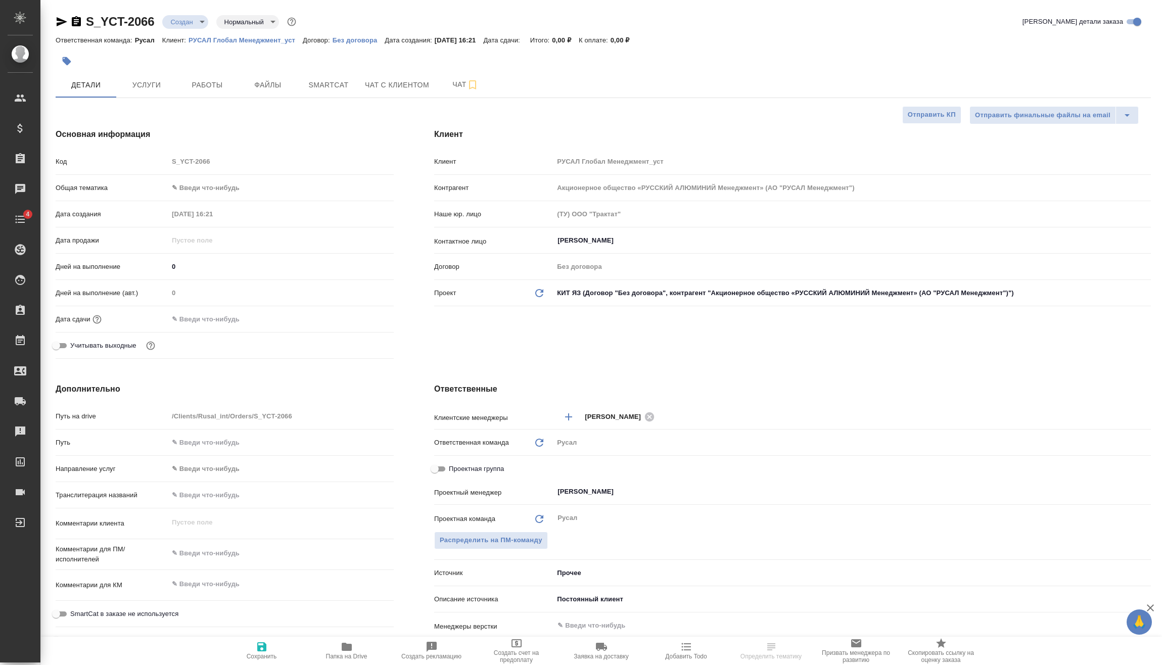
type textarea "x"
click at [207, 189] on body "🙏 .cls-1 fill:#fff; AWATERA Vasilev Evgeniy Клиенты Спецификации Заказы Чаты 4 …" at bounding box center [581, 332] width 1162 height 665
type textarea "x"
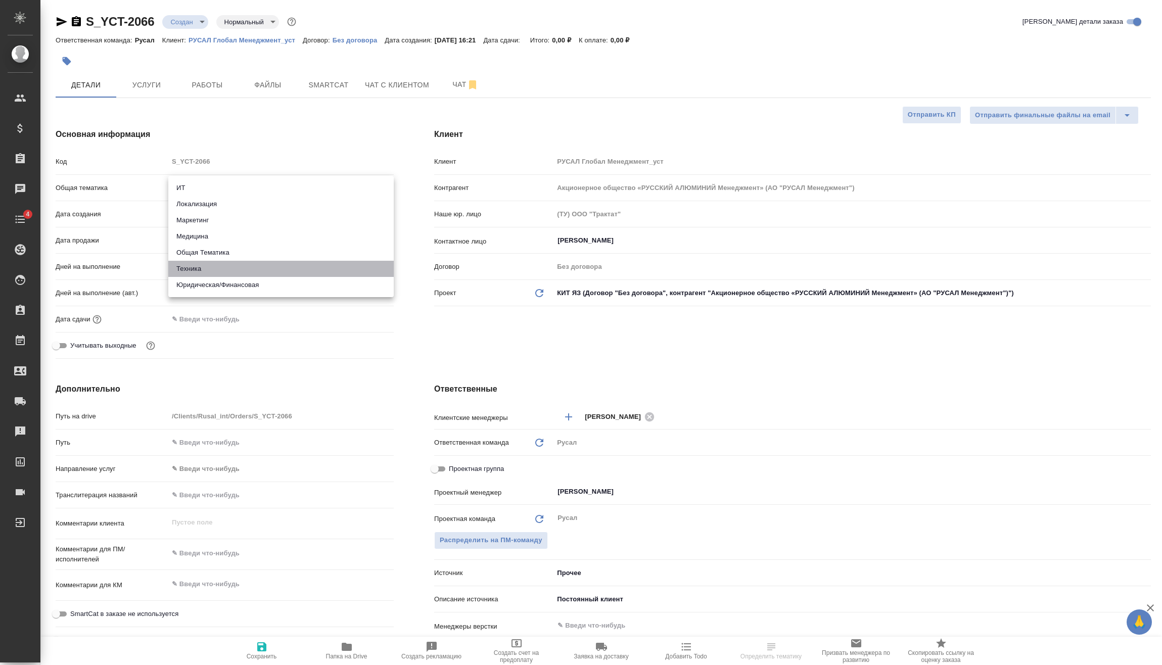
click at [193, 272] on li "Техника" at bounding box center [280, 269] width 225 height 16
type input "tech"
type textarea "x"
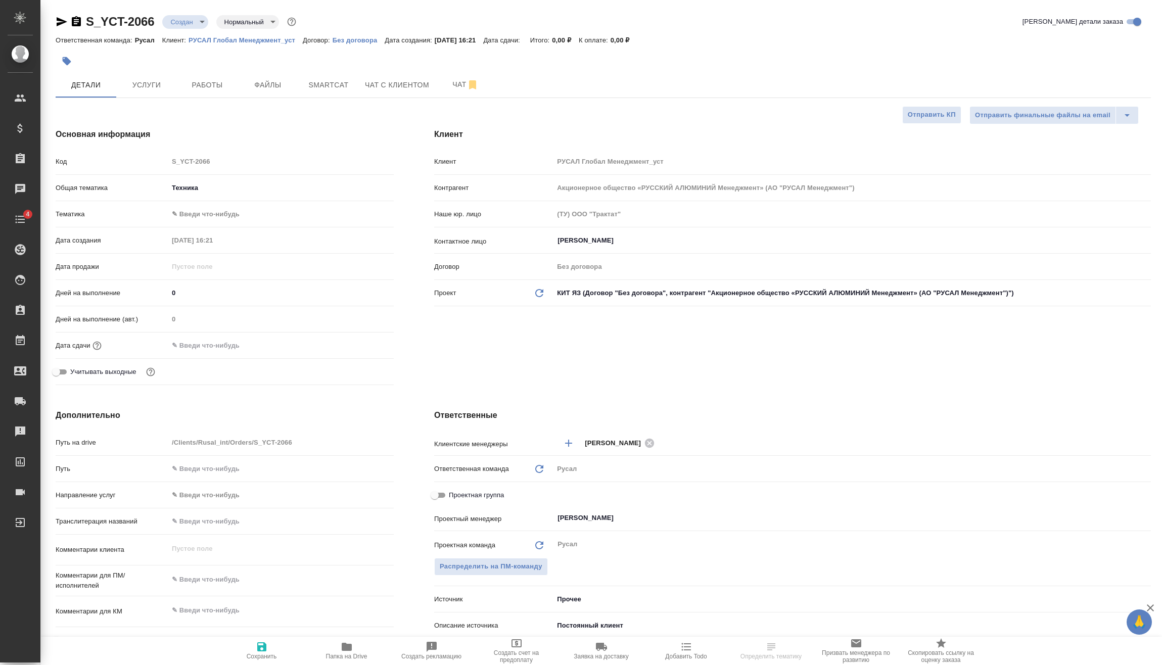
click at [212, 211] on body "🙏 .cls-1 fill:#fff; AWATERA Vasilev Evgeniy Клиенты Спецификации Заказы Чаты 4 …" at bounding box center [581, 332] width 1162 height 665
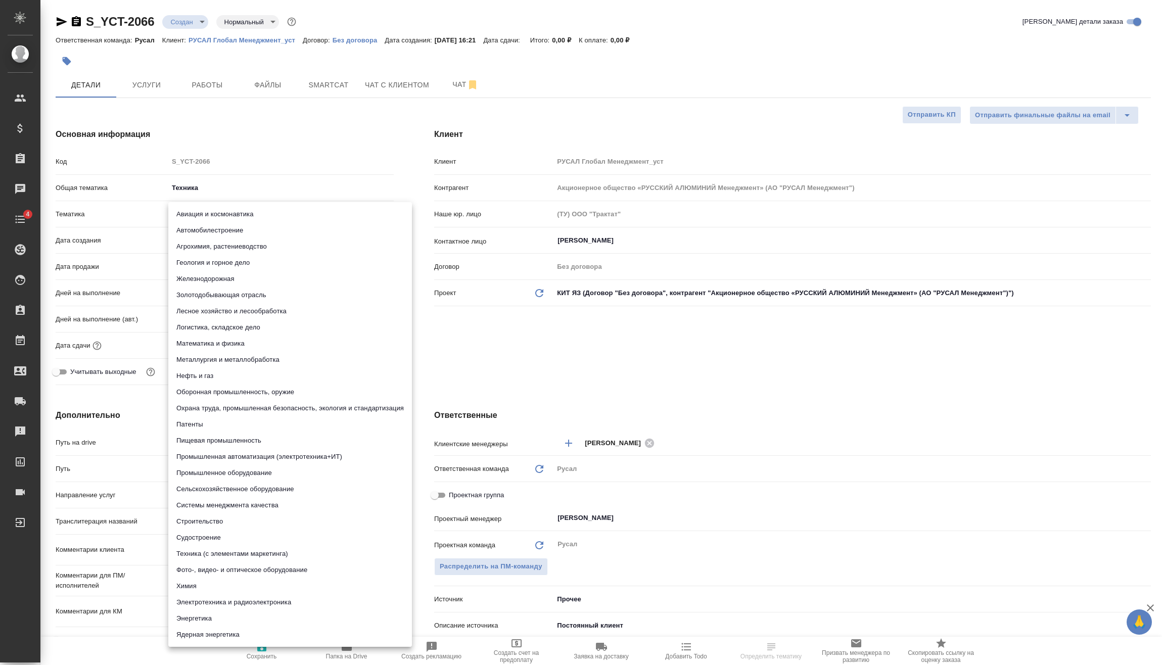
click at [216, 357] on li "Металлургия и металлобработка" at bounding box center [290, 360] width 244 height 16
type textarea "x"
type input "60014e23f7d9dc5f480a3cf8"
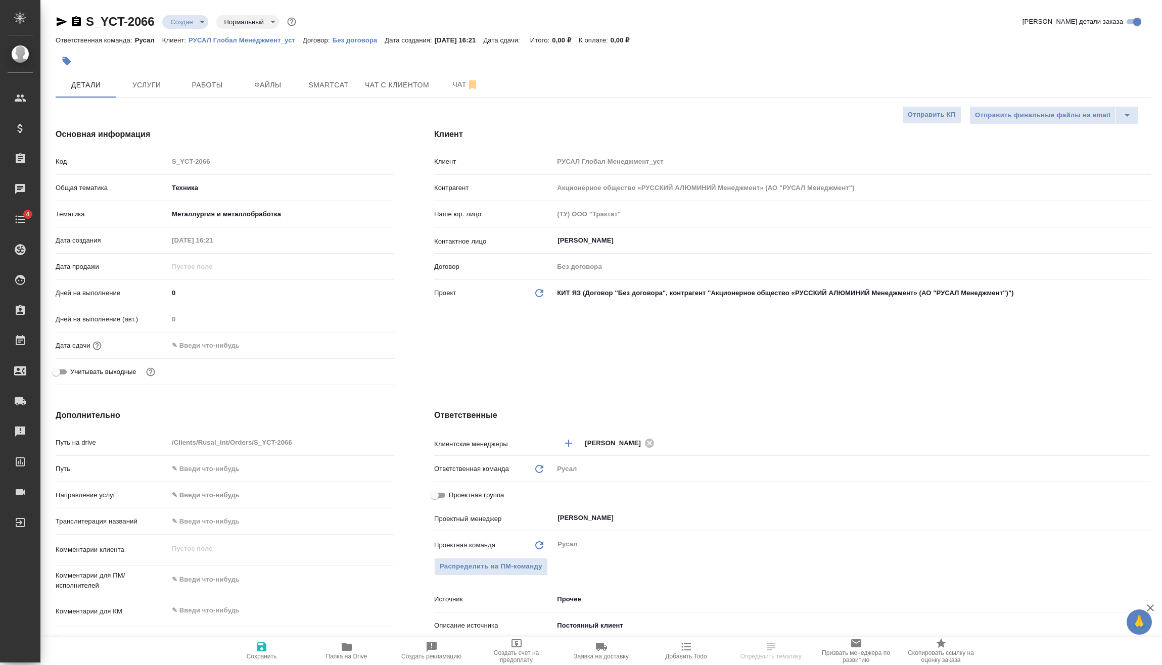
click at [232, 345] on input "text" at bounding box center [212, 345] width 88 height 15
click at [382, 342] on div at bounding box center [375, 345] width 35 height 12
click at [364, 345] on icon "button" at bounding box center [364, 345] width 9 height 10
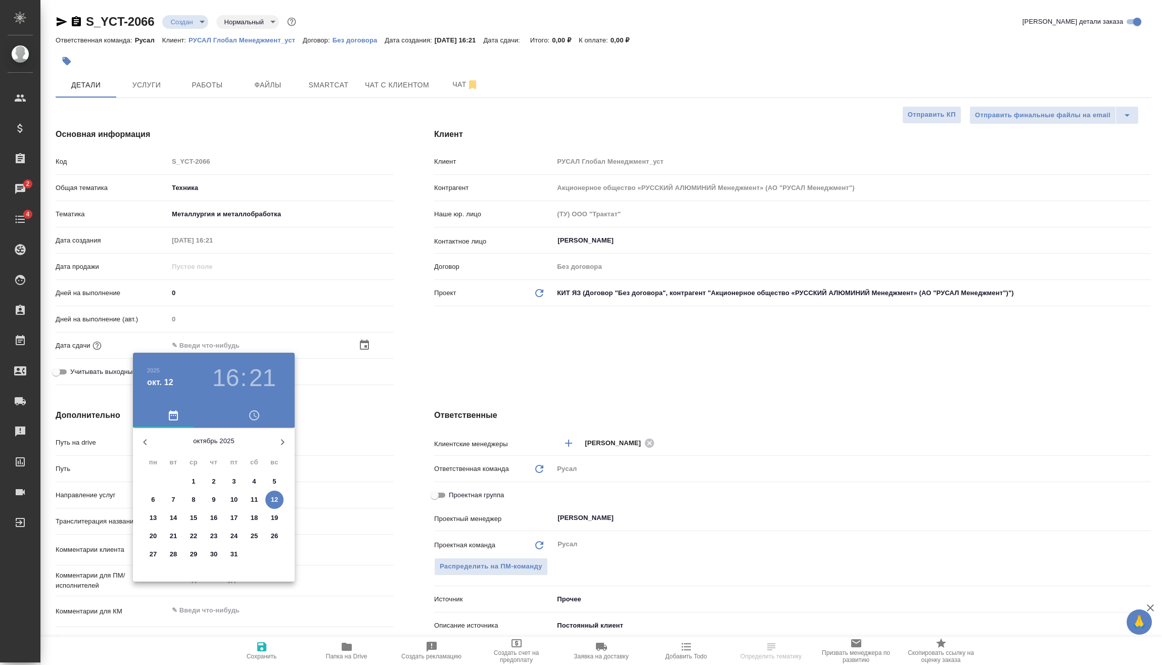
click at [236, 378] on h3 "16" at bounding box center [225, 378] width 27 height 28
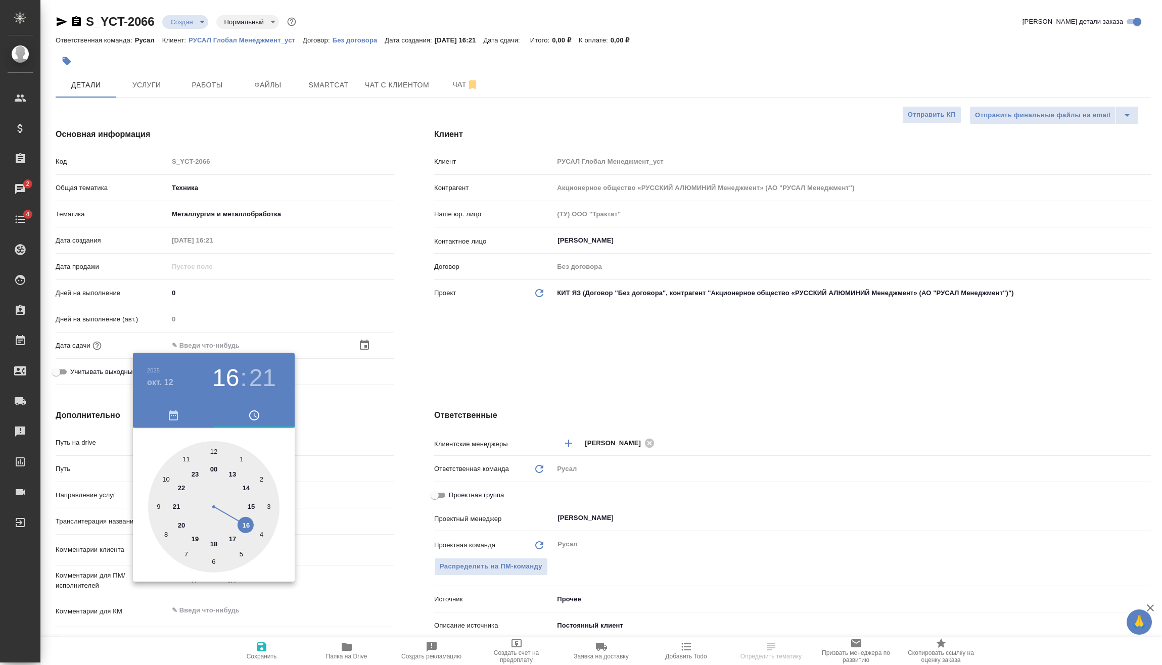
click at [234, 537] on div at bounding box center [213, 506] width 131 height 131
type input "12.10.2025 17:21"
type textarea "x"
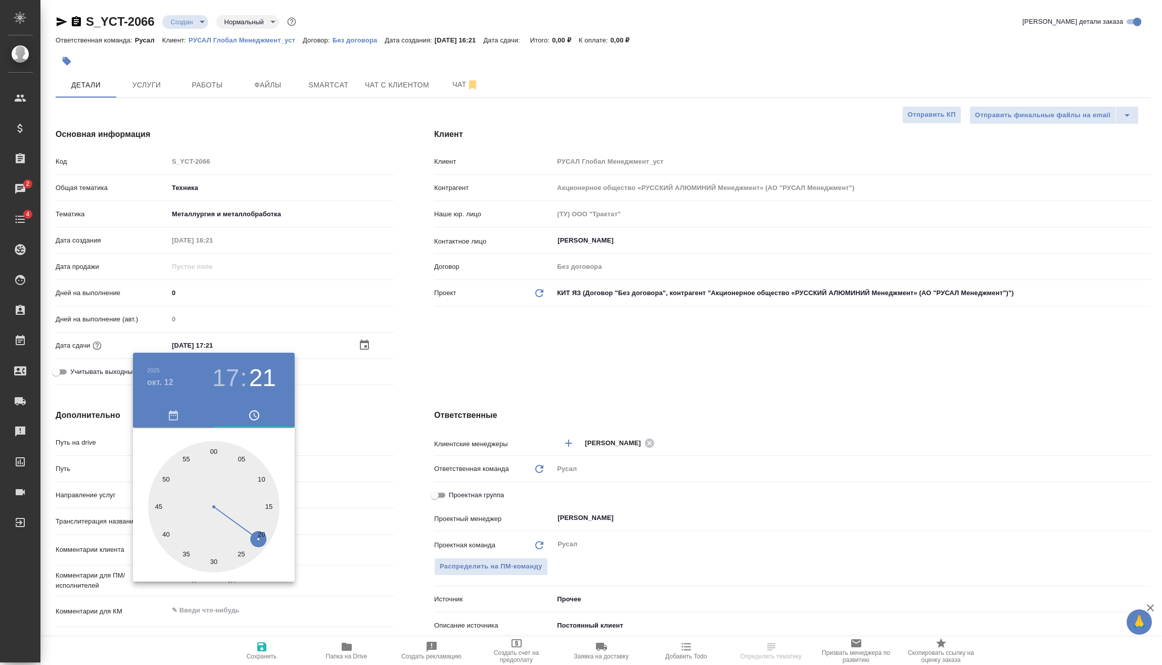
click at [320, 436] on div at bounding box center [581, 332] width 1162 height 665
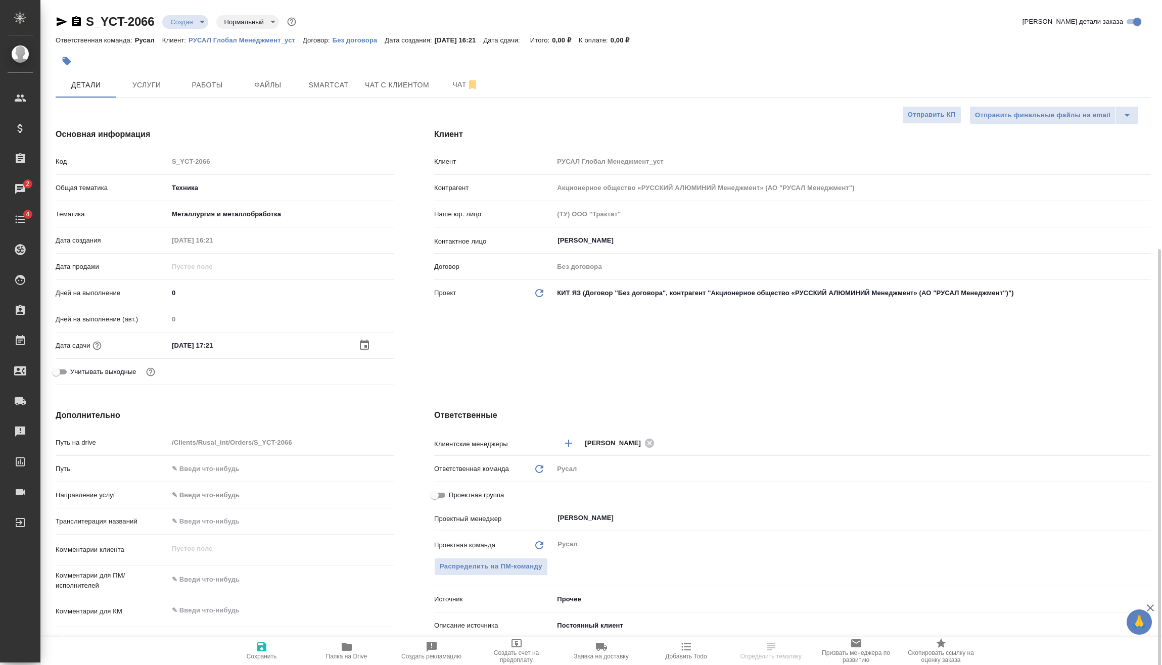
scroll to position [152, 0]
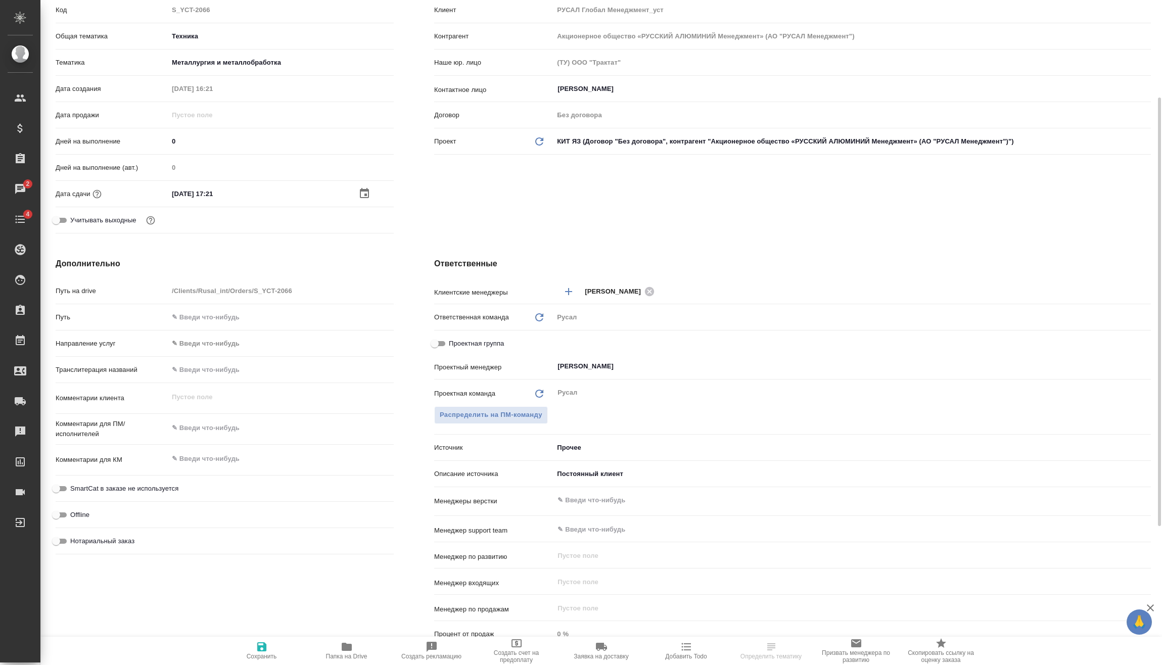
type textarea "x"
click at [223, 428] on textarea at bounding box center [280, 427] width 225 height 17
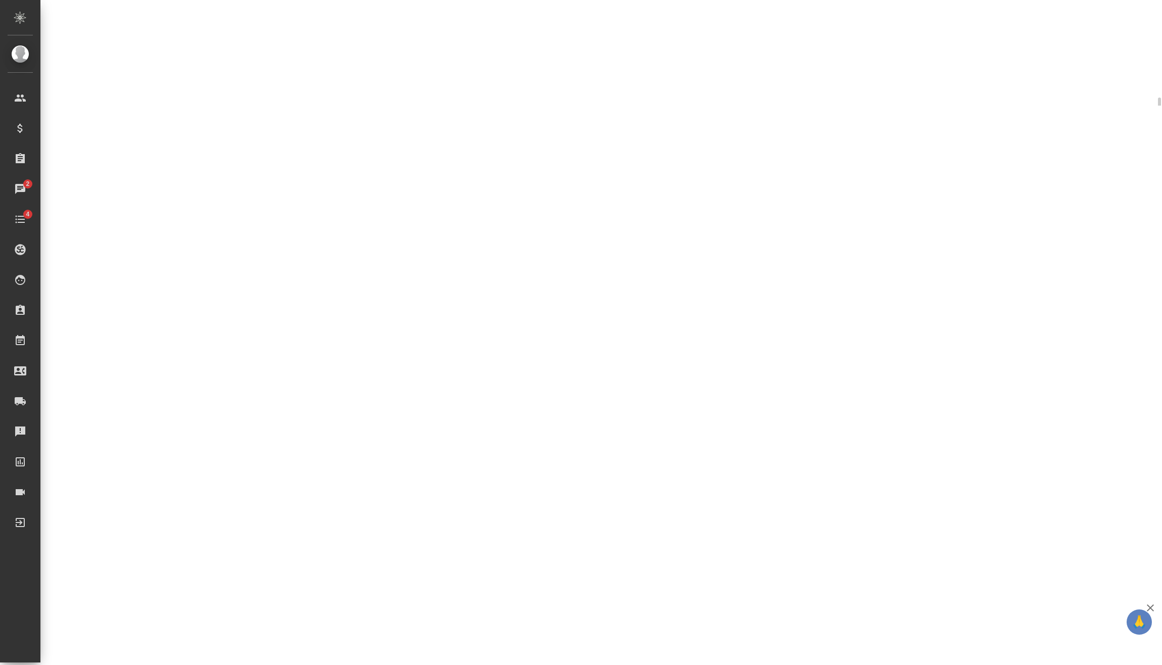
select select "RU"
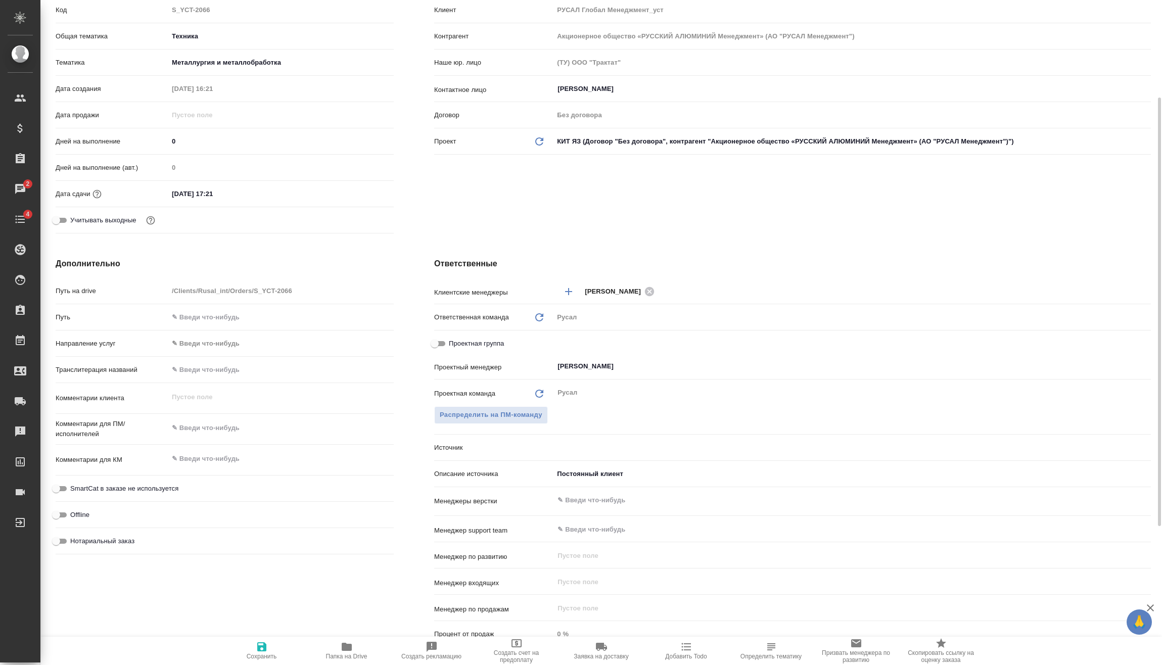
type textarea "x"
click at [225, 427] on textarea at bounding box center [280, 427] width 225 height 17
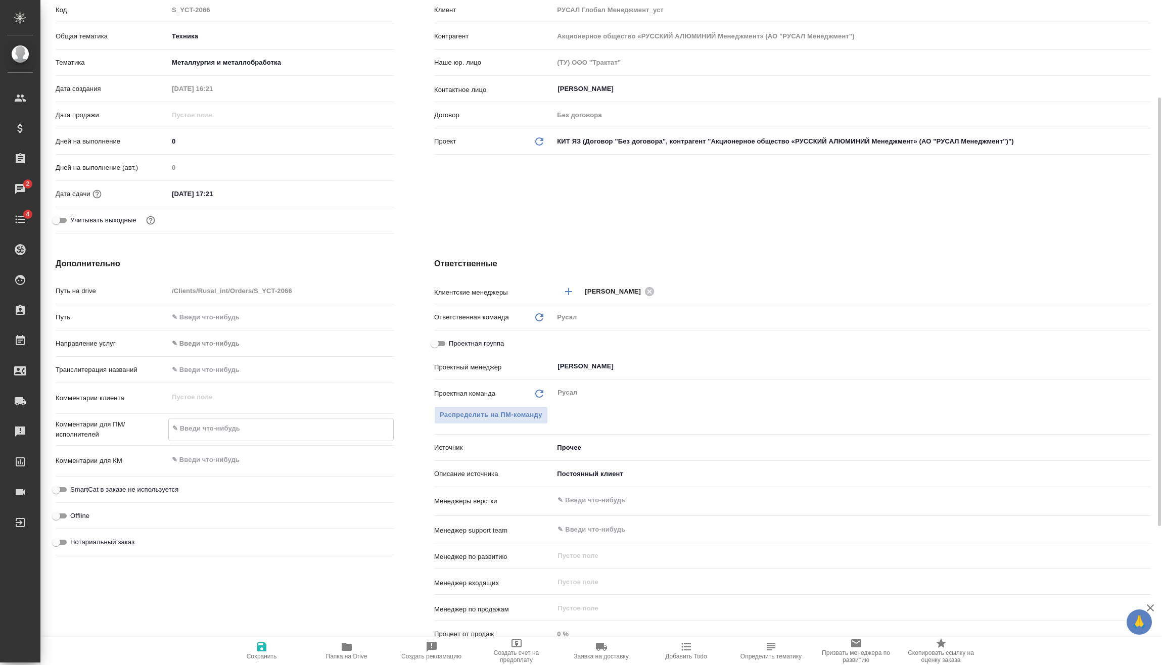
type textarea "x"
type textarea "1"
type textarea "x"
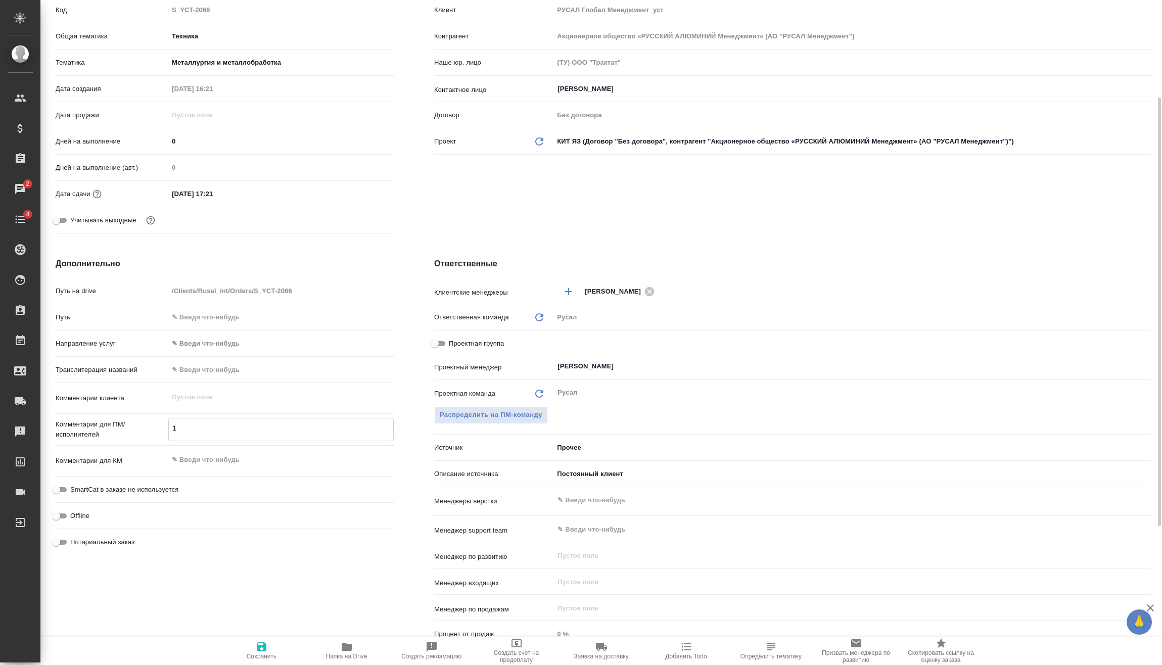
type textarea "10"
type textarea "x"
type textarea "10."
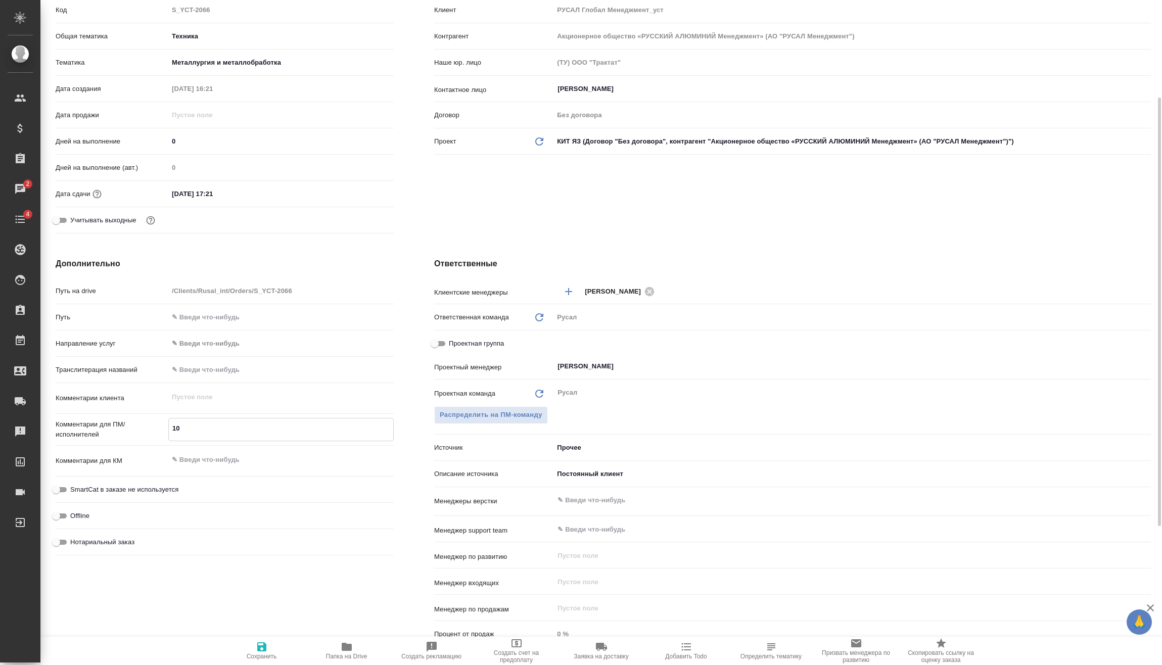
type textarea "x"
type textarea "10.1"
type textarea "x"
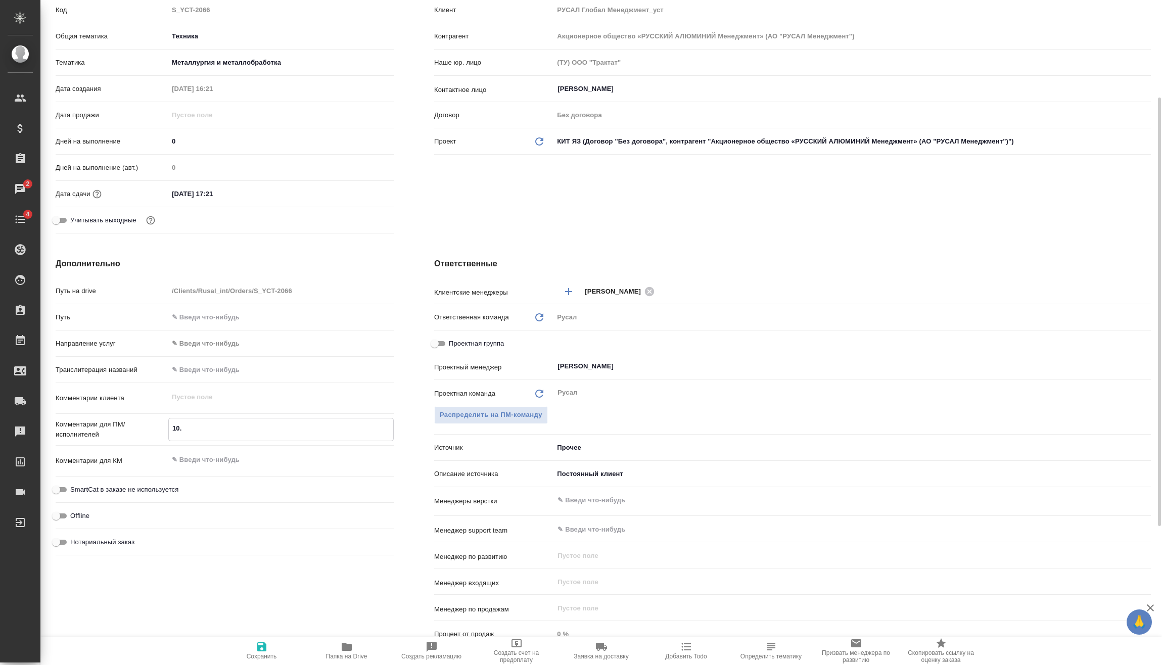
type textarea "x"
type textarea "10.10"
type textarea "x"
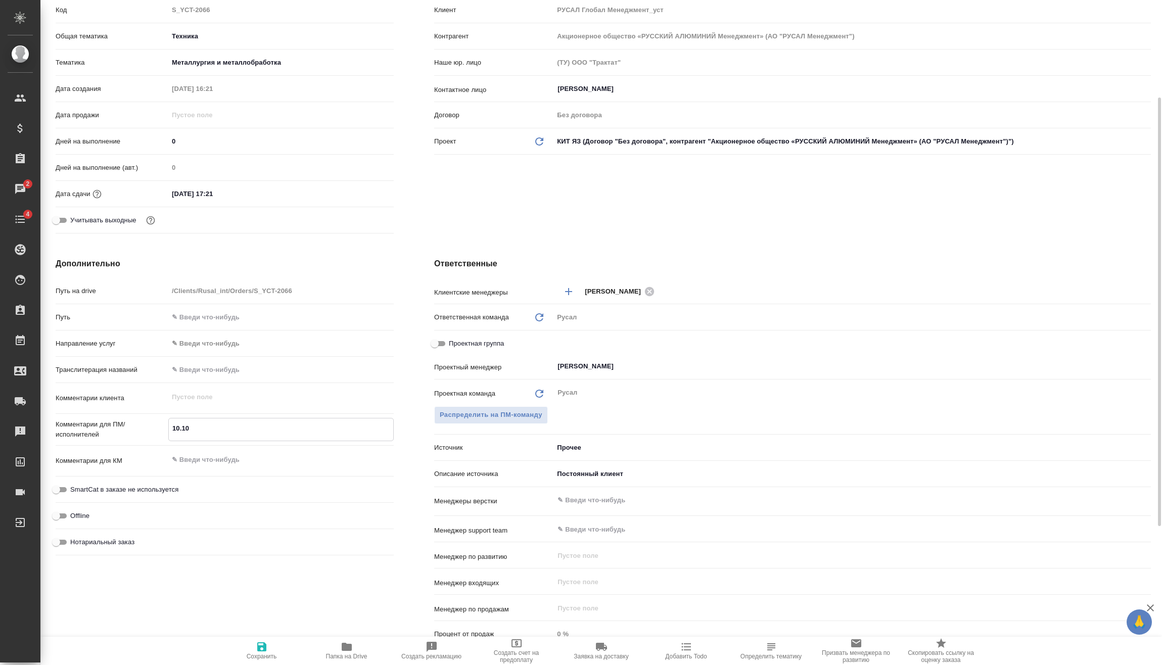
type textarea "x"
type textarea "10.10"
type textarea "x"
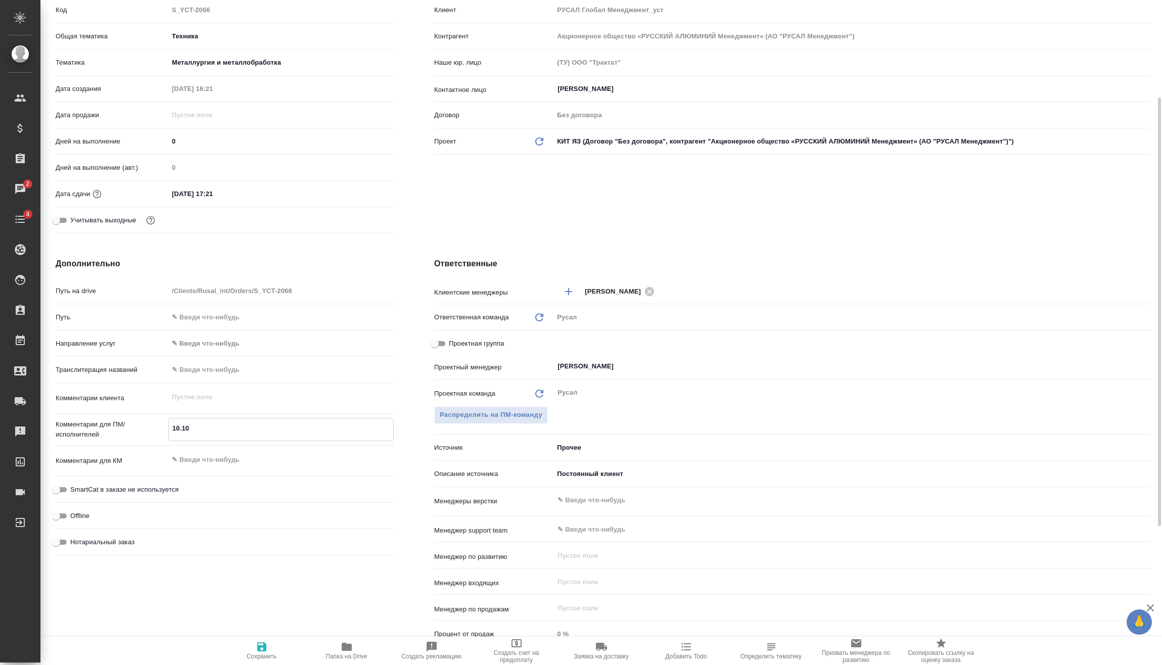
type textarea "10.10 М"
type textarea "x"
type textarea "10.10 Ми"
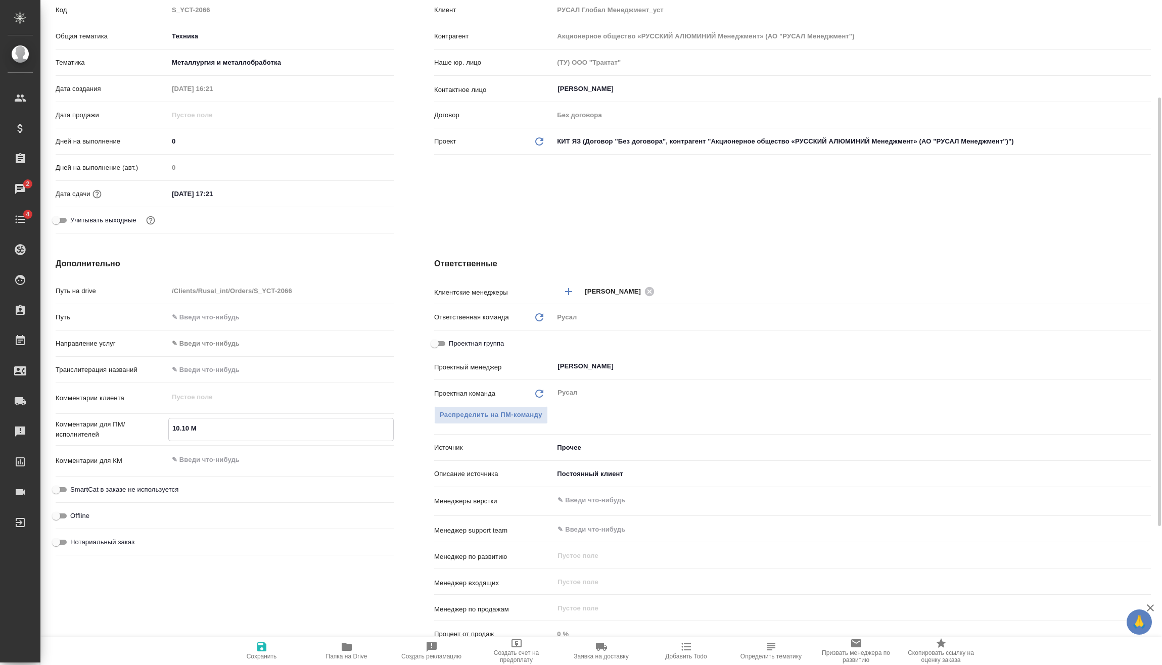
type textarea "x"
type textarea "10.10 Мир"
type textarea "x"
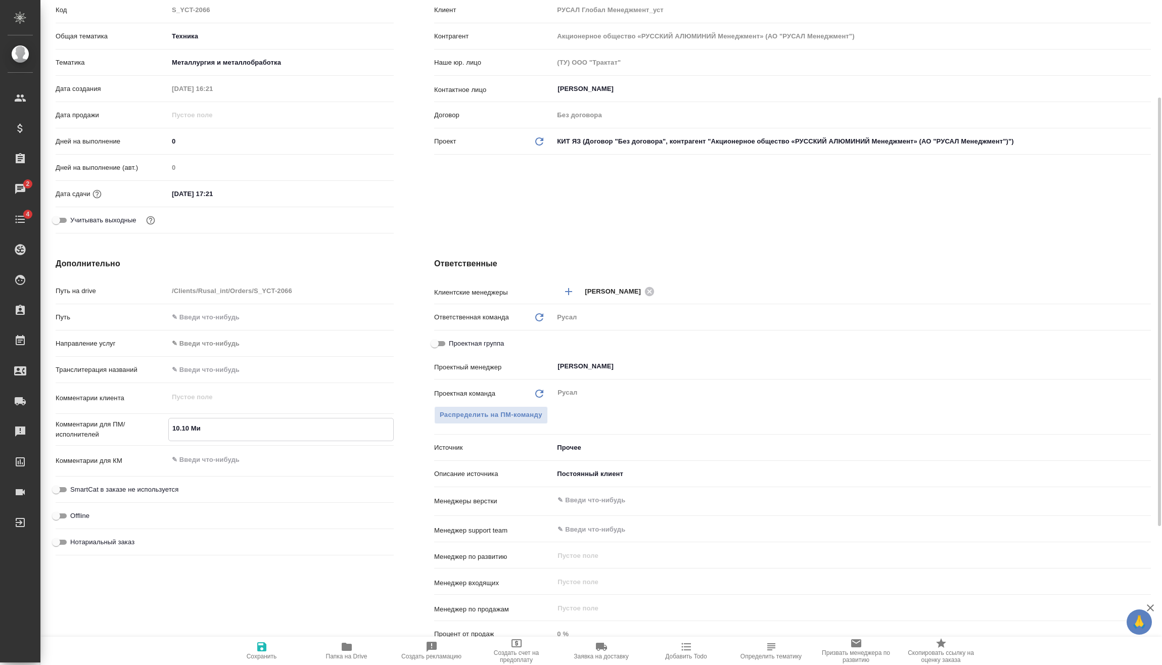
type textarea "x"
type textarea "10.10 Миро"
type textarea "x"
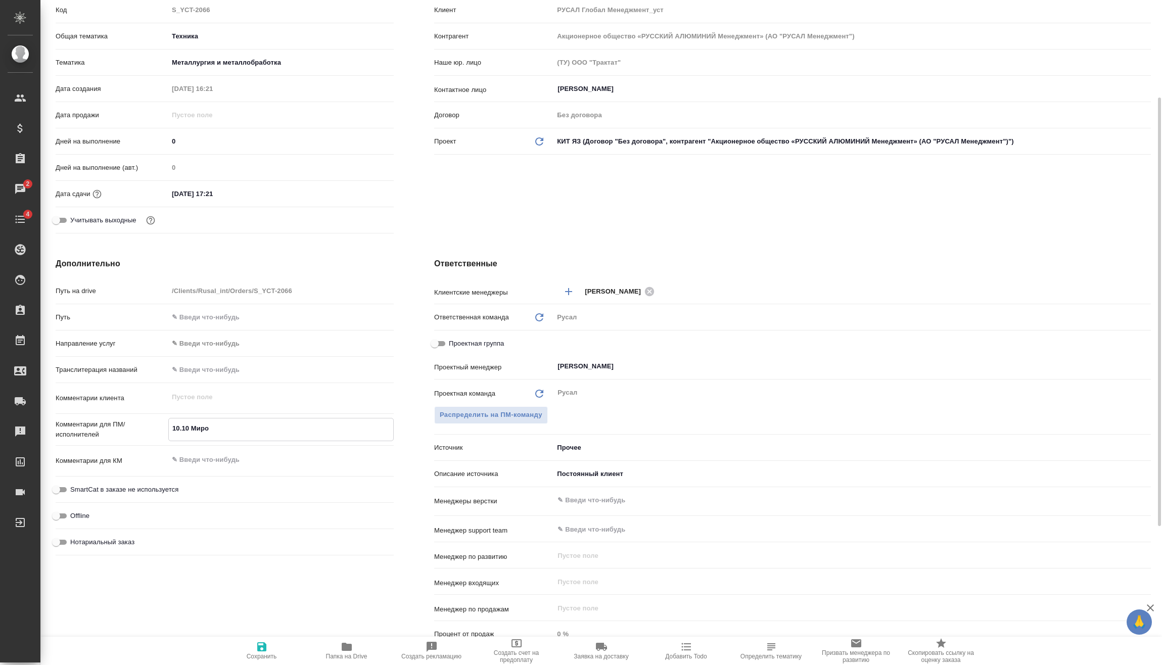
type textarea "x"
type textarea "10.10 Мирош"
type textarea "x"
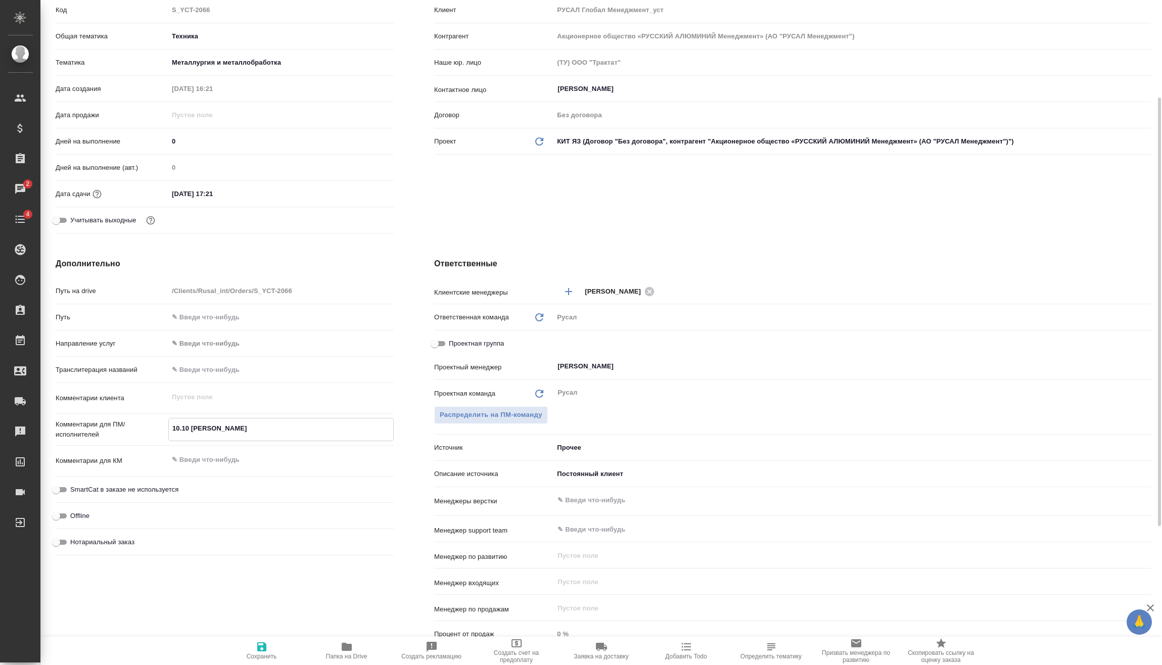
type textarea "10.10 Мироши"
type textarea "x"
type textarea "10.10 Мирошин"
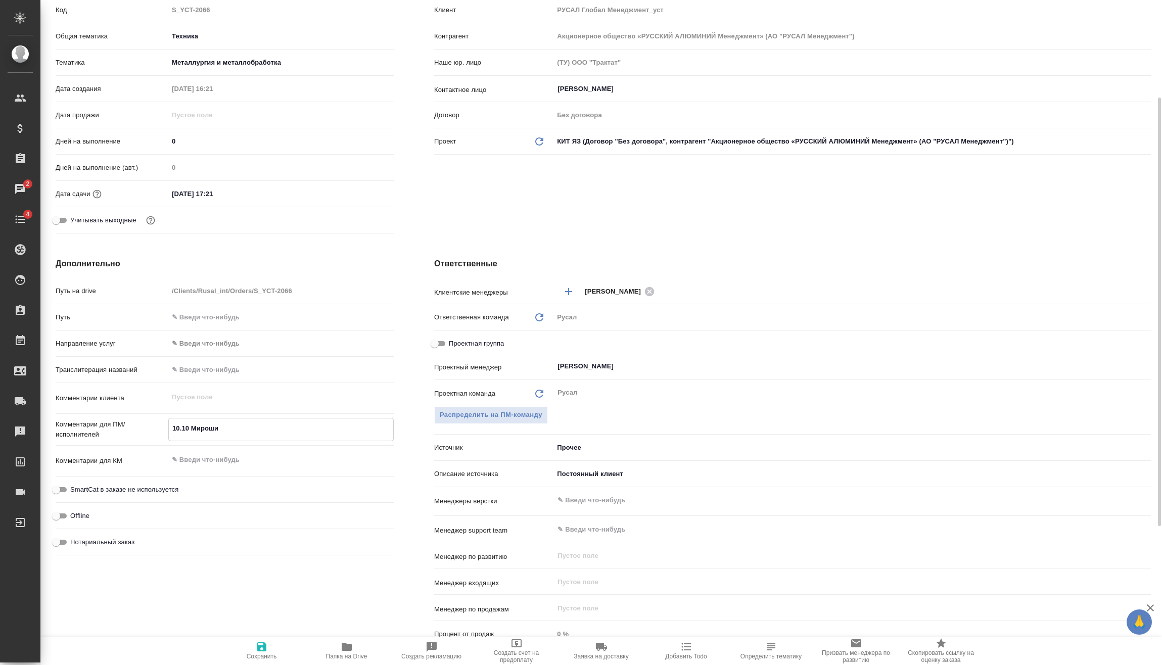
type textarea "x"
type textarea "10.10 Мирошина"
type textarea "x"
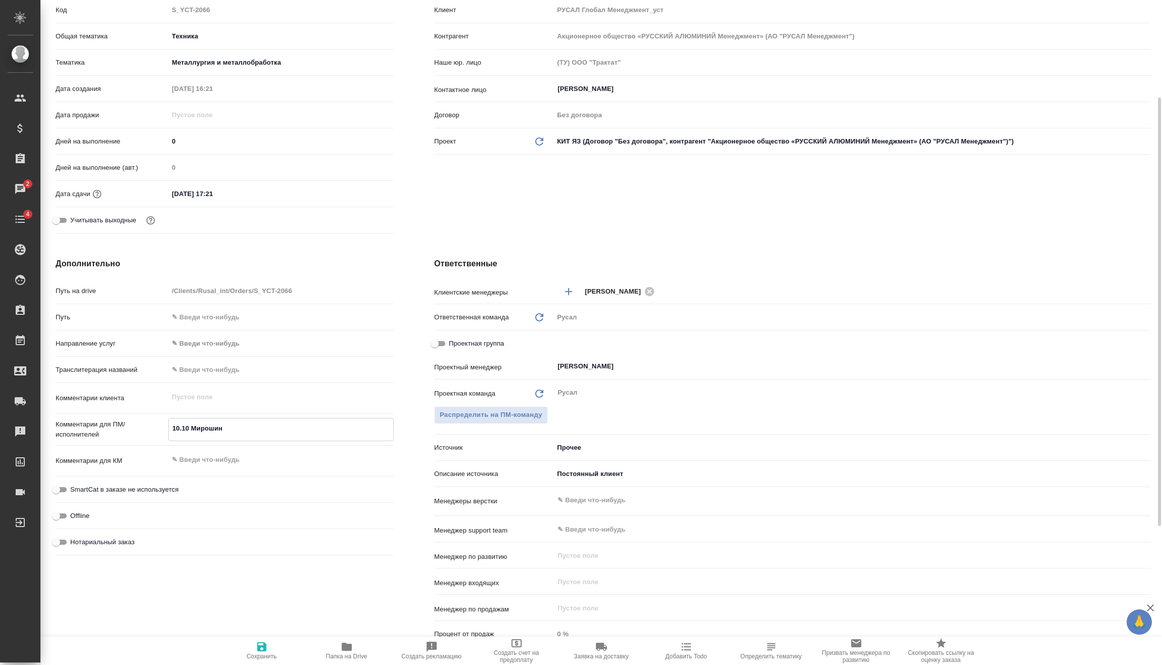
type textarea "x"
type textarea "10.10 Мирошина"
type textarea "x"
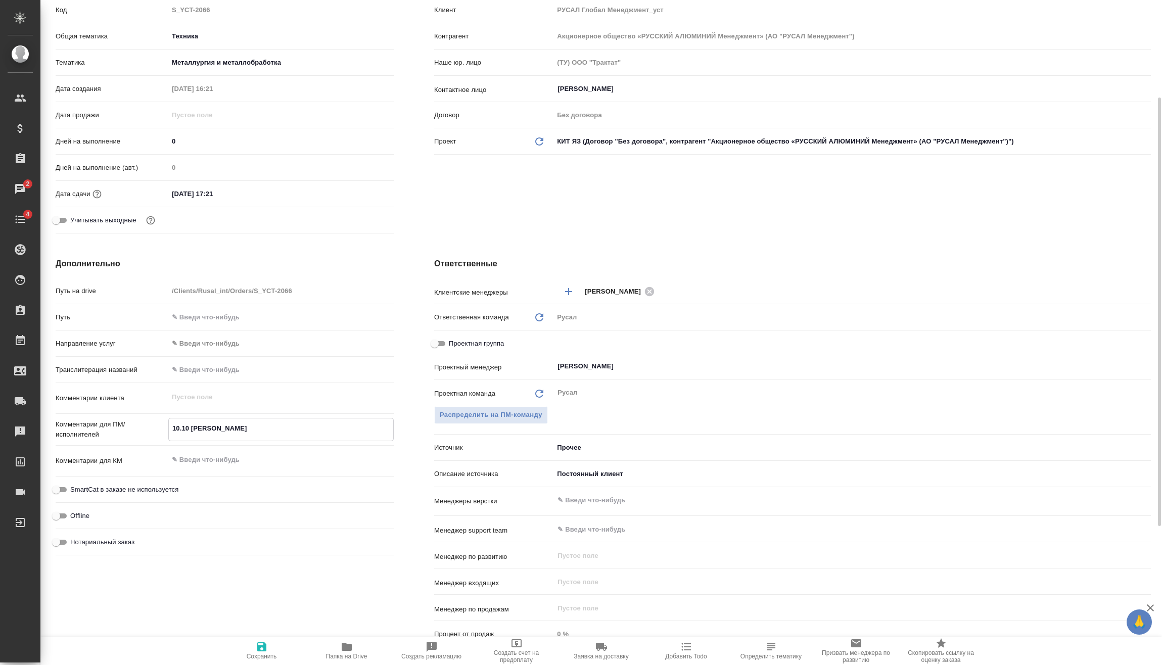
type textarea "x"
type textarea "10.10 Мирошина о"
type textarea "x"
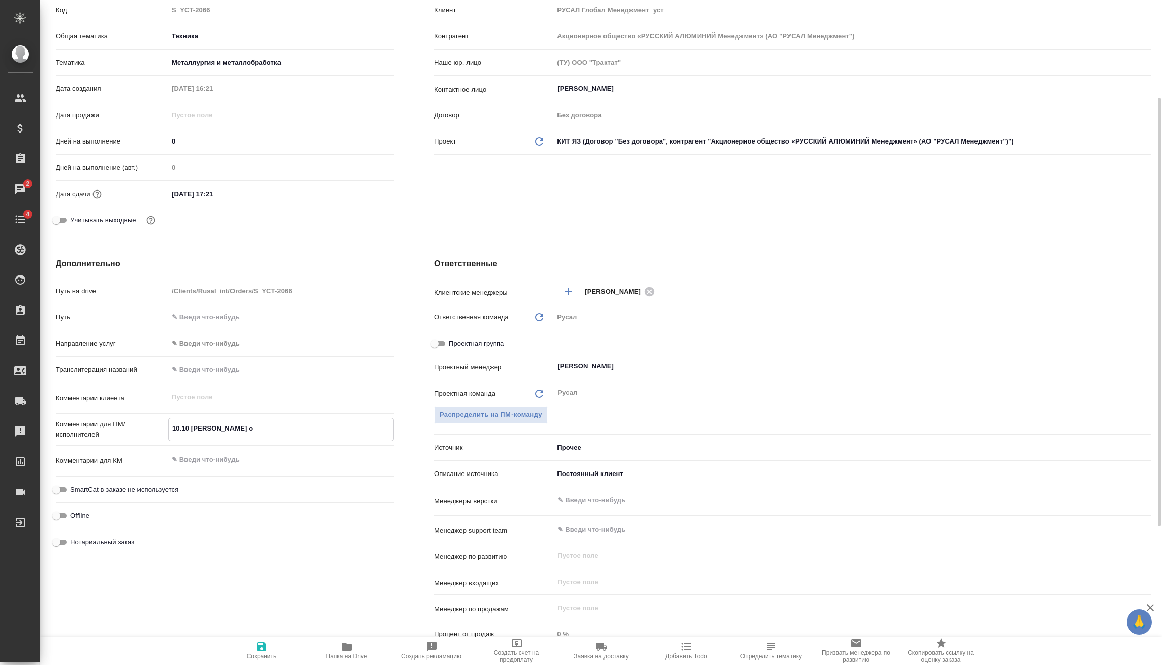
type textarea "10.10 Мирошина он"
type textarea "x"
type textarea "10.10 Мирошина онл"
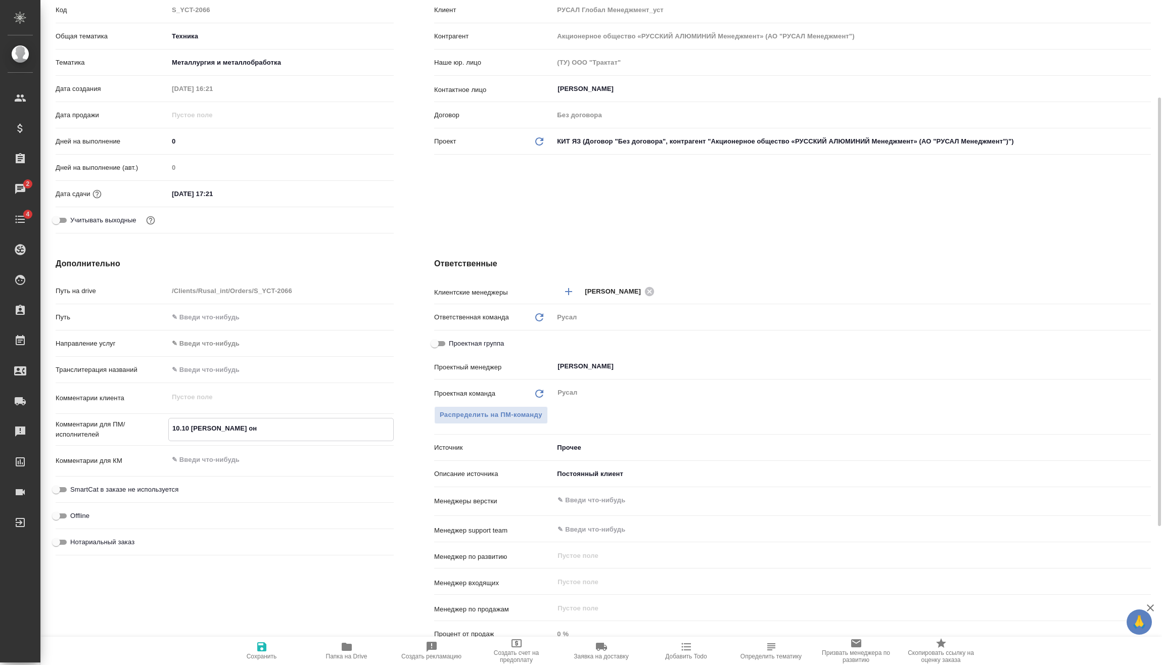
type textarea "x"
type textarea "10.10 Мирошина онла"
type textarea "x"
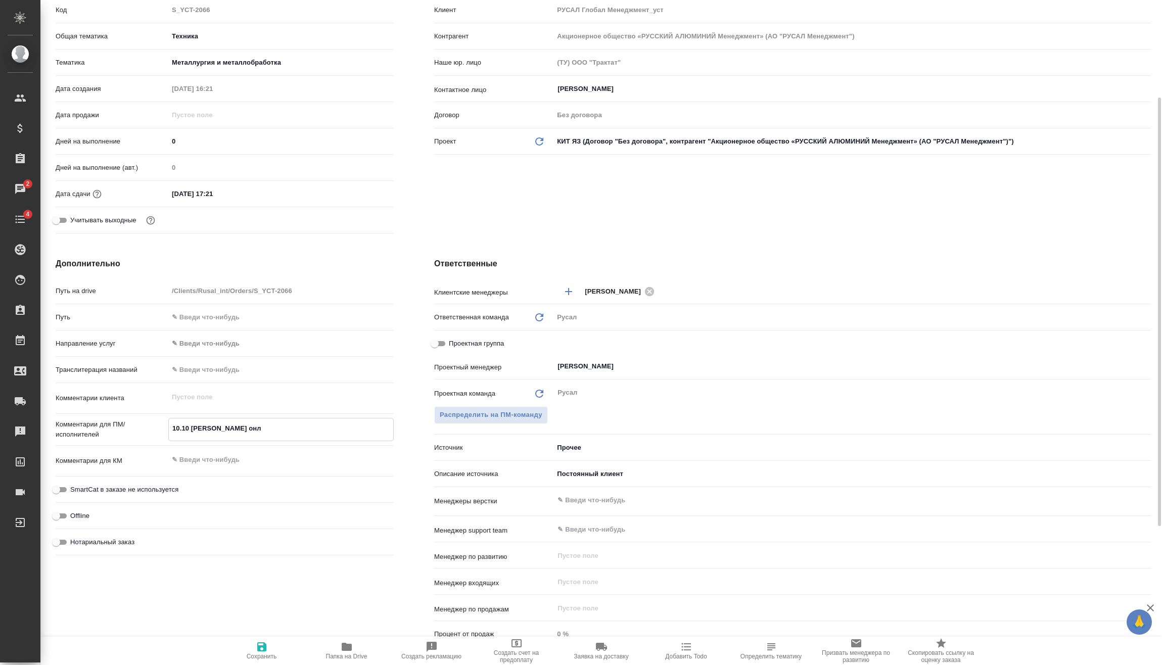
type textarea "x"
type textarea "10.10 Мирошина онлай"
type textarea "x"
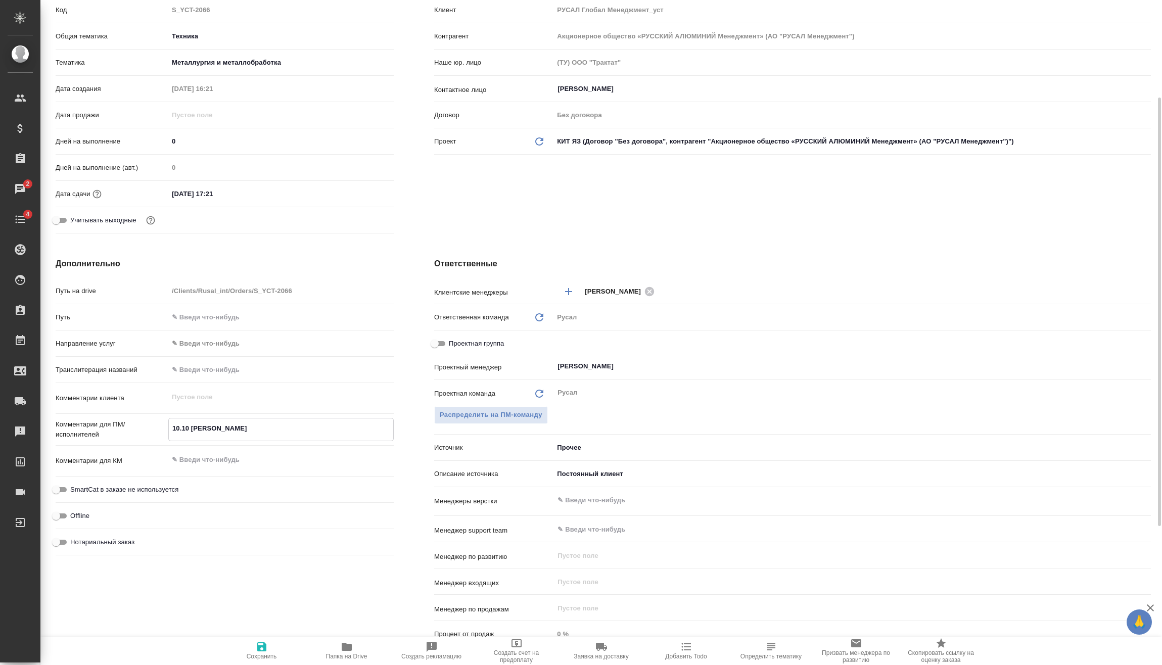
type textarea "x"
type textarea "10.10 Мирошина онлайн"
type textarea "x"
type textarea "10.10 Мирошина онлайн"
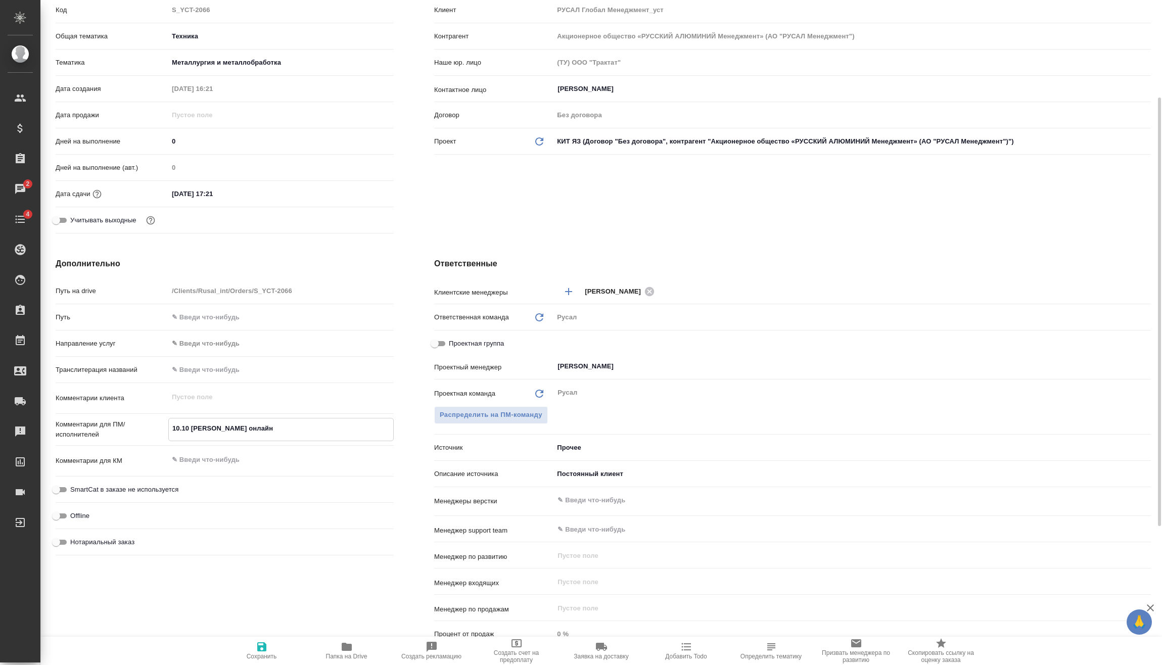
type textarea "x"
click at [254, 662] on button "Сохранить" at bounding box center [261, 651] width 85 height 28
type textarea "x"
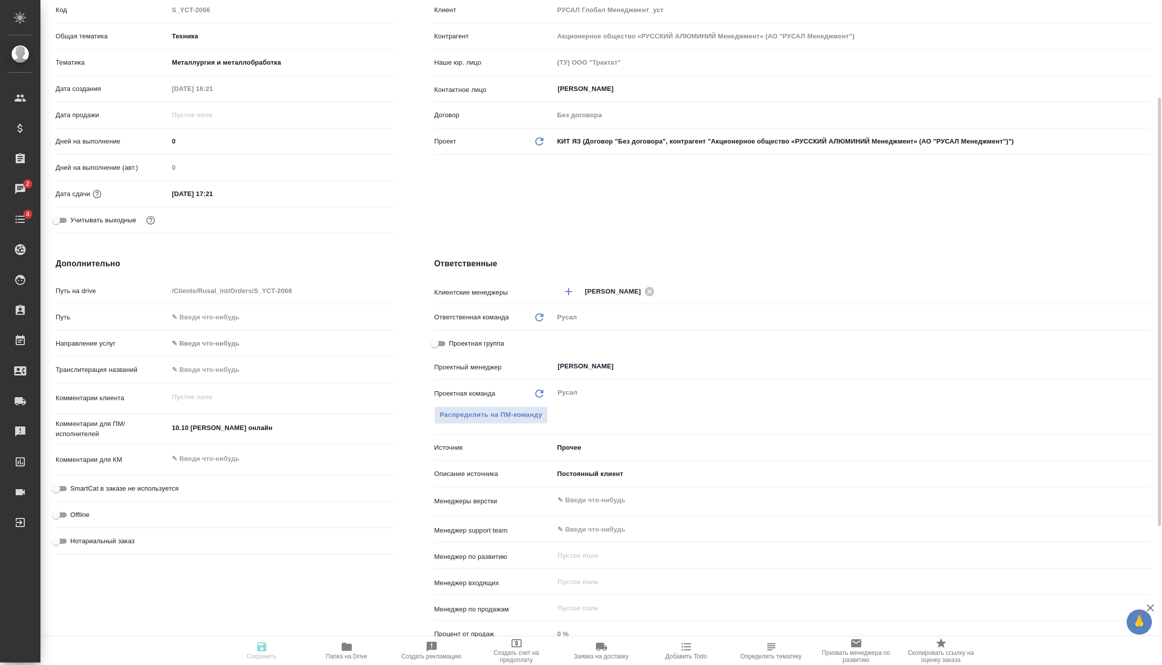
type textarea "x"
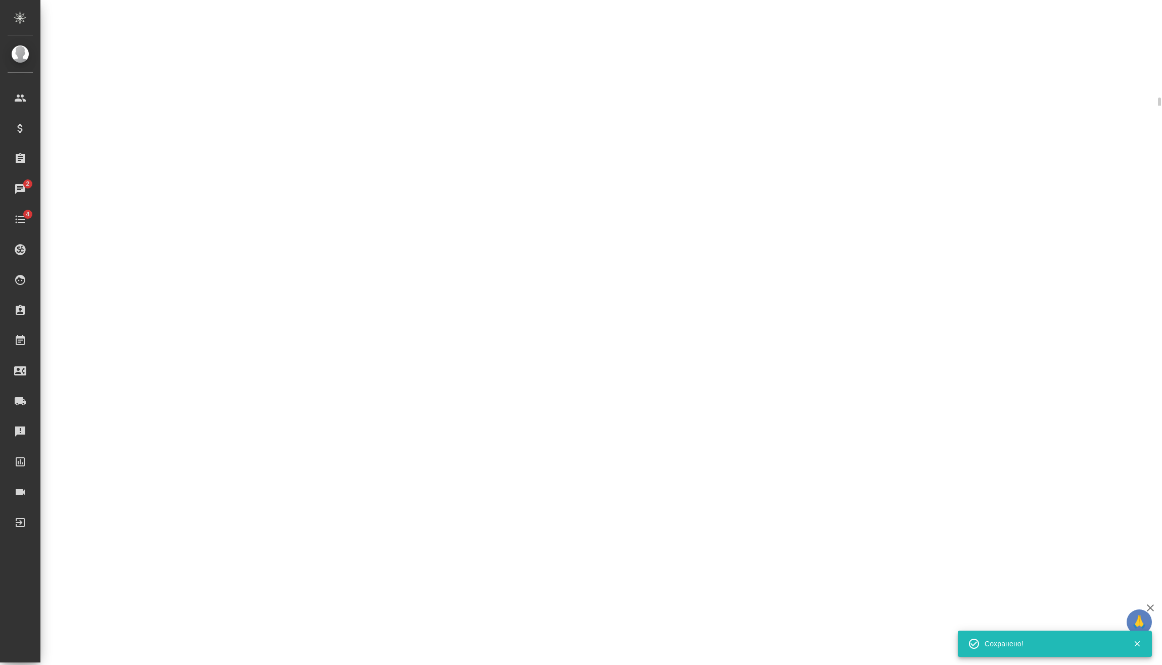
select select "RU"
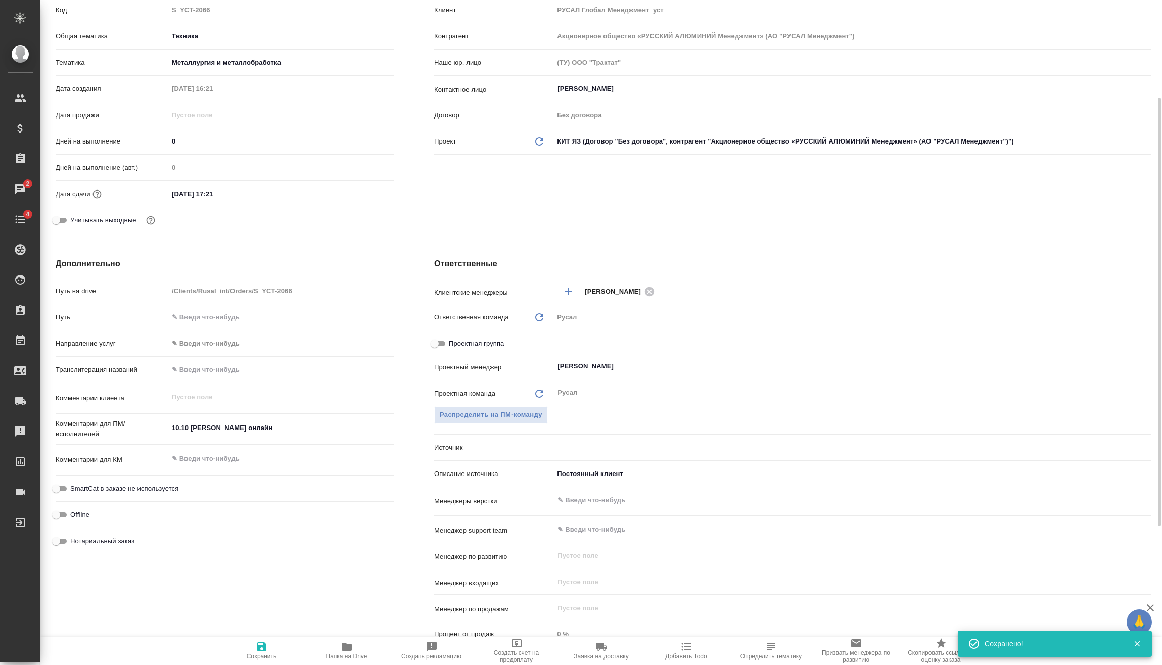
type textarea "x"
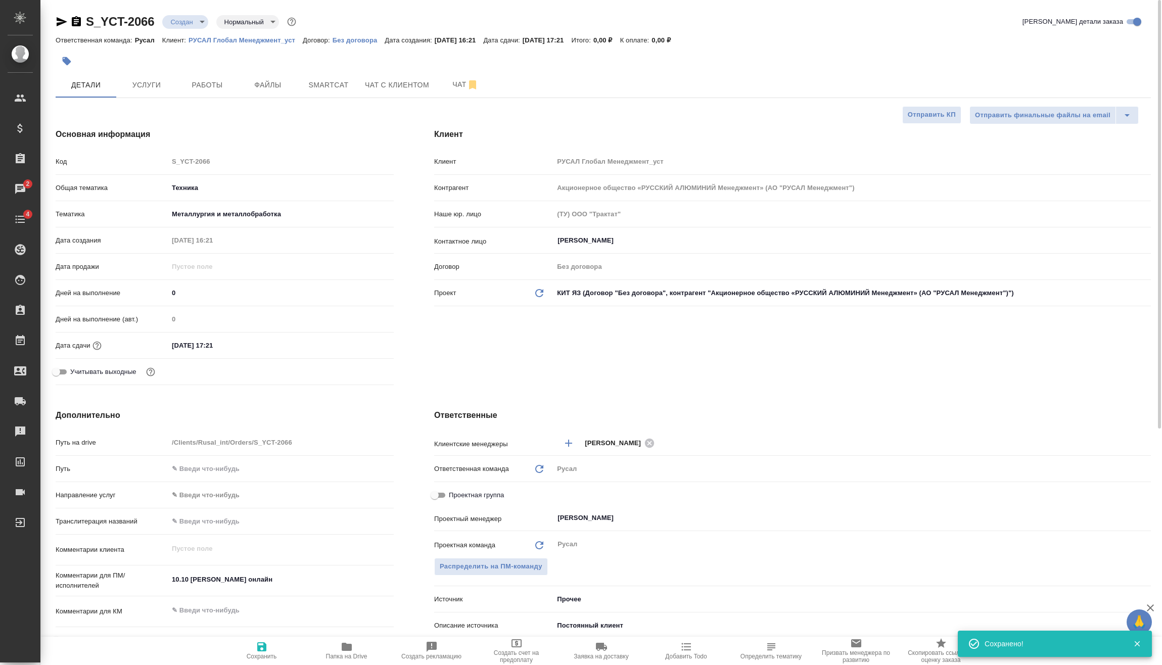
click at [190, 30] on div "S_YCT-2066 Создан new Нормальный normal Кратко детали заказа" at bounding box center [603, 24] width 1095 height 20
drag, startPoint x: 194, startPoint y: 33, endPoint x: 192, endPoint y: 25, distance: 8.3
click at [192, 32] on div "S_YCT-2066 Создан new Нормальный normal Кратко детали заказа" at bounding box center [603, 24] width 1095 height 20
click at [191, 25] on body "🙏 .cls-1 fill:#fff; AWATERA Vasilev Evgeniy Клиенты Спецификации Заказы 2 Чаты …" at bounding box center [581, 332] width 1162 height 665
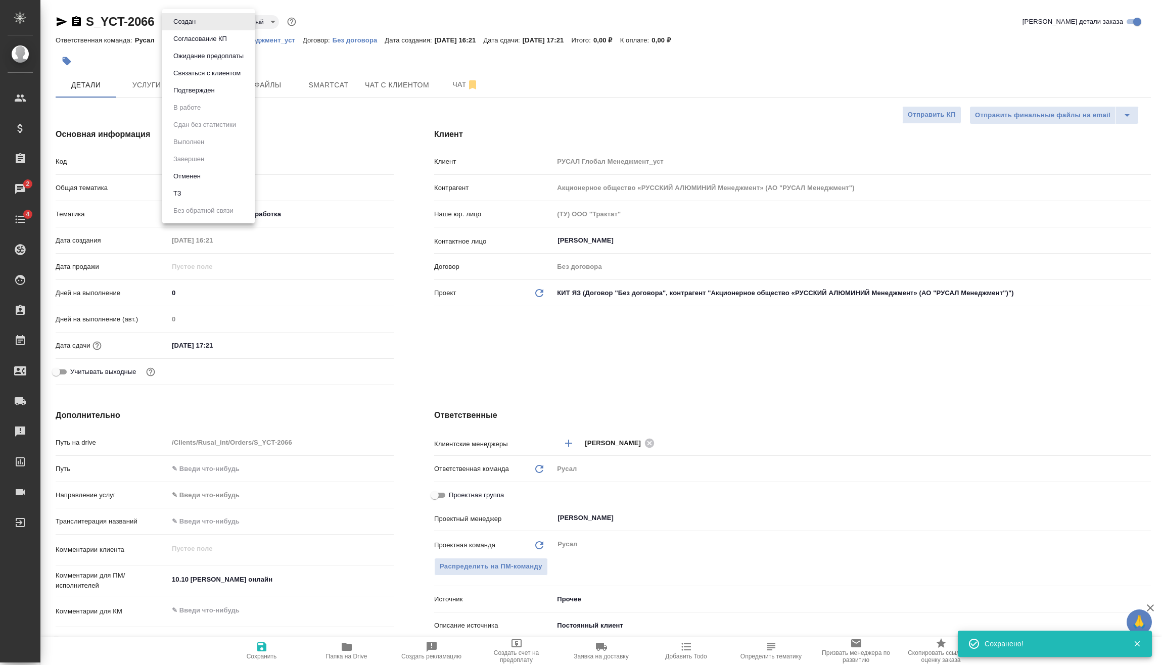
click at [196, 91] on button "Подтвержден" at bounding box center [194, 90] width 48 height 11
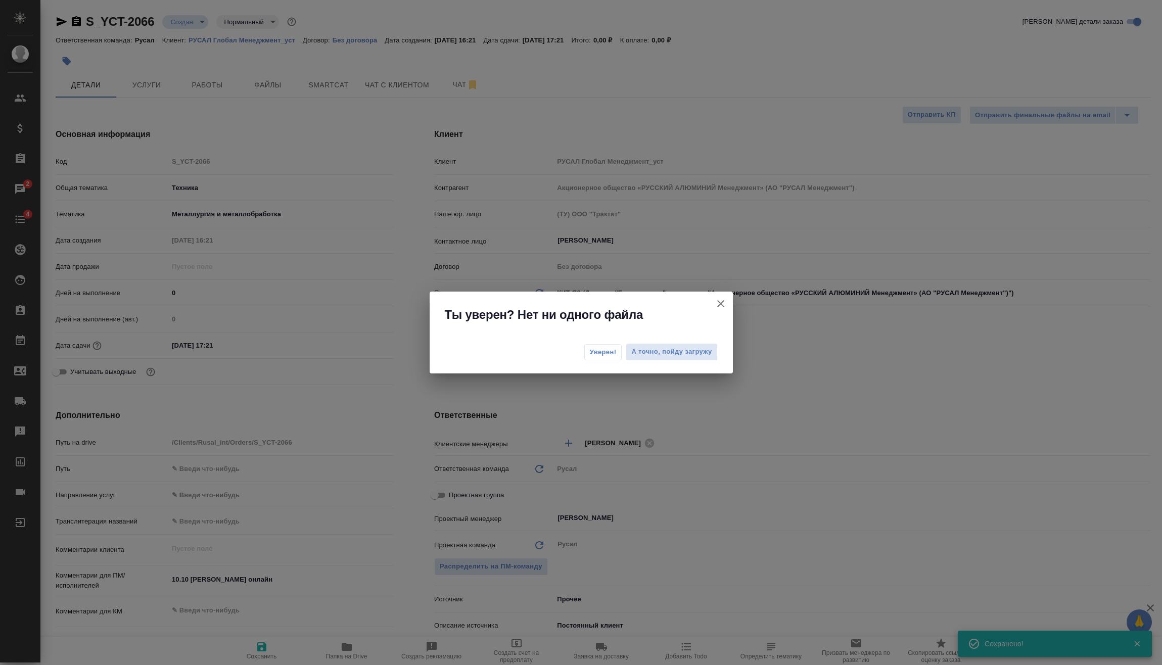
click at [582, 350] on div "Уверен! А точно, пойду загружу" at bounding box center [581, 353] width 303 height 40
click at [584, 351] on button "Уверен!" at bounding box center [603, 352] width 38 height 16
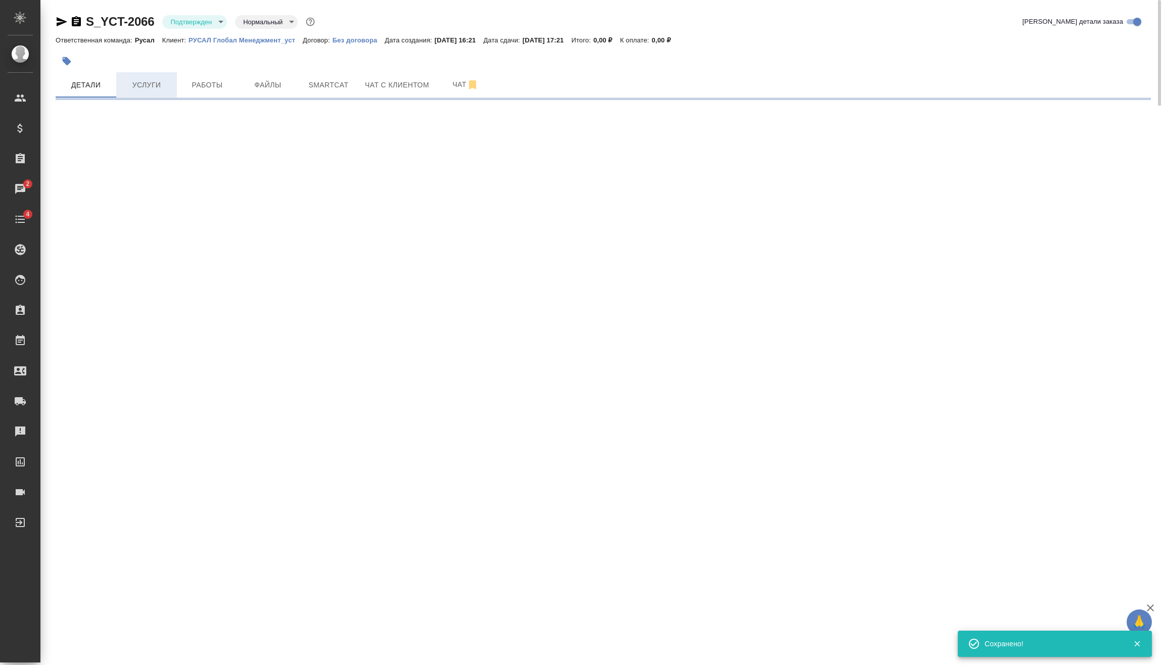
click at [156, 90] on span "Услуги" at bounding box center [146, 85] width 49 height 13
select select "RU"
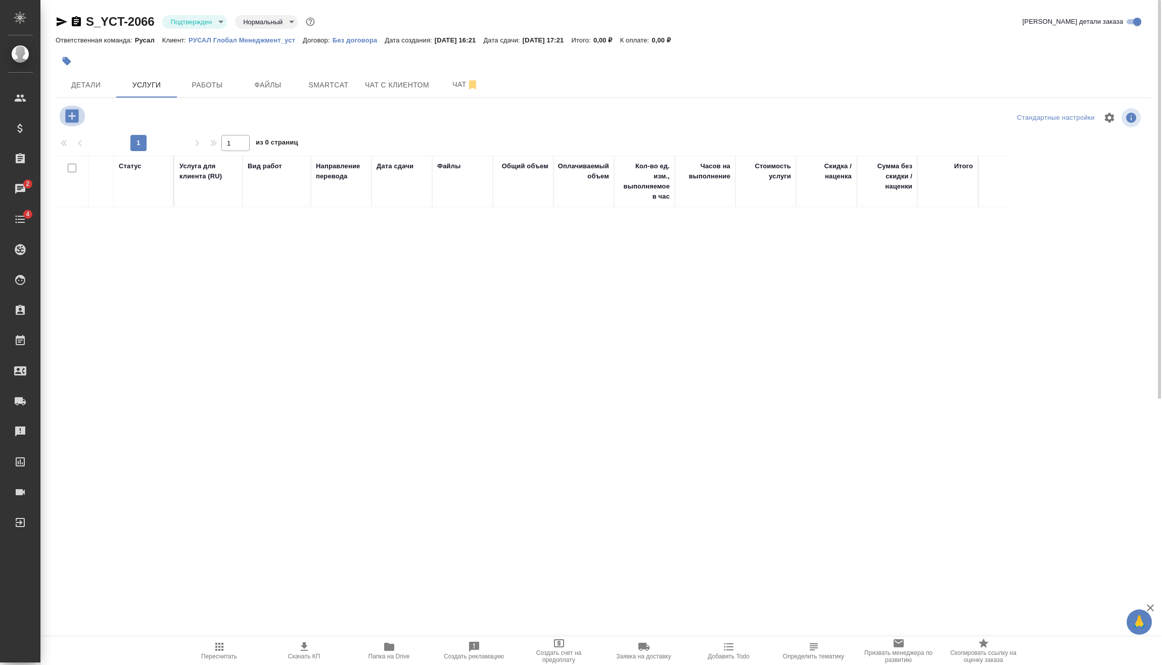
click at [72, 120] on icon "button" at bounding box center [71, 115] width 13 height 13
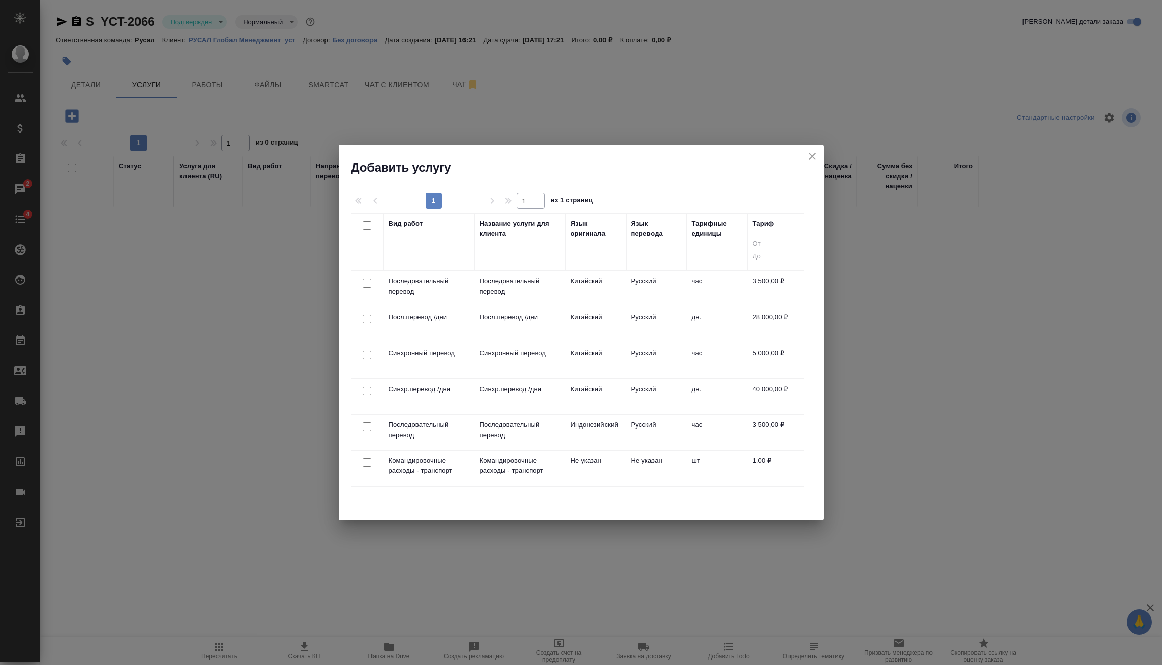
click at [366, 279] on input "checkbox" at bounding box center [367, 283] width 9 height 9
checkbox input "true"
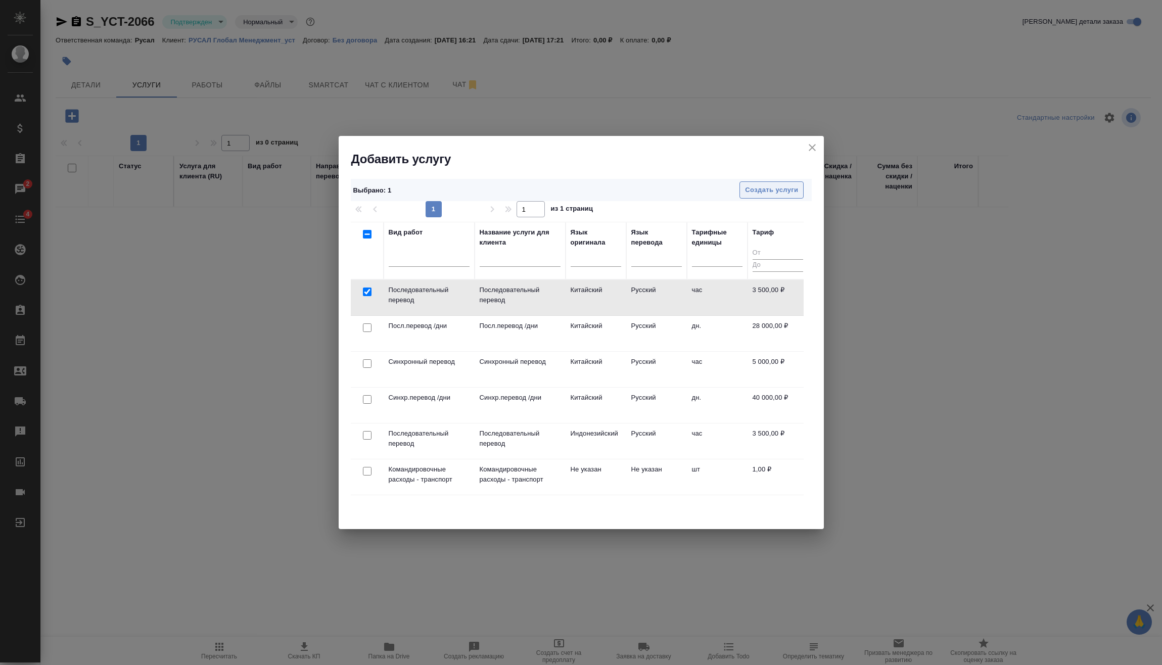
click at [788, 187] on span "Создать услуги" at bounding box center [771, 190] width 53 height 12
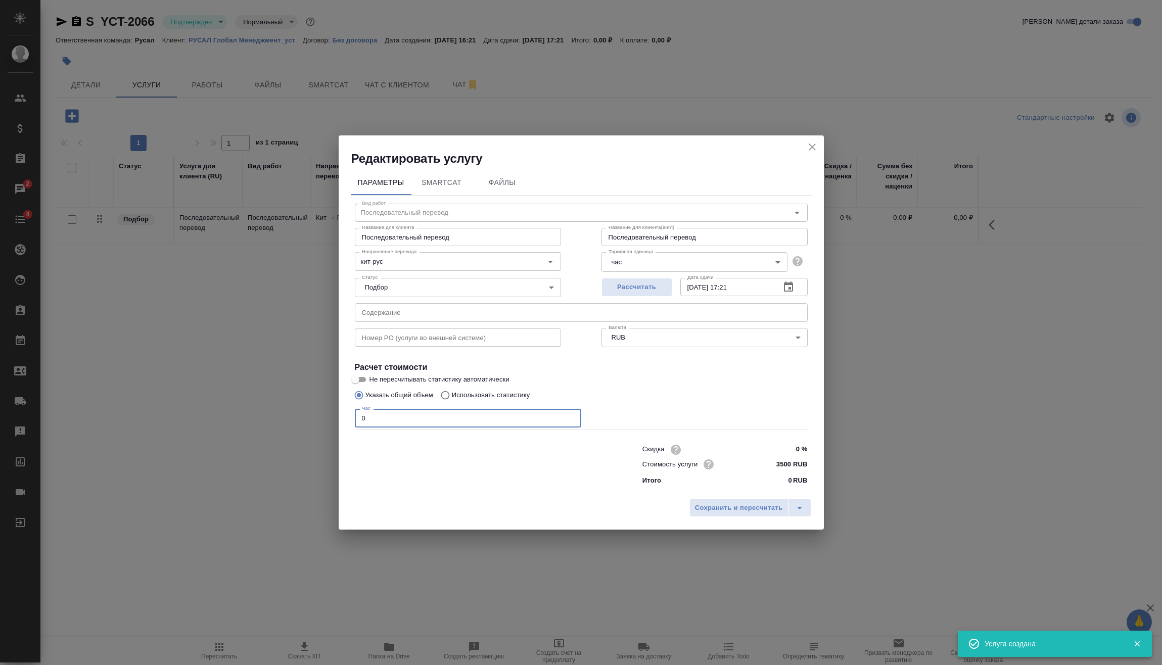
drag, startPoint x: 400, startPoint y: 417, endPoint x: 349, endPoint y: 422, distance: 51.8
click at [349, 422] on div "Параметры SmartCat Файлы Вид работ Последовательный перевод Вид работ Название …" at bounding box center [581, 330] width 485 height 327
type input "2"
click at [742, 505] on span "Сохранить и пересчитать" at bounding box center [739, 508] width 88 height 12
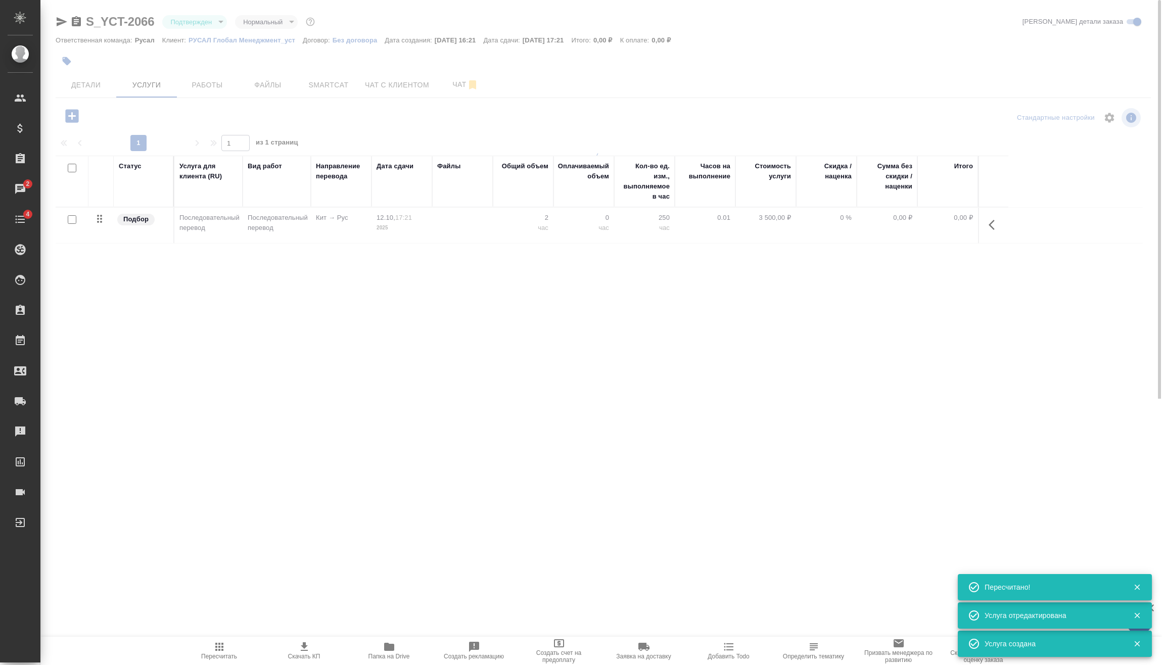
type input "urgent"
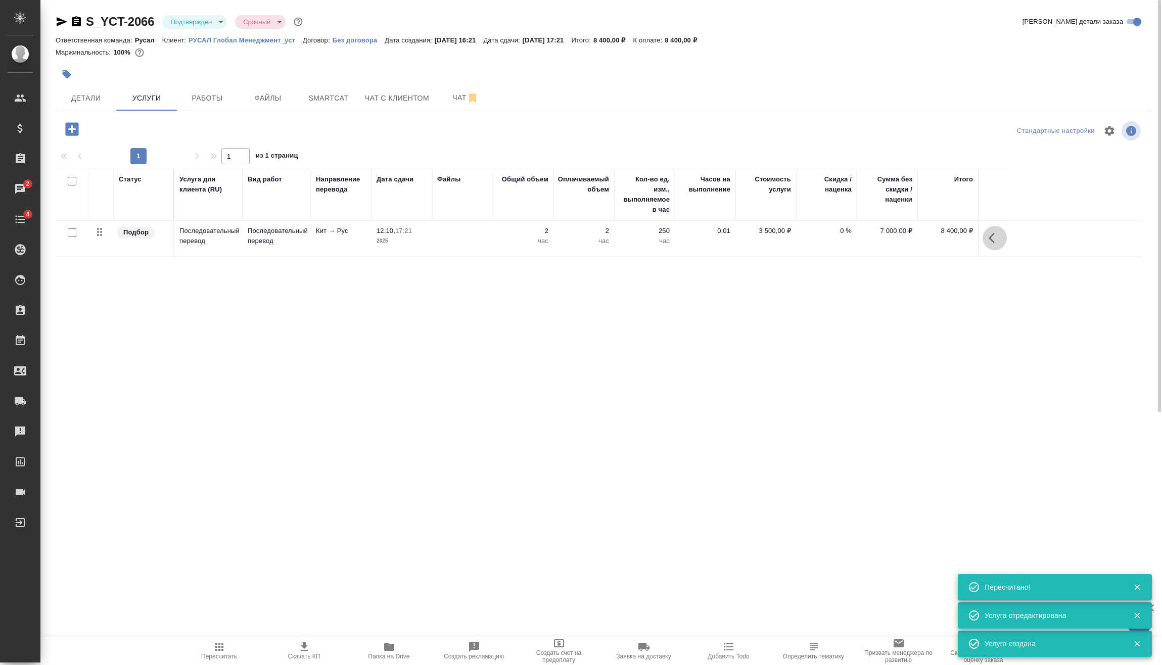
click at [992, 242] on icon "button" at bounding box center [994, 238] width 12 height 12
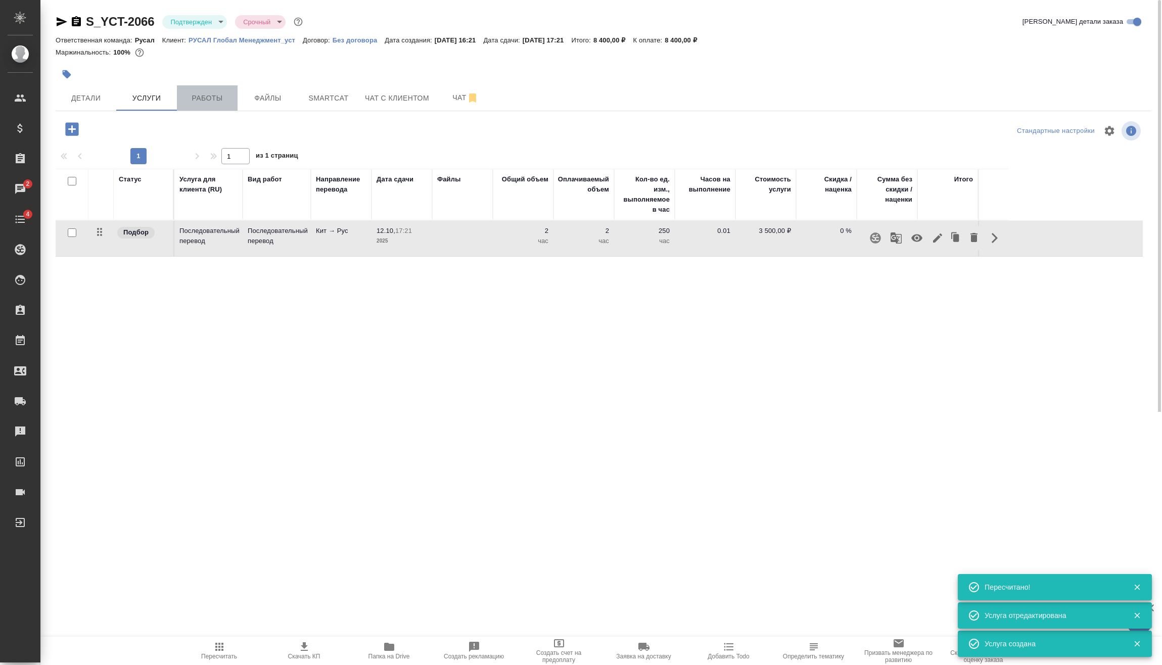
click at [199, 96] on span "Работы" at bounding box center [207, 98] width 49 height 13
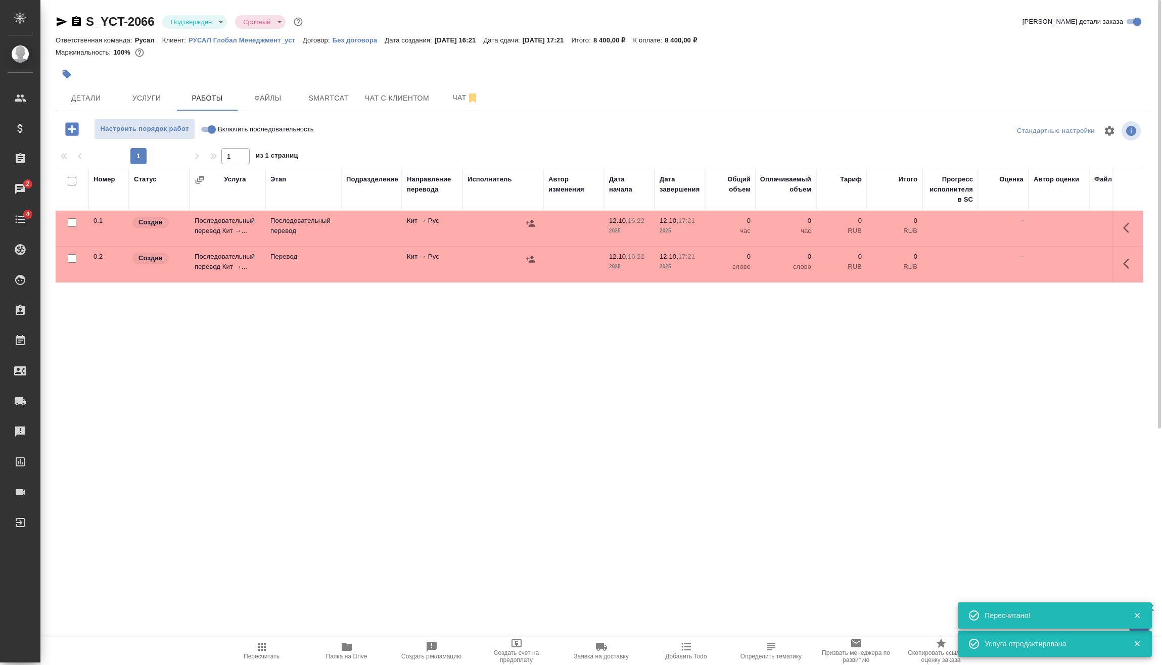
click at [208, 127] on input "Включить последовательность" at bounding box center [212, 129] width 36 height 12
checkbox input "true"
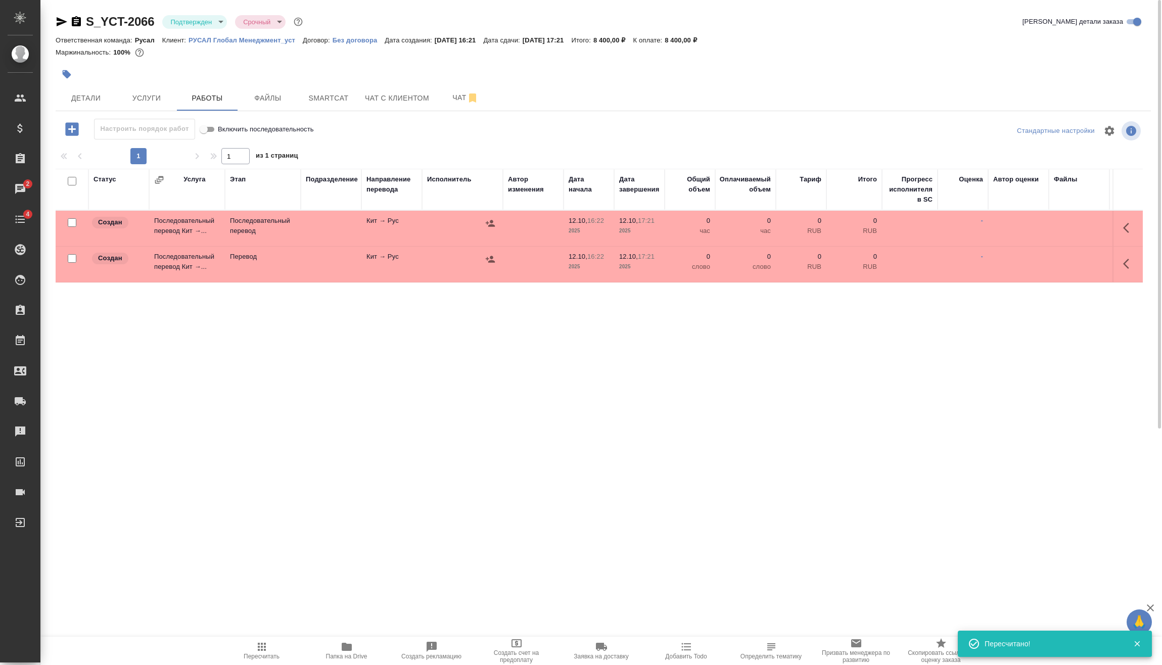
click at [71, 260] on input "checkbox" at bounding box center [72, 258] width 9 height 9
checkbox input "true"
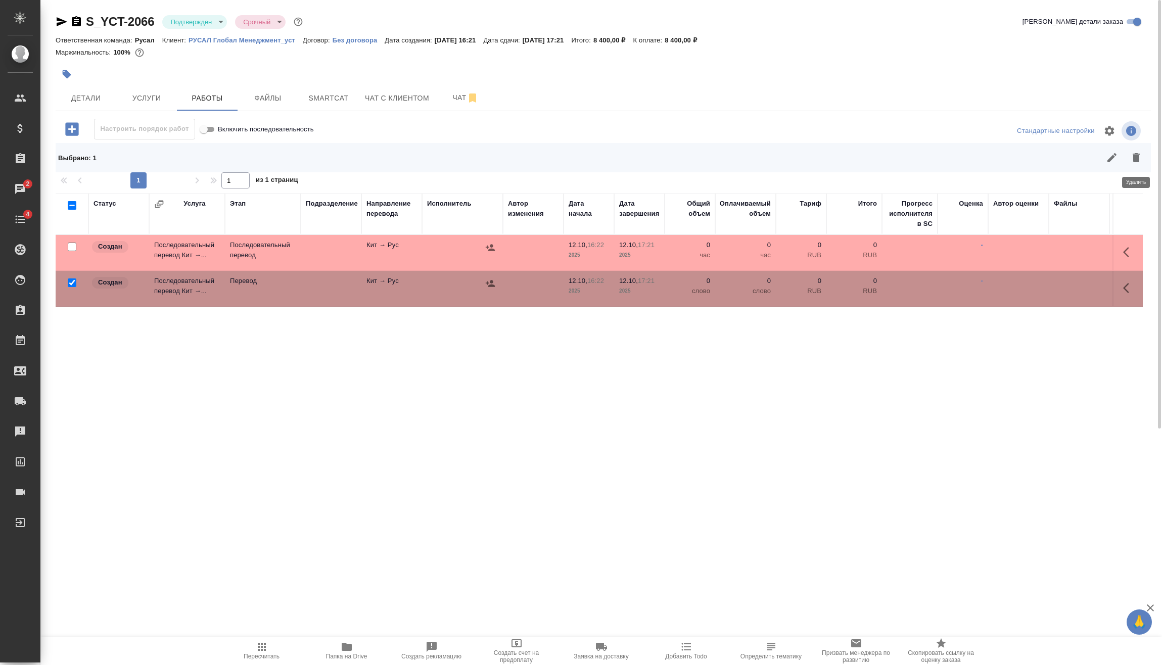
click at [1134, 163] on icon "button" at bounding box center [1136, 158] width 12 height 12
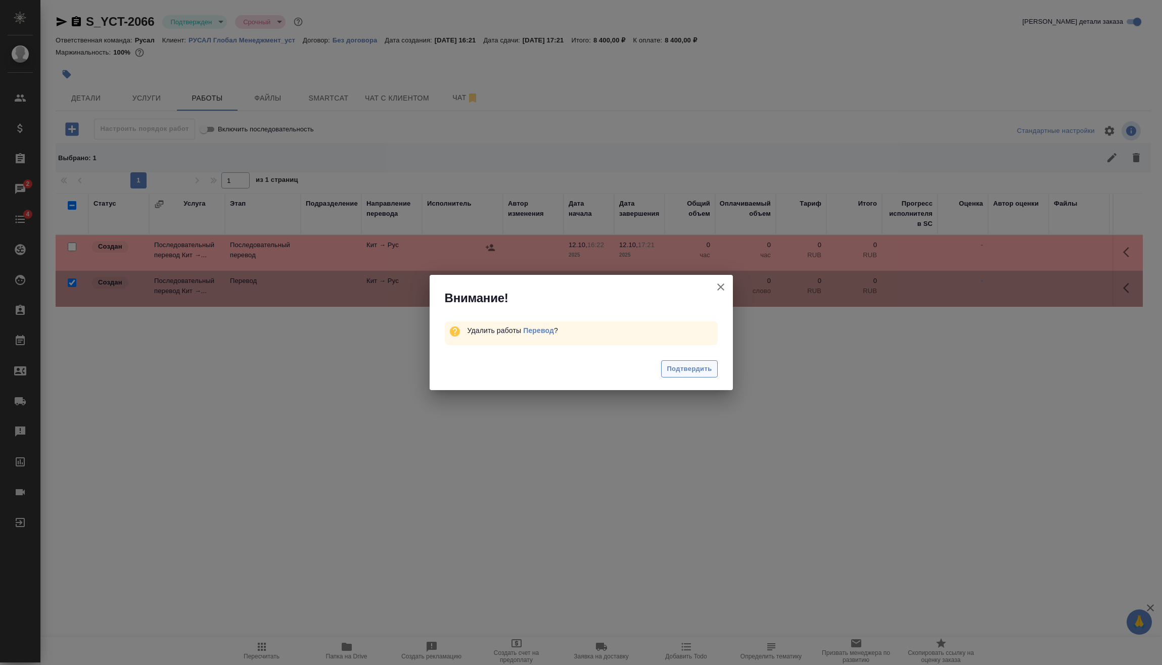
click at [700, 376] on button "Подтвердить" at bounding box center [689, 369] width 56 height 18
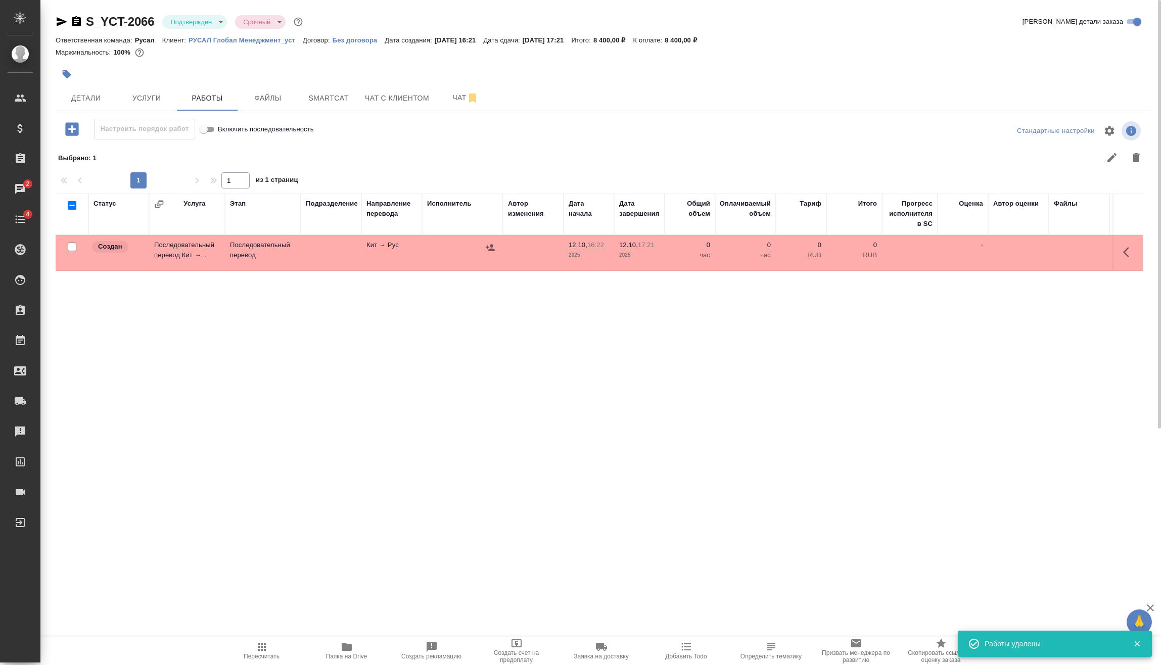
click at [1118, 250] on button "button" at bounding box center [1129, 252] width 24 height 24
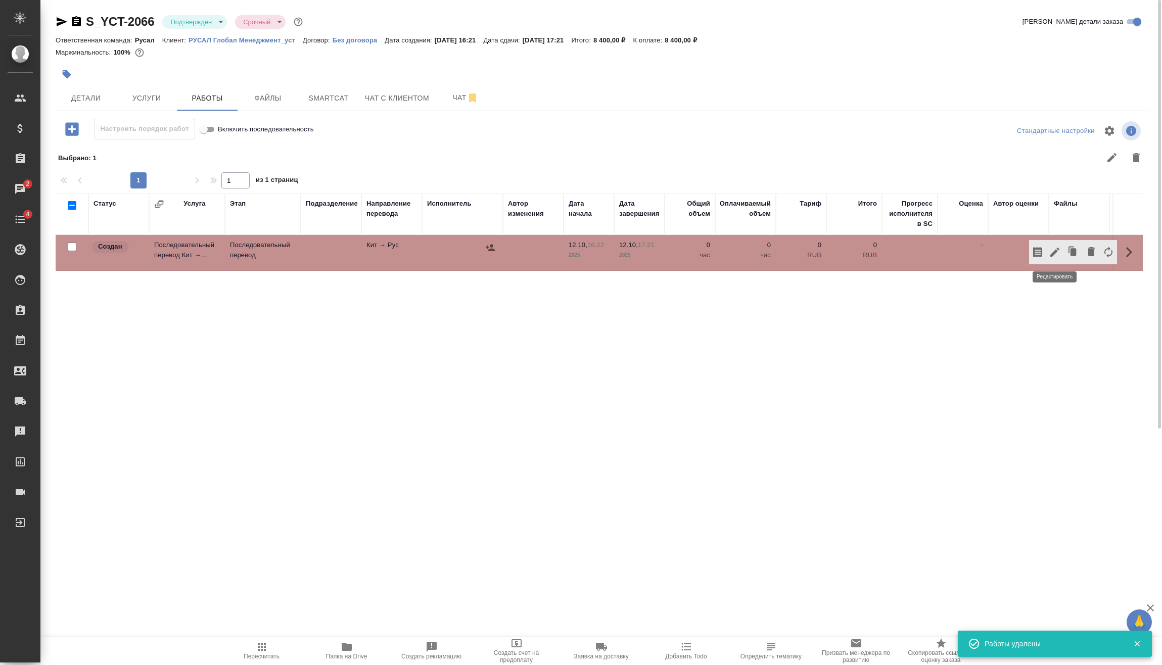
click at [1050, 251] on icon "button" at bounding box center [1055, 252] width 12 height 12
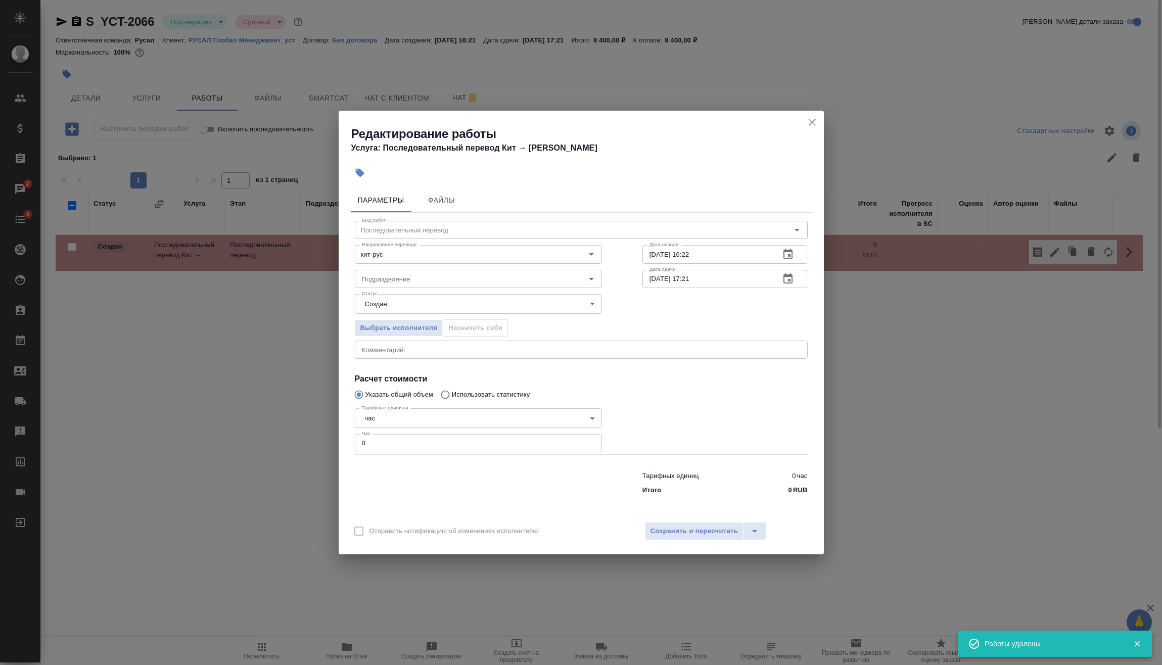
click at [278, 458] on div "Редактирование работы Услуга: Последовательный перевод Кит → Рус Параметры Файл…" at bounding box center [581, 332] width 1162 height 665
type input "1"
click at [682, 530] on span "Сохранить и пересчитать" at bounding box center [694, 532] width 88 height 12
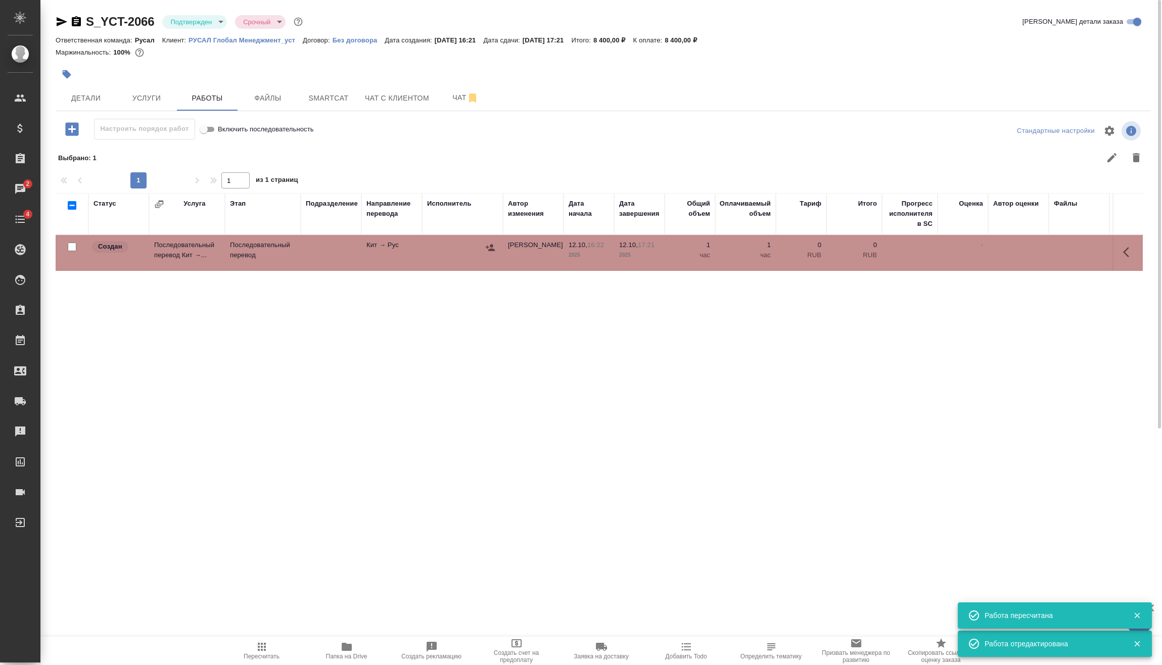
click at [490, 246] on icon "button" at bounding box center [490, 247] width 9 height 7
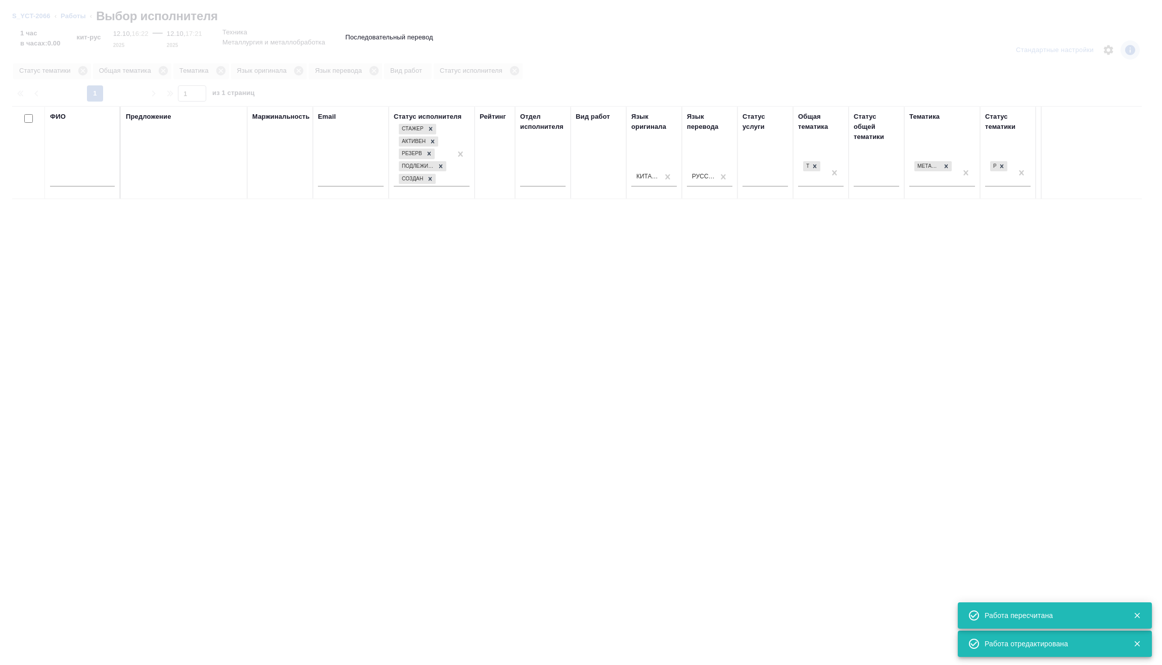
click at [86, 180] on input "text" at bounding box center [82, 180] width 65 height 13
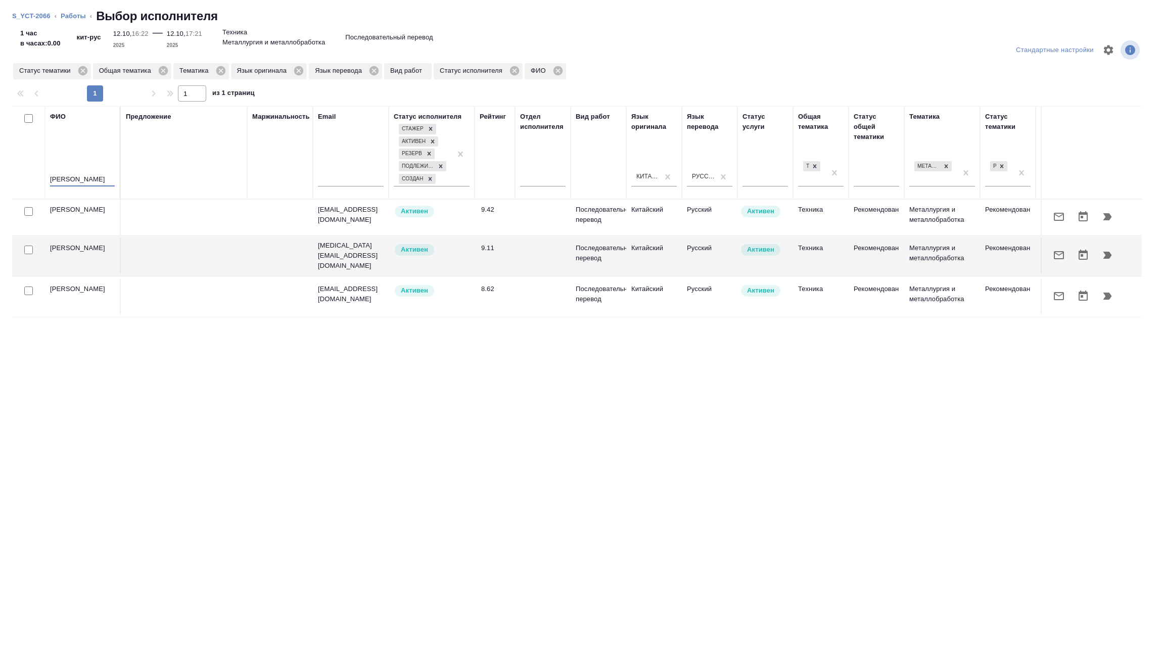
type input "мирошина"
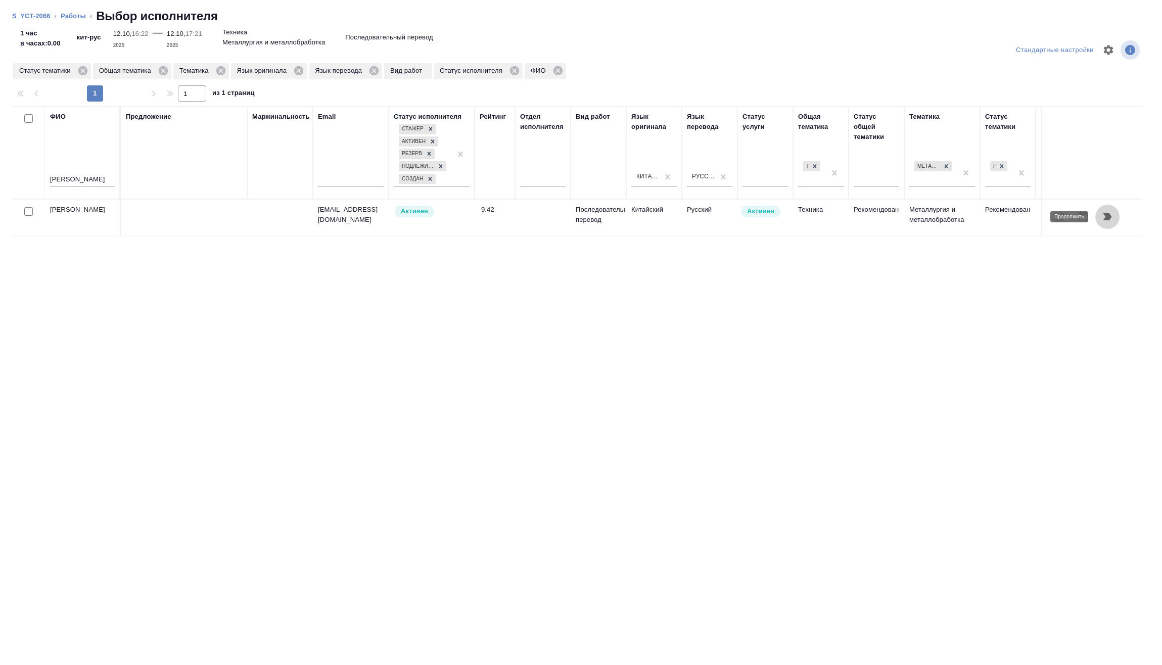
click at [1108, 222] on icon "button" at bounding box center [1107, 217] width 12 height 12
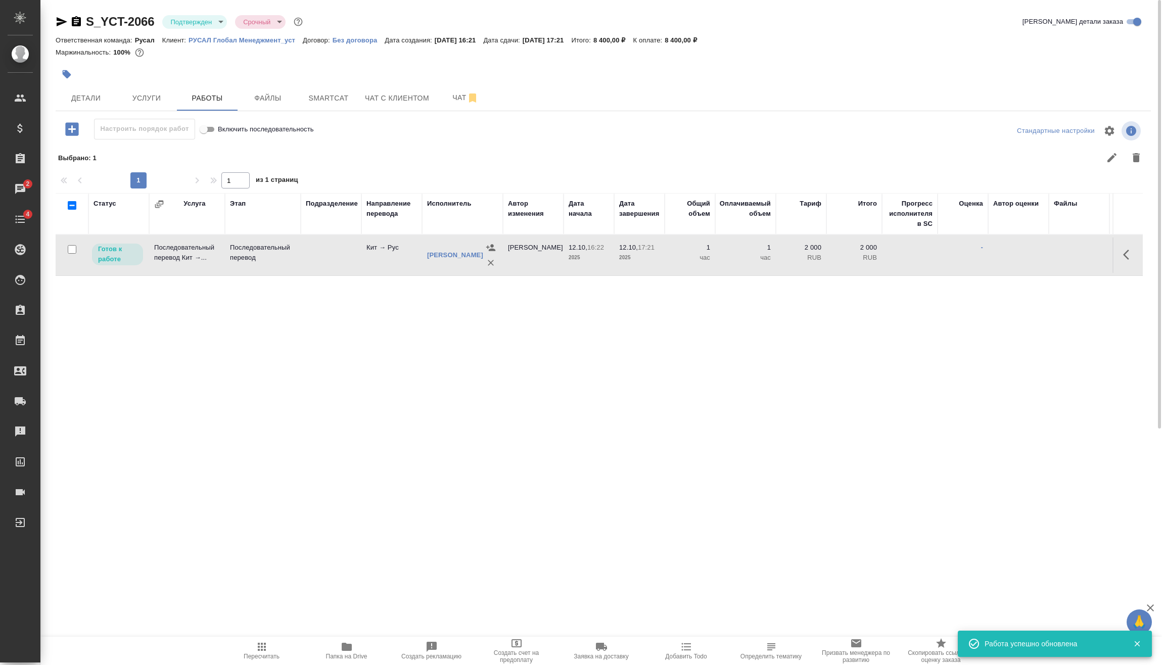
click at [256, 648] on icon "button" at bounding box center [262, 647] width 12 height 12
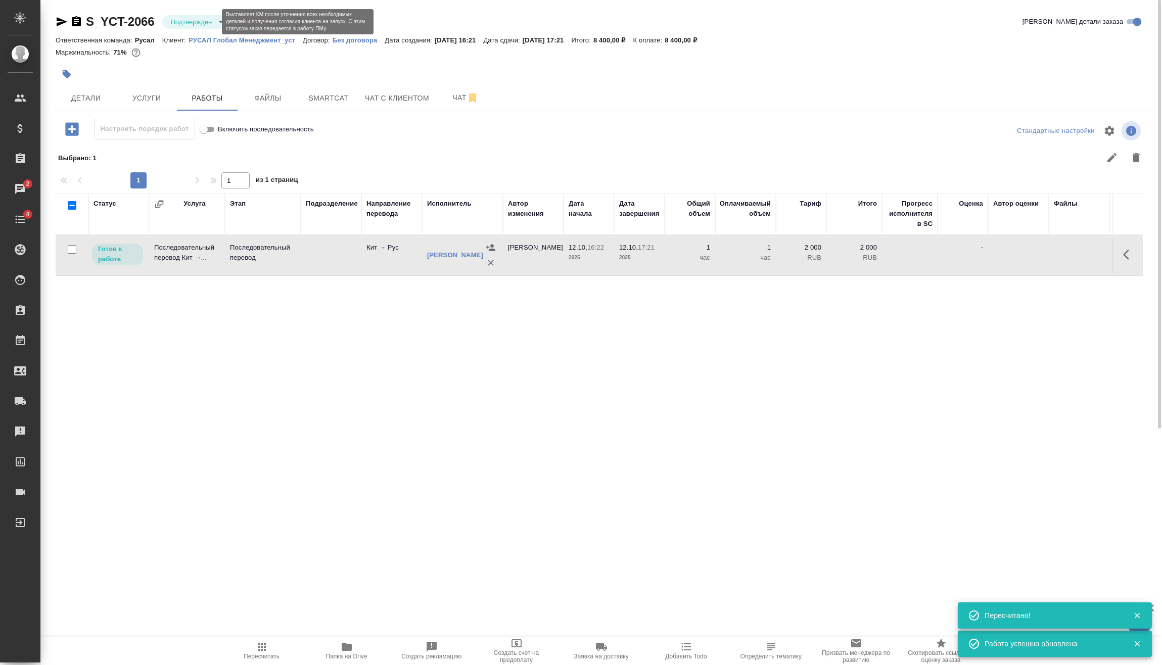
click at [213, 18] on body "🙏 .cls-1 fill:#fff; AWATERA Vasilev Evgeniy Клиенты Спецификации Заказы 2 Чаты …" at bounding box center [581, 332] width 1162 height 665
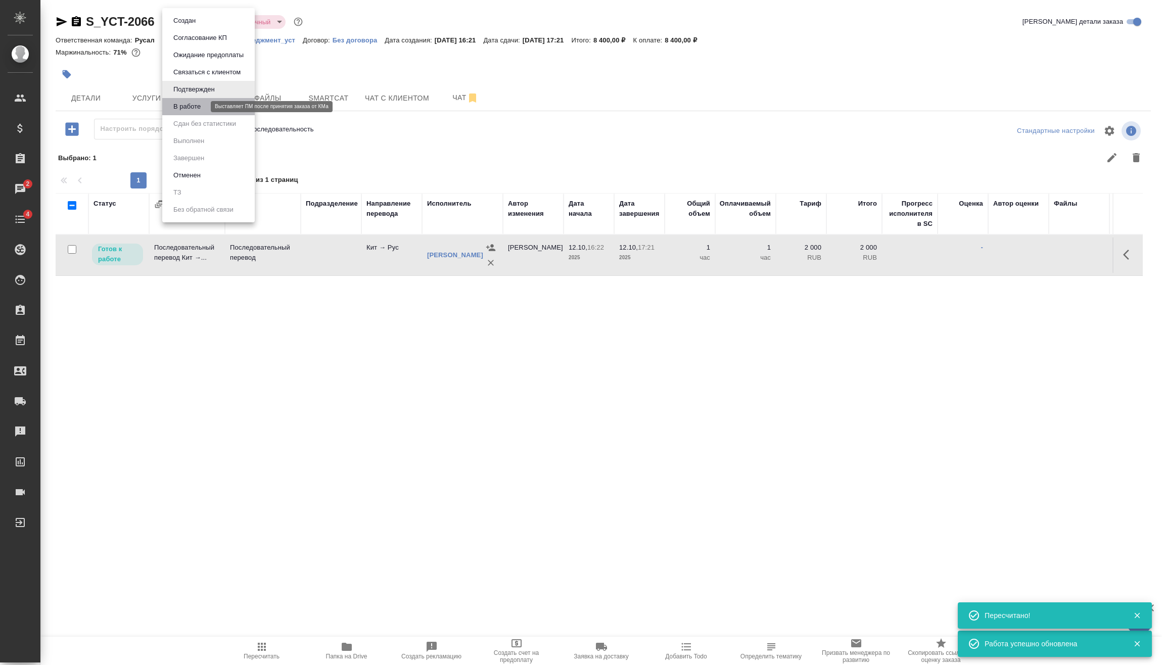
click at [197, 112] on button "В работе" at bounding box center [186, 106] width 33 height 11
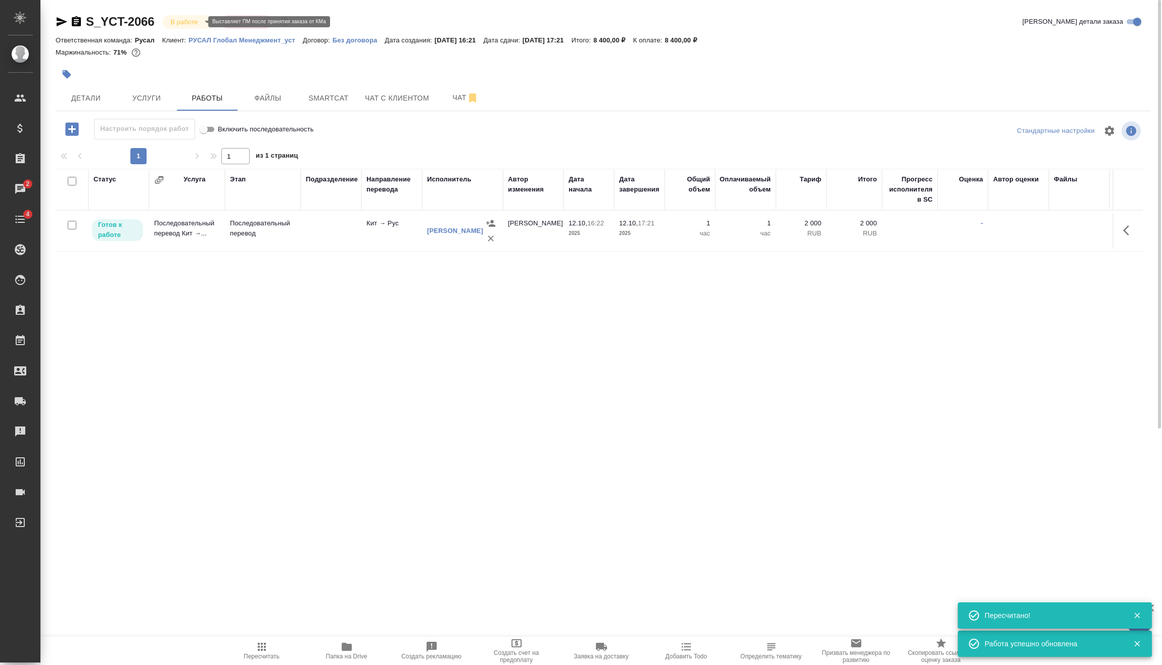
click at [173, 22] on body "🙏 .cls-1 fill:#fff; AWATERA Vasilev Evgeniy Клиенты Спецификации Заказы 2 Чаты …" at bounding box center [581, 332] width 1162 height 665
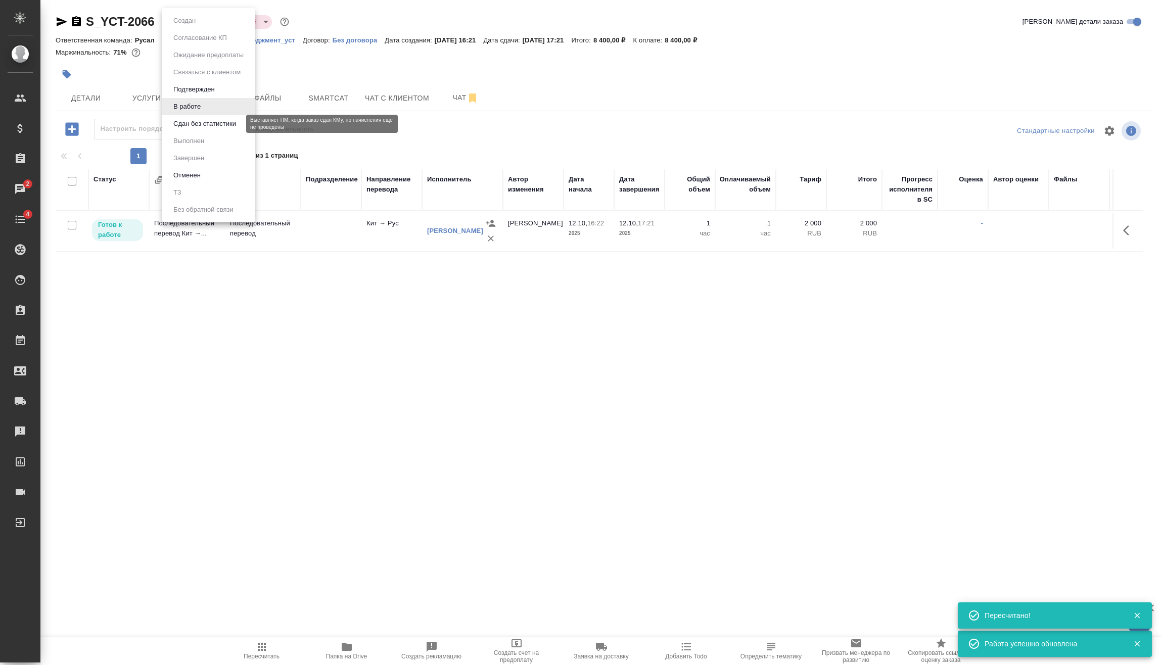
click at [195, 125] on button "Сдан без статистики" at bounding box center [204, 123] width 69 height 11
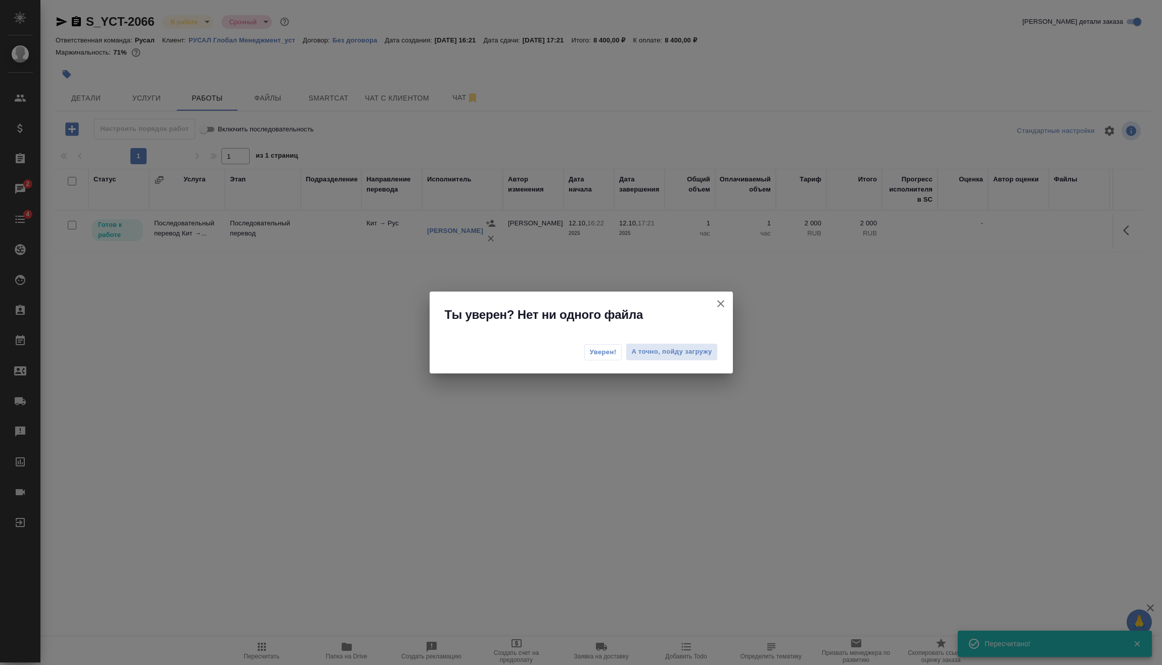
click at [585, 353] on button "Уверен!" at bounding box center [603, 352] width 38 height 16
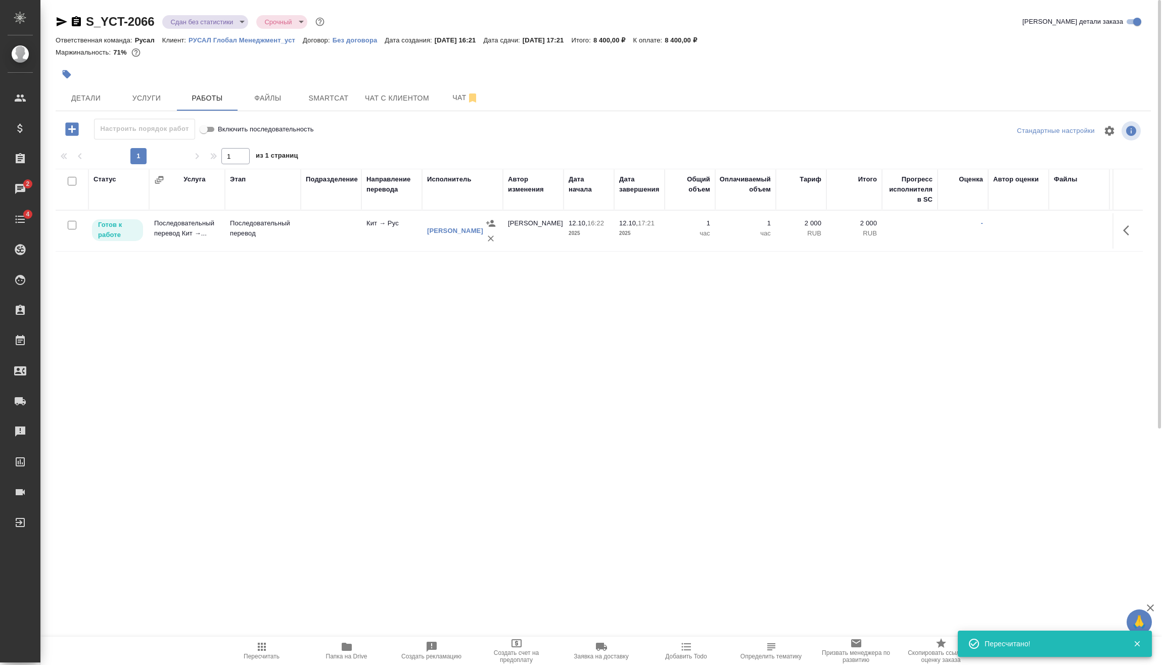
click at [222, 14] on div "S_YCT-2066 Сдан без статистики distributed Срочный urgent" at bounding box center [191, 22] width 271 height 16
click at [70, 222] on input "checkbox" at bounding box center [72, 225] width 9 height 9
checkbox input "true"
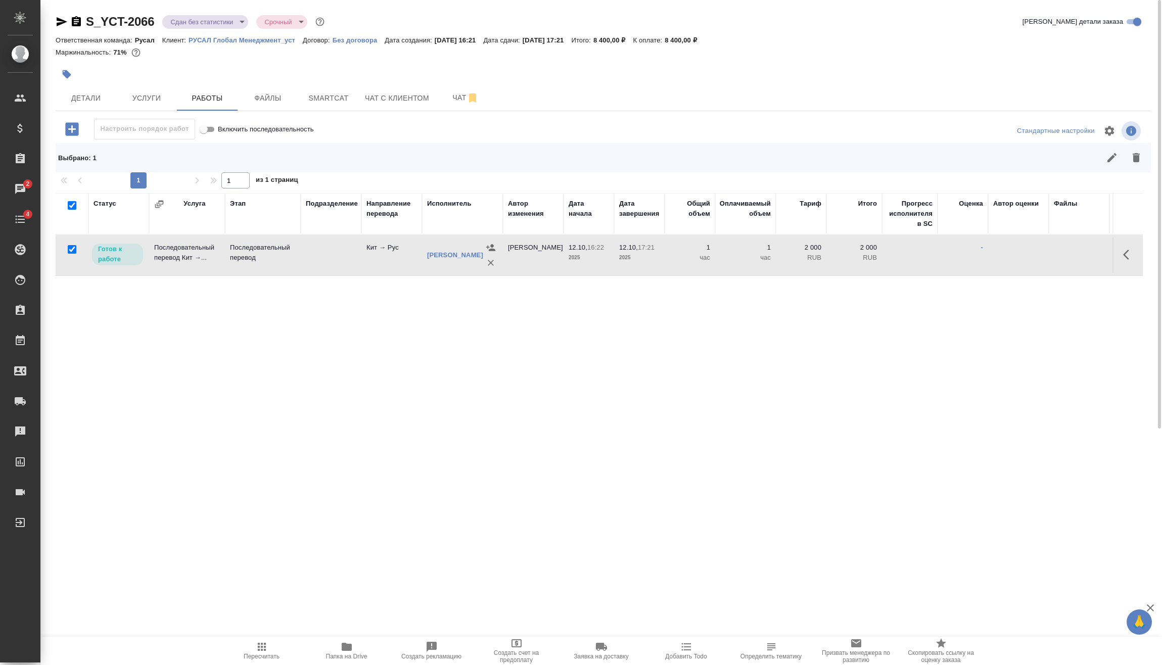
click at [1105, 167] on button "button" at bounding box center [1112, 158] width 24 height 24
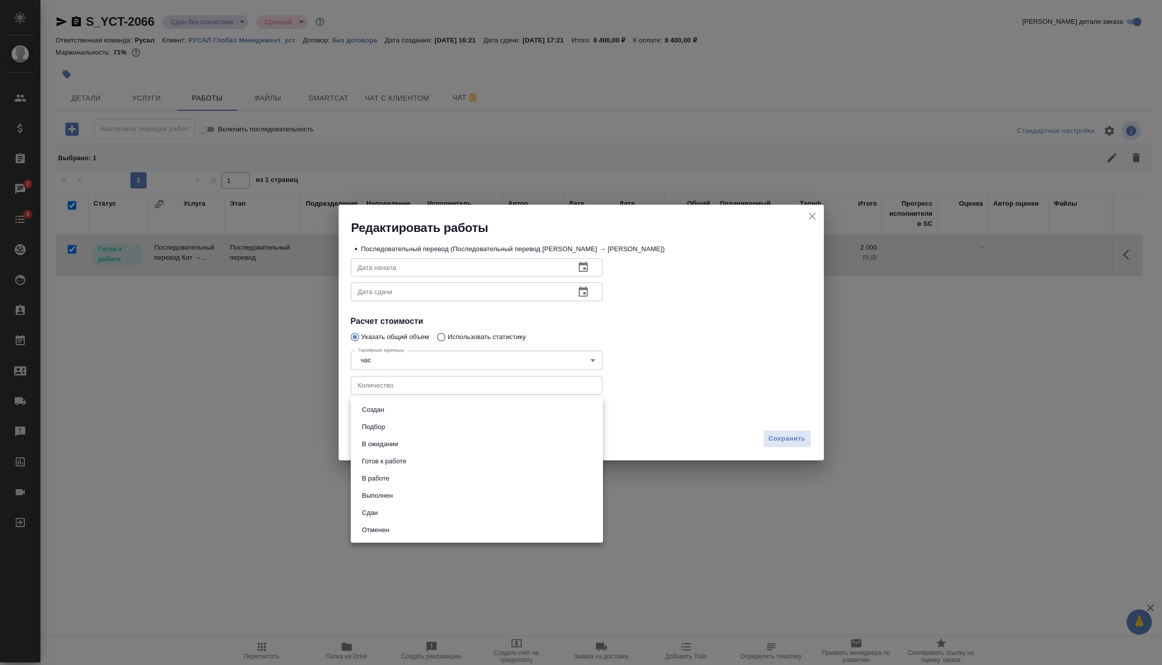
click at [523, 411] on body "🙏 .cls-1 fill:#fff; AWATERA Vasilev Evgeniy Клиенты Спецификации Заказы 2 Чаты …" at bounding box center [581, 332] width 1162 height 665
click at [430, 518] on li "Сдан" at bounding box center [477, 512] width 252 height 17
type input "closed"
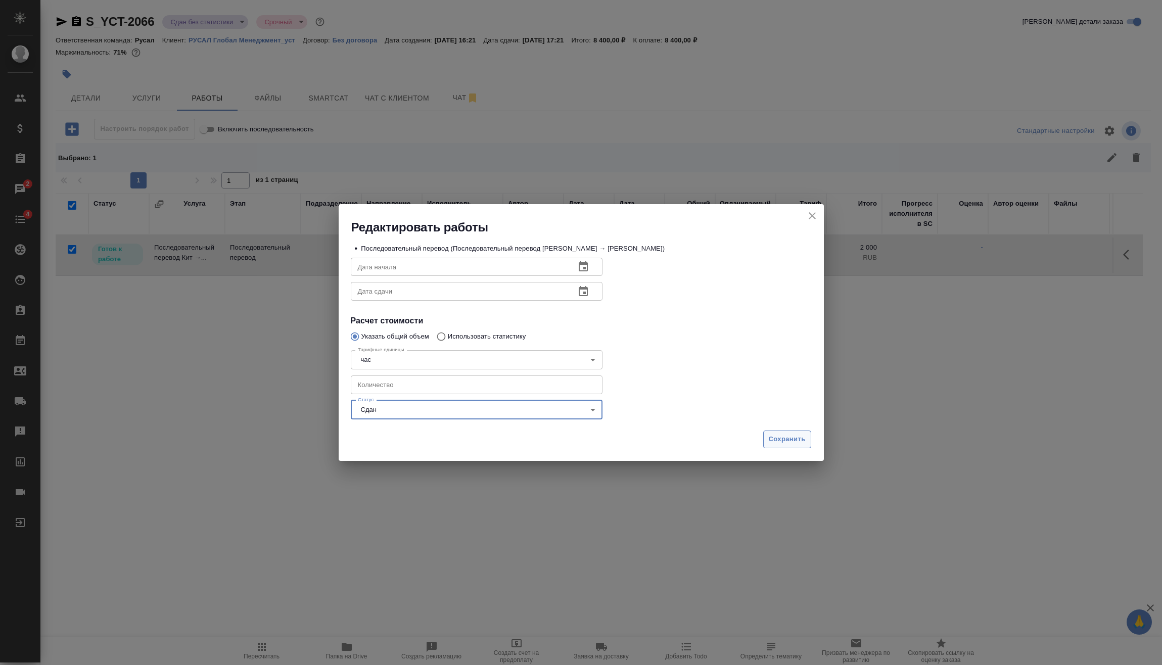
click at [788, 439] on span "Сохранить" at bounding box center [787, 440] width 37 height 12
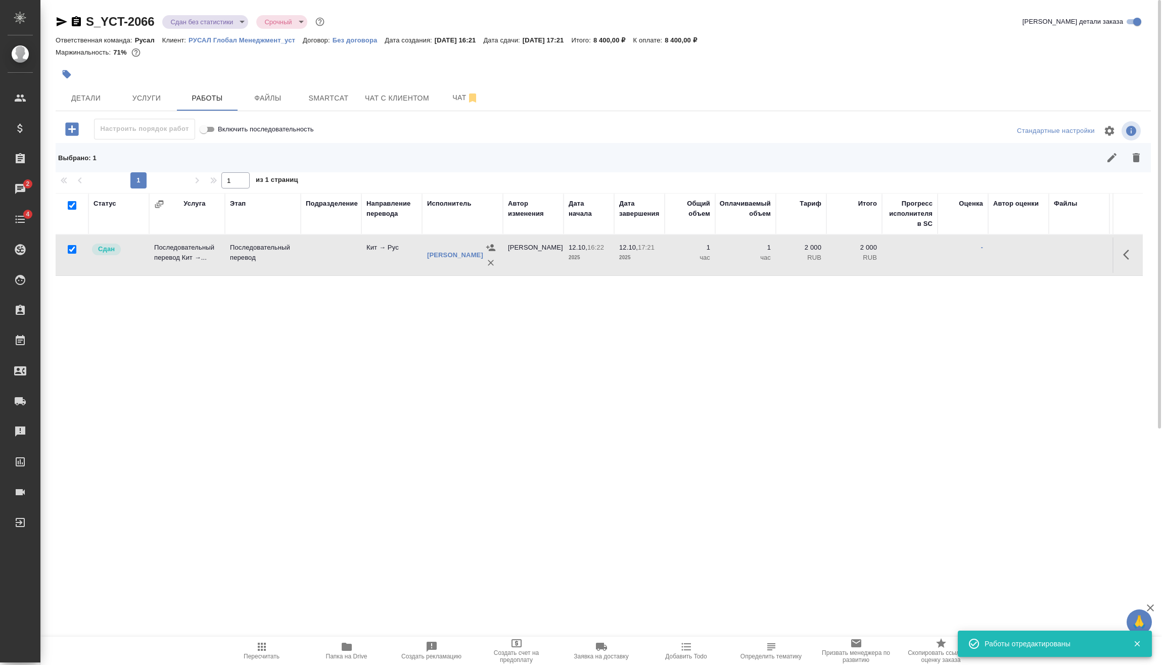
click at [224, 10] on div "S_YCT-2066 Сдан без статистики distributed Срочный urgent Кратко детали заказа …" at bounding box center [603, 311] width 1106 height 623
click at [225, 18] on body "🙏 .cls-1 fill:#fff; AWATERA Vasilev Evgeniy Клиенты Спецификации Заказы 2 Чаты …" at bounding box center [581, 332] width 1162 height 665
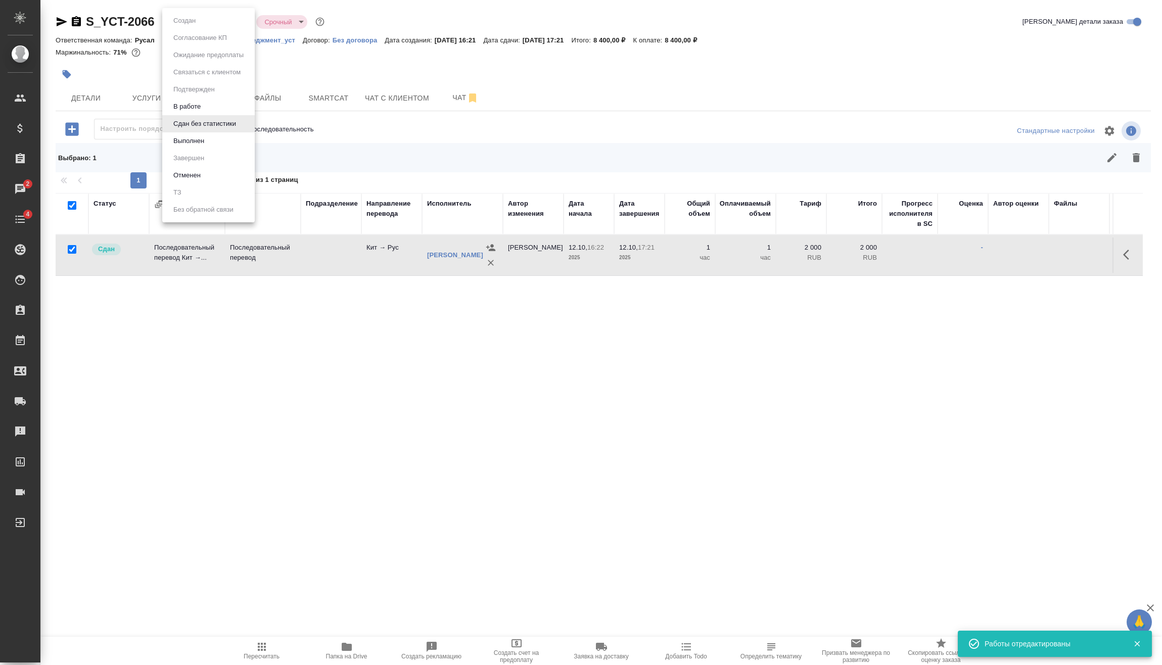
click at [210, 142] on li "Выполнен" at bounding box center [208, 140] width 92 height 17
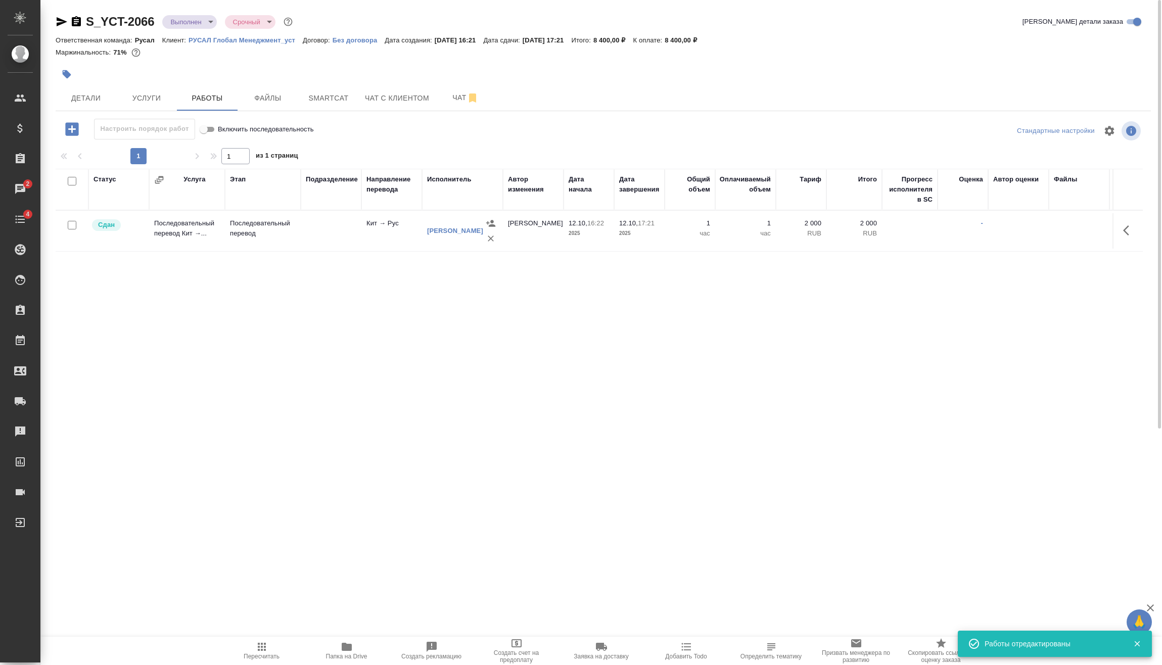
click at [211, 20] on body "🙏 .cls-1 fill:#fff; AWATERA Vasilev Evgeniy Клиенты Спецификации Заказы 2 Чаты …" at bounding box center [581, 332] width 1162 height 665
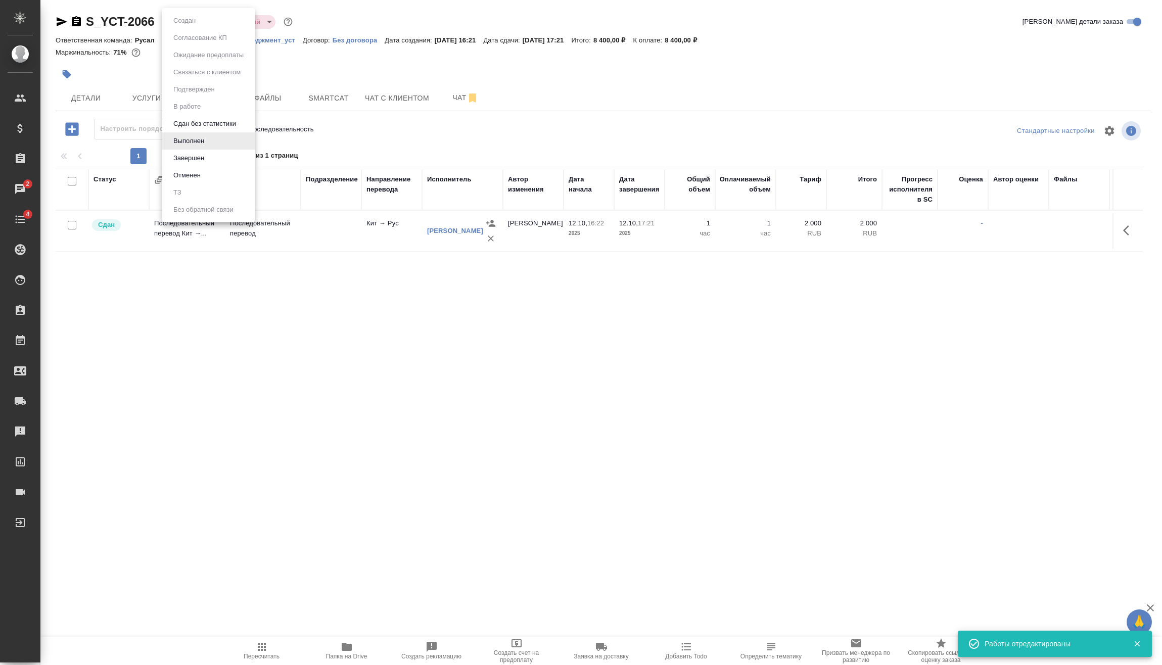
click at [212, 157] on li "Завершен" at bounding box center [208, 158] width 92 height 17
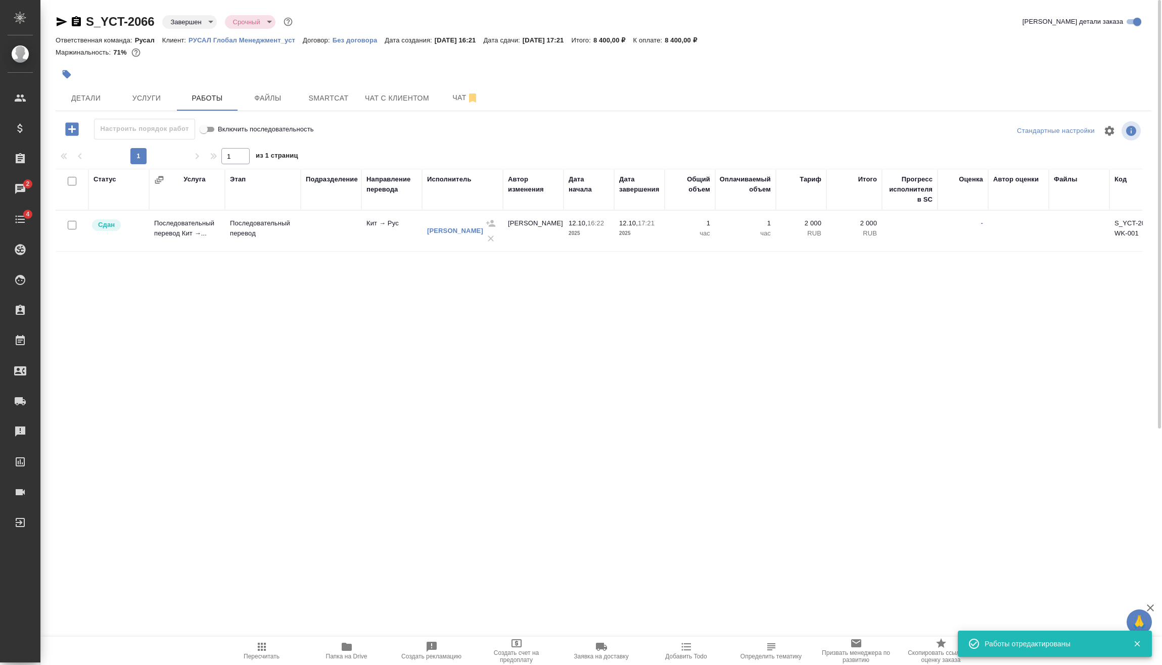
click at [79, 23] on icon "button" at bounding box center [76, 21] width 9 height 10
